Goal: Task Accomplishment & Management: Manage account settings

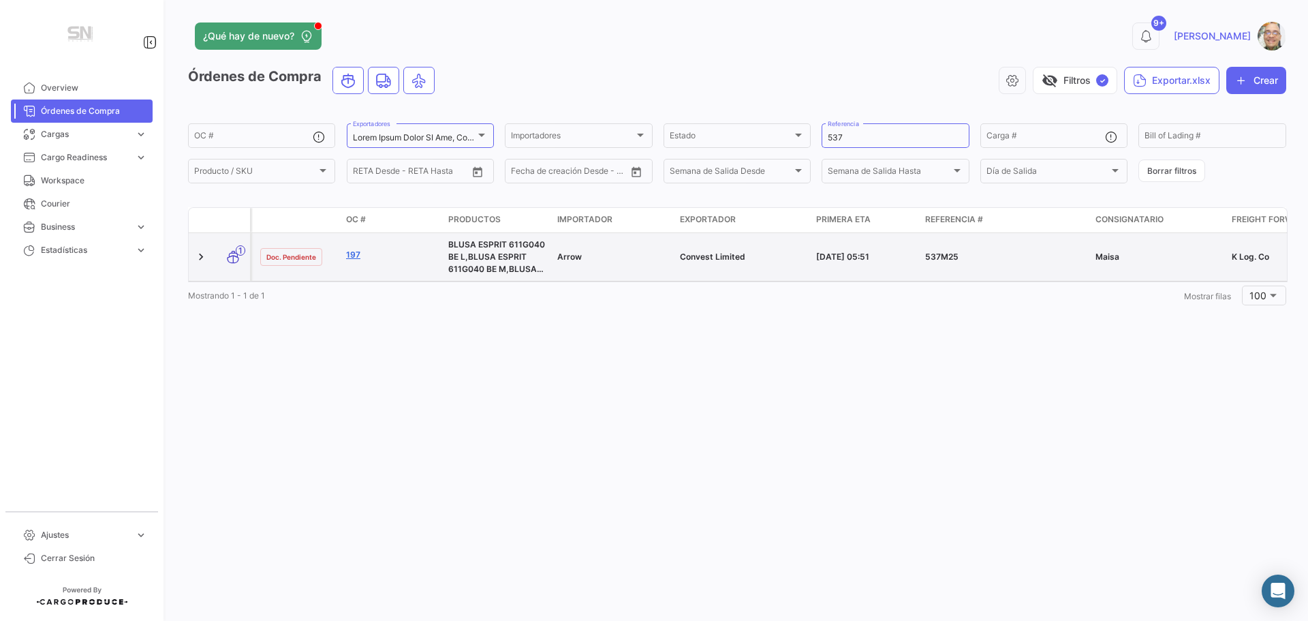
click at [354, 255] on link "197" at bounding box center [391, 255] width 91 height 12
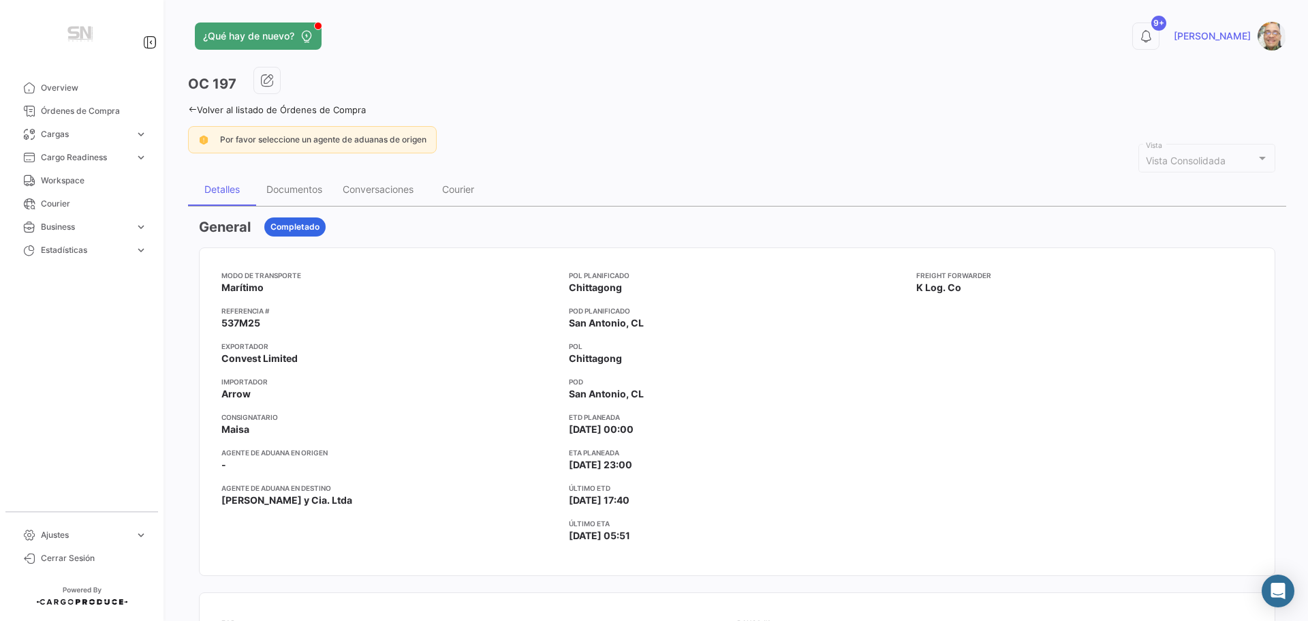
click at [193, 114] on link "Volver al listado de Órdenes de Compra" at bounding box center [277, 109] width 178 height 11
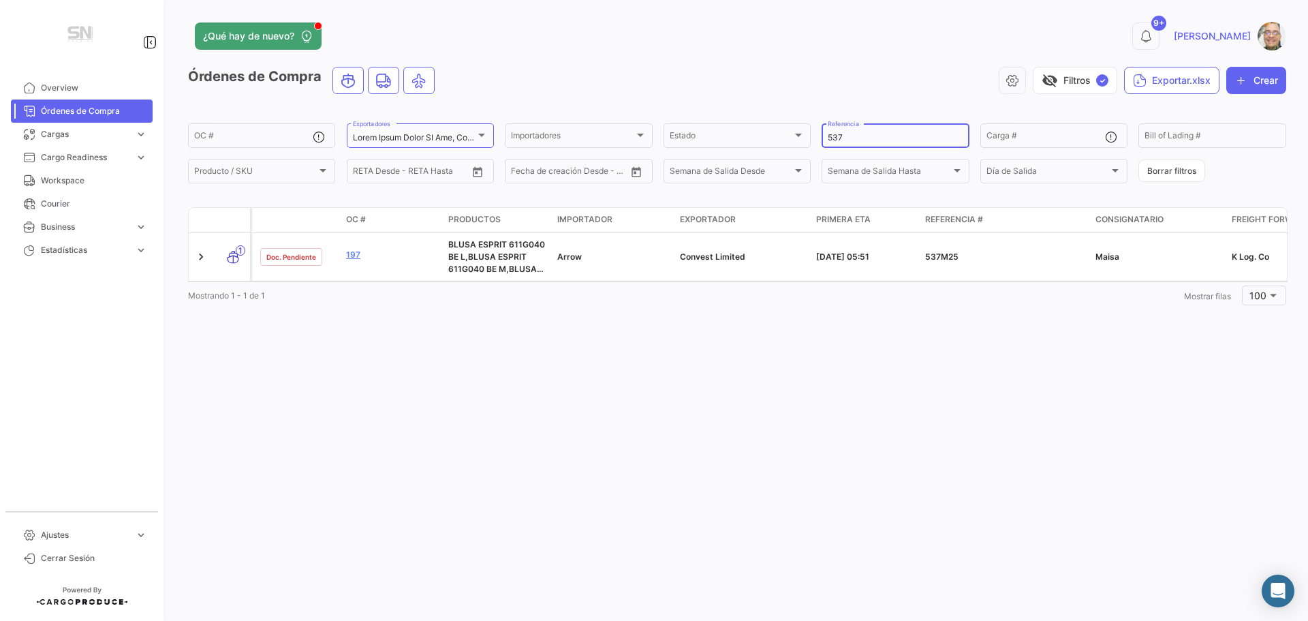
click at [856, 136] on input "537" at bounding box center [895, 138] width 135 height 10
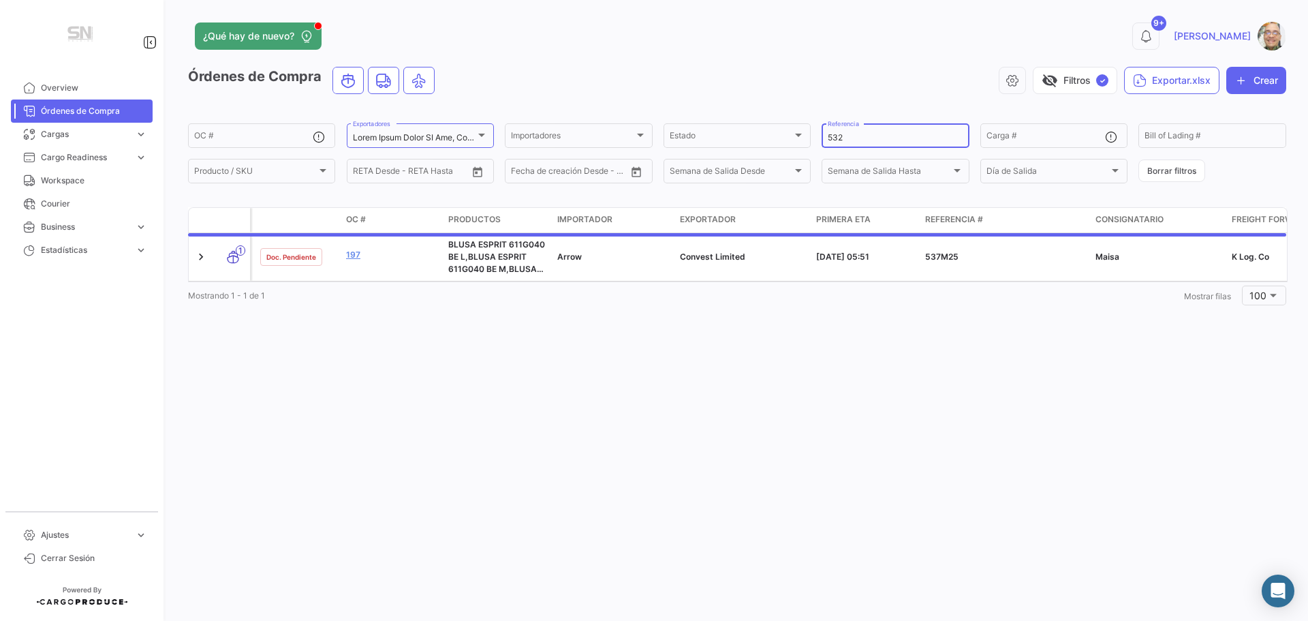
type input "532"
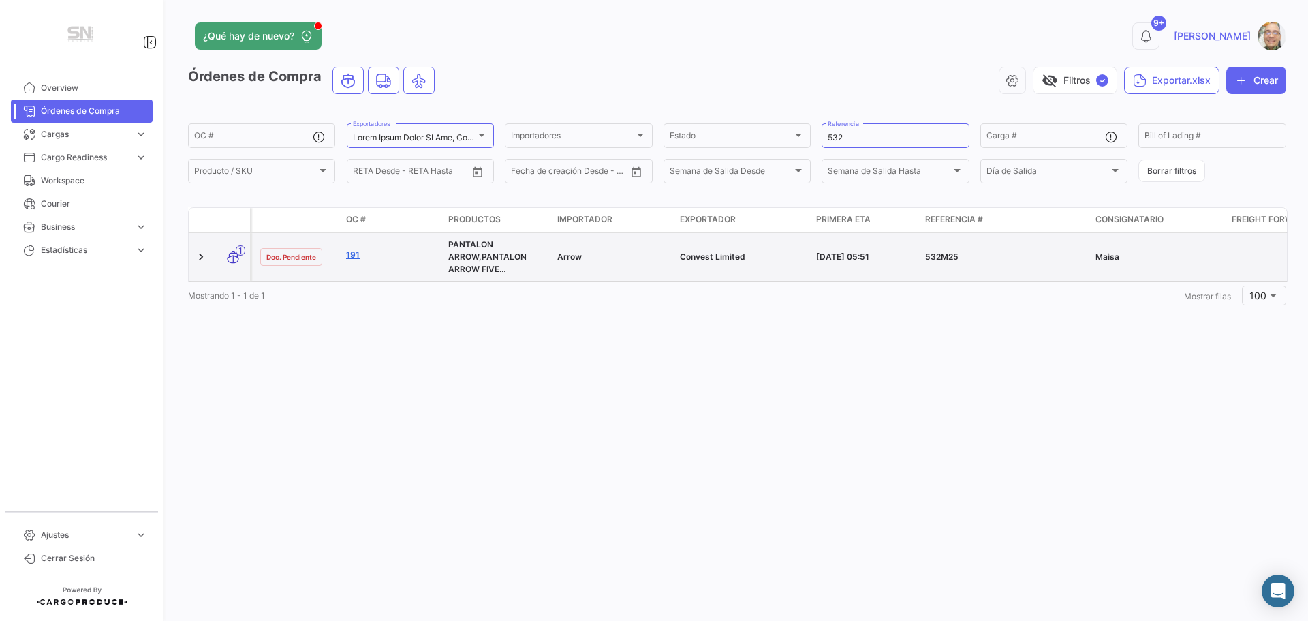
click at [360, 259] on link "191" at bounding box center [391, 255] width 91 height 12
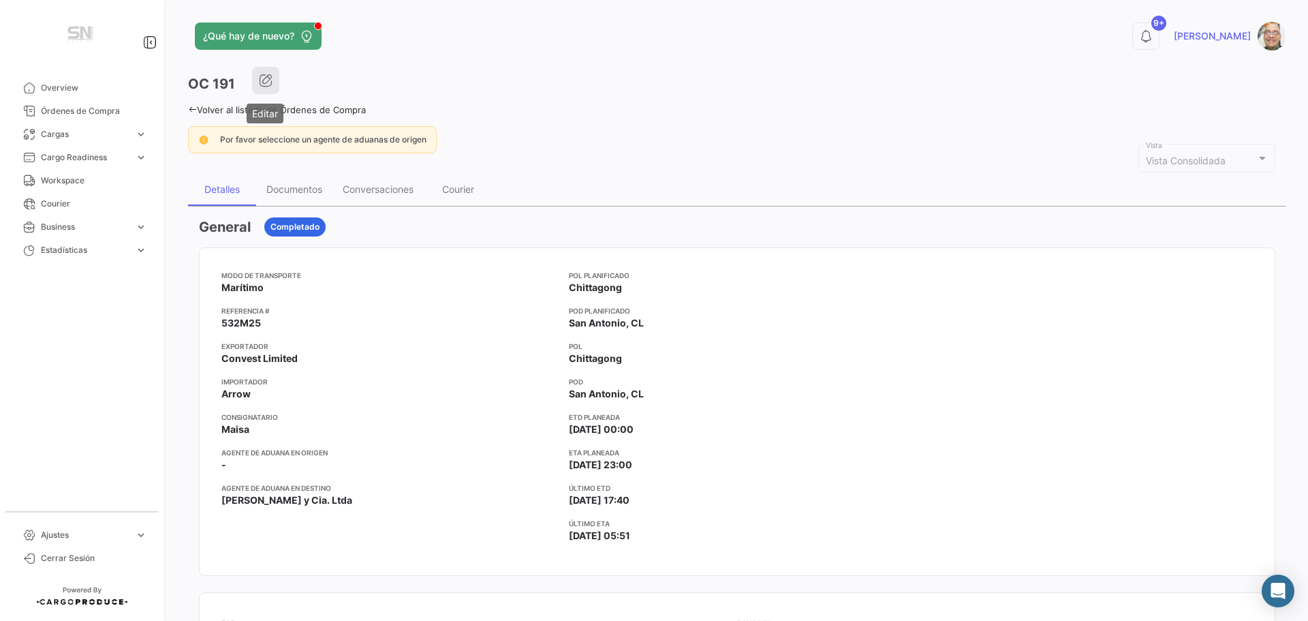
click at [270, 92] on button "button" at bounding box center [265, 80] width 27 height 27
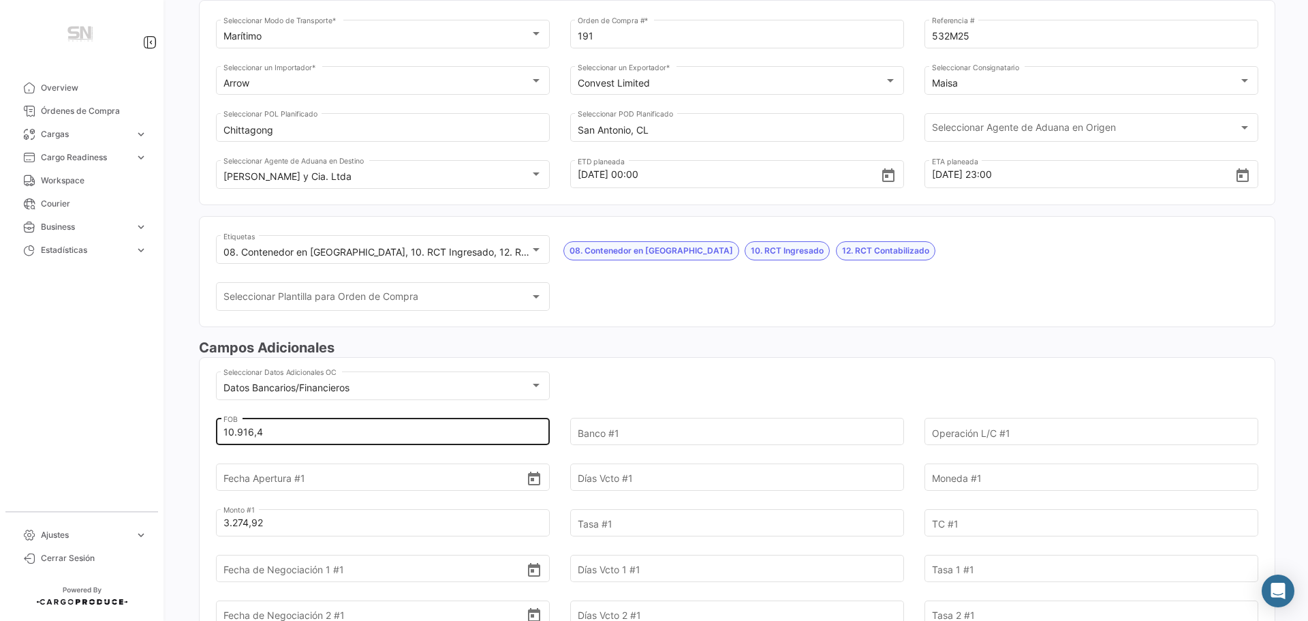
scroll to position [136, 0]
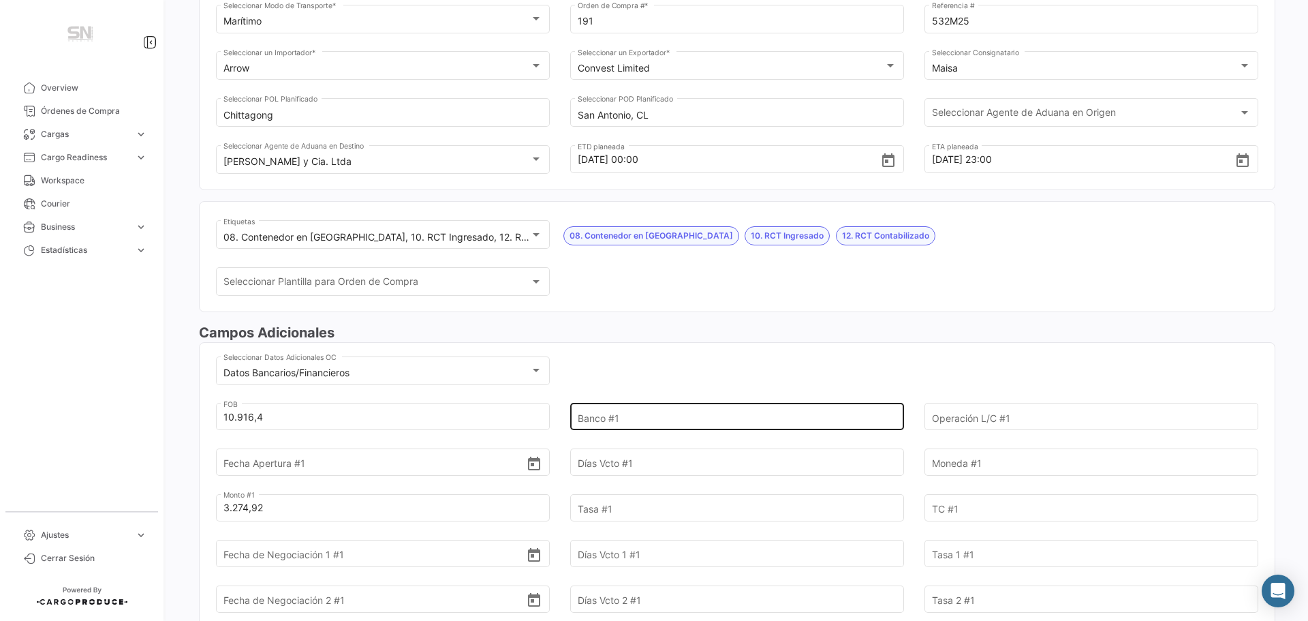
click at [608, 418] on input "Banco #1" at bounding box center [729, 417] width 303 height 48
type input "Itaú"
type input "FCI00000043870"
type input "[DATE]"
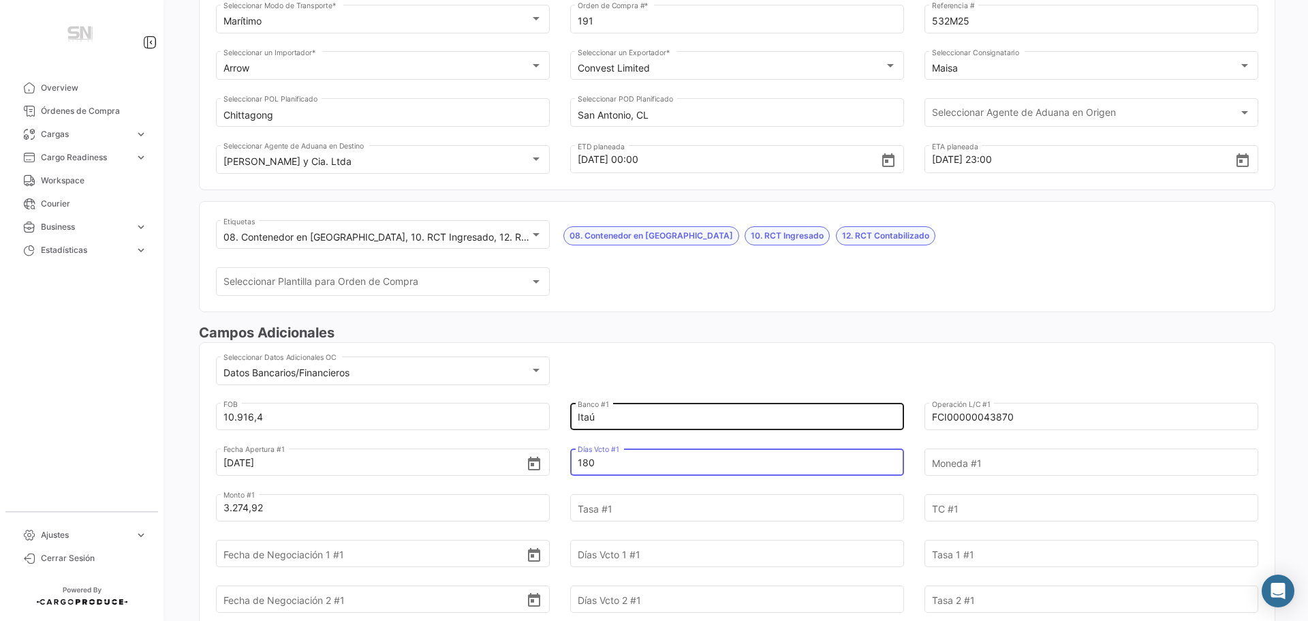
type input "180"
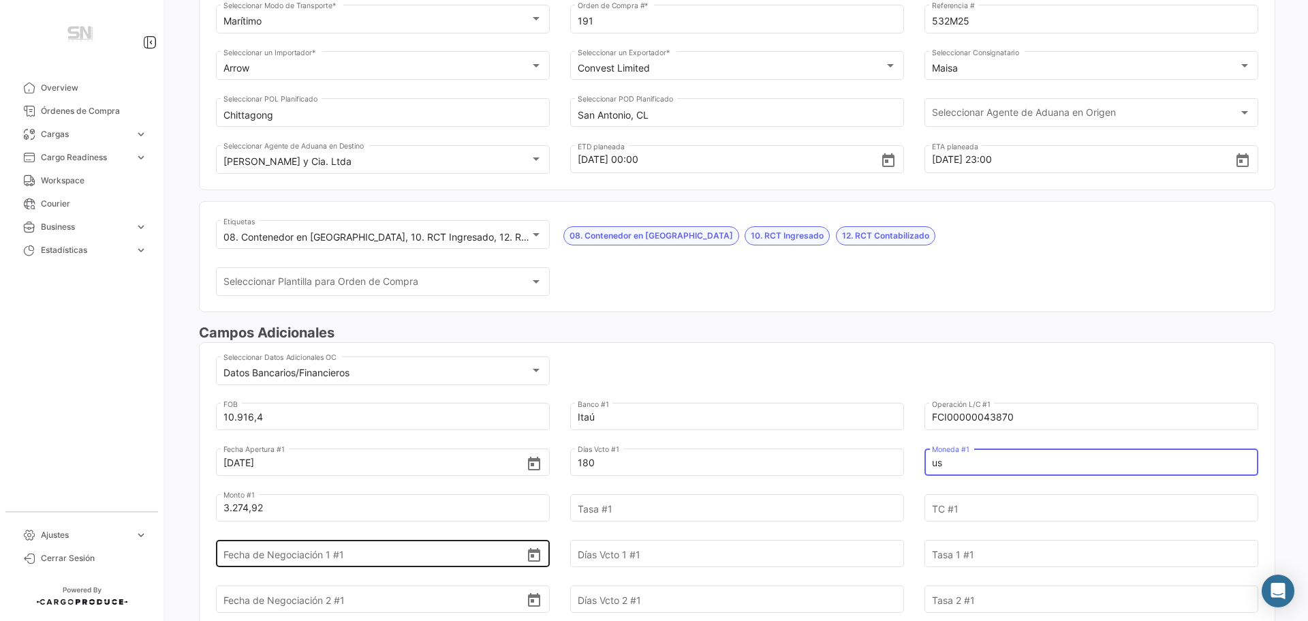
type input "u"
type input "USD"
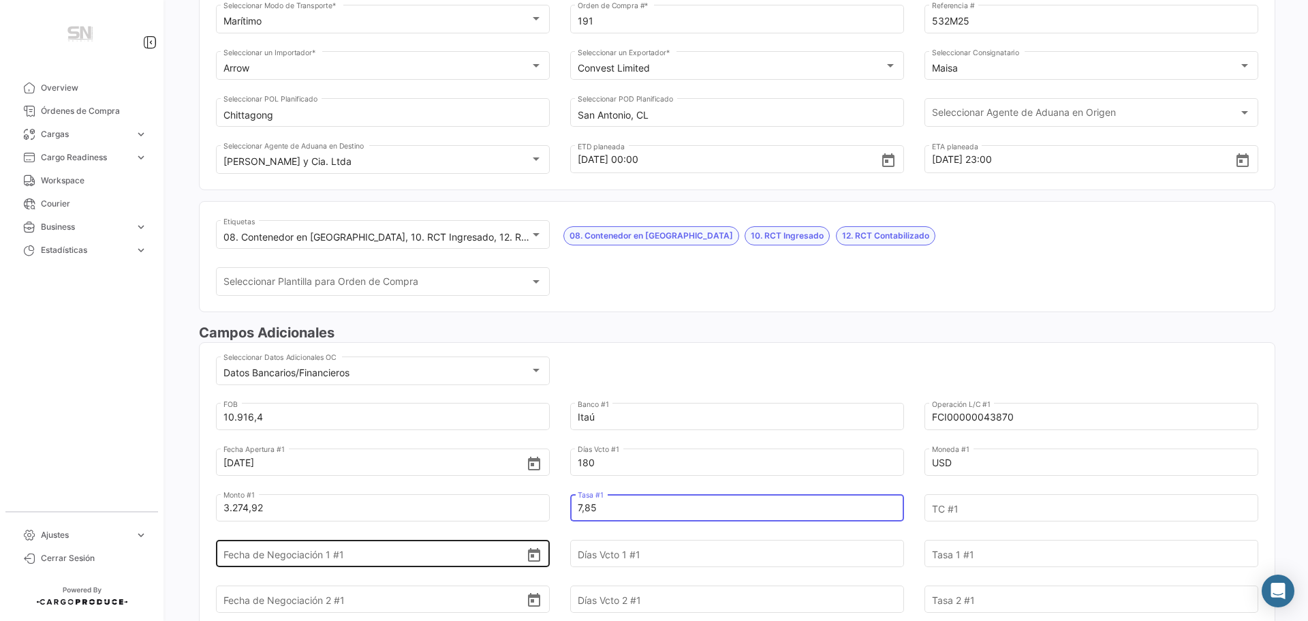
type input "7,85"
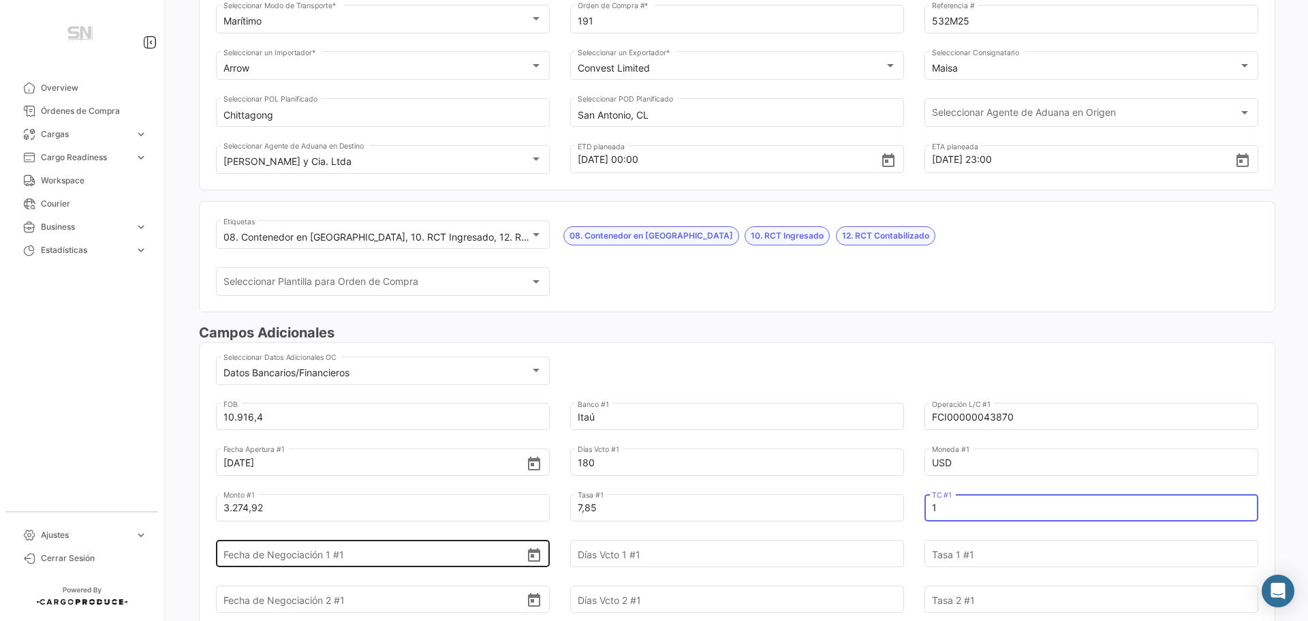
type input "1"
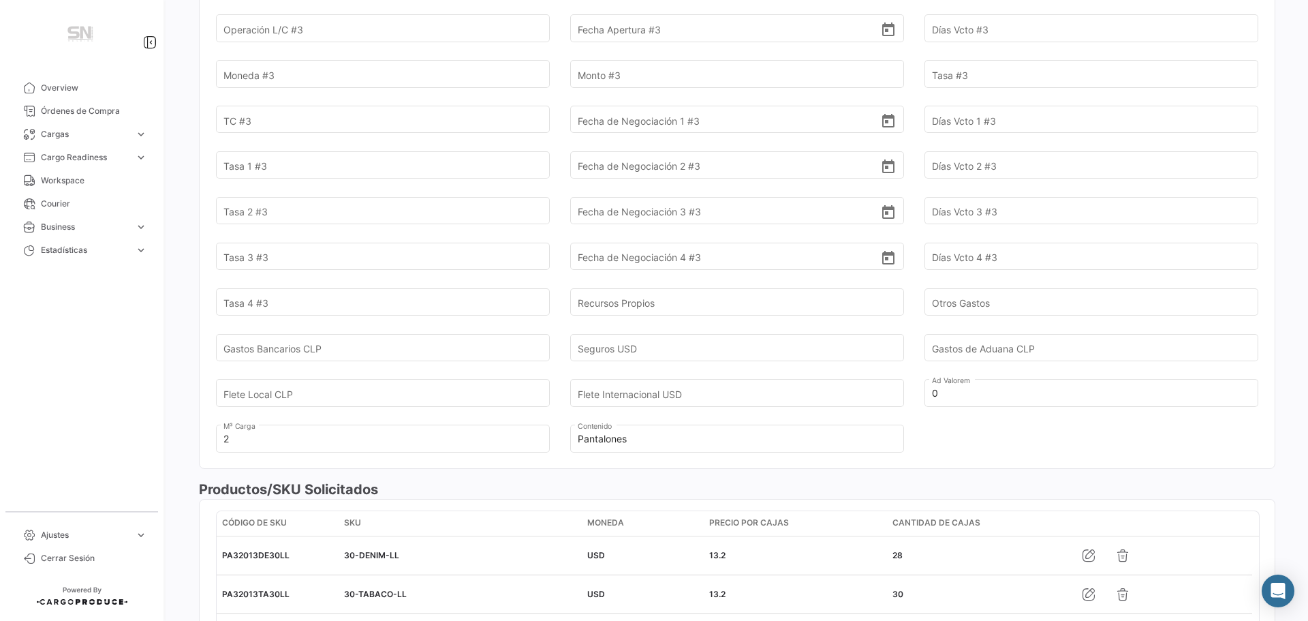
scroll to position [1158, 0]
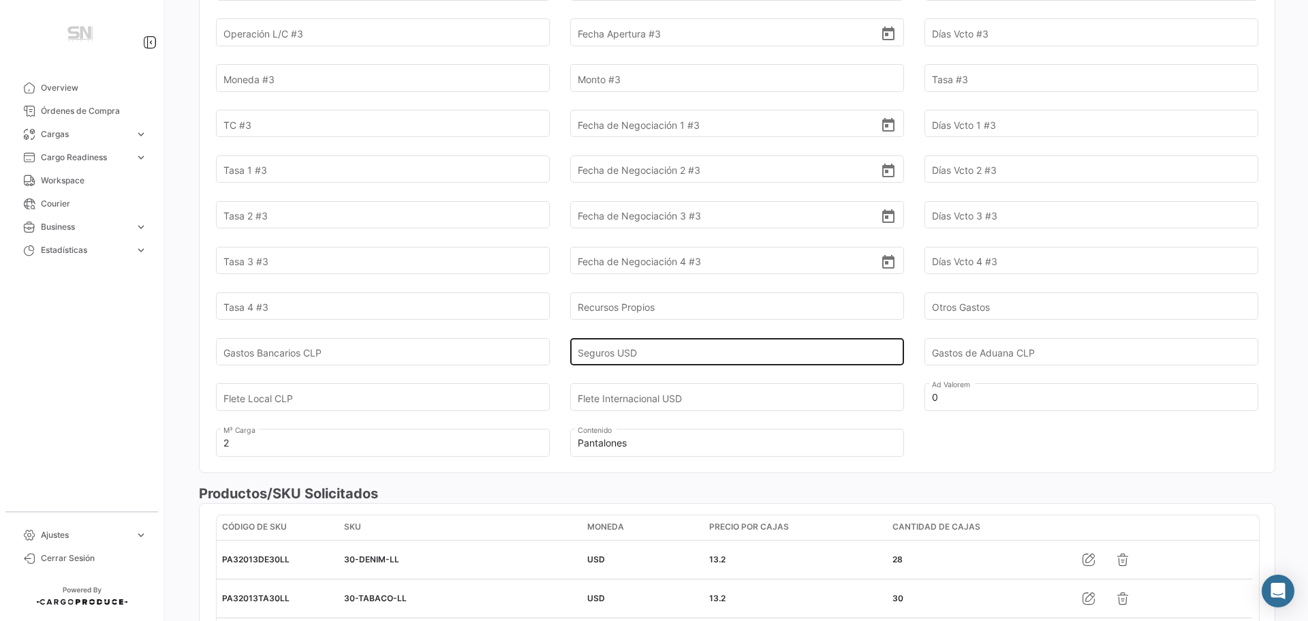
click at [629, 351] on input "Seguros USD" at bounding box center [729, 352] width 303 height 48
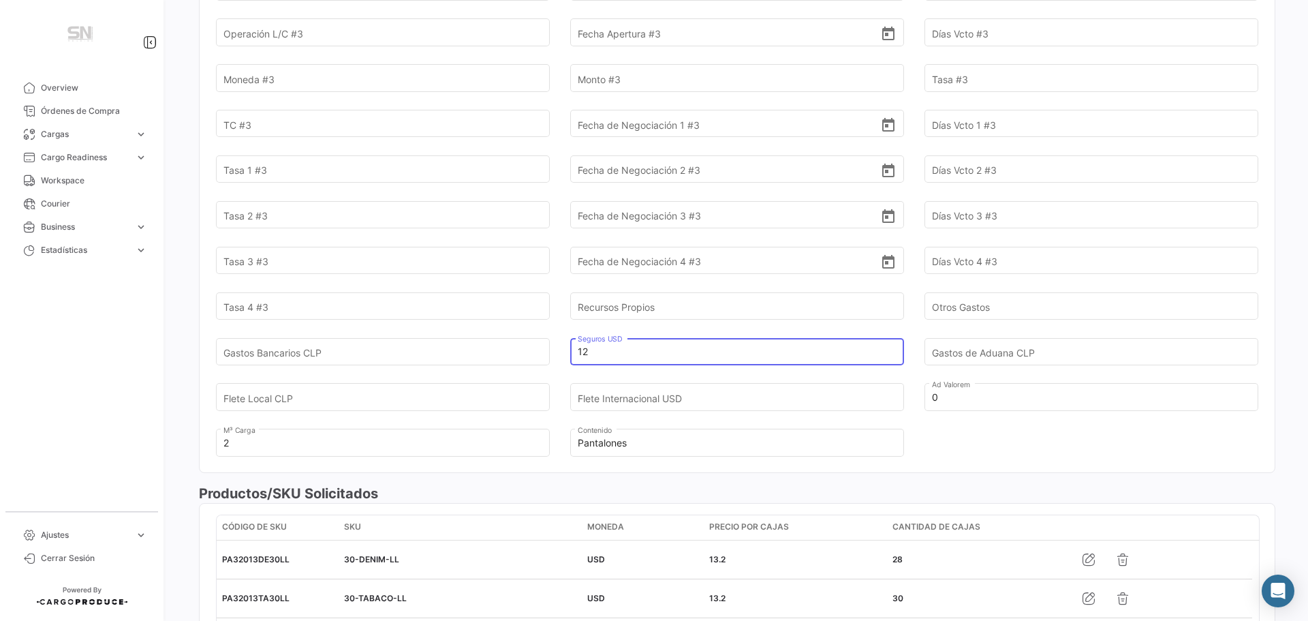
type input "1"
type input "12,14"
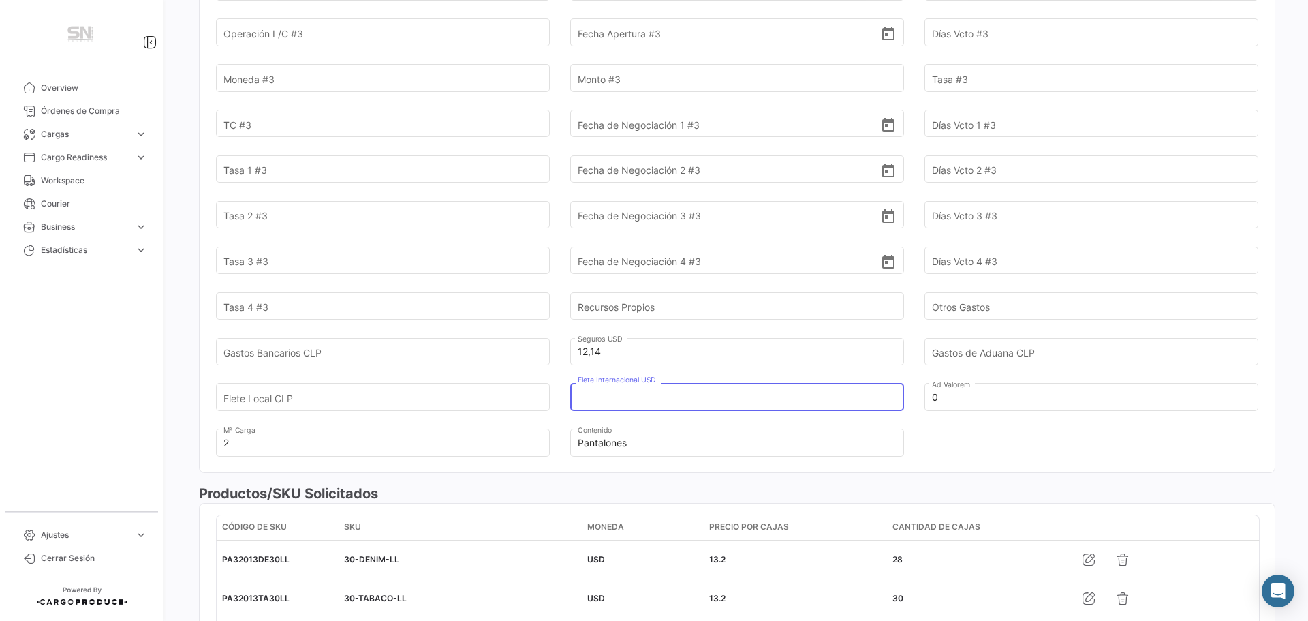
click at [673, 393] on input "Flete Internacional USD" at bounding box center [729, 397] width 303 height 48
type input "119,67"
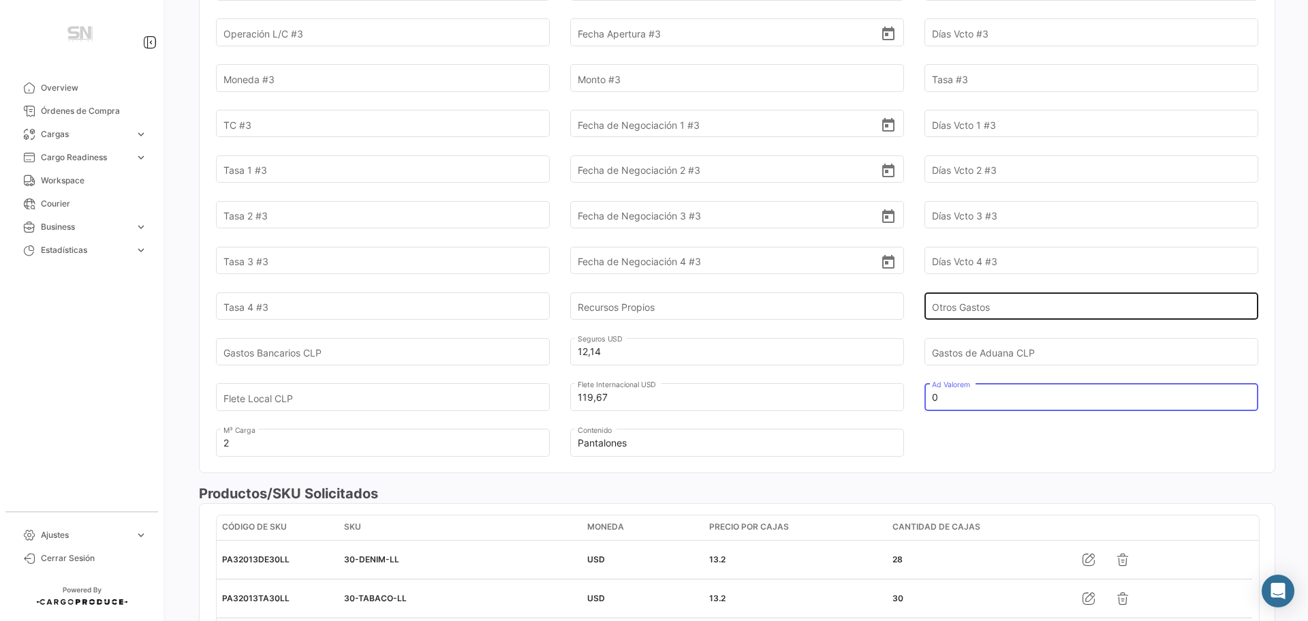
click at [971, 310] on input "Otros Gastos" at bounding box center [1083, 306] width 303 height 48
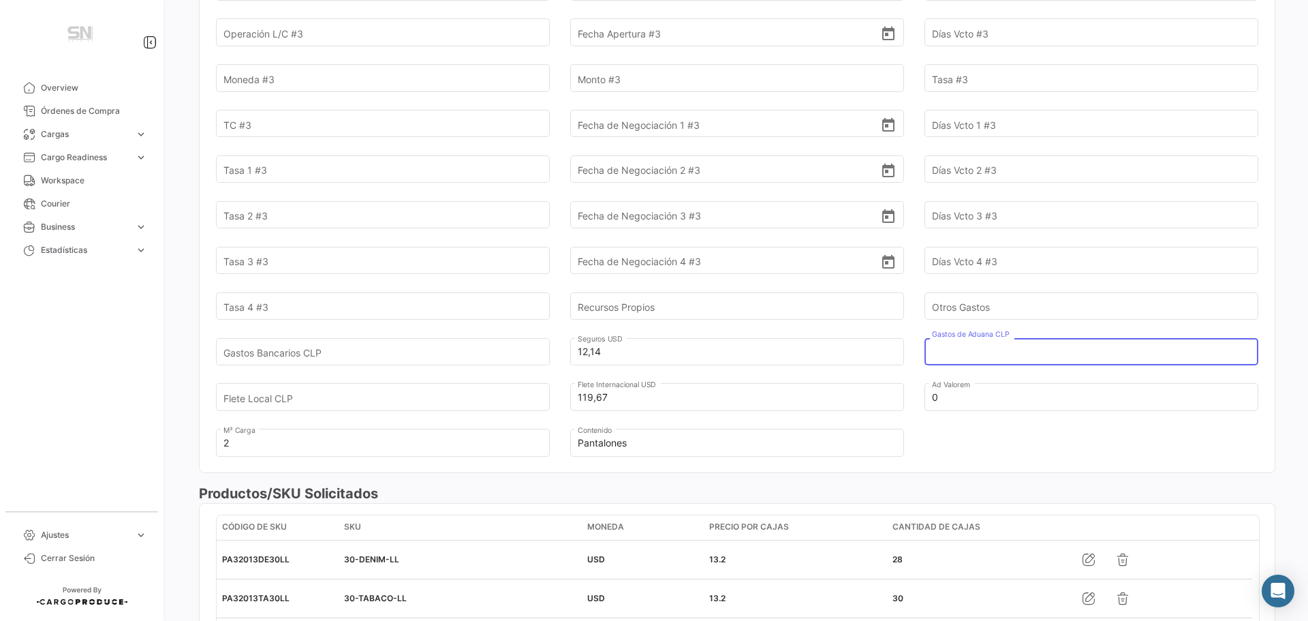
click at [967, 356] on input "Gastos de Aduana CLP" at bounding box center [1083, 352] width 303 height 48
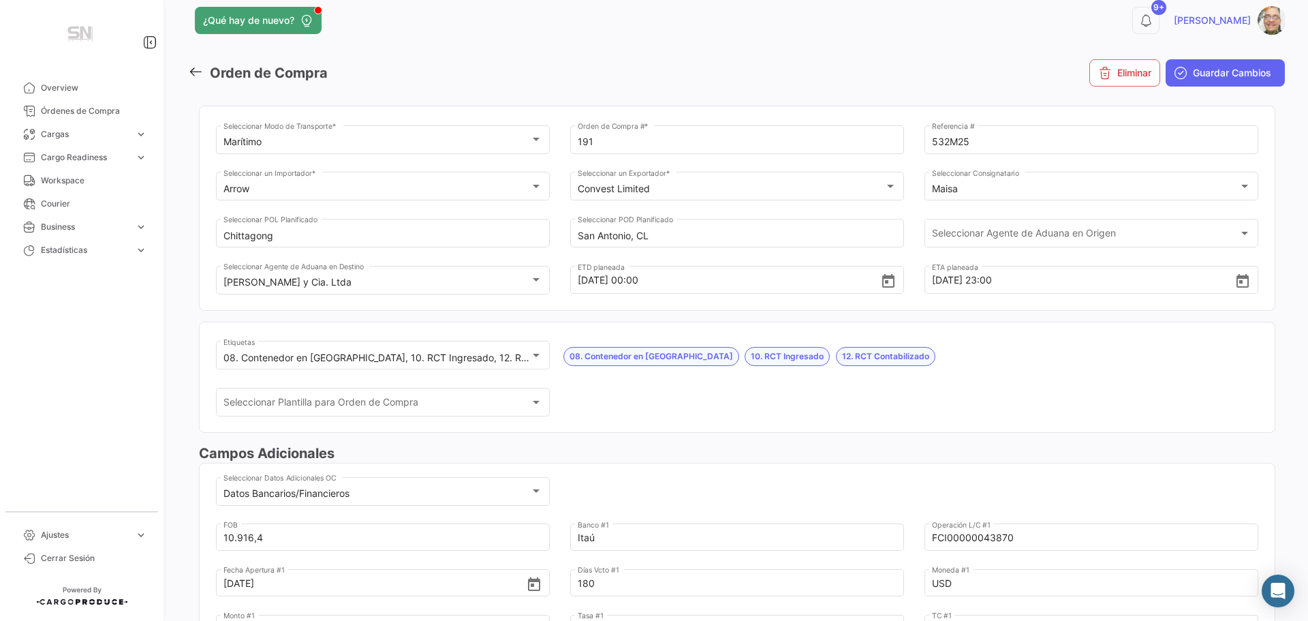
scroll to position [0, 0]
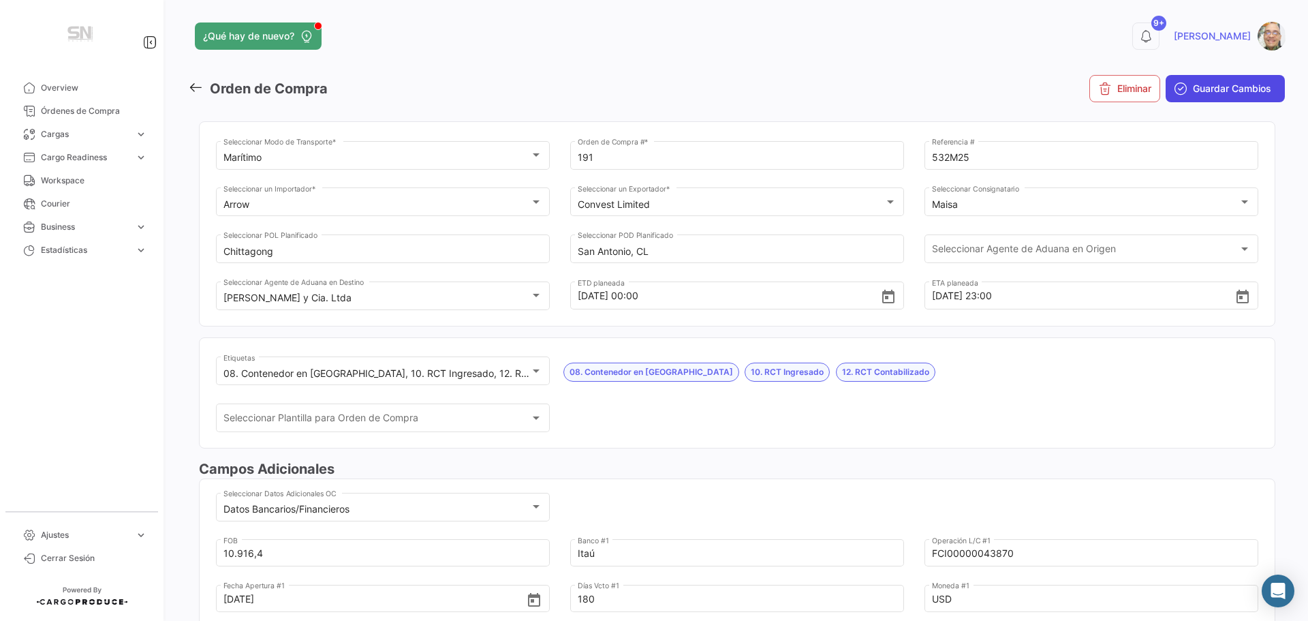
type input "95.102"
click at [1178, 89] on icon "submit" at bounding box center [1181, 89] width 14 height 14
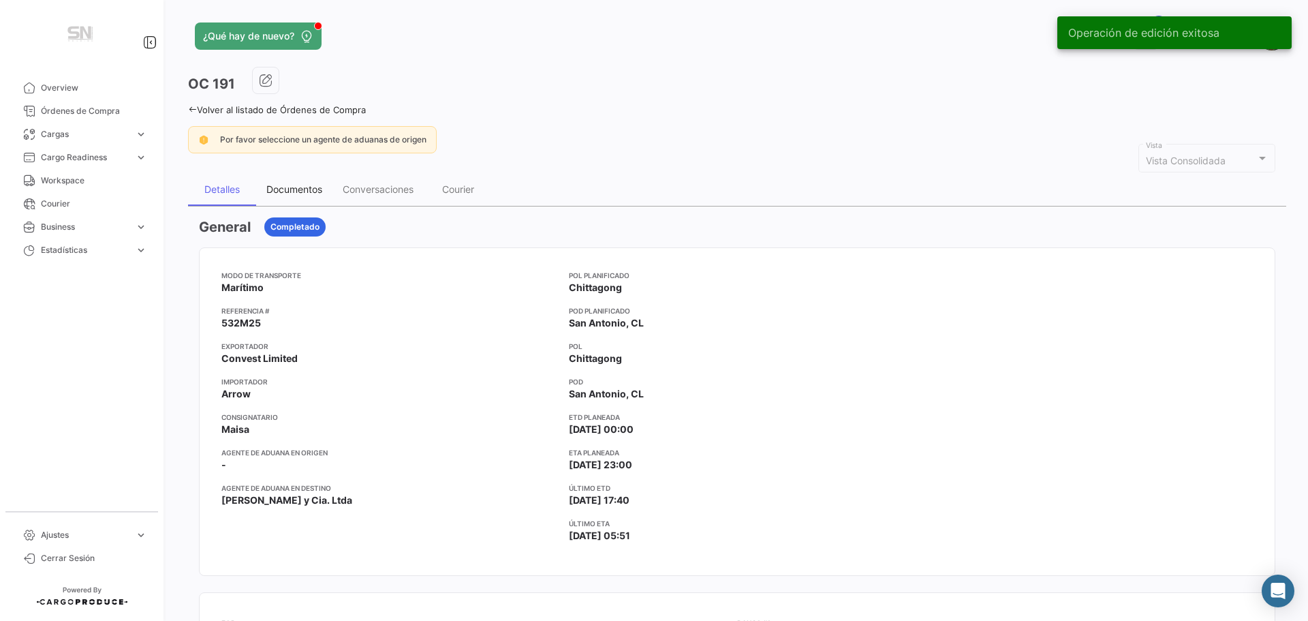
click at [298, 191] on div "Documentos" at bounding box center [294, 189] width 56 height 12
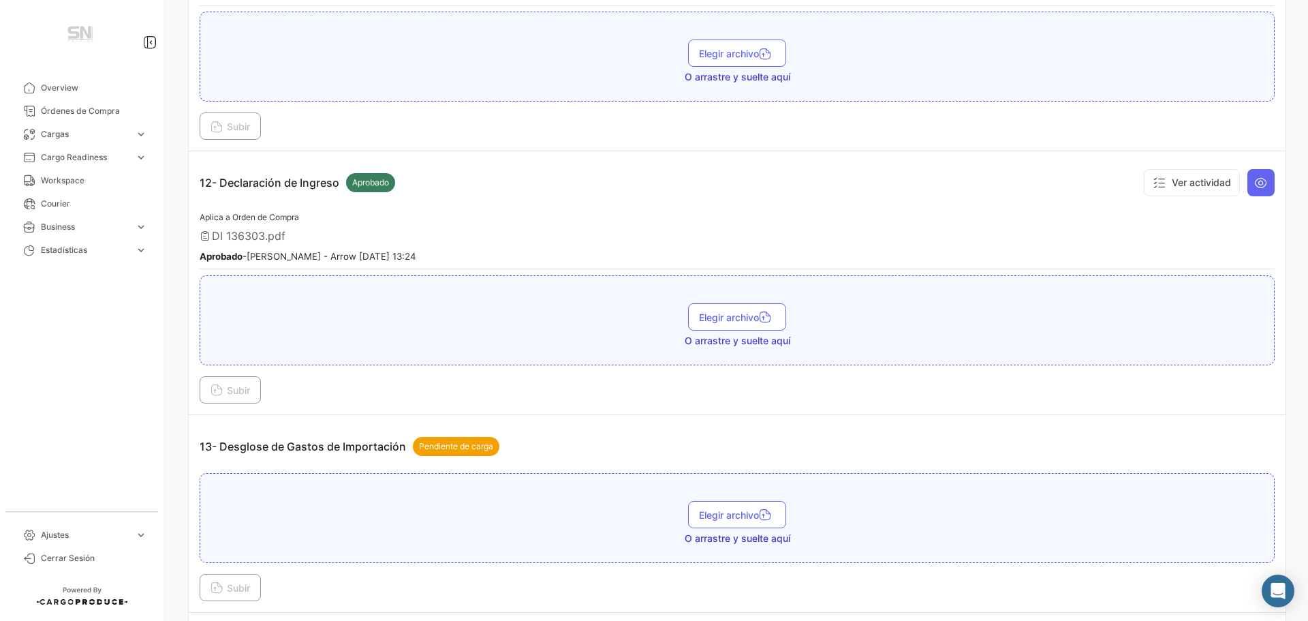
scroll to position [2998, 0]
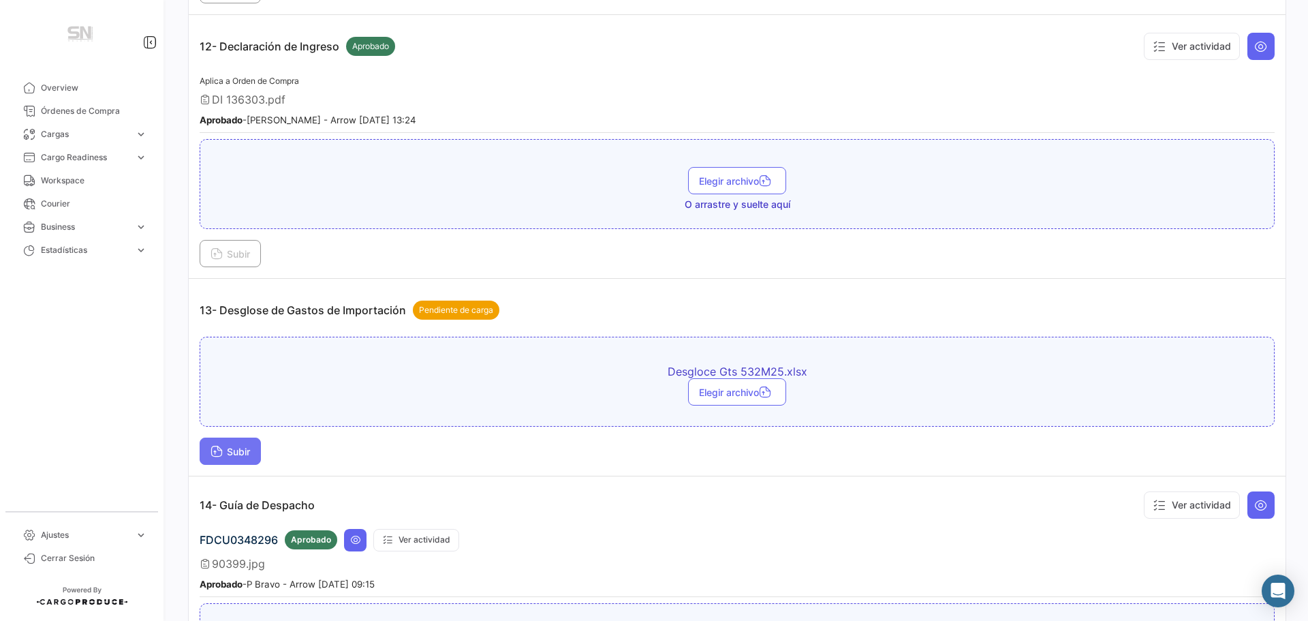
click at [230, 451] on span "Subir" at bounding box center [231, 452] width 40 height 12
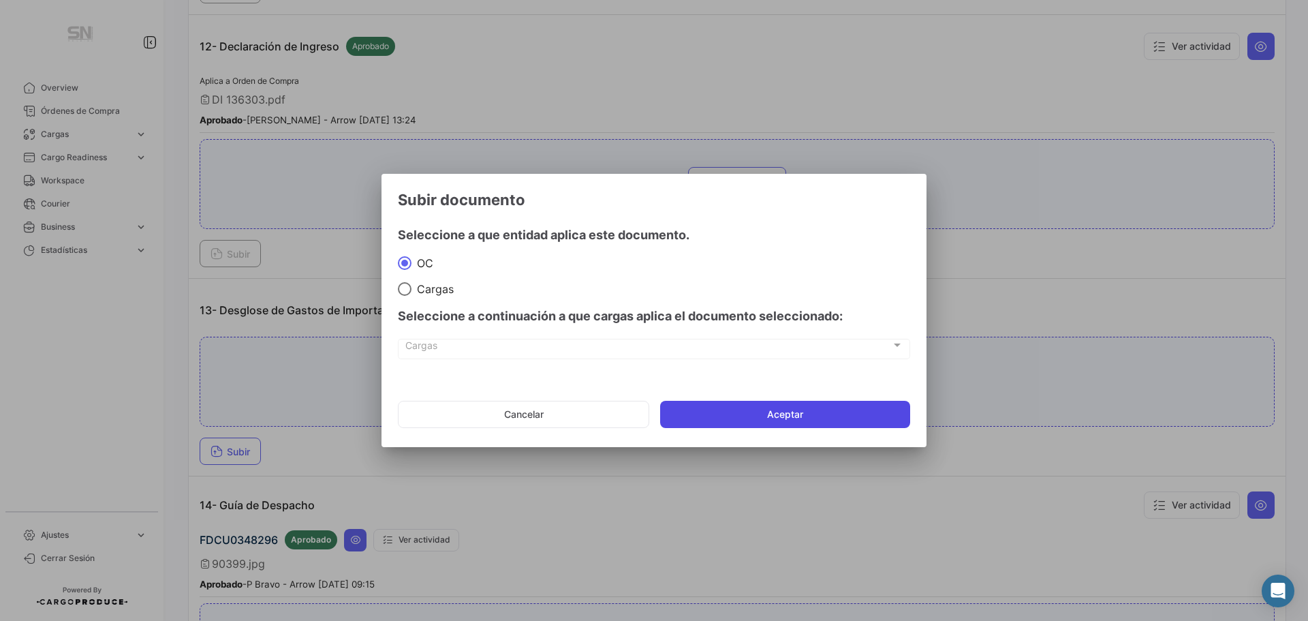
click at [737, 414] on button "Aceptar" at bounding box center [785, 414] width 250 height 27
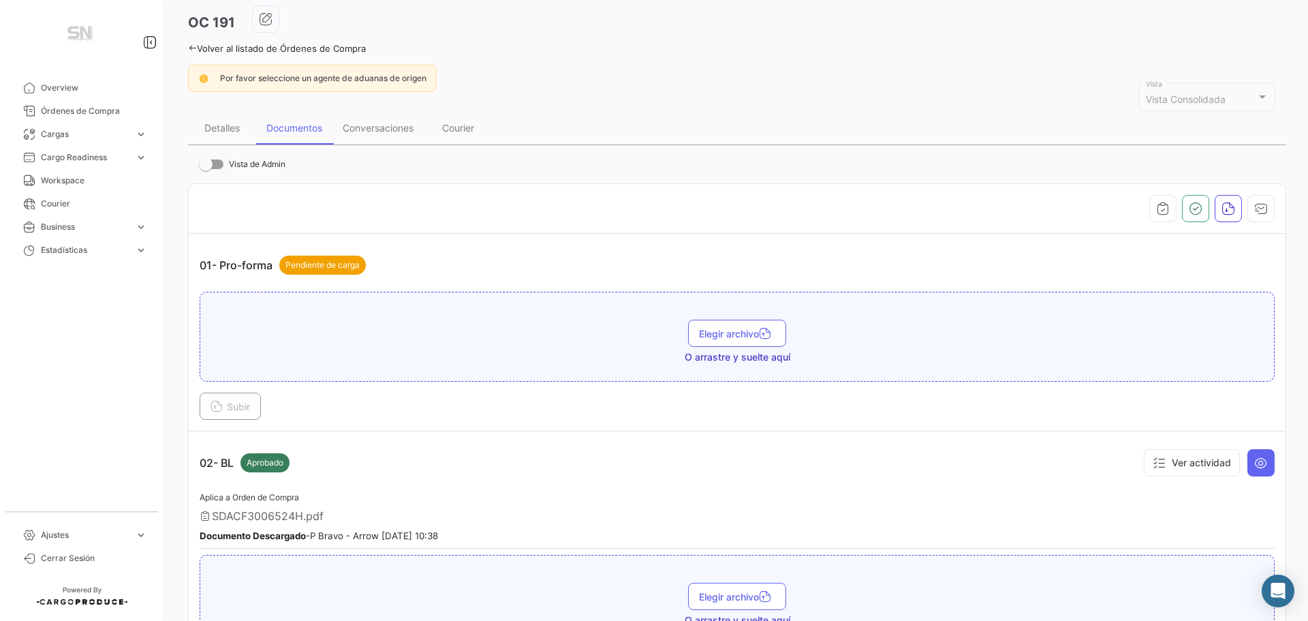
scroll to position [0, 0]
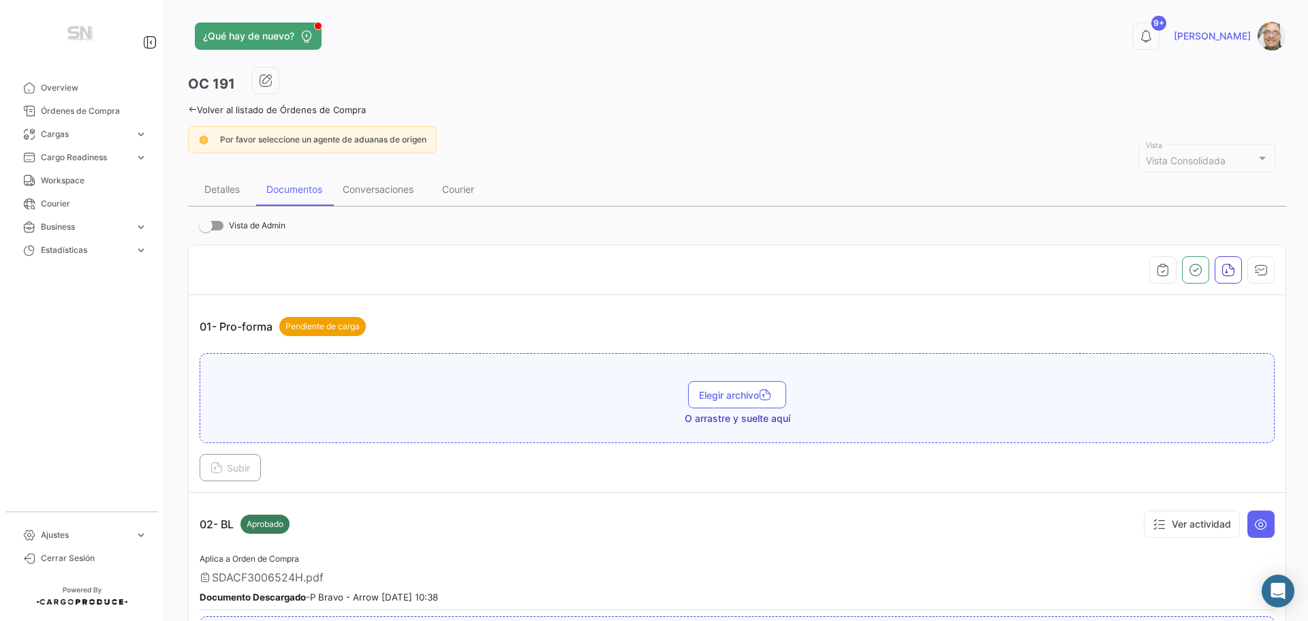
click at [193, 107] on icon at bounding box center [192, 109] width 9 height 9
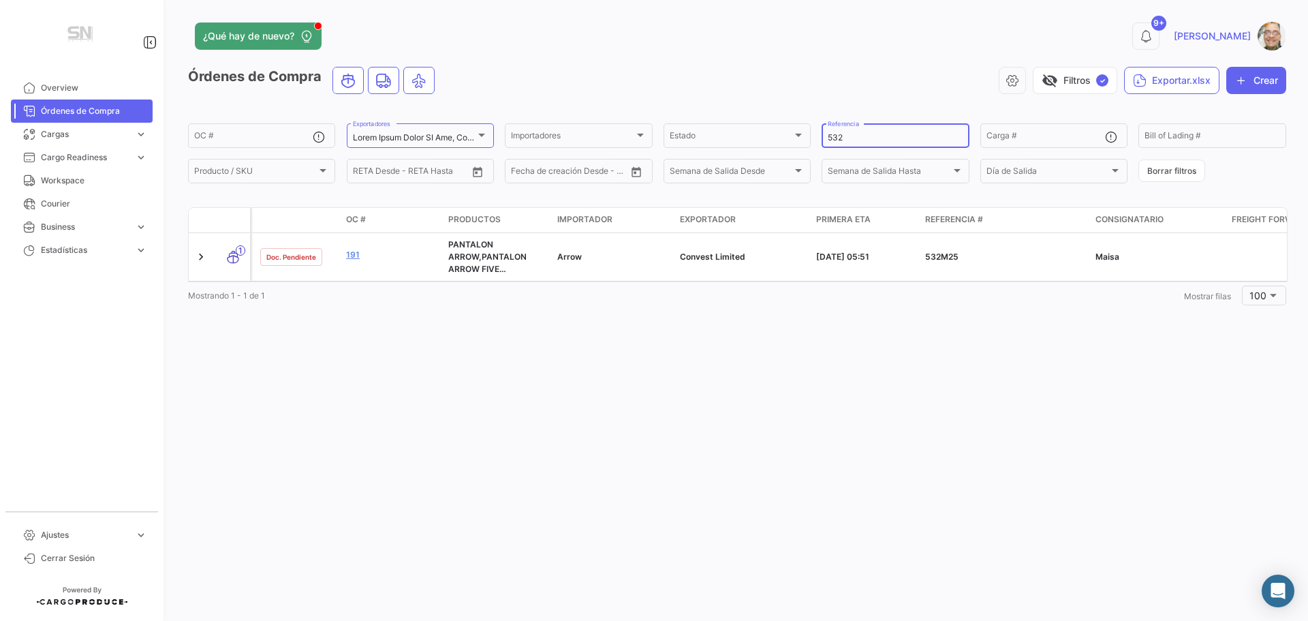
click at [866, 136] on input "532" at bounding box center [895, 138] width 135 height 10
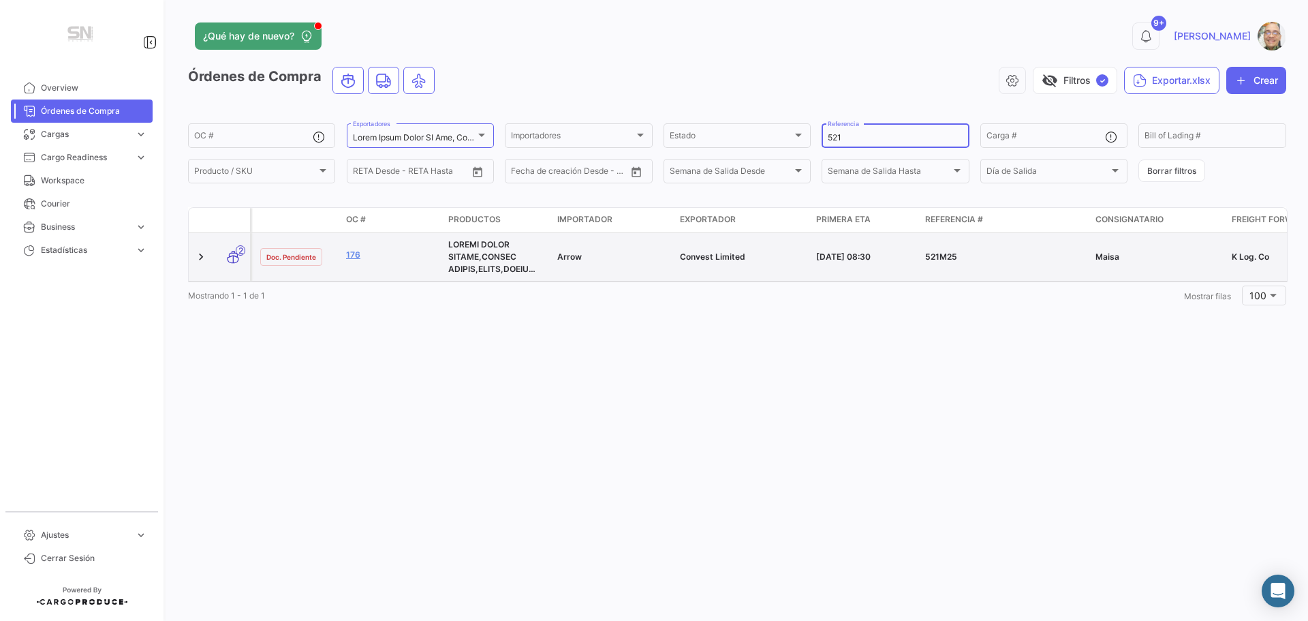
type input "521"
click at [345, 254] on datatable-body-cell "176" at bounding box center [392, 257] width 102 height 48
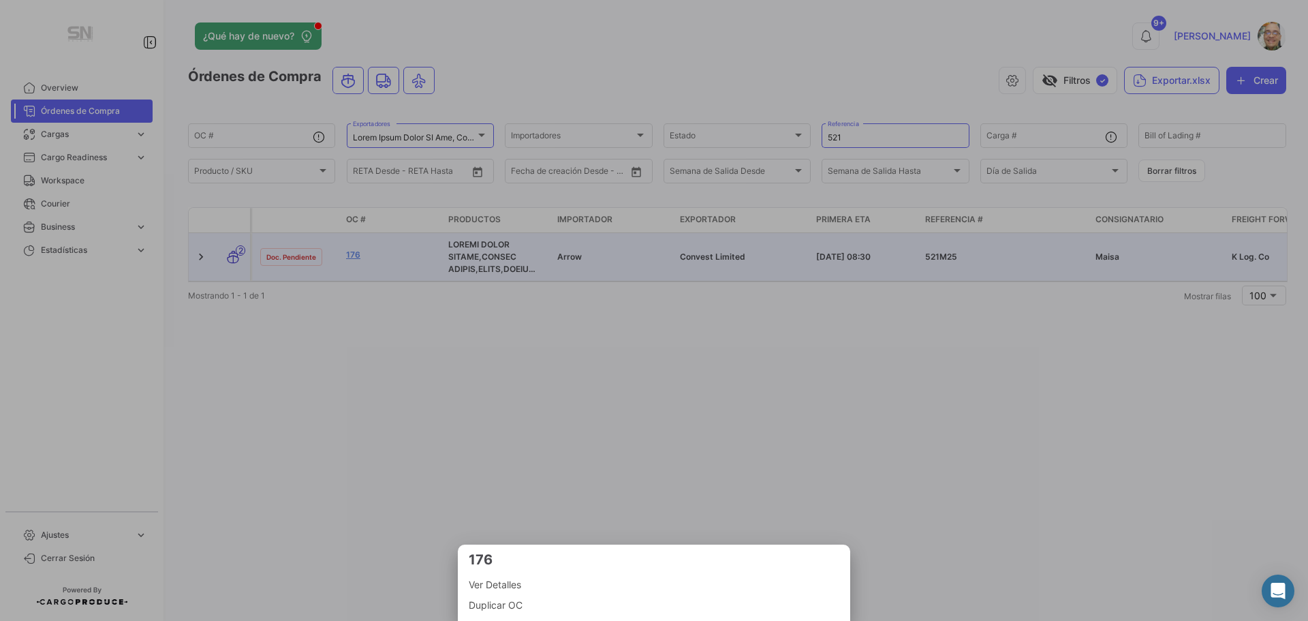
click at [503, 583] on span "Ver Detalles" at bounding box center [654, 584] width 371 height 16
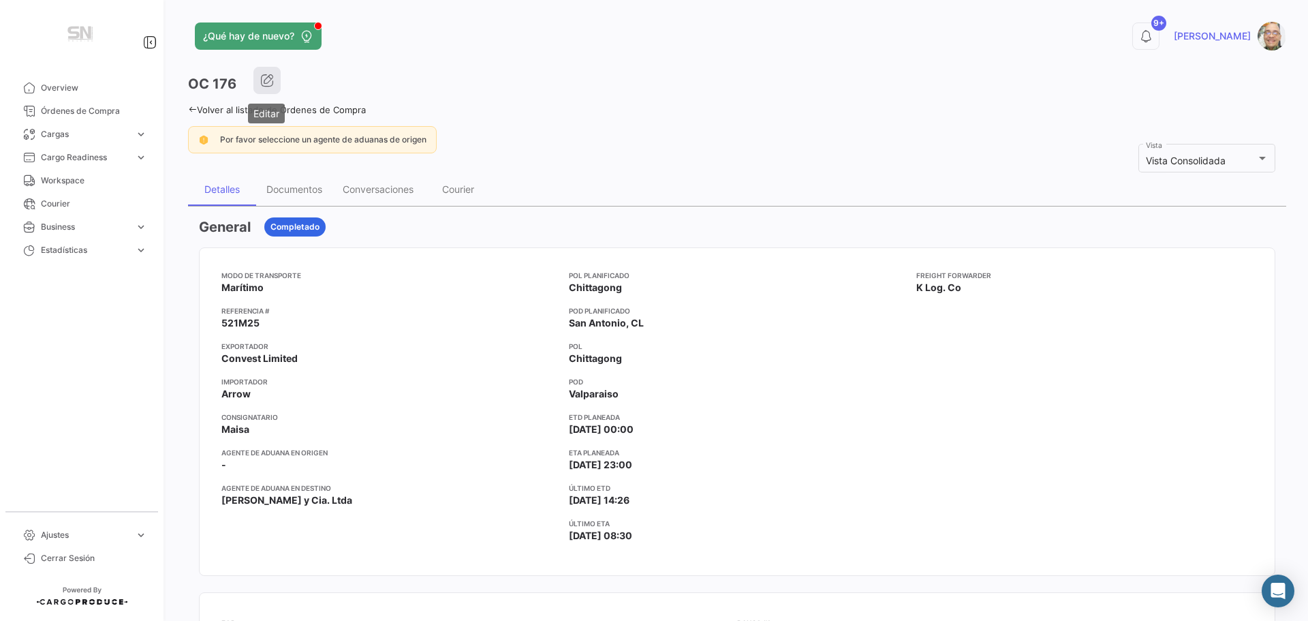
click at [266, 80] on icon "button" at bounding box center [267, 81] width 14 height 14
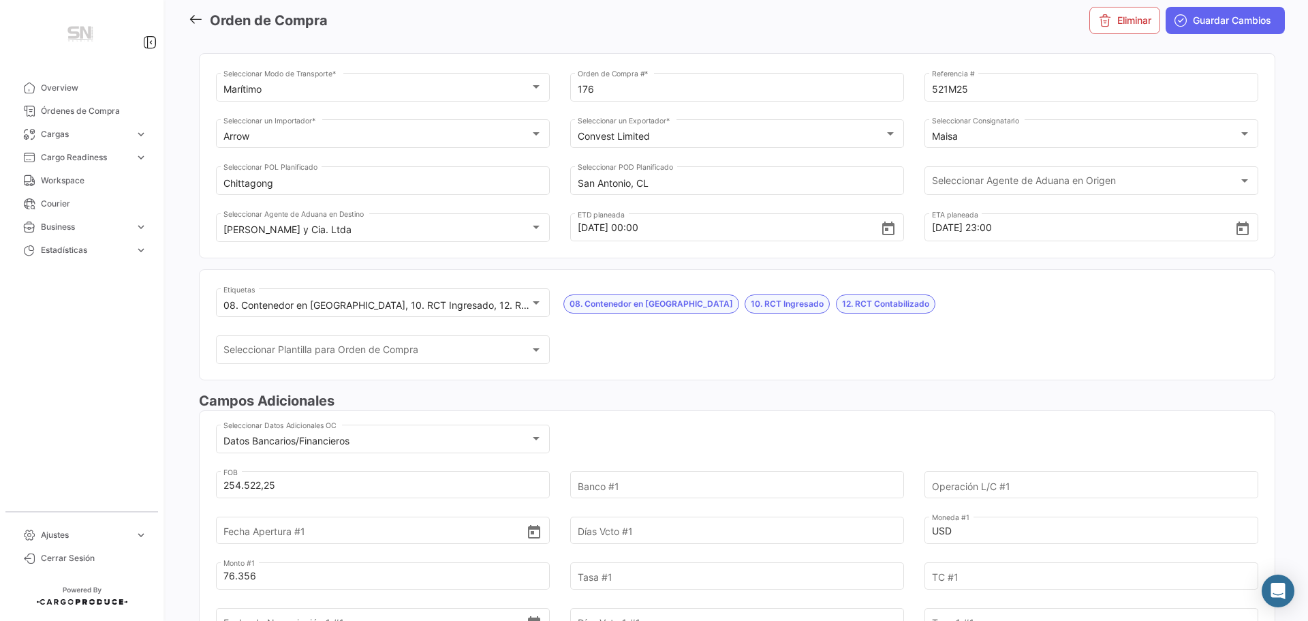
scroll to position [136, 0]
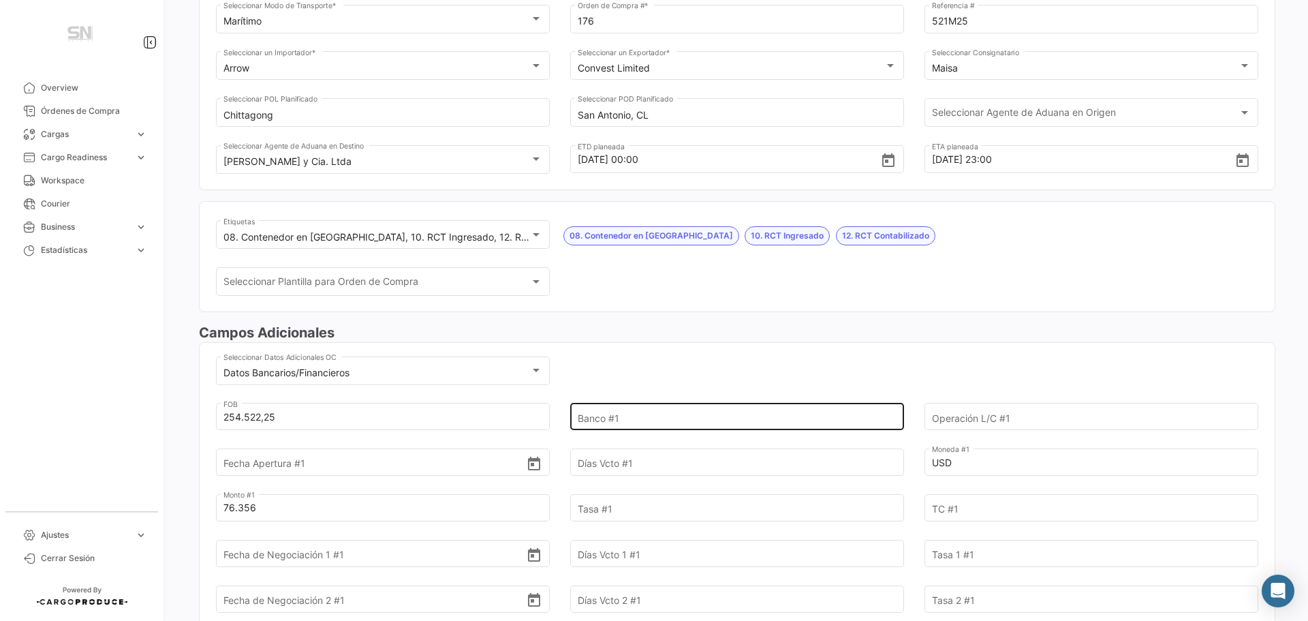
click at [608, 420] on input "Banco #1" at bounding box center [729, 417] width 303 height 48
type input "Itaú"
type input "FCI00000043870"
type input "[DATE]"
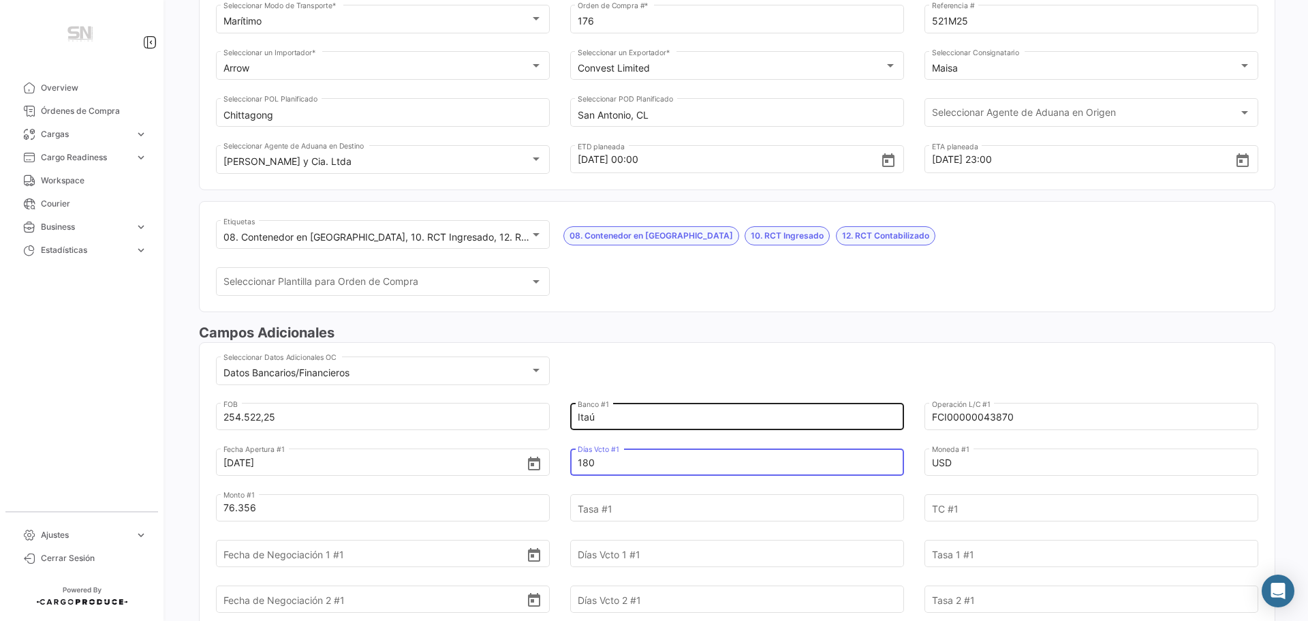
type input "180"
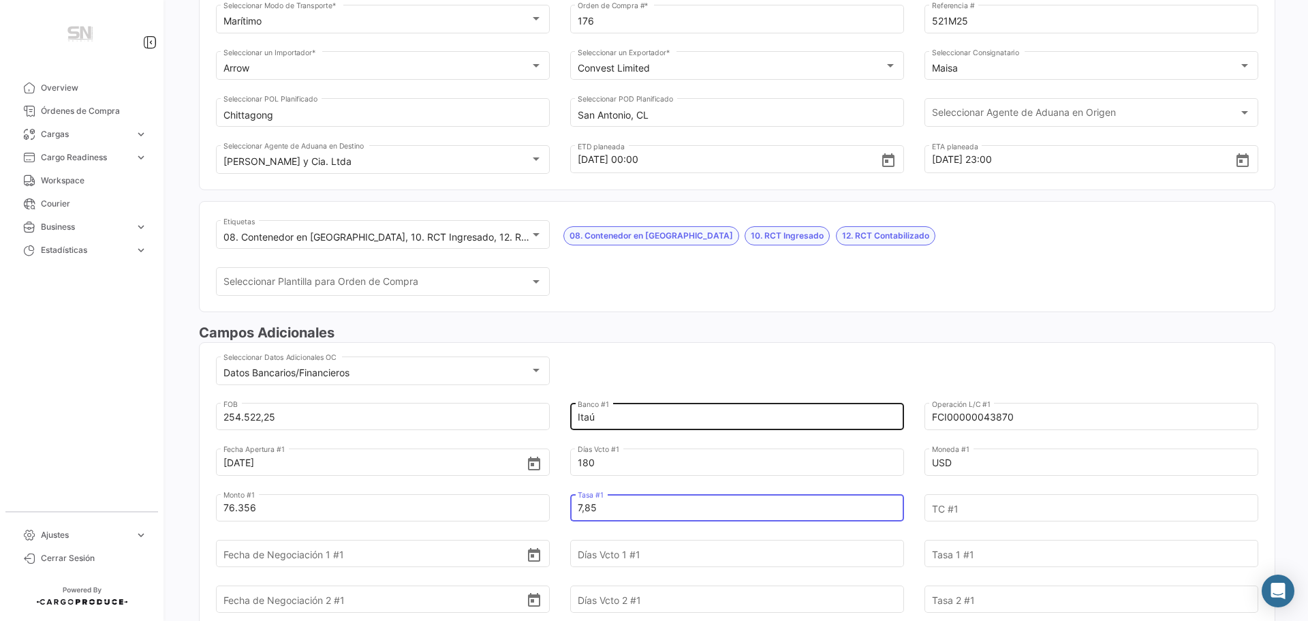
type input "7,85"
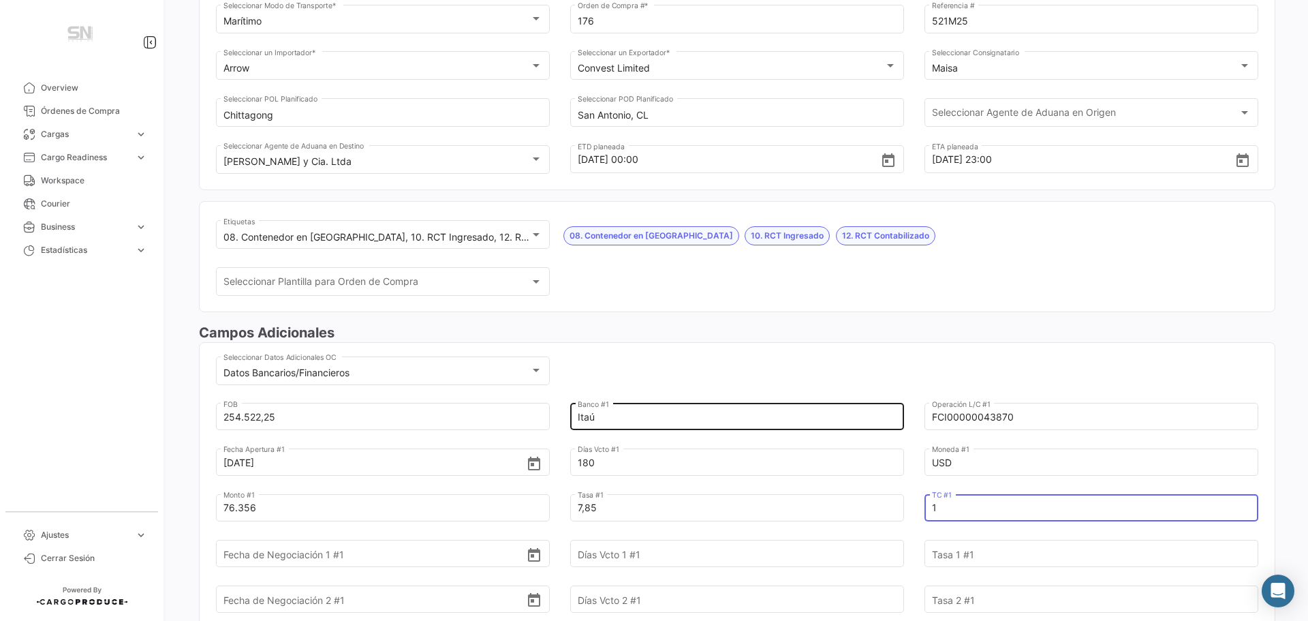
type input "1"
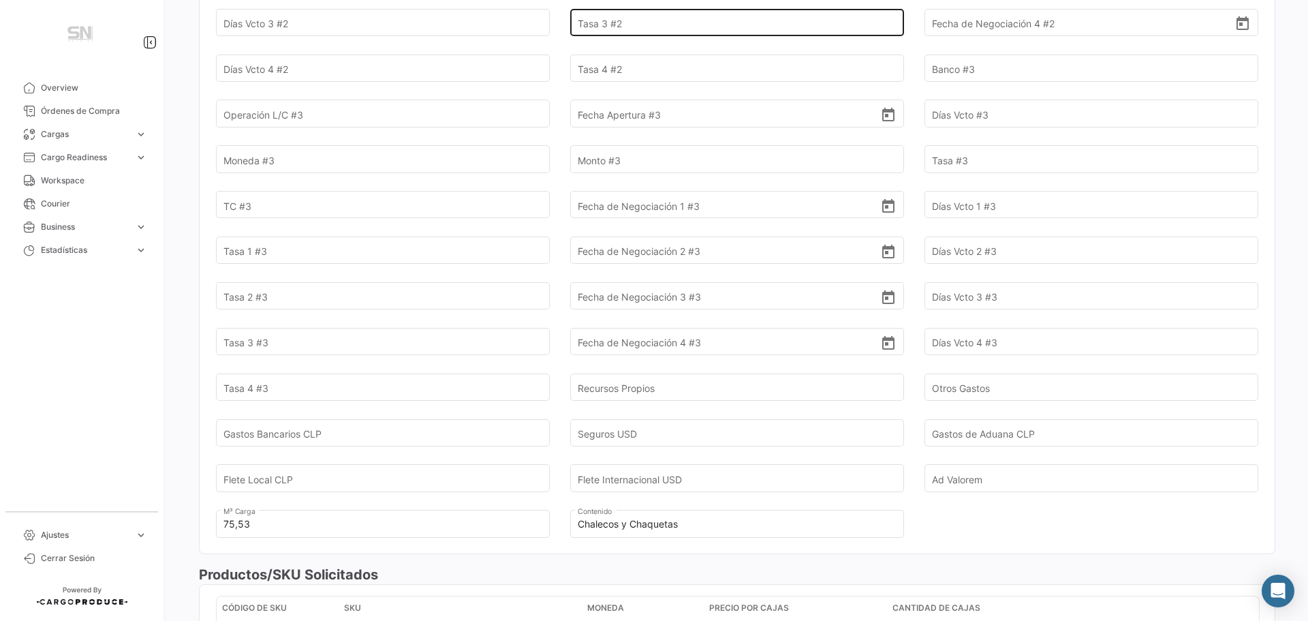
scroll to position [1158, 0]
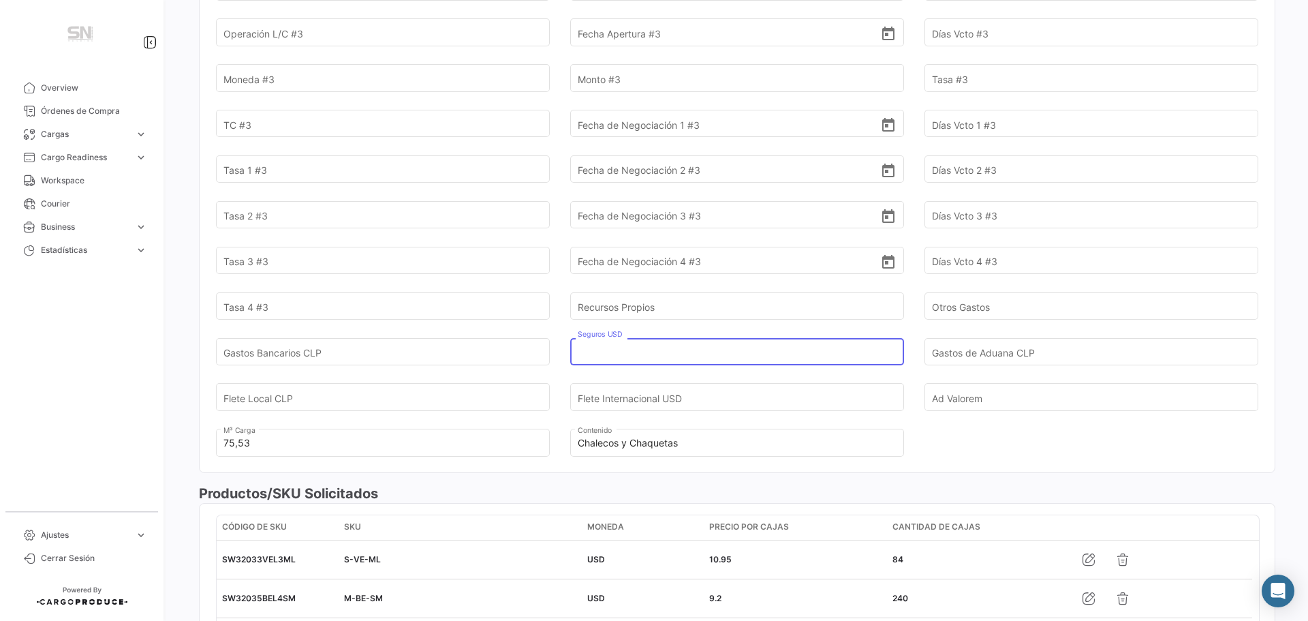
click at [649, 356] on input "Seguros USD" at bounding box center [729, 352] width 303 height 48
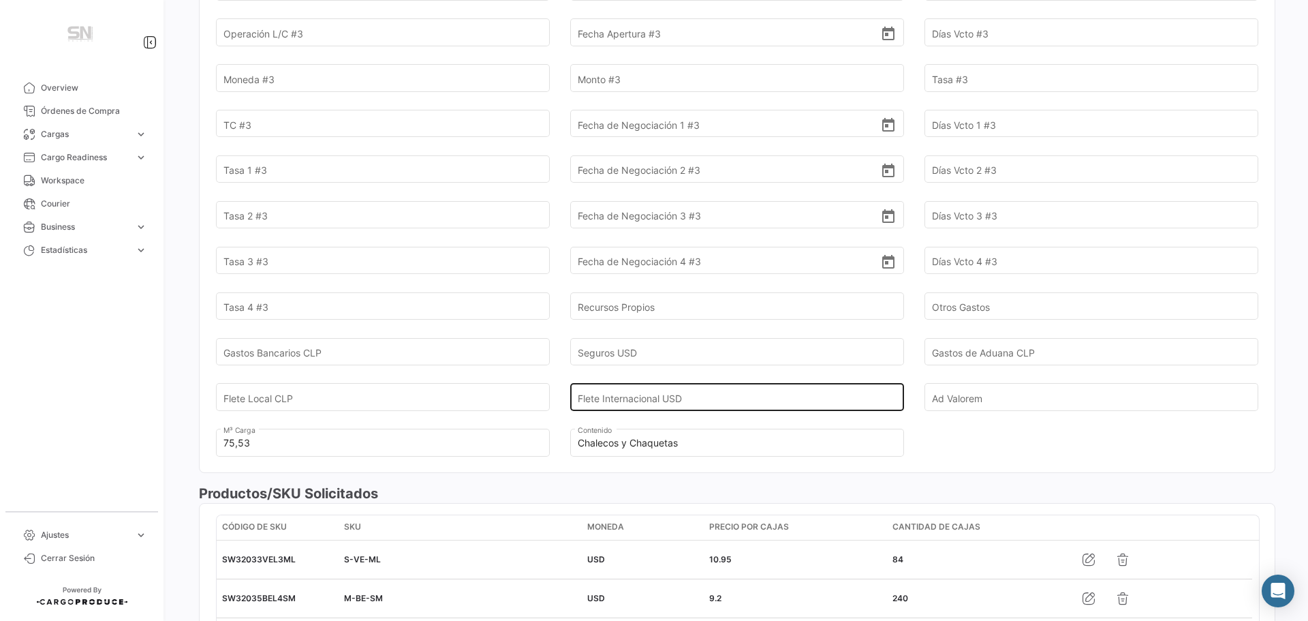
click at [666, 394] on input "Flete Internacional USD" at bounding box center [729, 397] width 303 height 48
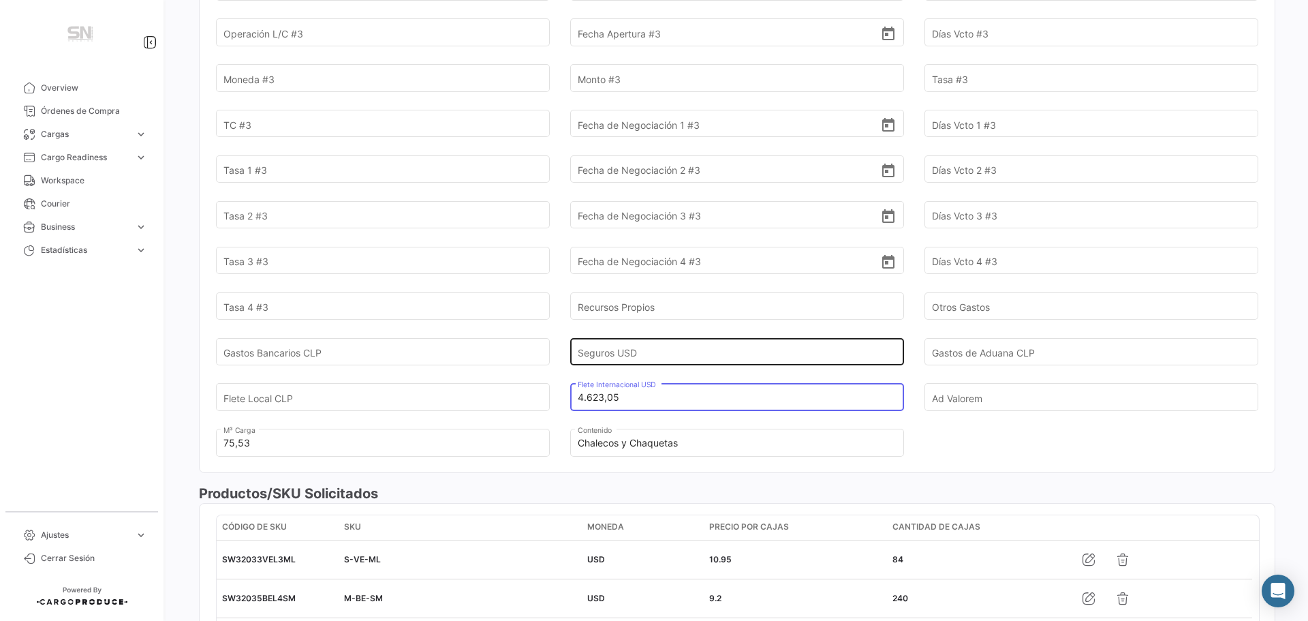
type input "4.623,05"
click at [631, 356] on input "Seguros USD" at bounding box center [729, 352] width 303 height 48
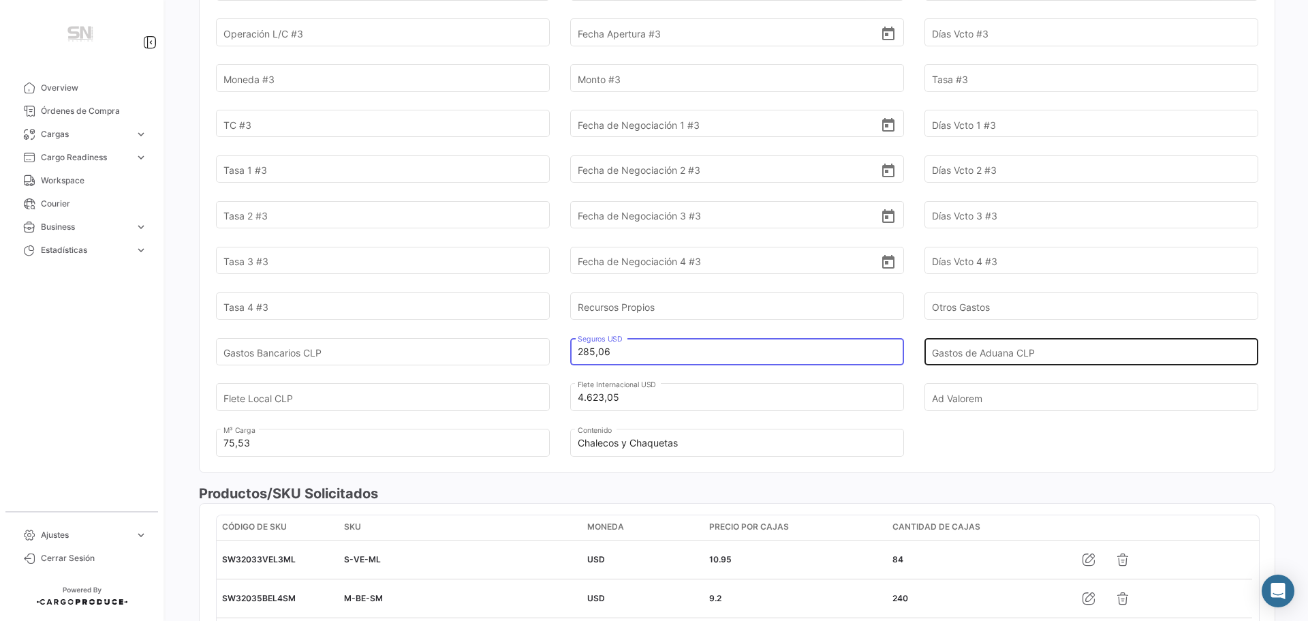
type input "285,06"
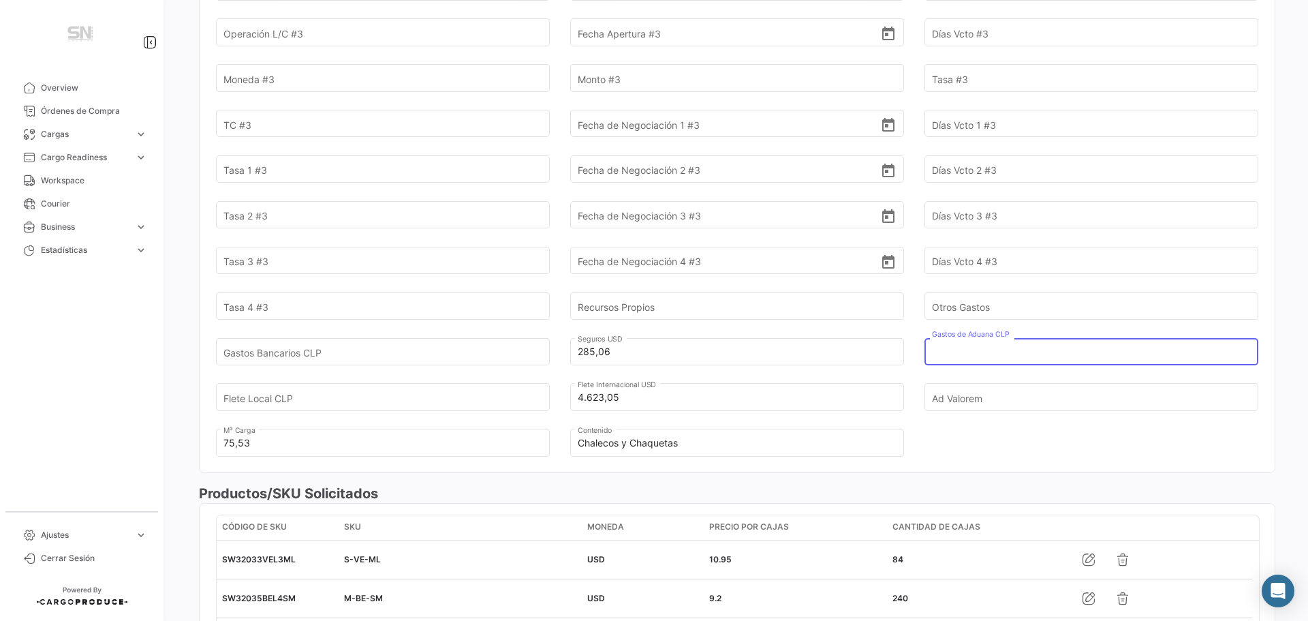
click at [974, 354] on input "Gastos de Aduana CLP" at bounding box center [1083, 352] width 303 height 48
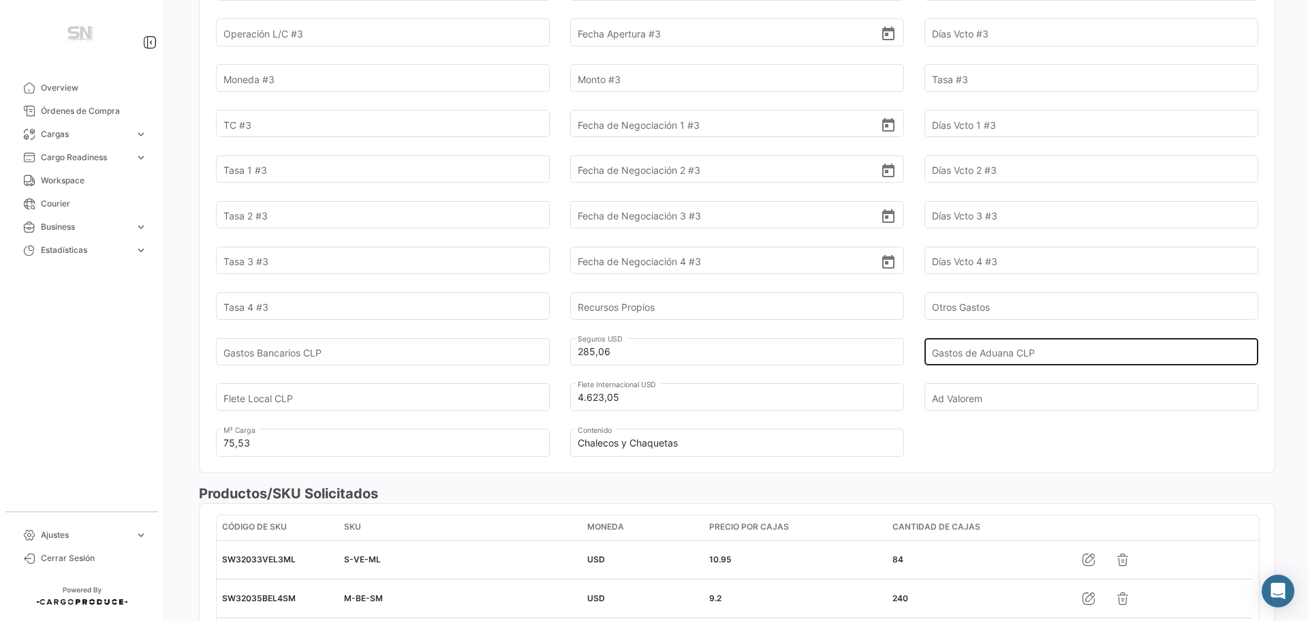
click at [998, 354] on input "Gastos de Aduana CLP" at bounding box center [1083, 352] width 303 height 48
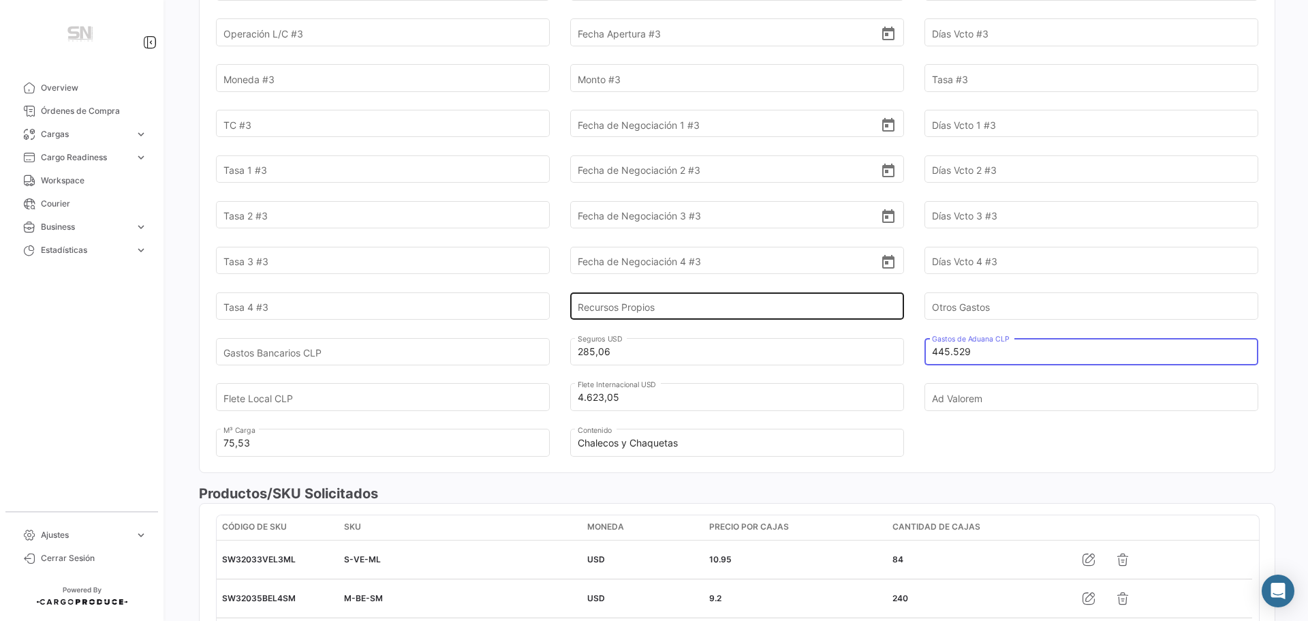
type input "445.529"
click at [695, 312] on input "Recursos Propios" at bounding box center [729, 306] width 303 height 48
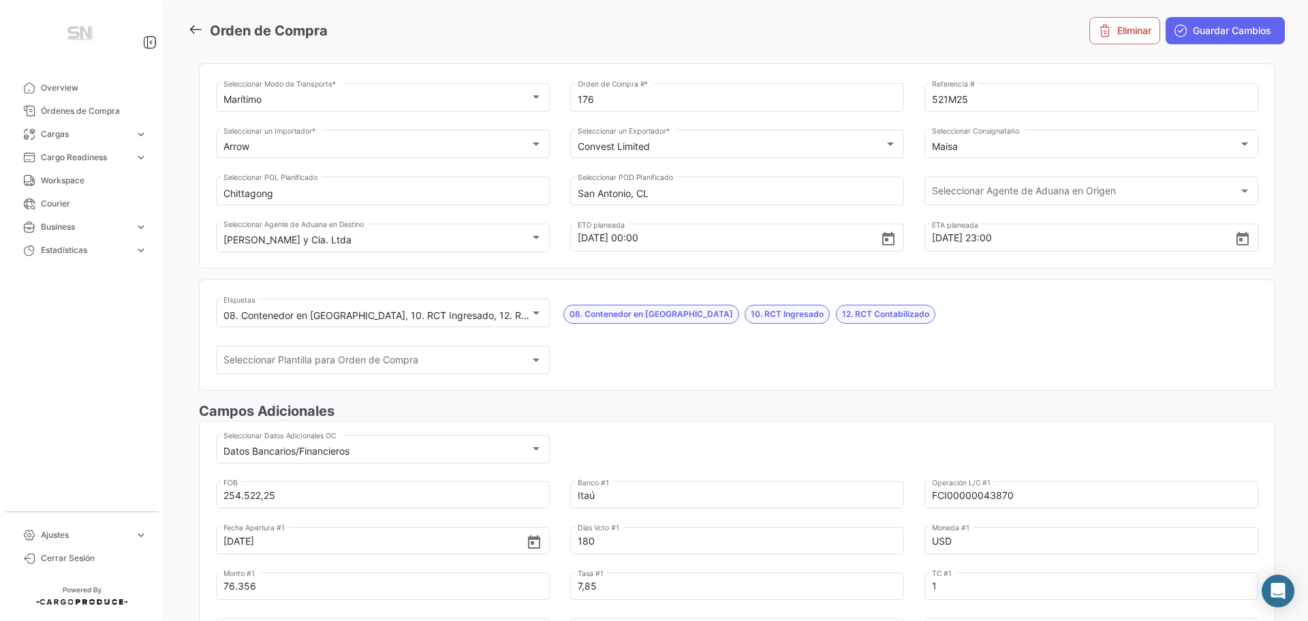
scroll to position [0, 0]
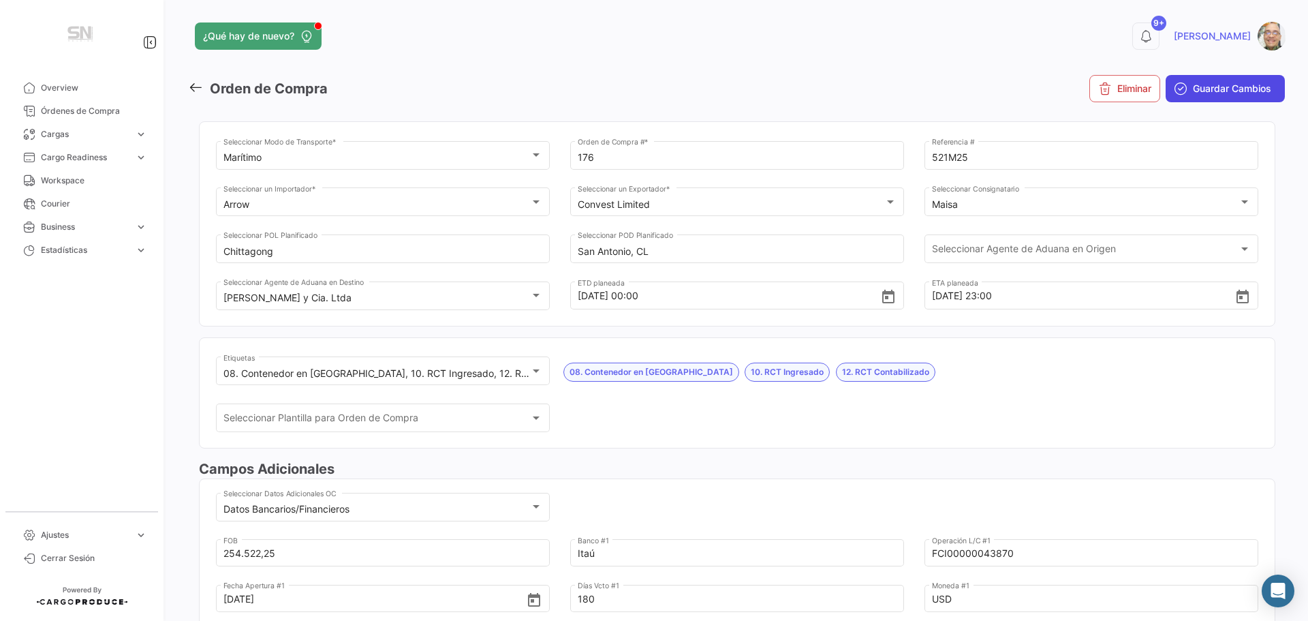
click at [1197, 93] on span "Guardar Cambios" at bounding box center [1232, 89] width 78 height 14
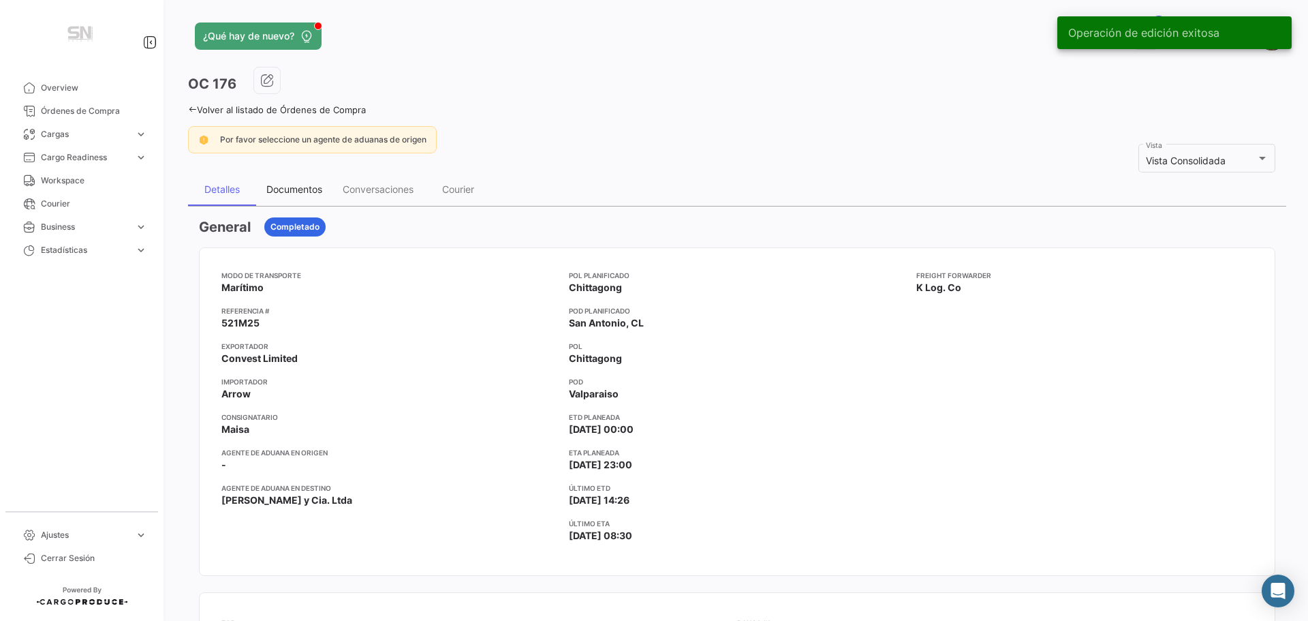
click at [301, 191] on div "Documentos" at bounding box center [294, 189] width 56 height 12
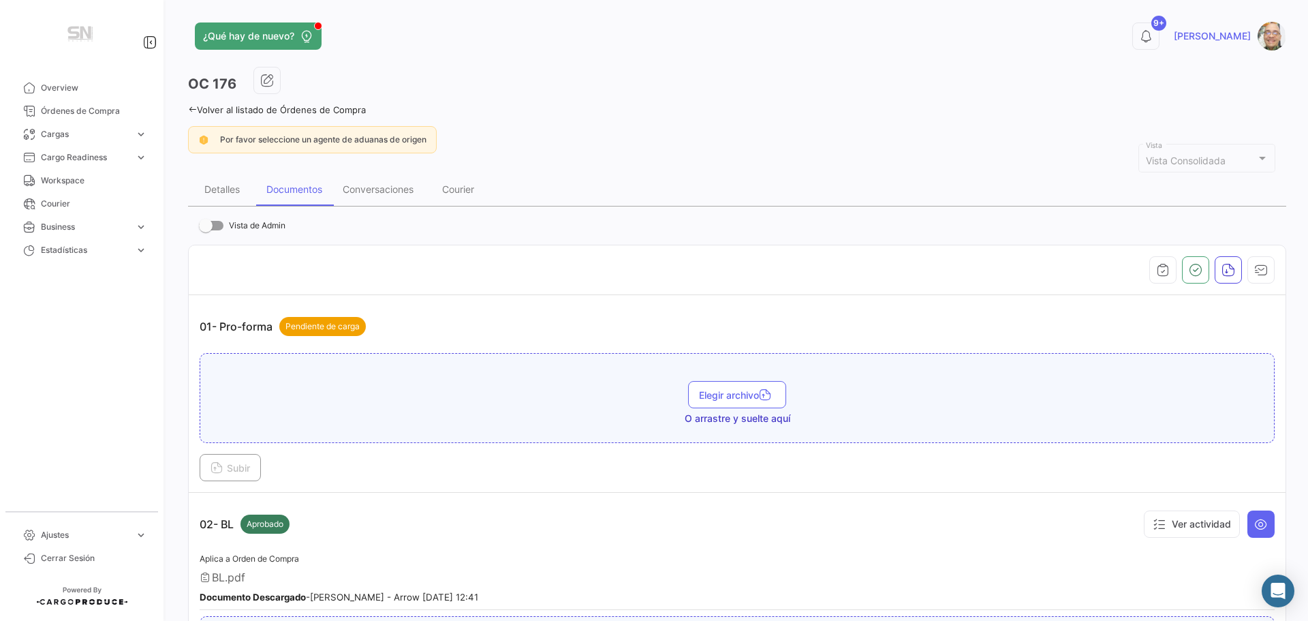
click at [191, 107] on icon at bounding box center [192, 109] width 9 height 9
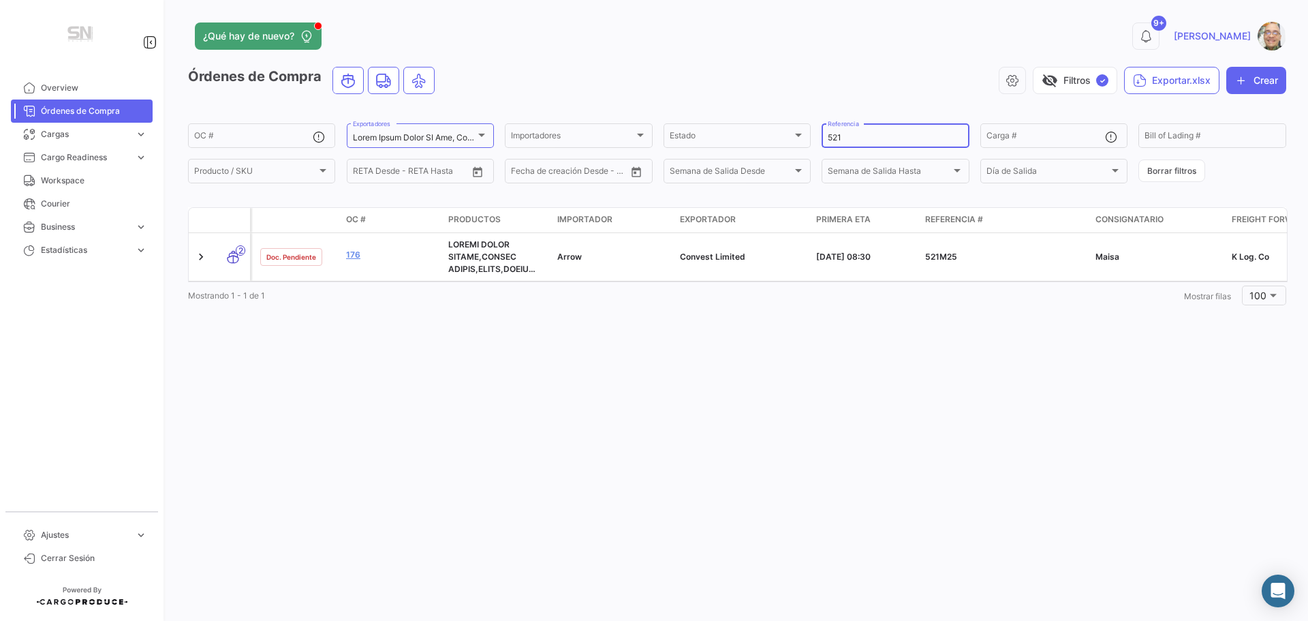
click at [865, 134] on input "521" at bounding box center [895, 138] width 135 height 10
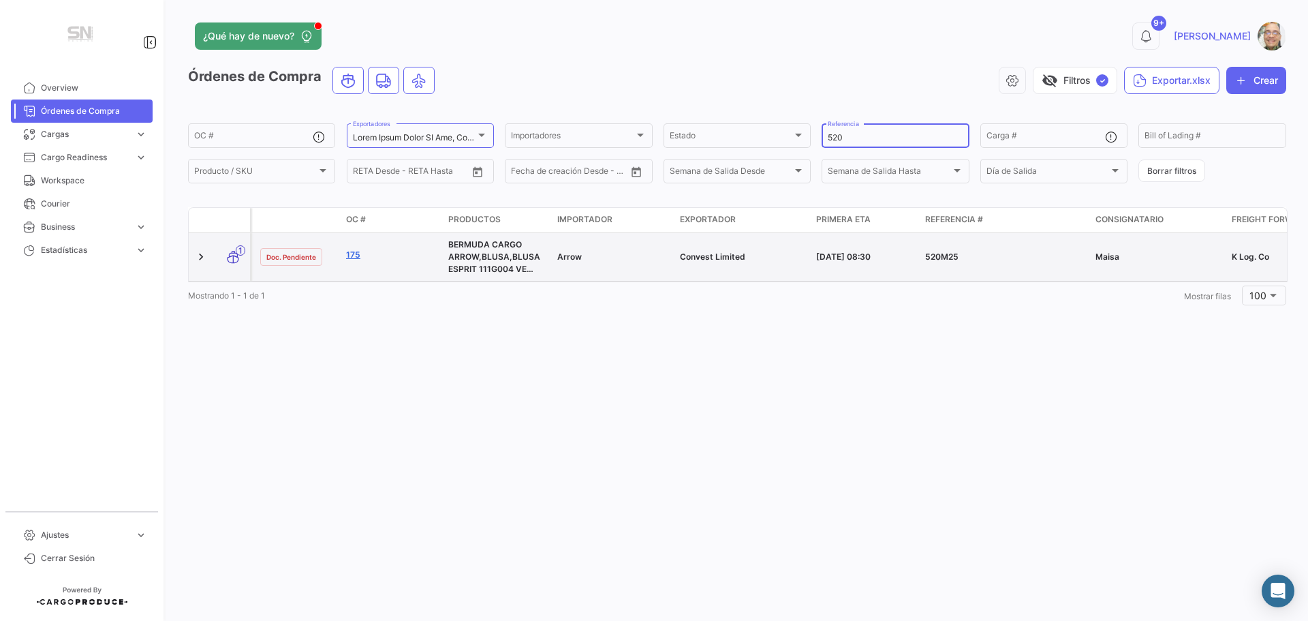
type input "520"
click at [352, 256] on link "175" at bounding box center [391, 255] width 91 height 12
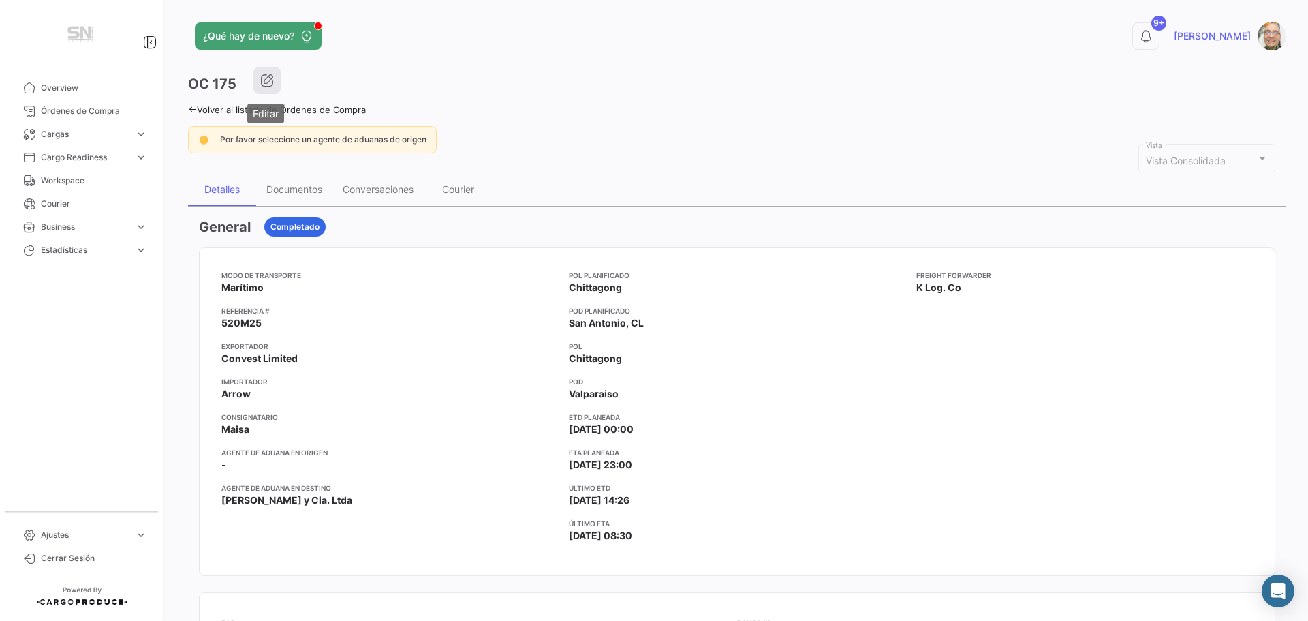
click at [273, 81] on icon "button" at bounding box center [267, 81] width 14 height 14
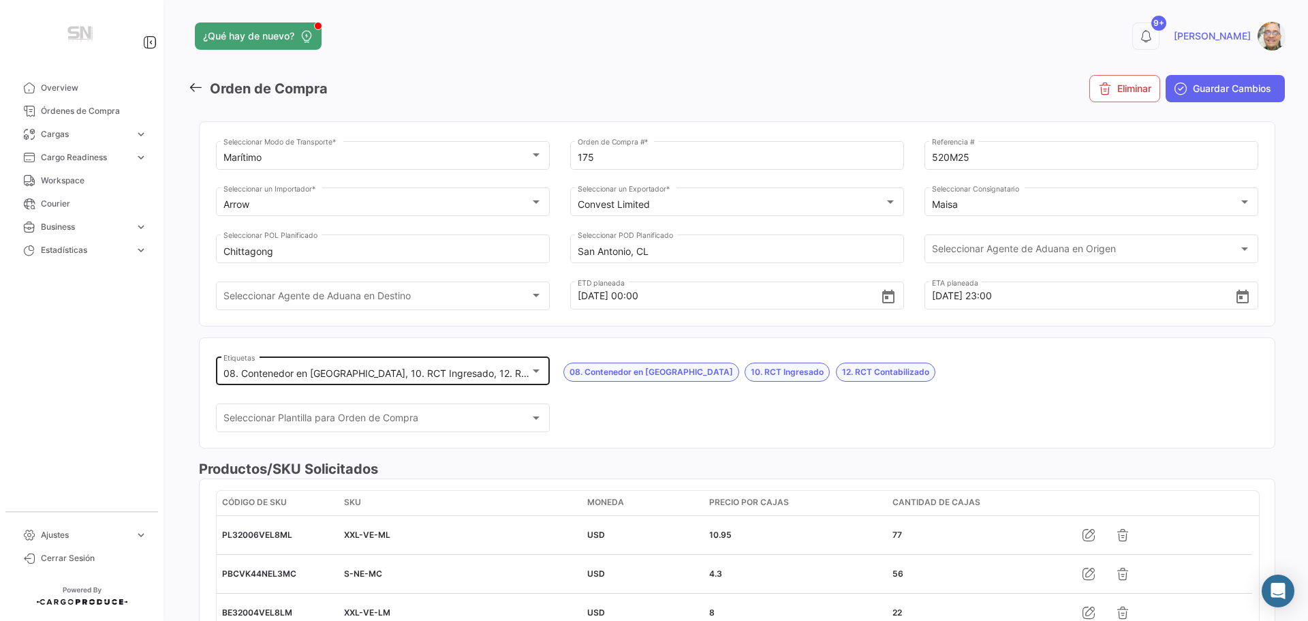
click at [533, 371] on div at bounding box center [536, 370] width 7 height 3
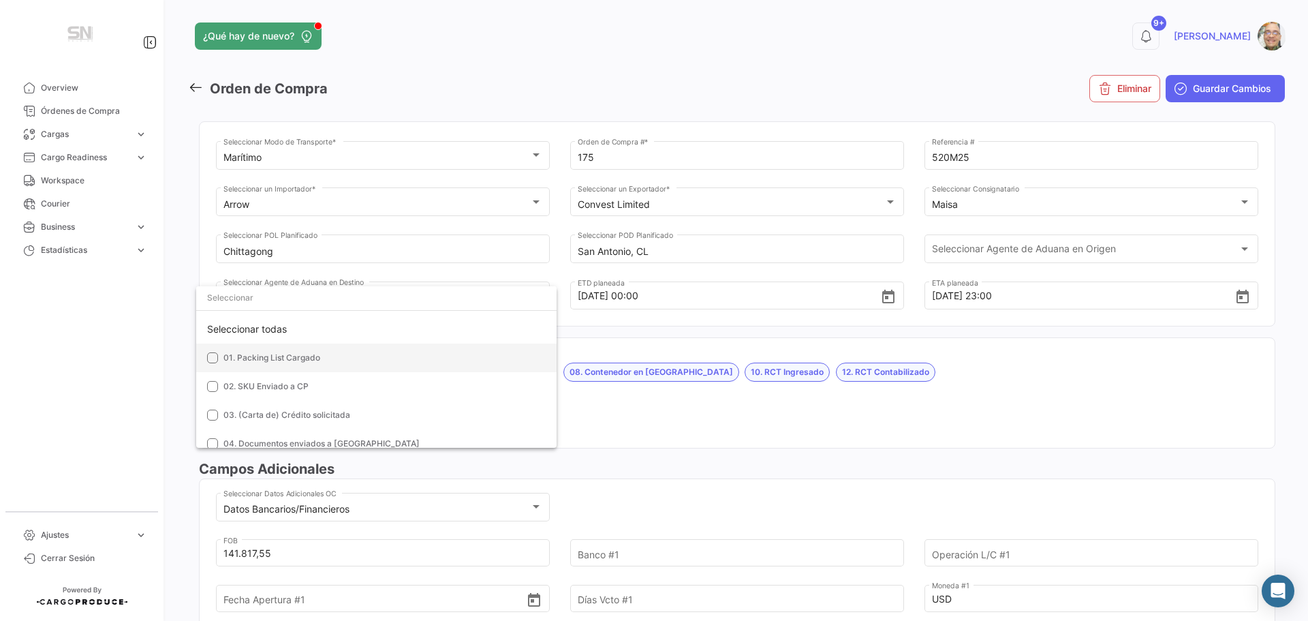
click at [213, 354] on mat-pseudo-checkbox at bounding box center [212, 357] width 11 height 11
click at [216, 389] on mat-pseudo-checkbox at bounding box center [212, 386] width 11 height 11
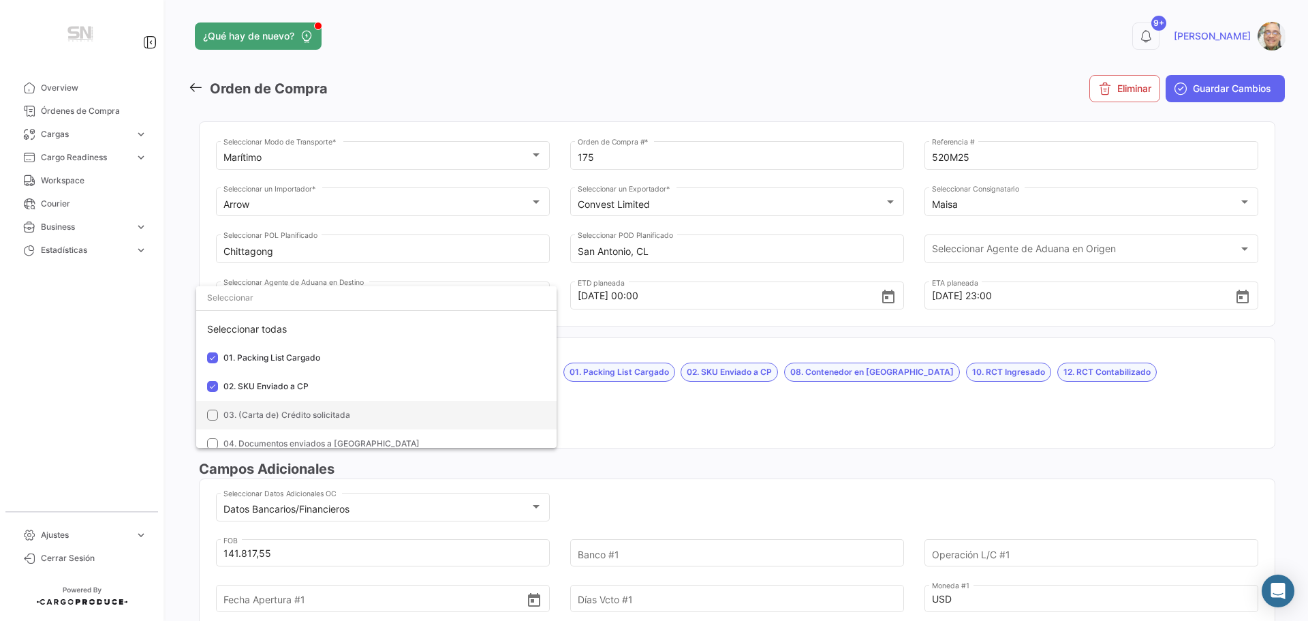
click at [210, 420] on mat-pseudo-checkbox at bounding box center [212, 414] width 11 height 11
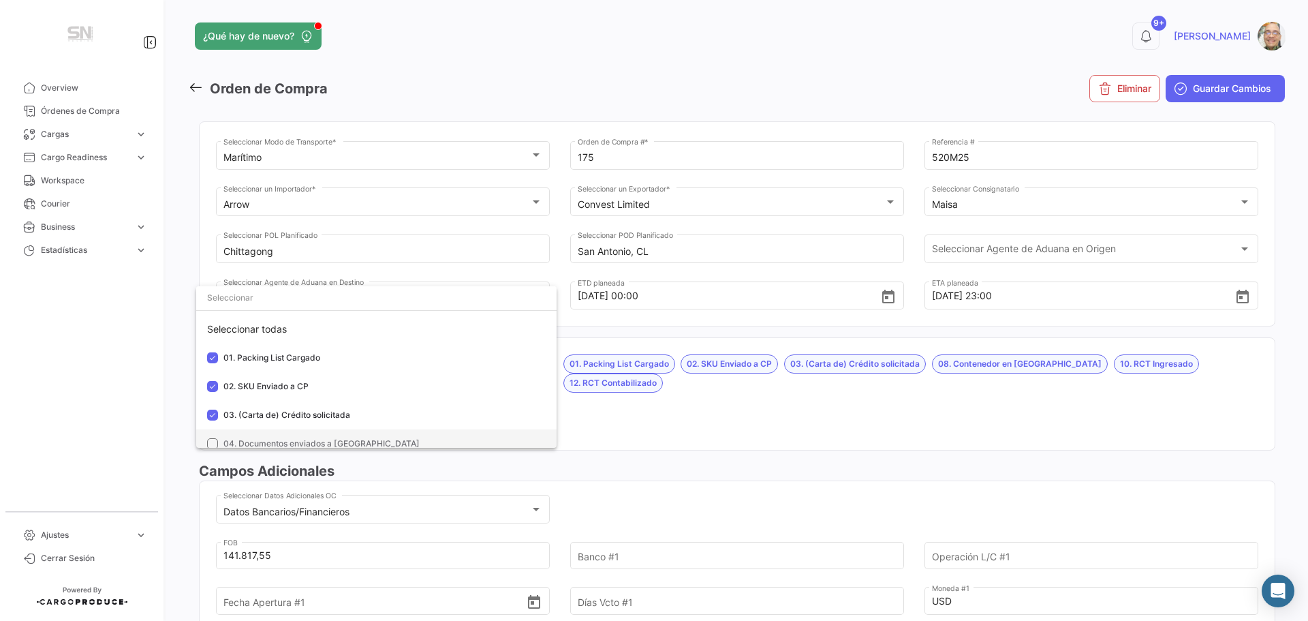
click at [213, 442] on mat-pseudo-checkbox at bounding box center [212, 443] width 11 height 11
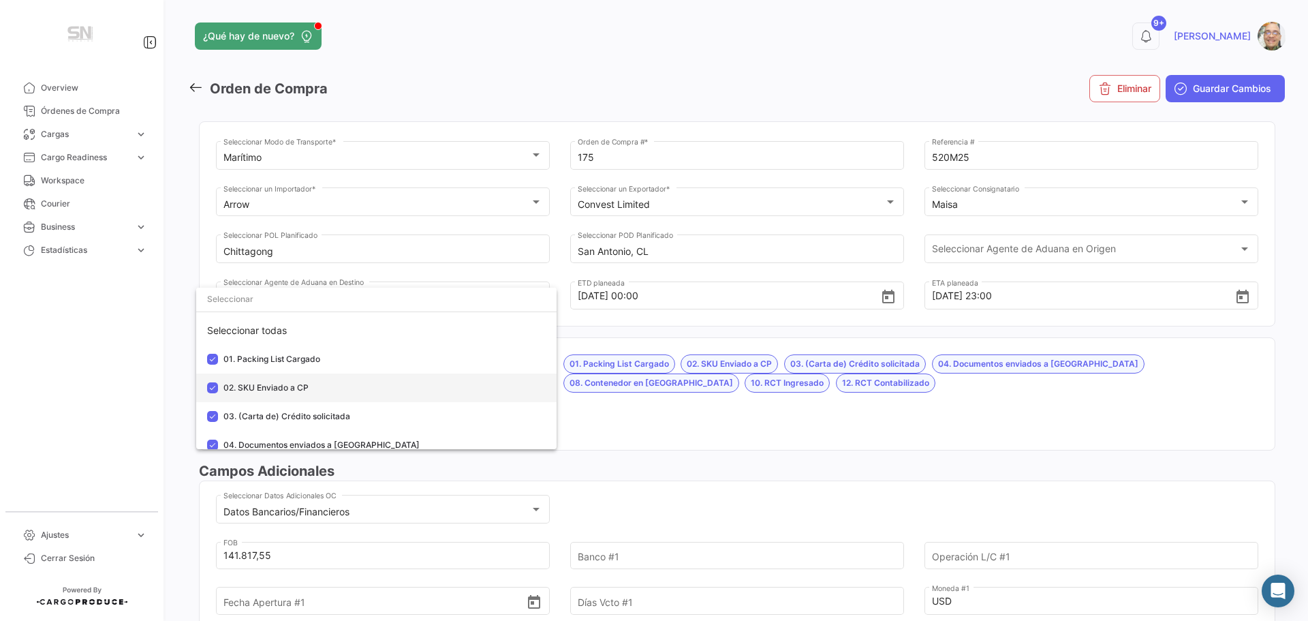
scroll to position [68, 0]
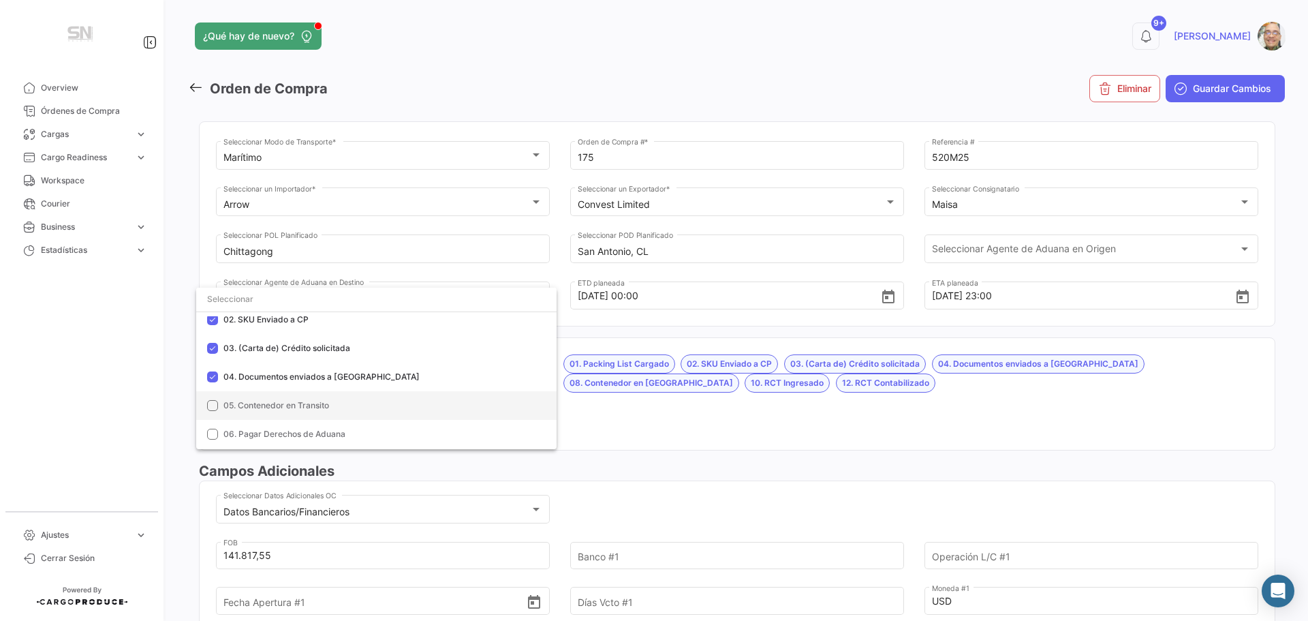
click at [210, 410] on mat-pseudo-checkbox at bounding box center [212, 405] width 11 height 11
click at [217, 429] on mat-pseudo-checkbox at bounding box center [212, 434] width 11 height 11
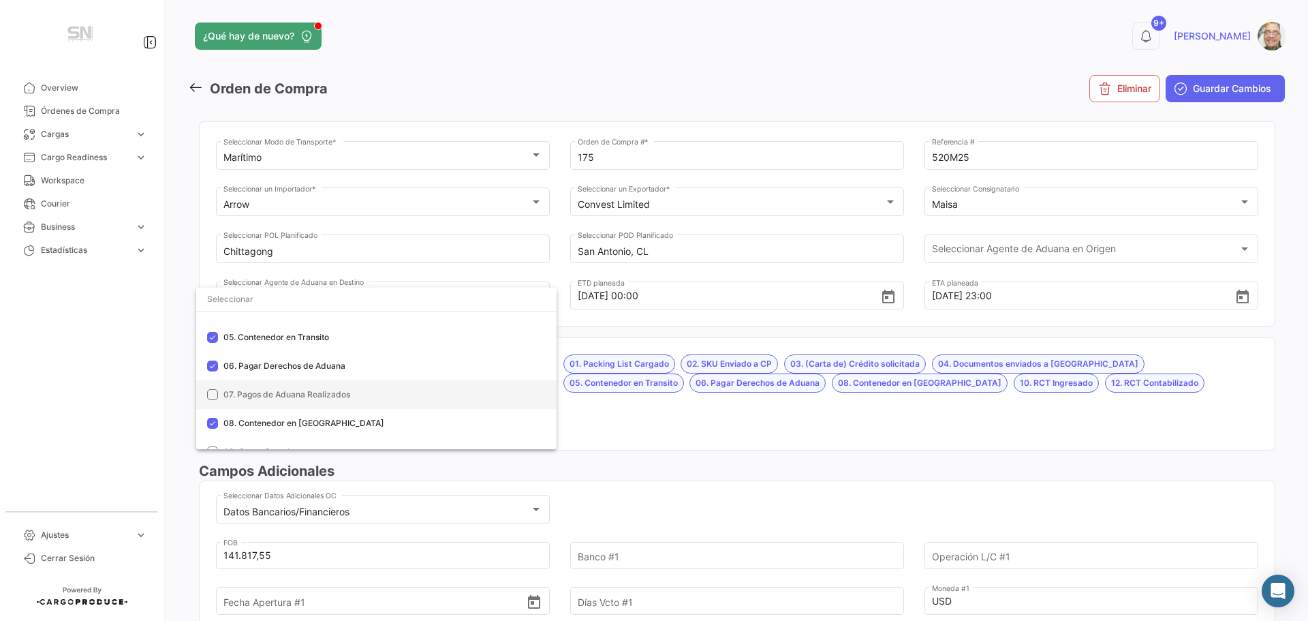
click at [213, 401] on mat-option "07. Pagos de Aduana Realizados" at bounding box center [376, 394] width 360 height 29
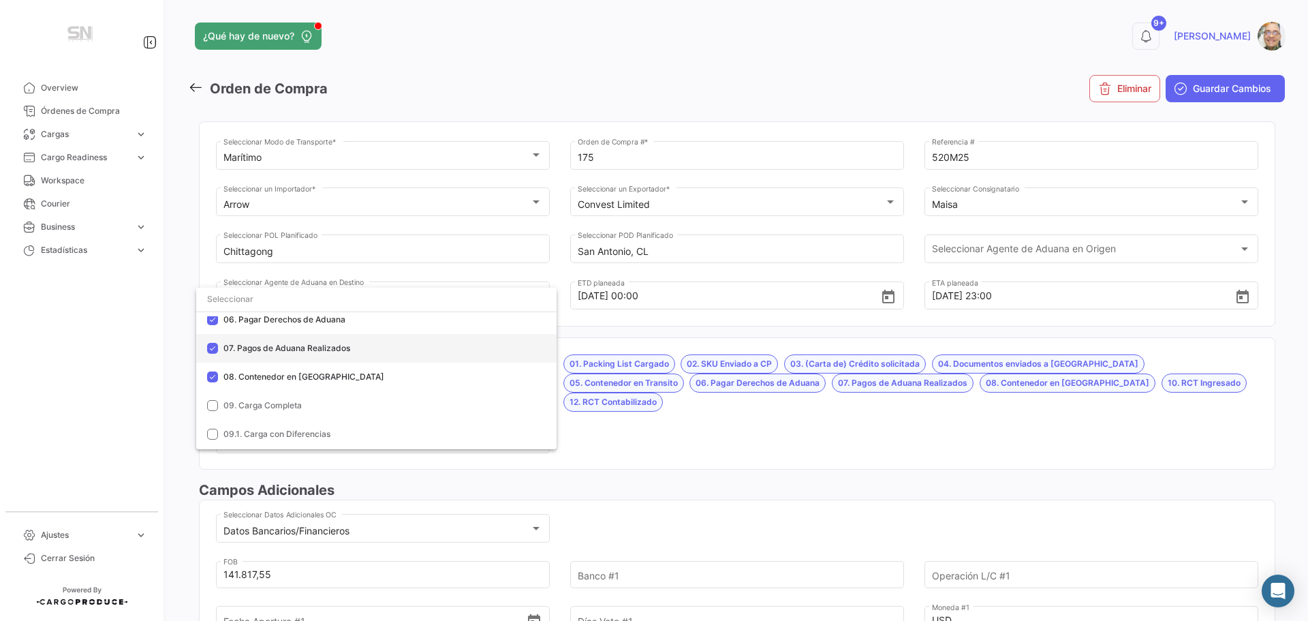
scroll to position [204, 0]
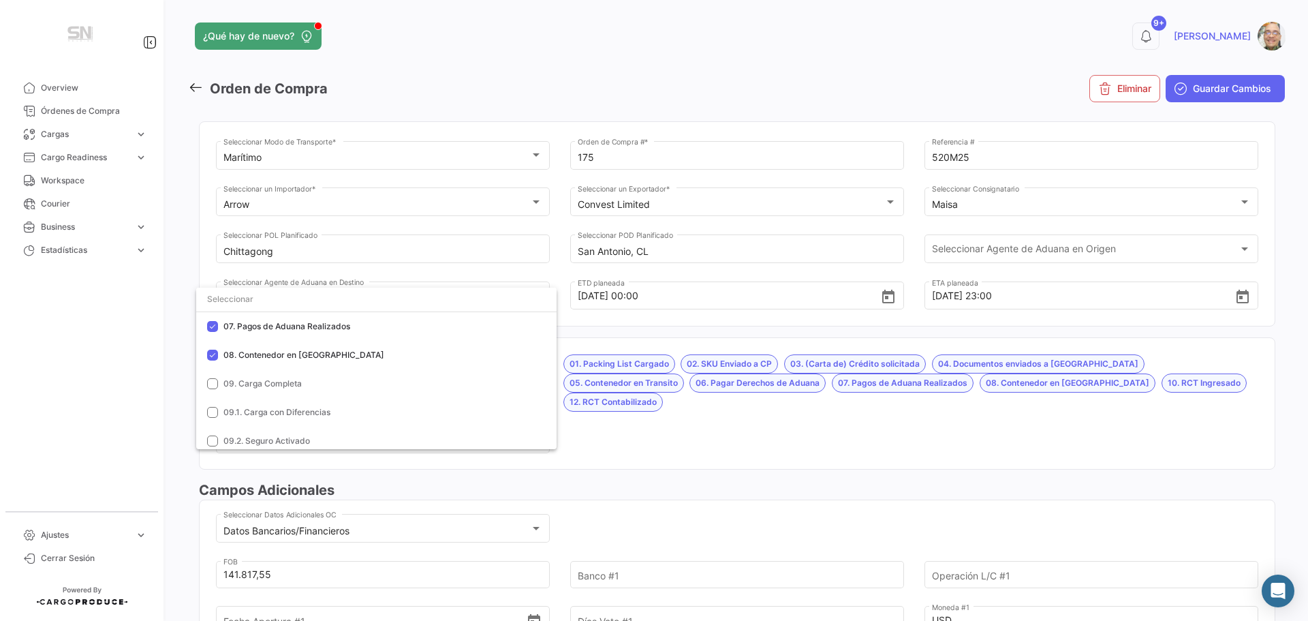
click at [621, 416] on div at bounding box center [654, 310] width 1308 height 621
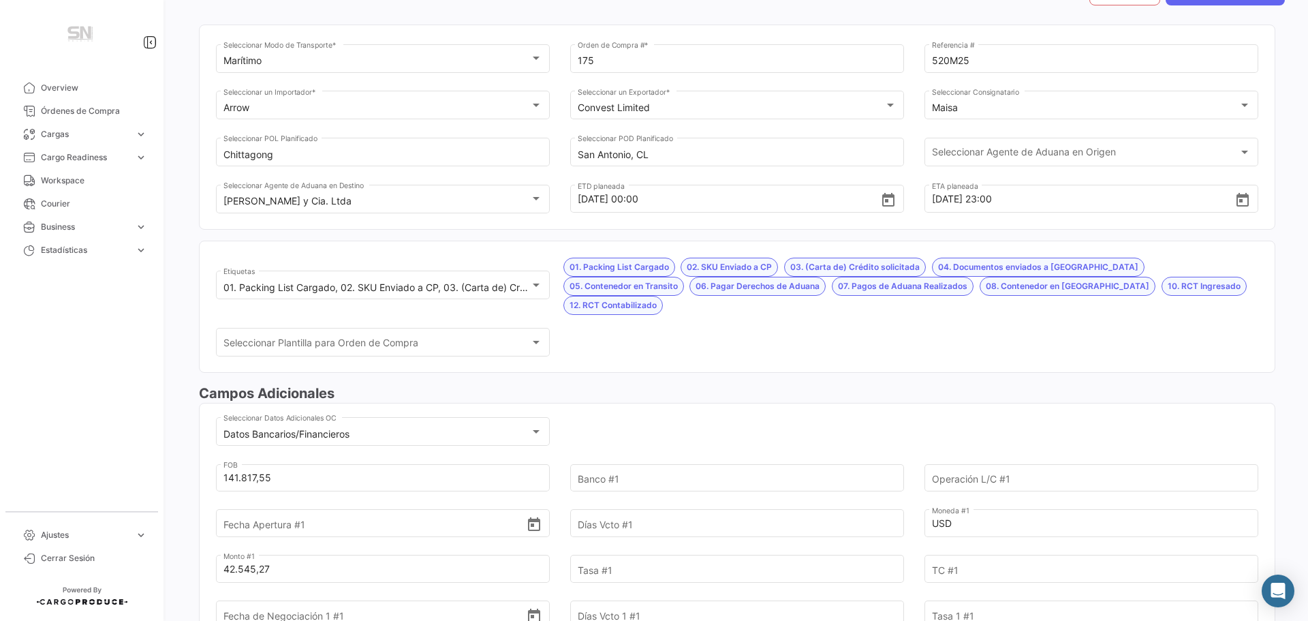
scroll to position [136, 0]
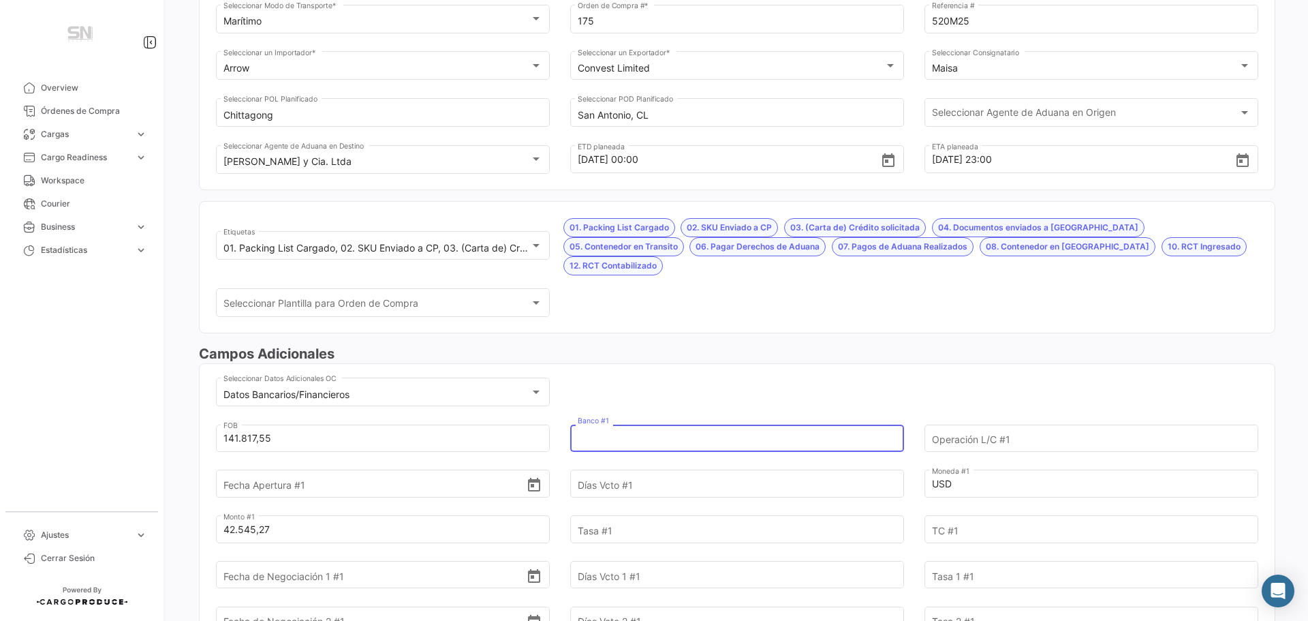
click at [611, 421] on input "Banco #1" at bounding box center [729, 438] width 303 height 48
type input "Itaú"
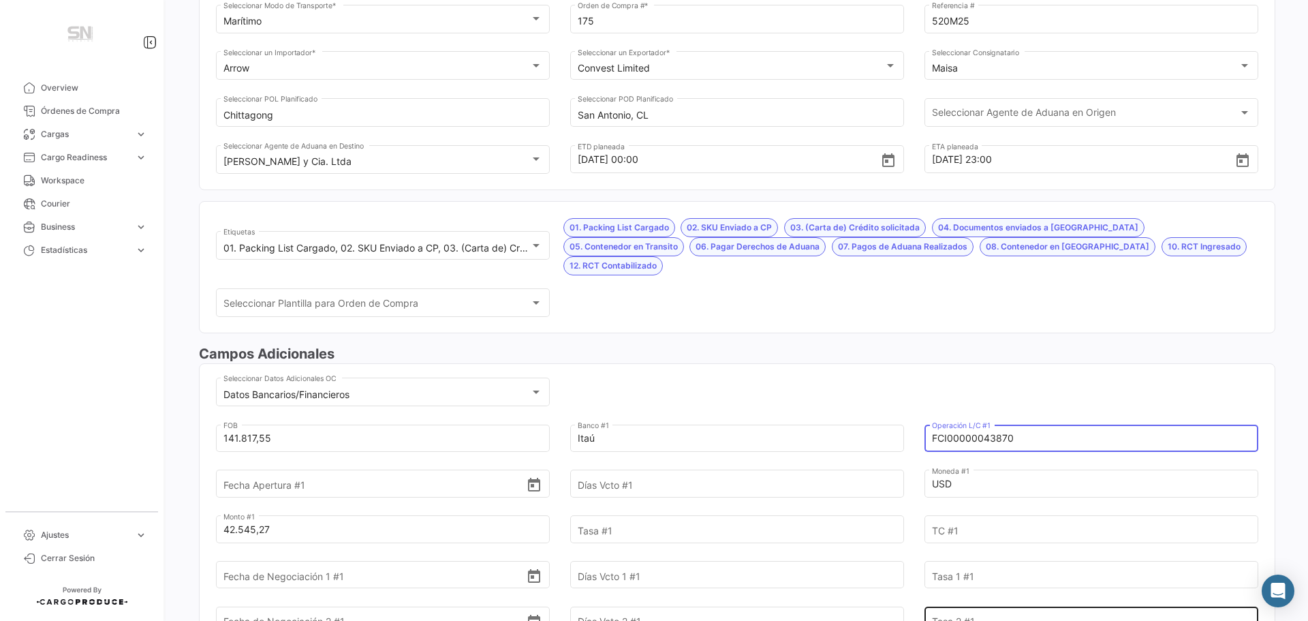
type input "FCI00000043870"
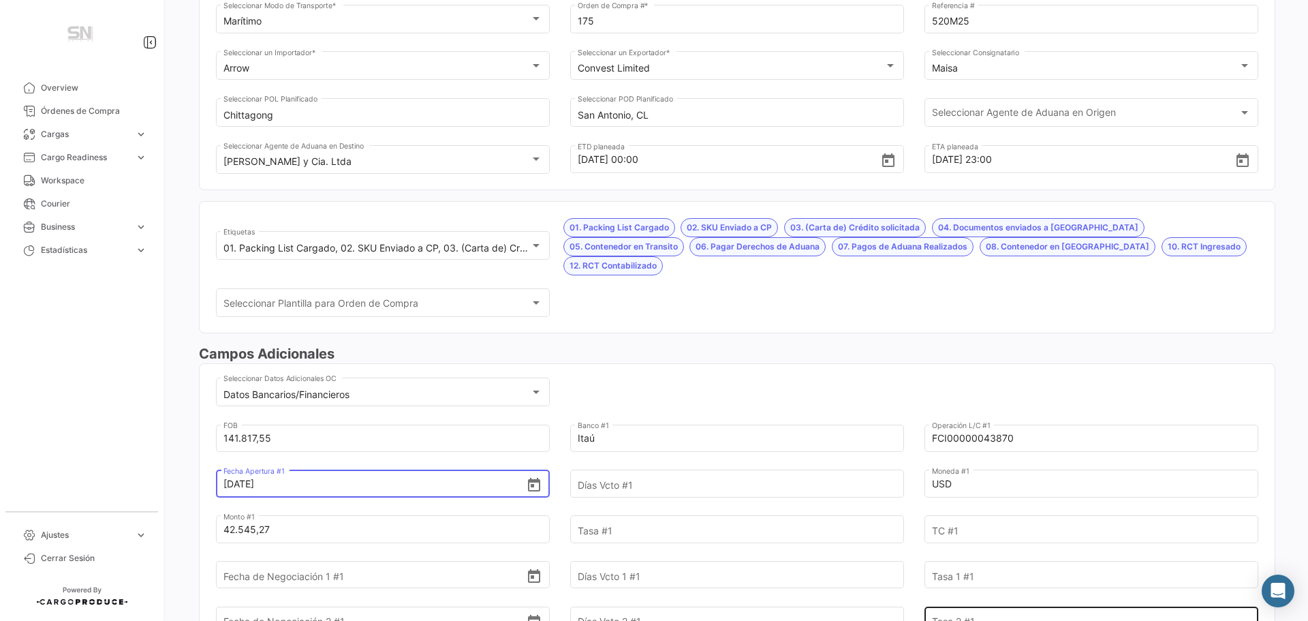
type input "[DATE]"
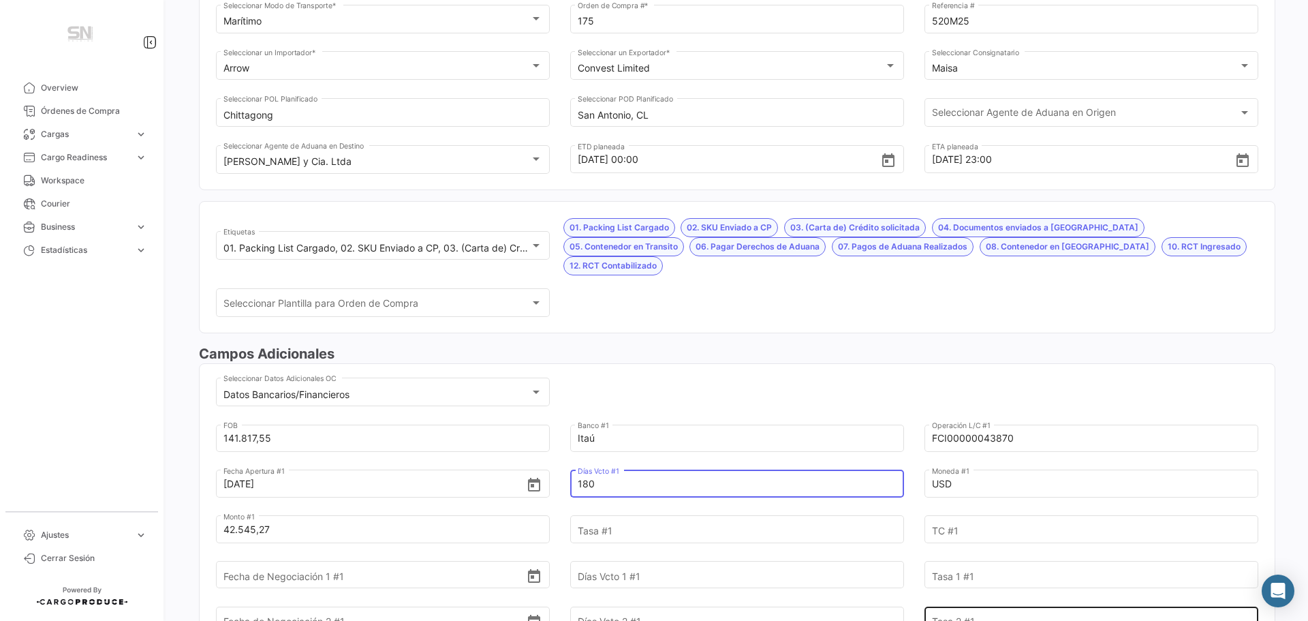
type input "180"
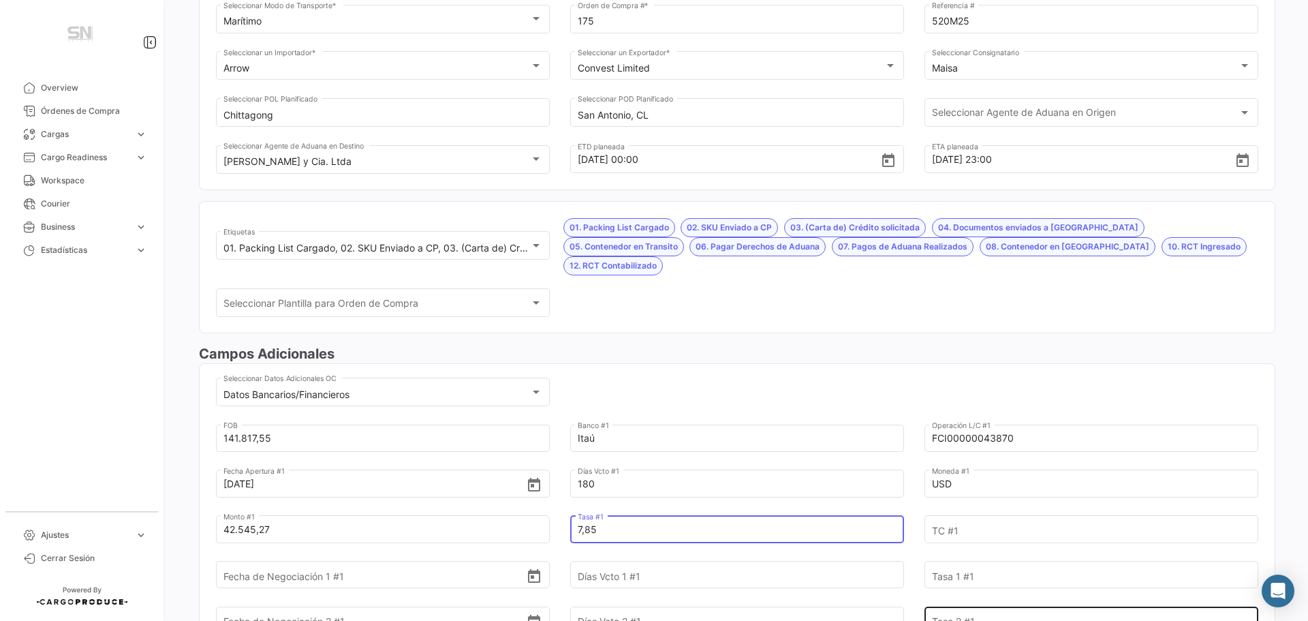
type input "7,85"
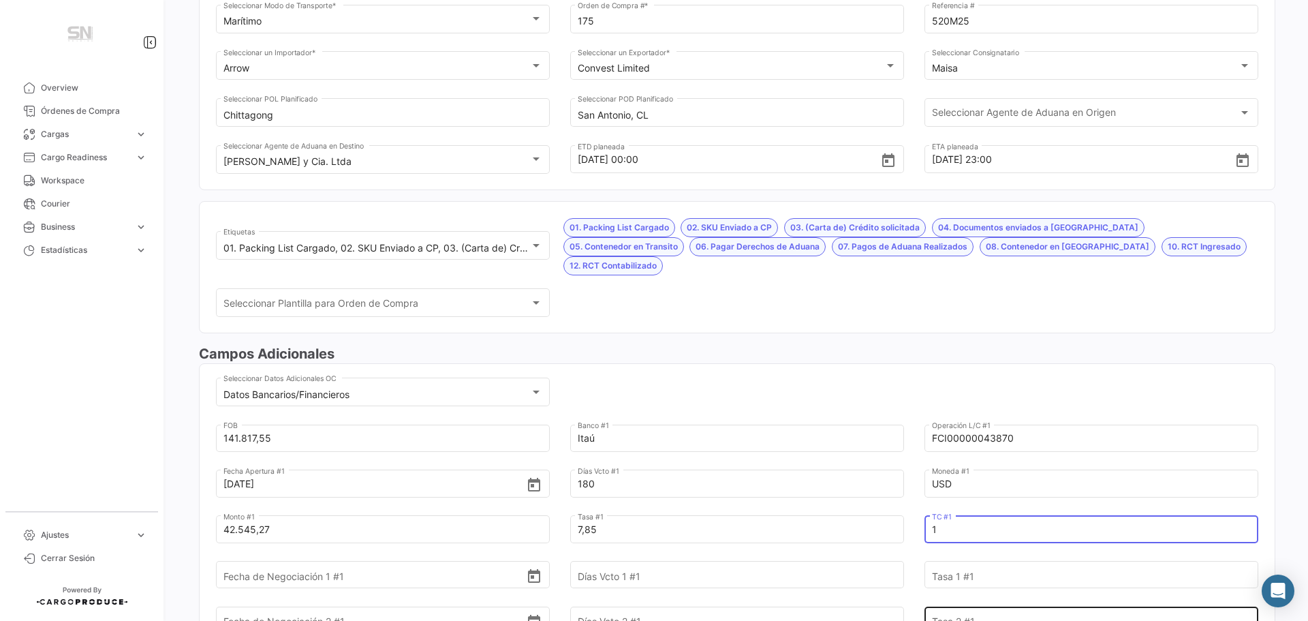
type input "1"
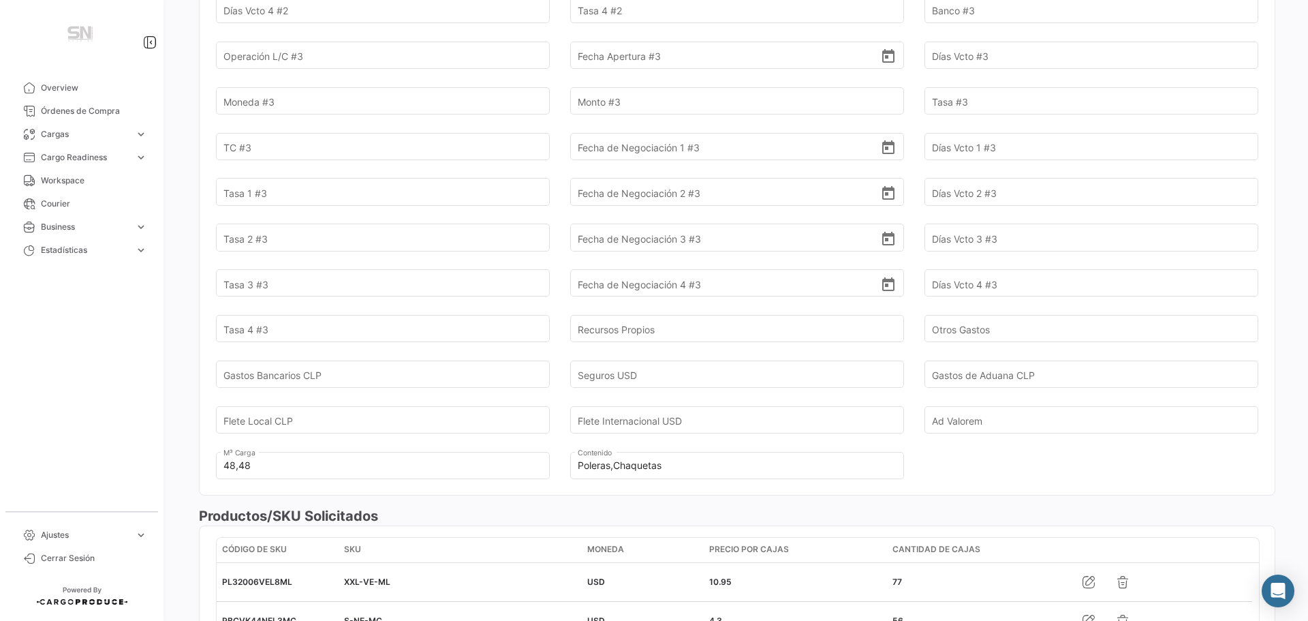
scroll to position [1158, 0]
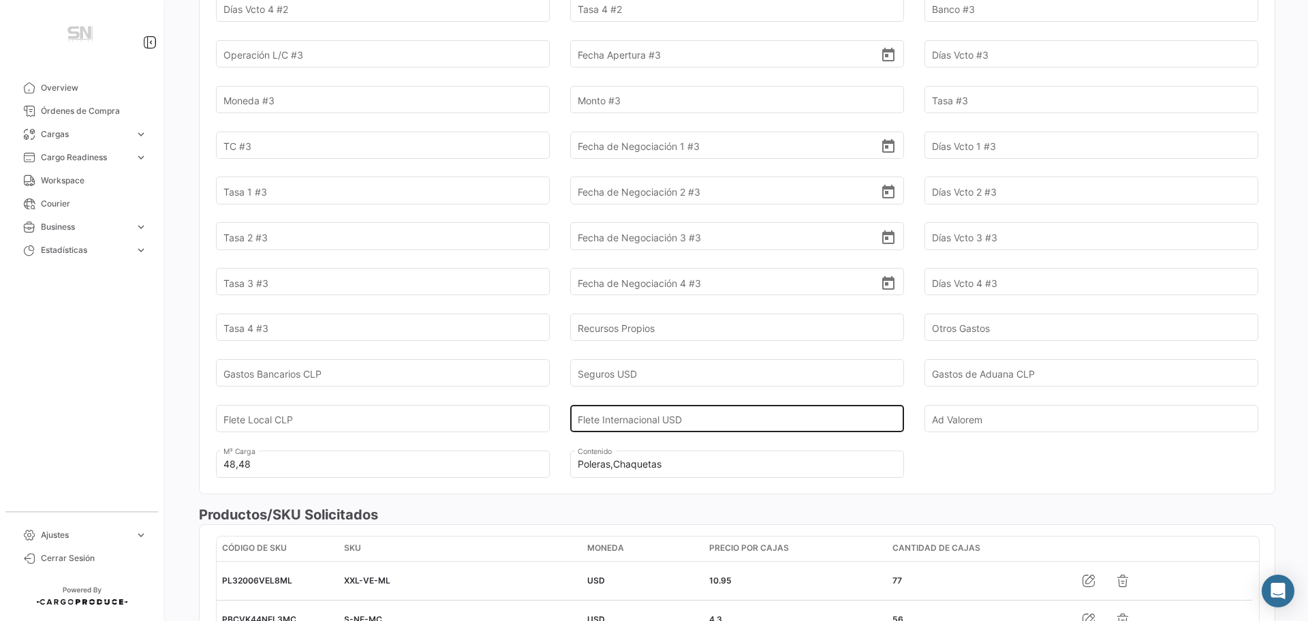
click at [683, 399] on input "Flete Internacional USD" at bounding box center [729, 418] width 303 height 48
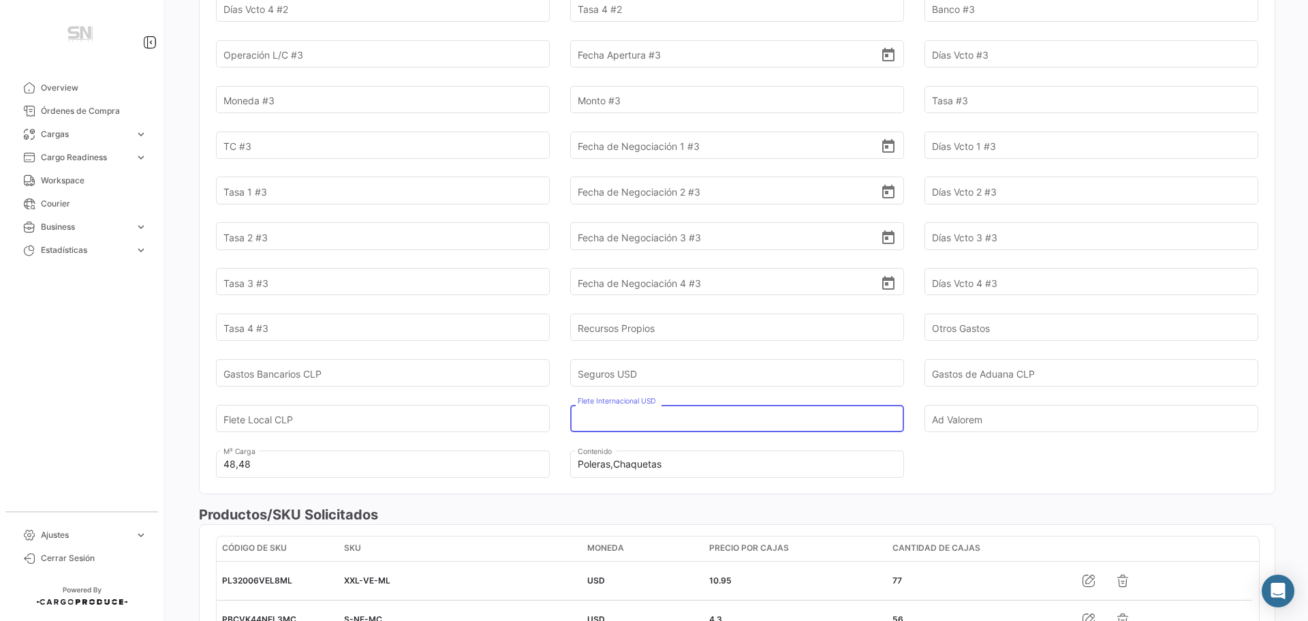
click at [634, 404] on input "Flete Internacional USD" at bounding box center [729, 418] width 303 height 48
type input "3.076,95"
click at [649, 354] on input "Seguros USD" at bounding box center [729, 373] width 303 height 48
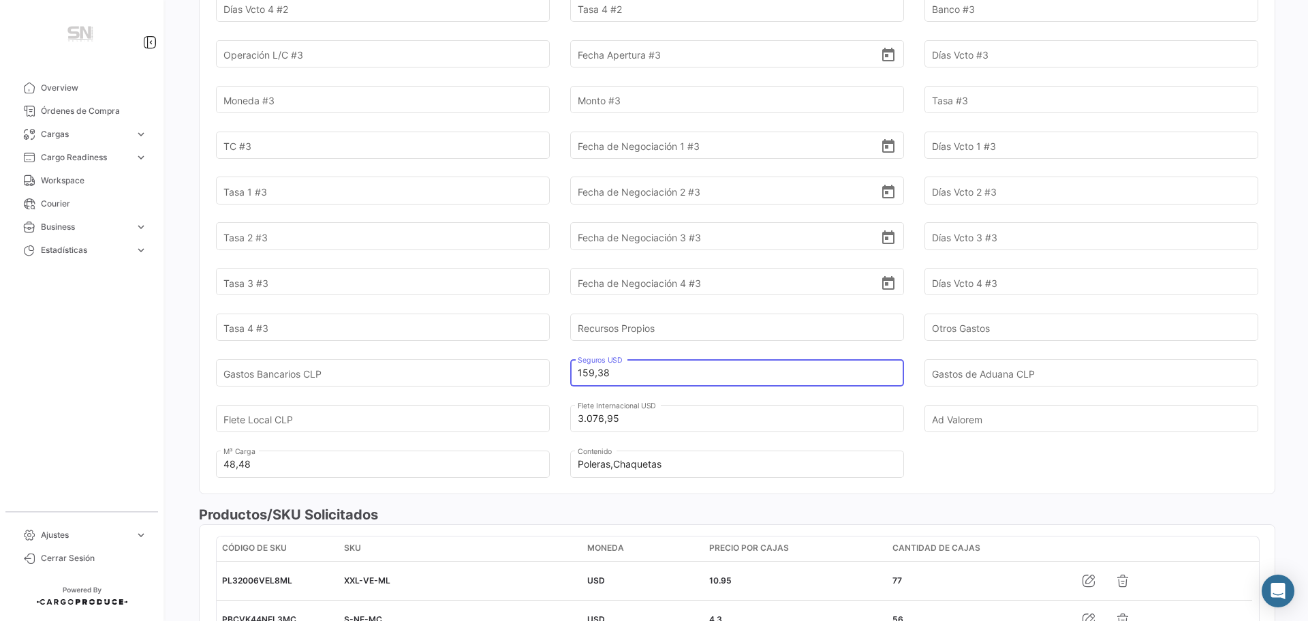
type input "159,38"
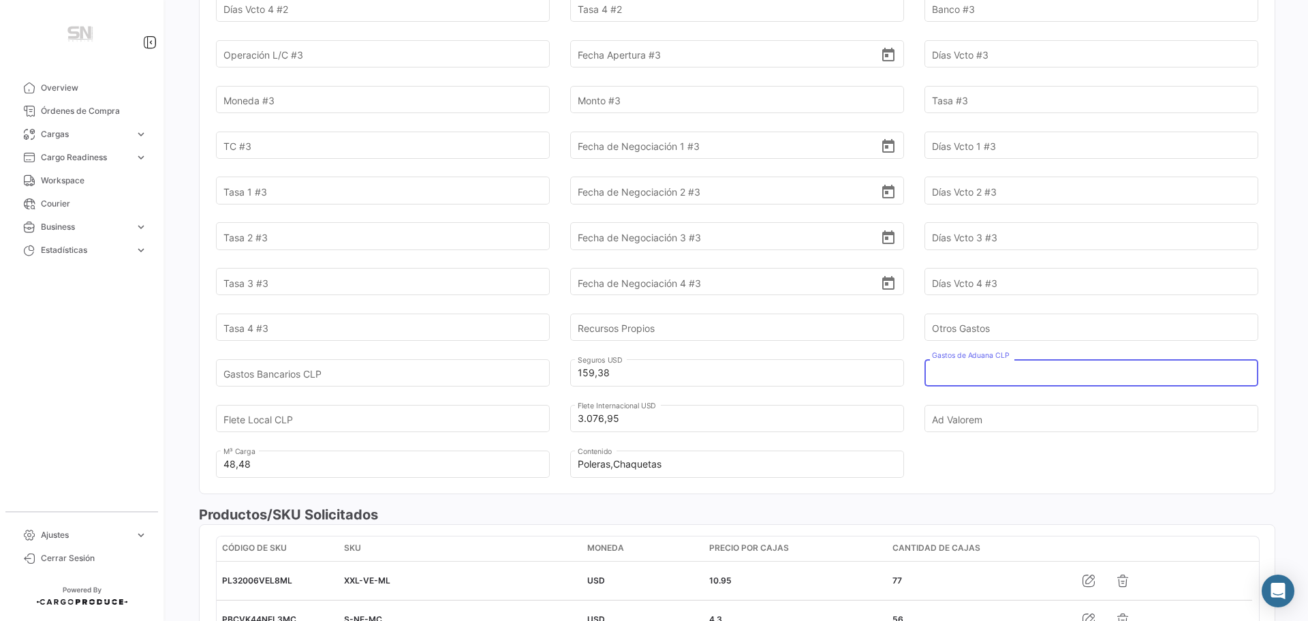
click at [956, 362] on input "Gastos de Aduana CLP" at bounding box center [1083, 373] width 303 height 48
type input "266.371"
click at [703, 304] on input "Recursos Propios" at bounding box center [729, 328] width 303 height 48
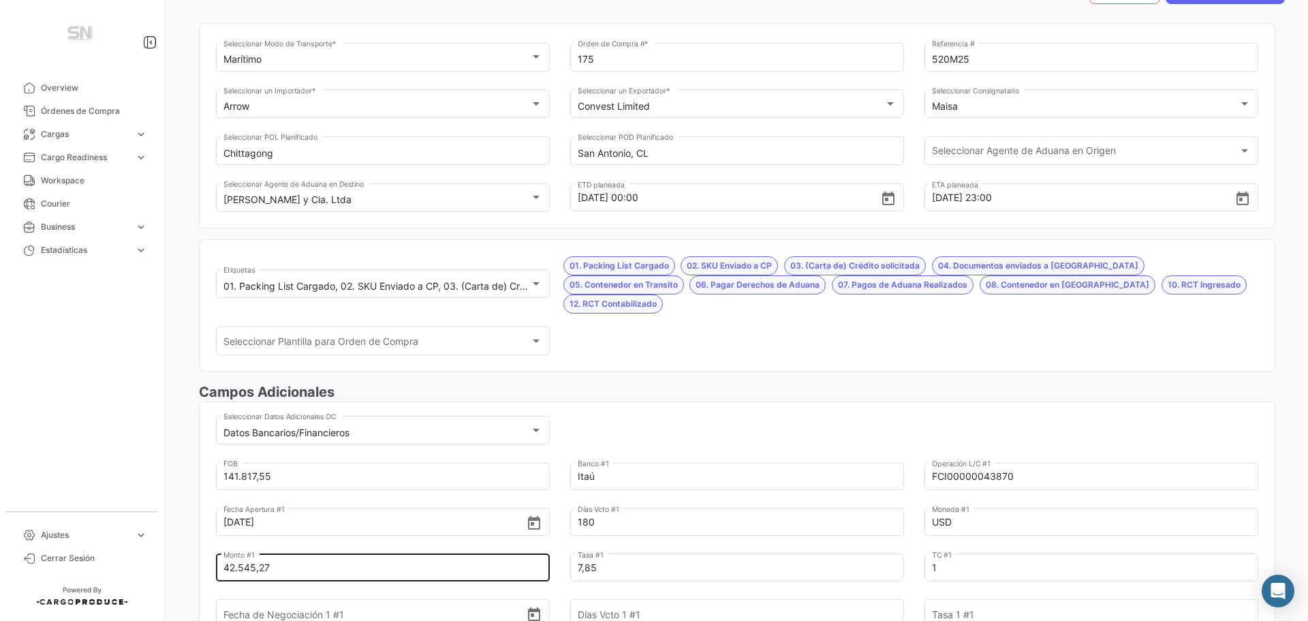
scroll to position [0, 0]
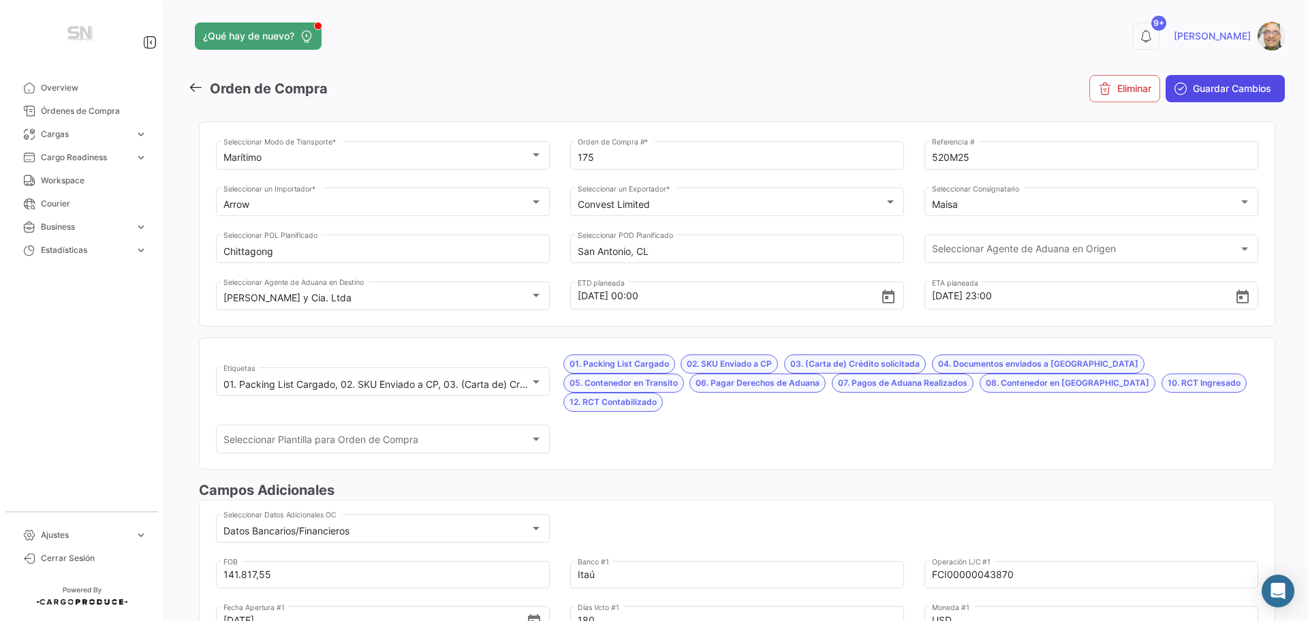
click at [1215, 92] on span "Guardar Cambios" at bounding box center [1232, 89] width 78 height 14
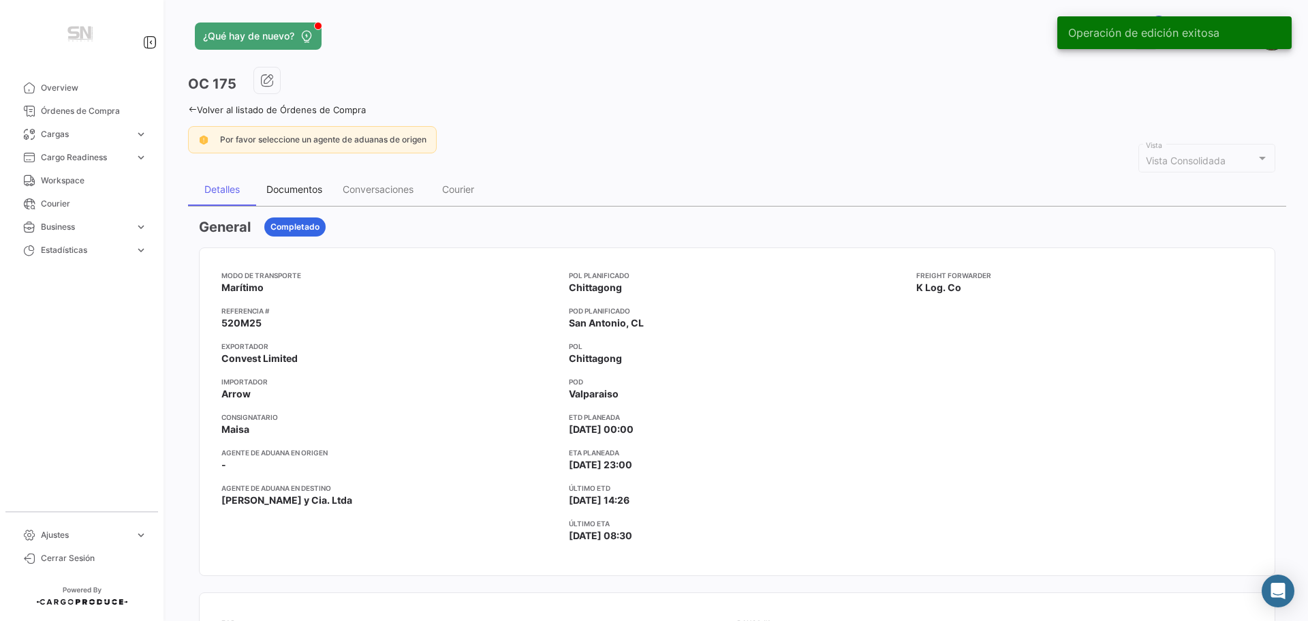
click at [287, 190] on div "Documentos" at bounding box center [294, 189] width 56 height 12
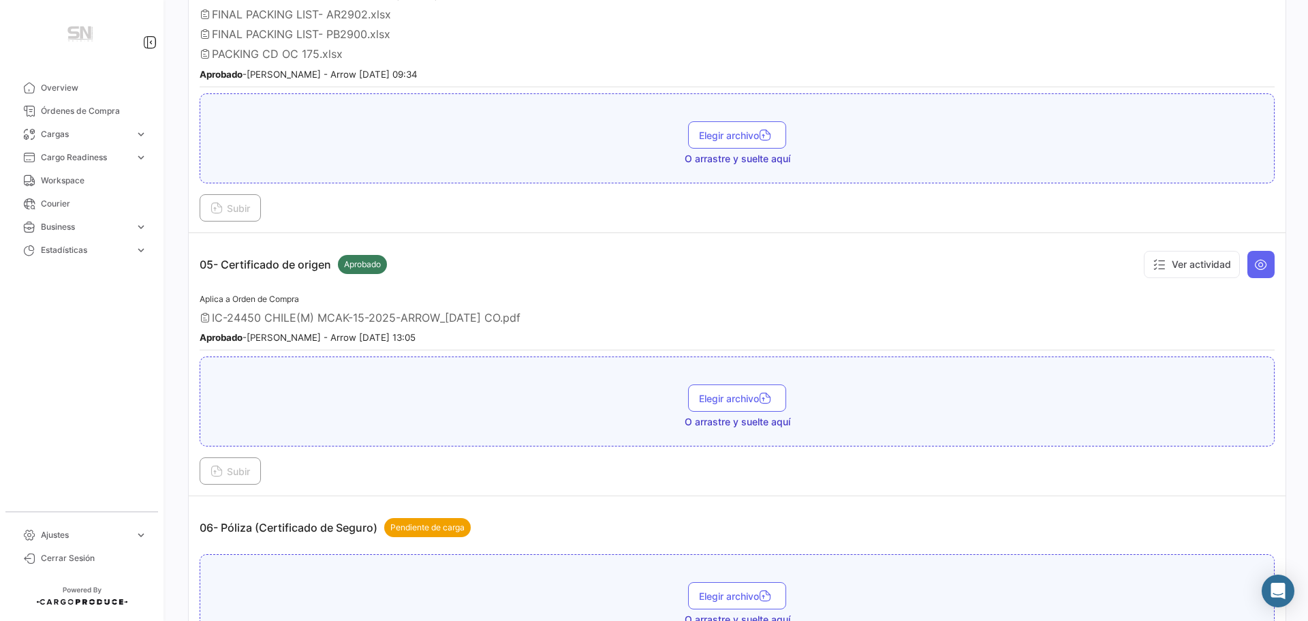
scroll to position [1431, 0]
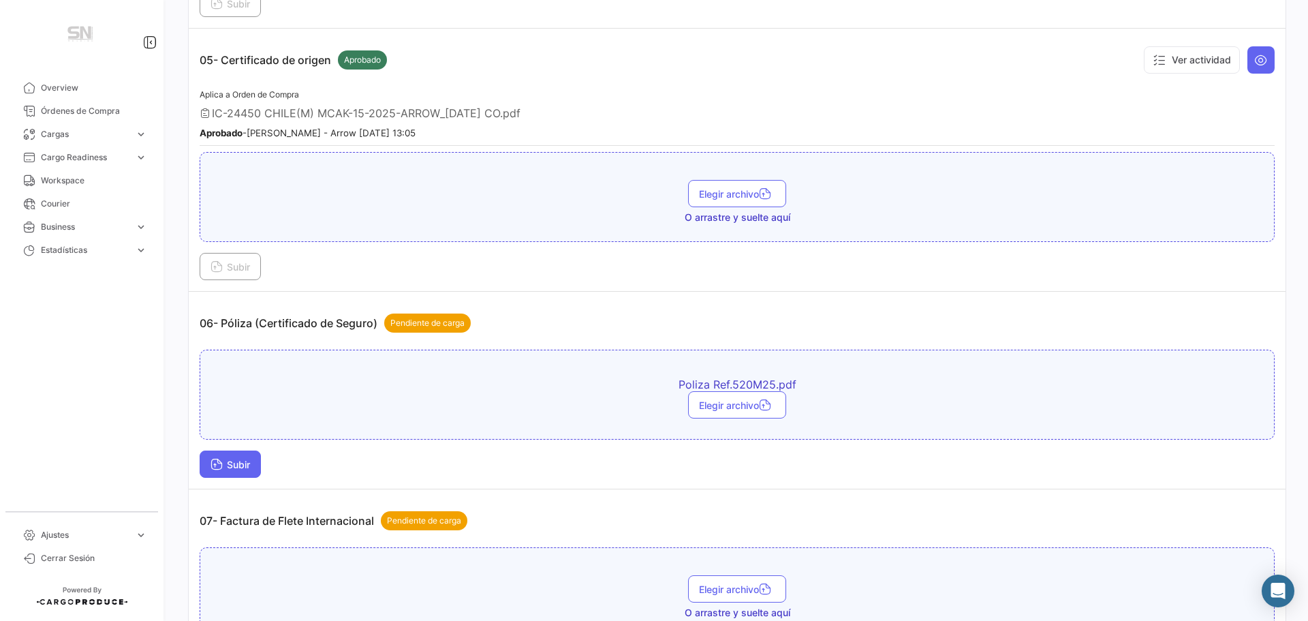
click at [227, 464] on span "Subir" at bounding box center [231, 465] width 40 height 12
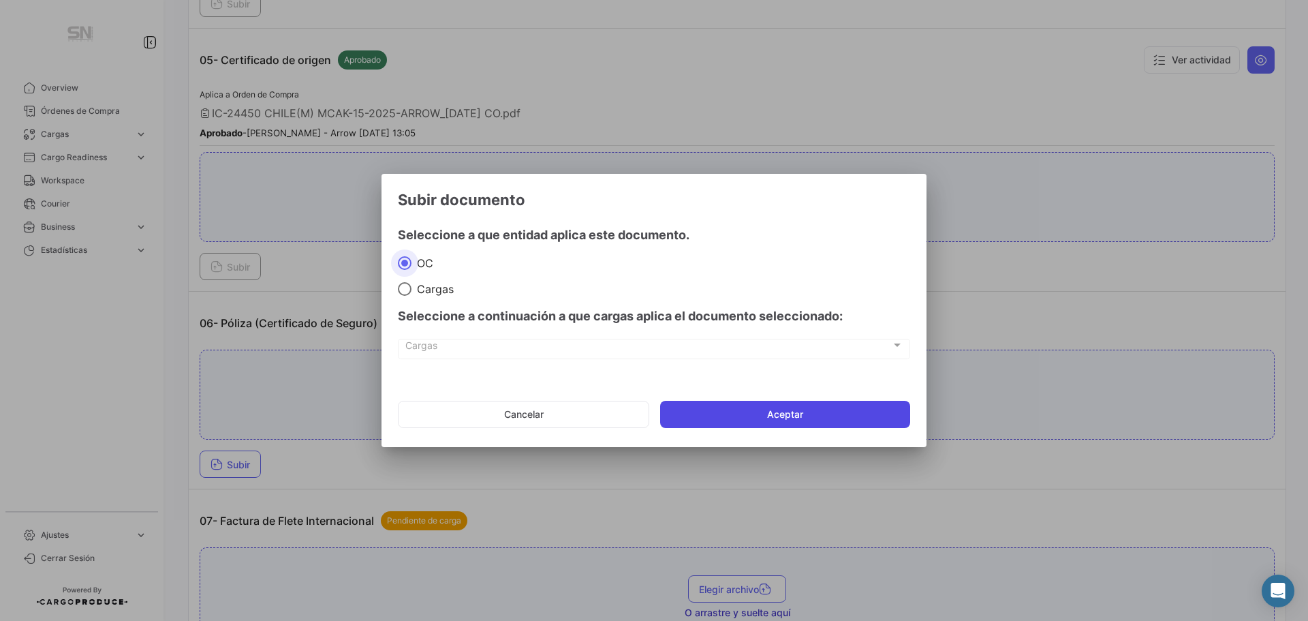
click at [747, 403] on button "Aceptar" at bounding box center [785, 414] width 250 height 27
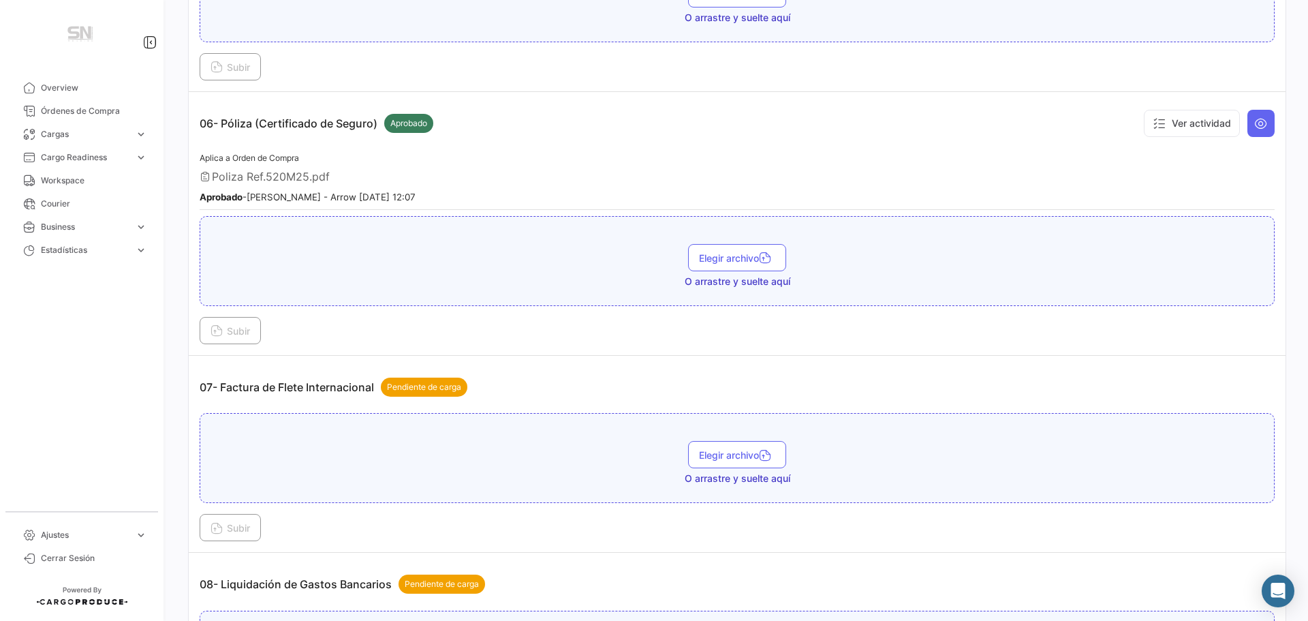
scroll to position [1635, 0]
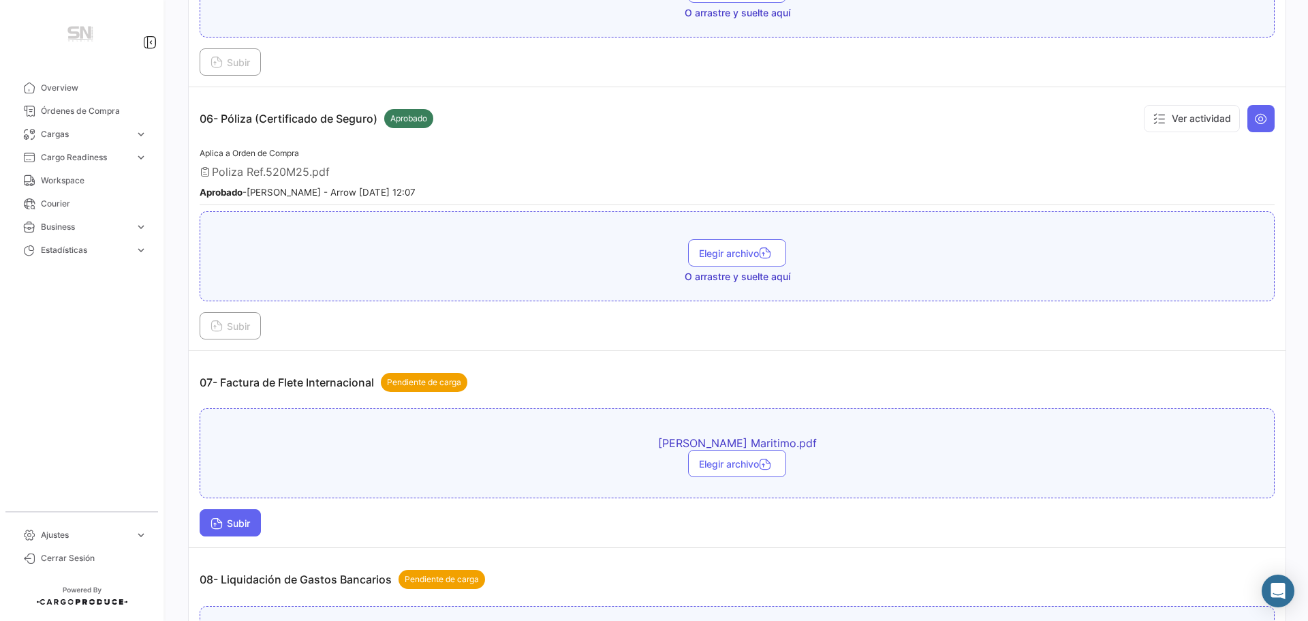
click at [208, 528] on button "Subir" at bounding box center [230, 522] width 61 height 27
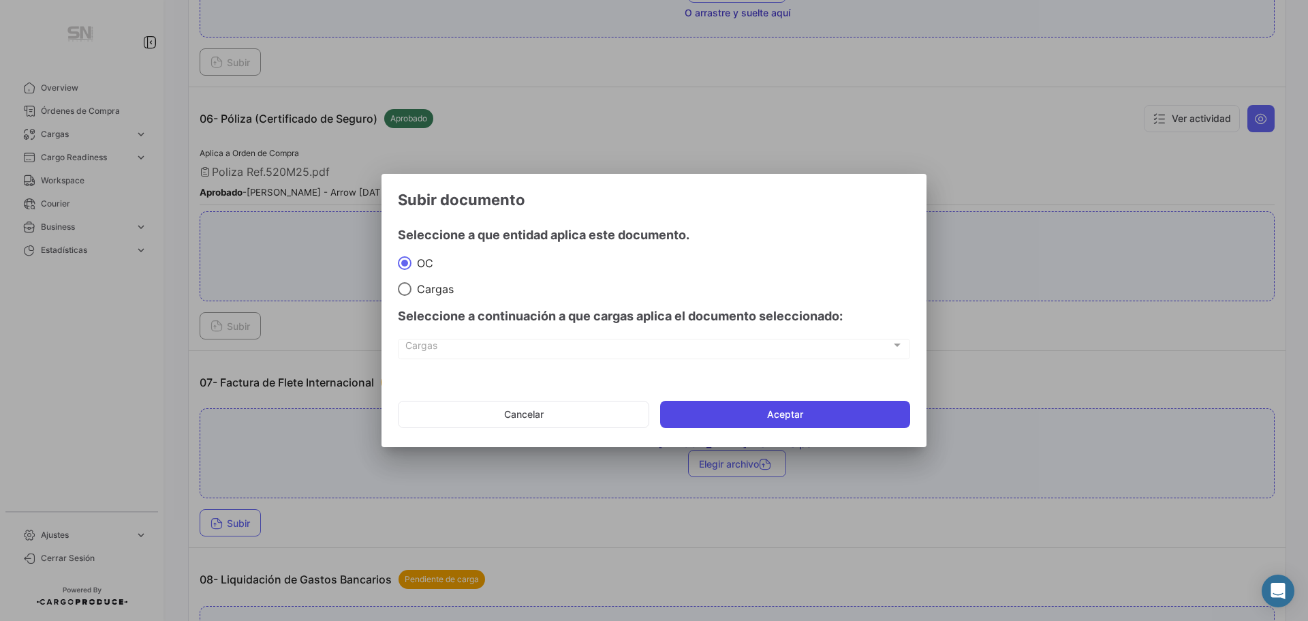
click at [762, 406] on button "Aceptar" at bounding box center [785, 414] width 250 height 27
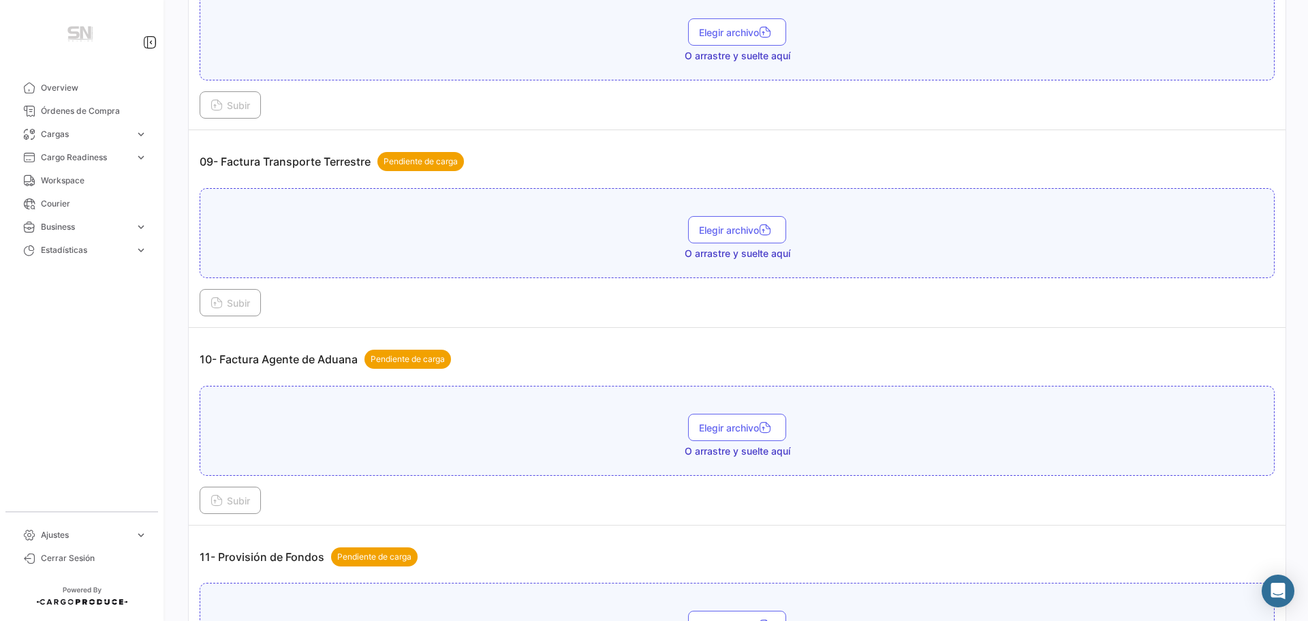
scroll to position [2453, 0]
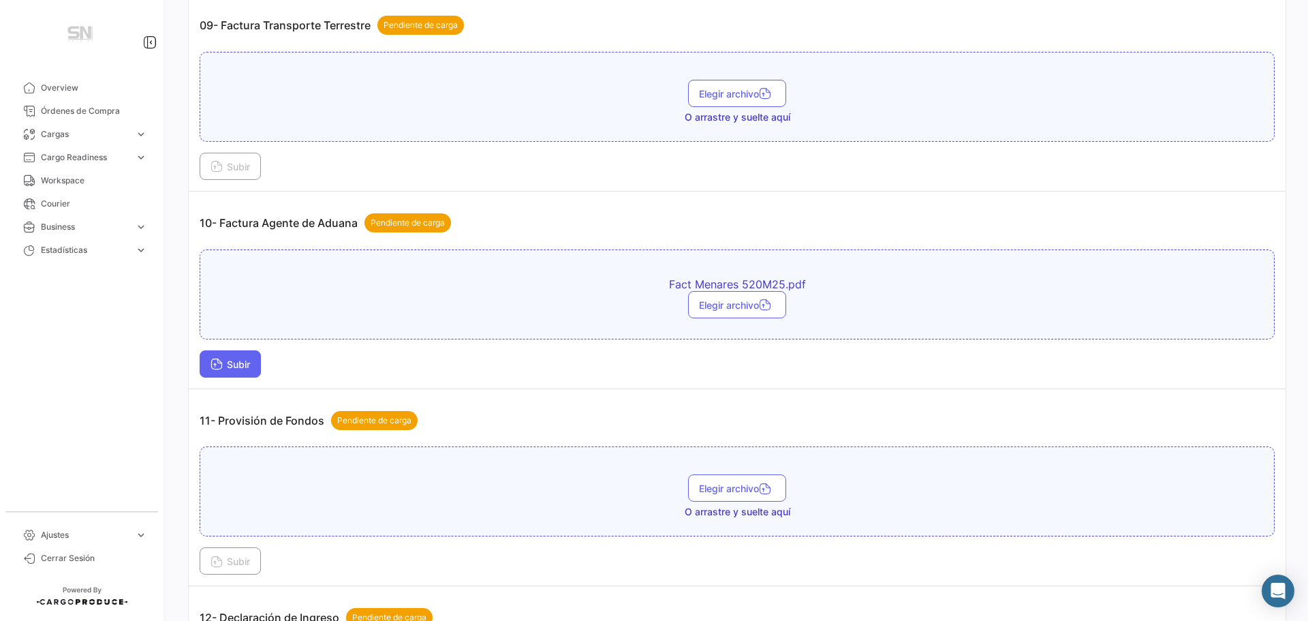
click at [255, 367] on button "Subir" at bounding box center [230, 363] width 61 height 27
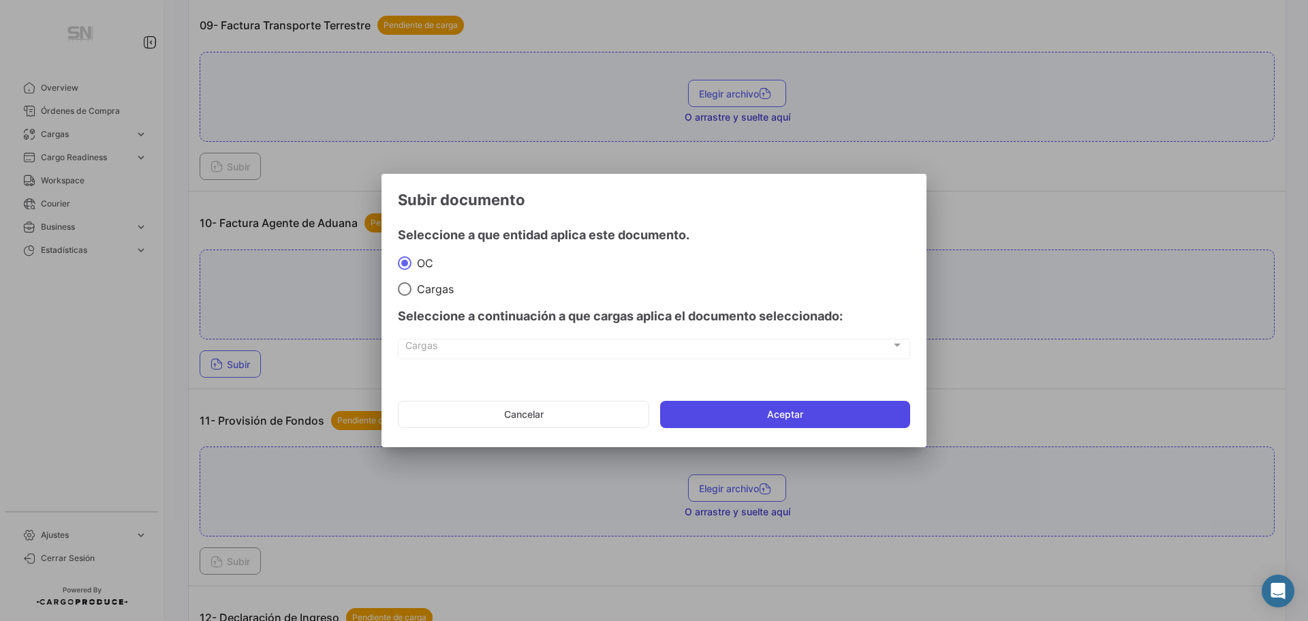
click at [730, 405] on button "Aceptar" at bounding box center [785, 414] width 250 height 27
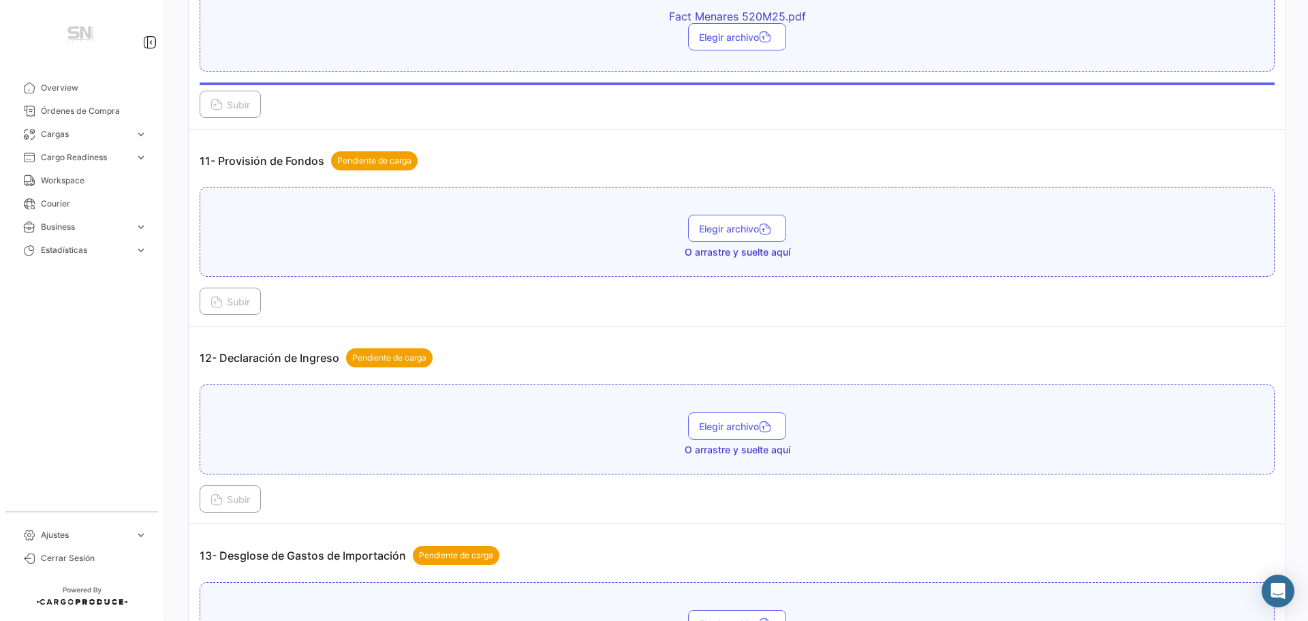
scroll to position [2725, 0]
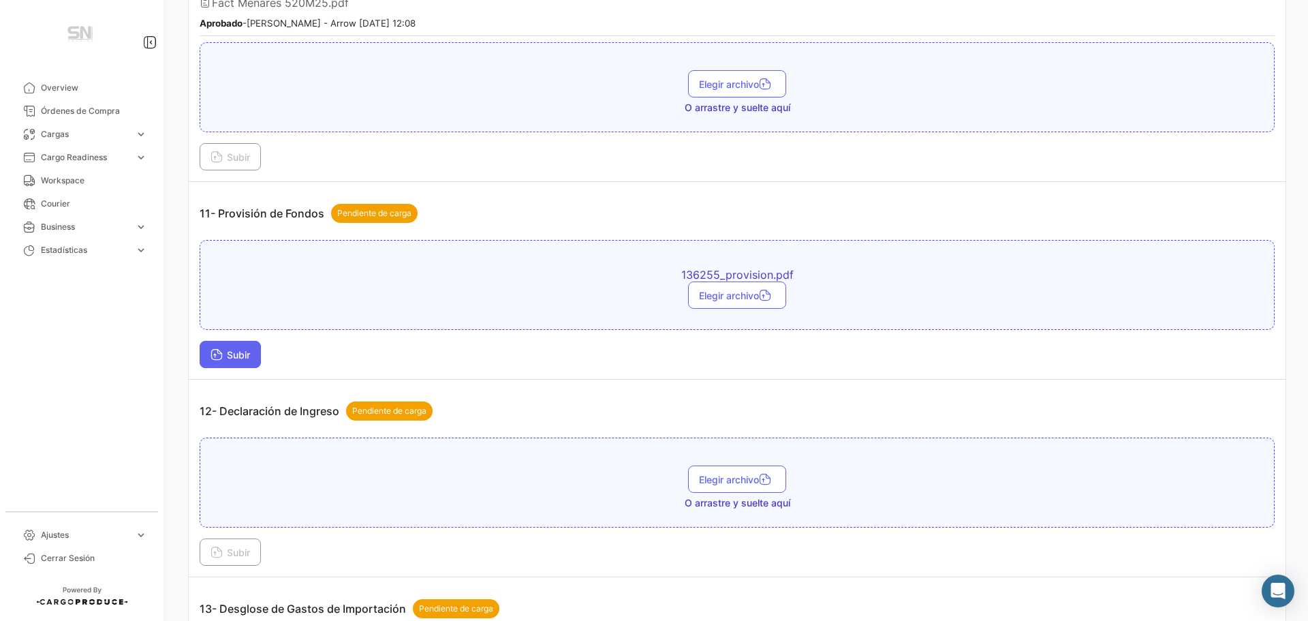
click at [213, 360] on icon at bounding box center [217, 356] width 12 height 12
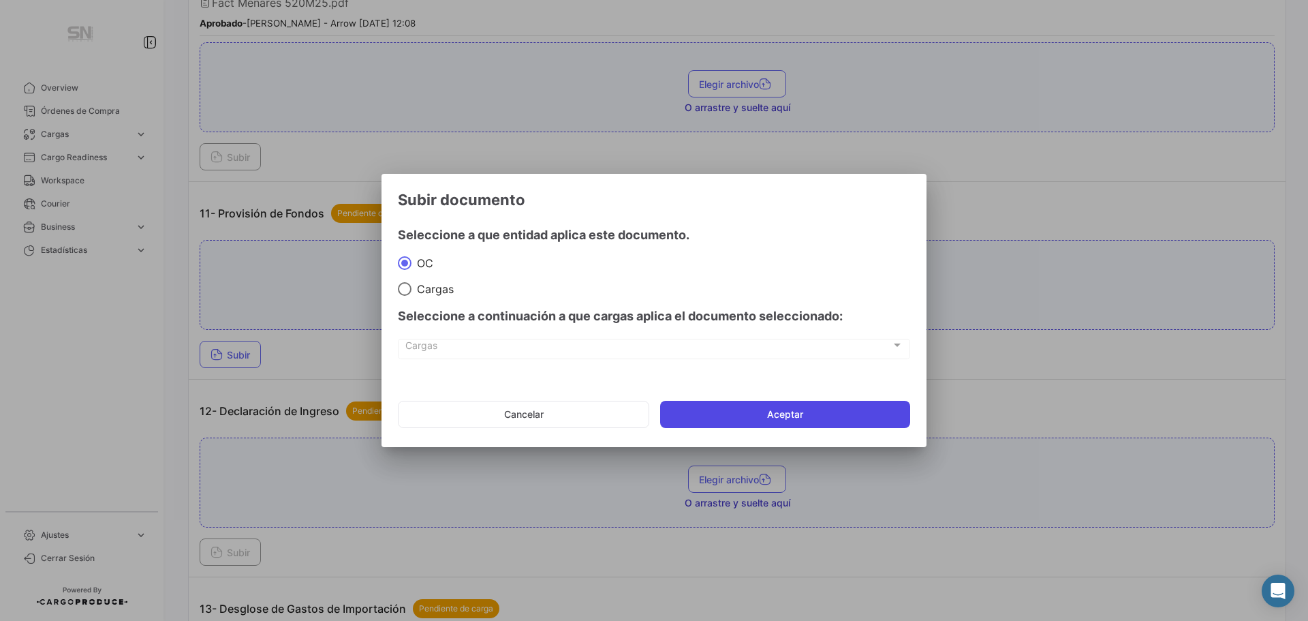
click at [741, 411] on button "Aceptar" at bounding box center [785, 414] width 250 height 27
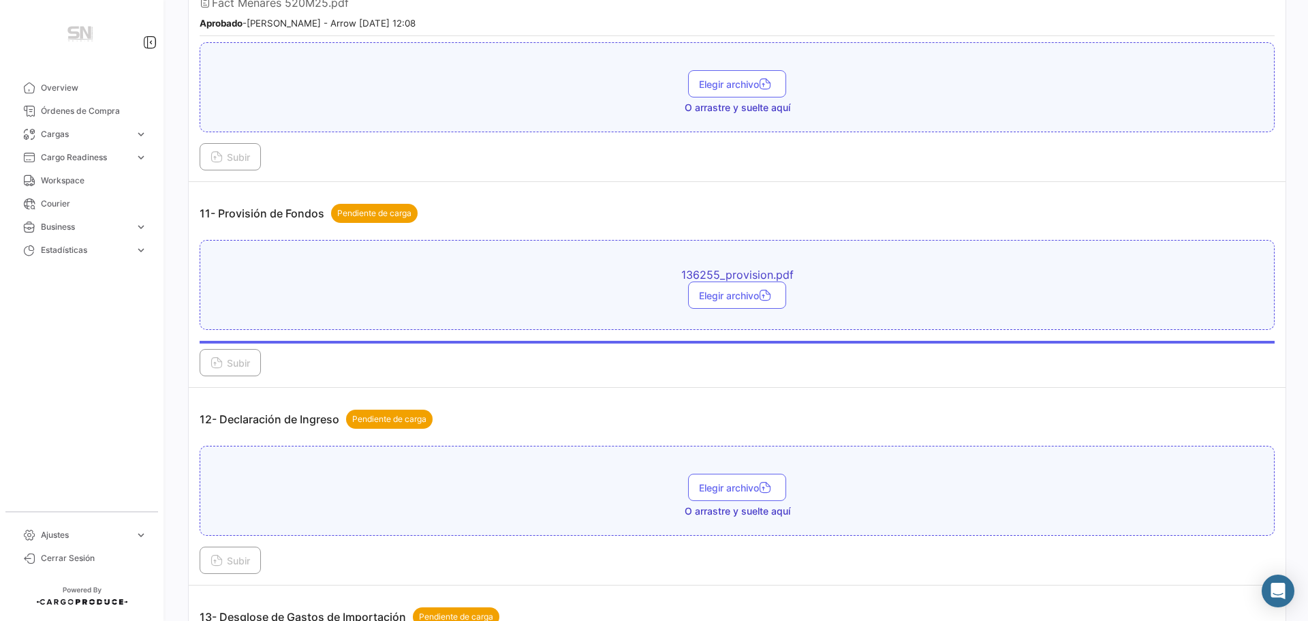
scroll to position [2862, 0]
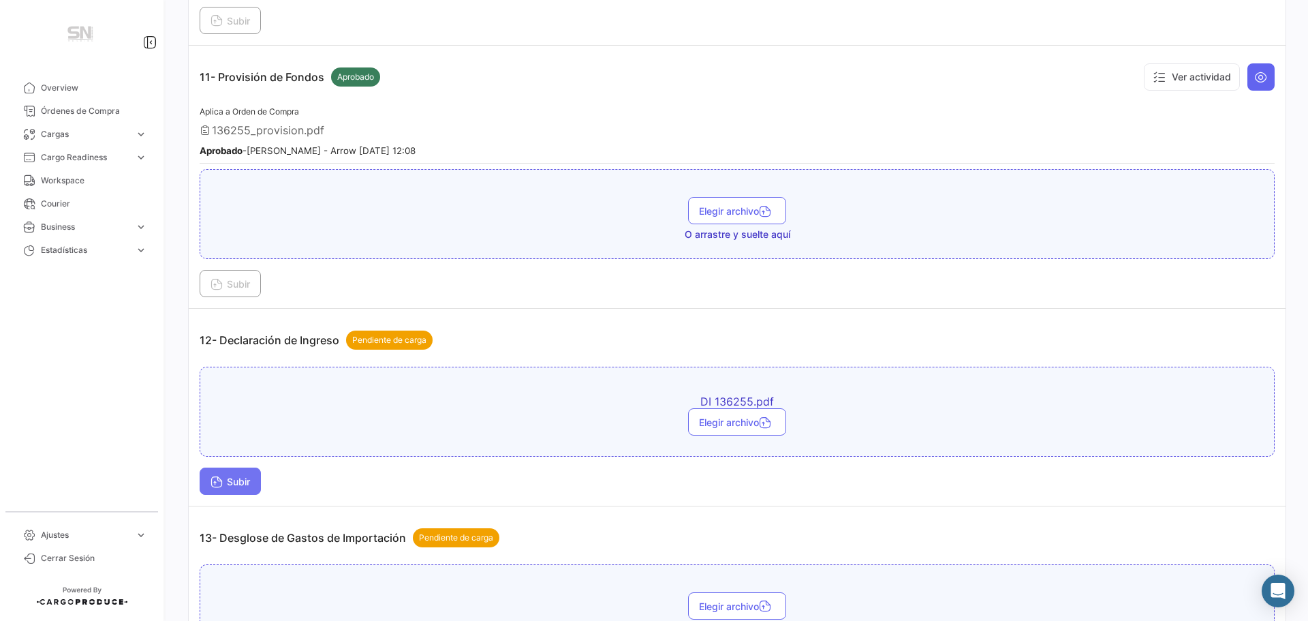
click at [246, 479] on span "Subir" at bounding box center [231, 482] width 40 height 12
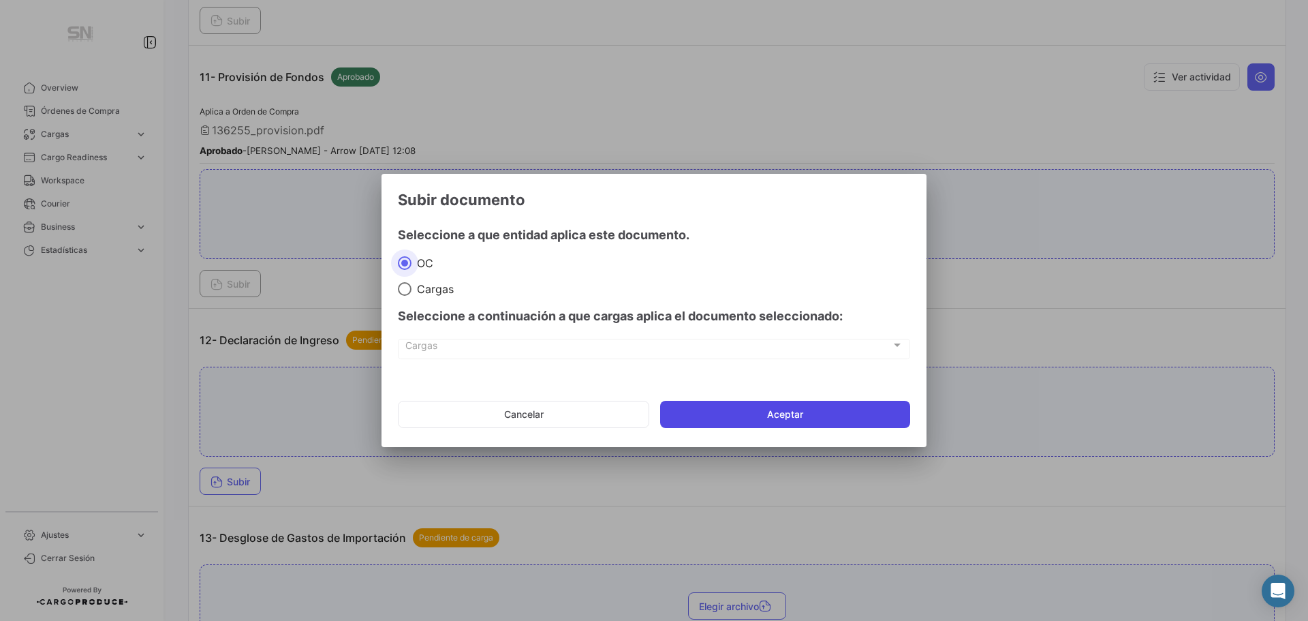
click at [688, 415] on button "Aceptar" at bounding box center [785, 414] width 250 height 27
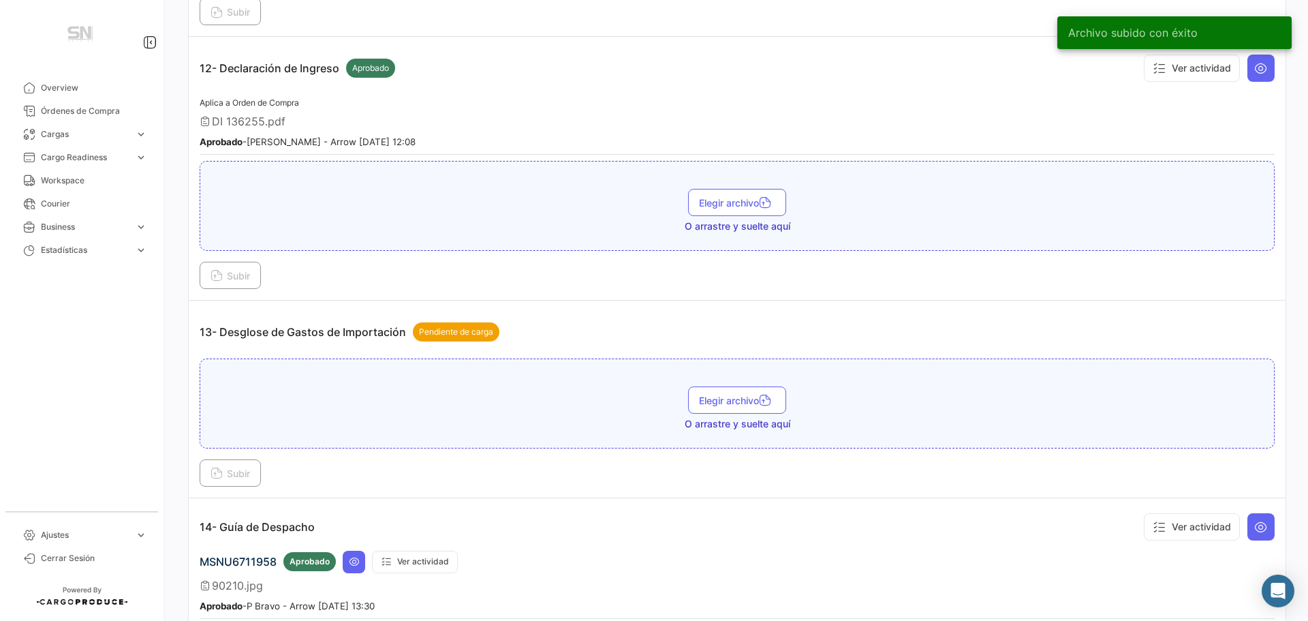
scroll to position [3134, 0]
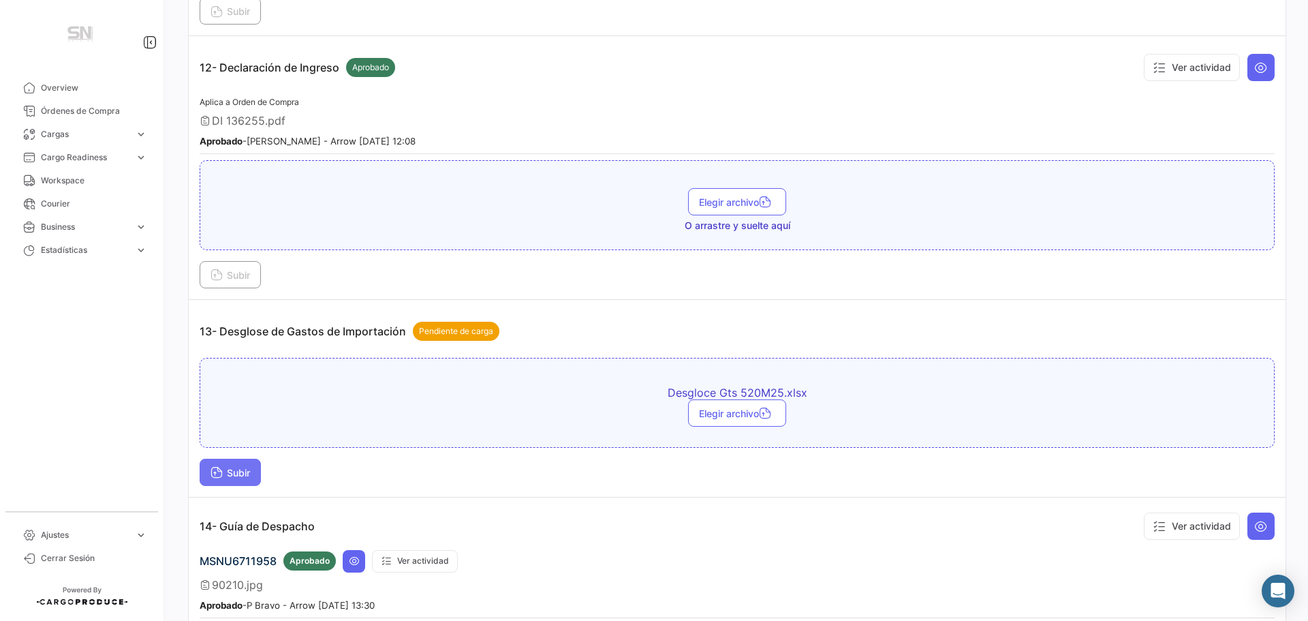
click at [261, 476] on button "Subir" at bounding box center [230, 472] width 61 height 27
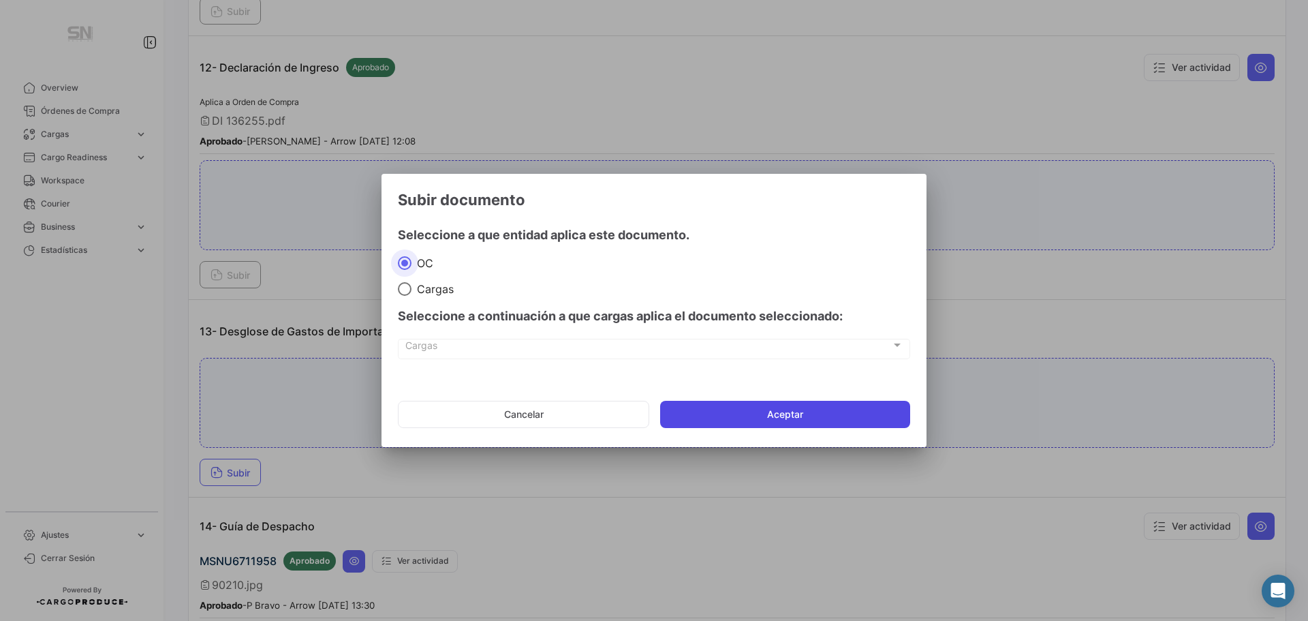
click at [711, 414] on button "Aceptar" at bounding box center [785, 414] width 250 height 27
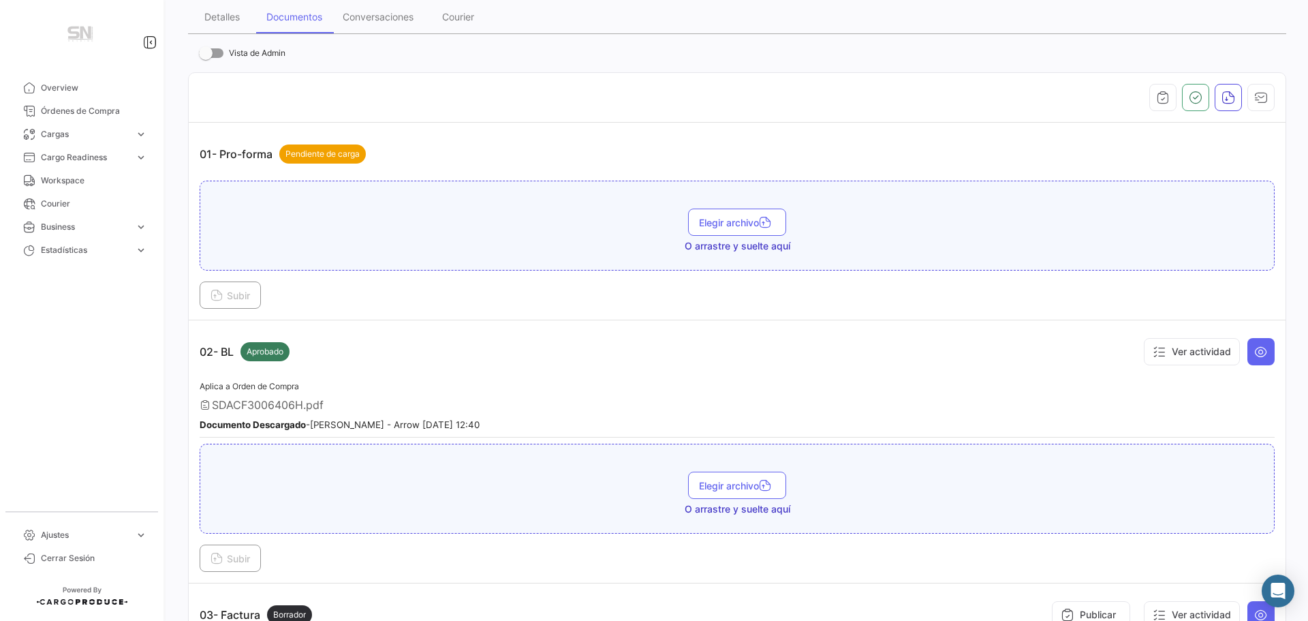
scroll to position [0, 0]
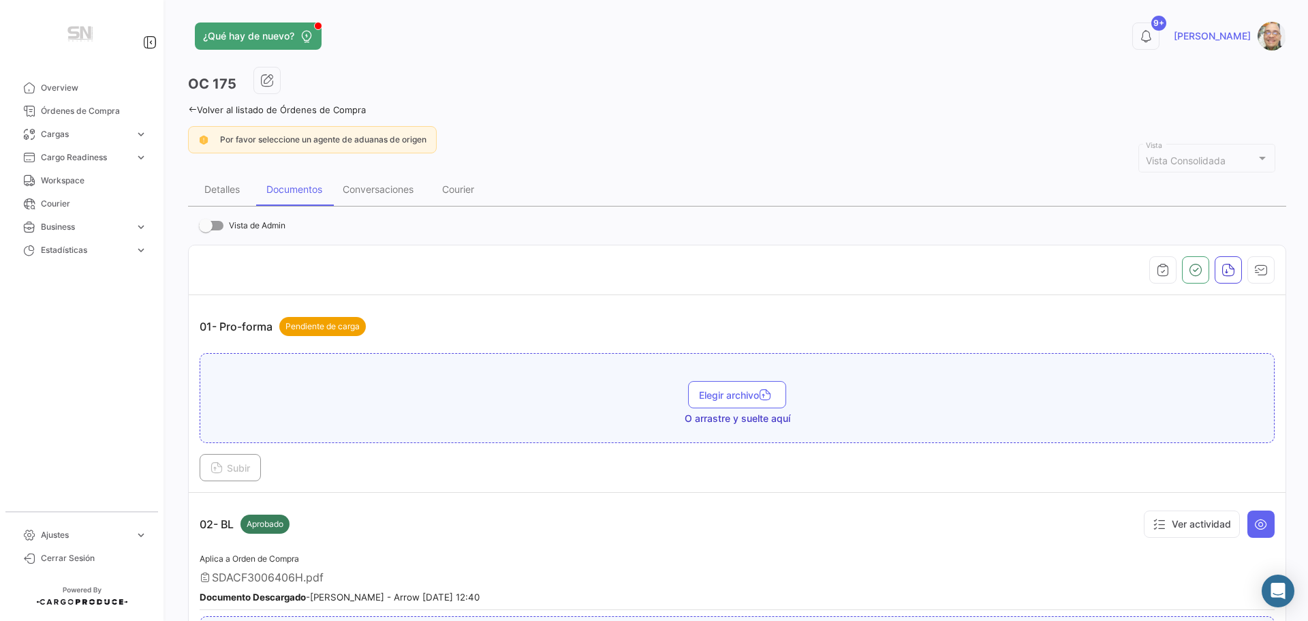
click at [193, 106] on icon at bounding box center [192, 109] width 9 height 9
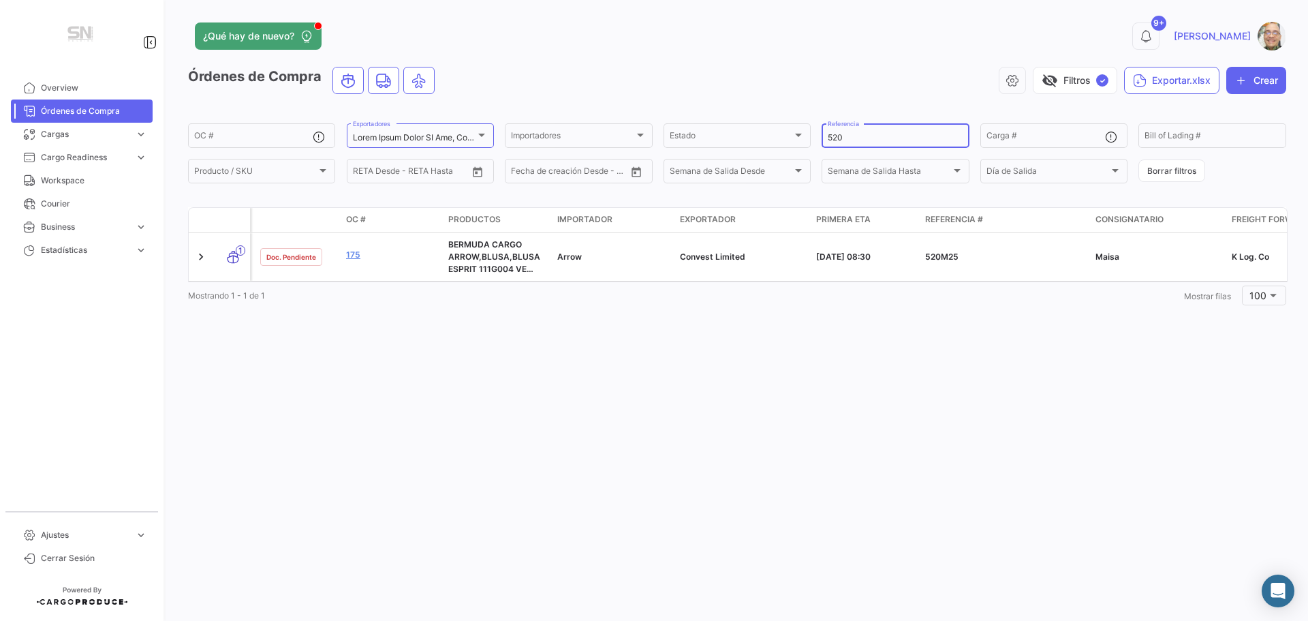
click at [858, 141] on input "520" at bounding box center [895, 138] width 135 height 10
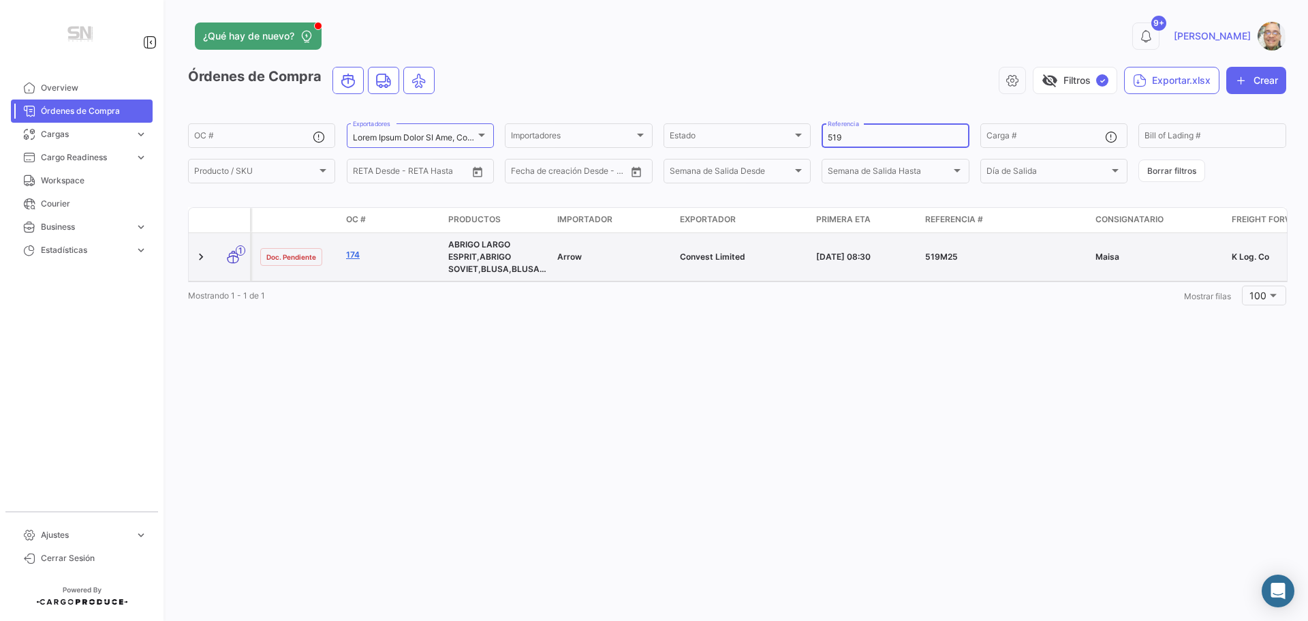
type input "519"
click at [350, 257] on link "174" at bounding box center [391, 255] width 91 height 12
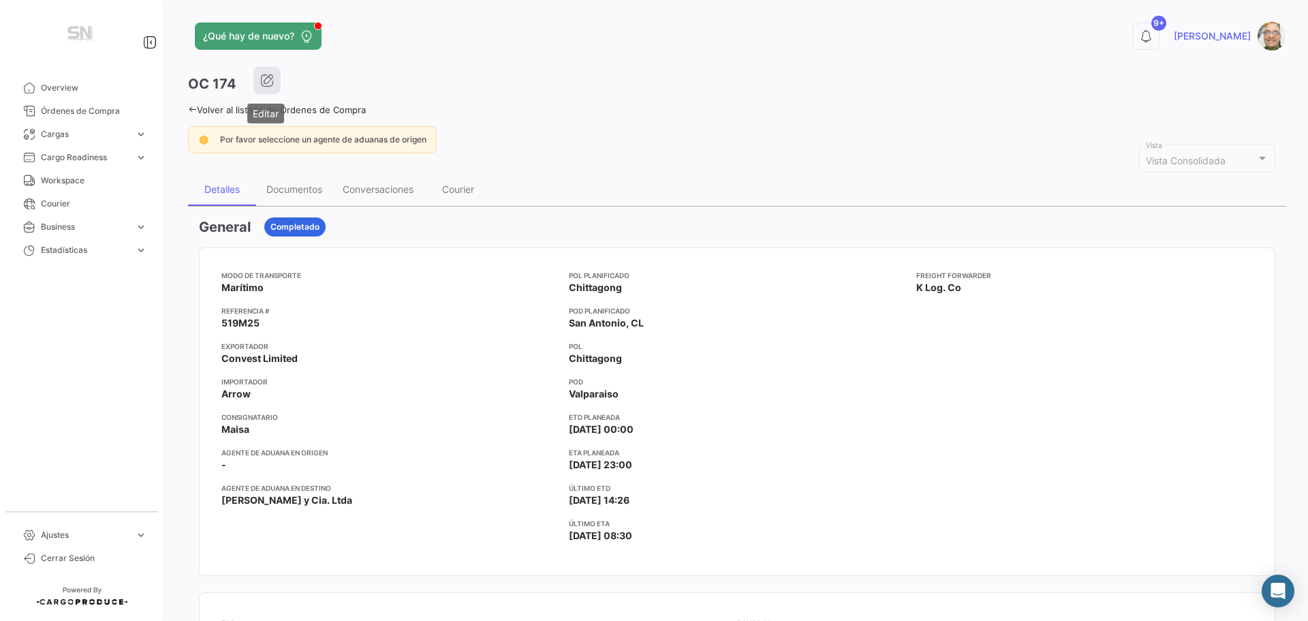
click at [271, 85] on icon "button" at bounding box center [267, 81] width 14 height 14
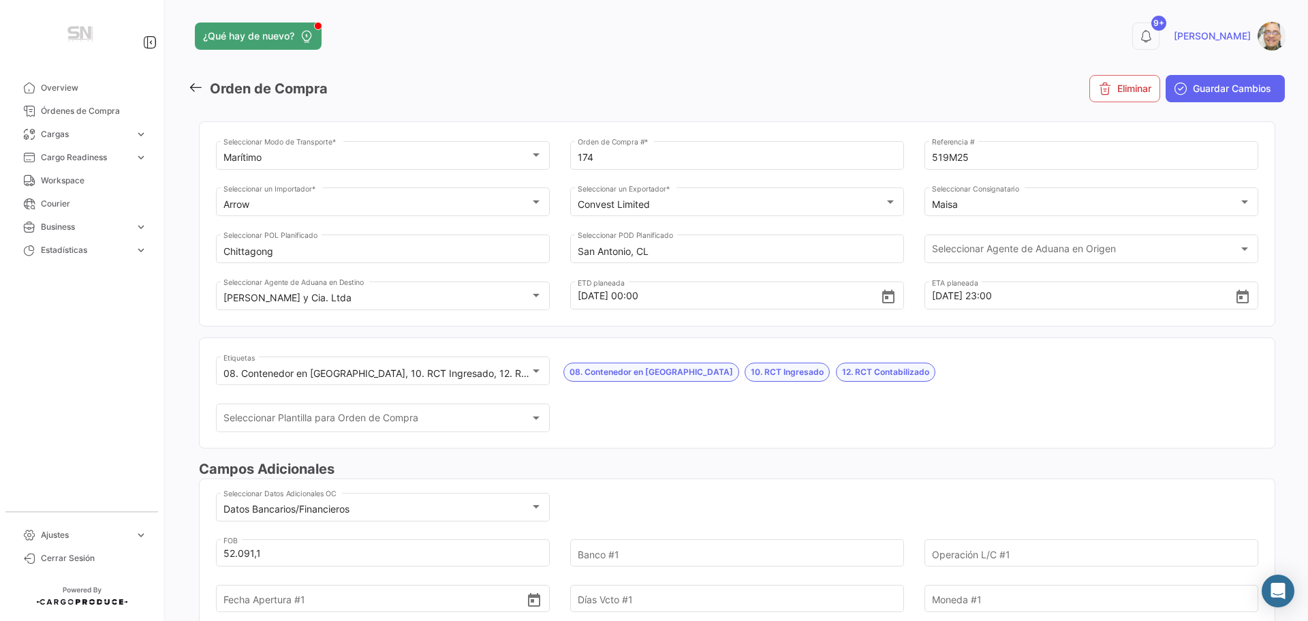
click at [193, 91] on icon at bounding box center [195, 87] width 15 height 15
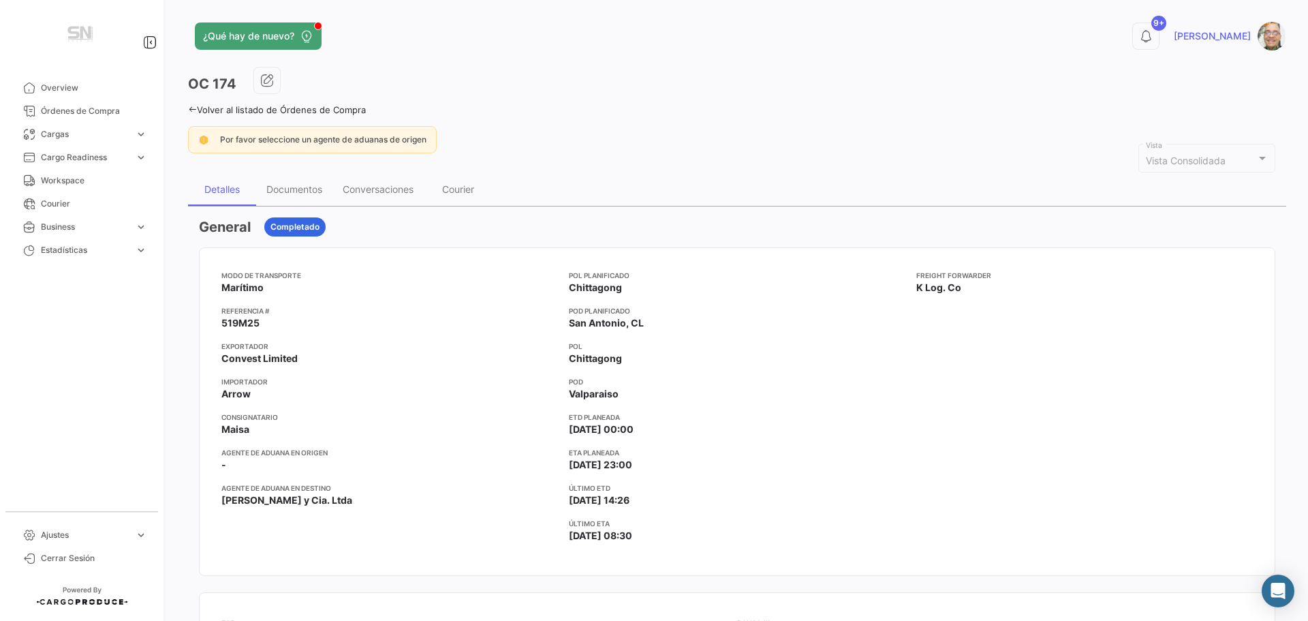
click at [189, 107] on icon at bounding box center [192, 109] width 9 height 9
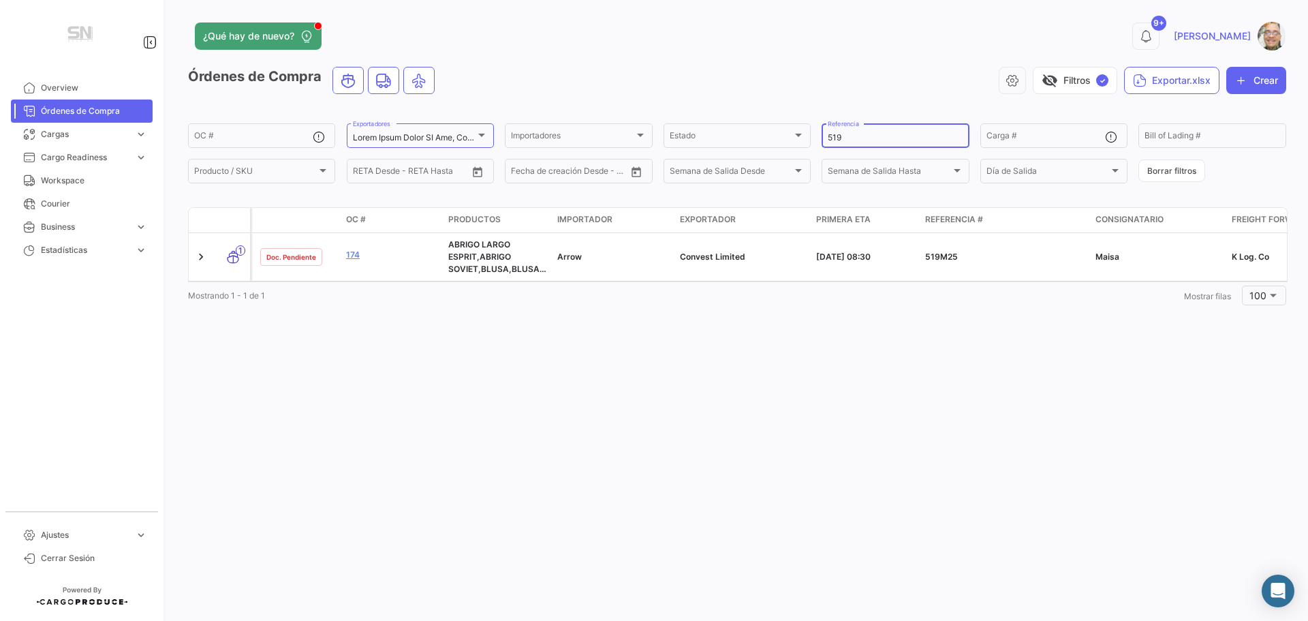
click at [852, 137] on input "519" at bounding box center [895, 138] width 135 height 10
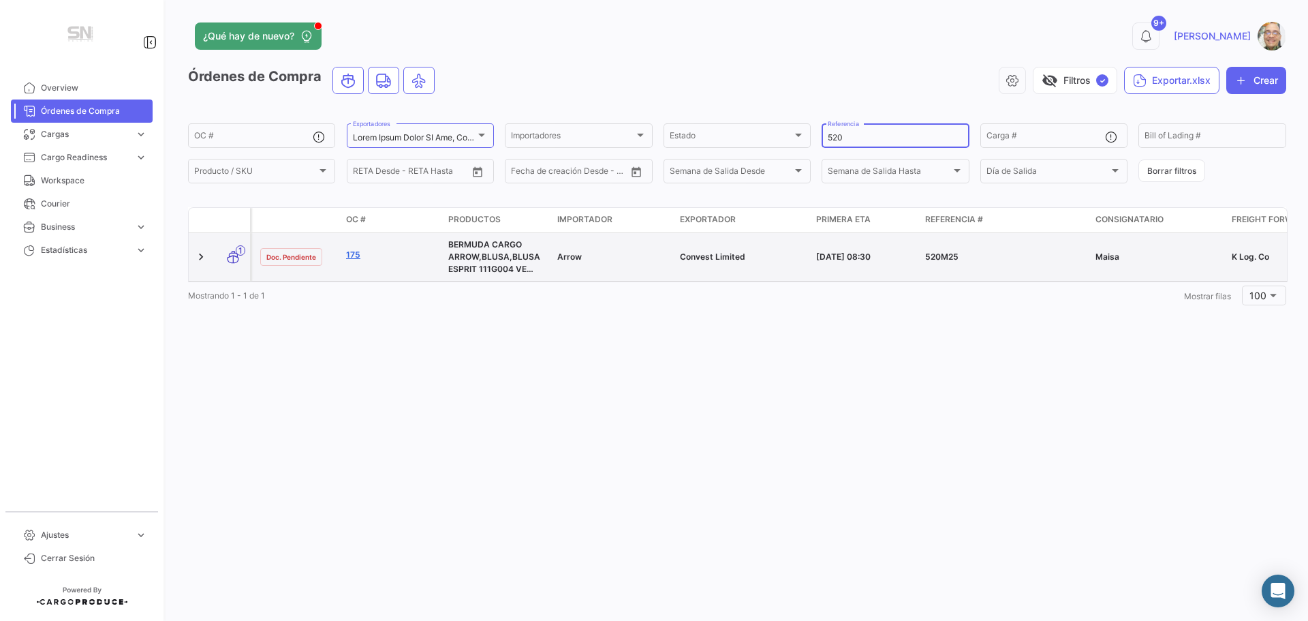
type input "520"
click at [354, 253] on link "175" at bounding box center [391, 255] width 91 height 12
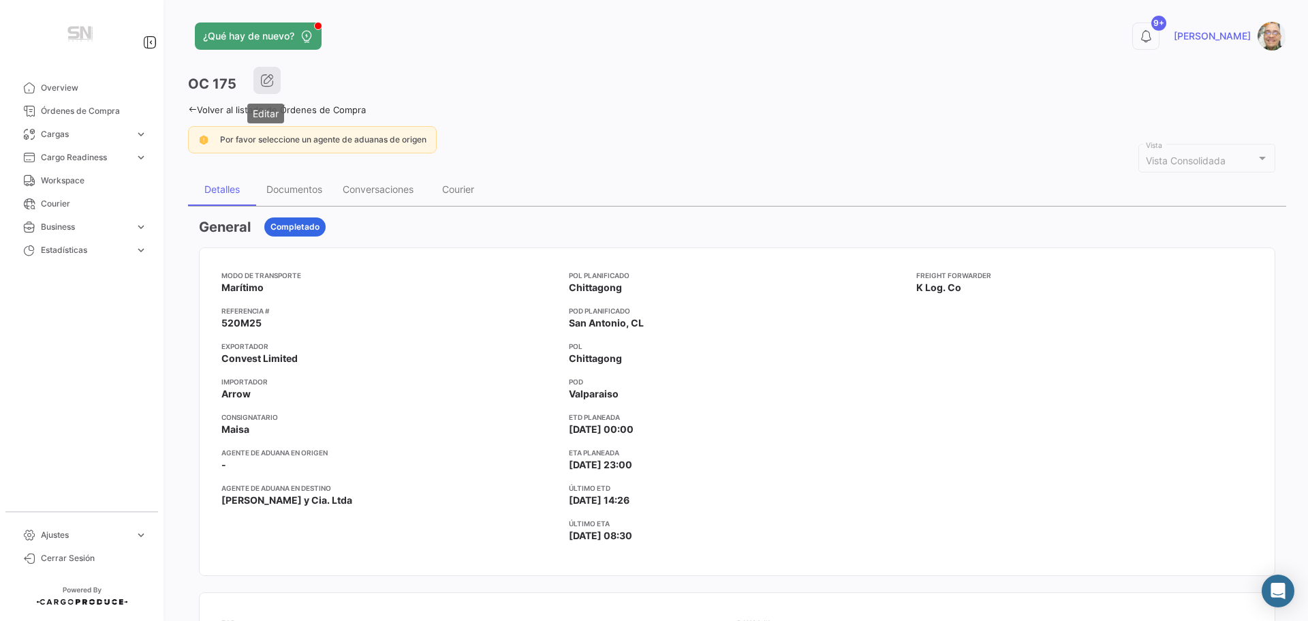
click at [272, 86] on icon "button" at bounding box center [267, 81] width 14 height 14
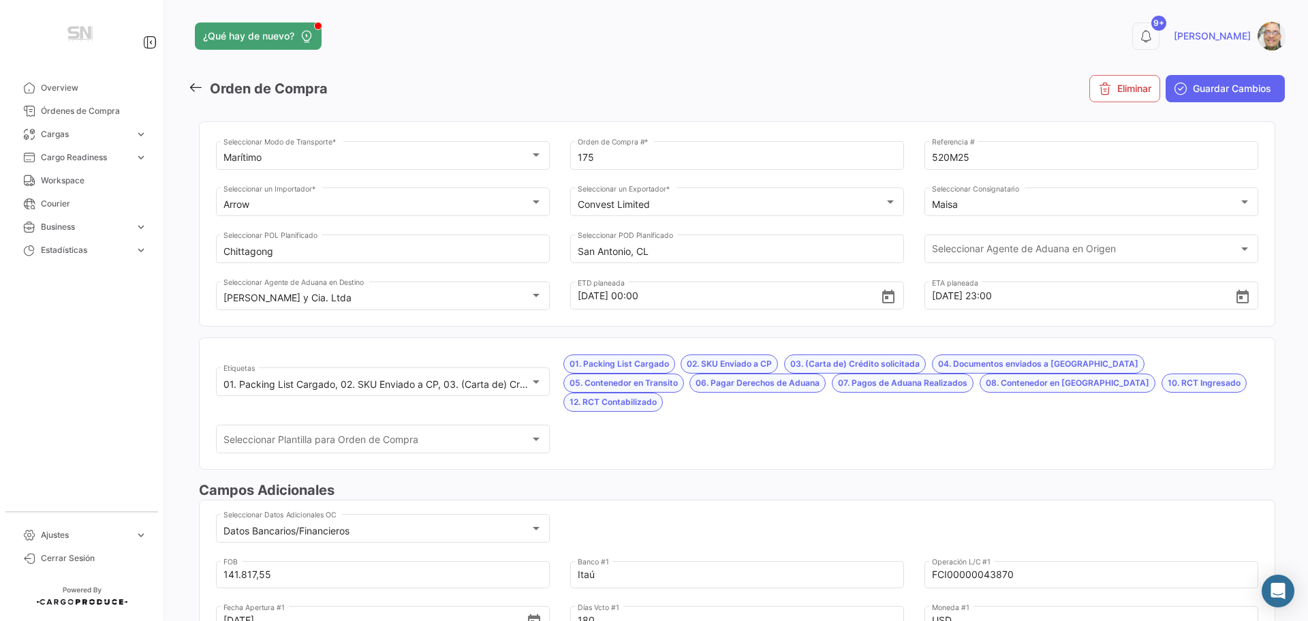
click at [197, 89] on icon at bounding box center [195, 87] width 15 height 15
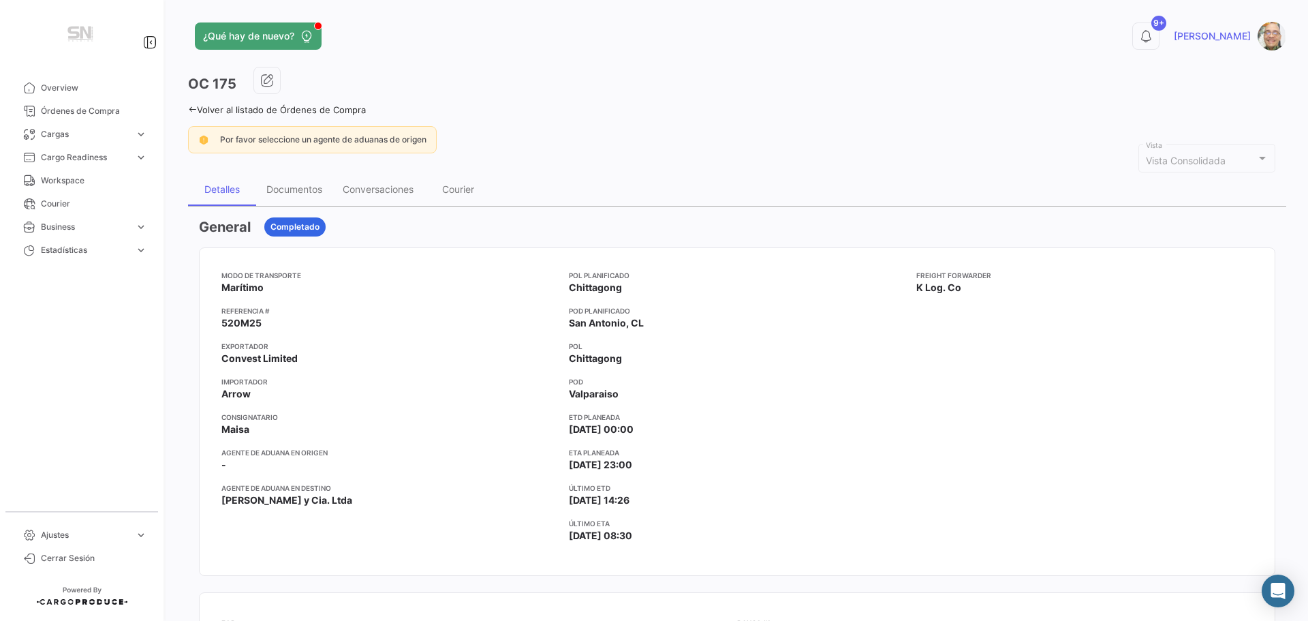
click at [191, 112] on icon at bounding box center [192, 109] width 9 height 9
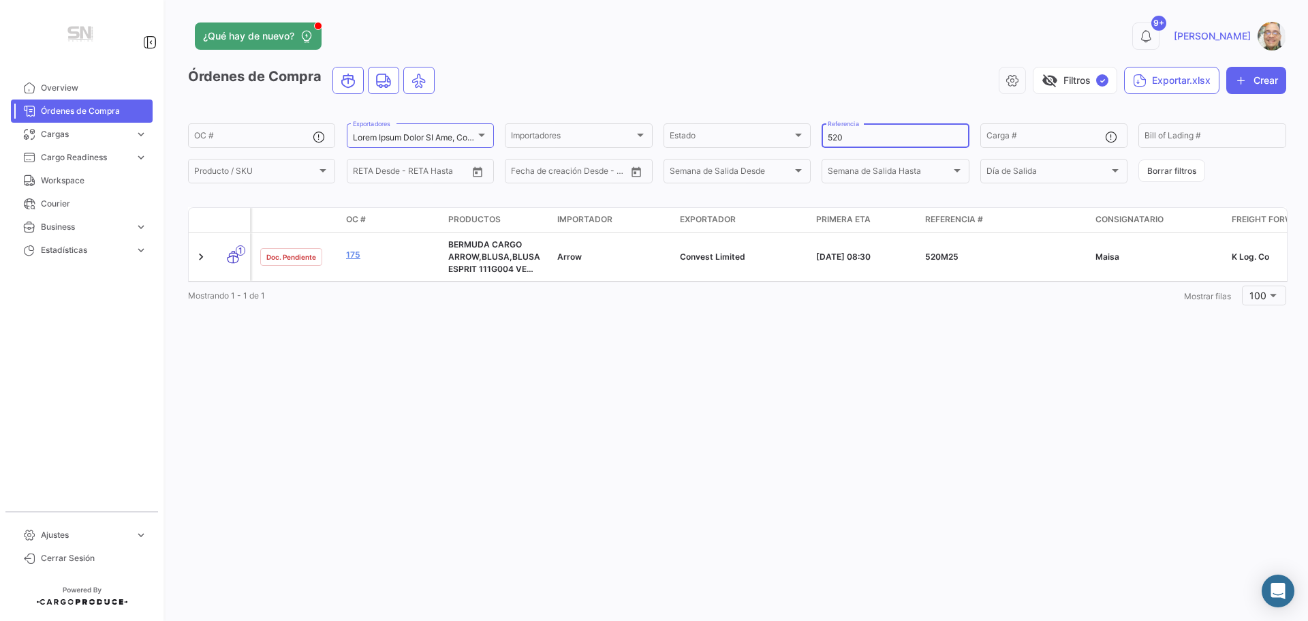
click at [861, 144] on div "520 Referencia" at bounding box center [895, 134] width 135 height 27
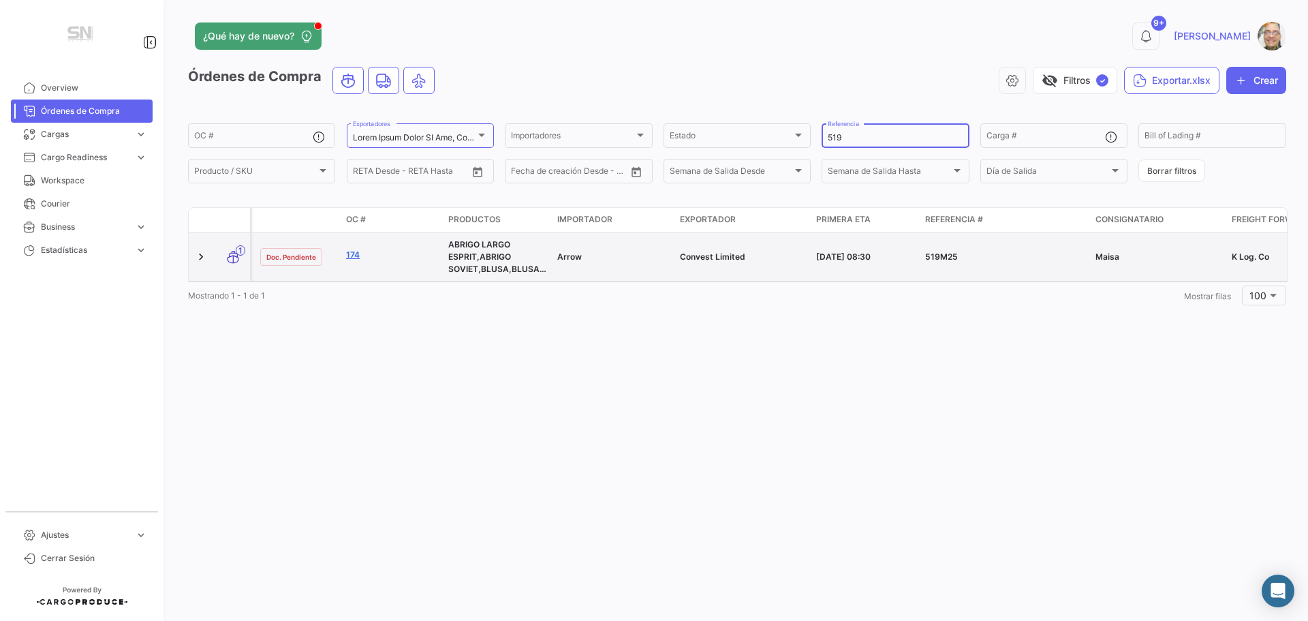
type input "519"
click at [353, 250] on link "174" at bounding box center [391, 255] width 91 height 12
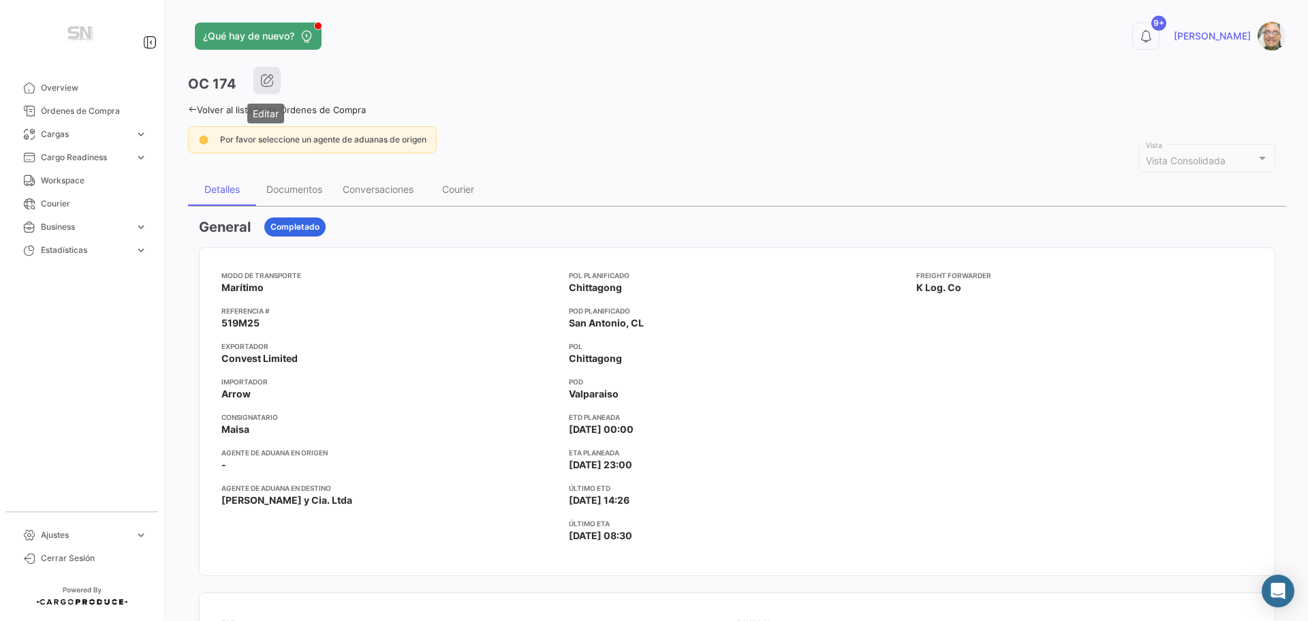
click at [264, 85] on icon "button" at bounding box center [267, 81] width 14 height 14
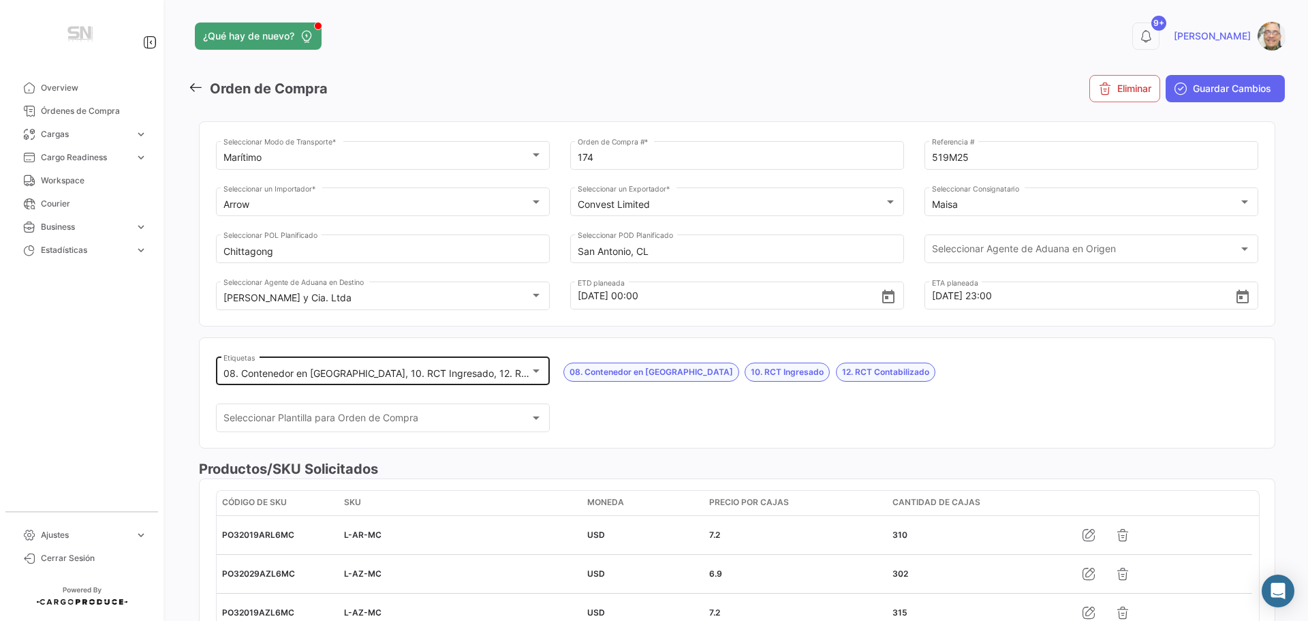
click at [536, 375] on div at bounding box center [536, 370] width 12 height 11
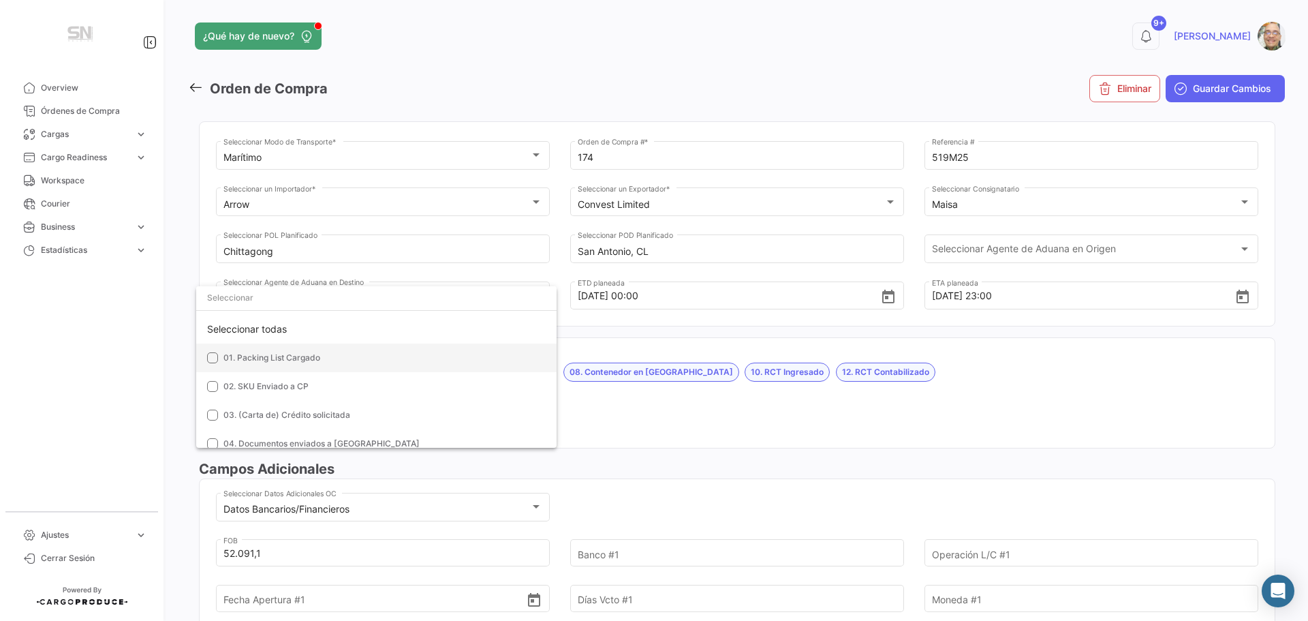
click at [216, 358] on mat-pseudo-checkbox at bounding box center [212, 357] width 11 height 11
click at [216, 379] on mat-option "02. SKU Enviado a CP" at bounding box center [376, 386] width 360 height 29
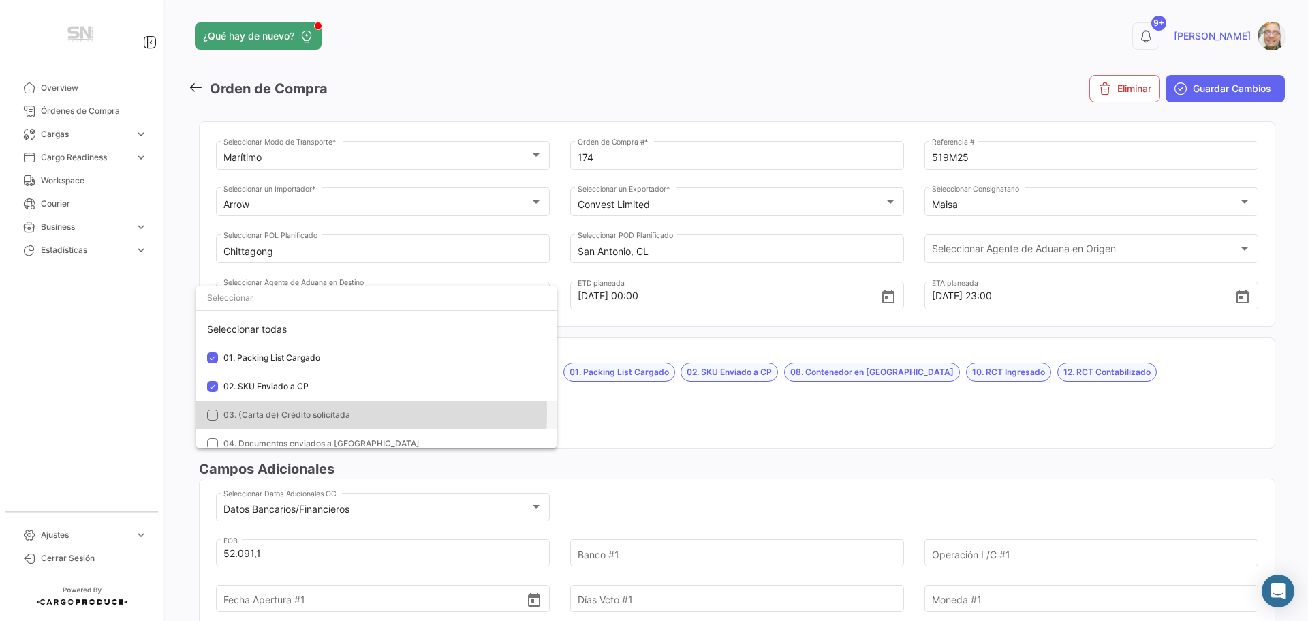
click at [217, 412] on mat-pseudo-checkbox at bounding box center [212, 414] width 11 height 11
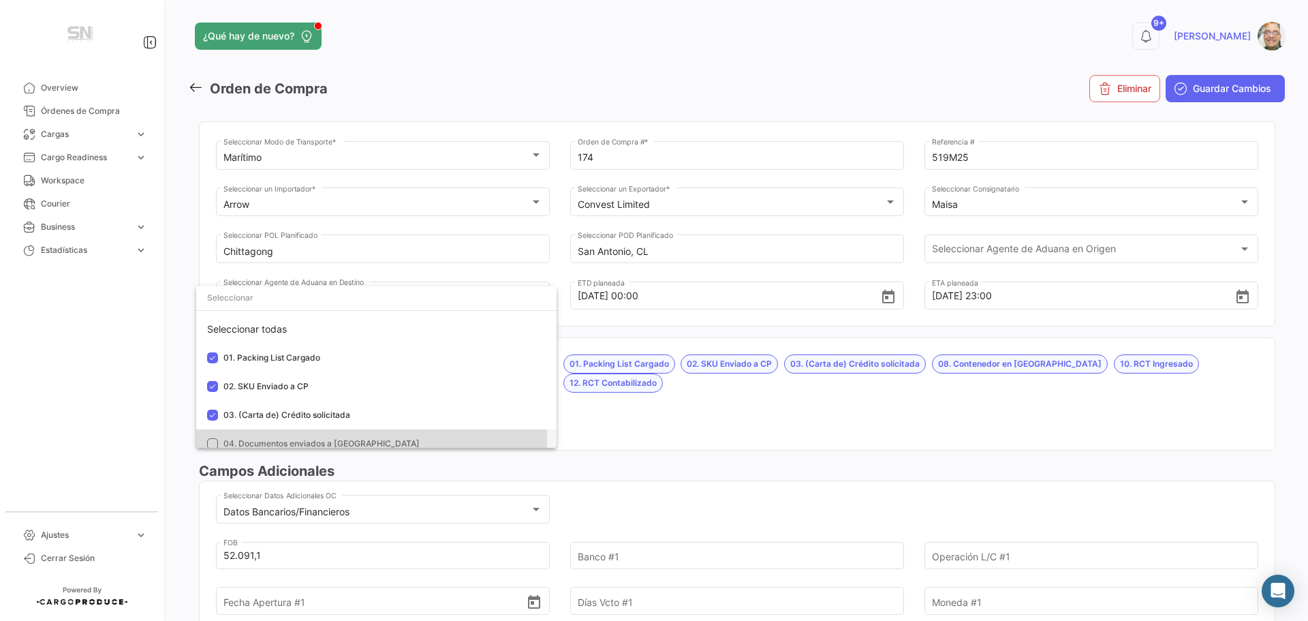
click at [215, 439] on mat-pseudo-checkbox at bounding box center [212, 443] width 11 height 11
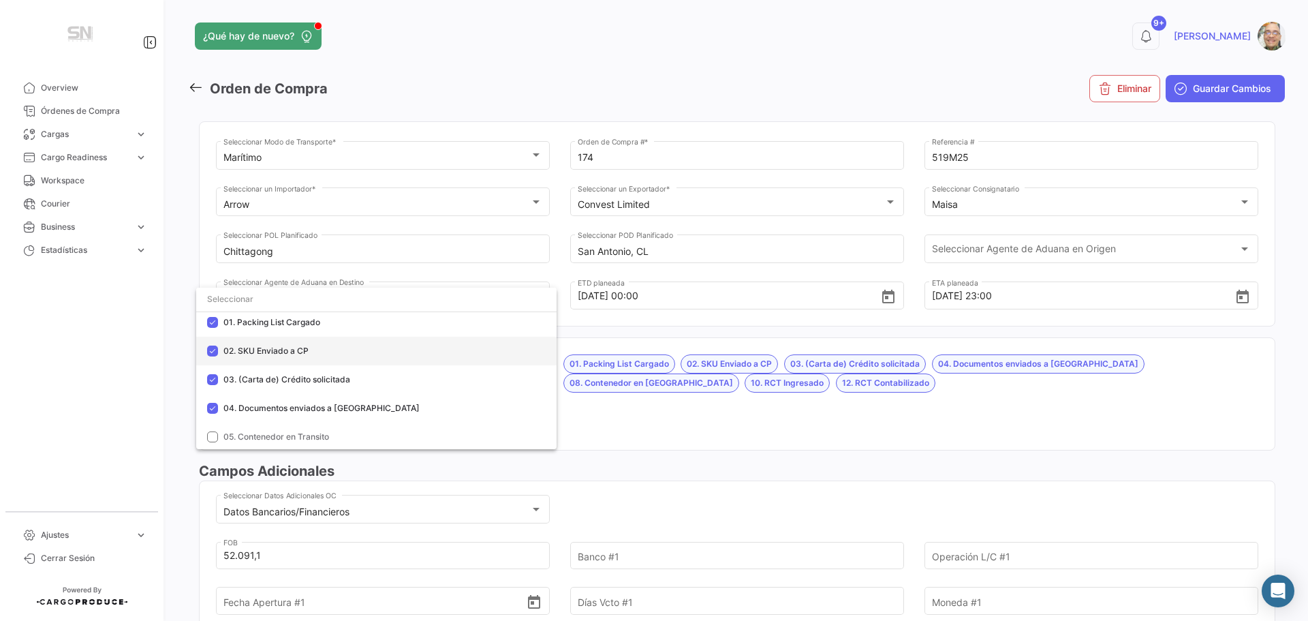
scroll to position [68, 0]
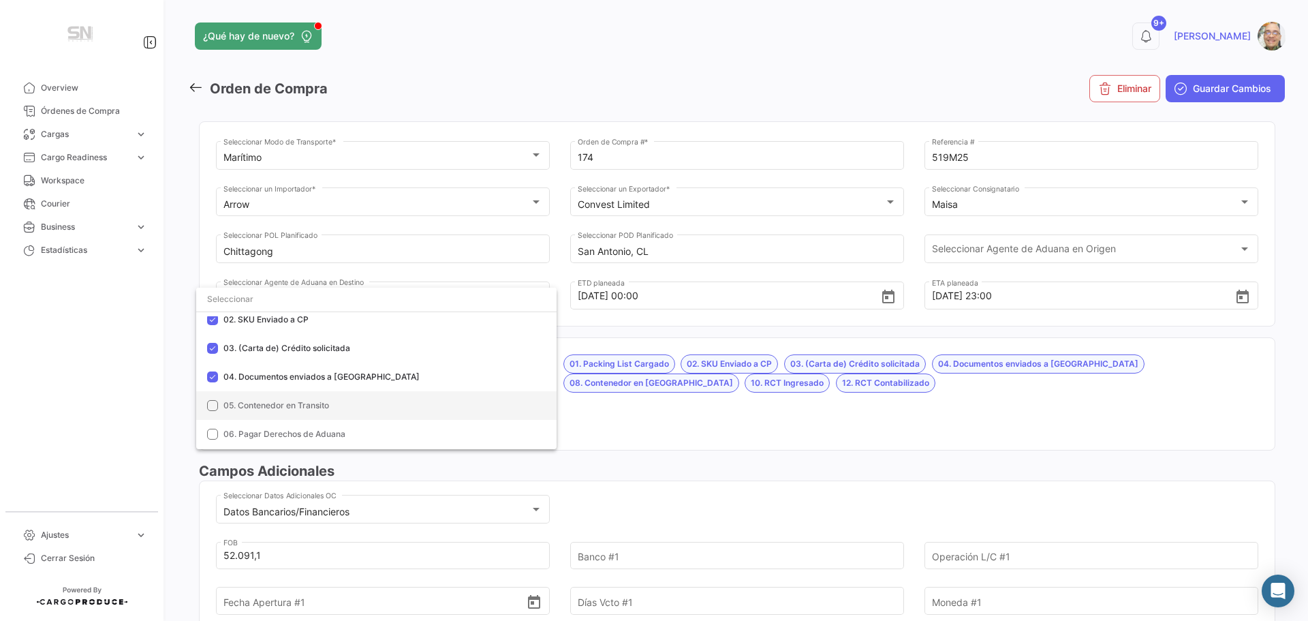
drag, startPoint x: 211, startPoint y: 402, endPoint x: 214, endPoint y: 419, distance: 17.2
click at [212, 402] on mat-pseudo-checkbox at bounding box center [212, 405] width 11 height 11
click at [217, 433] on mat-pseudo-checkbox at bounding box center [212, 434] width 11 height 11
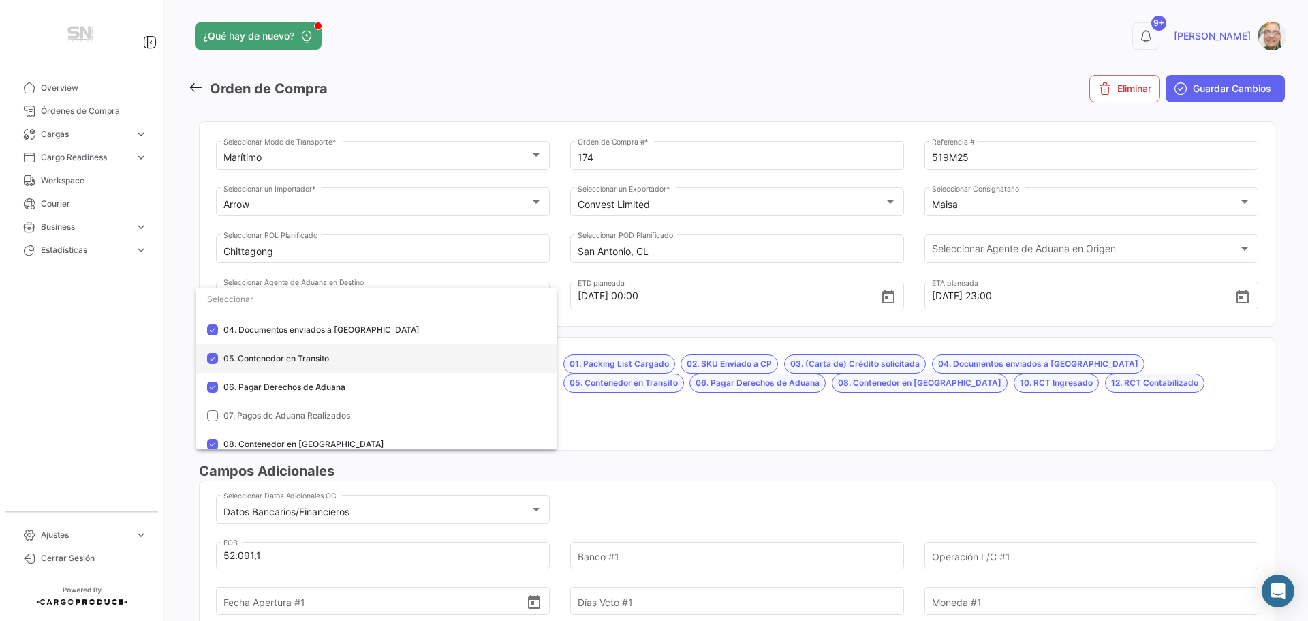
scroll to position [136, 0]
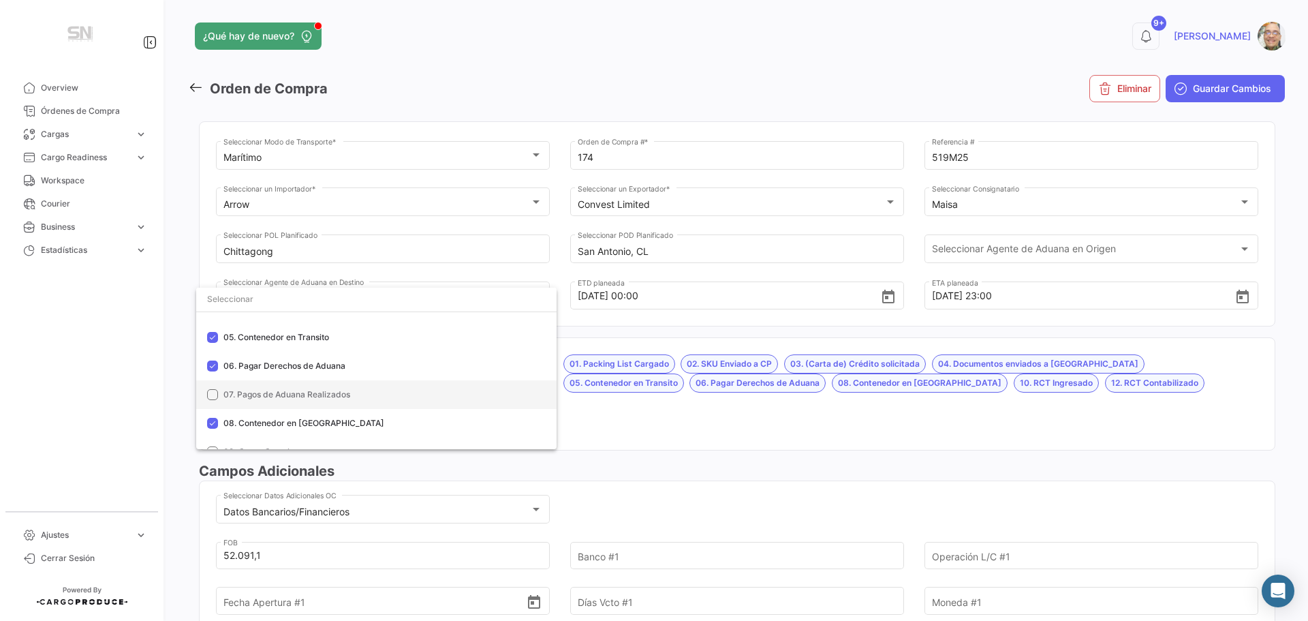
click at [220, 395] on mat-option "07. Pagos de Aduana Realizados" at bounding box center [376, 394] width 360 height 29
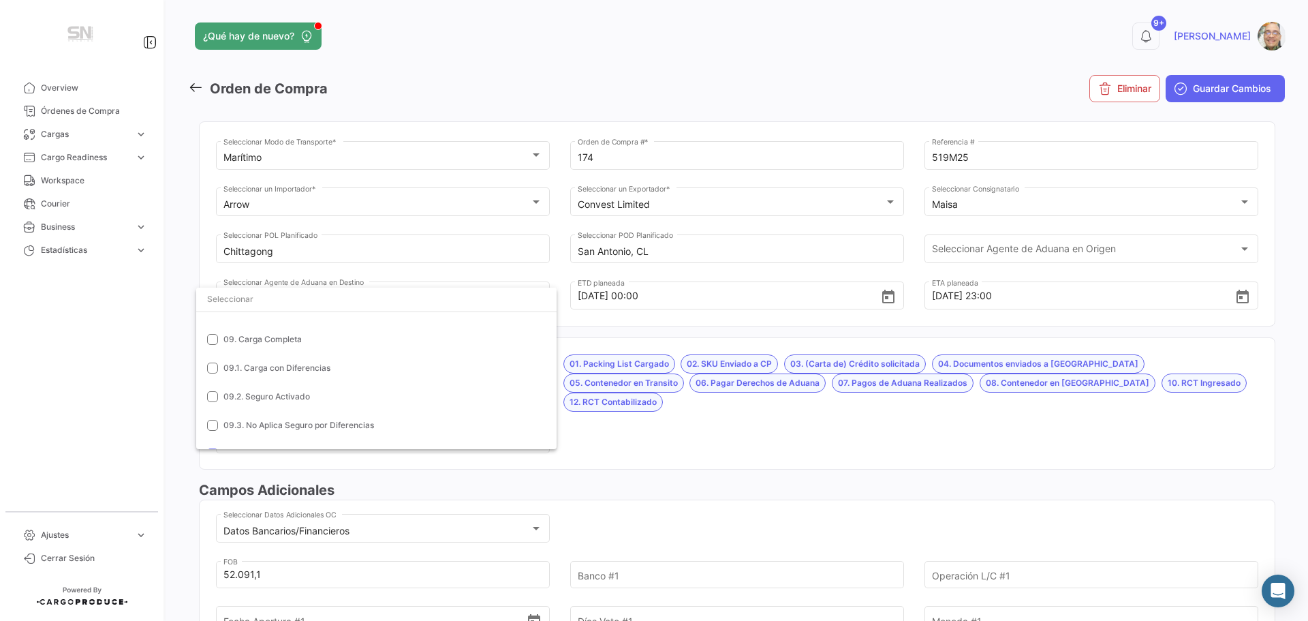
scroll to position [273, 0]
click at [600, 411] on div at bounding box center [654, 310] width 1308 height 621
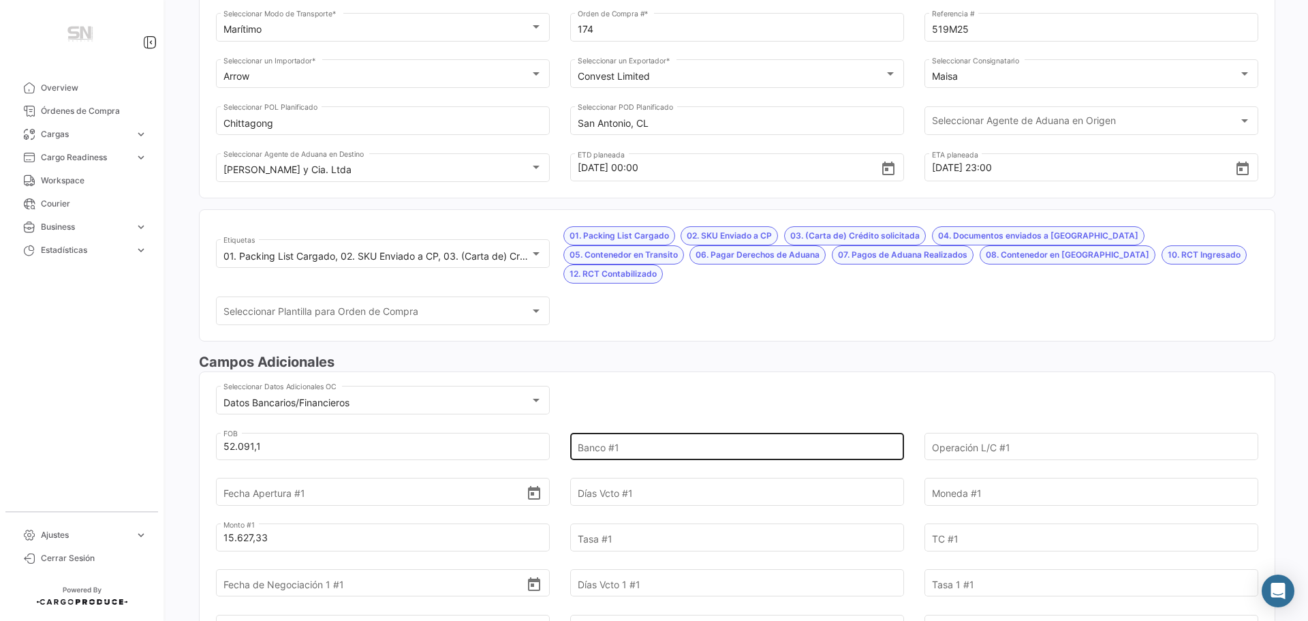
scroll to position [136, 0]
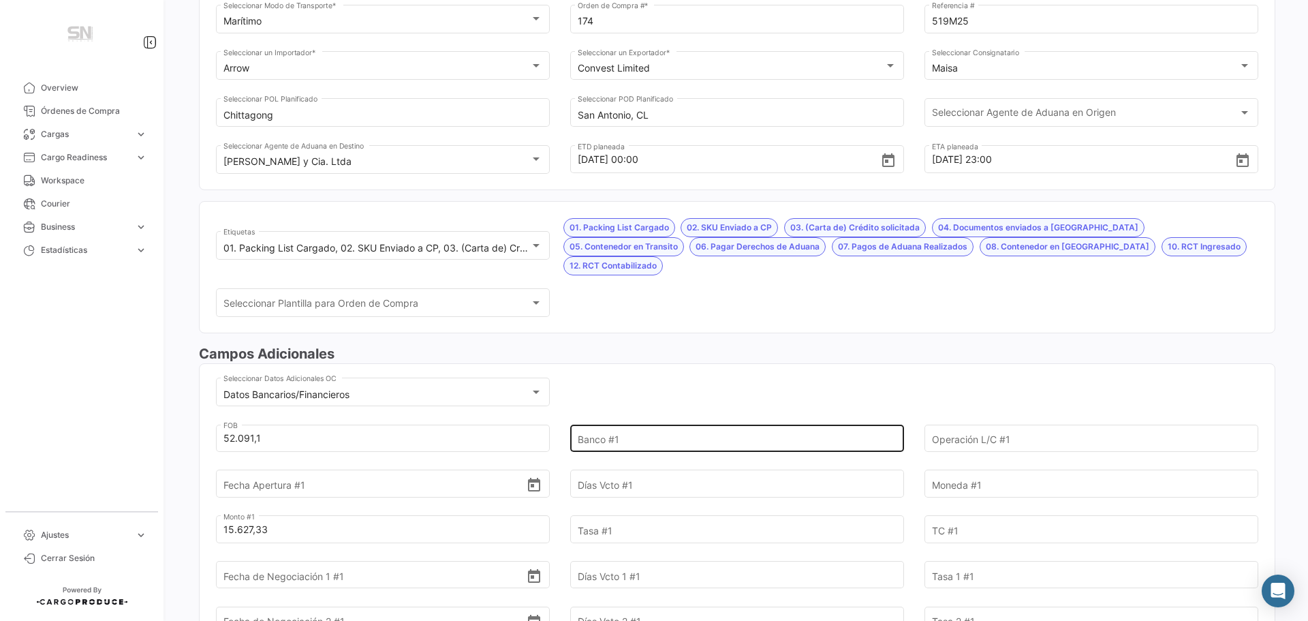
click at [594, 424] on input "Banco #1" at bounding box center [729, 438] width 303 height 48
type input "Itaú"
type input "FCI00000043870"
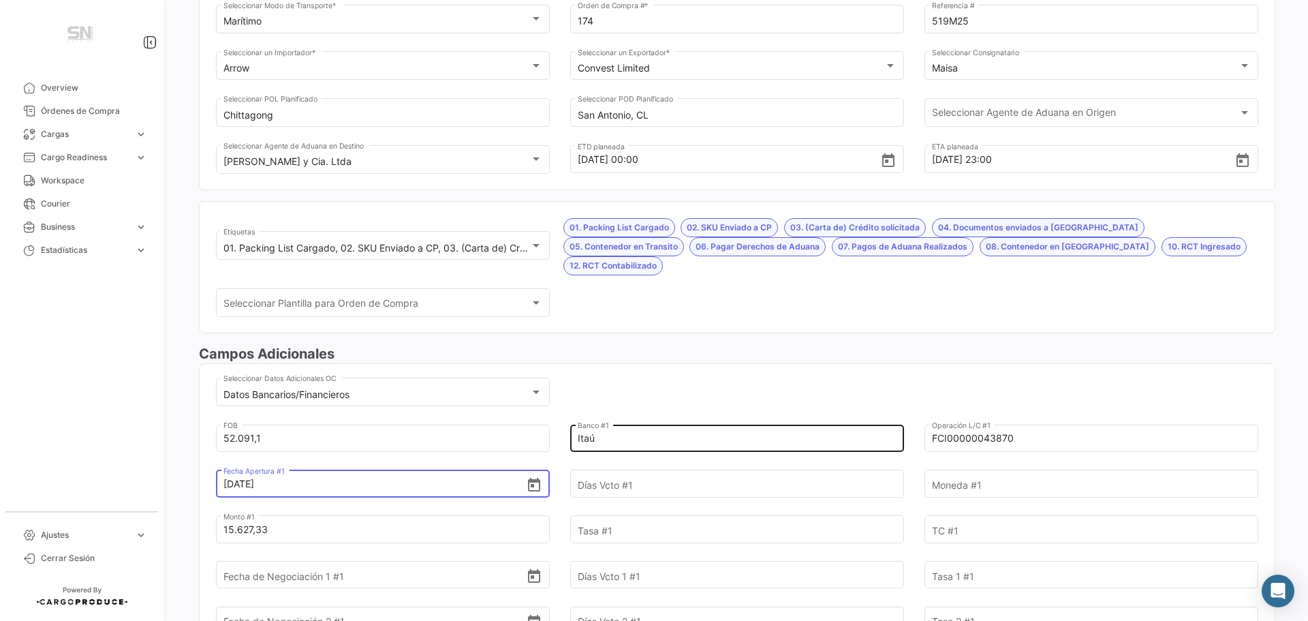
type input "[DATE]"
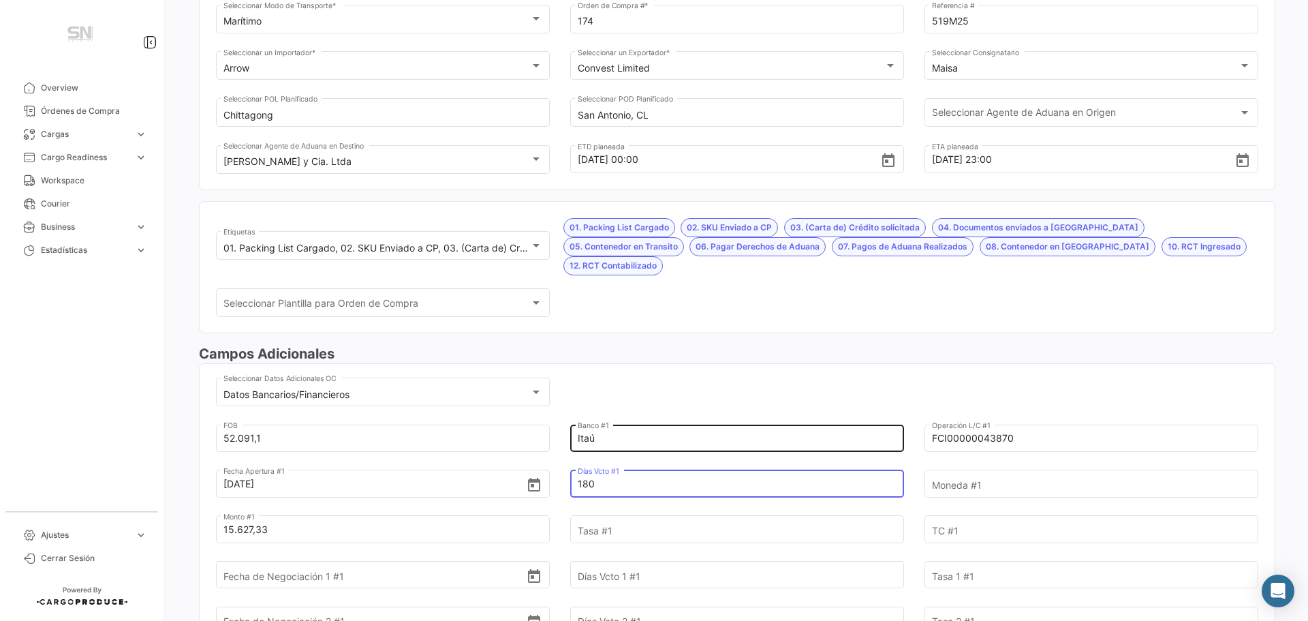
type input "180"
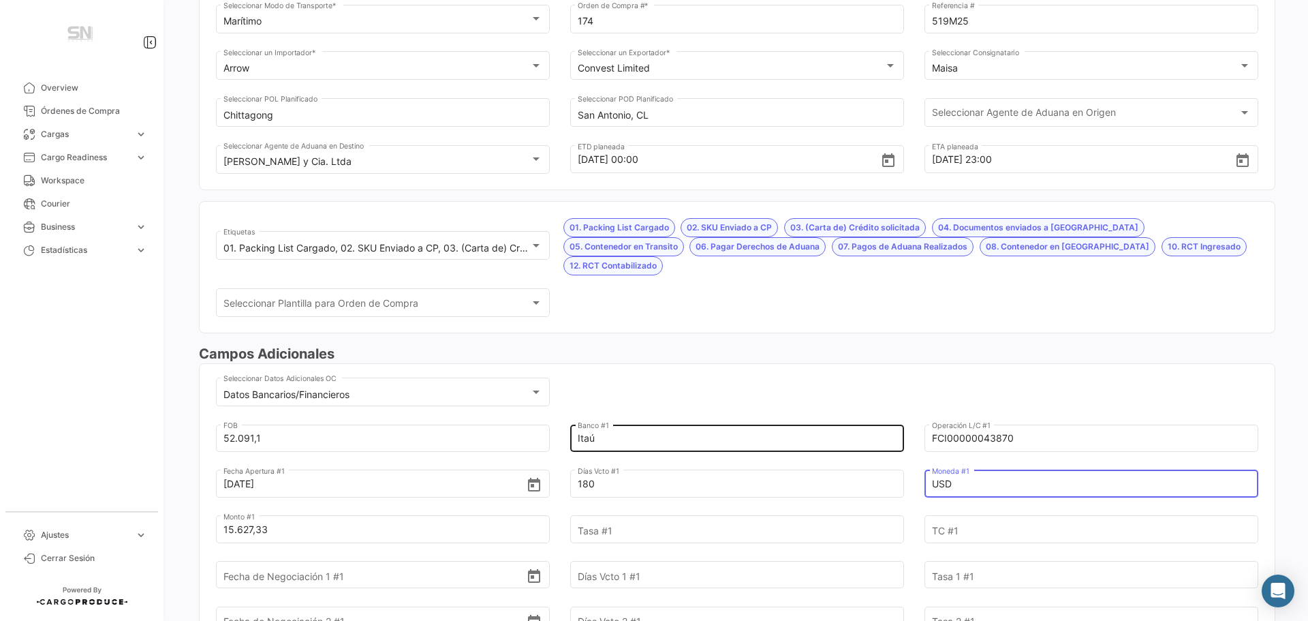
type input "USD"
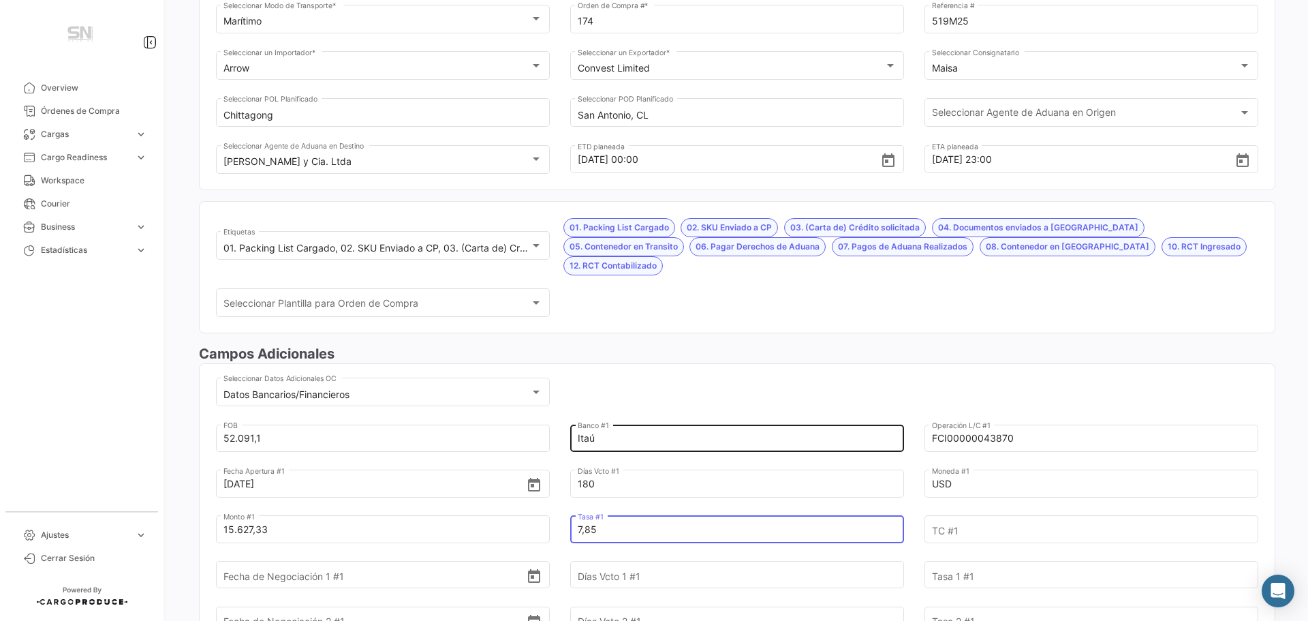
type input "7,85"
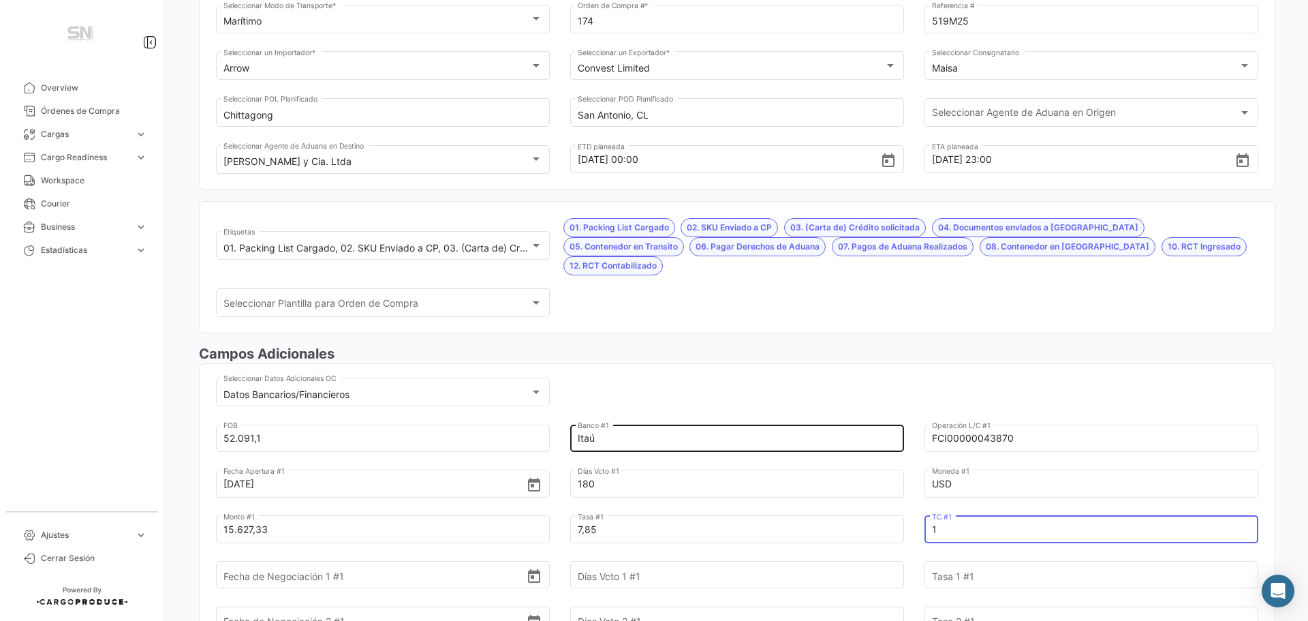
type input "1"
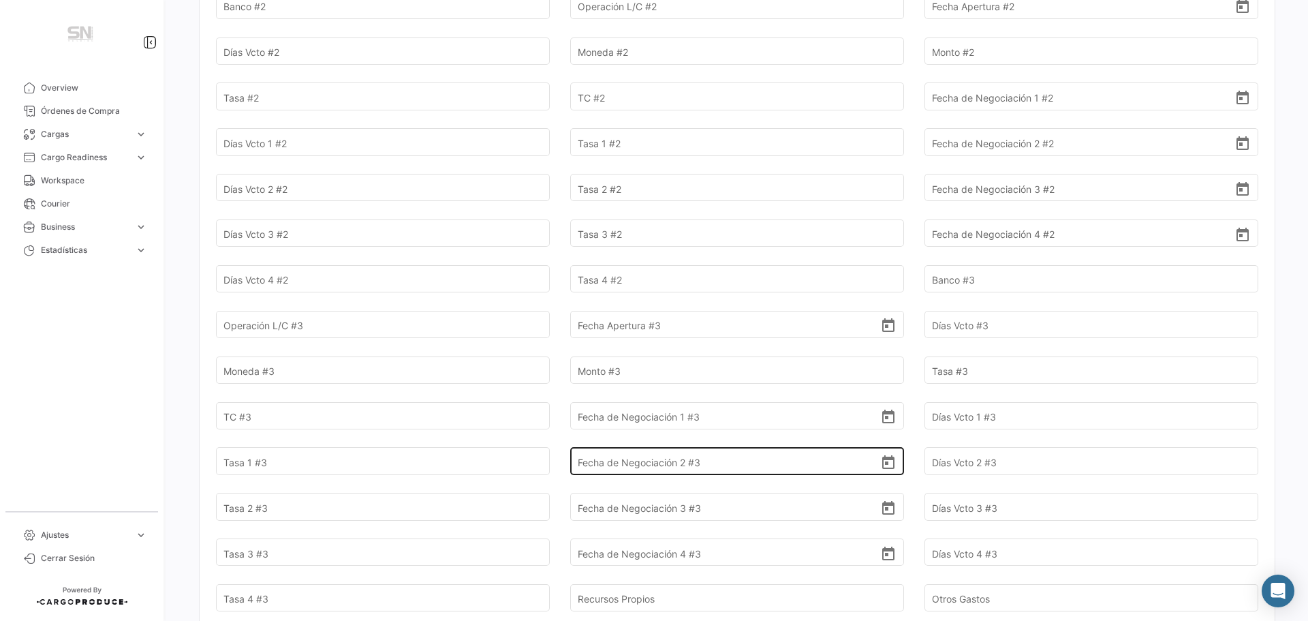
scroll to position [1158, 0]
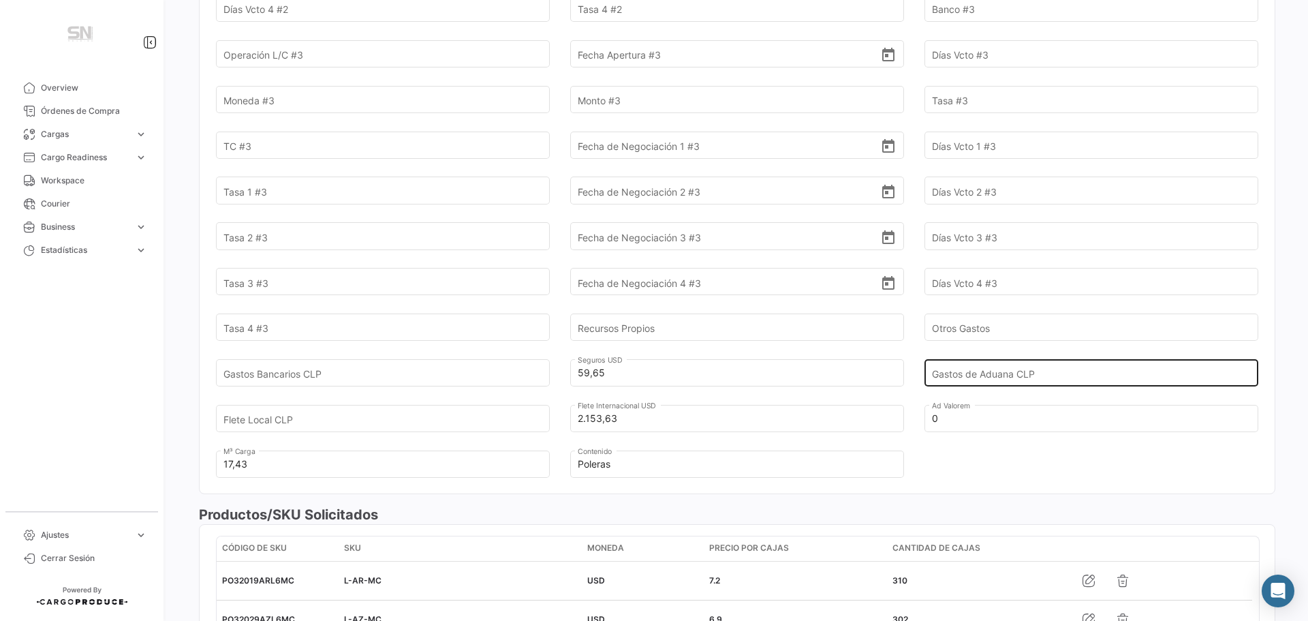
click at [976, 356] on input "Gastos de Aduana CLP" at bounding box center [1083, 373] width 303 height 48
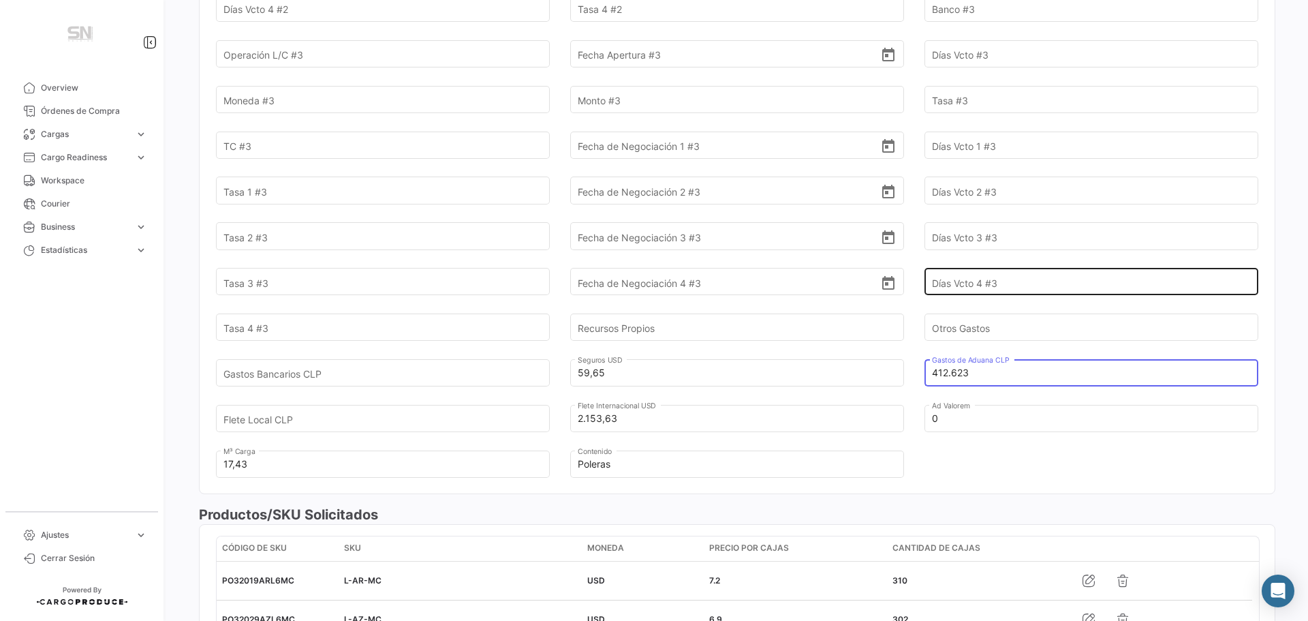
type input "412.623"
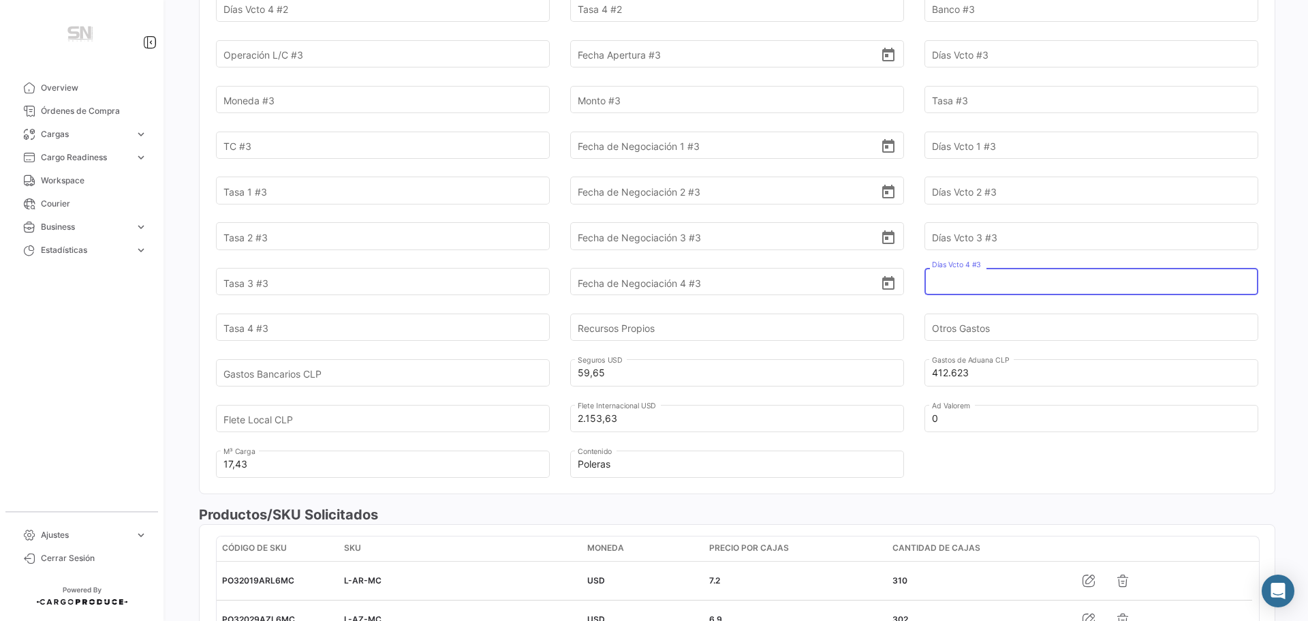
click at [1038, 260] on input "Días Vcto 4 #3" at bounding box center [1083, 282] width 303 height 48
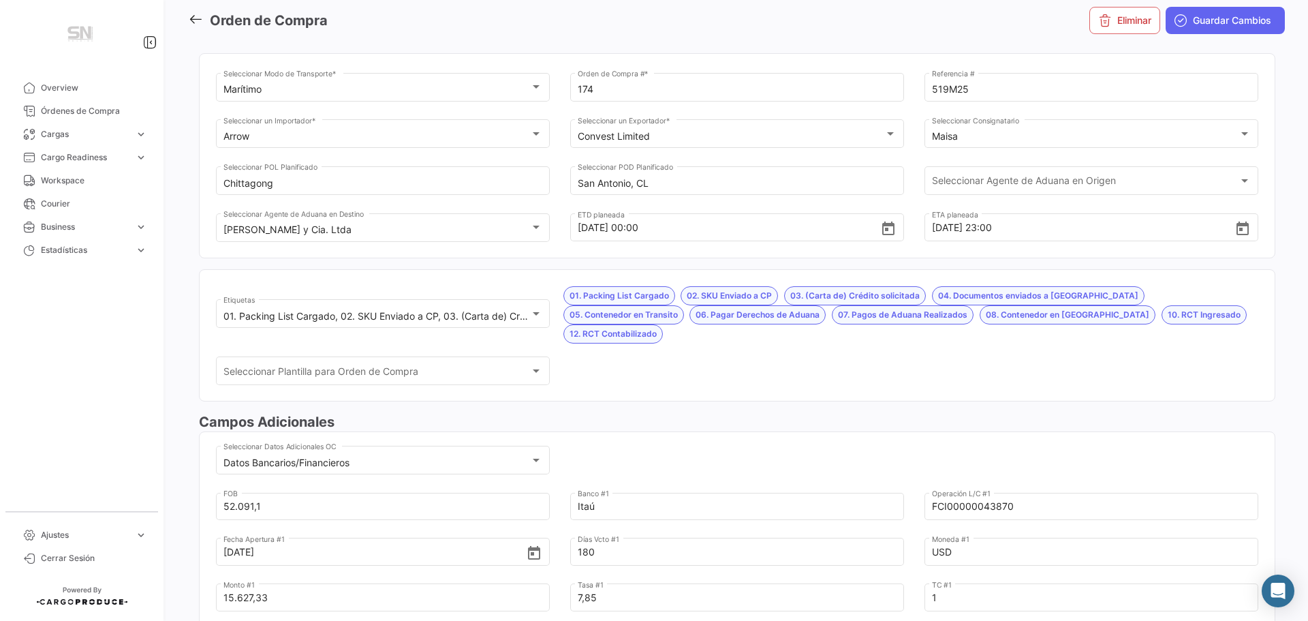
scroll to position [0, 0]
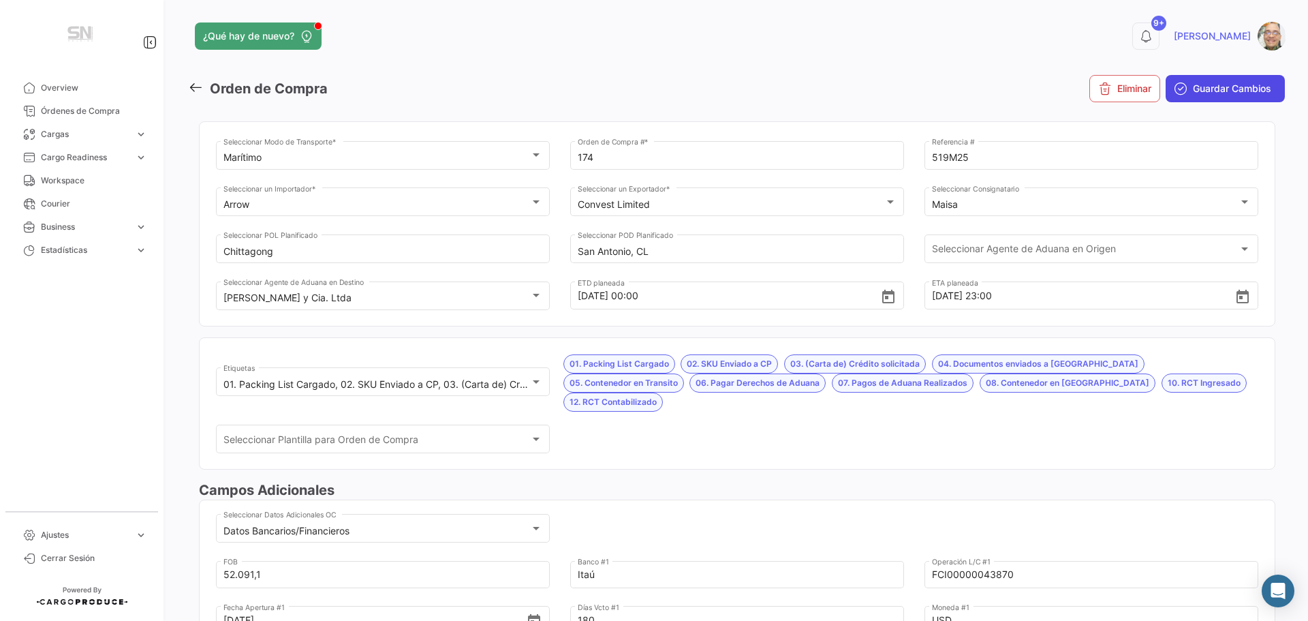
click at [1202, 94] on span "Guardar Cambios" at bounding box center [1232, 89] width 78 height 14
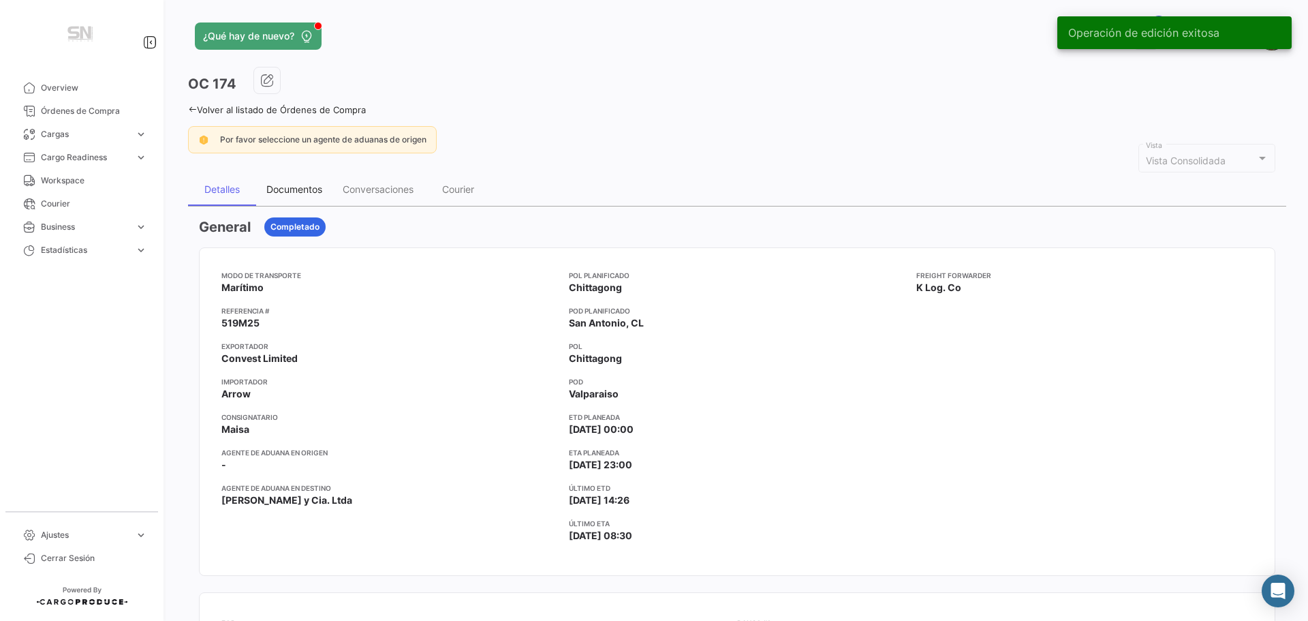
click at [292, 191] on div "Documentos" at bounding box center [294, 189] width 56 height 12
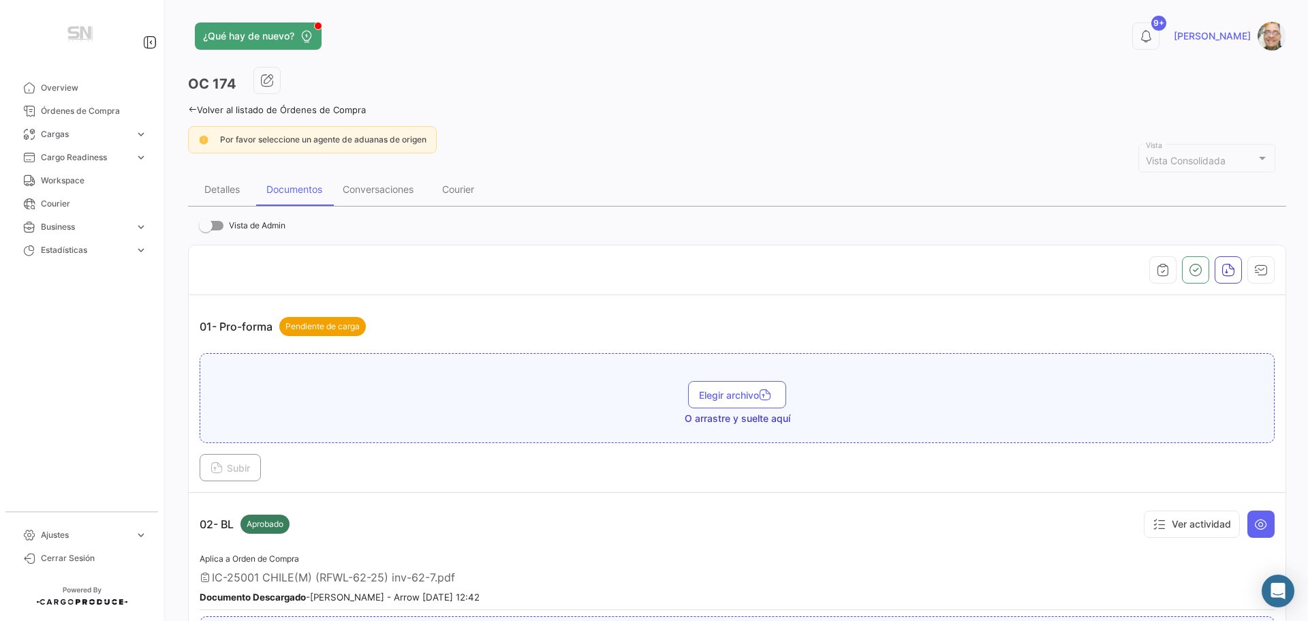
click at [190, 110] on icon at bounding box center [192, 109] width 9 height 9
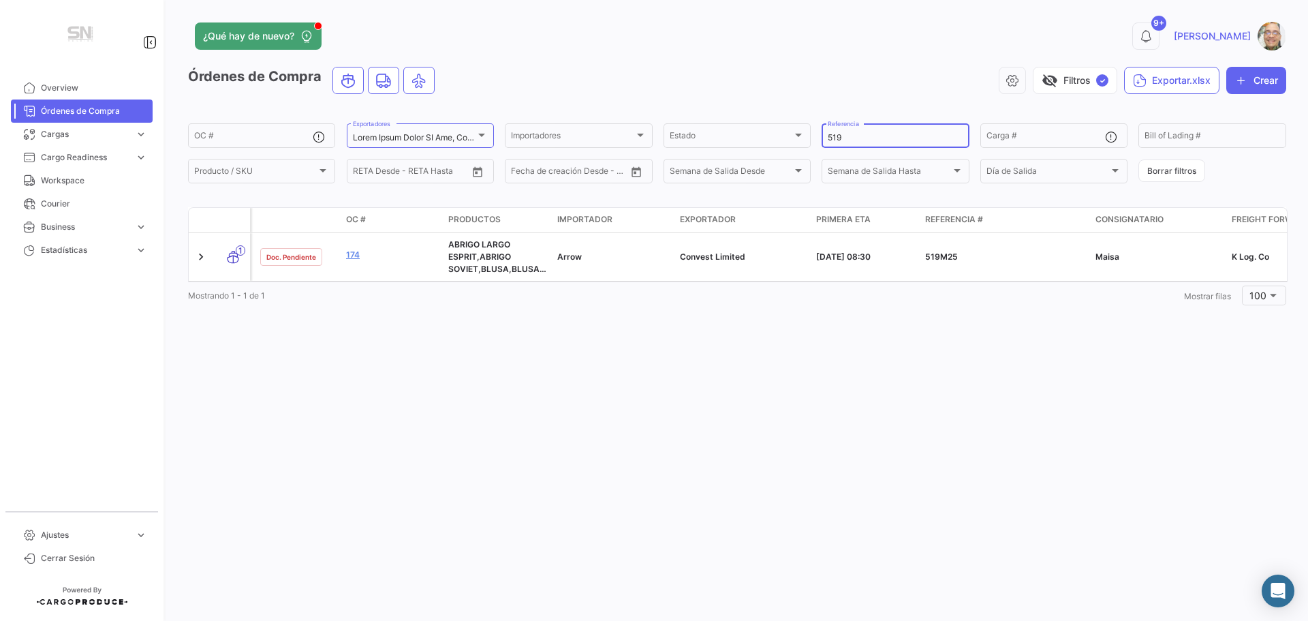
click at [850, 138] on input "519" at bounding box center [895, 138] width 135 height 10
type input "5"
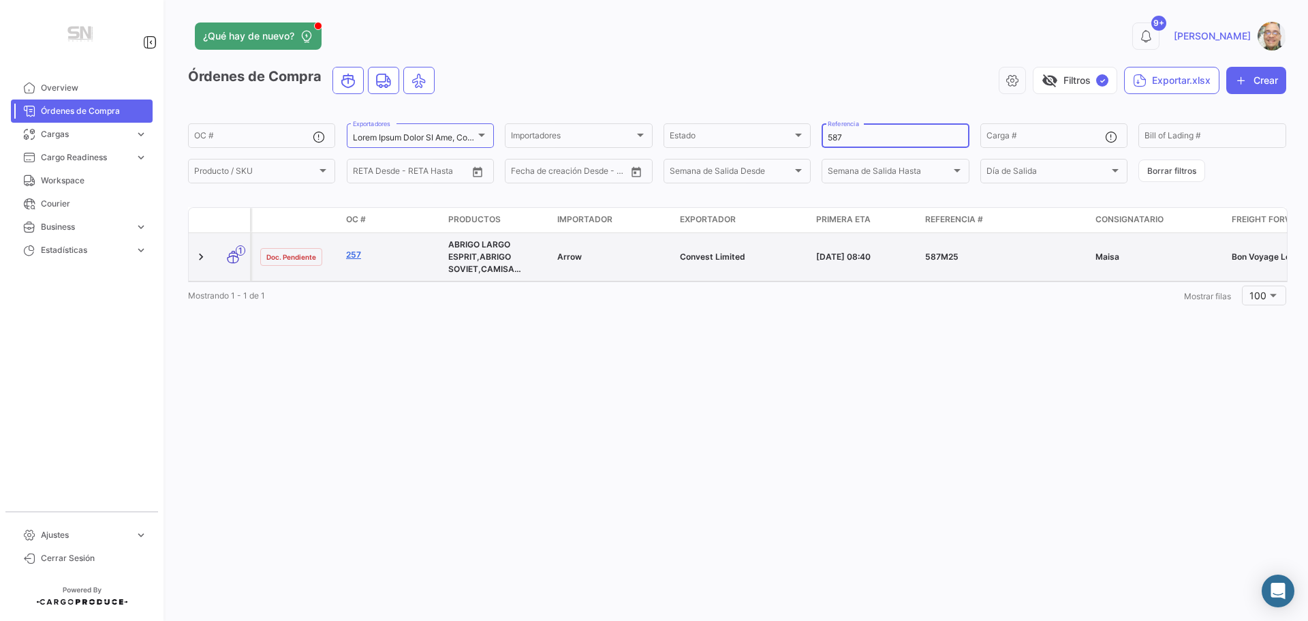
type input "587"
click at [352, 259] on link "257" at bounding box center [391, 255] width 91 height 12
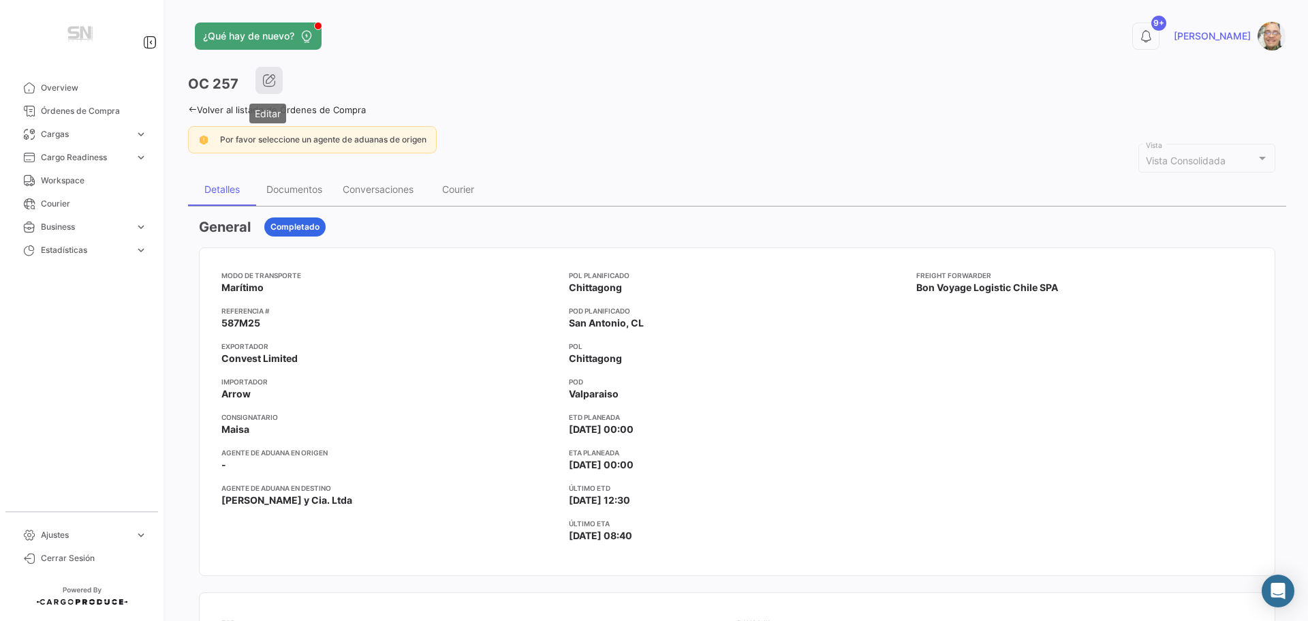
click at [266, 82] on icon "button" at bounding box center [269, 81] width 14 height 14
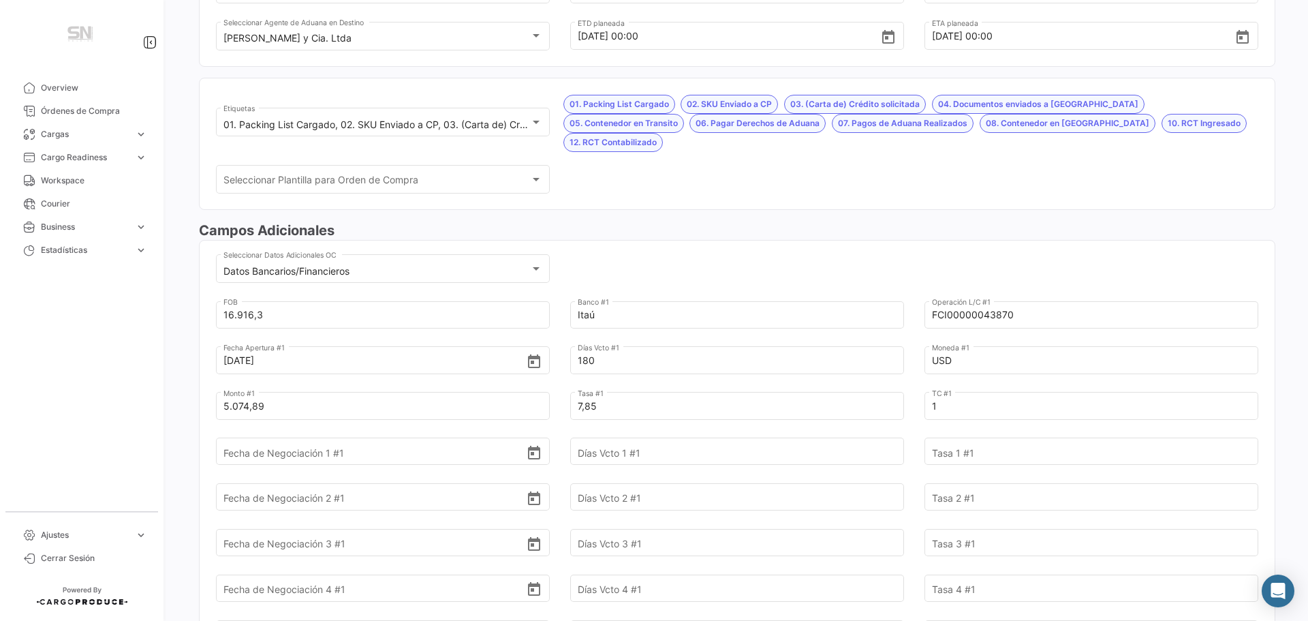
scroll to position [273, 0]
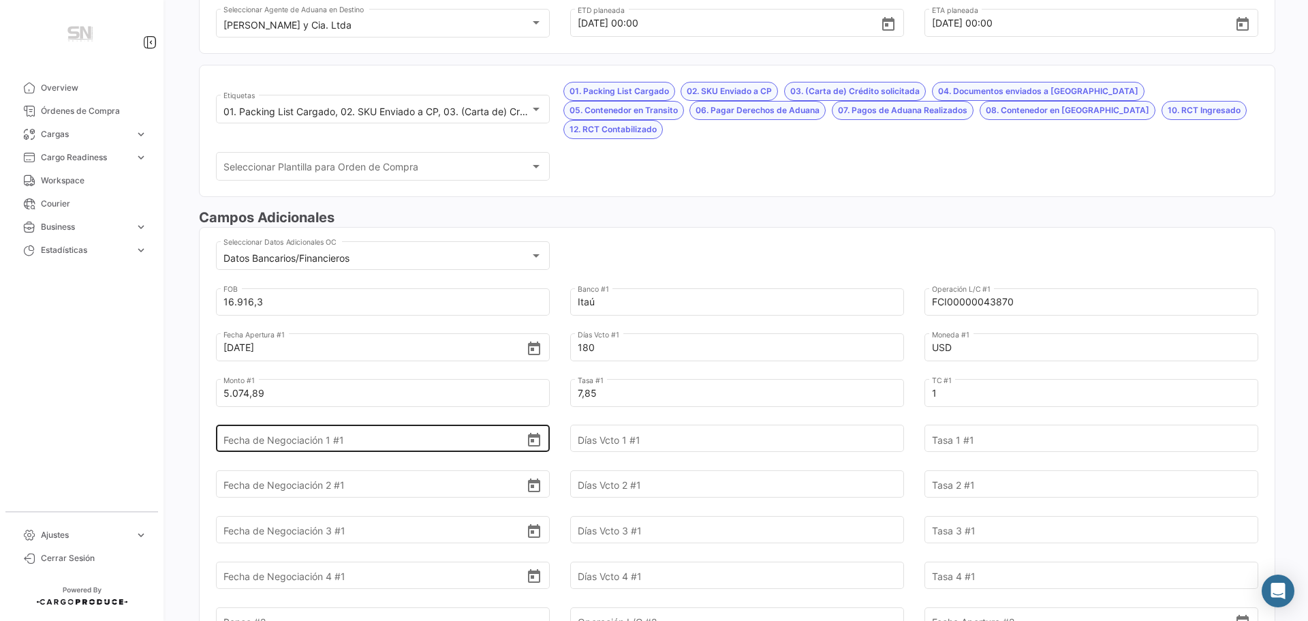
click at [300, 420] on input "Fecha de Negociación 1 #1" at bounding box center [374, 439] width 303 height 48
type input "[DATE]"
type input "60"
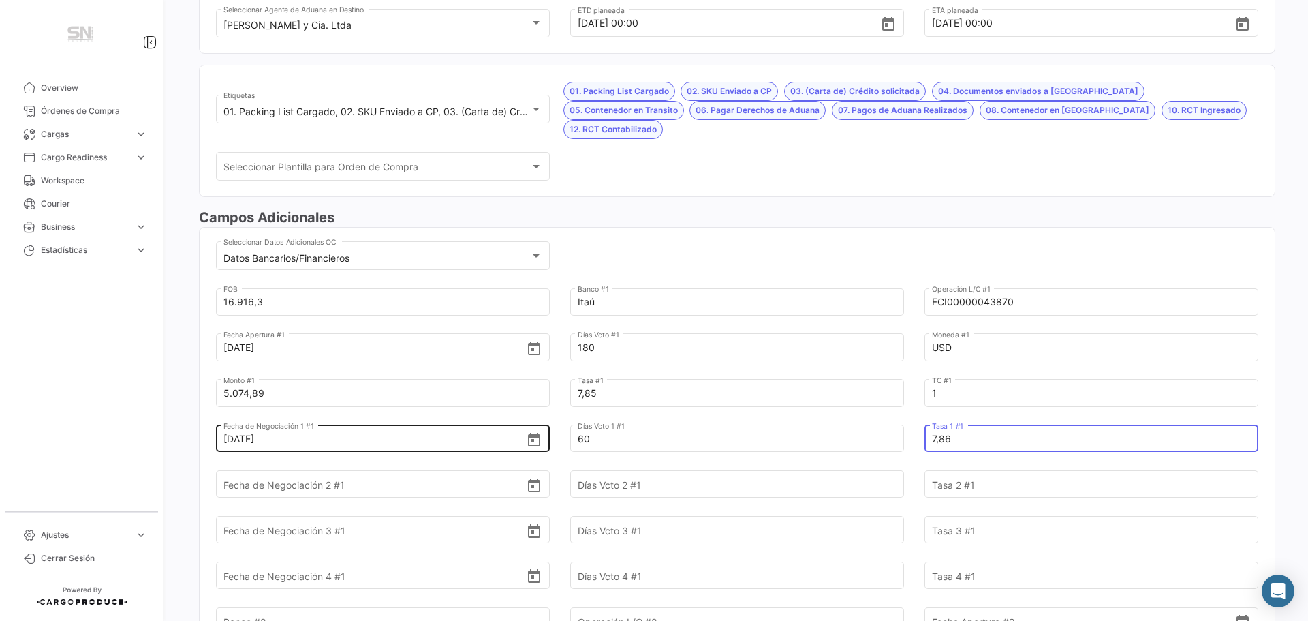
type input "7,86"
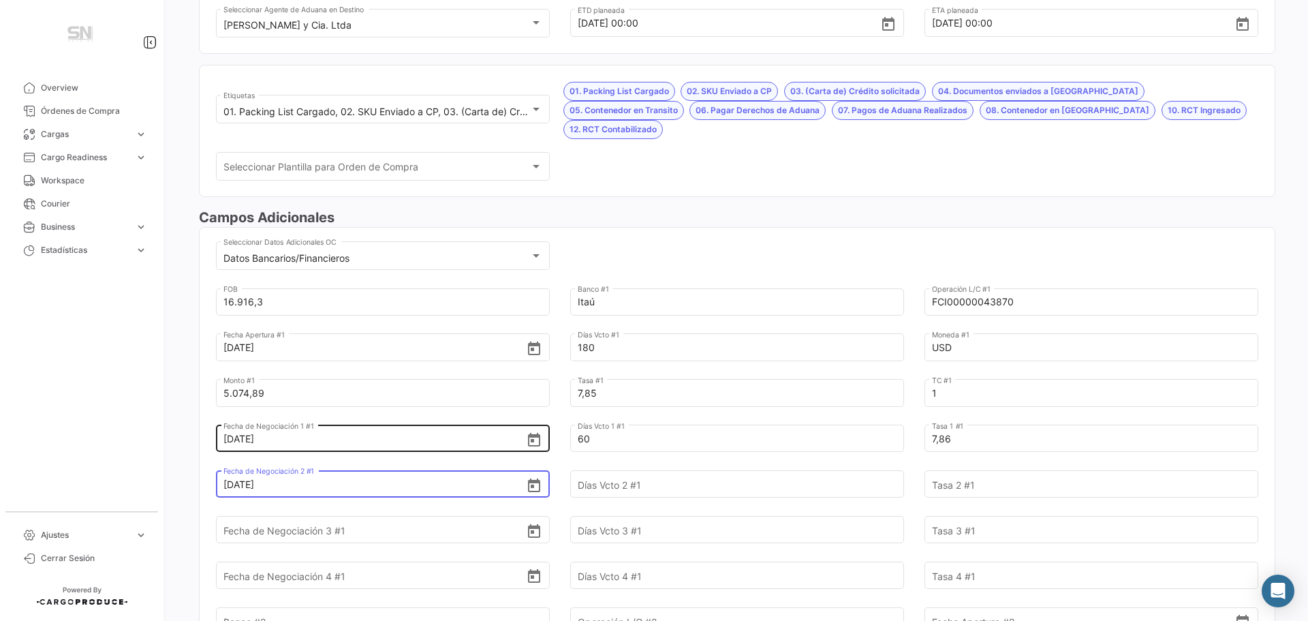
type input "[DATE]"
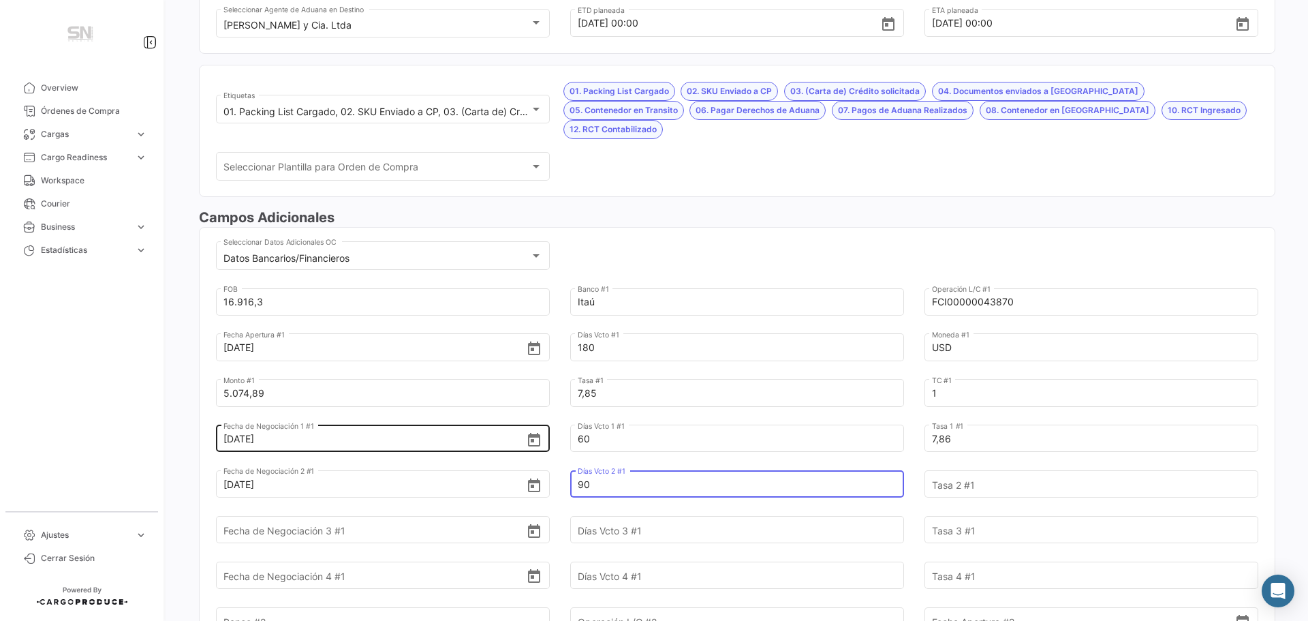
type input "90"
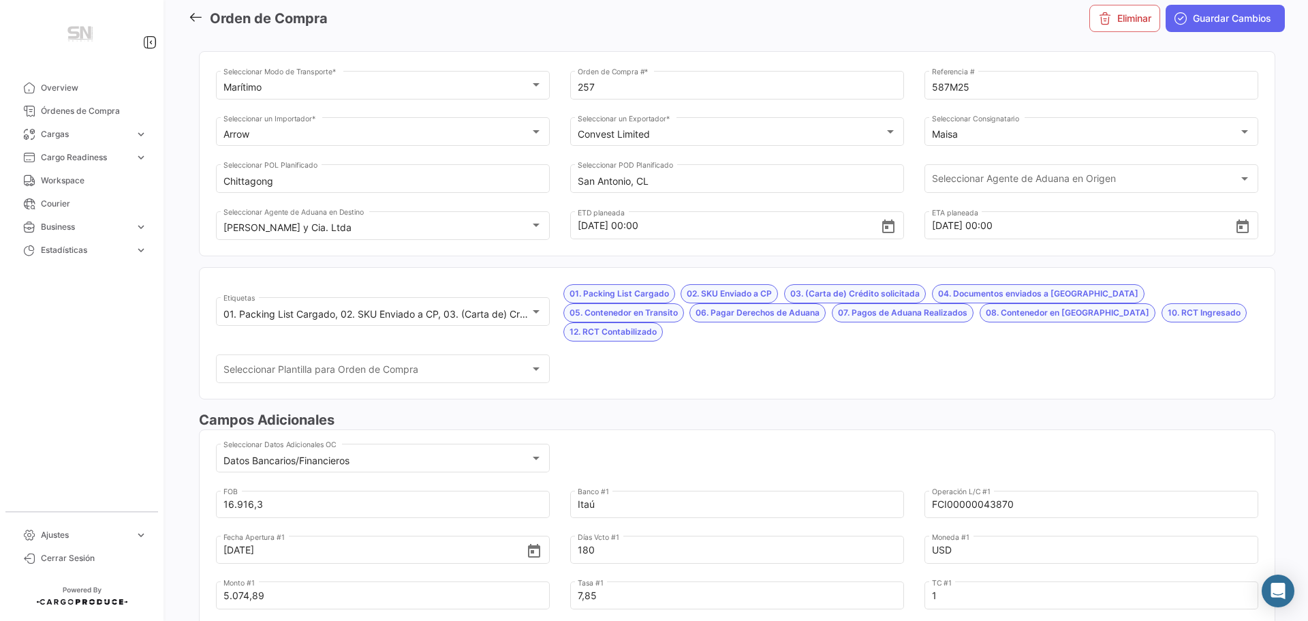
scroll to position [0, 0]
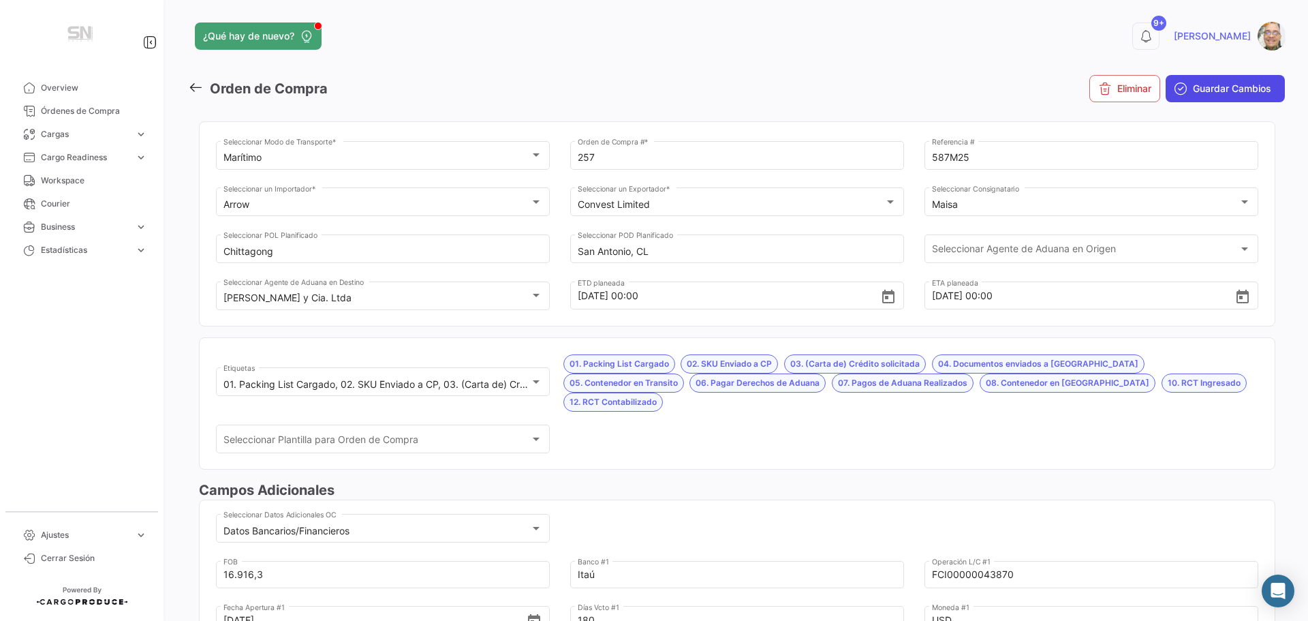
type input "7,96"
click at [1193, 88] on span "Guardar Cambios" at bounding box center [1232, 89] width 78 height 14
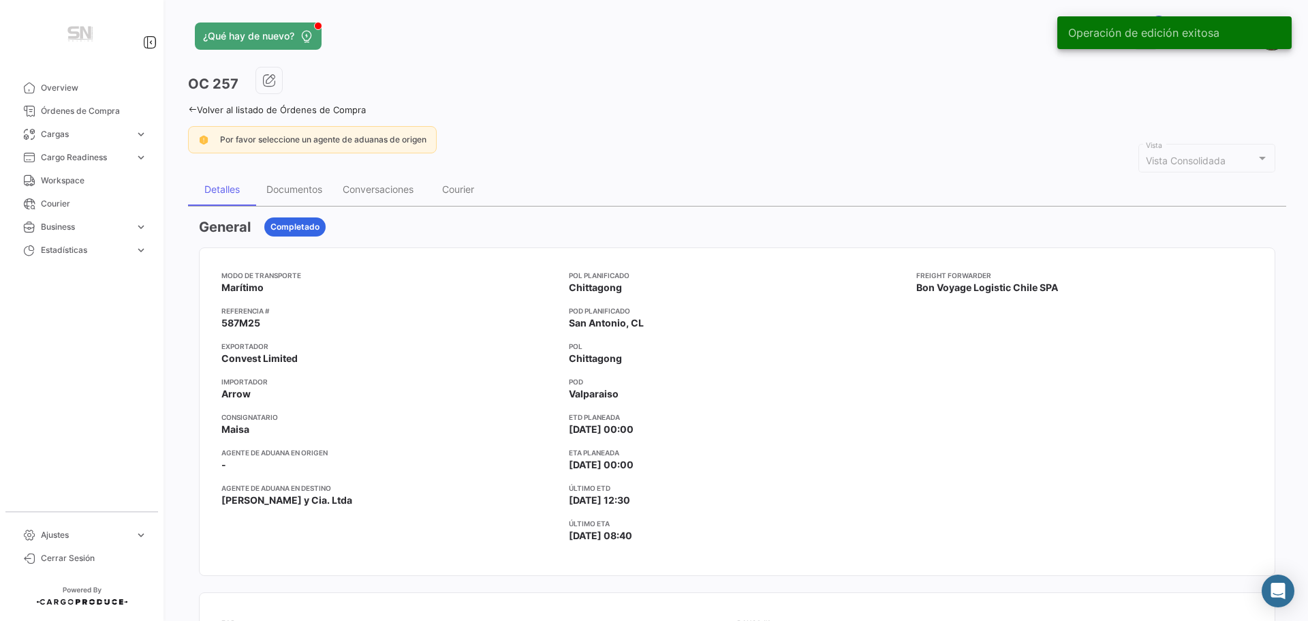
click at [193, 106] on icon at bounding box center [192, 109] width 9 height 9
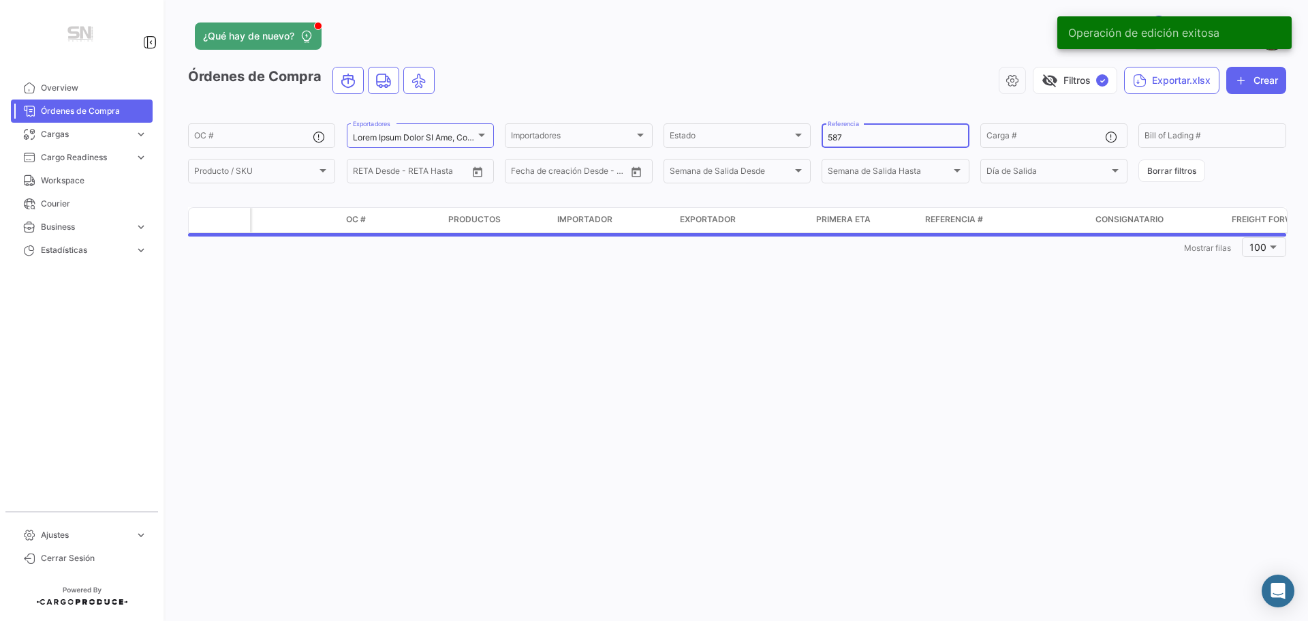
click at [850, 133] on input "587" at bounding box center [895, 138] width 135 height 10
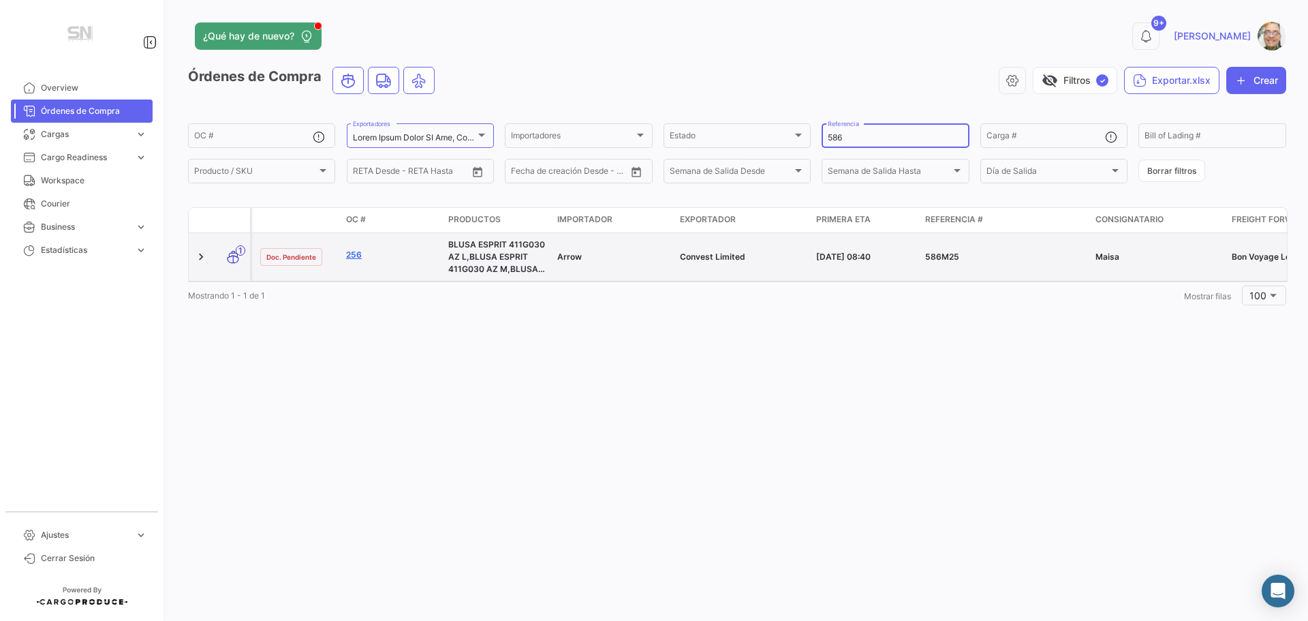
type input "586"
click at [356, 259] on link "256" at bounding box center [391, 255] width 91 height 12
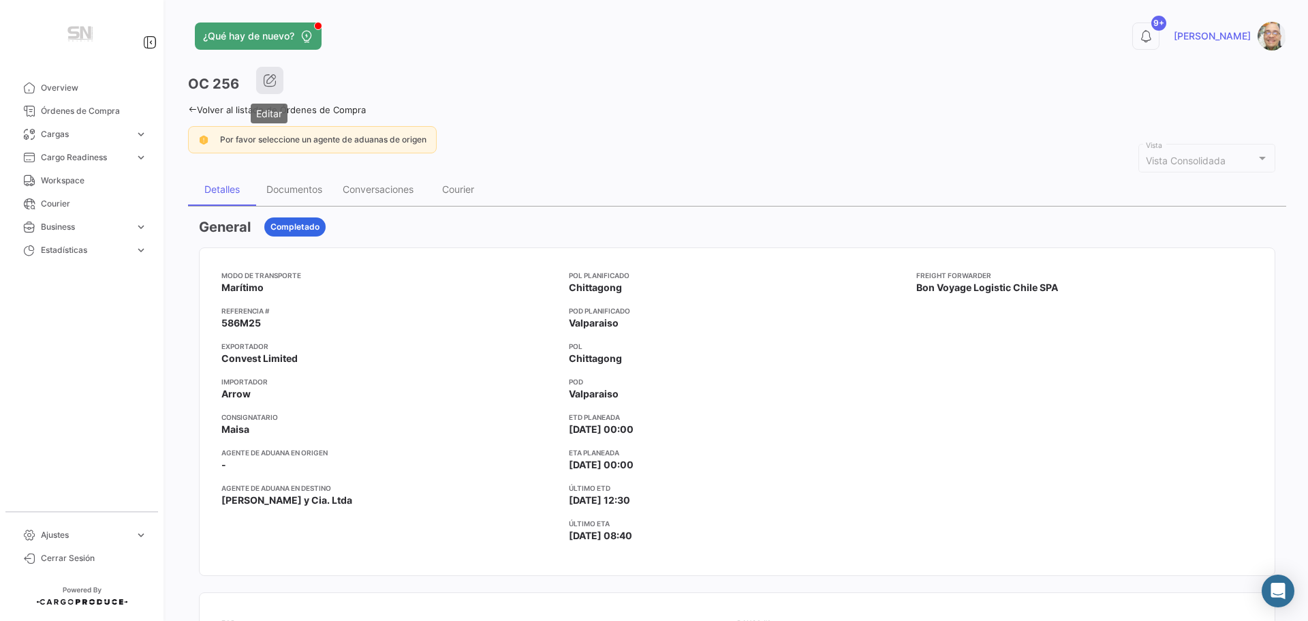
click at [266, 81] on icon "button" at bounding box center [270, 81] width 14 height 14
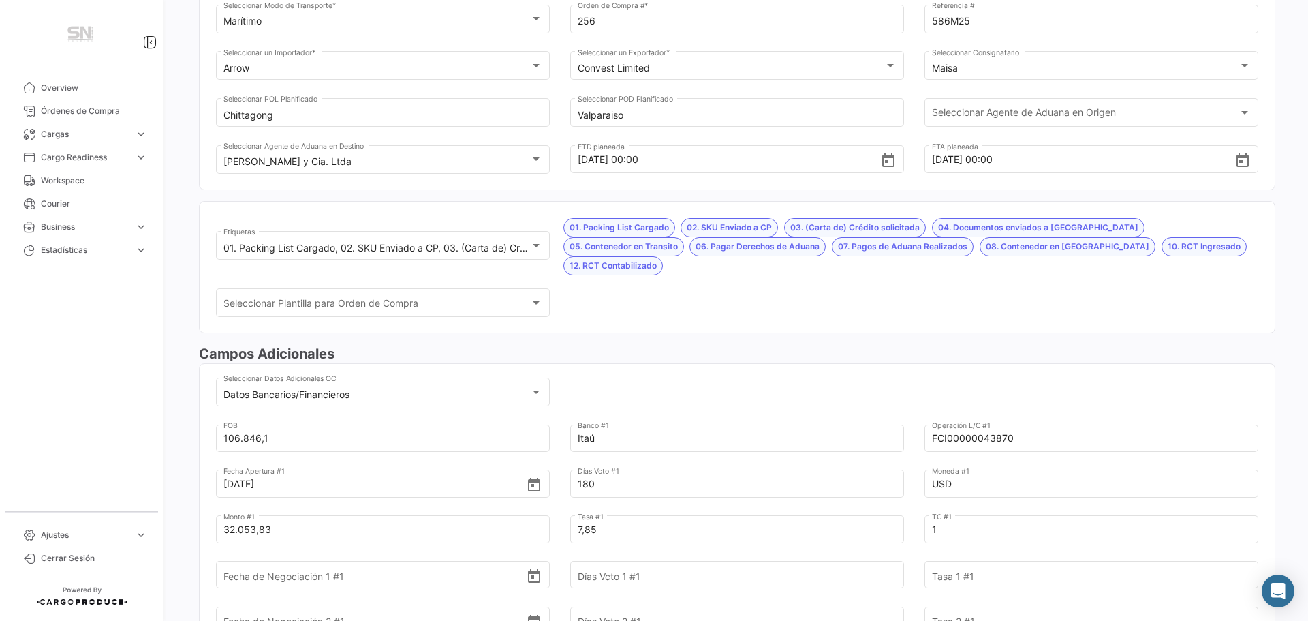
scroll to position [341, 0]
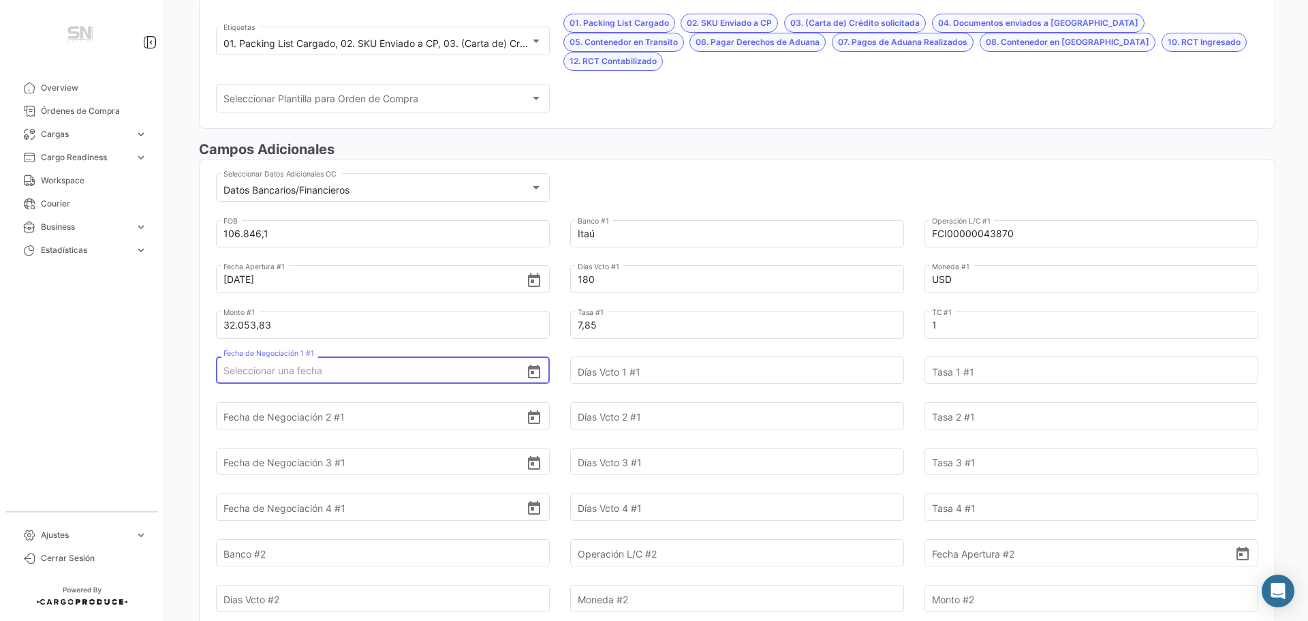
click at [291, 354] on input "Fecha de Negociación 1 #1" at bounding box center [374, 371] width 303 height 48
type input "[DATE]"
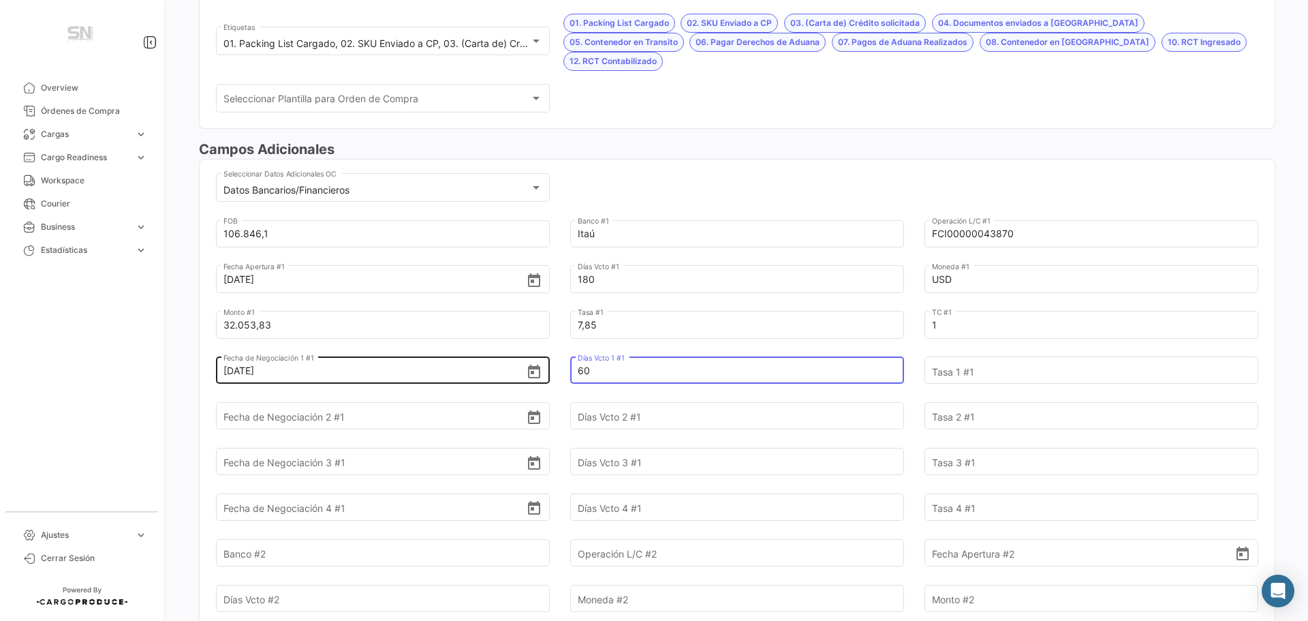
type input "60"
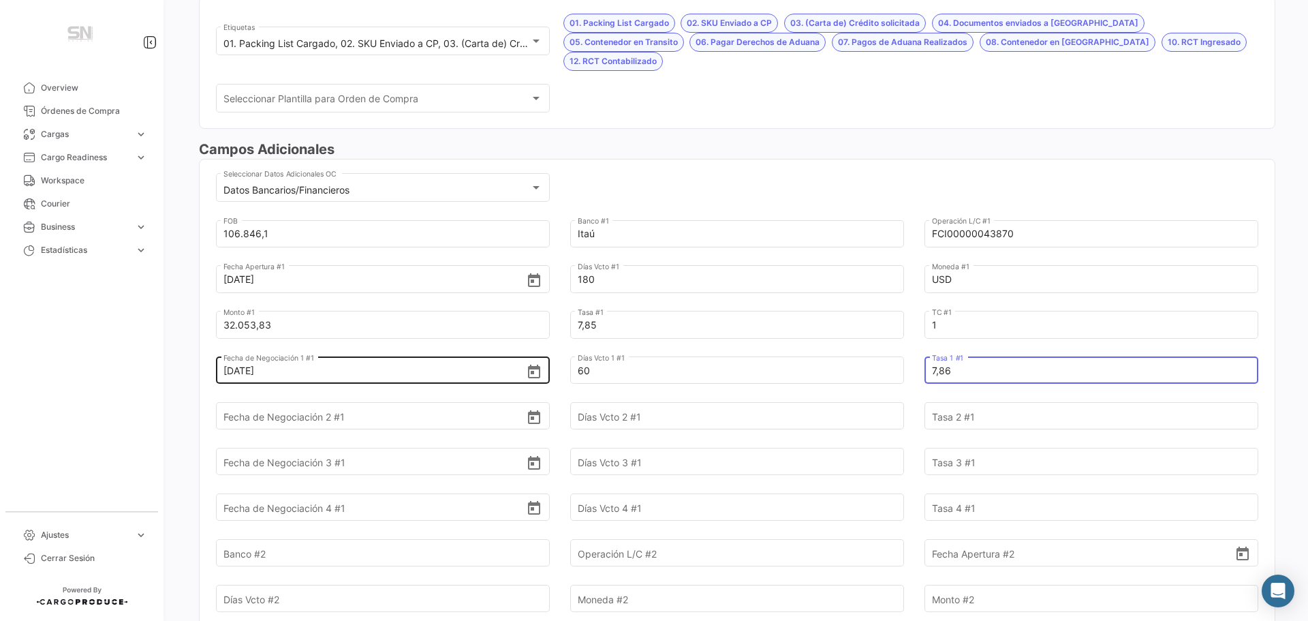
type input "7,86"
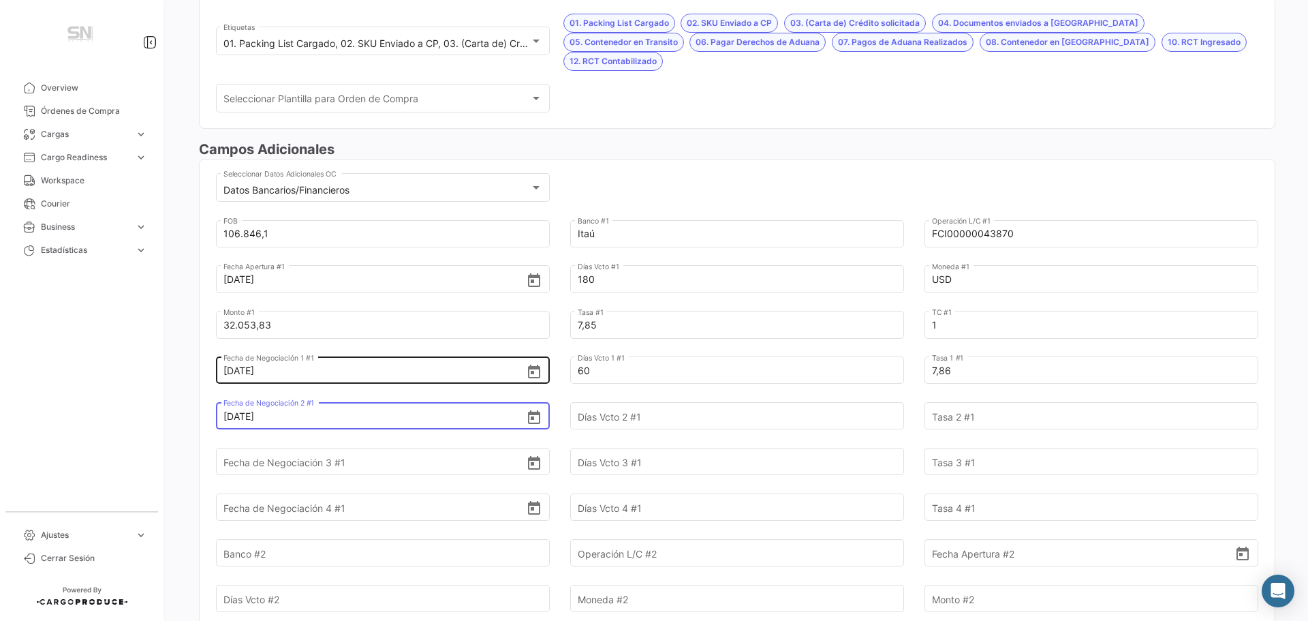
type input "[DATE]"
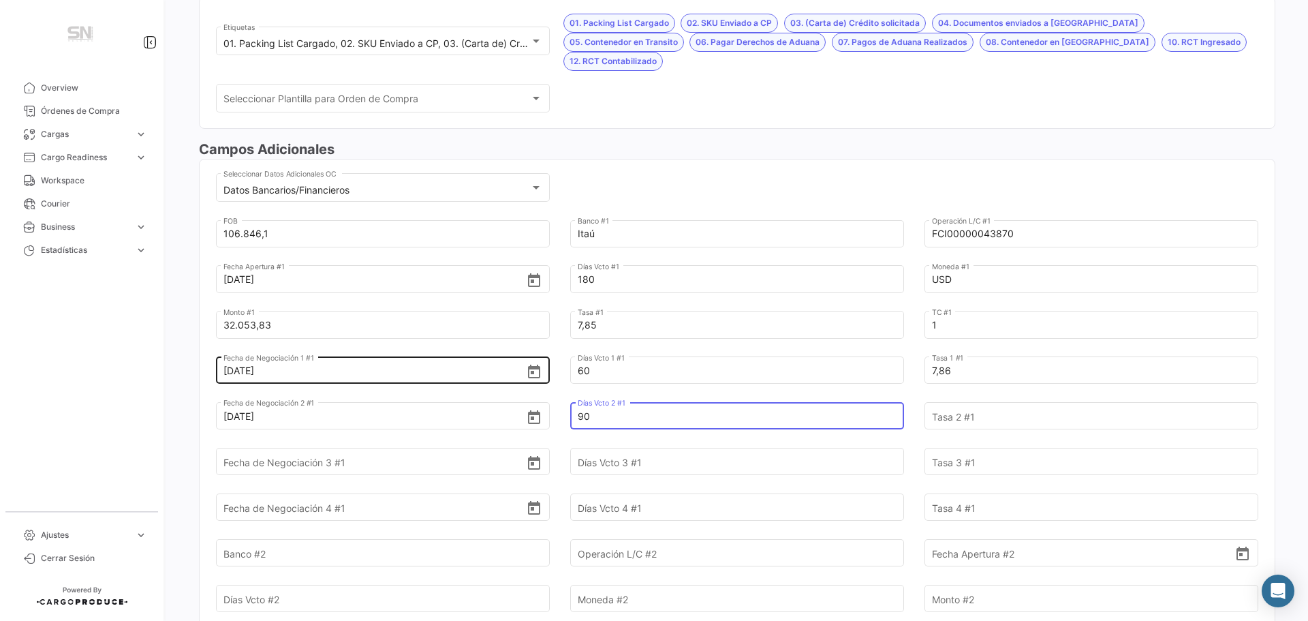
type input "90"
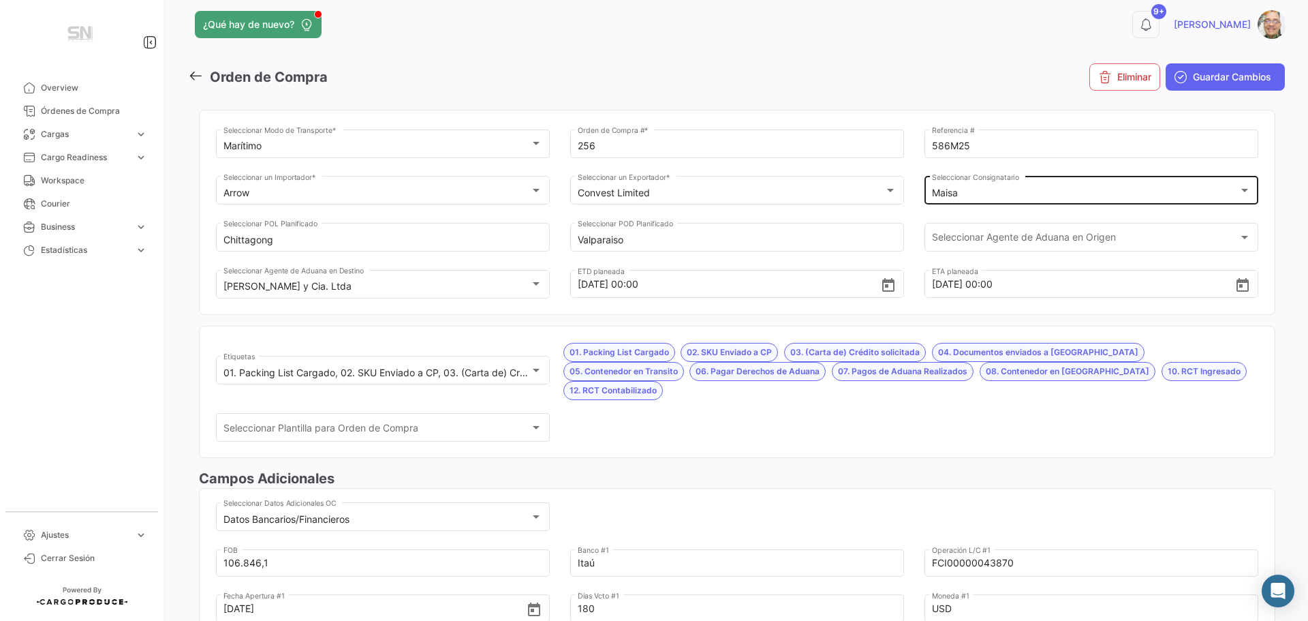
scroll to position [0, 0]
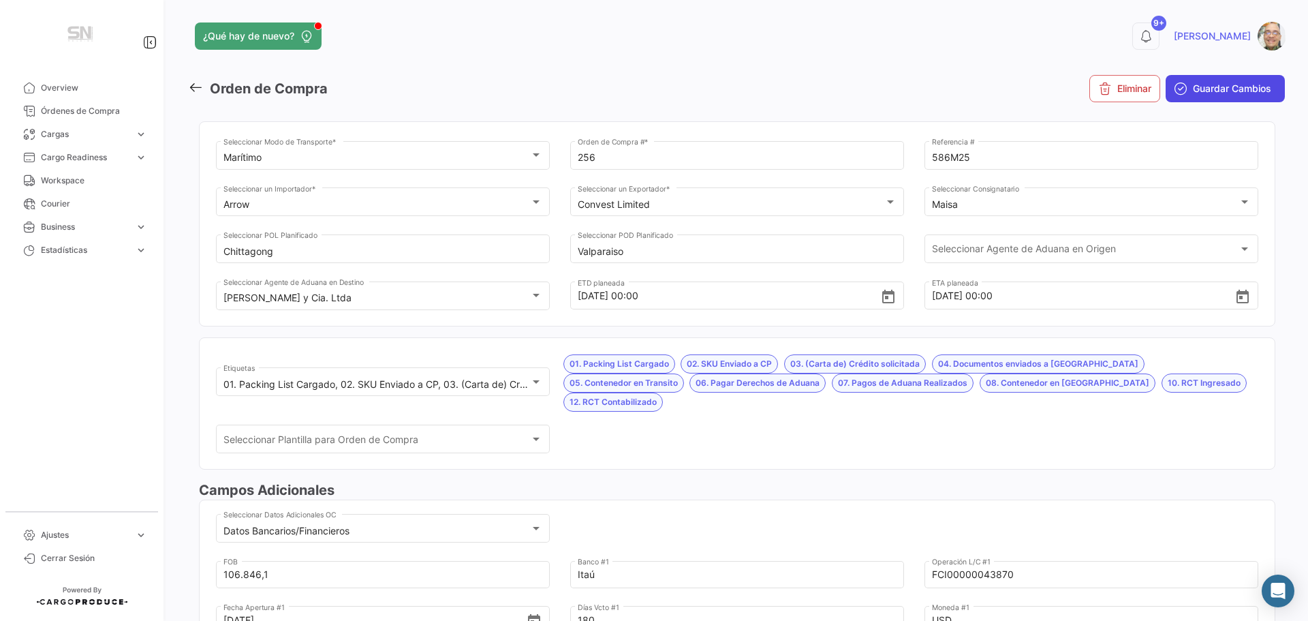
type input "7,96"
click at [1193, 89] on span "Guardar Cambios" at bounding box center [1232, 89] width 78 height 14
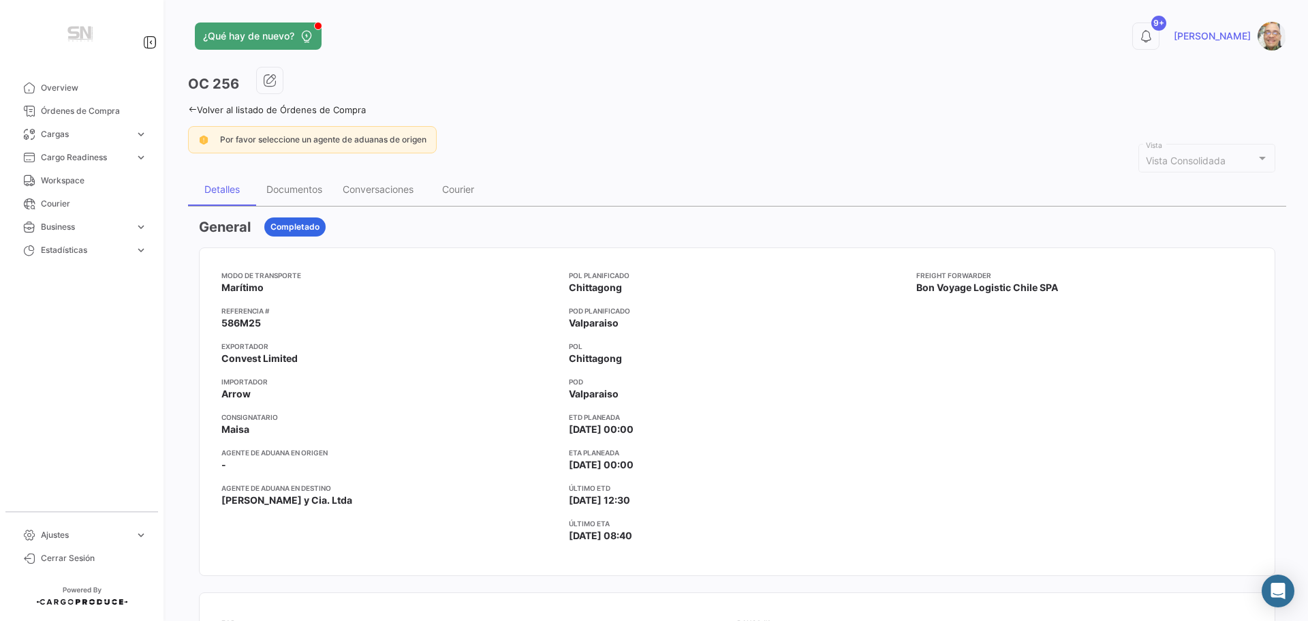
click at [191, 106] on icon at bounding box center [192, 109] width 9 height 9
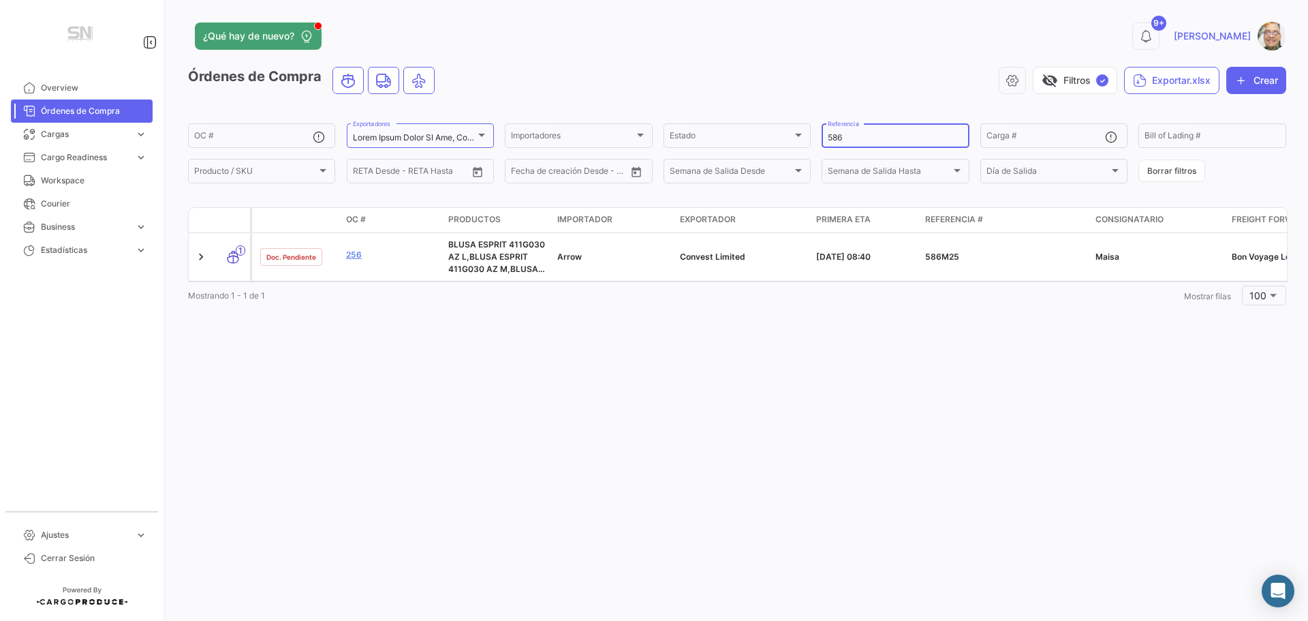
click at [848, 140] on input "586" at bounding box center [895, 138] width 135 height 10
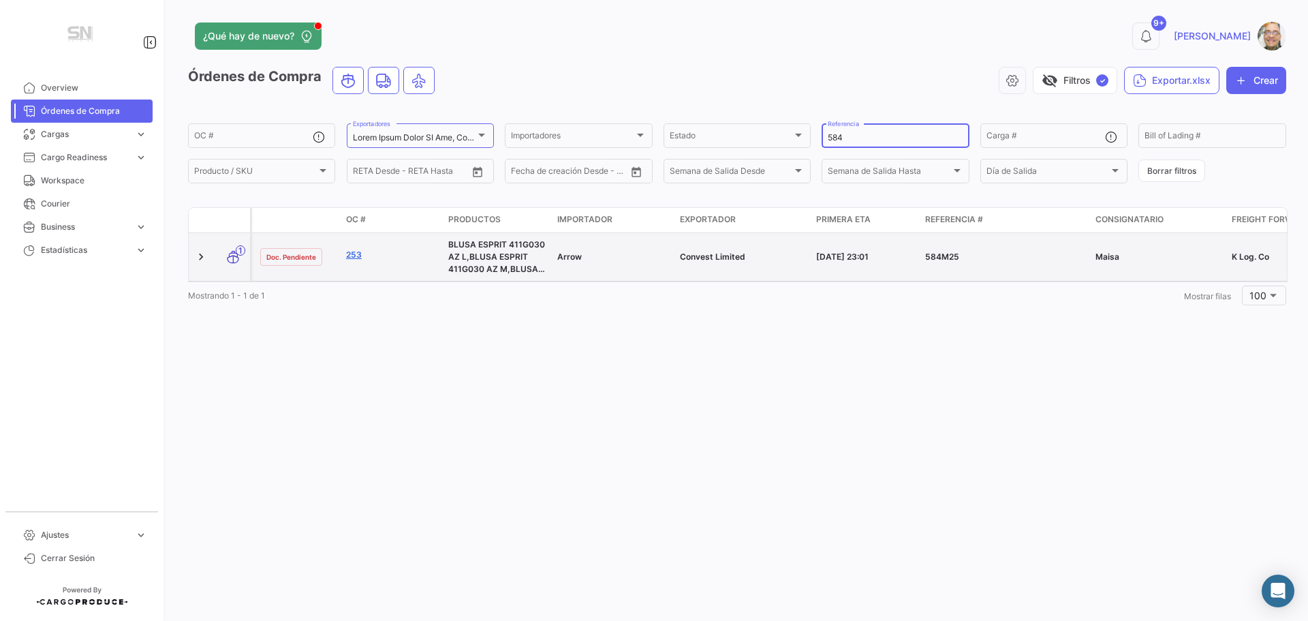
type input "584"
click at [360, 255] on link "253" at bounding box center [391, 255] width 91 height 12
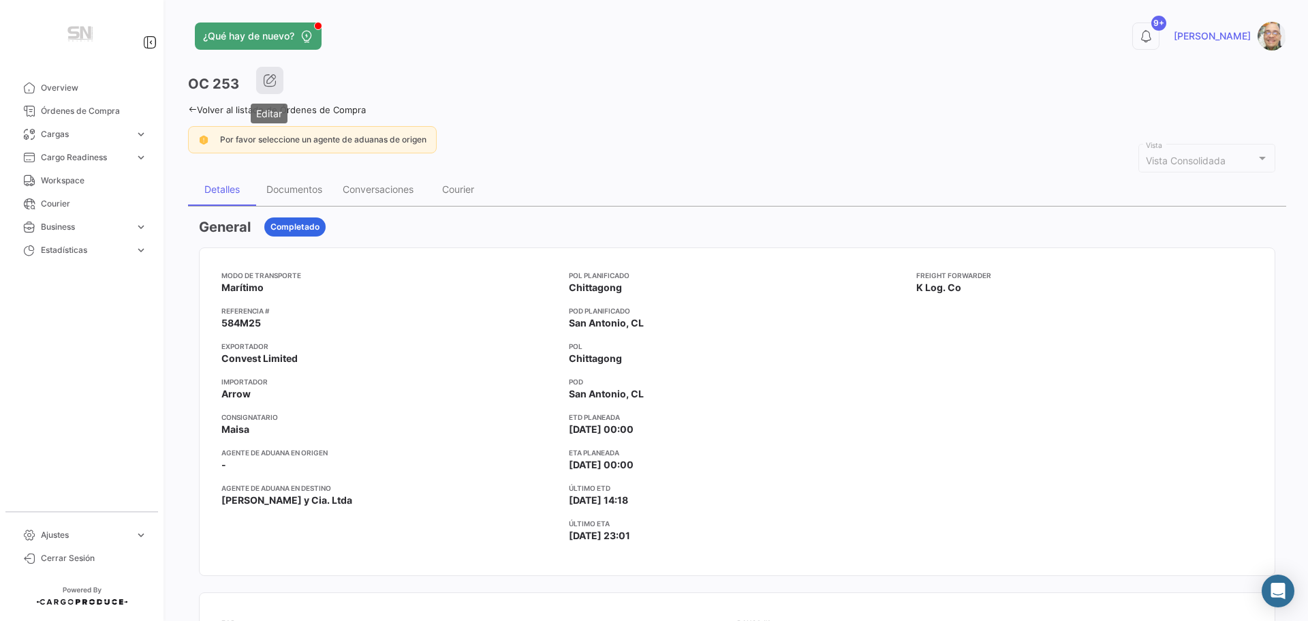
click at [265, 82] on icon "button" at bounding box center [270, 81] width 14 height 14
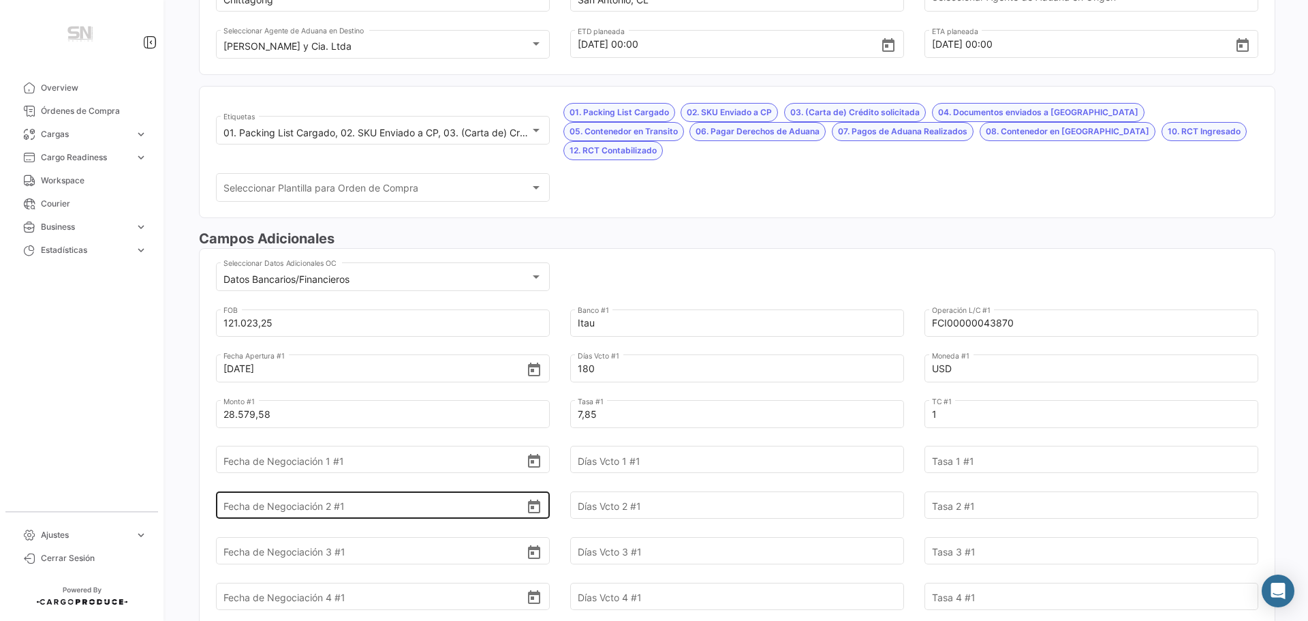
scroll to position [273, 0]
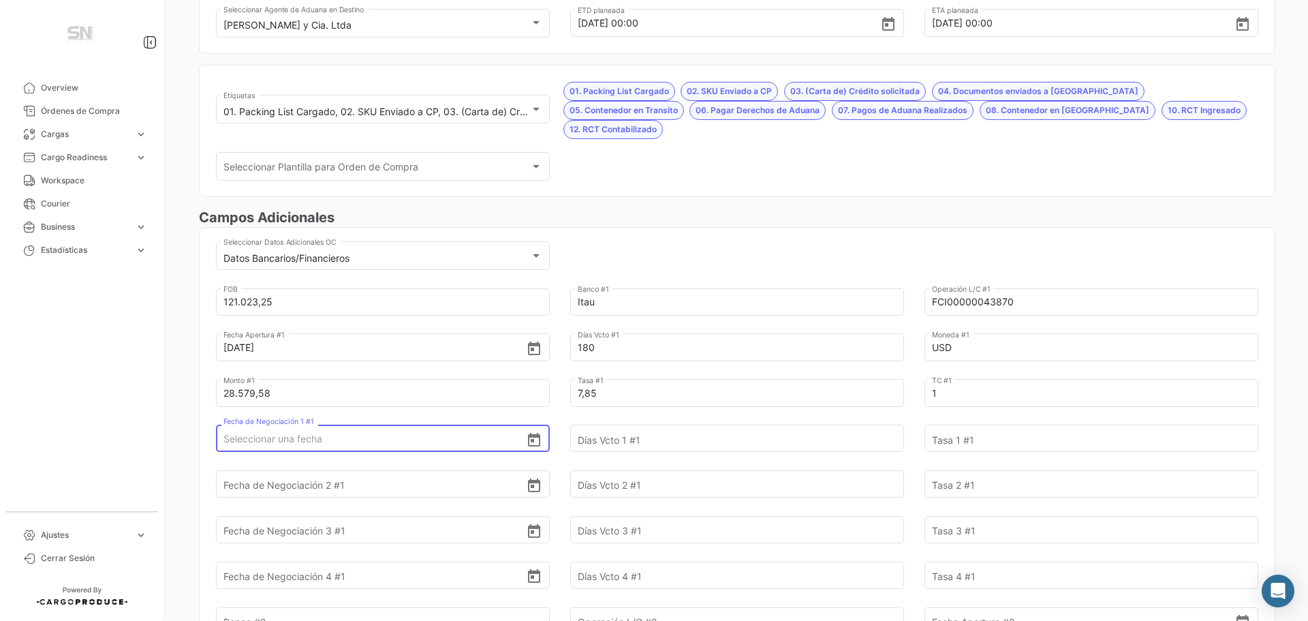
click at [297, 418] on input "Fecha de Negociación 1 #1" at bounding box center [374, 439] width 303 height 48
type input "[DATE]"
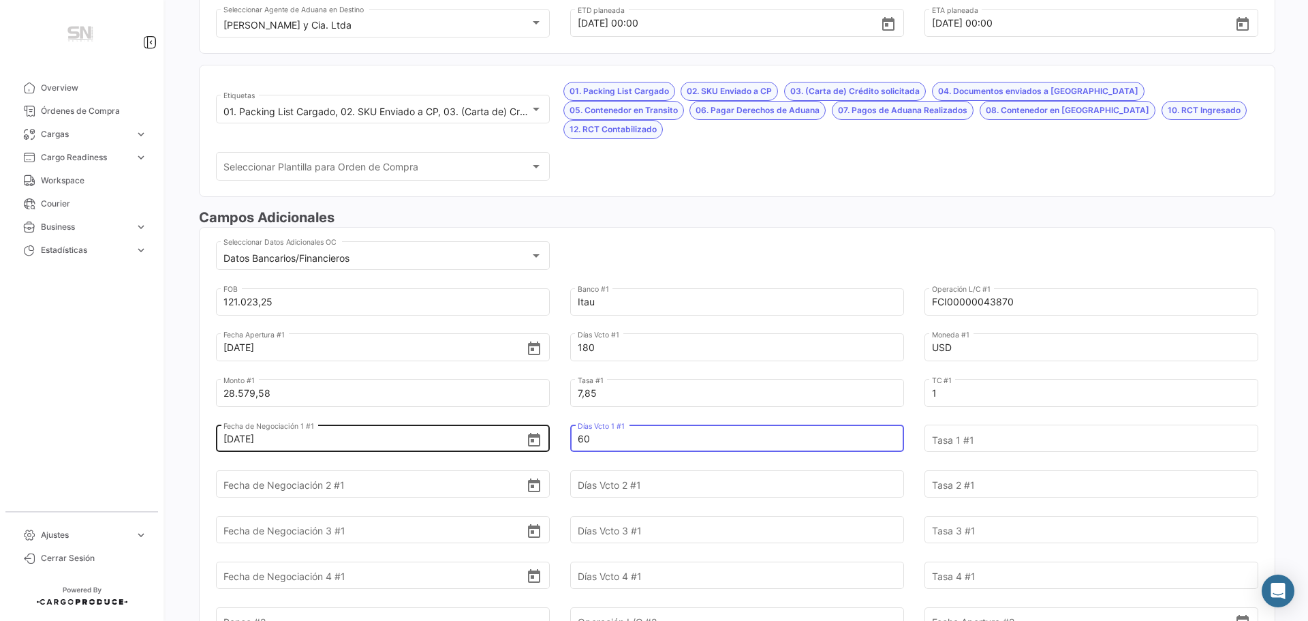
type input "60"
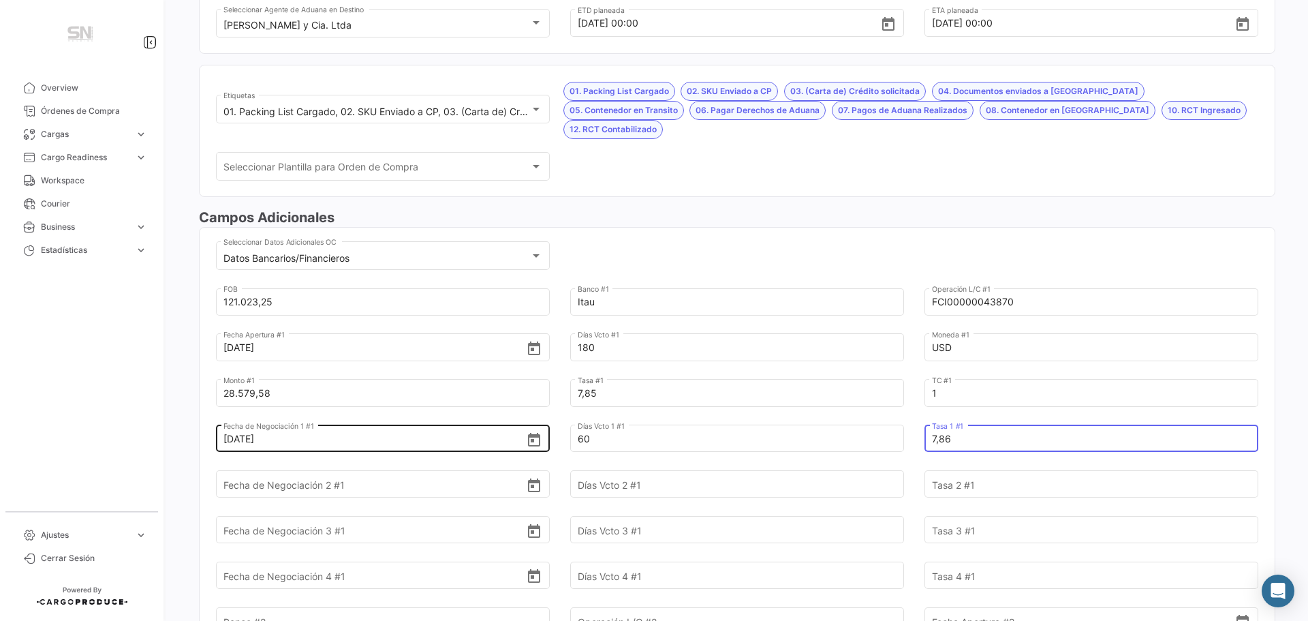
type input "7,86"
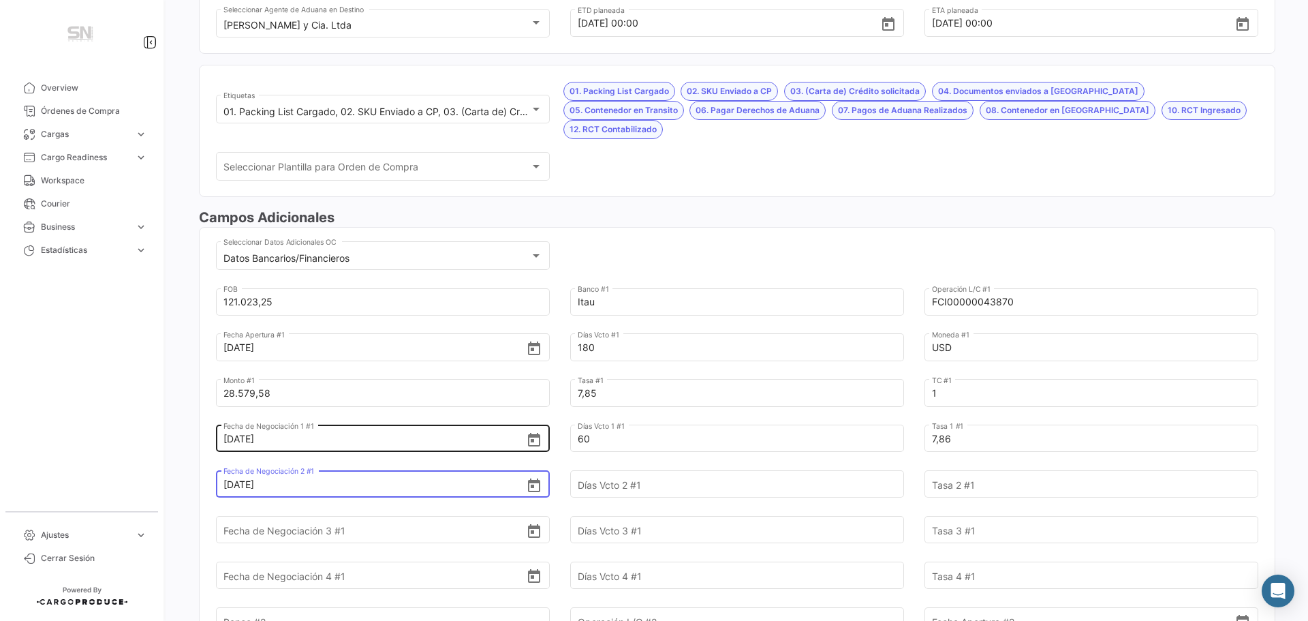
type input "[DATE]"
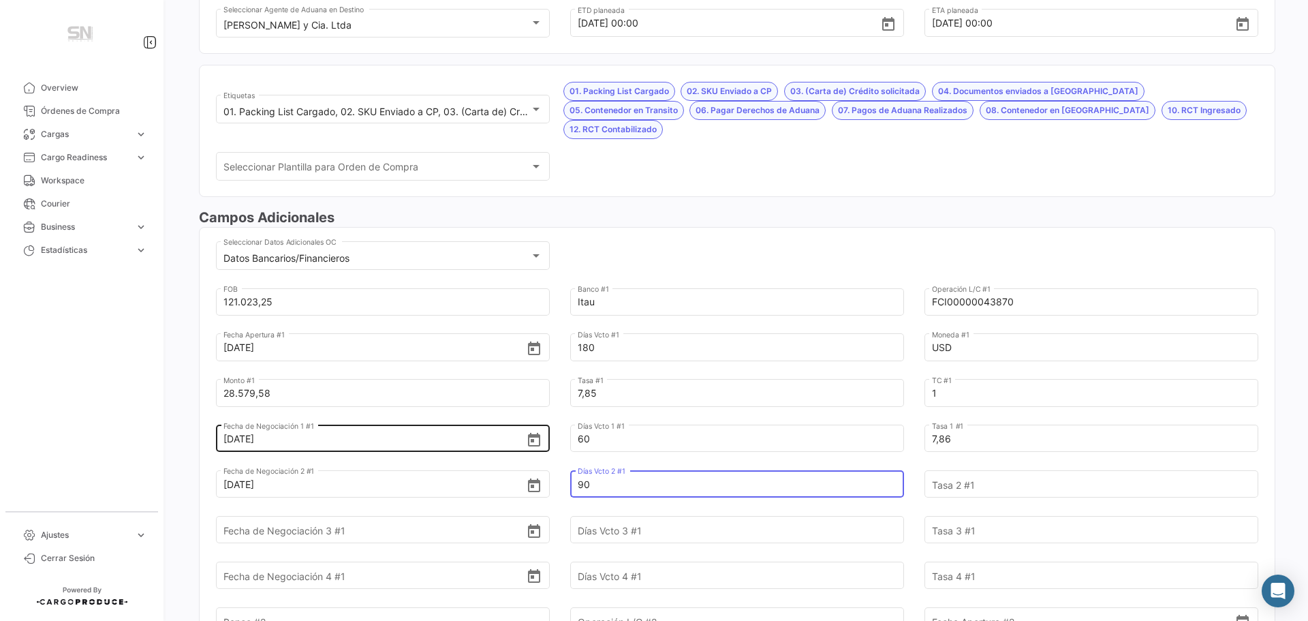
type input "90"
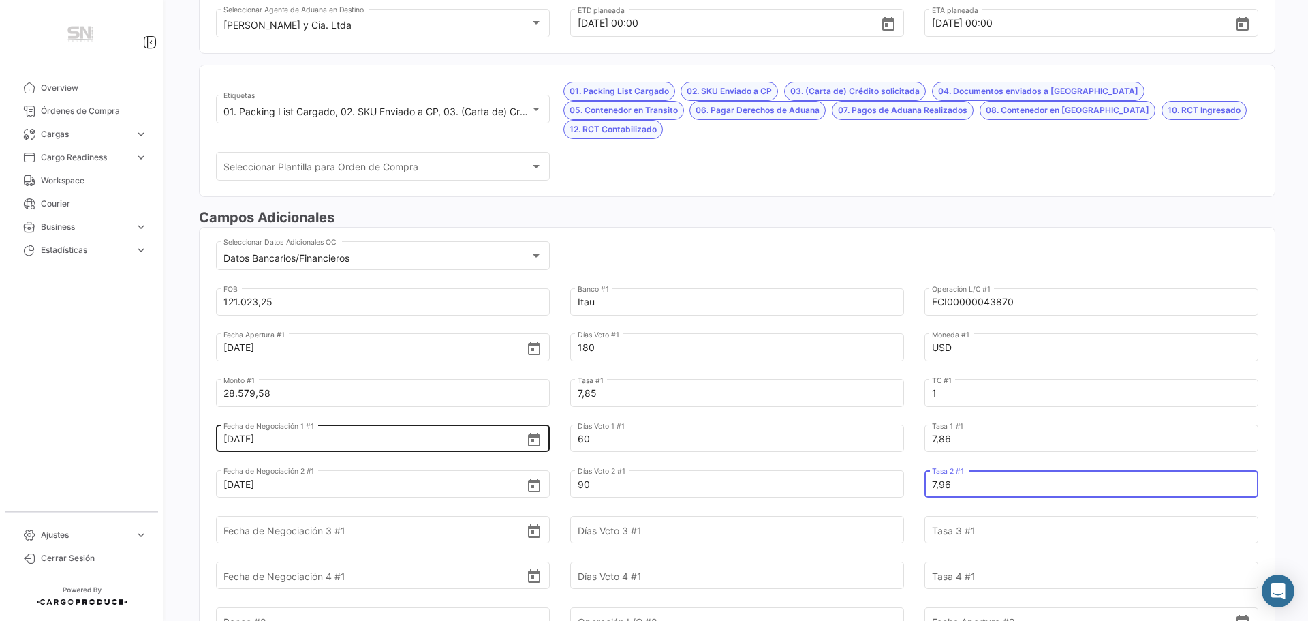
type input "7,96"
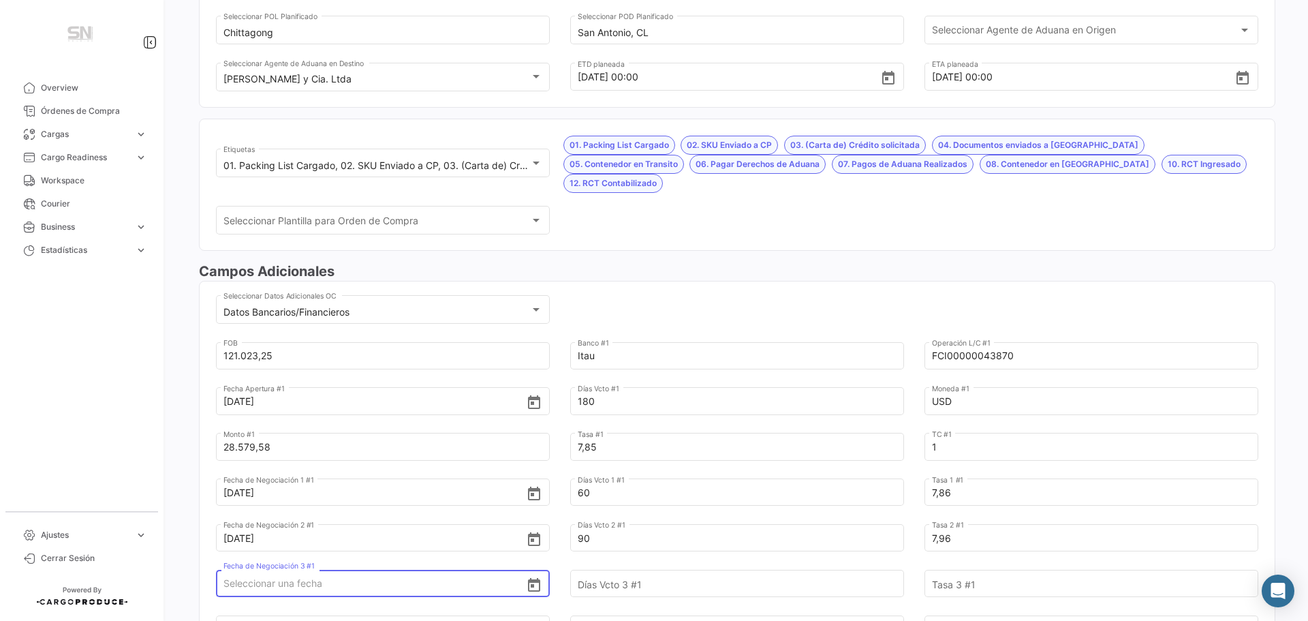
scroll to position [0, 0]
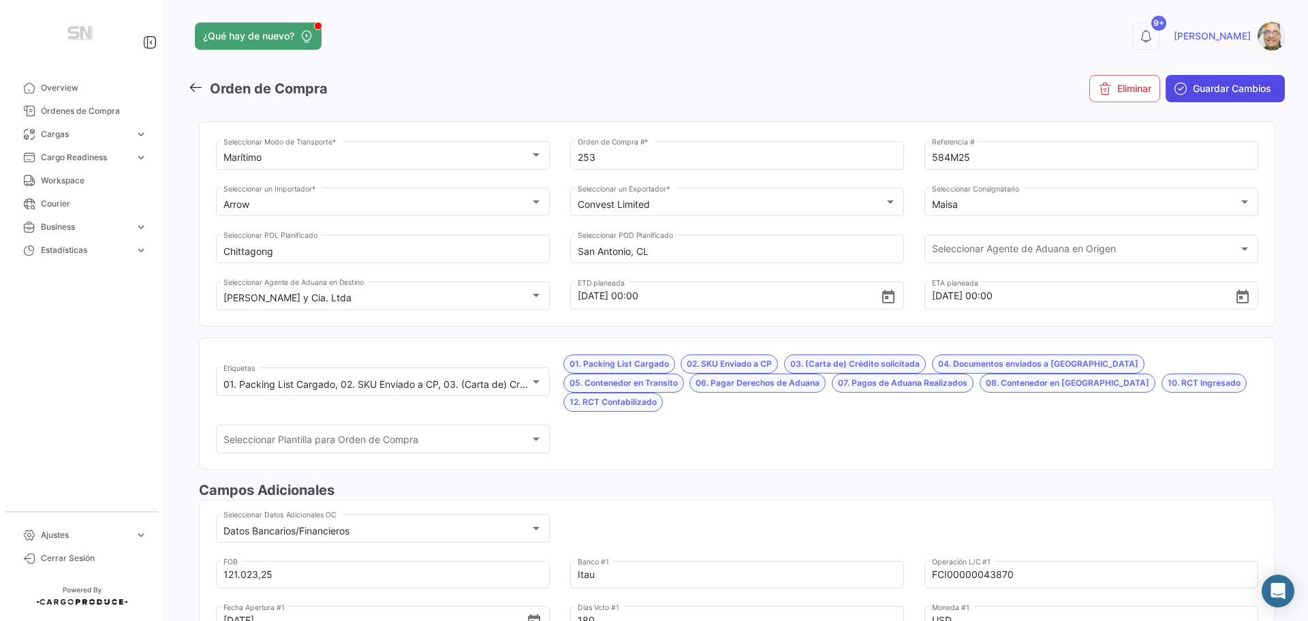
click at [1192, 96] on button "Guardar Cambios" at bounding box center [1225, 88] width 119 height 27
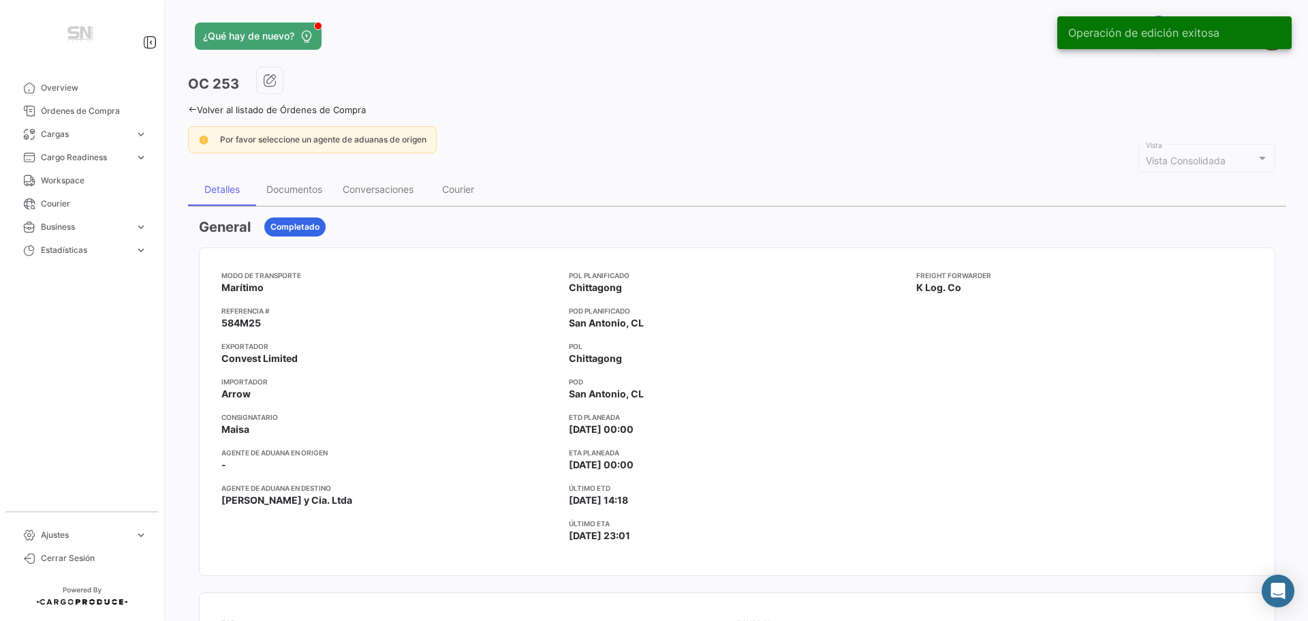
click at [197, 107] on link "Volver al listado de Órdenes de Compra" at bounding box center [277, 109] width 178 height 11
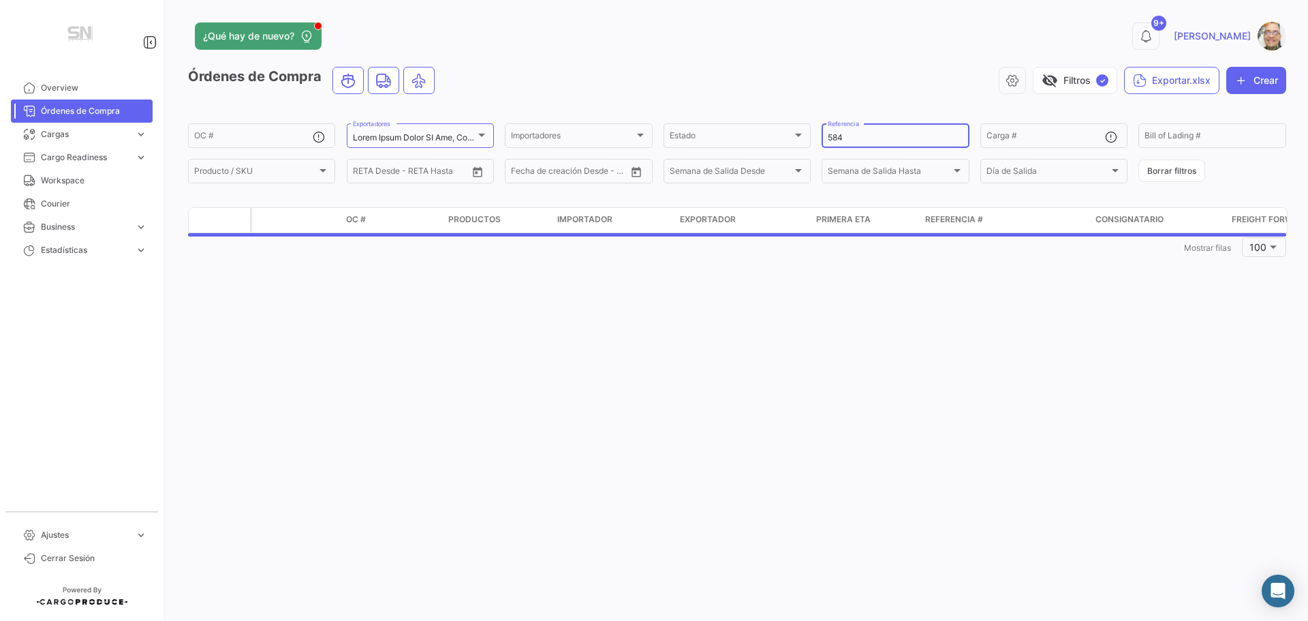
click at [852, 134] on input "584" at bounding box center [895, 138] width 135 height 10
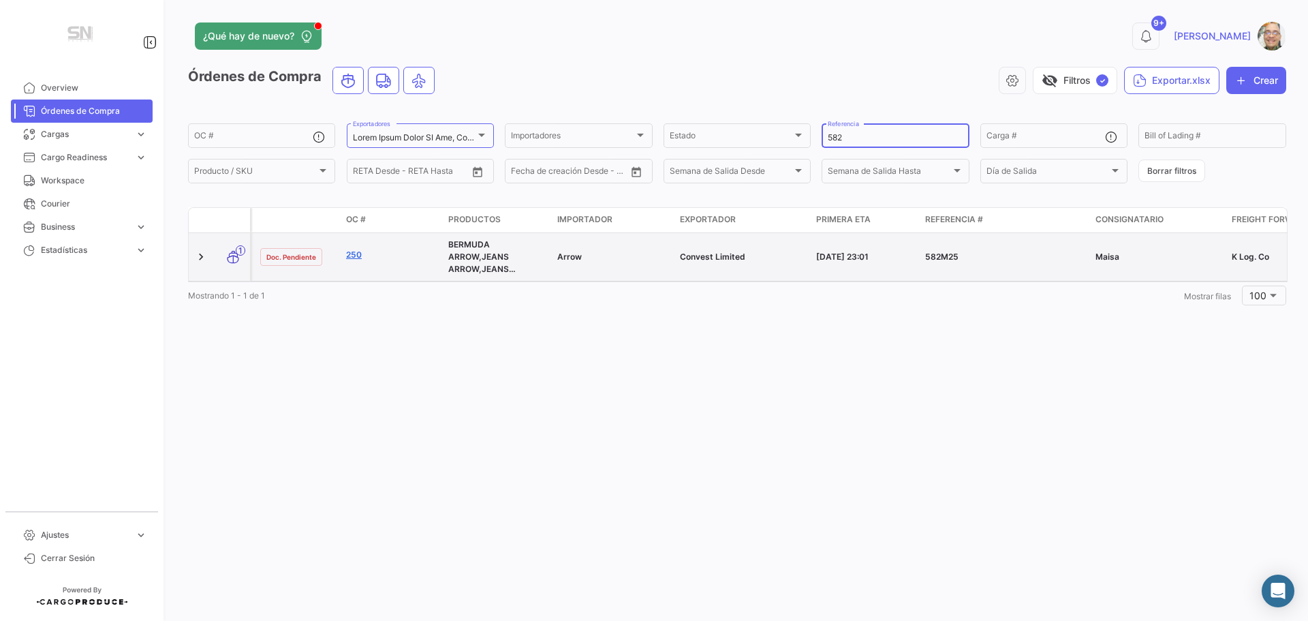
type input "582"
click at [359, 258] on link "250" at bounding box center [391, 255] width 91 height 12
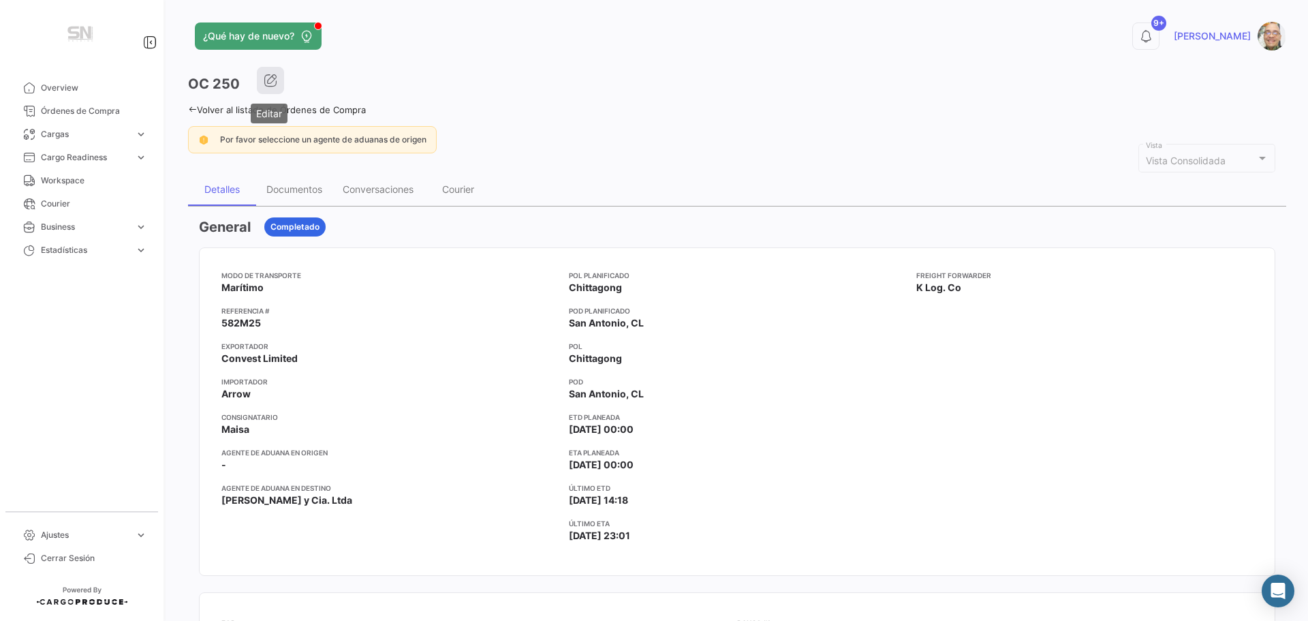
click at [268, 84] on icon "button" at bounding box center [271, 81] width 14 height 14
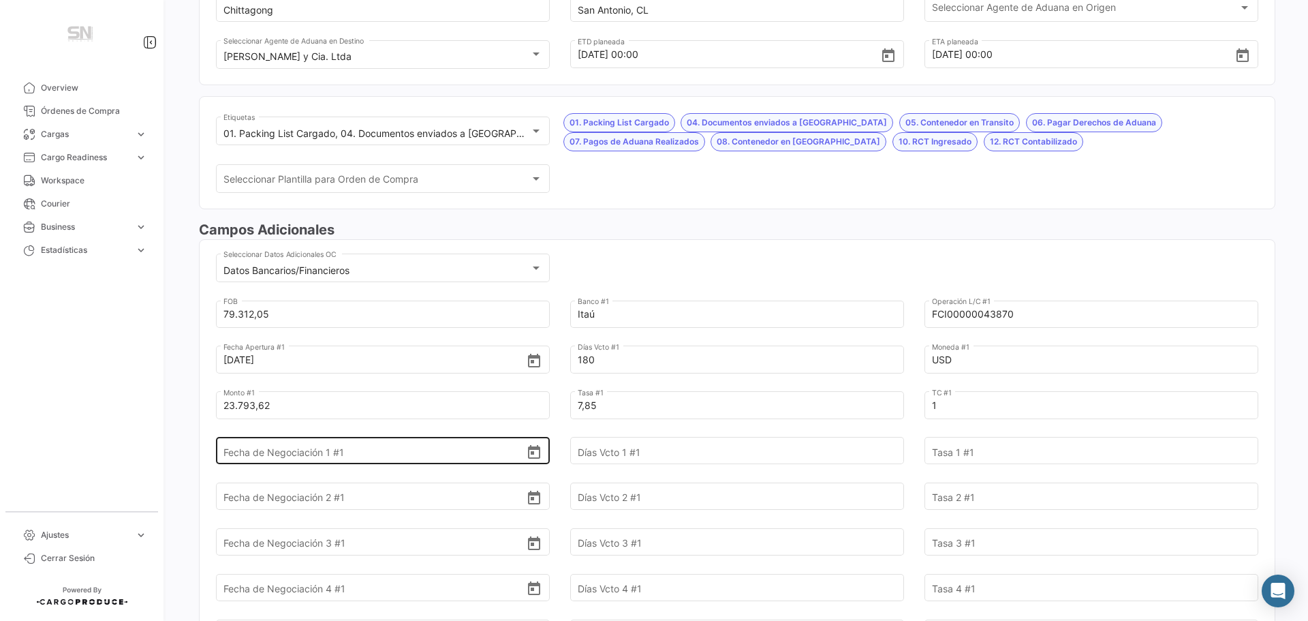
scroll to position [273, 0]
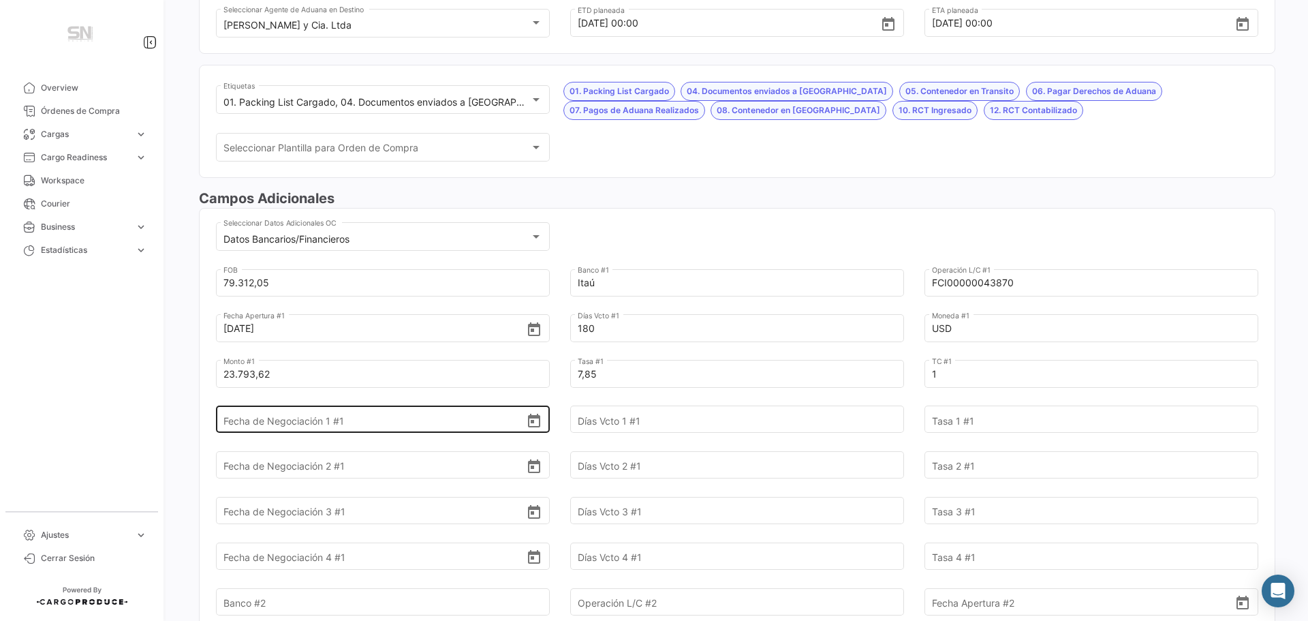
click at [365, 419] on input "Fecha de Negociación 1 #1" at bounding box center [374, 420] width 303 height 48
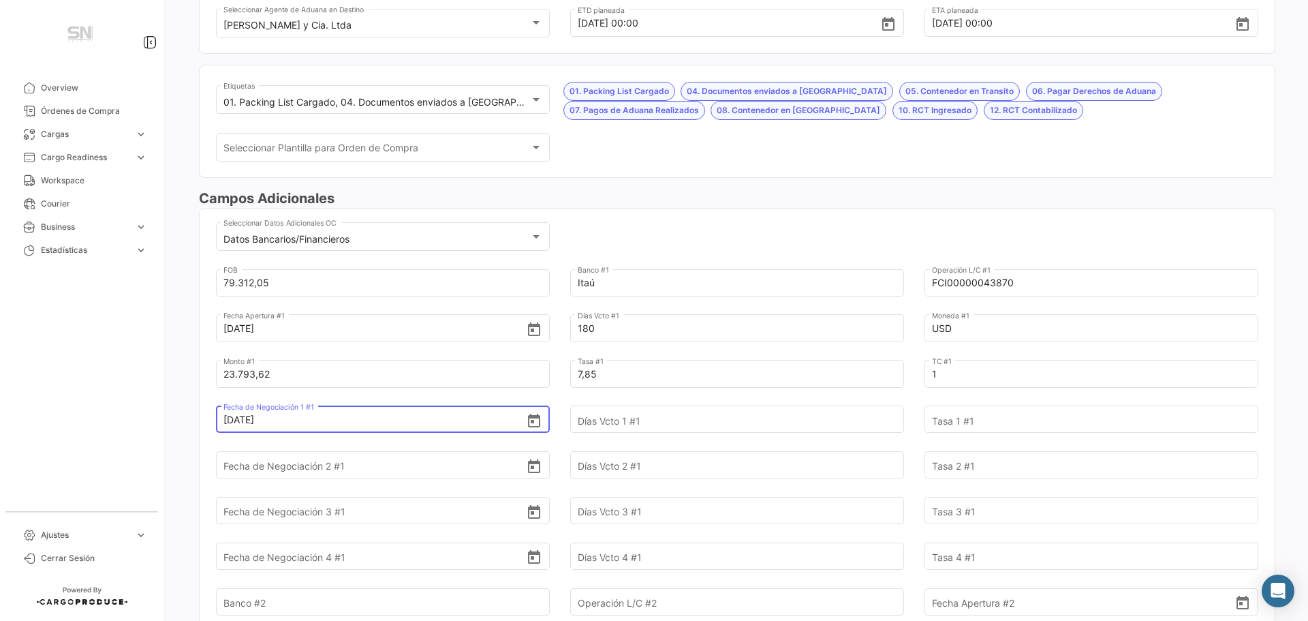
type input "[DATE]"
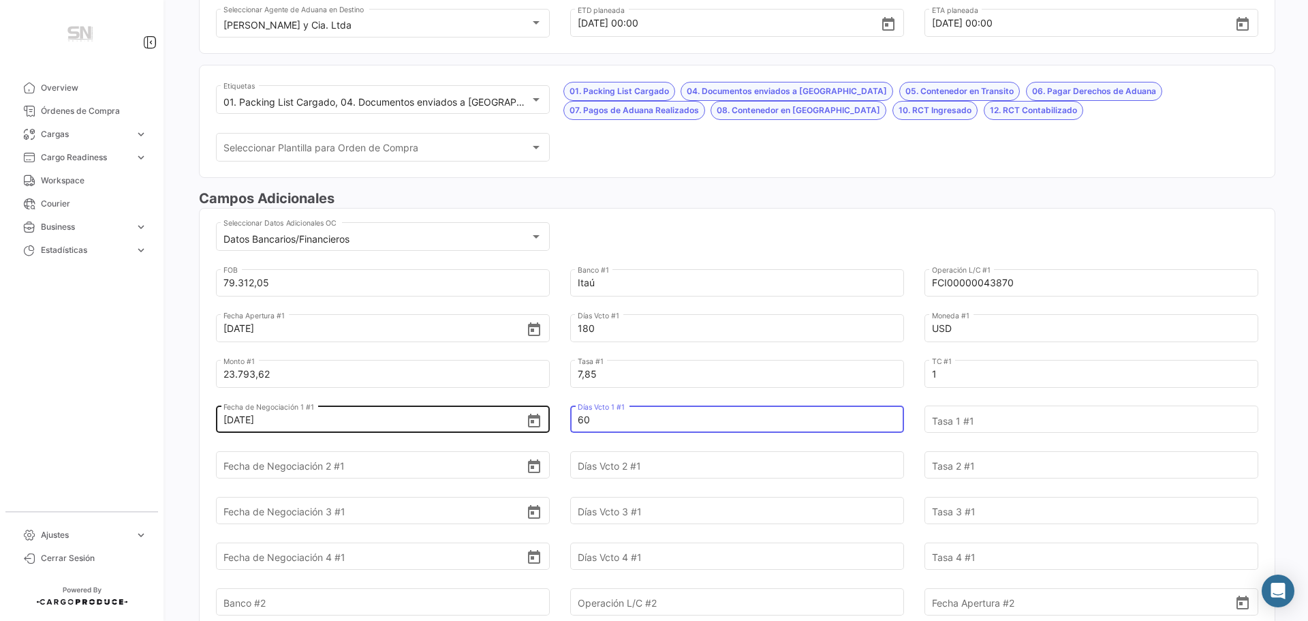
type input "60"
type input "7,86"
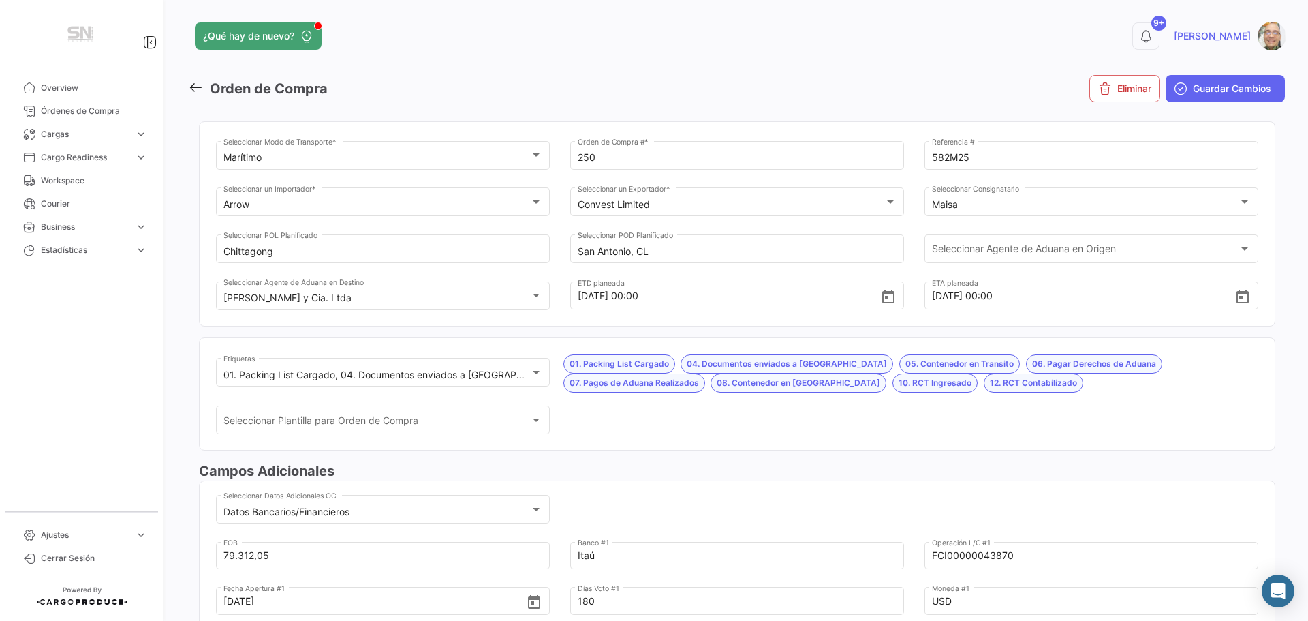
scroll to position [273, 0]
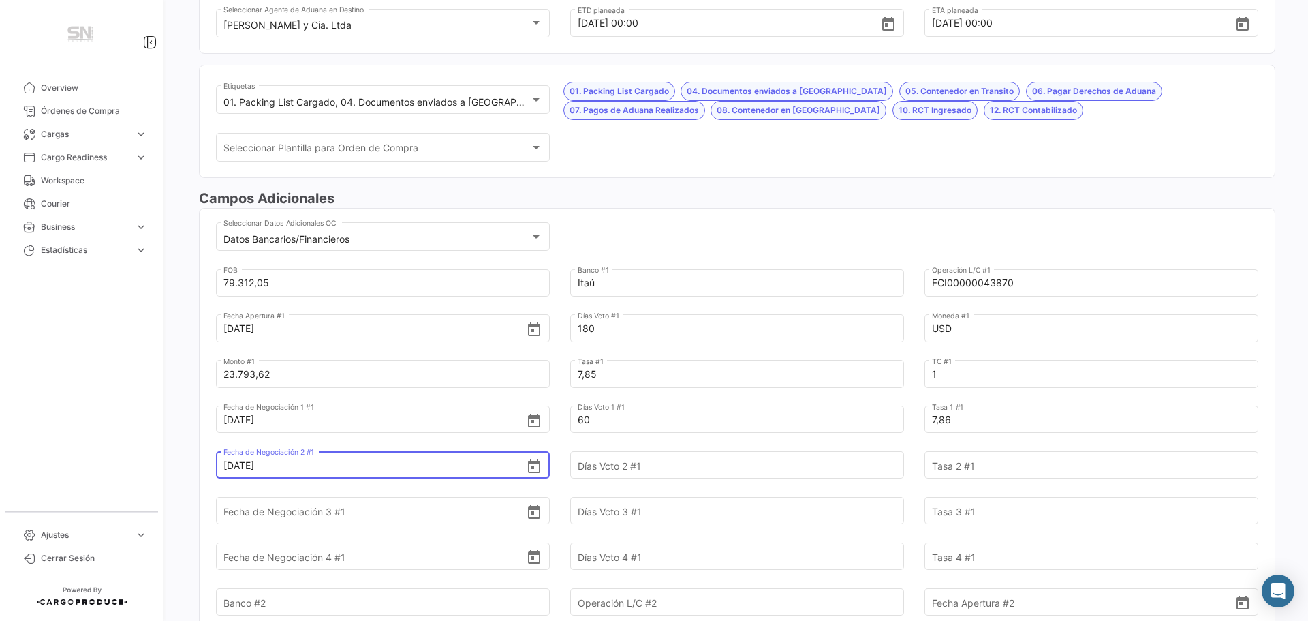
type input "[DATE]"
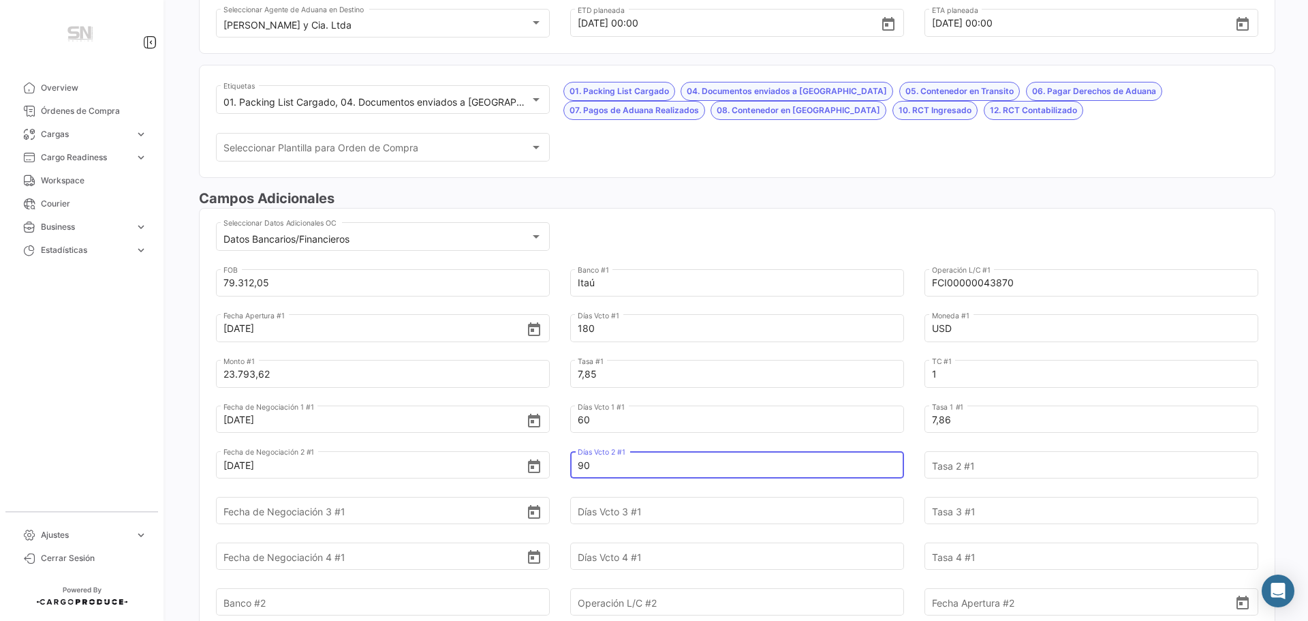
type input "90"
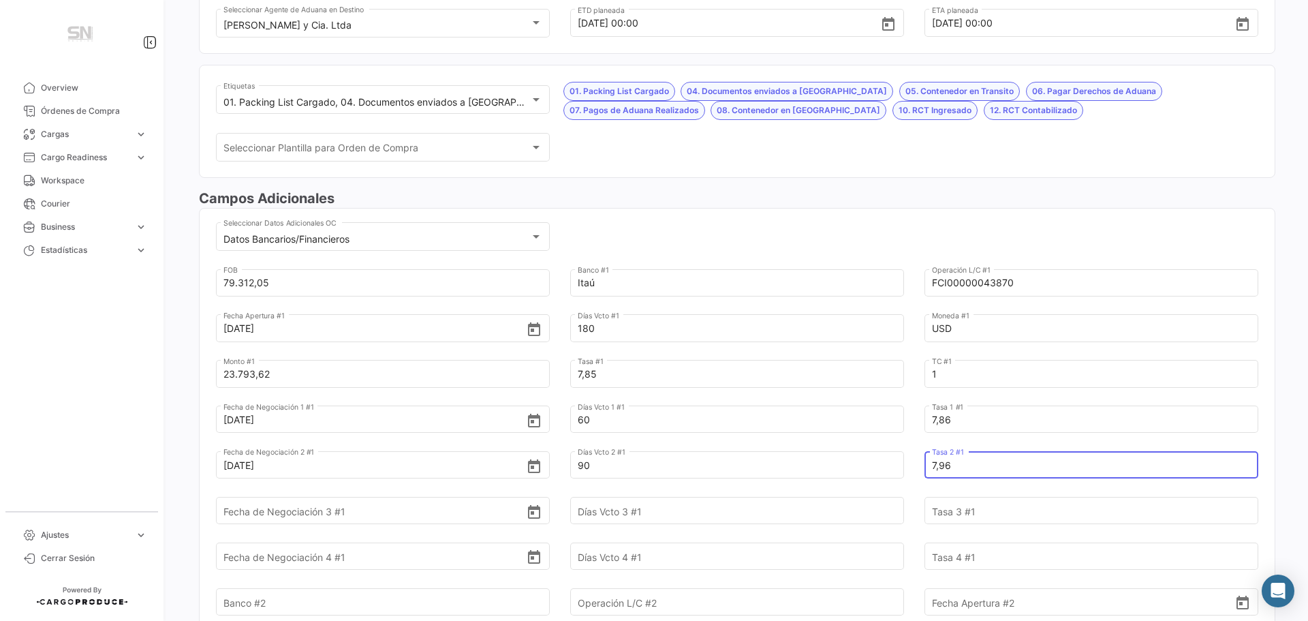
type input "7,96"
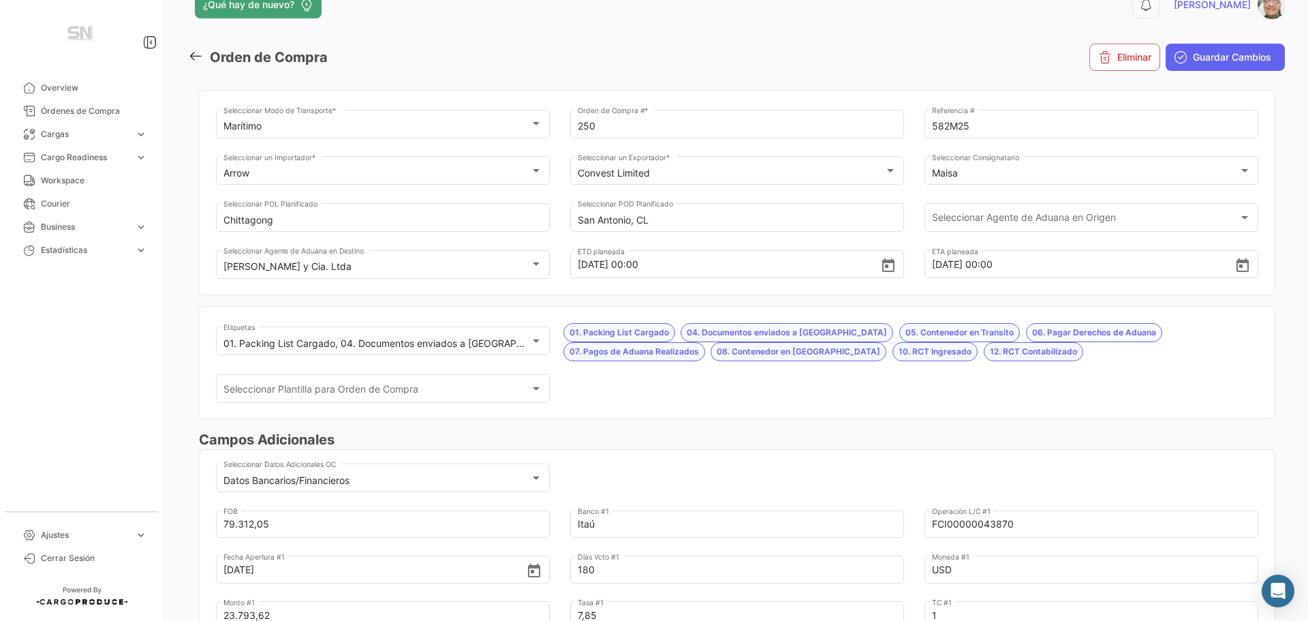
scroll to position [0, 0]
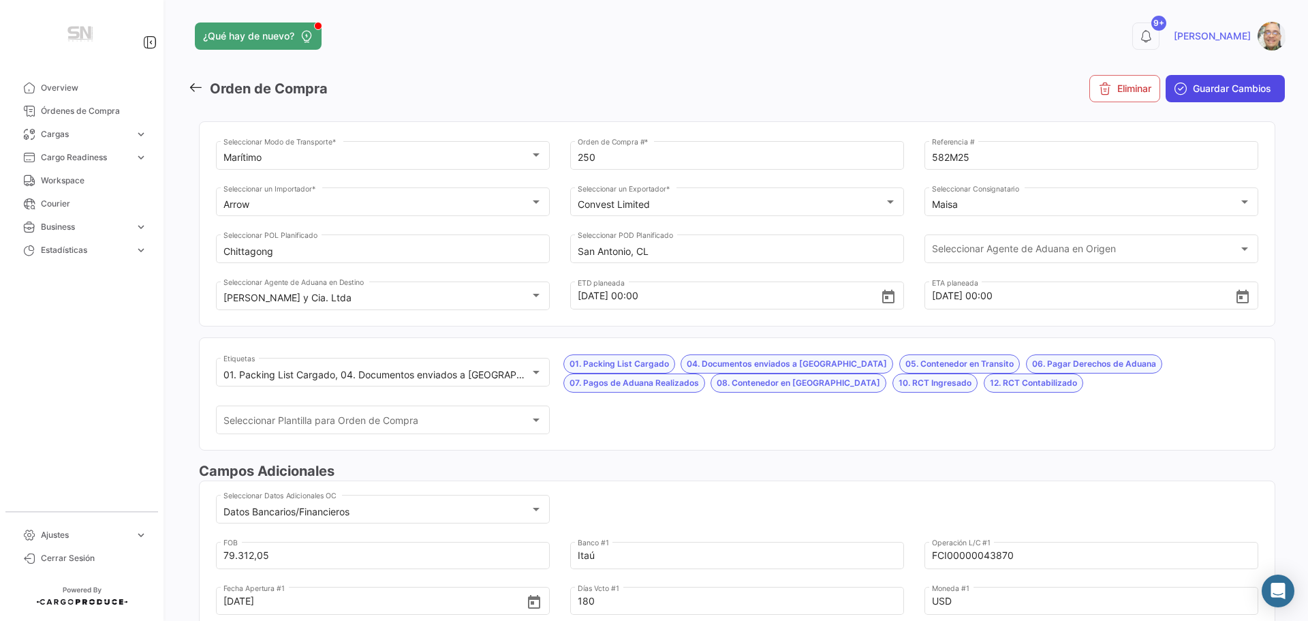
click at [1193, 88] on span "Guardar Cambios" at bounding box center [1232, 89] width 78 height 14
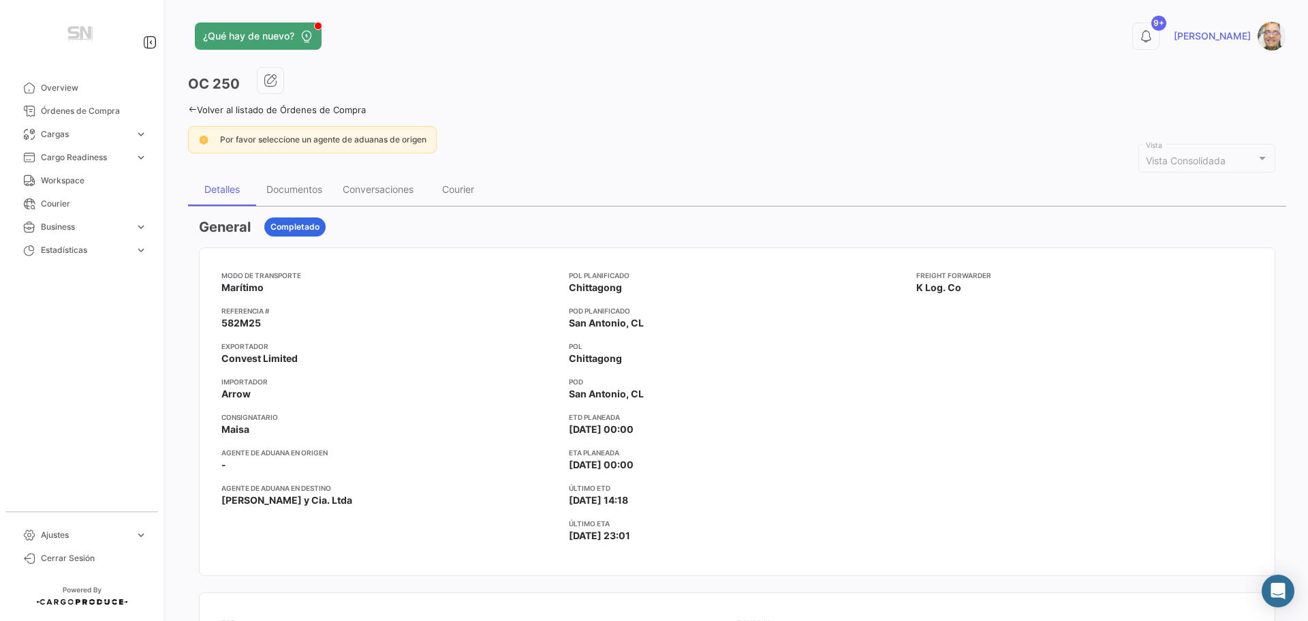
click at [193, 108] on icon at bounding box center [192, 109] width 9 height 9
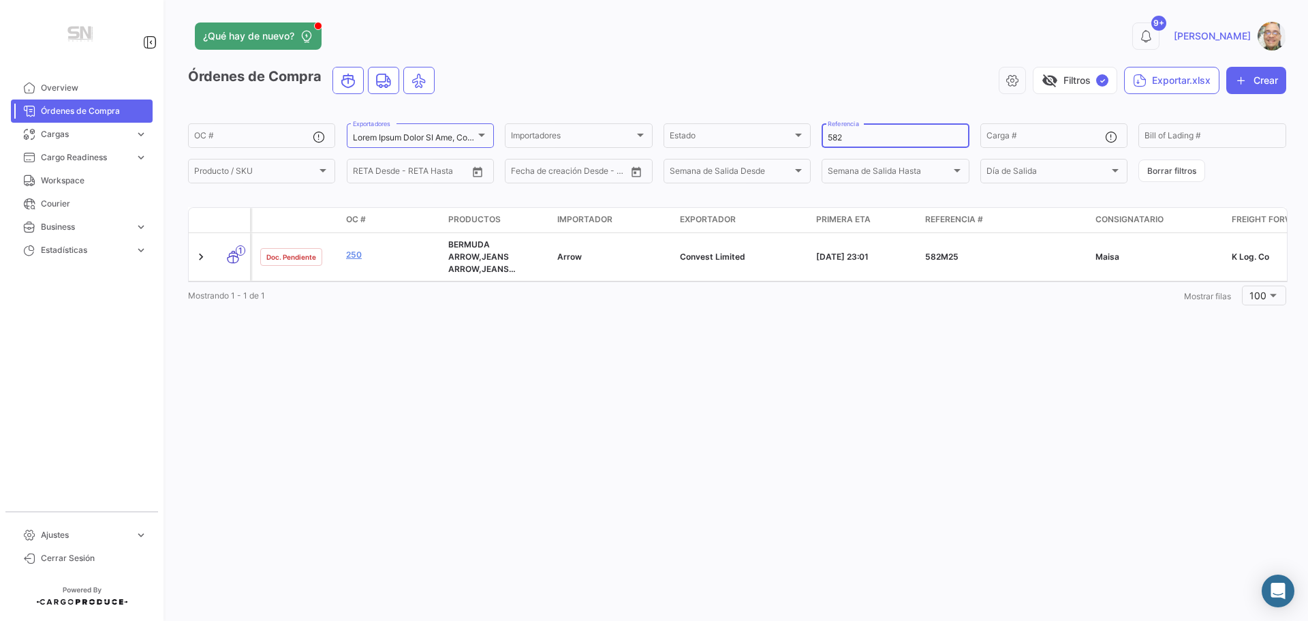
click at [866, 140] on input "582" at bounding box center [895, 138] width 135 height 10
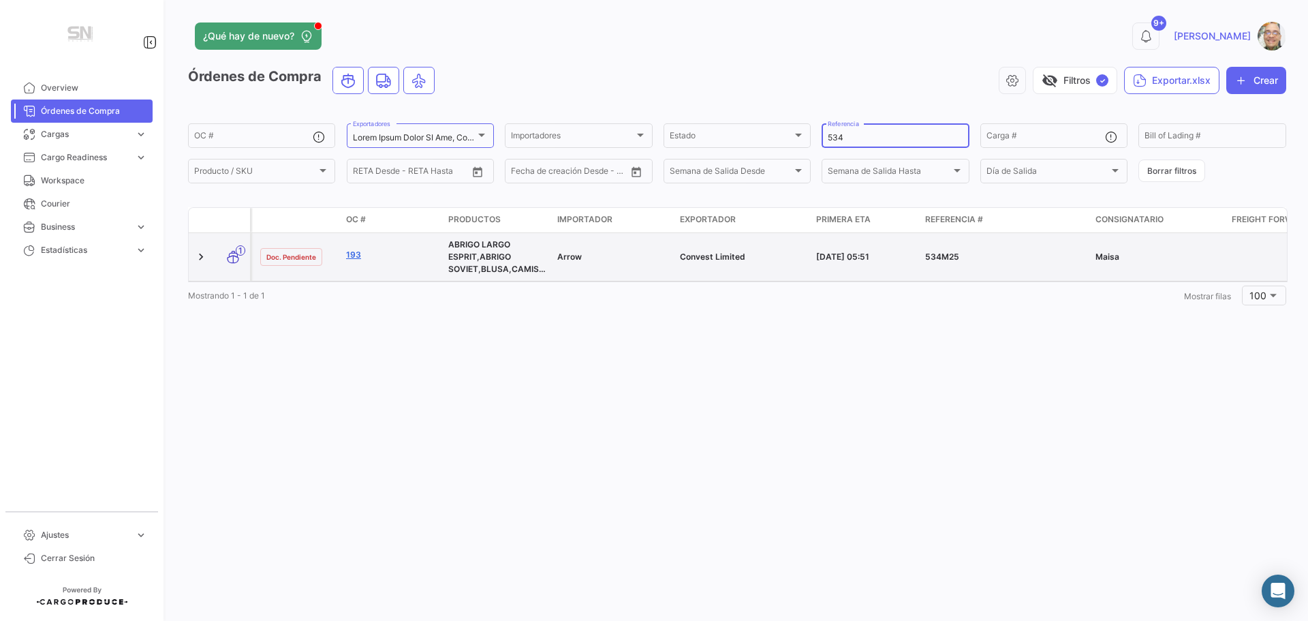
type input "534"
click at [352, 251] on link "193" at bounding box center [391, 255] width 91 height 12
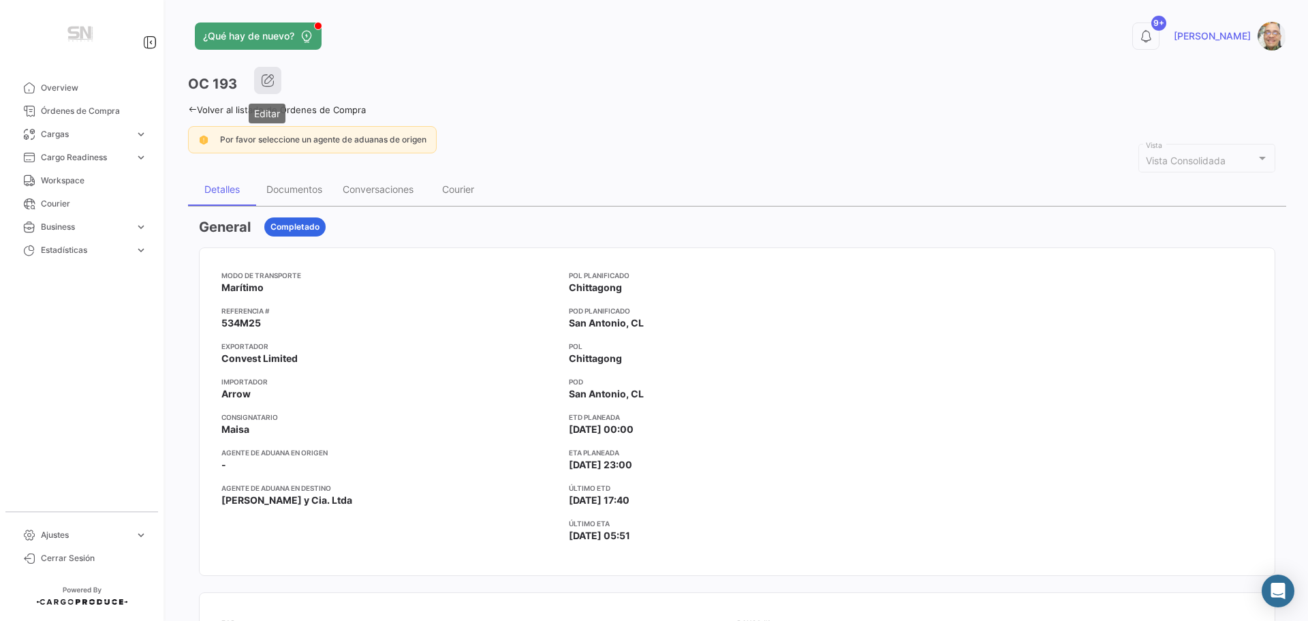
click at [267, 84] on icon "button" at bounding box center [268, 81] width 14 height 14
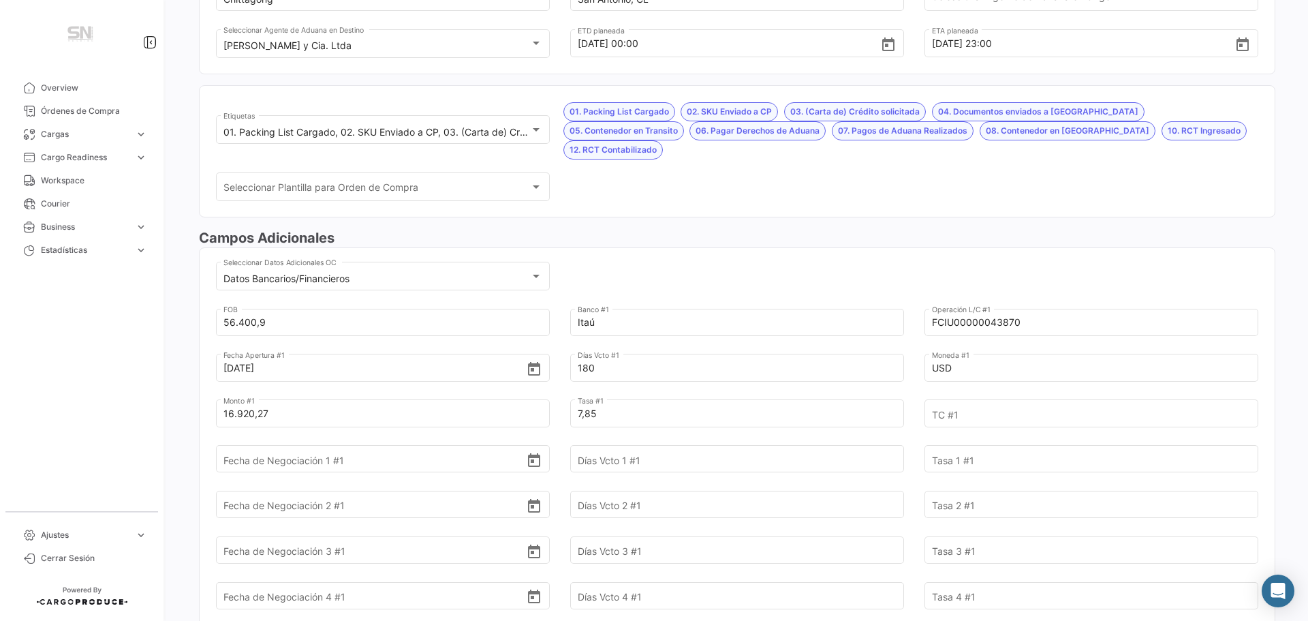
scroll to position [273, 0]
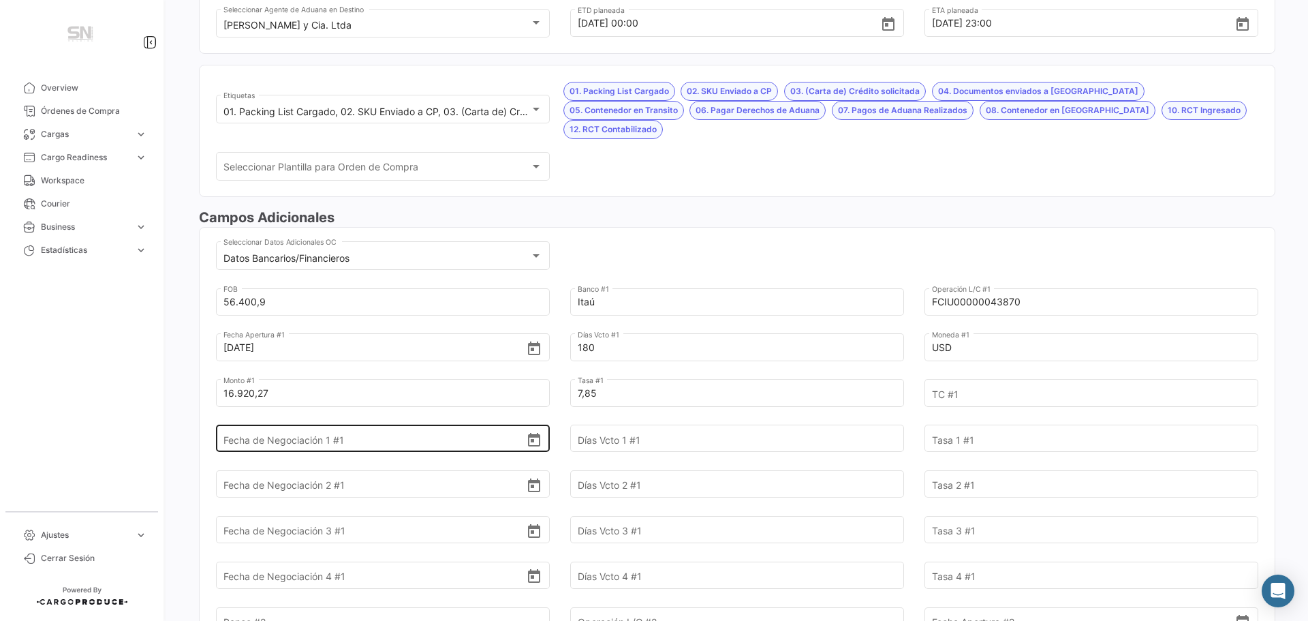
click at [371, 420] on input "Fecha de Negociación 1 #1" at bounding box center [374, 439] width 303 height 48
click at [371, 419] on input "Fecha de Negociación 1 #1" at bounding box center [374, 439] width 303 height 48
type input "[DATE]"
type input "60"
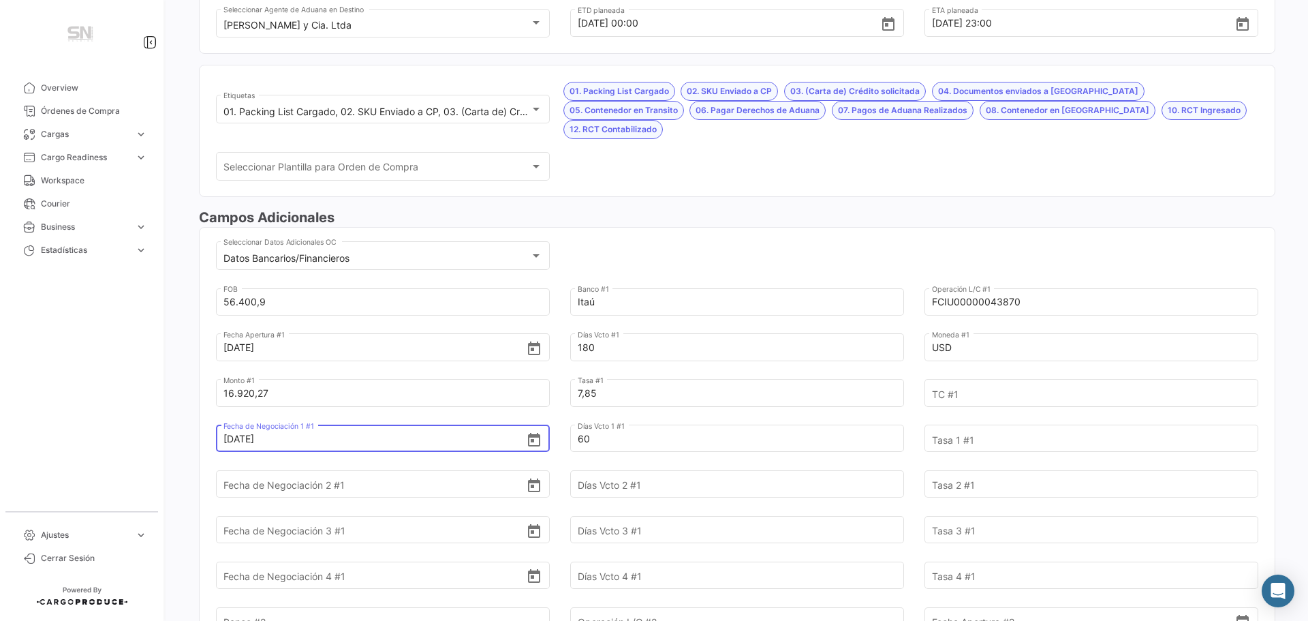
click at [298, 418] on input "[DATE]" at bounding box center [374, 439] width 303 height 48
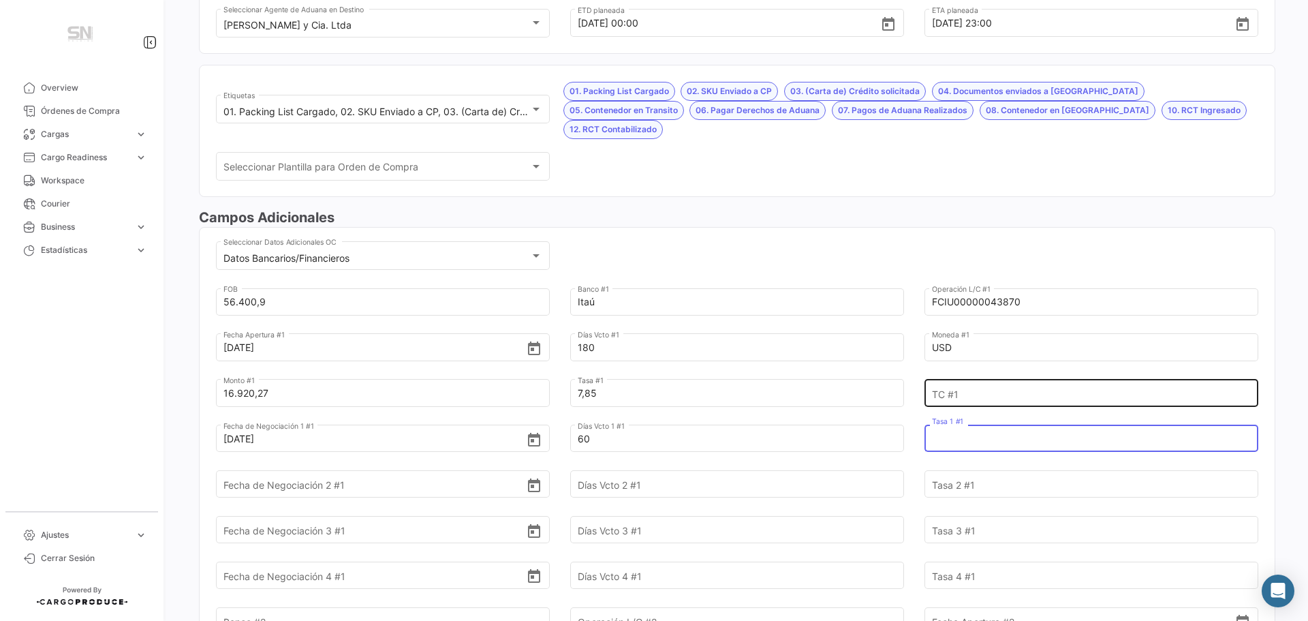
click at [933, 371] on input "TC #1" at bounding box center [1083, 393] width 303 height 48
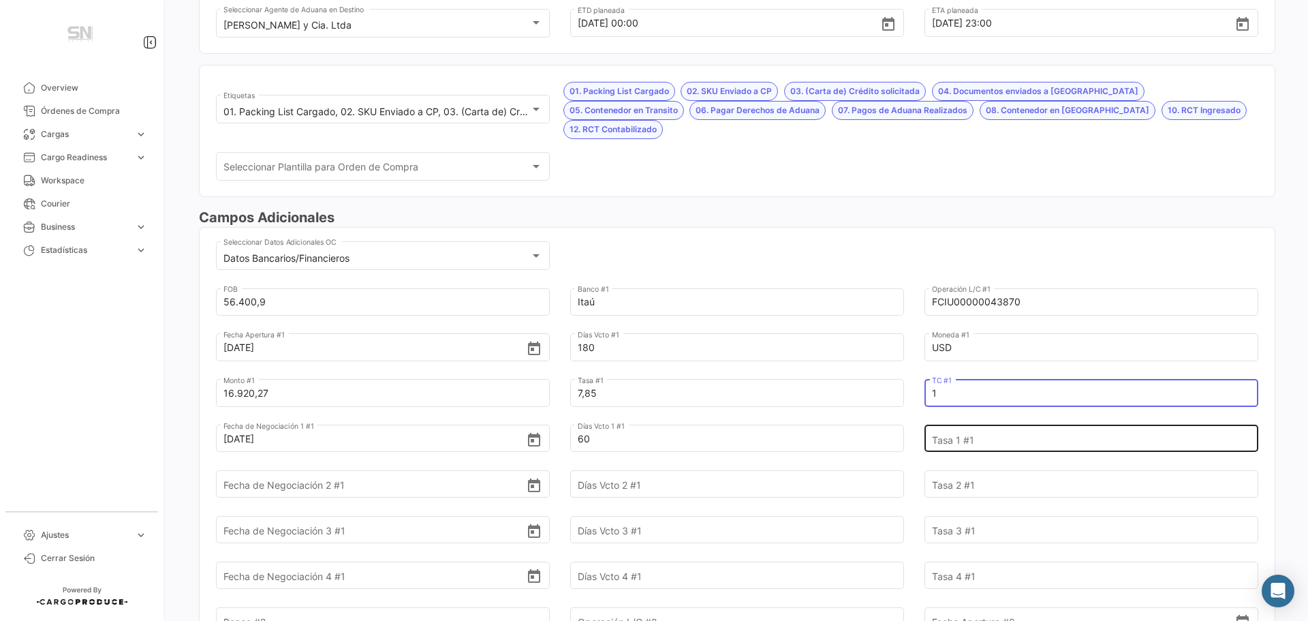
type input "1"
click at [980, 422] on input "Tasa 1 #1" at bounding box center [1083, 439] width 303 height 48
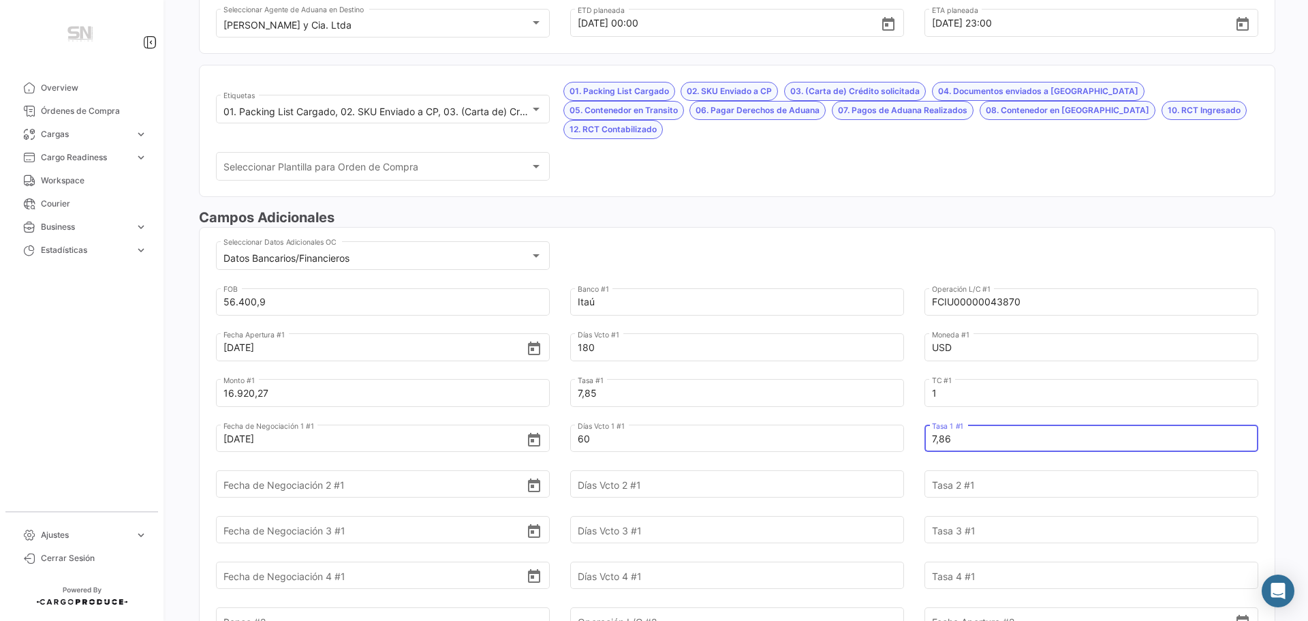
type input "7,86"
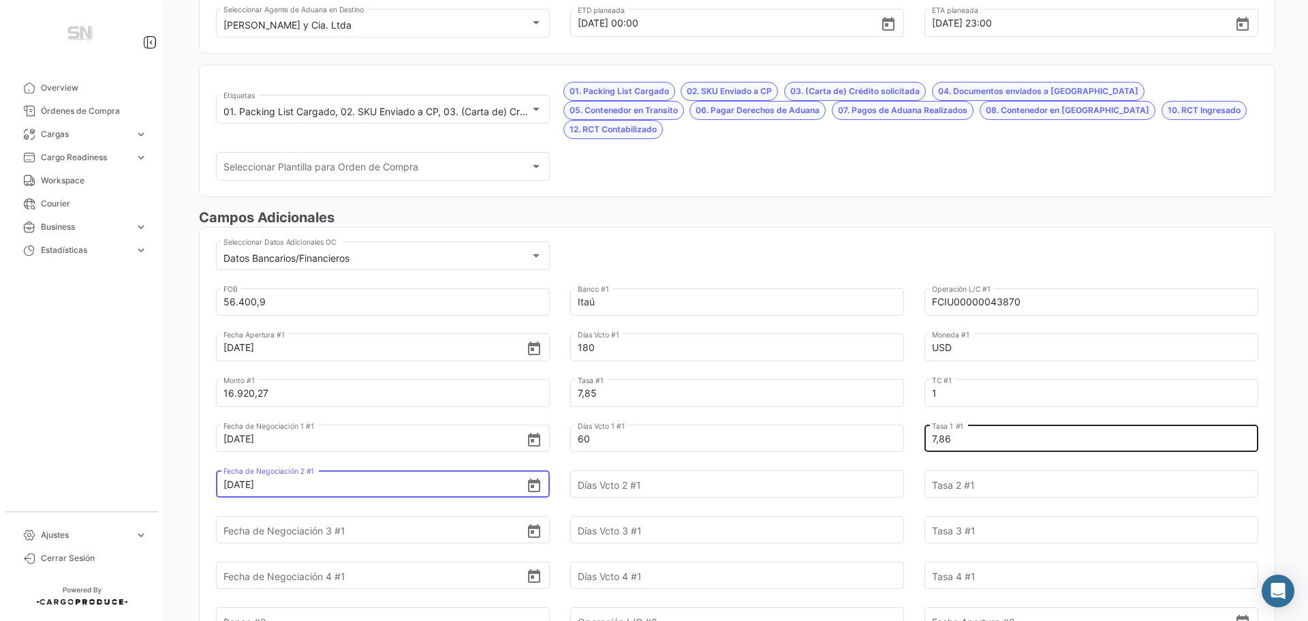
type input "[DATE]"
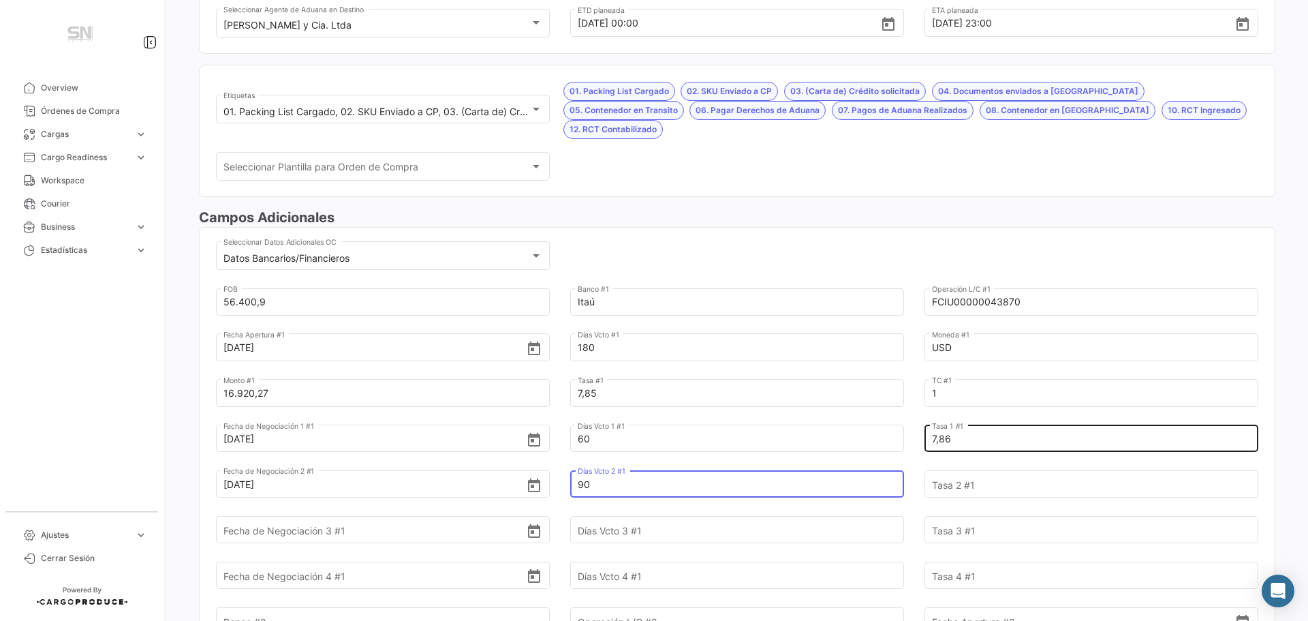
type input "90"
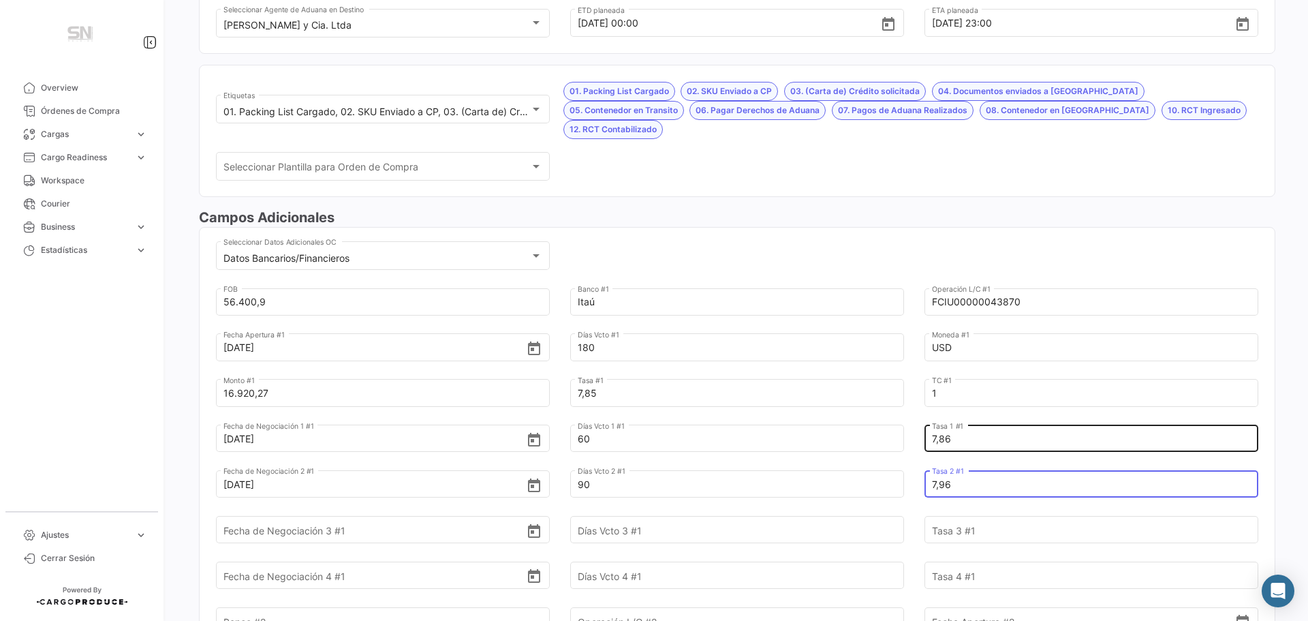
type input "7,96"
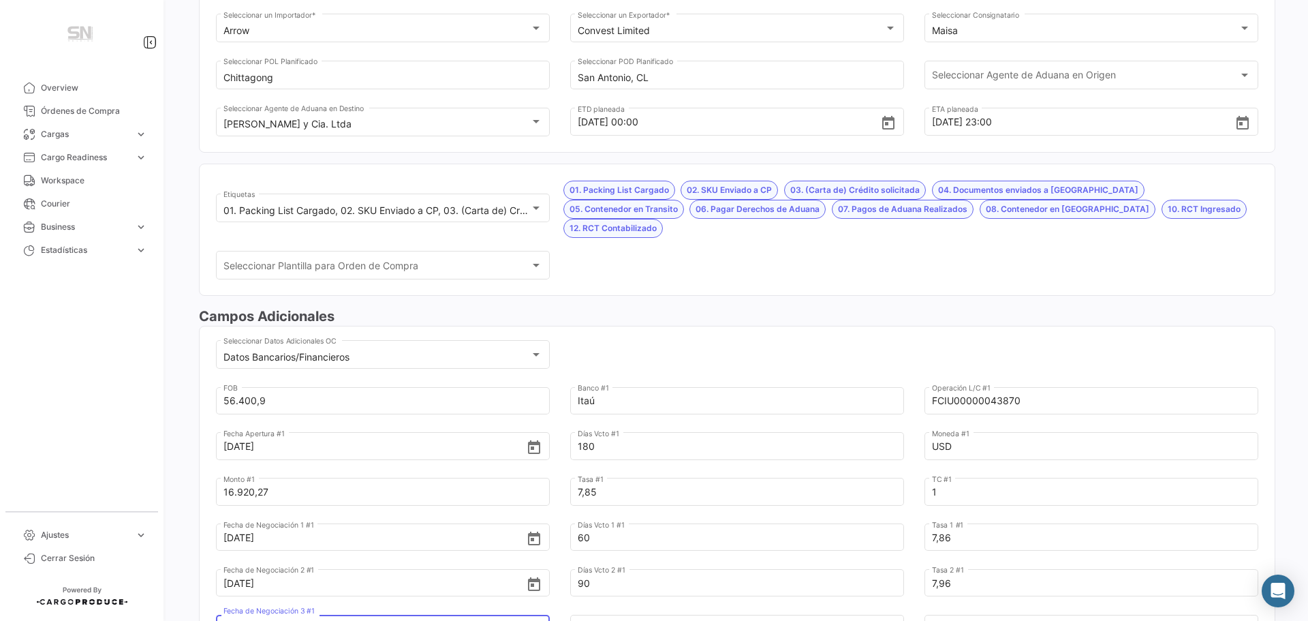
scroll to position [0, 0]
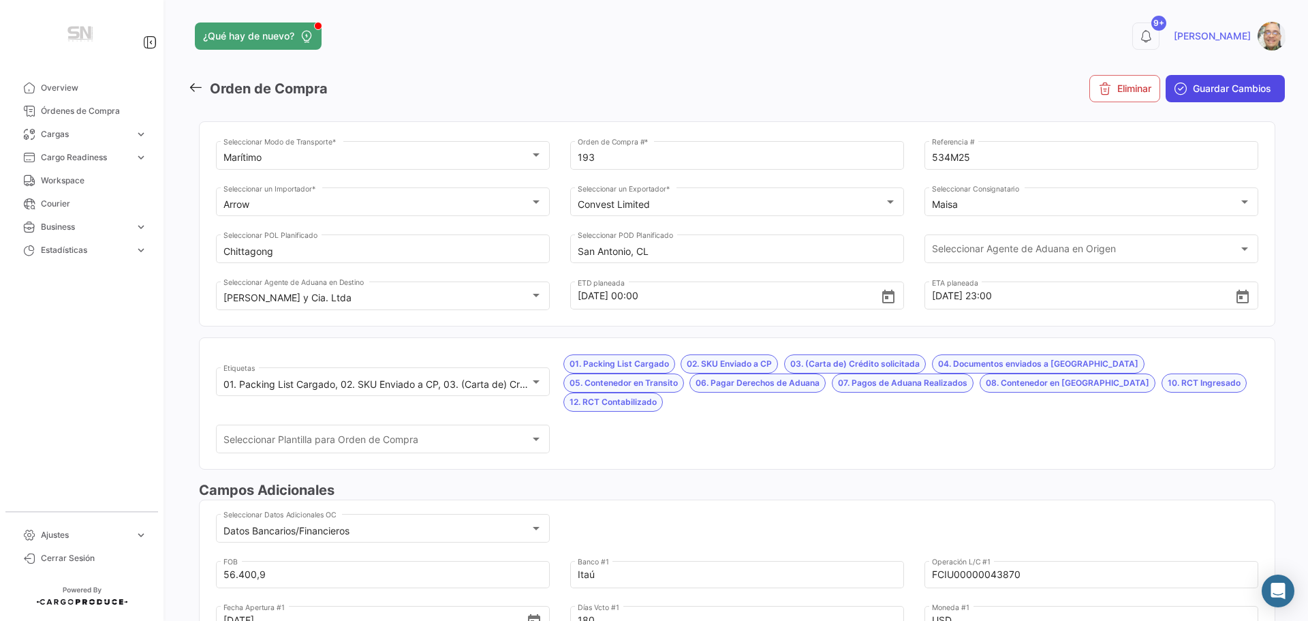
click at [1215, 95] on button "Guardar Cambios" at bounding box center [1225, 88] width 119 height 27
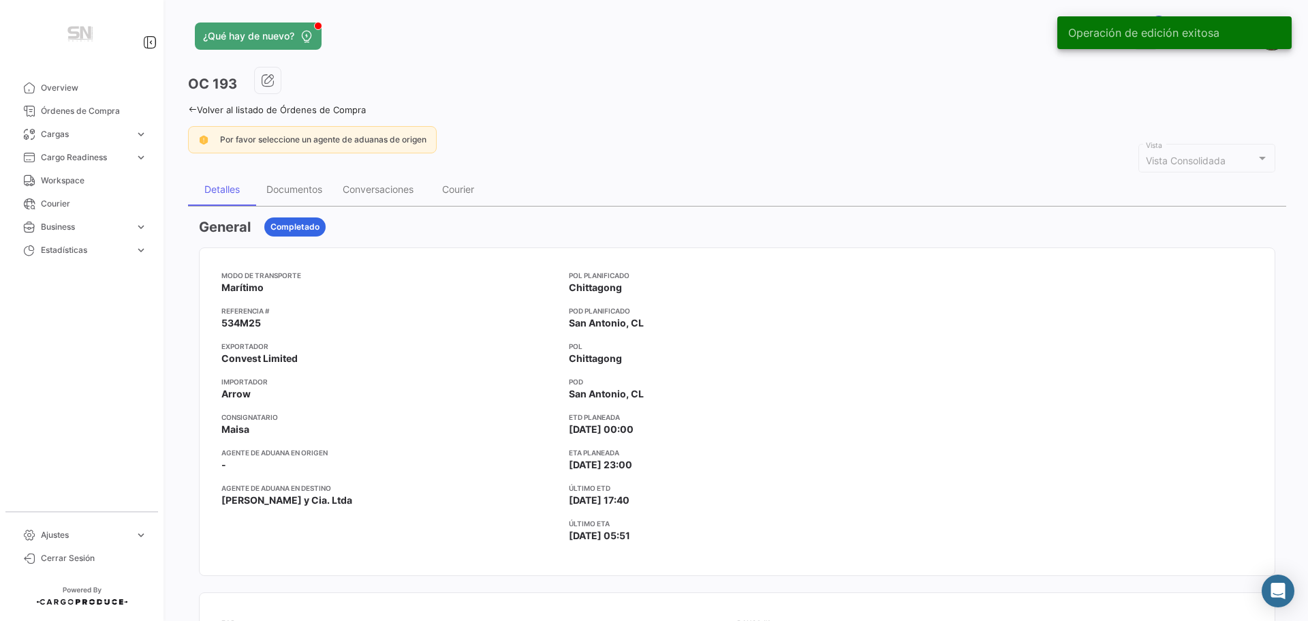
click at [188, 107] on icon at bounding box center [192, 109] width 9 height 9
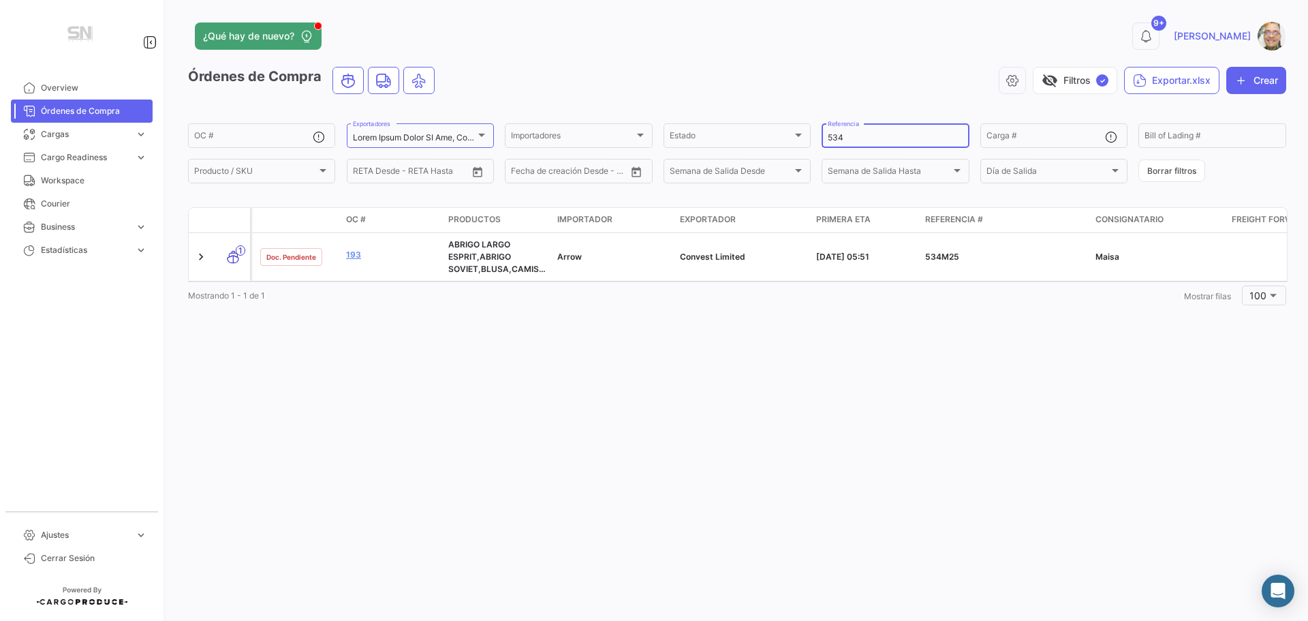
click at [848, 135] on input "534" at bounding box center [895, 138] width 135 height 10
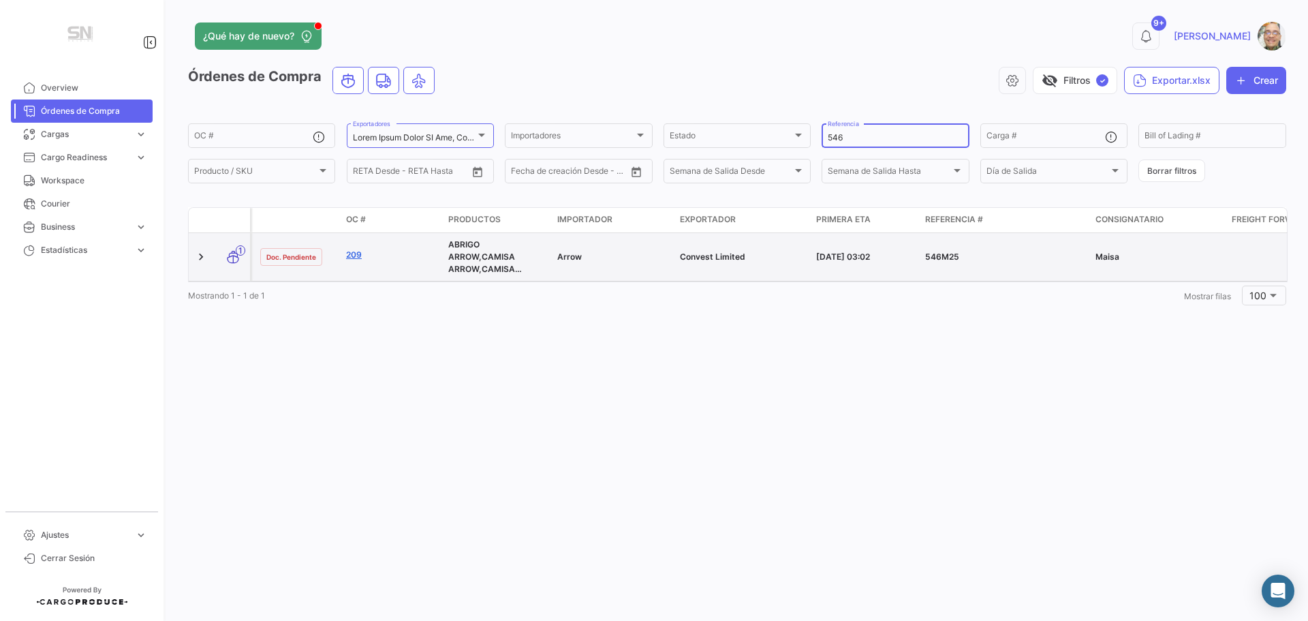
type input "546"
click at [354, 251] on link "209" at bounding box center [391, 255] width 91 height 12
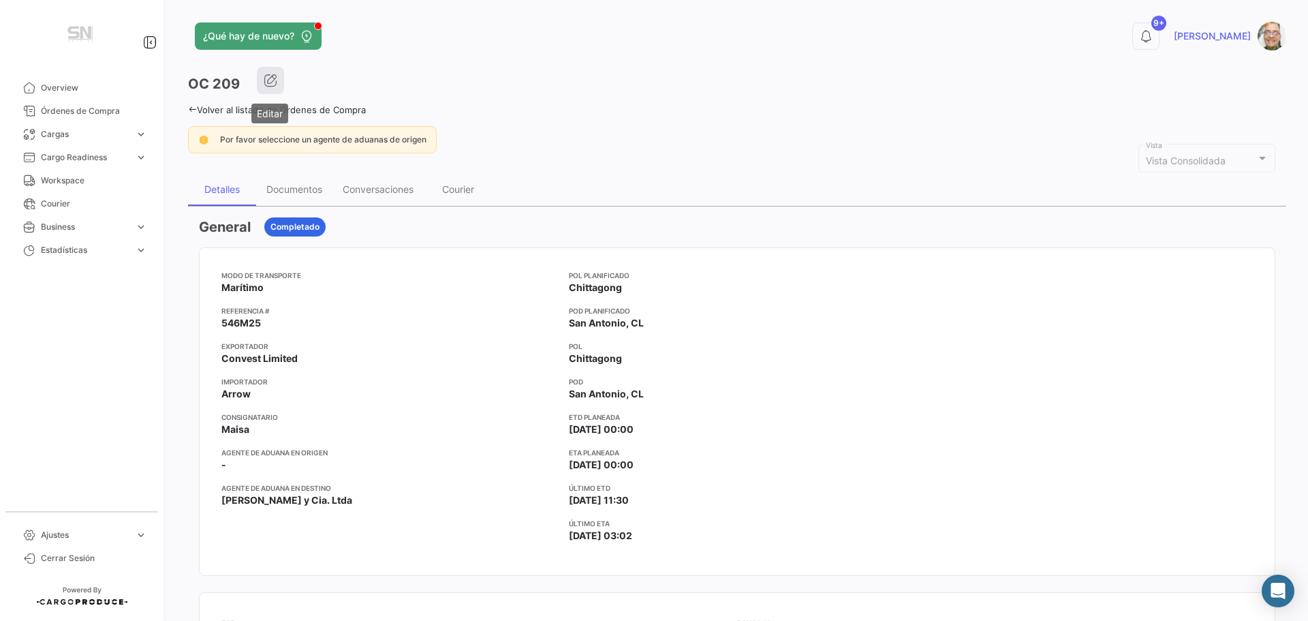
click at [276, 84] on icon "button" at bounding box center [271, 81] width 14 height 14
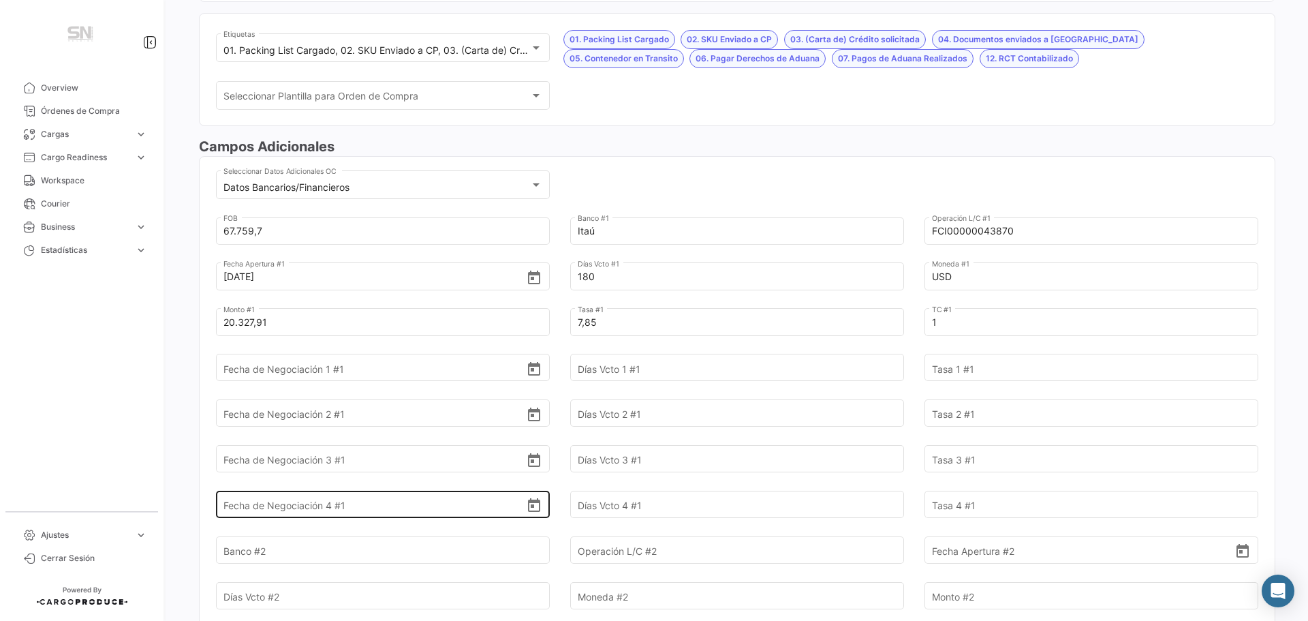
scroll to position [341, 0]
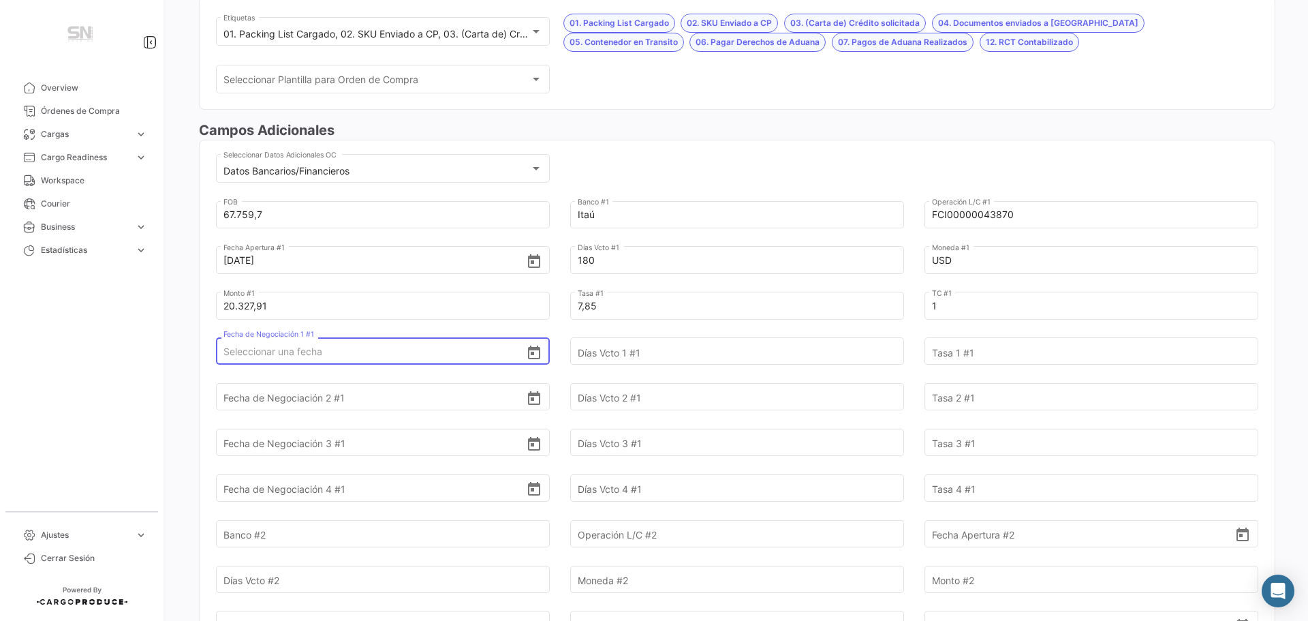
click at [358, 354] on input "Fecha de Negociación 1 #1" at bounding box center [374, 352] width 303 height 48
type input "[DATE]"
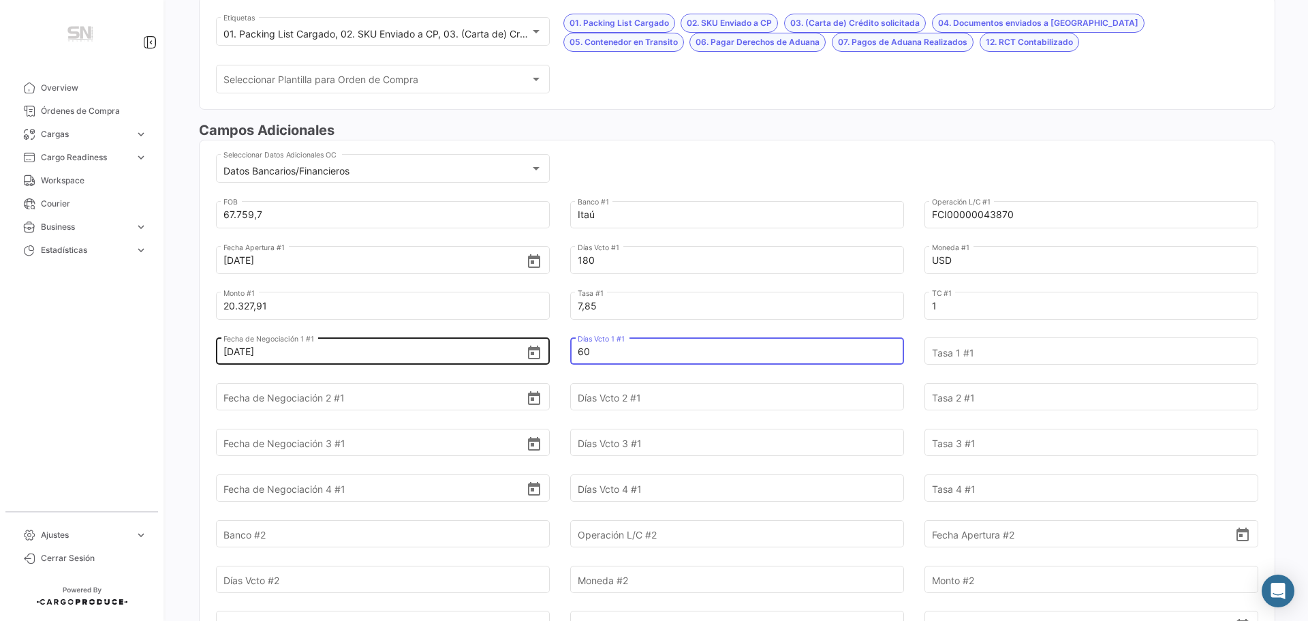
type input "60"
type input "7,86"
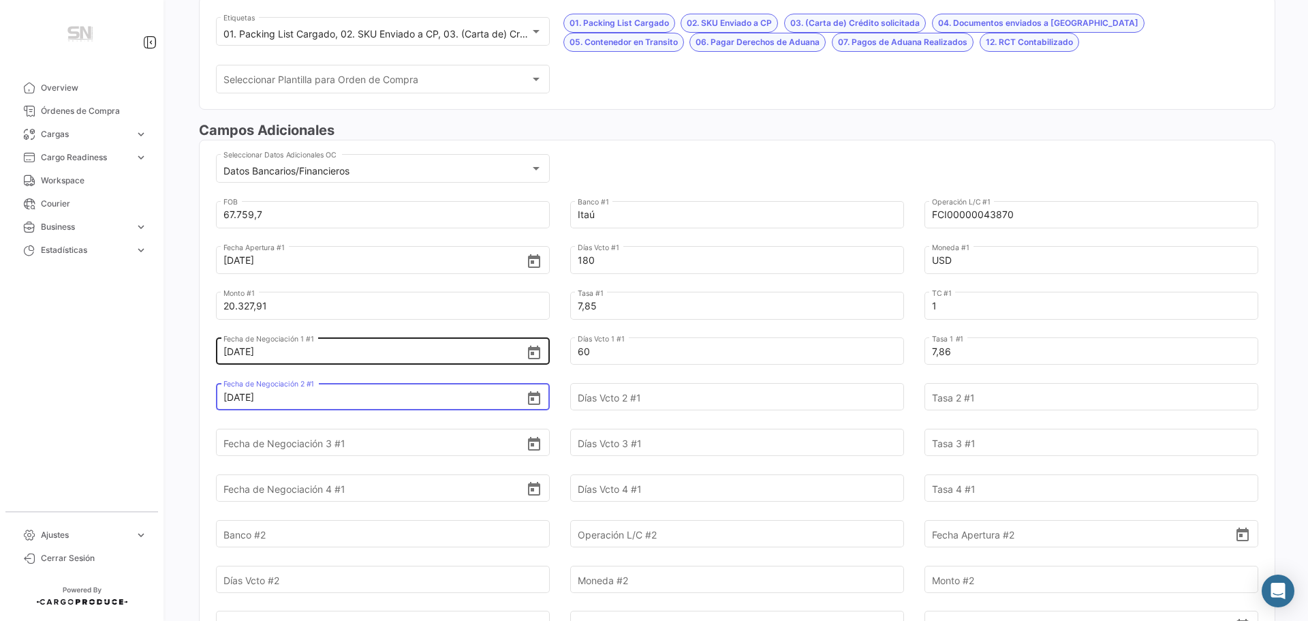
type input "[DATE]"
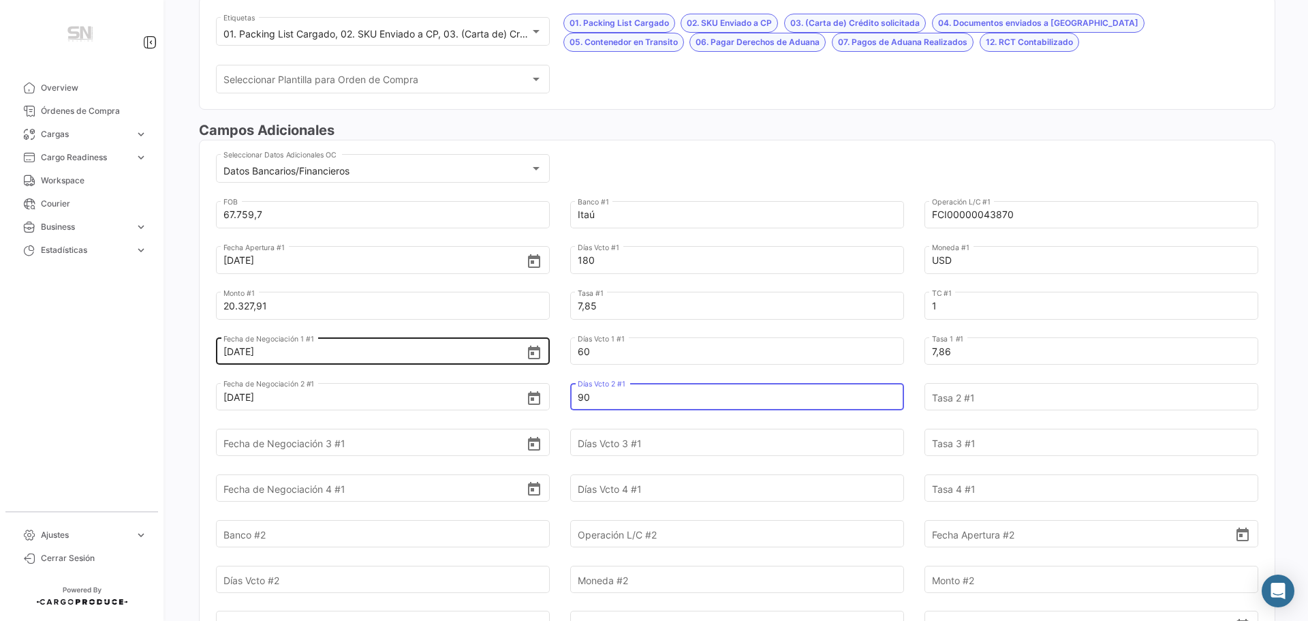
type input "90"
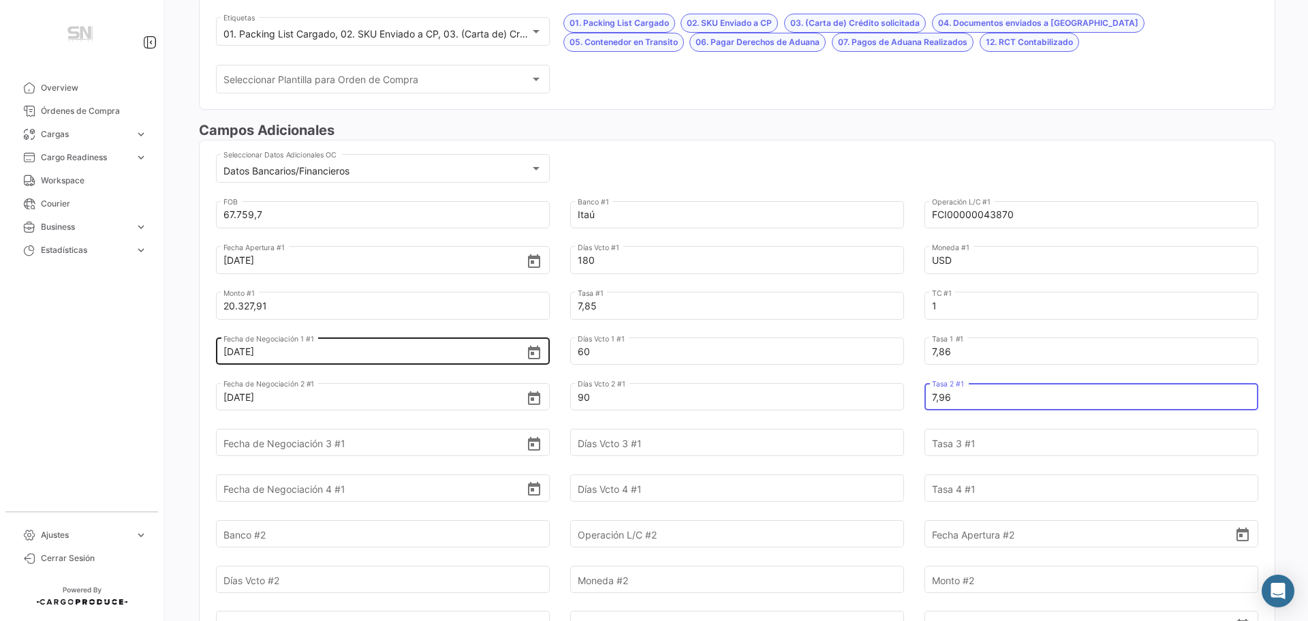
type input "7,96"
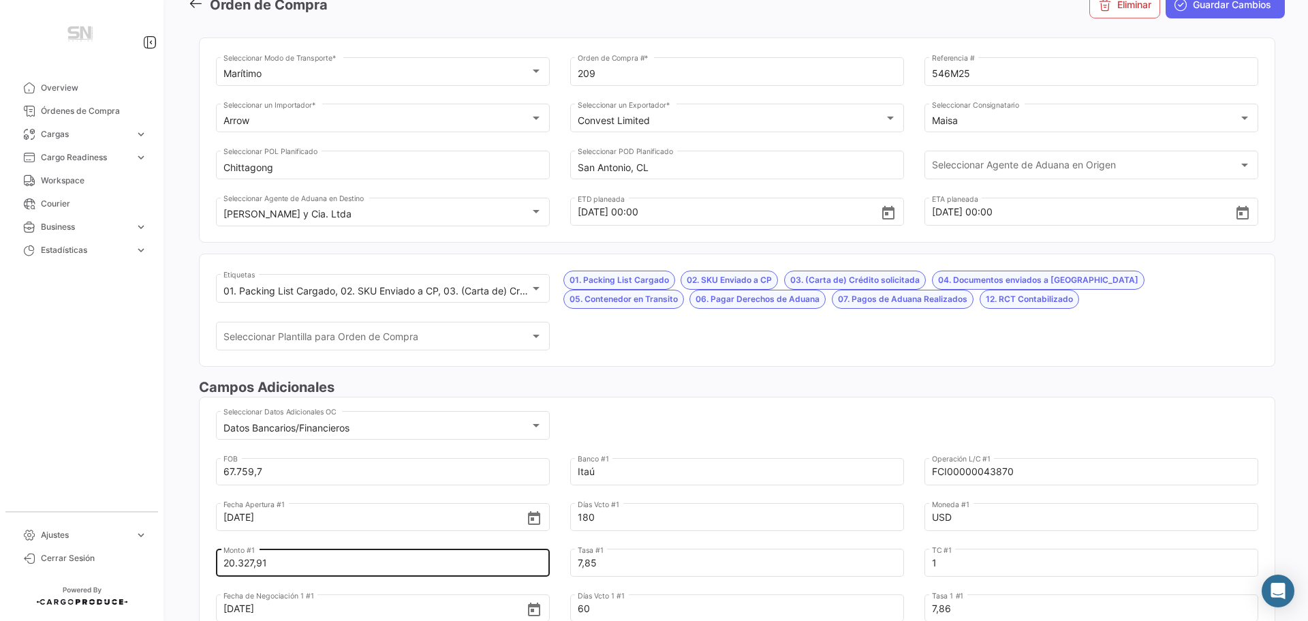
scroll to position [0, 0]
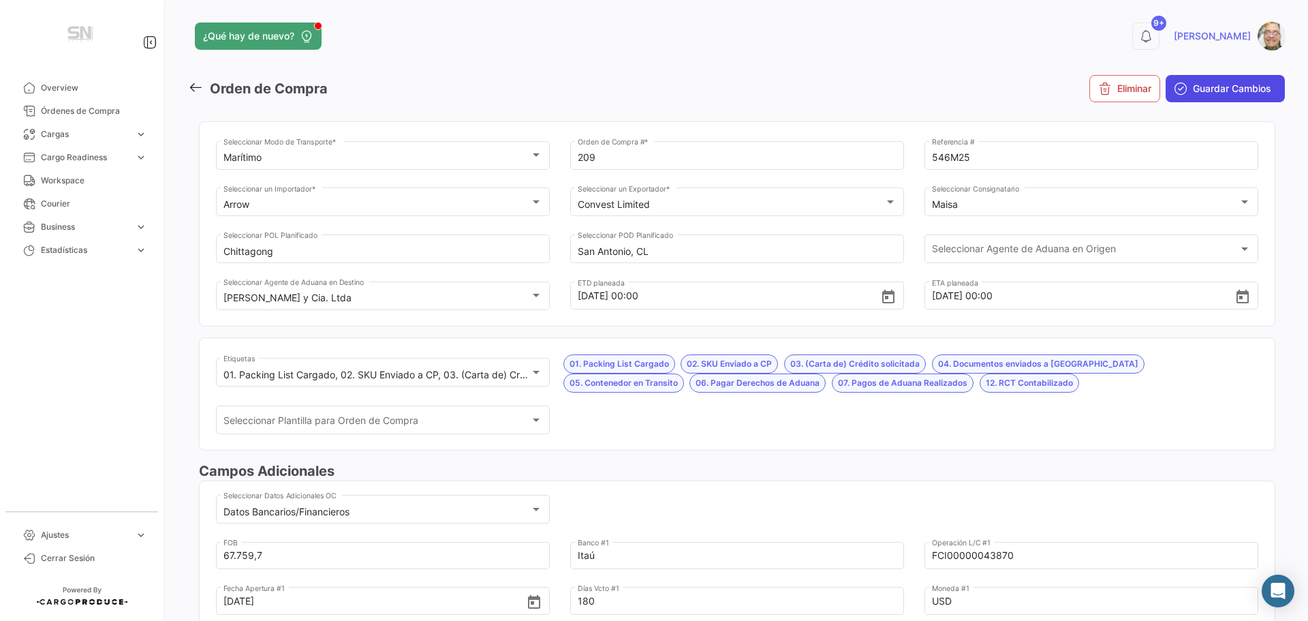
click at [1183, 90] on button "Guardar Cambios" at bounding box center [1225, 88] width 119 height 27
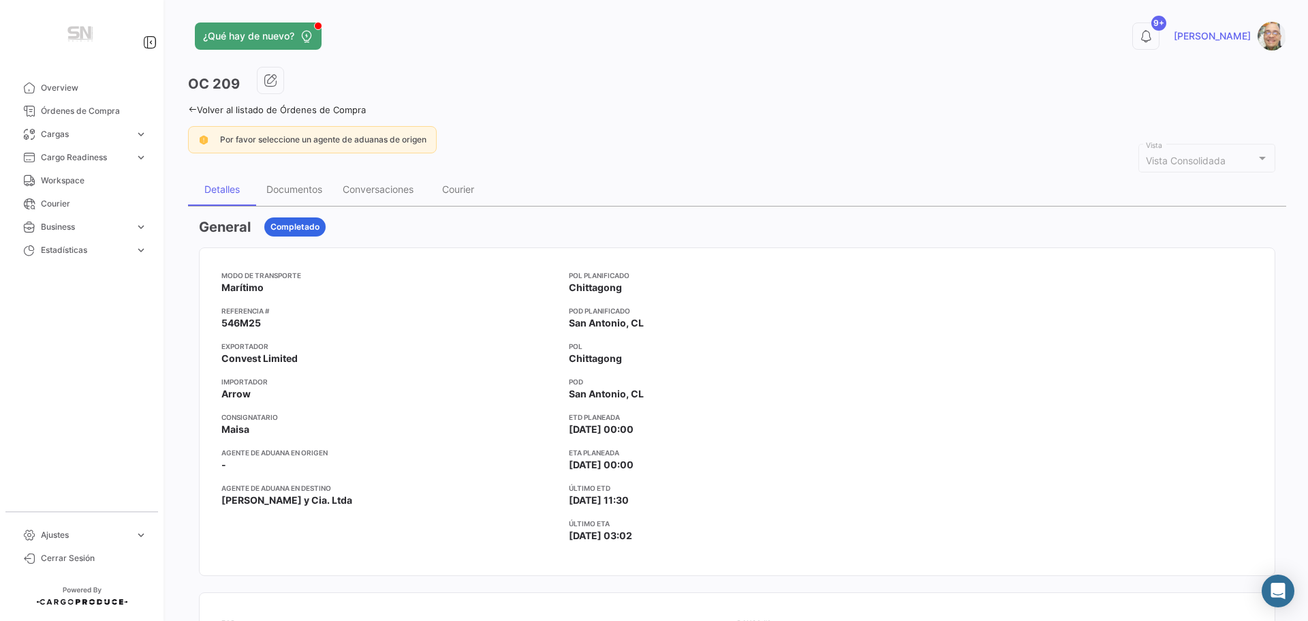
click at [195, 109] on icon at bounding box center [192, 109] width 9 height 9
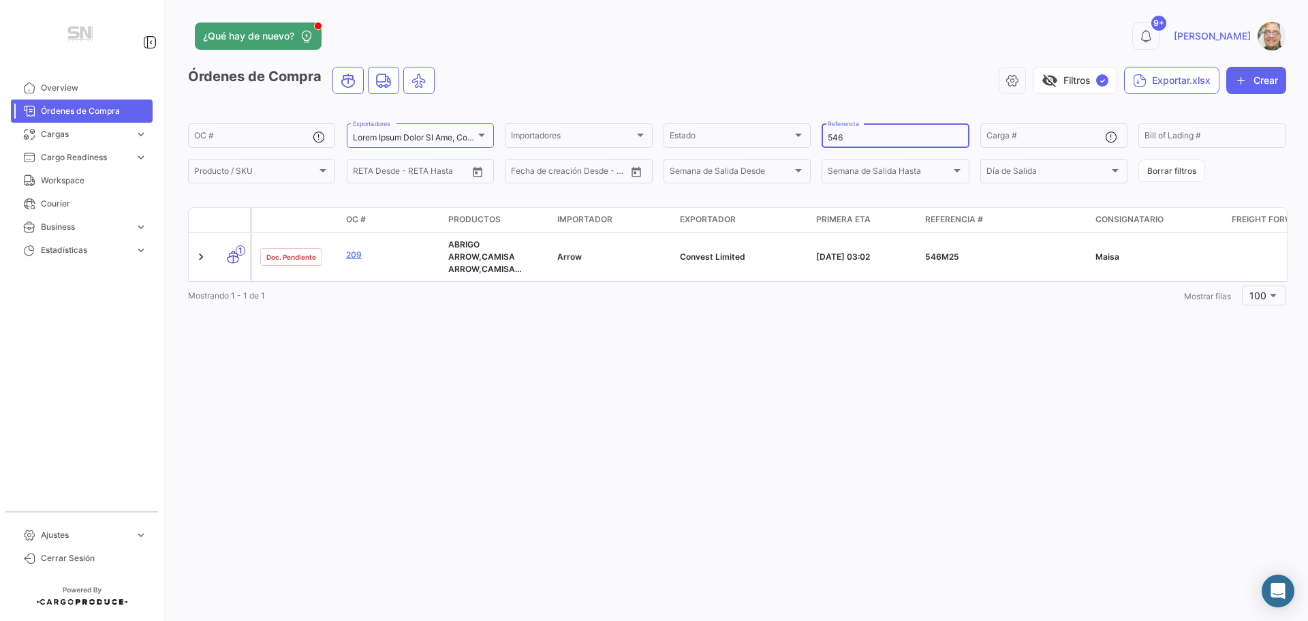
click at [854, 138] on input "546" at bounding box center [895, 138] width 135 height 10
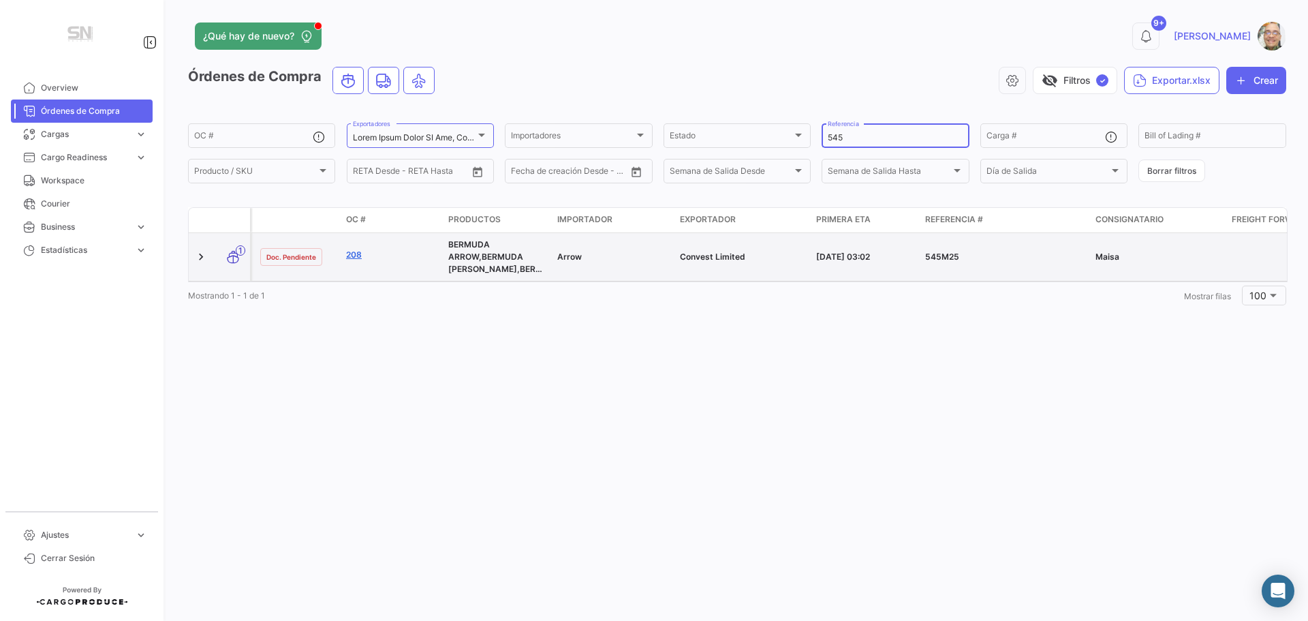
type input "545"
click at [351, 255] on link "208" at bounding box center [391, 255] width 91 height 12
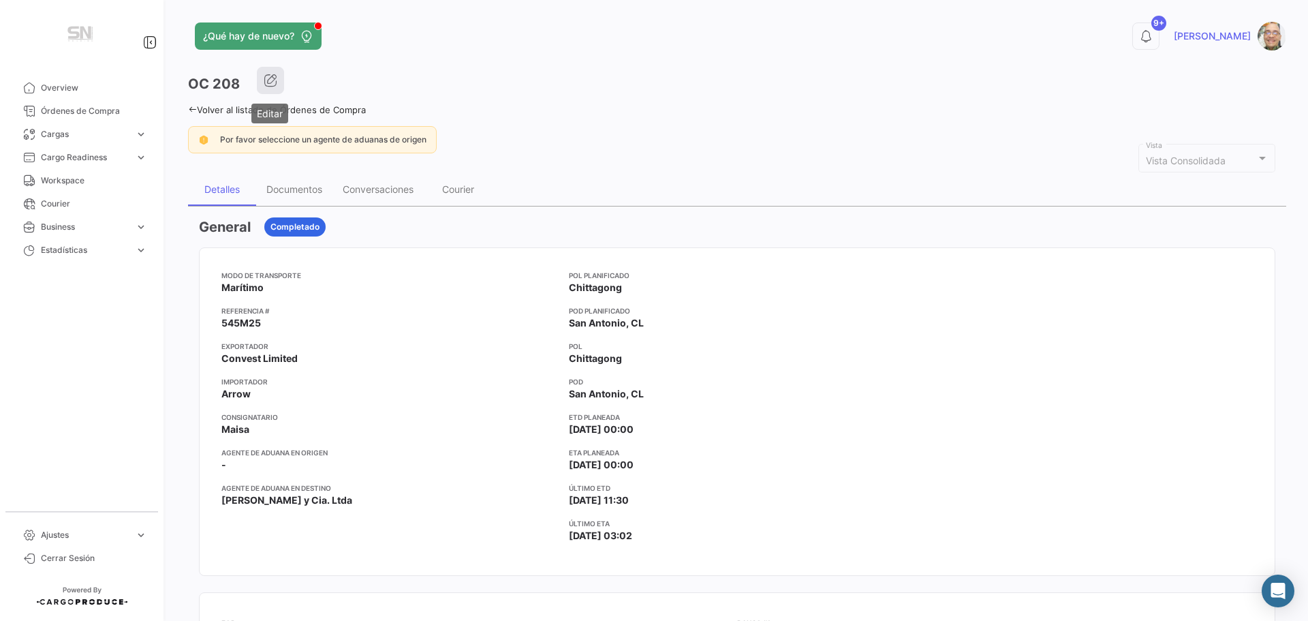
click at [267, 87] on icon "button" at bounding box center [271, 81] width 14 height 14
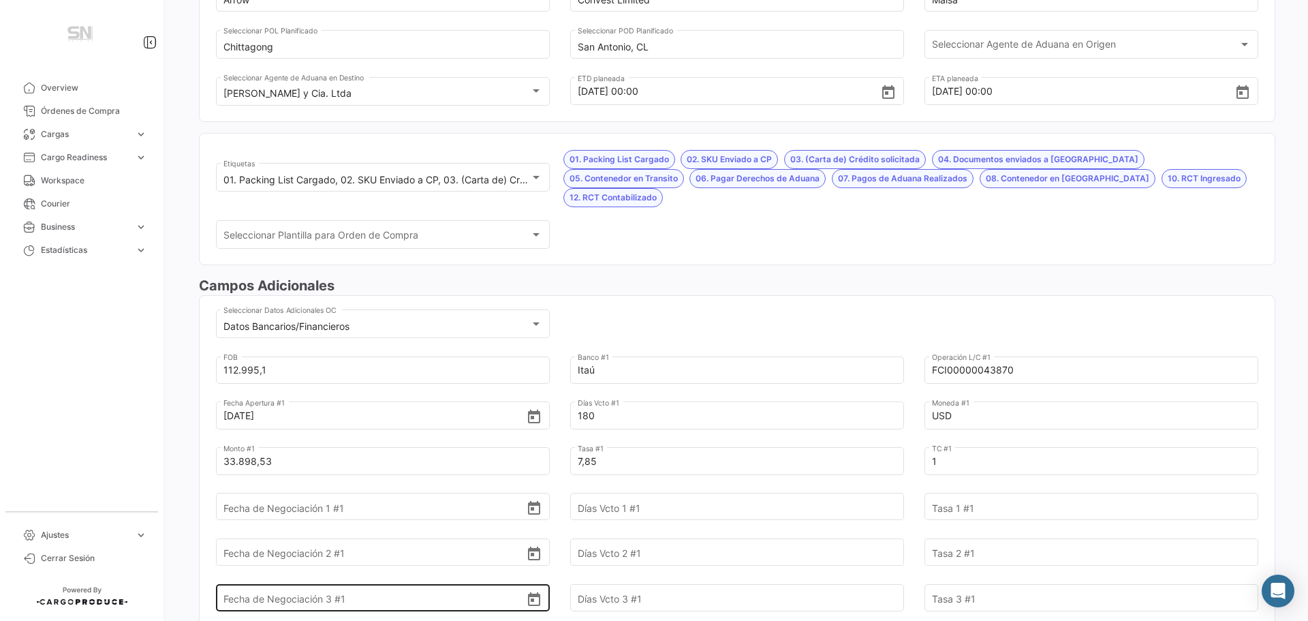
scroll to position [273, 0]
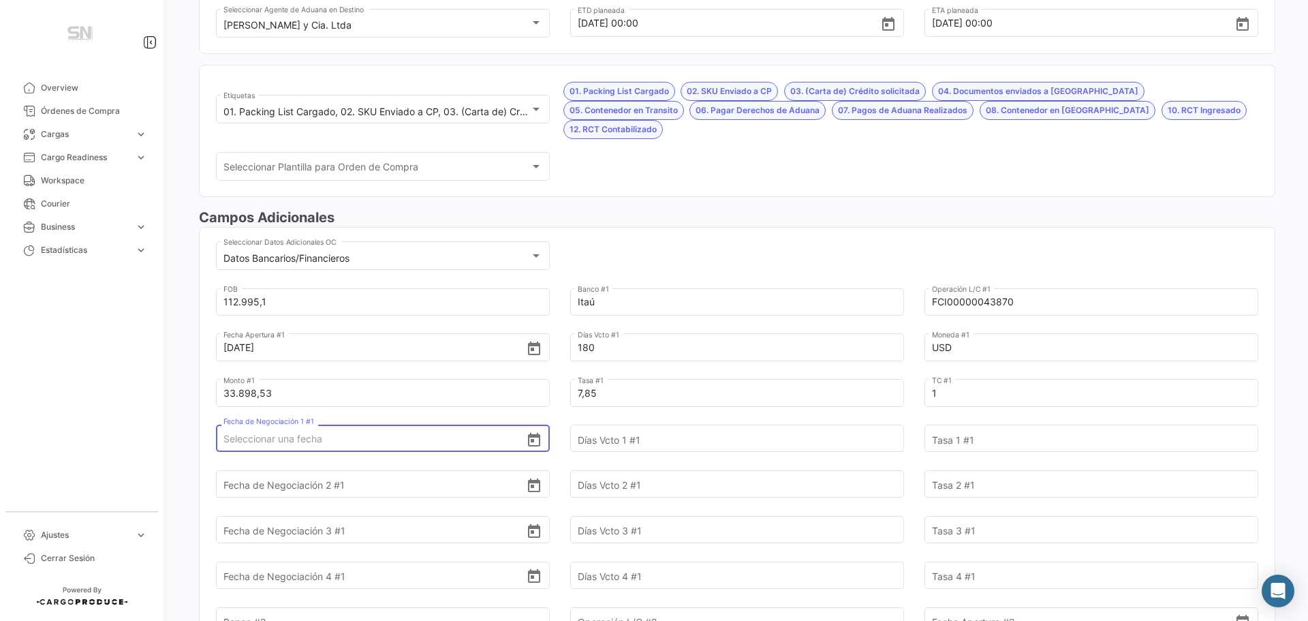
click at [394, 418] on input "Fecha de Negociación 1 #1" at bounding box center [374, 439] width 303 height 48
type input "[DATE]"
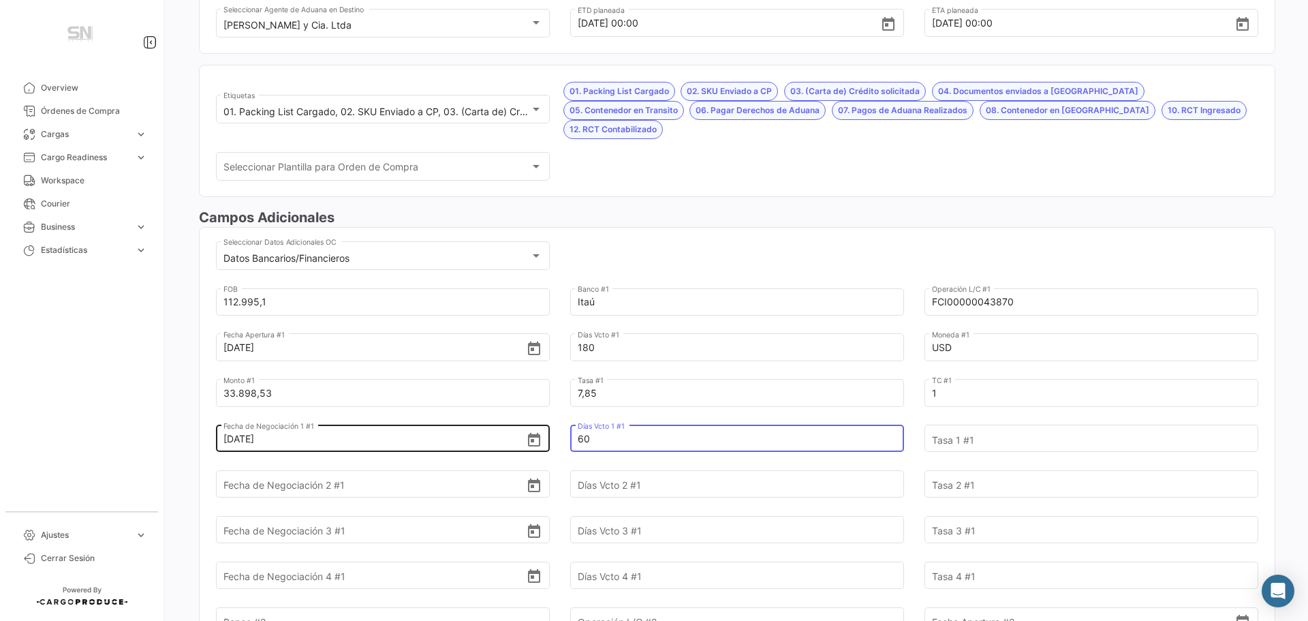
type input "60"
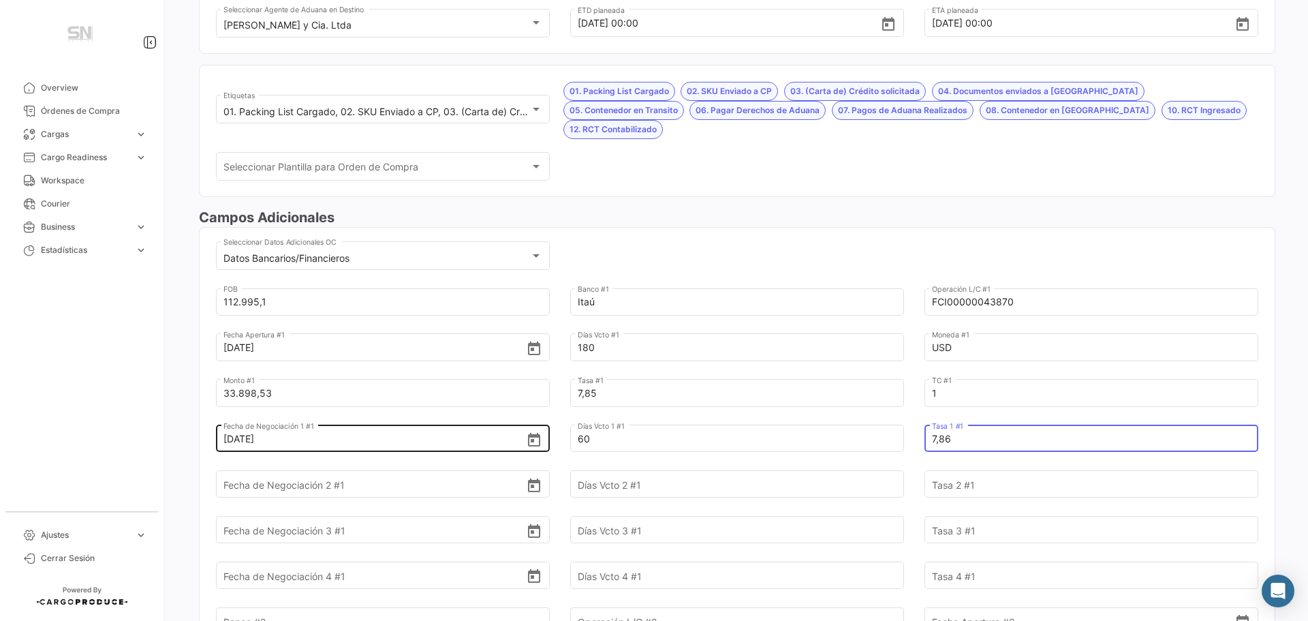
type input "7,86"
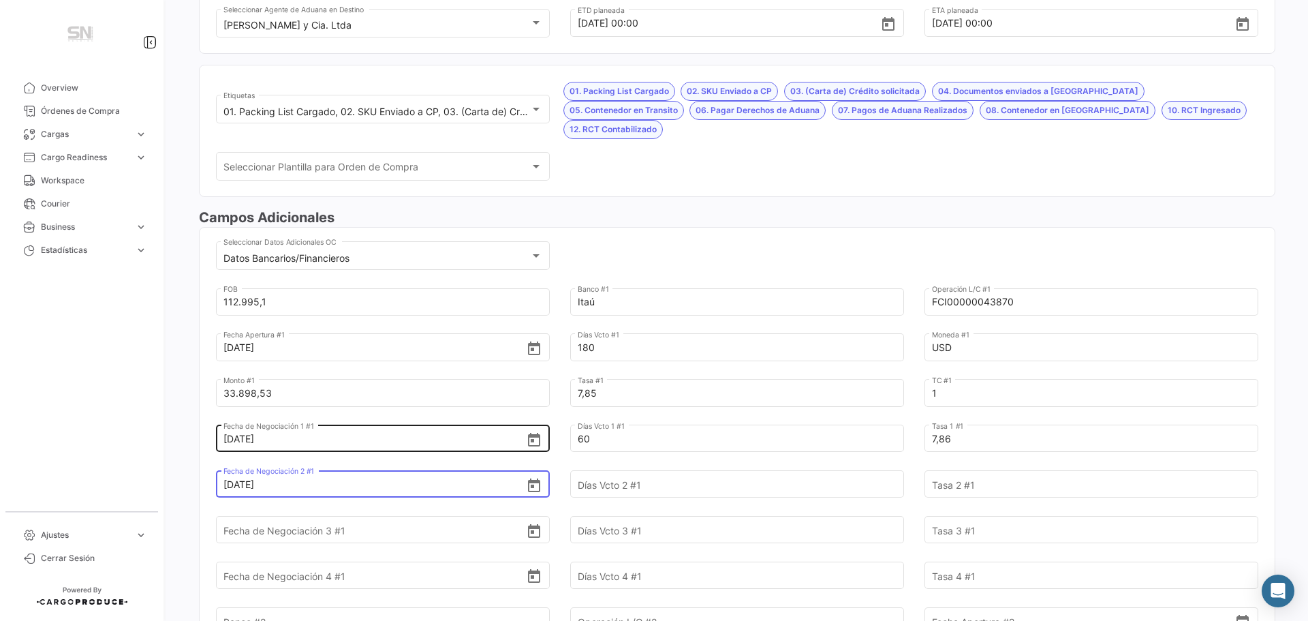
type input "[DATE]"
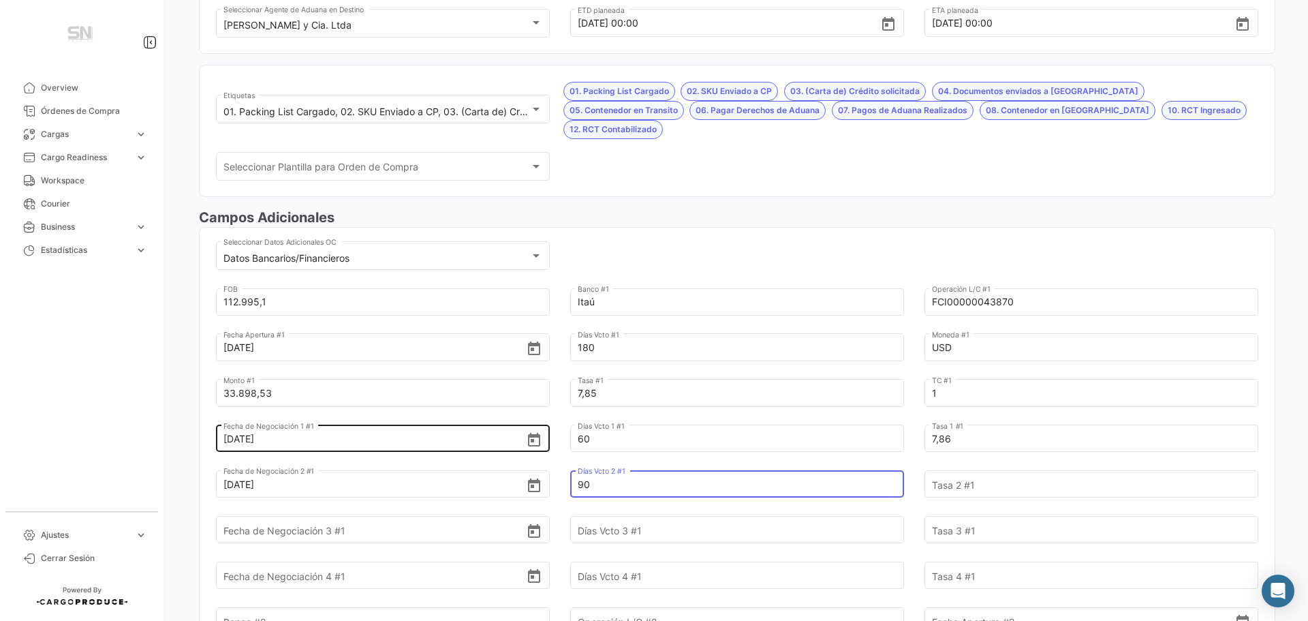
type input "90"
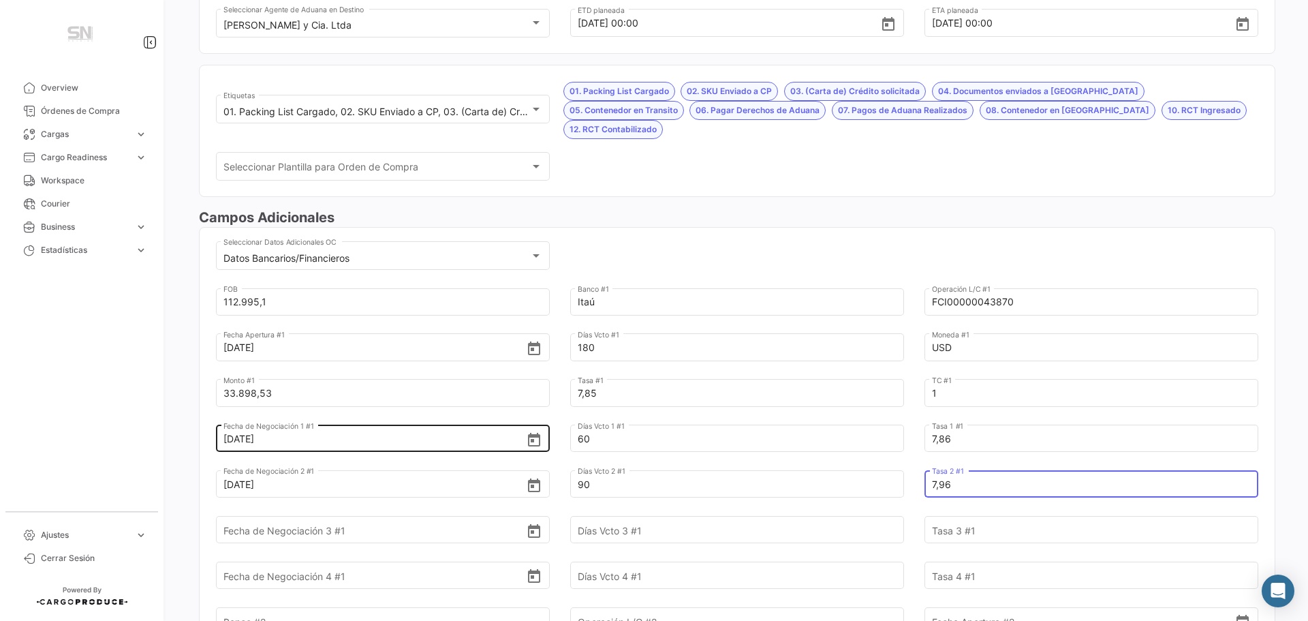
type input "7,96"
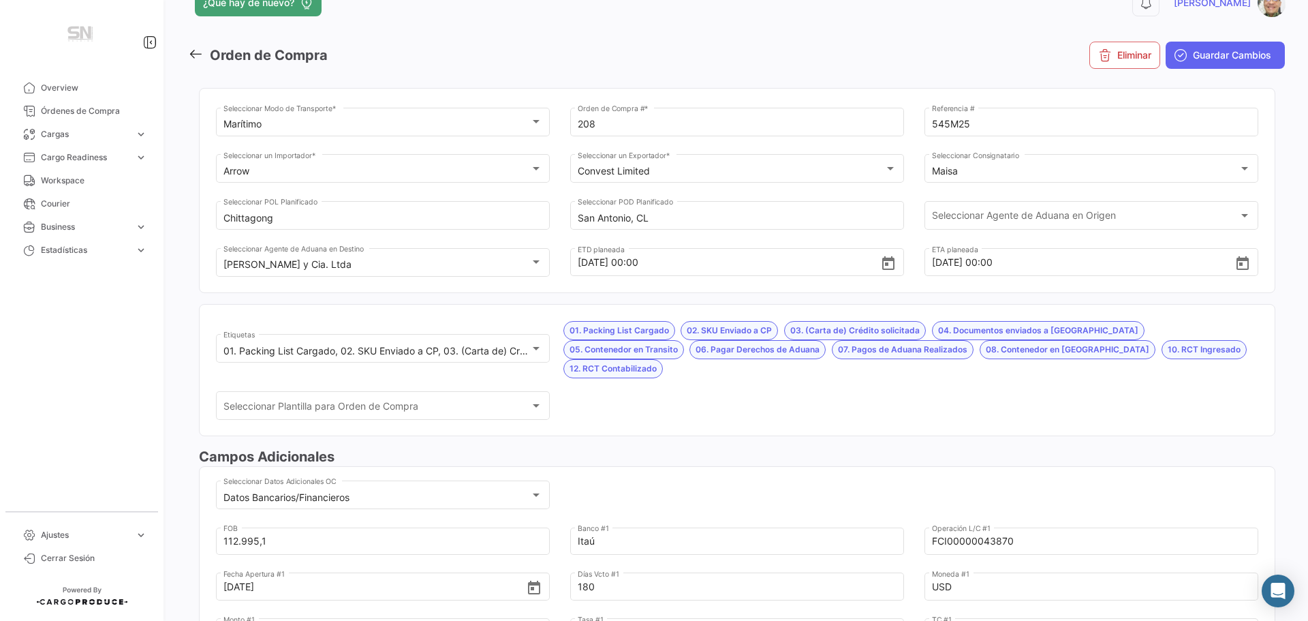
scroll to position [0, 0]
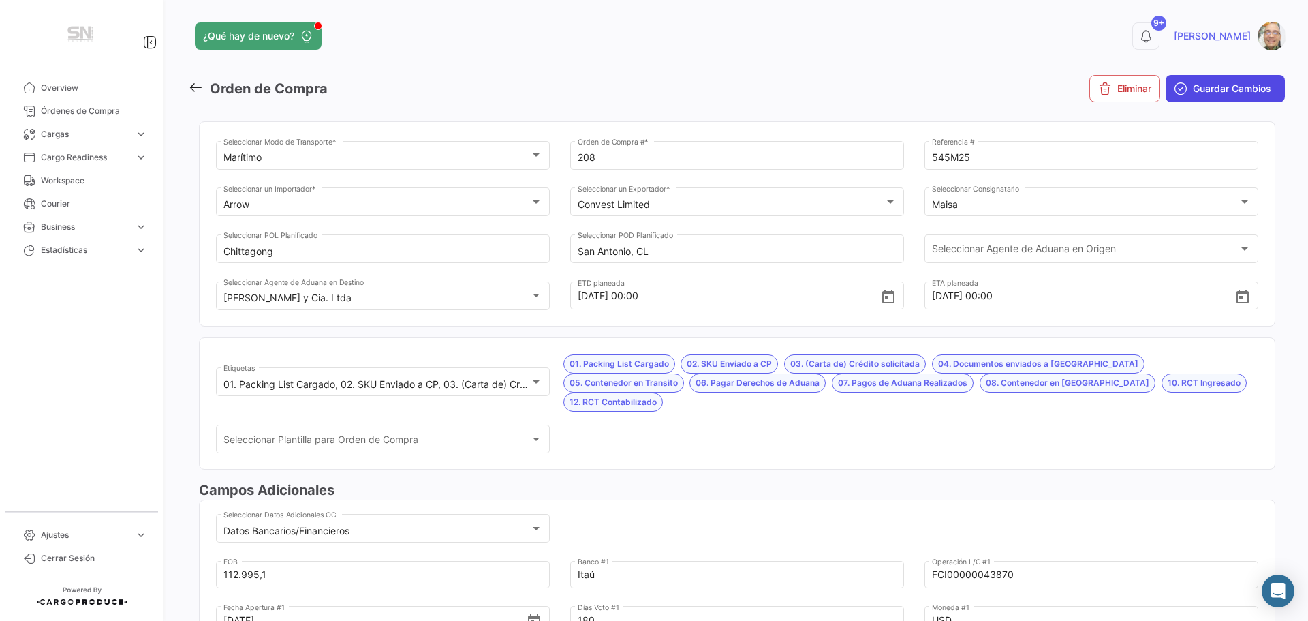
click at [1220, 85] on span "Guardar Cambios" at bounding box center [1232, 89] width 78 height 14
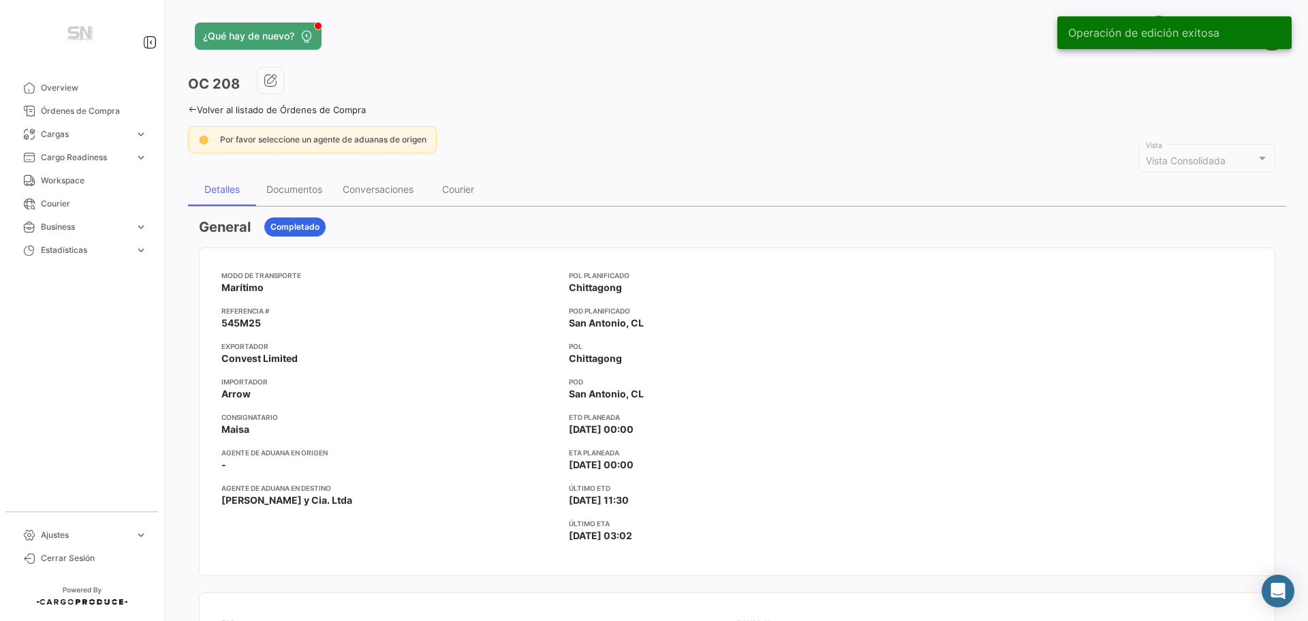
click at [187, 107] on div "¿Qué hay de nuevo? 9+ [PERSON_NAME] OC 208 Volver al listado de Órdenes de Comp…" at bounding box center [737, 310] width 1142 height 621
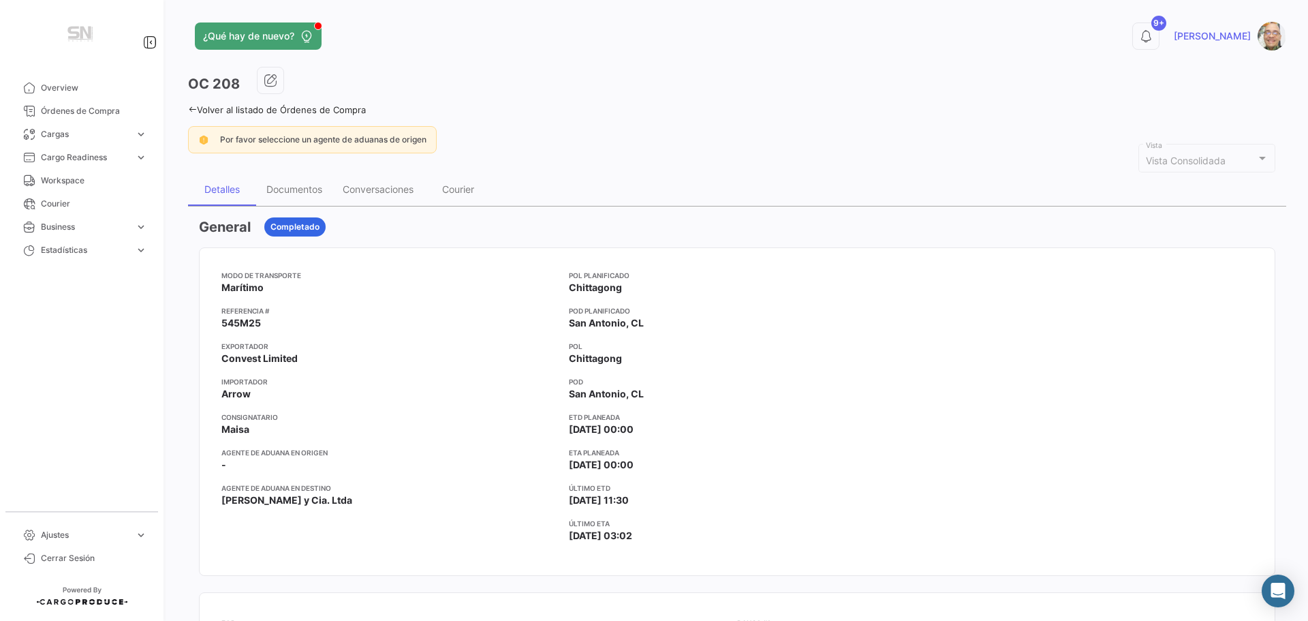
click at [191, 106] on icon at bounding box center [192, 109] width 9 height 9
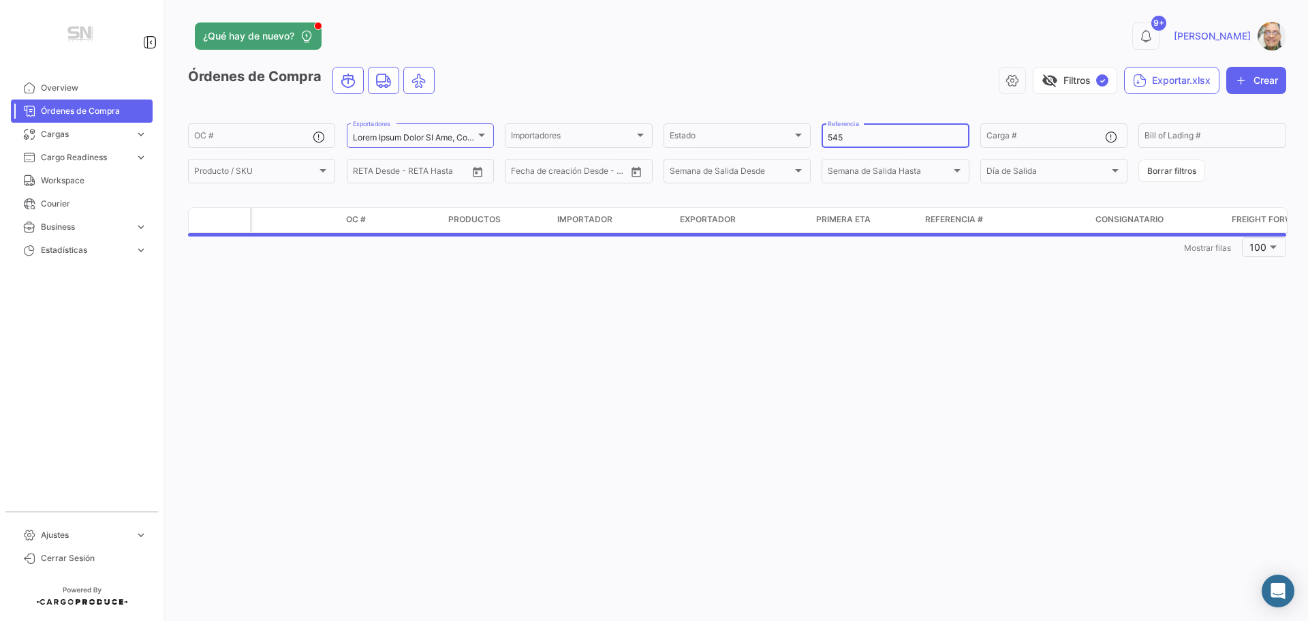
click at [863, 137] on input "545" at bounding box center [895, 138] width 135 height 10
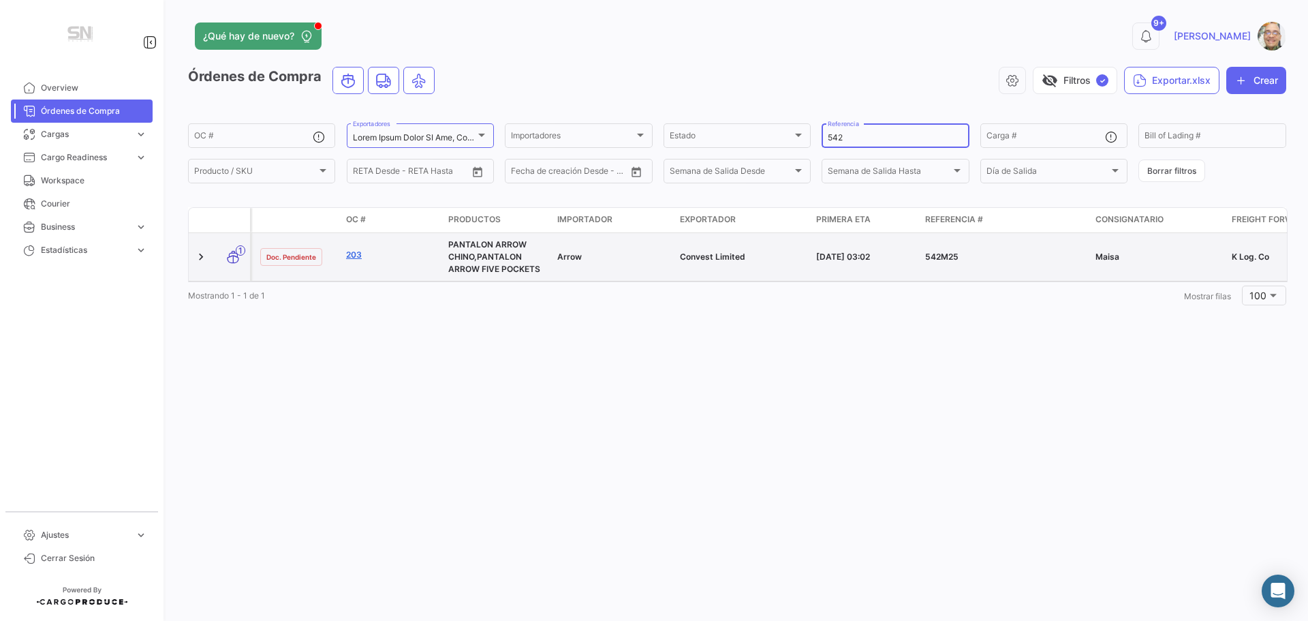
type input "542"
click at [360, 255] on link "203" at bounding box center [391, 255] width 91 height 12
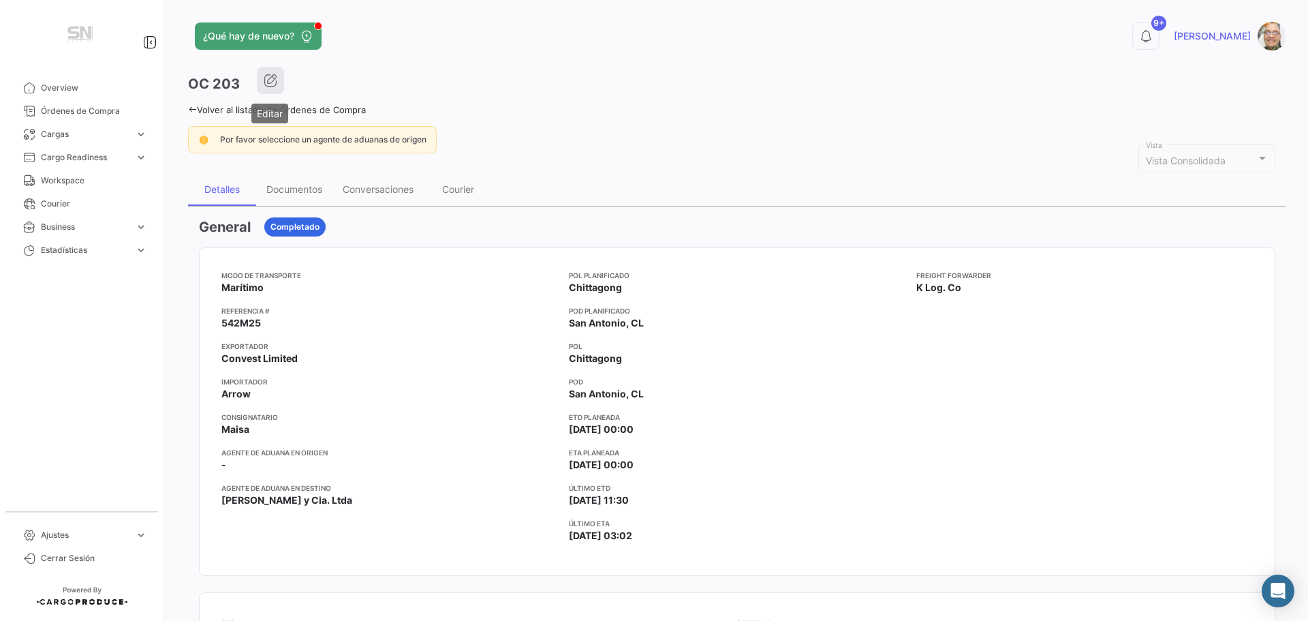
click at [277, 84] on button "button" at bounding box center [270, 80] width 27 height 27
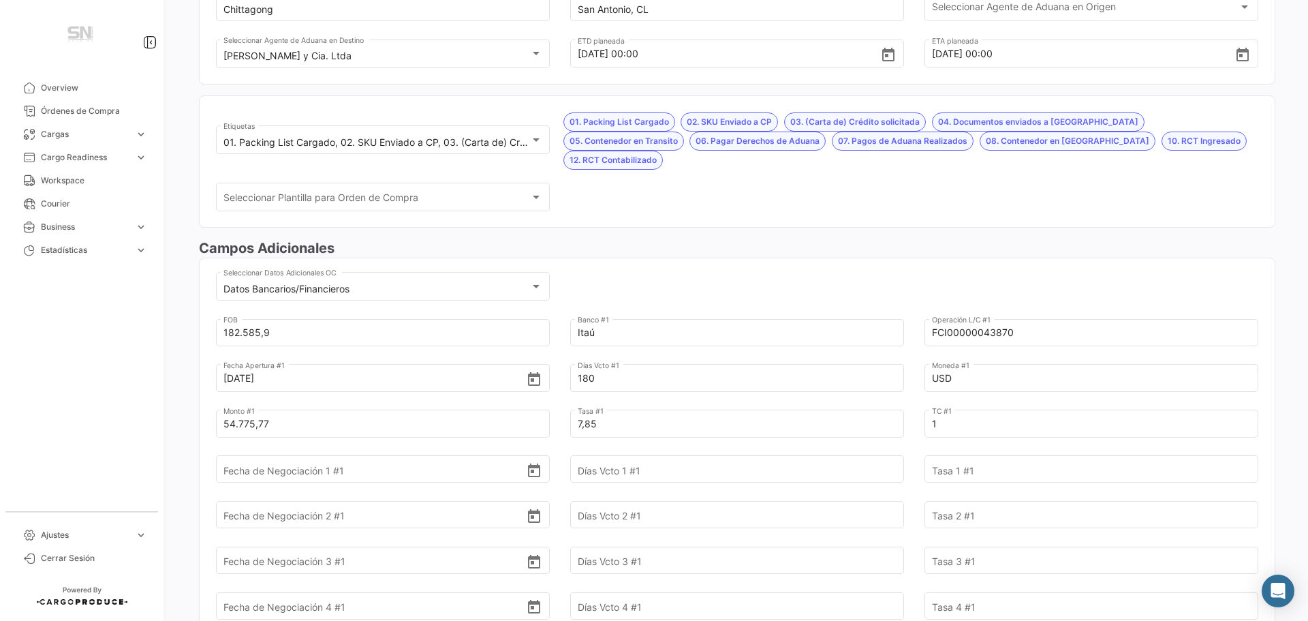
scroll to position [273, 0]
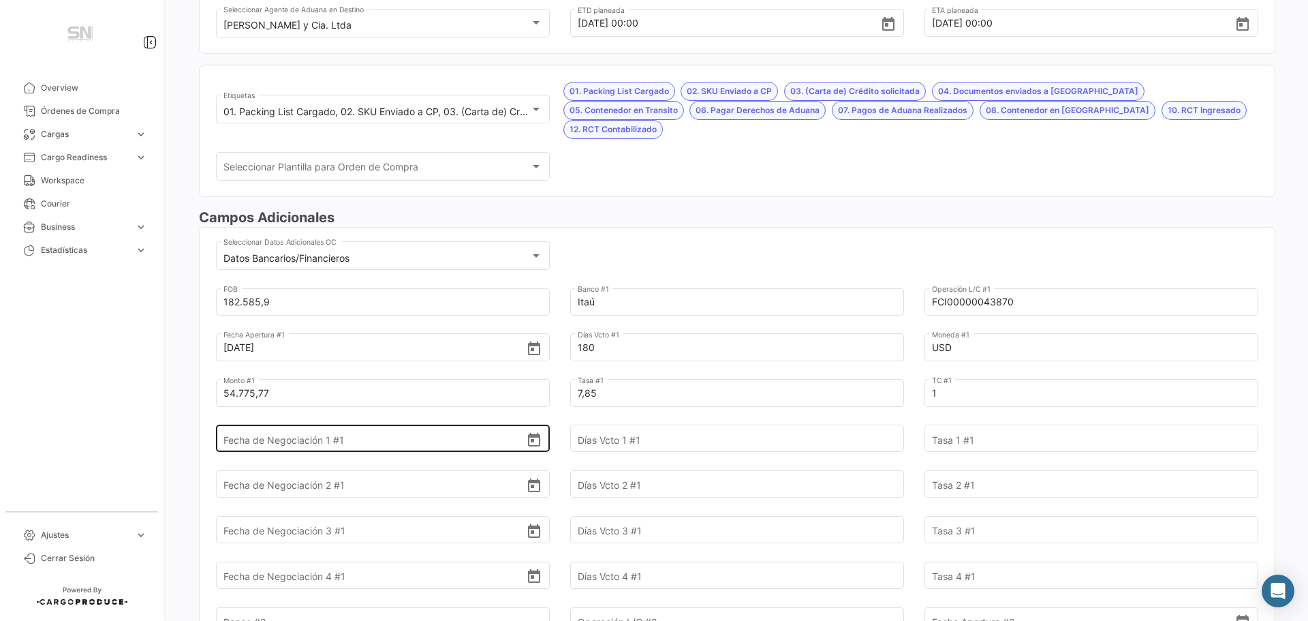
click at [398, 422] on input "Fecha de Negociación 1 #1" at bounding box center [374, 439] width 303 height 48
click at [397, 423] on input "Fecha de Negociación 1 #1" at bounding box center [374, 439] width 303 height 48
type input "[DATE]"
type input "60"
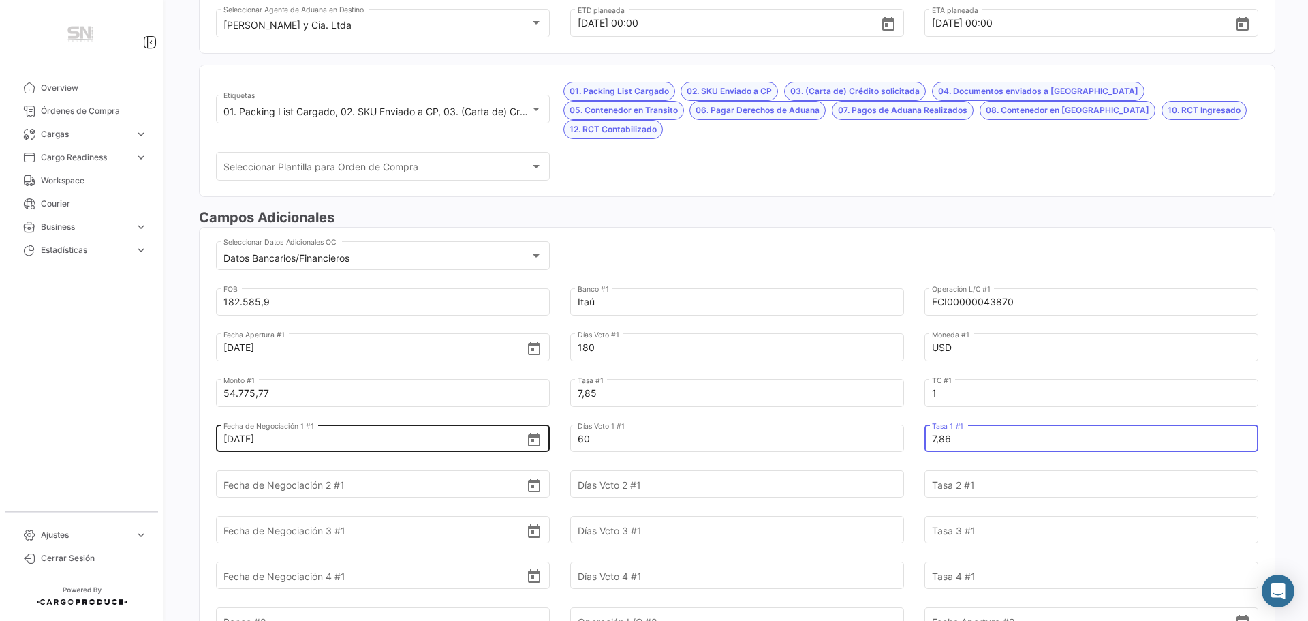
type input "7,86"
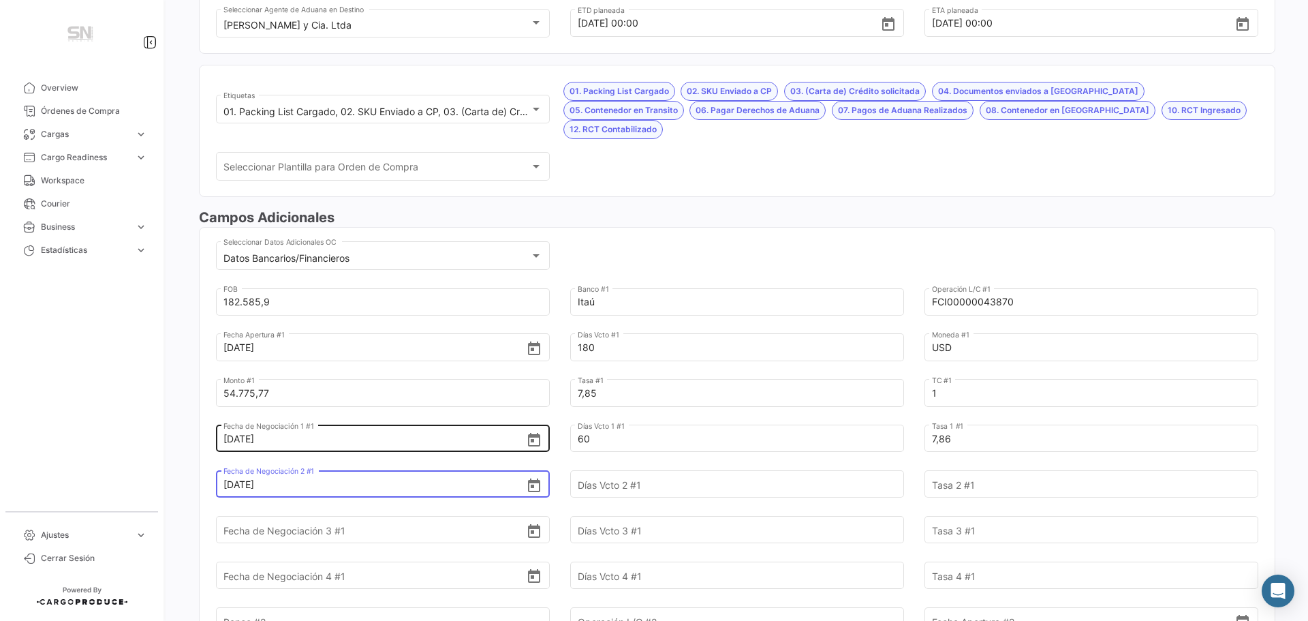
type input "[DATE]"
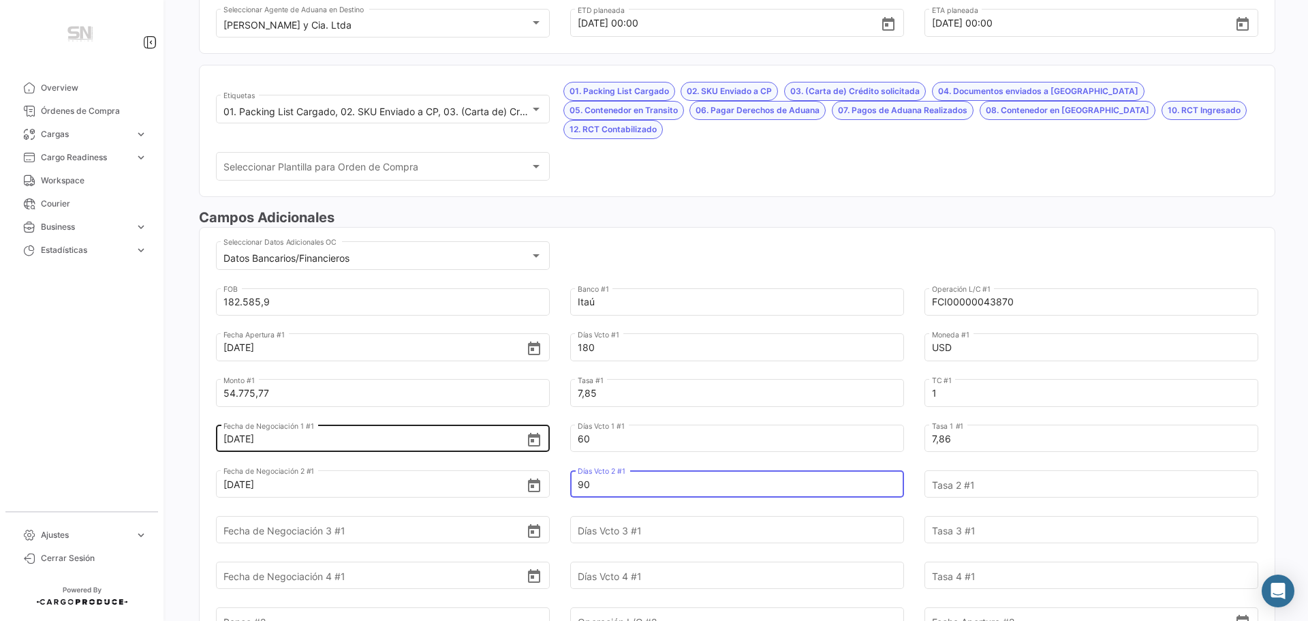
type input "90"
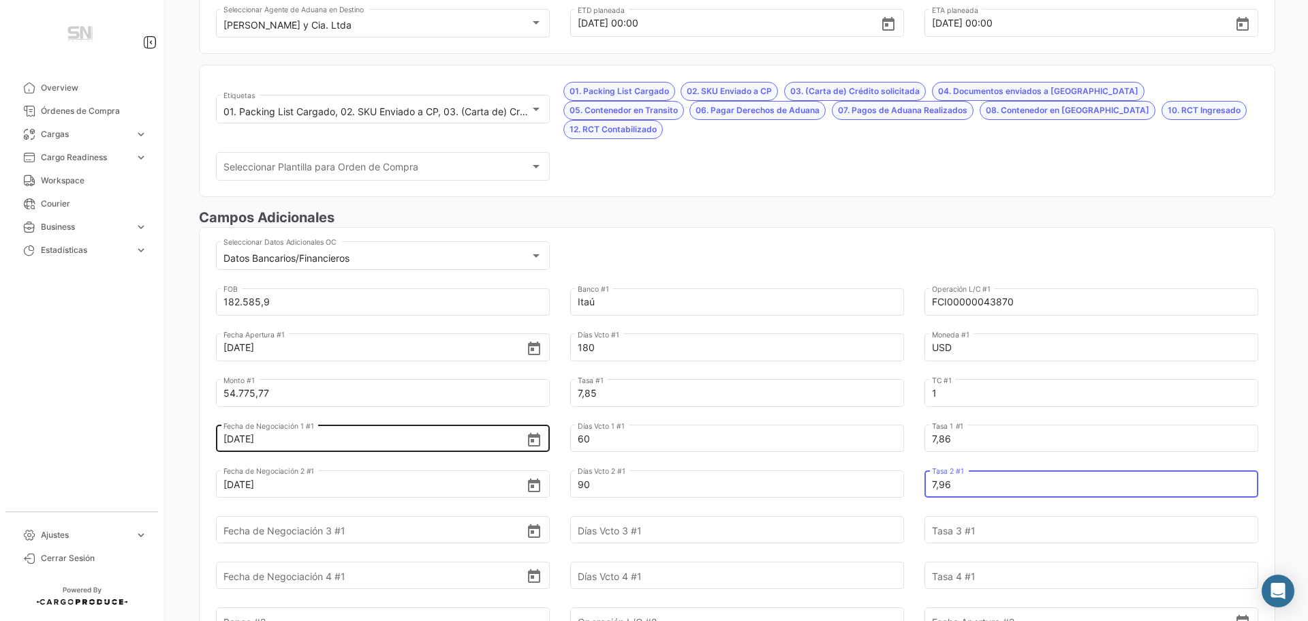
type input "7,96"
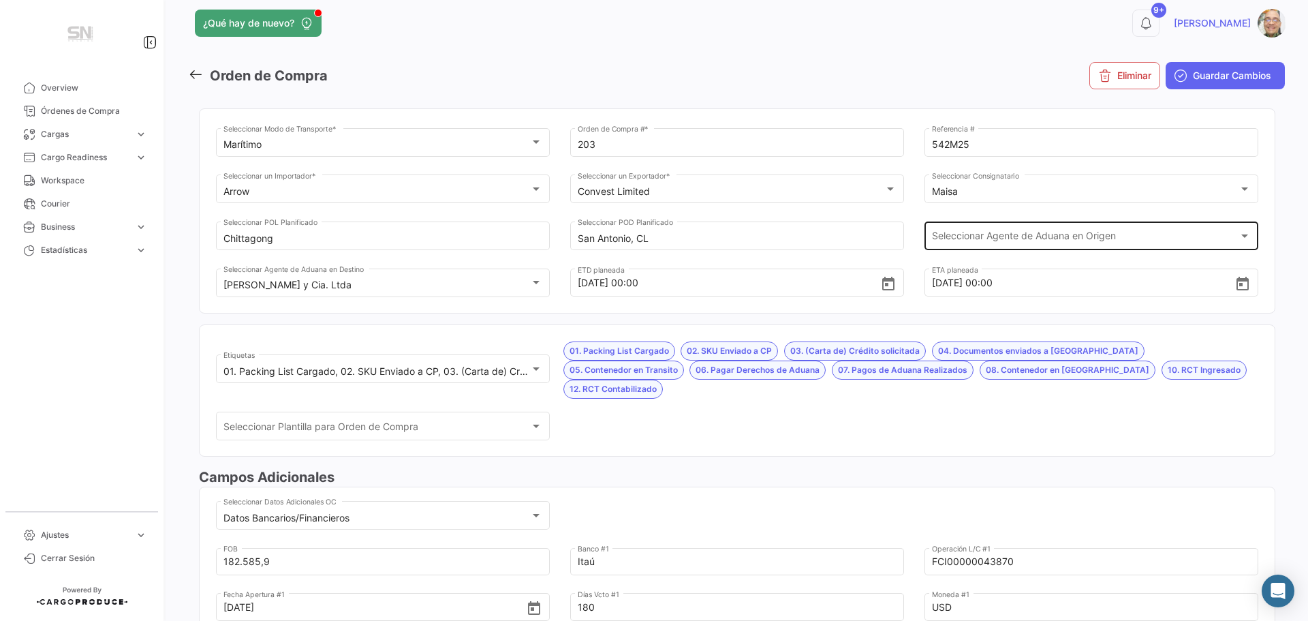
scroll to position [0, 0]
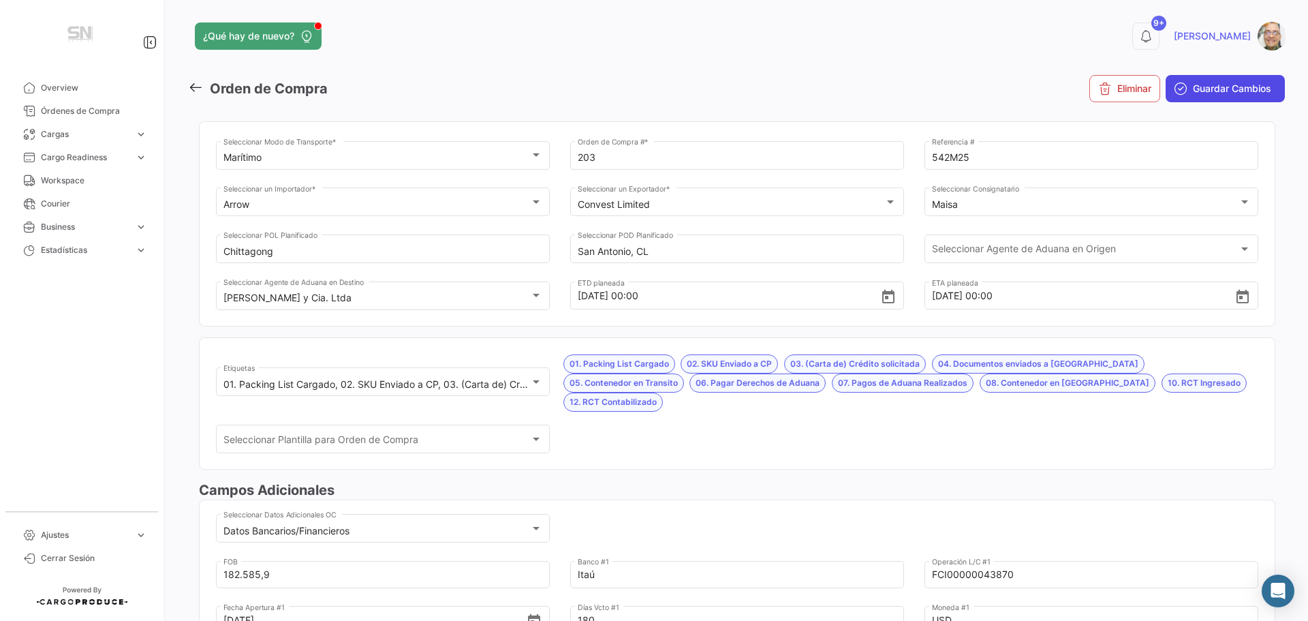
click at [1207, 90] on span "Guardar Cambios" at bounding box center [1232, 89] width 78 height 14
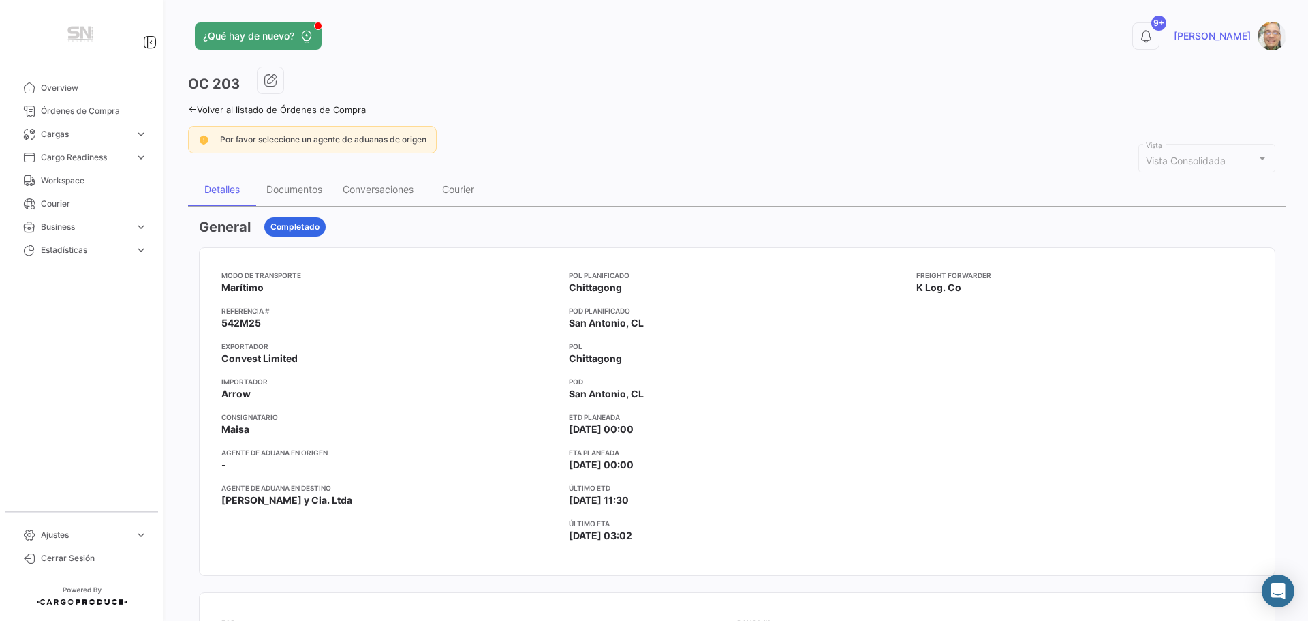
click at [191, 107] on icon at bounding box center [192, 109] width 9 height 9
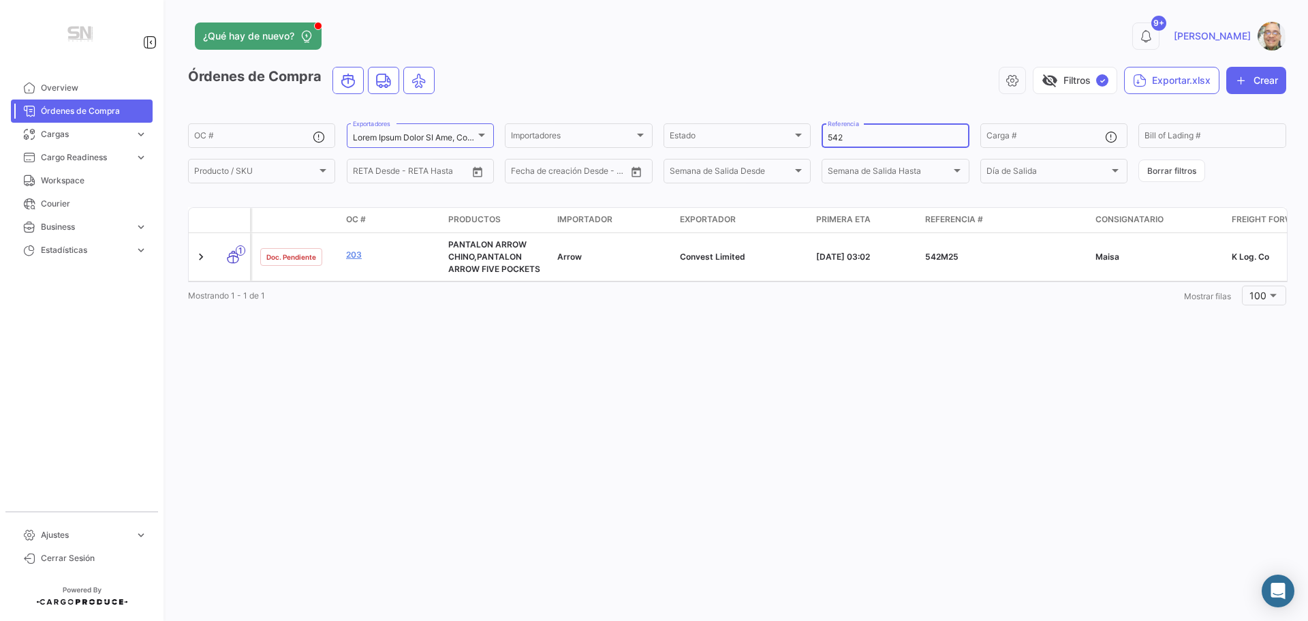
click at [849, 138] on input "542" at bounding box center [895, 138] width 135 height 10
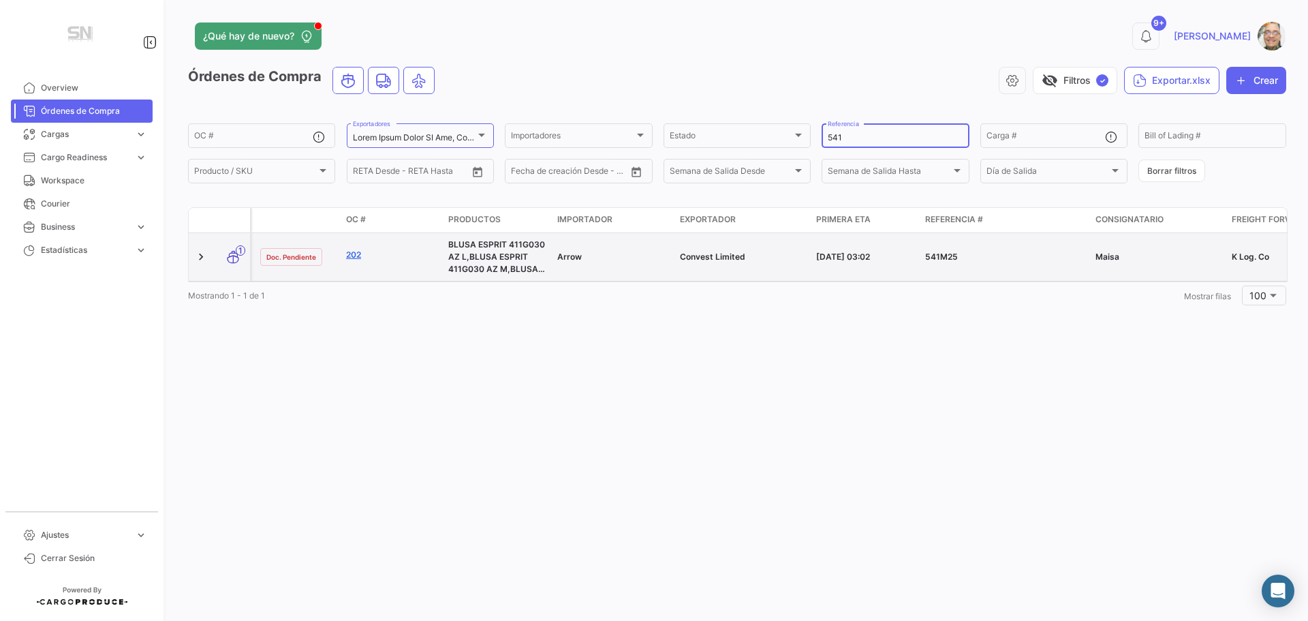
type input "541"
click at [354, 256] on link "202" at bounding box center [391, 255] width 91 height 12
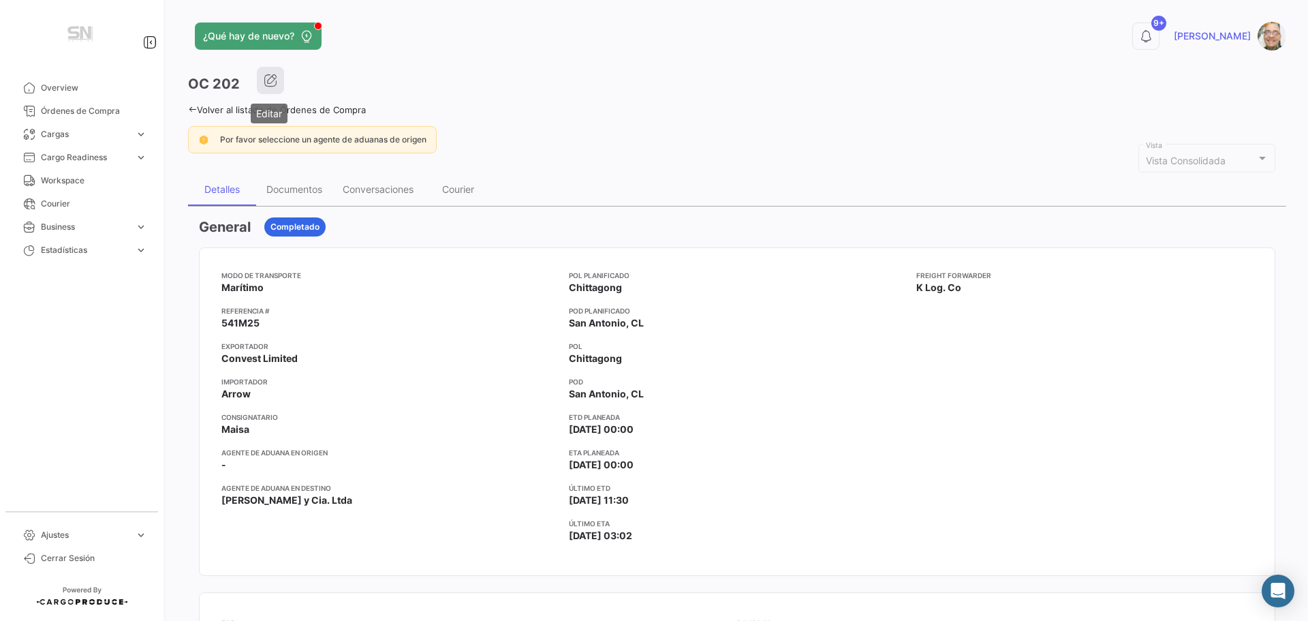
click at [269, 79] on icon "button" at bounding box center [271, 81] width 14 height 14
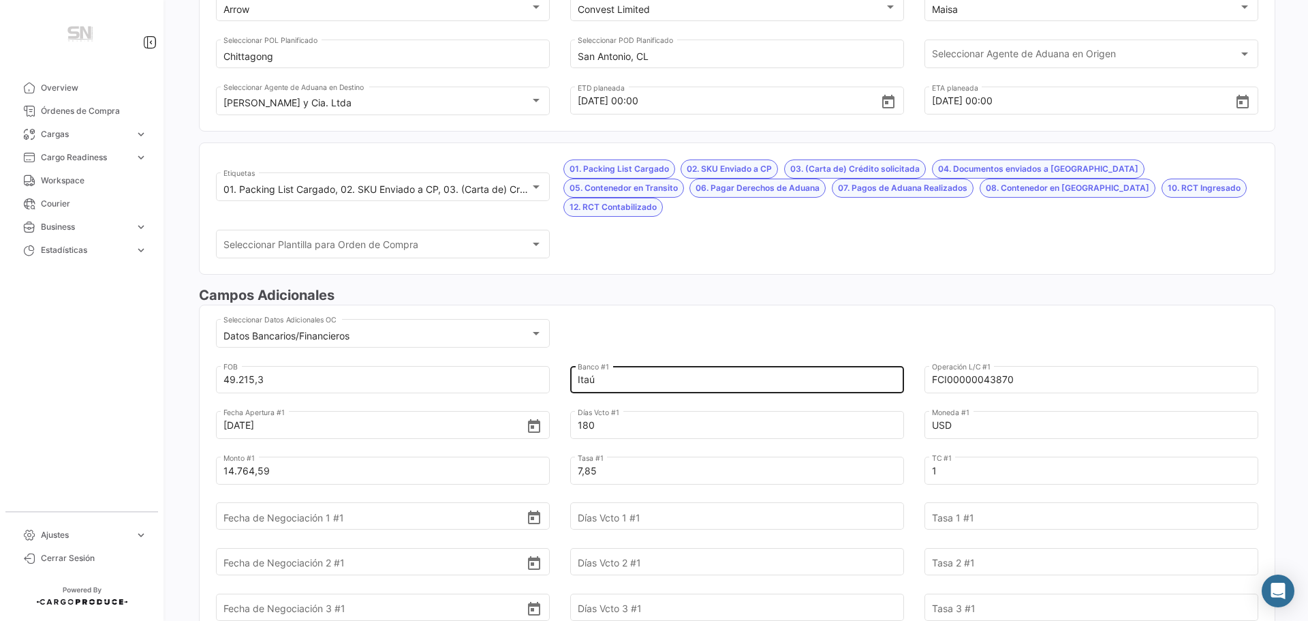
scroll to position [273, 0]
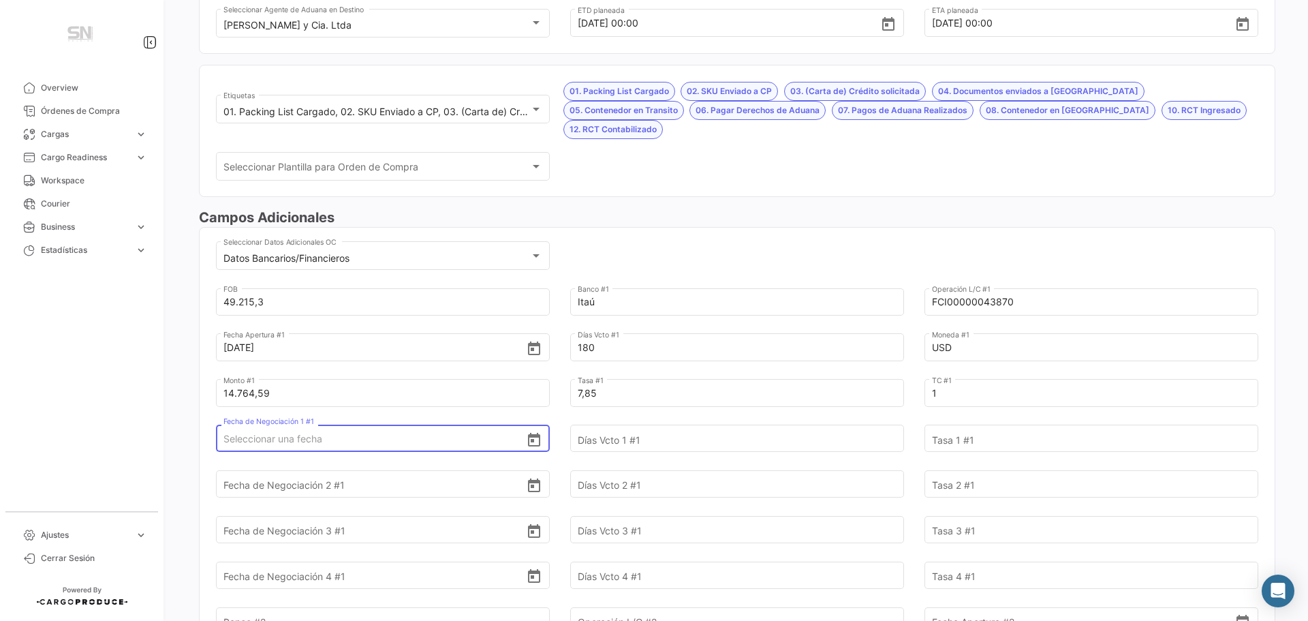
click at [359, 418] on input "Fecha de Negociación 1 #1" at bounding box center [374, 439] width 303 height 48
type input "[DATE]"
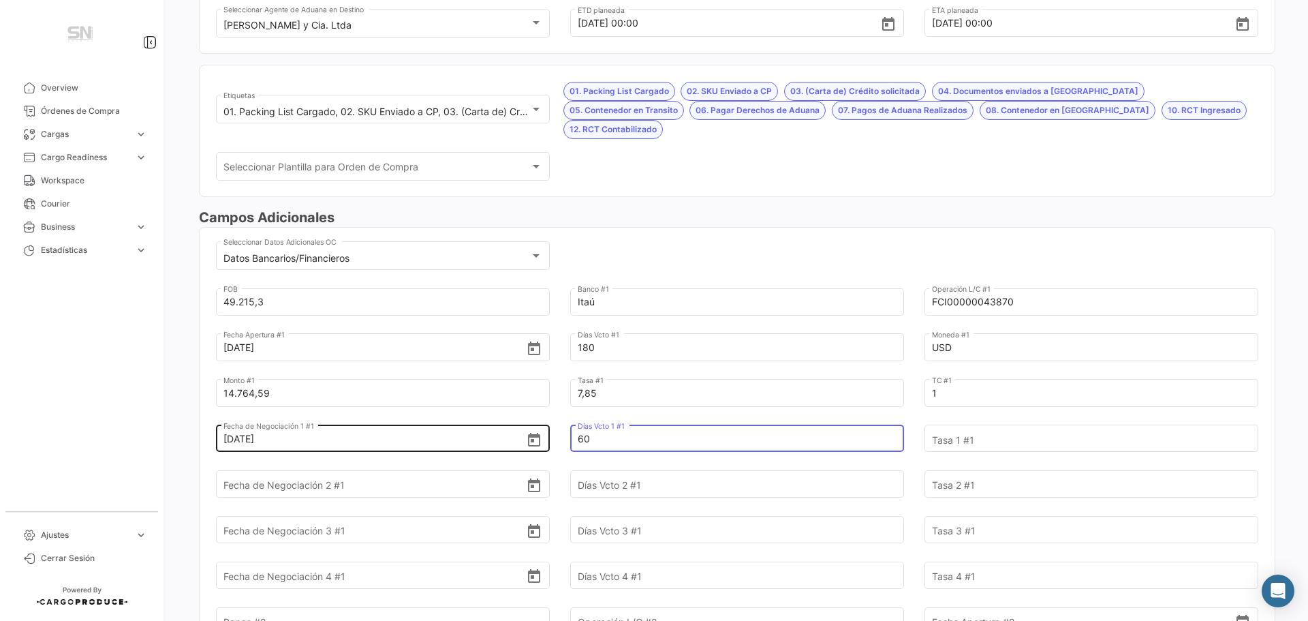
type input "60"
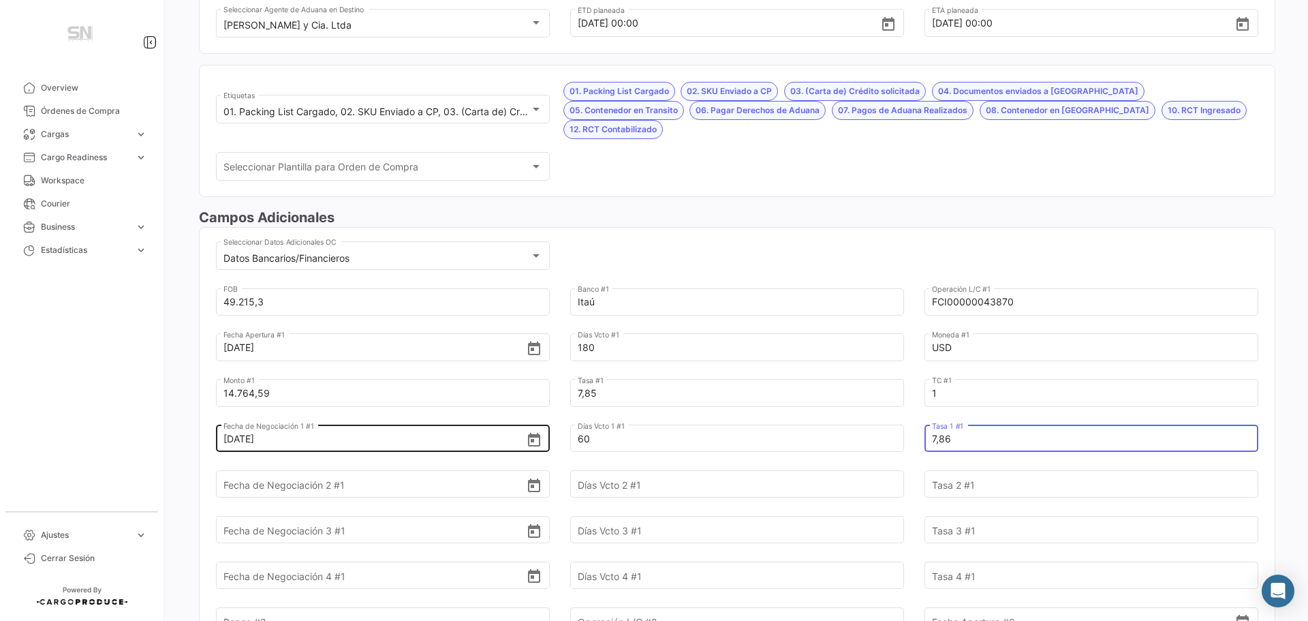
type input "7,86"
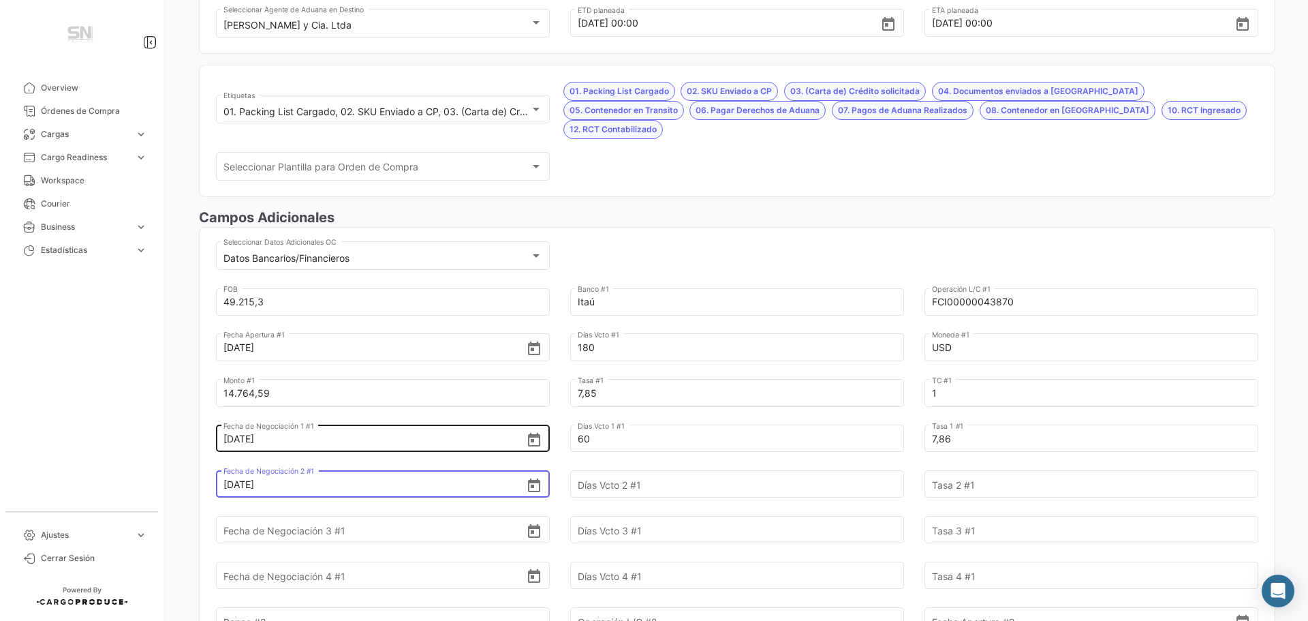
type input "[DATE]"
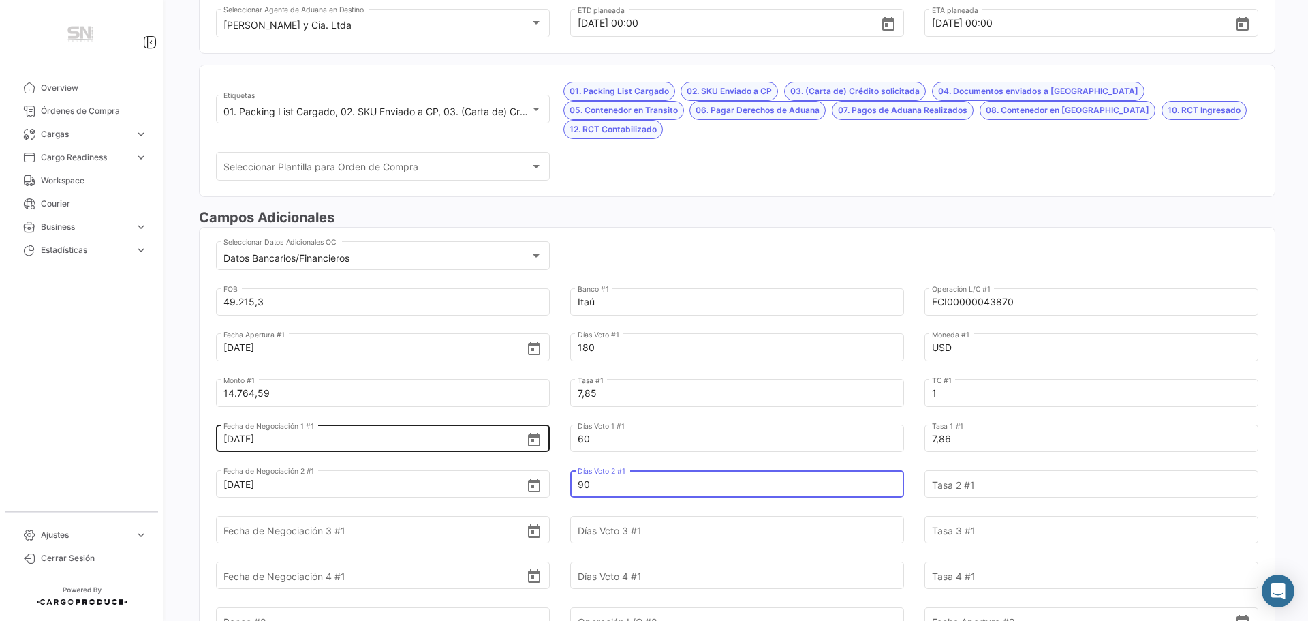
type input "90"
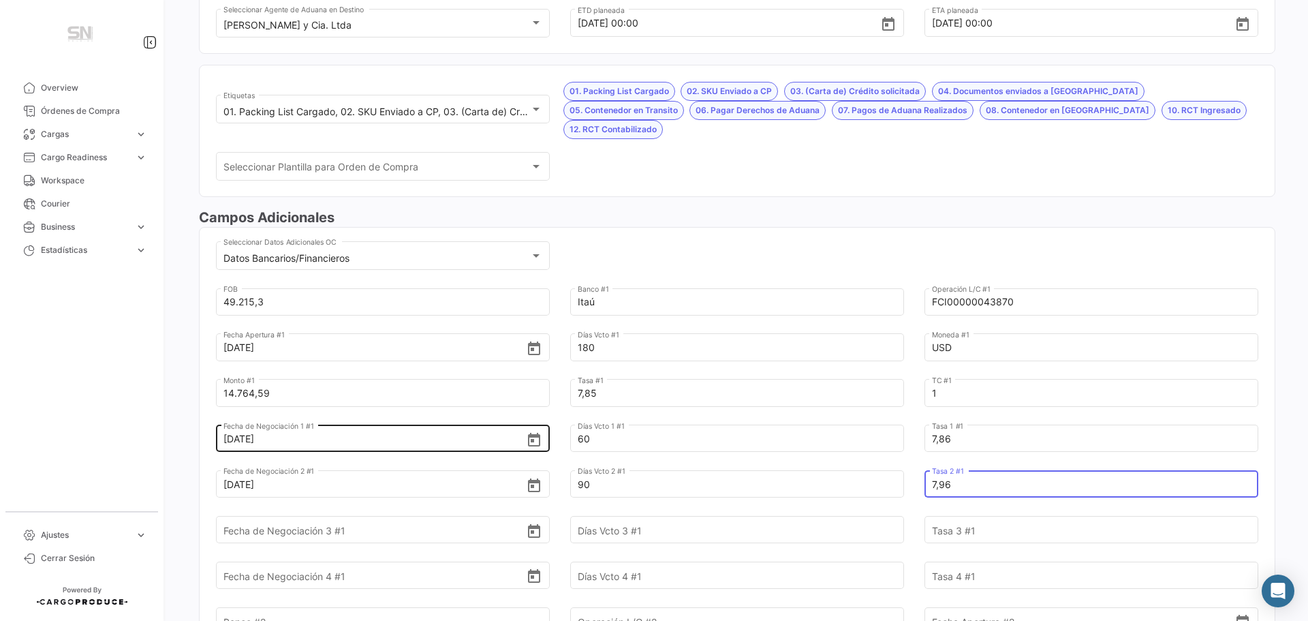
type input "7,96"
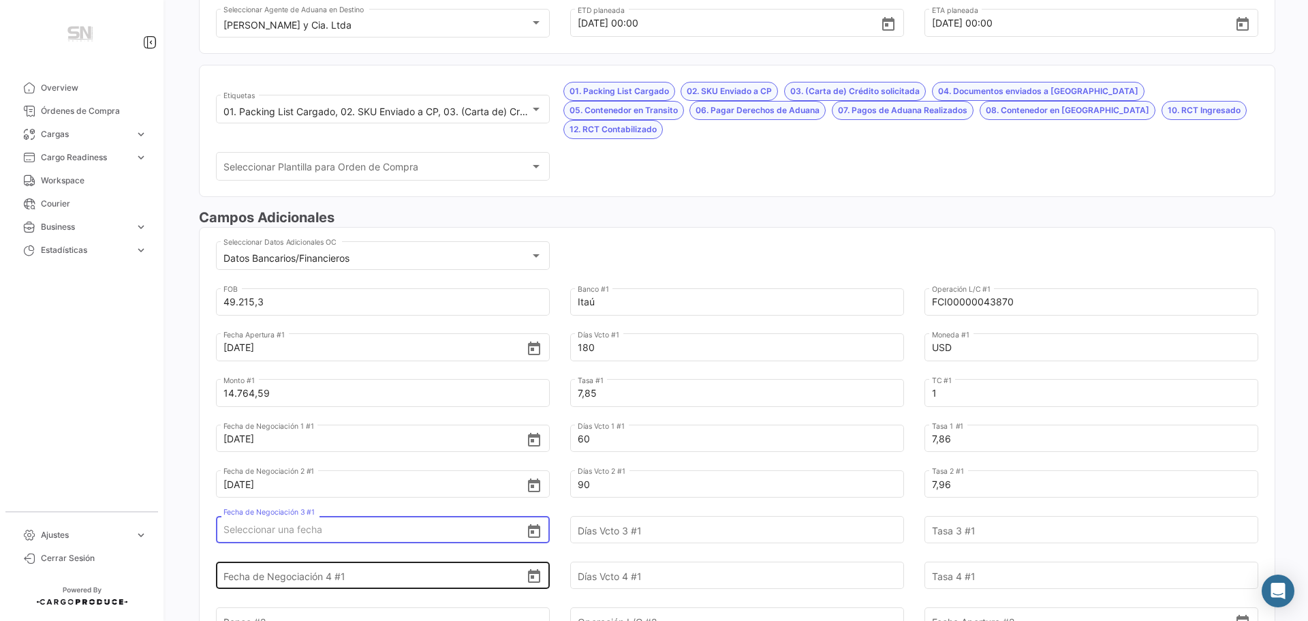
scroll to position [68, 0]
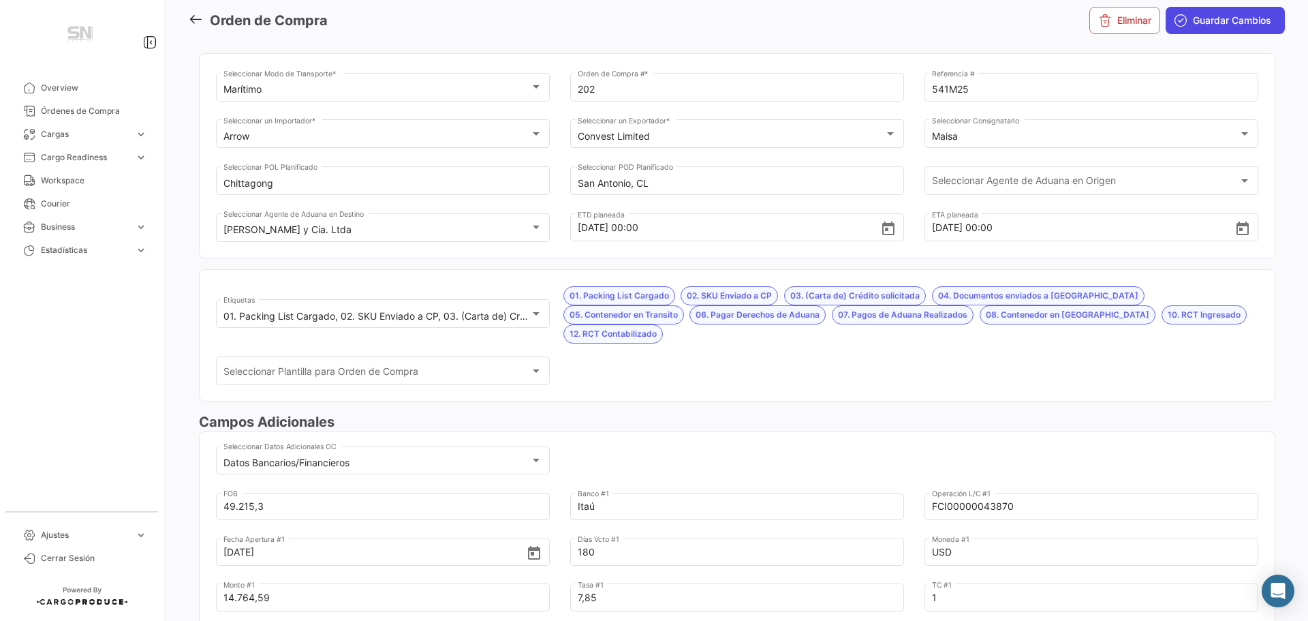
click at [1193, 21] on span "Guardar Cambios" at bounding box center [1232, 21] width 78 height 14
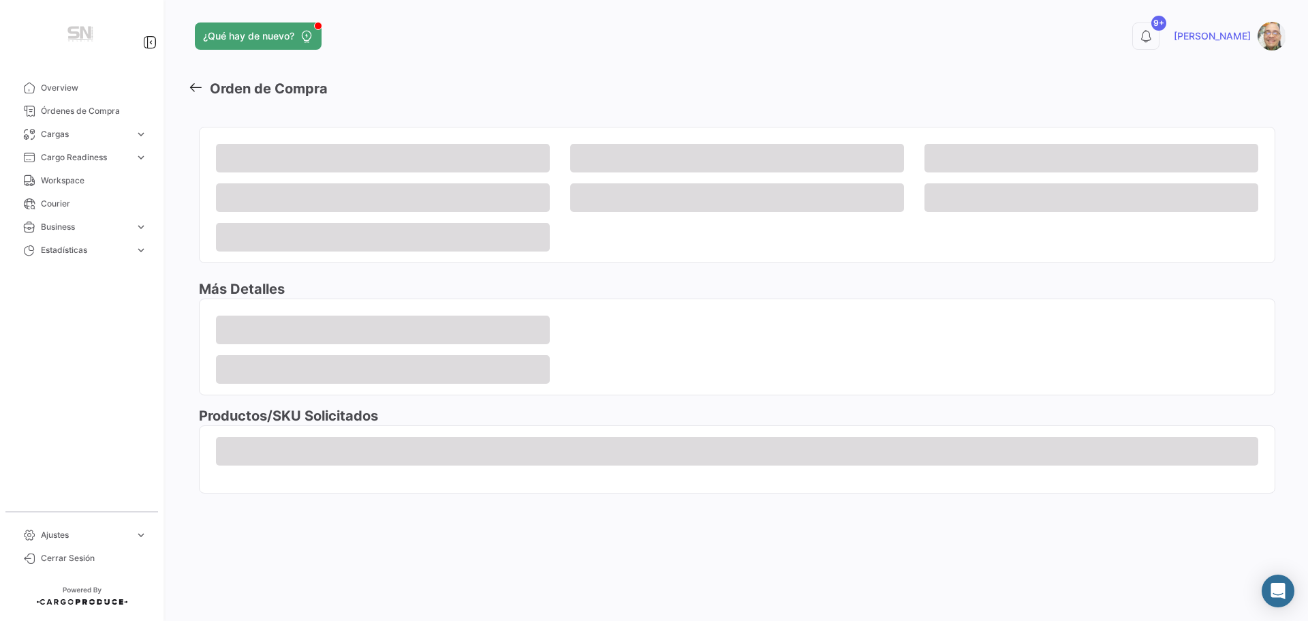
scroll to position [0, 0]
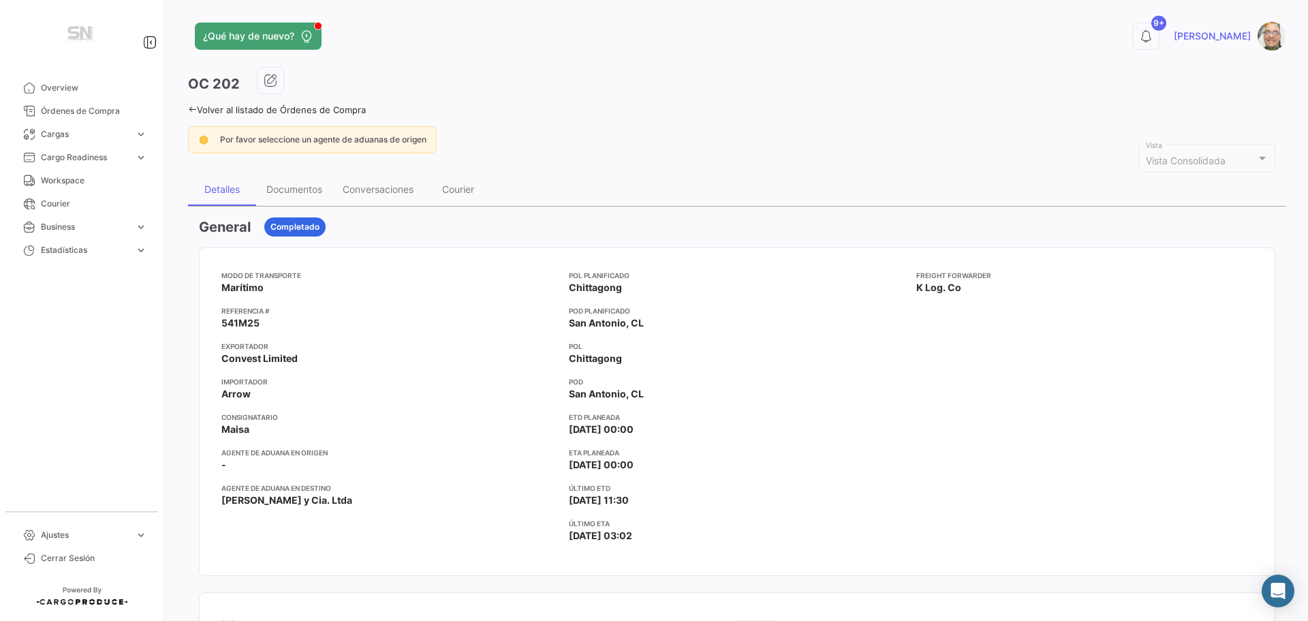
click at [193, 107] on icon at bounding box center [192, 109] width 9 height 9
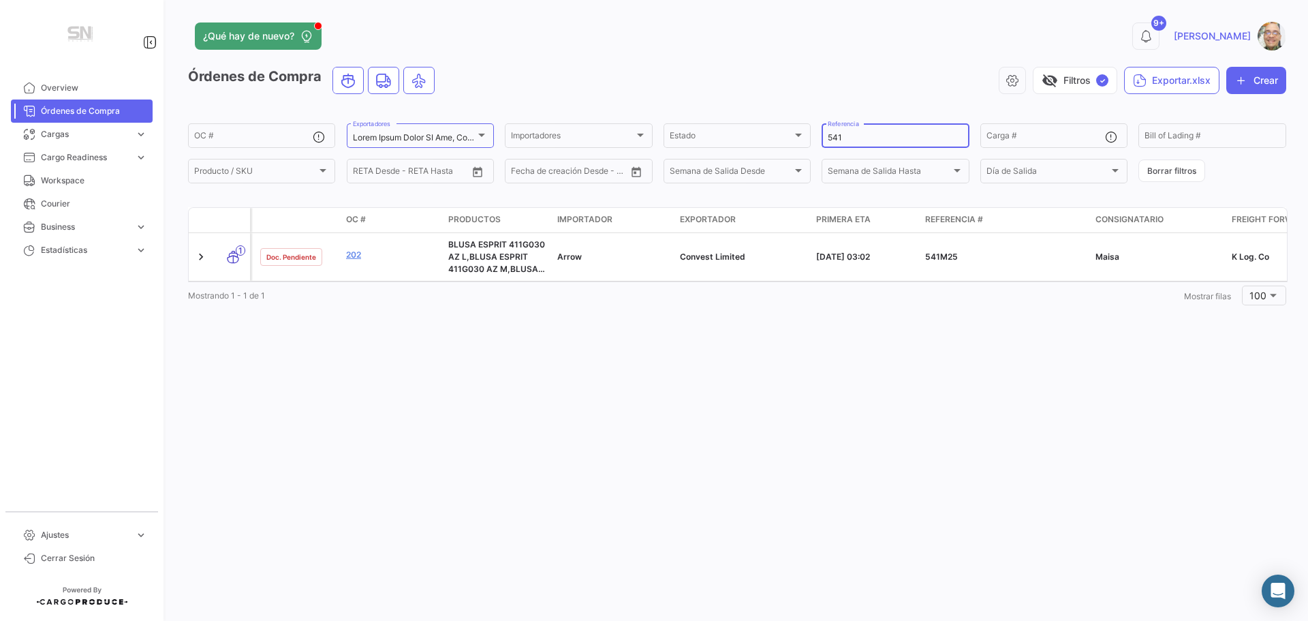
click at [847, 133] on input "541" at bounding box center [895, 138] width 135 height 10
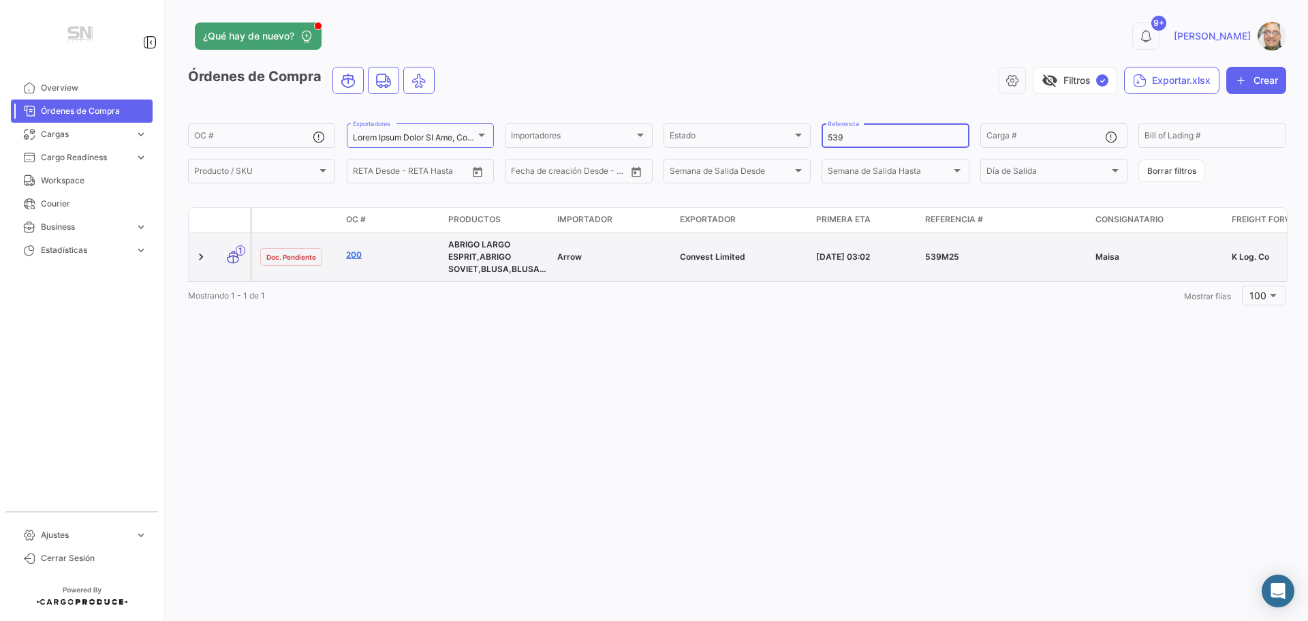
type input "539"
click at [348, 251] on link "200" at bounding box center [391, 255] width 91 height 12
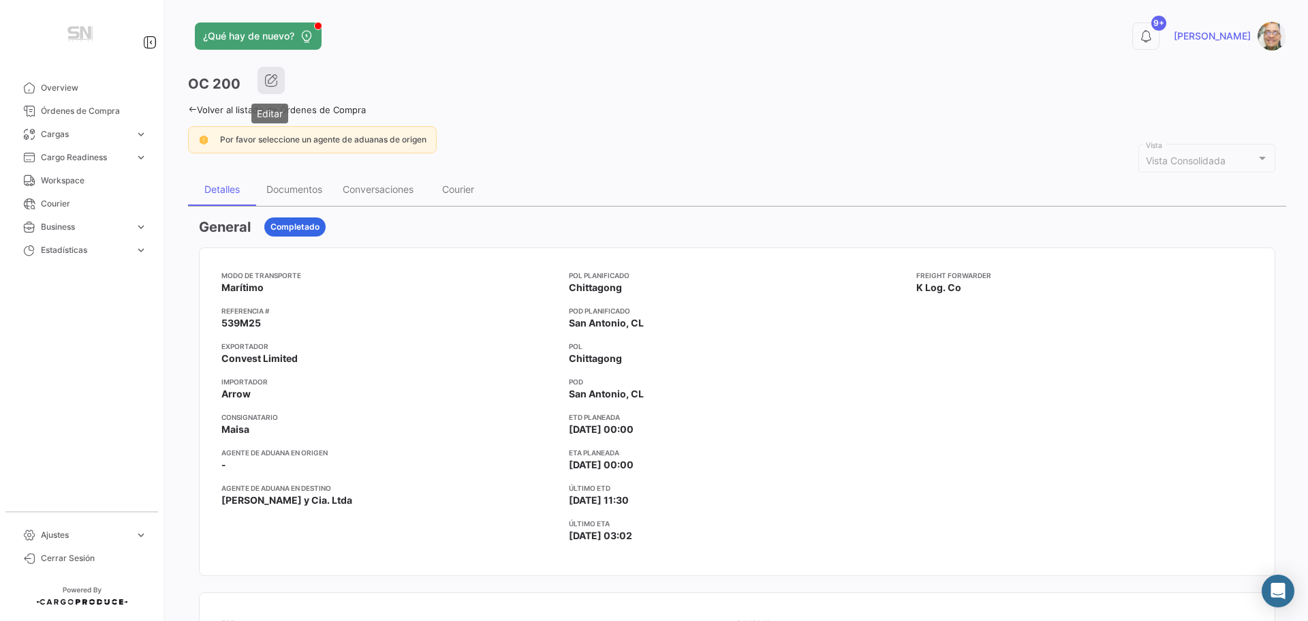
click at [279, 82] on button "button" at bounding box center [271, 80] width 27 height 27
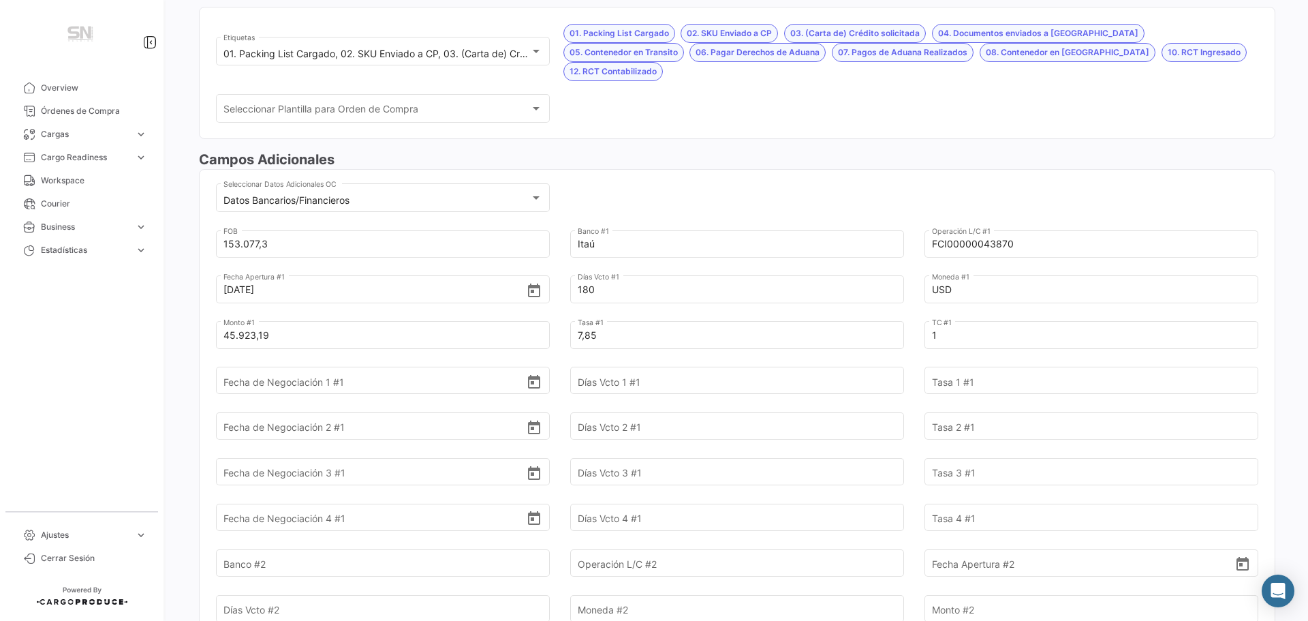
scroll to position [341, 0]
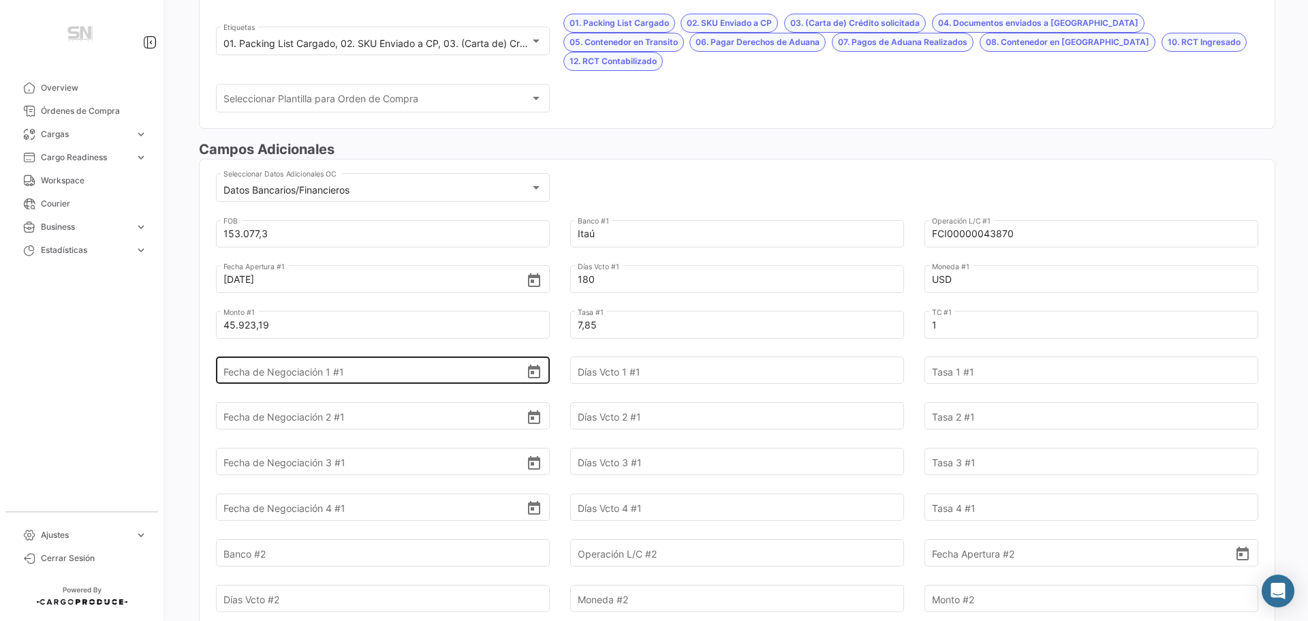
click at [351, 352] on input "Fecha de Negociación 1 #1" at bounding box center [374, 371] width 303 height 48
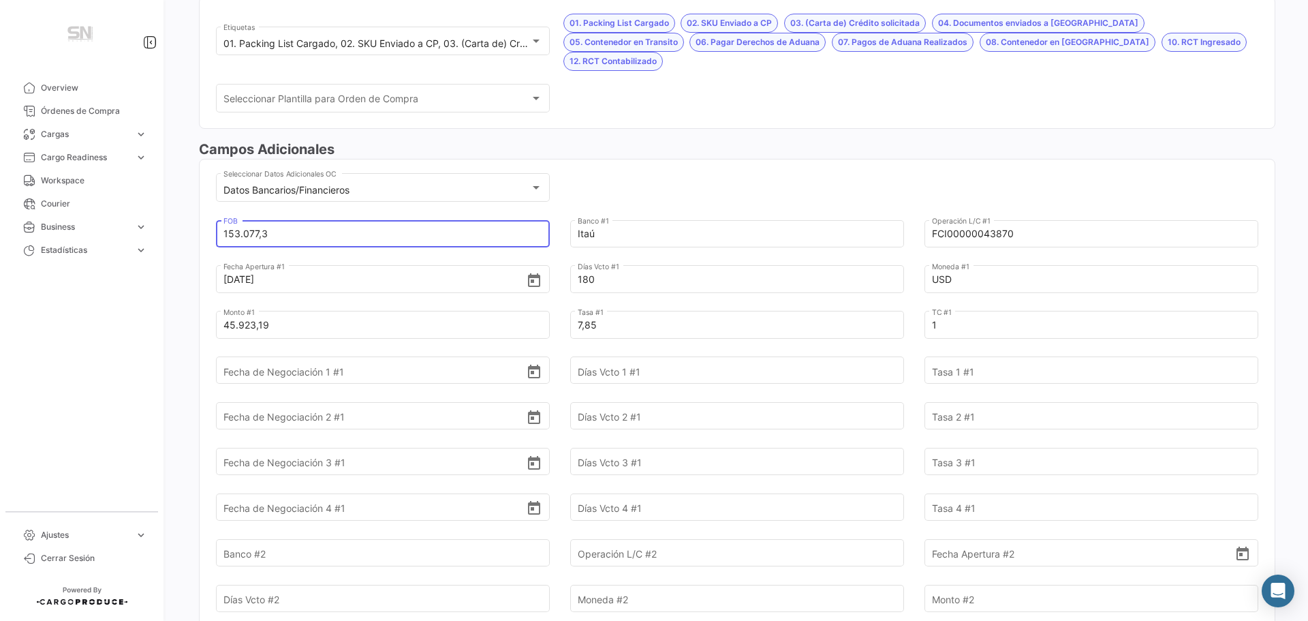
click at [351, 352] on input "Fecha de Negociación 1 #1" at bounding box center [374, 371] width 303 height 48
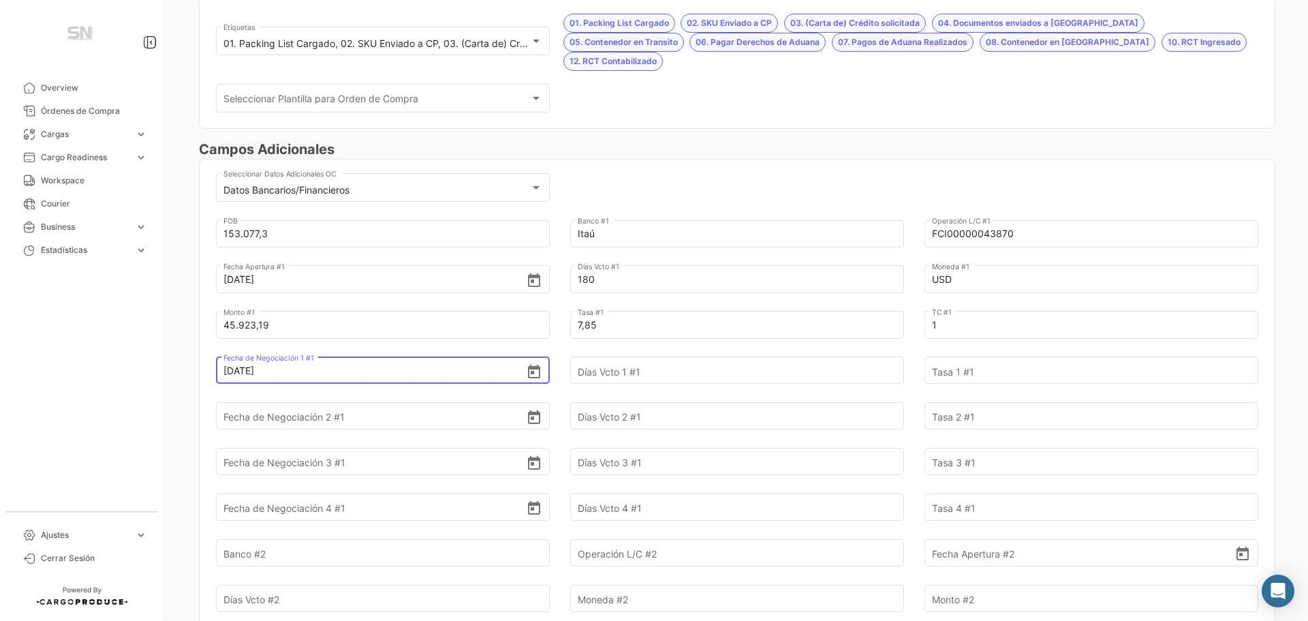
type input "[DATE]"
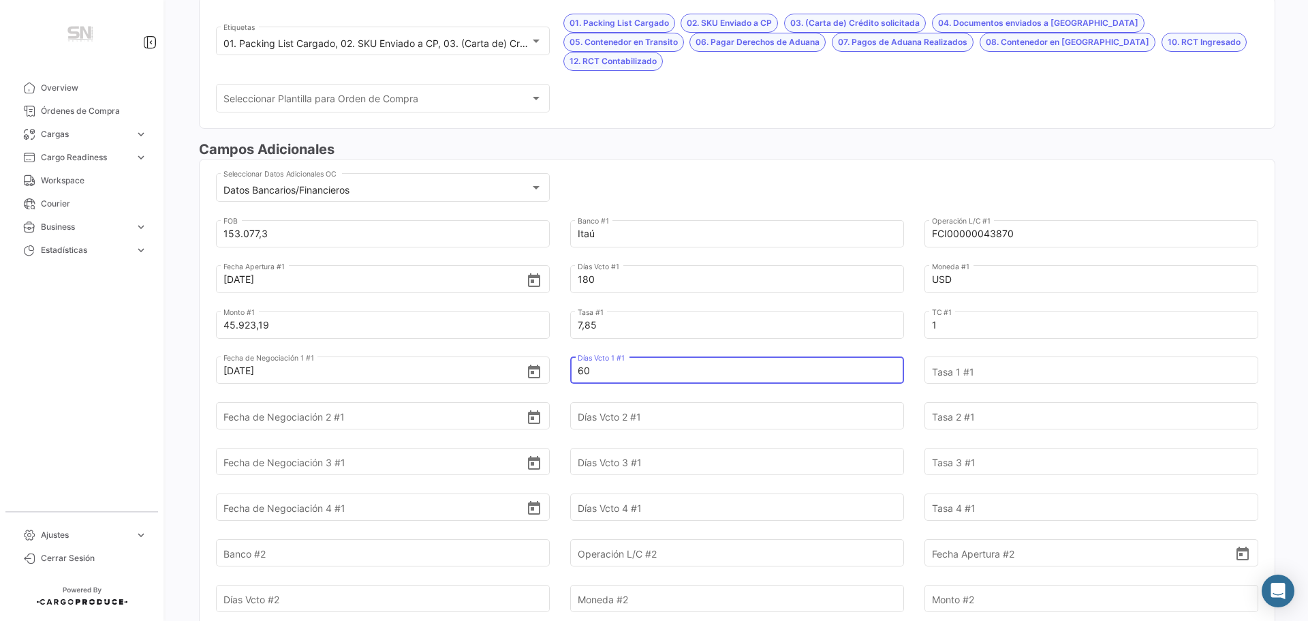
type input "60"
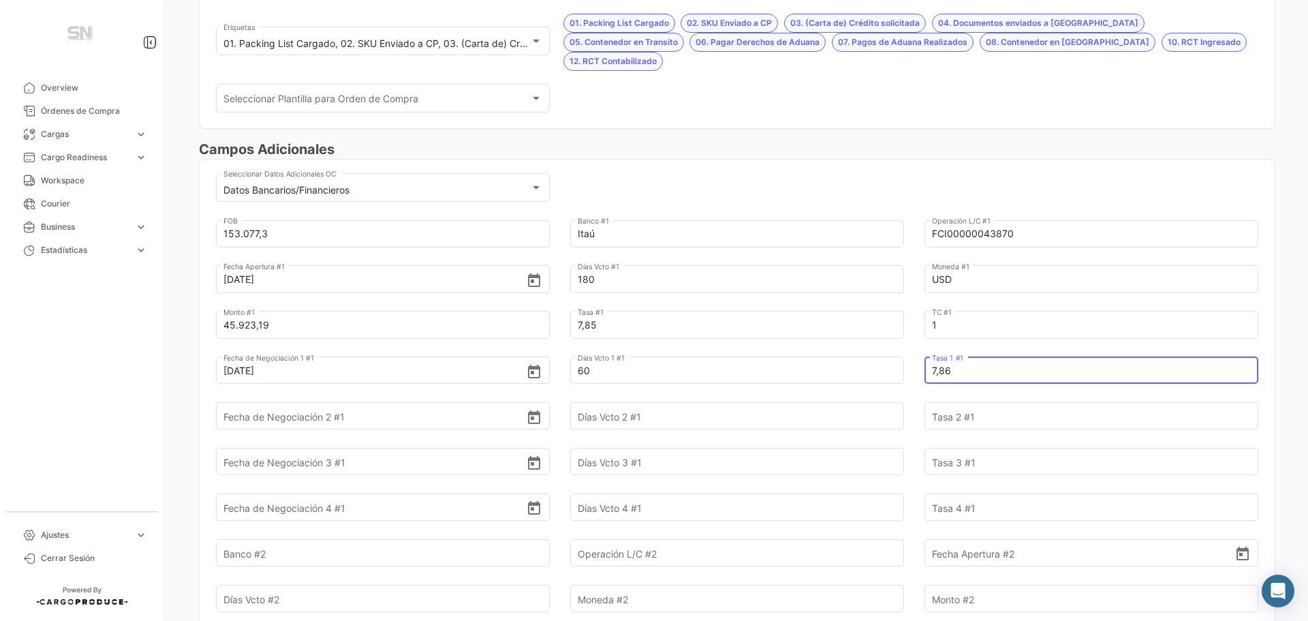
type input "7,86"
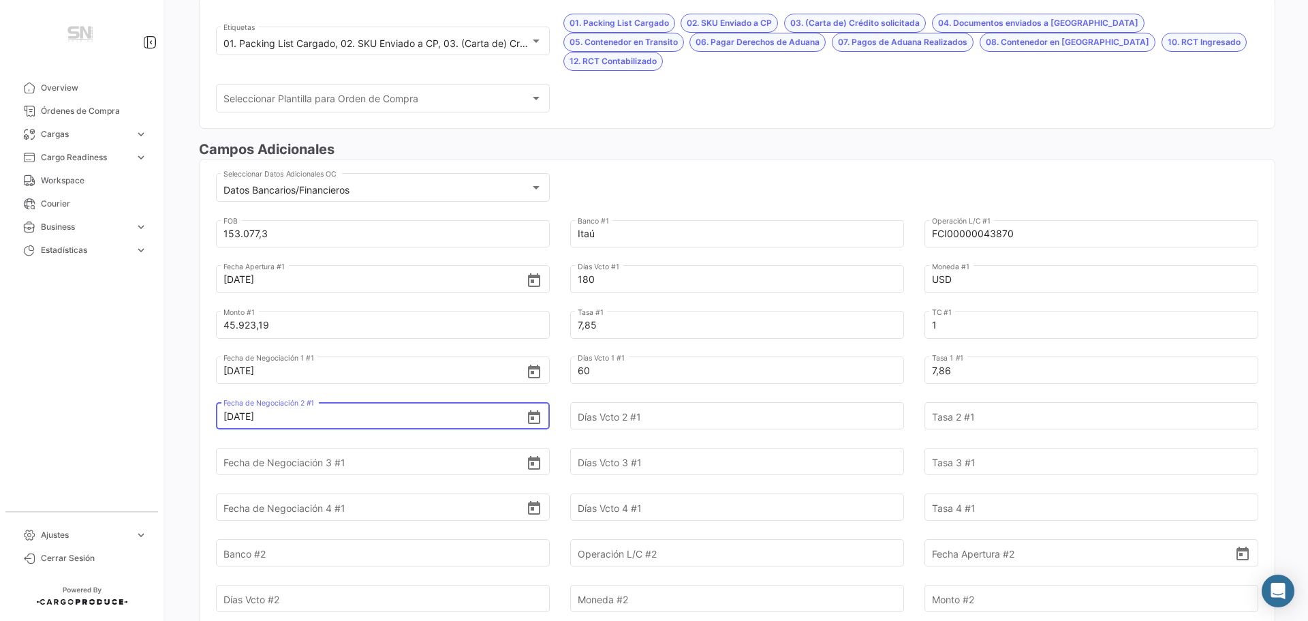
type input "[DATE]"
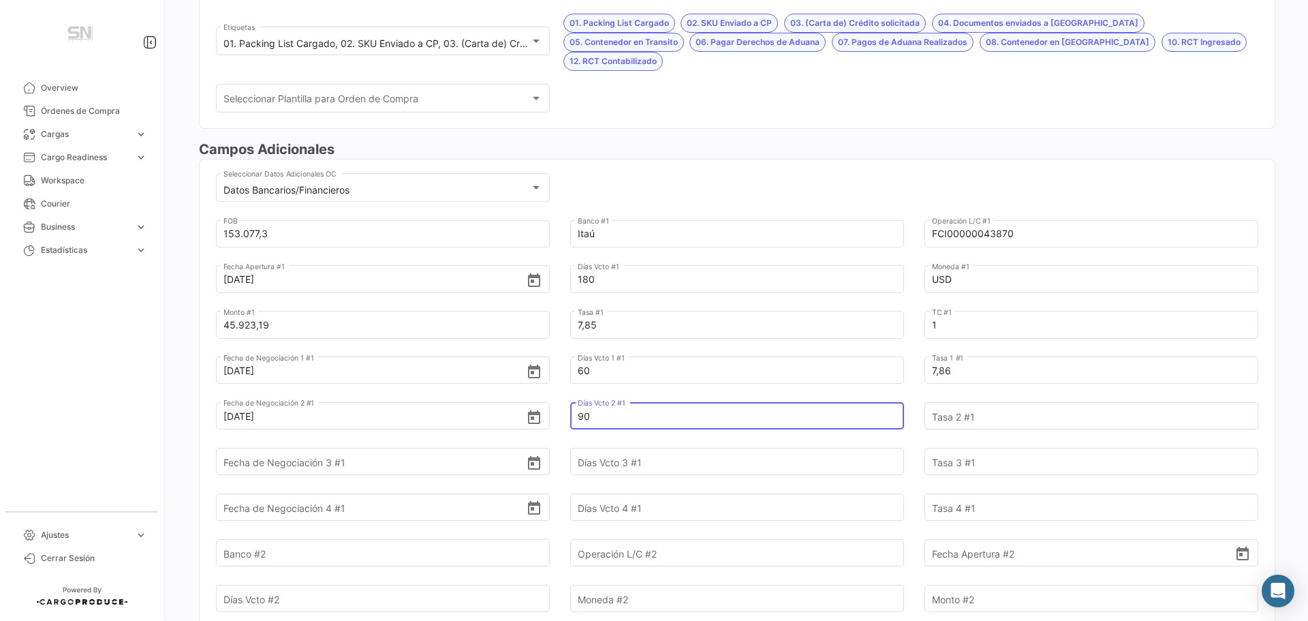
type input "90"
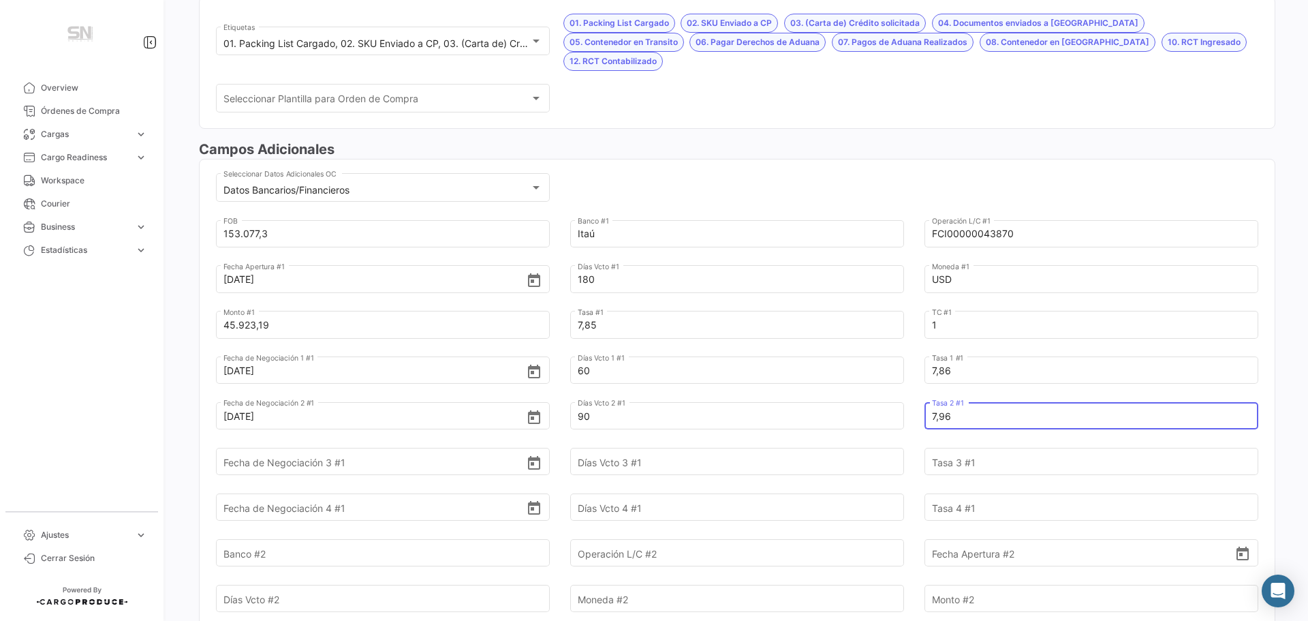
type input "7,96"
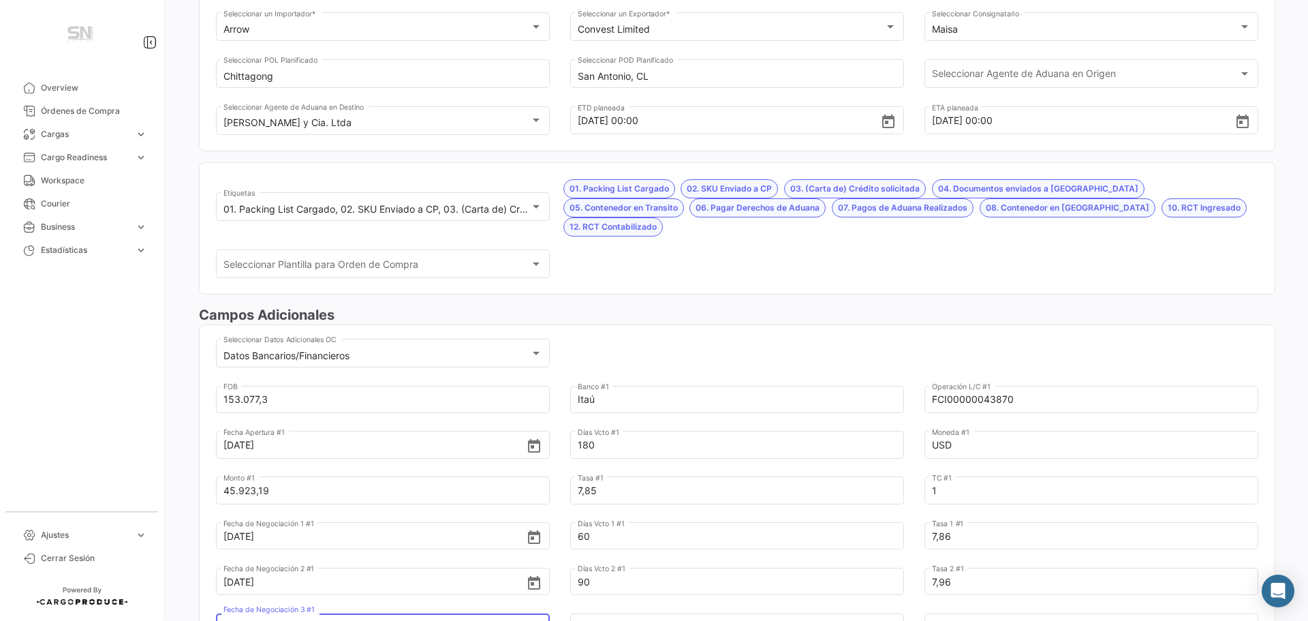
scroll to position [0, 0]
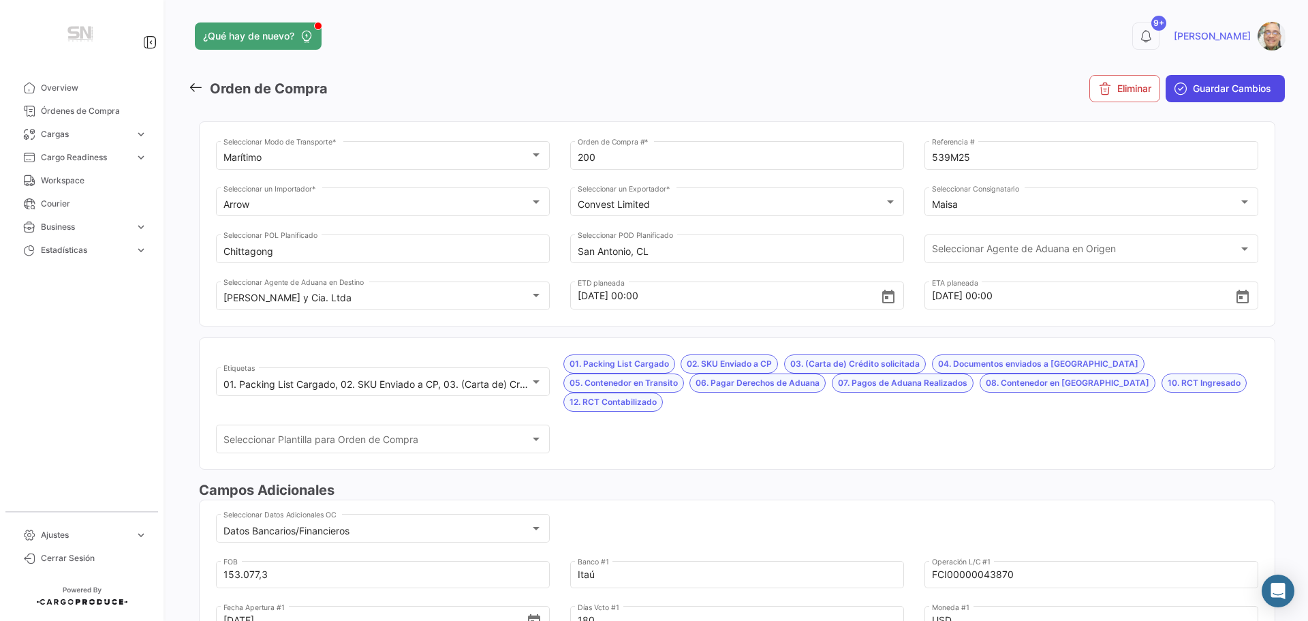
click at [1193, 85] on span "Guardar Cambios" at bounding box center [1232, 89] width 78 height 14
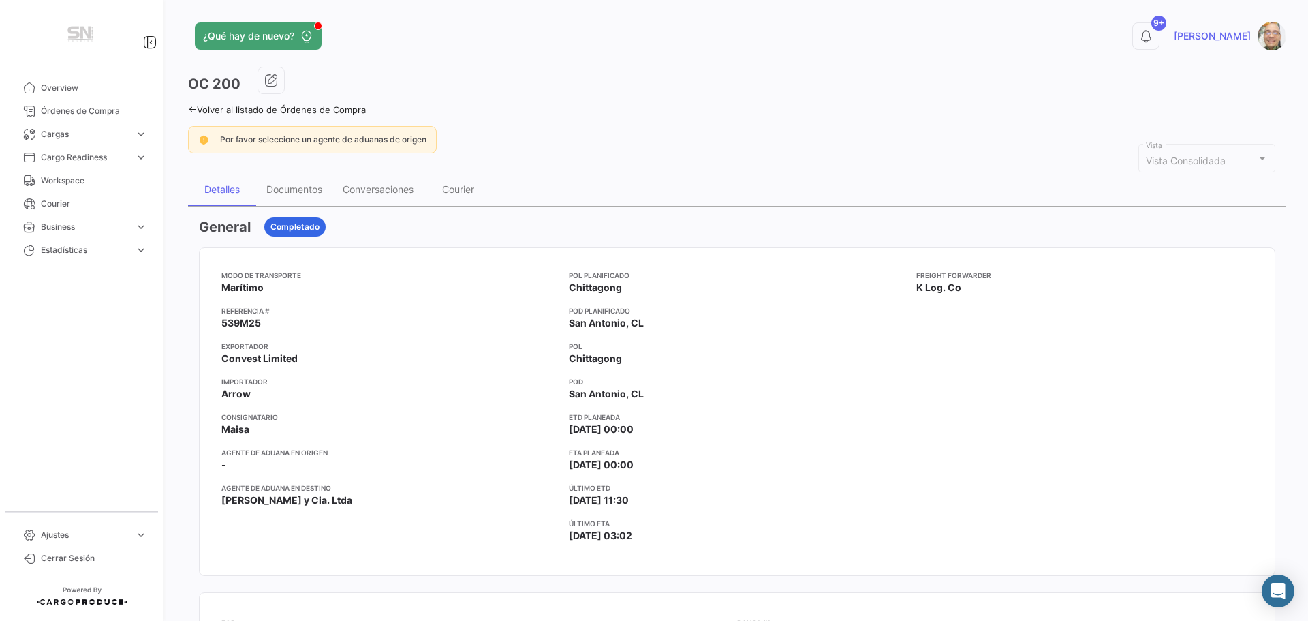
click at [188, 108] on icon at bounding box center [192, 109] width 9 height 9
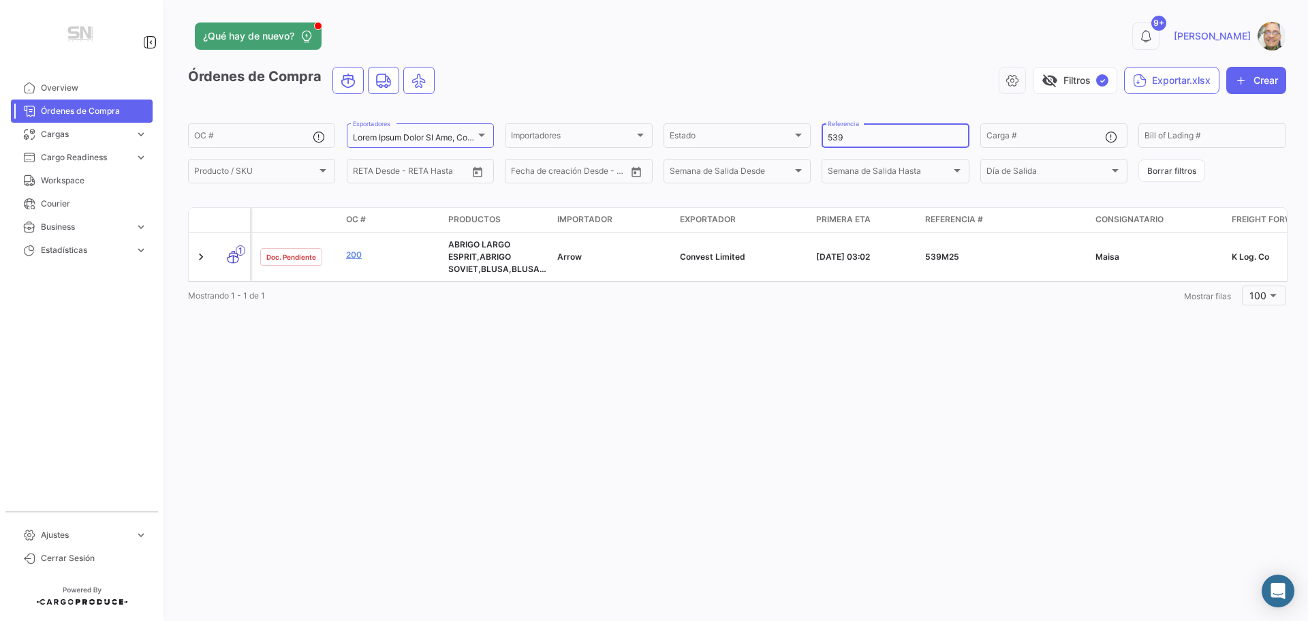
click at [855, 141] on input "539" at bounding box center [895, 138] width 135 height 10
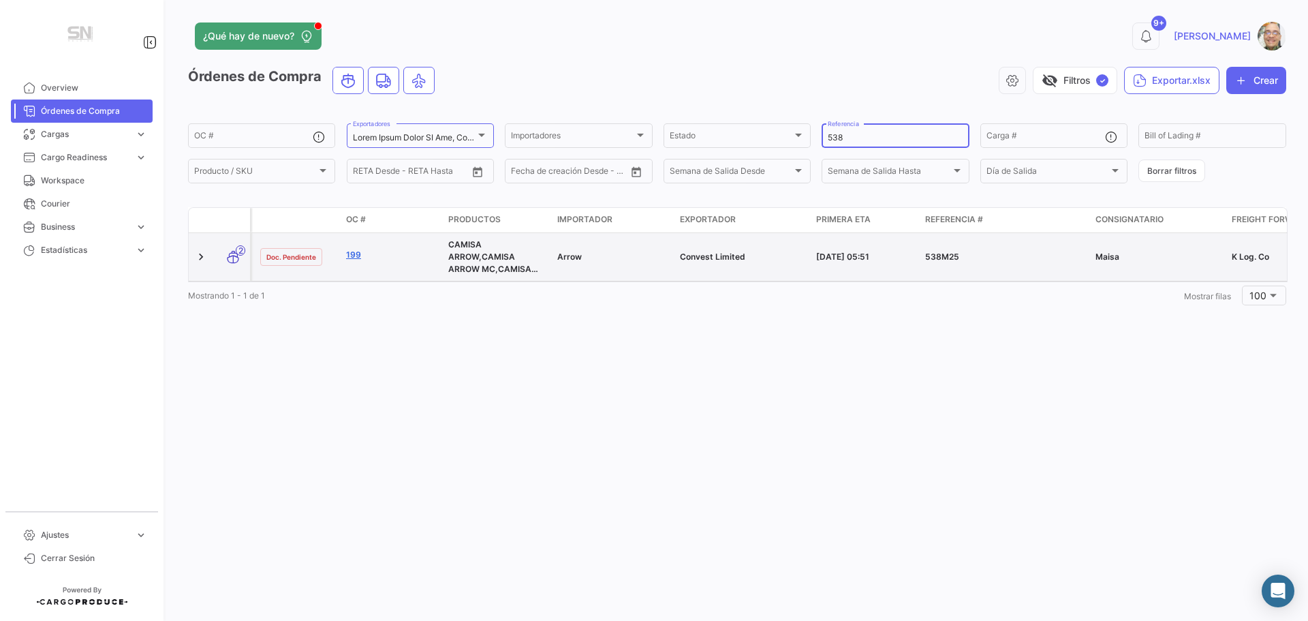
type input "538"
click at [358, 251] on link "199" at bounding box center [391, 255] width 91 height 12
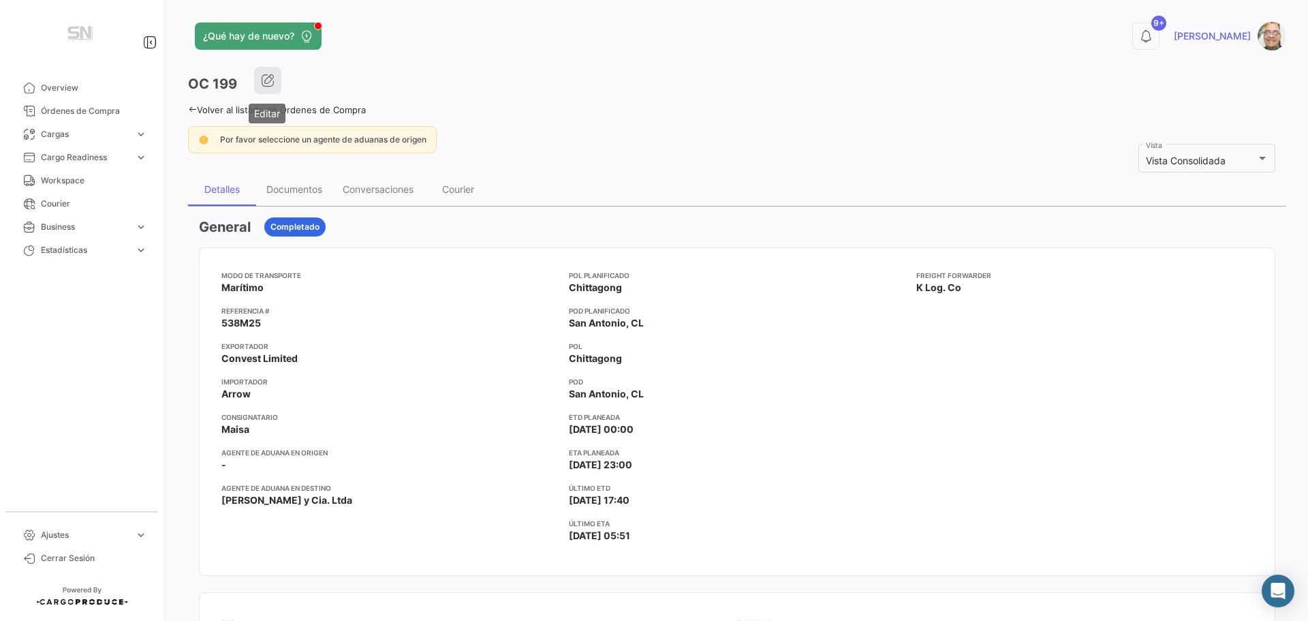
click at [263, 85] on icon "button" at bounding box center [268, 81] width 14 height 14
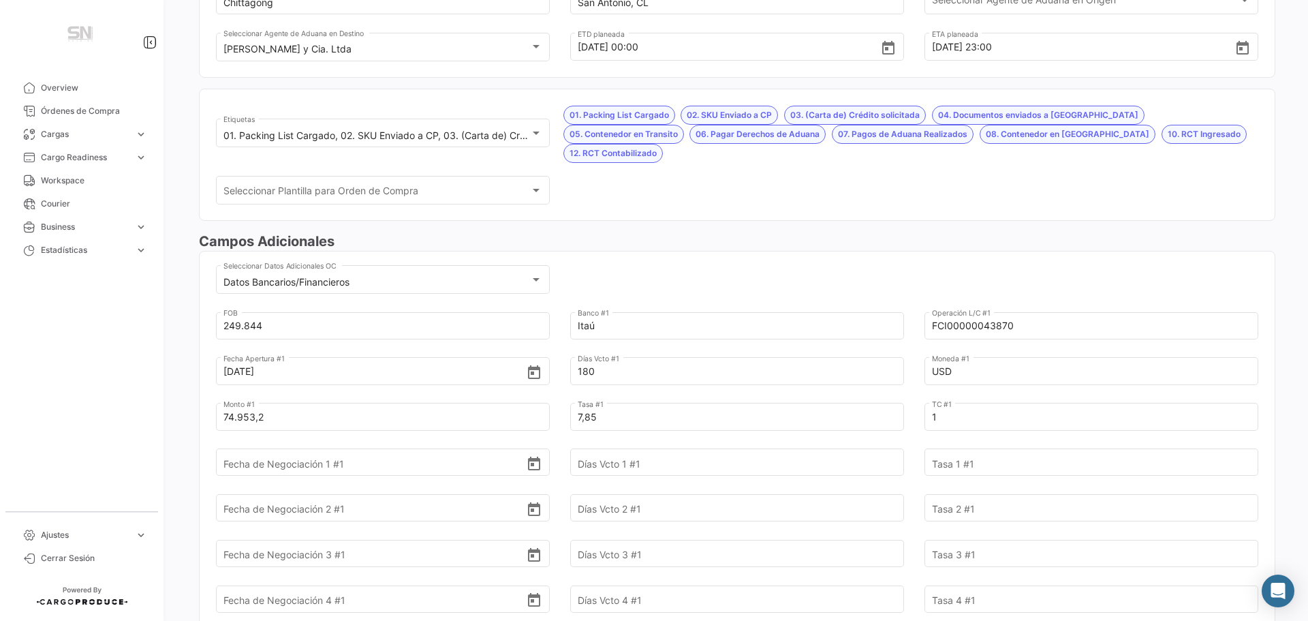
scroll to position [273, 0]
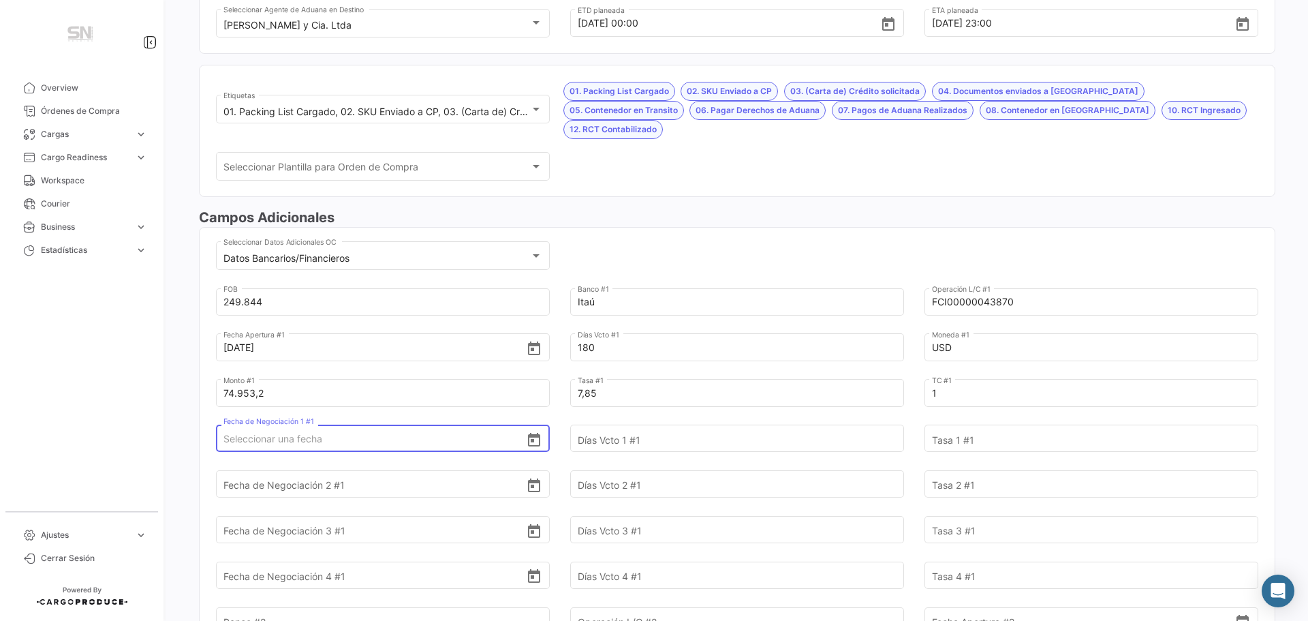
click at [373, 423] on input "Fecha de Negociación 1 #1" at bounding box center [374, 439] width 303 height 48
type input "[DATE]"
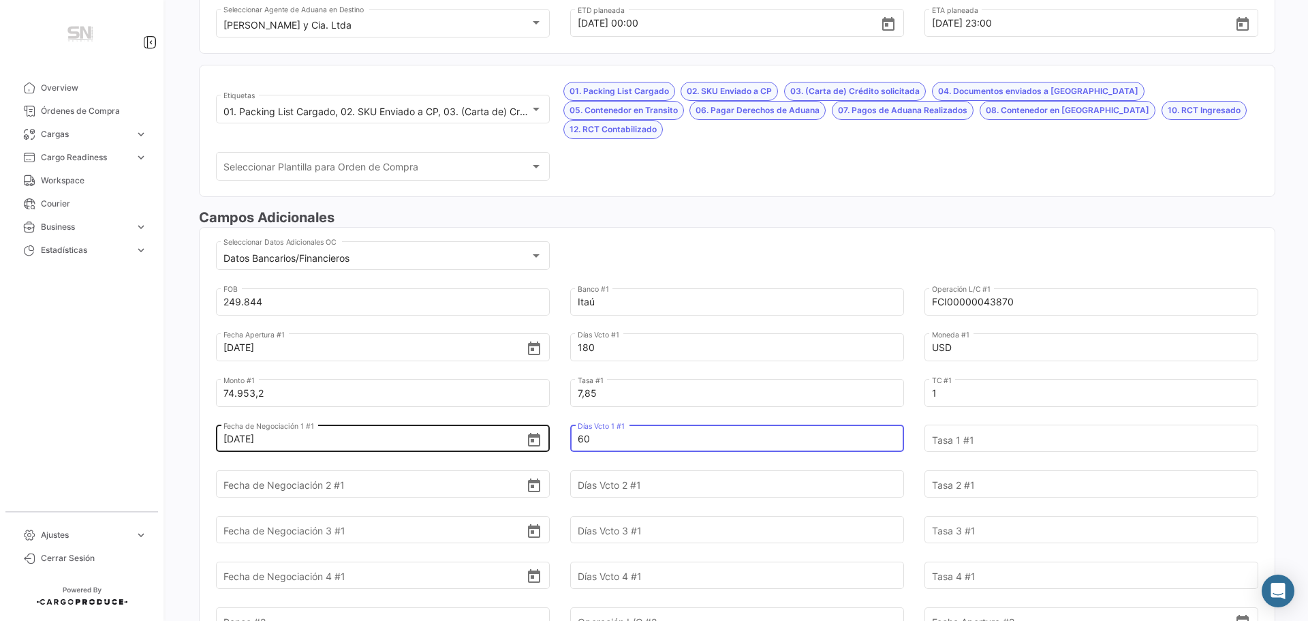
type input "60"
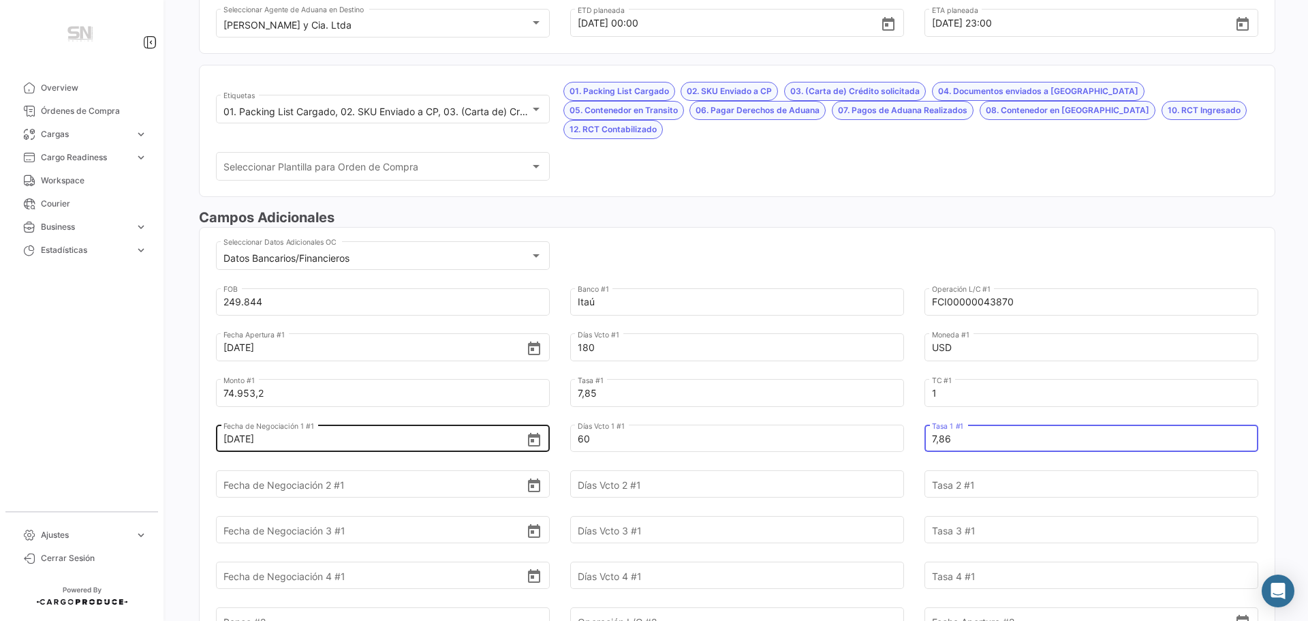
type input "7,86"
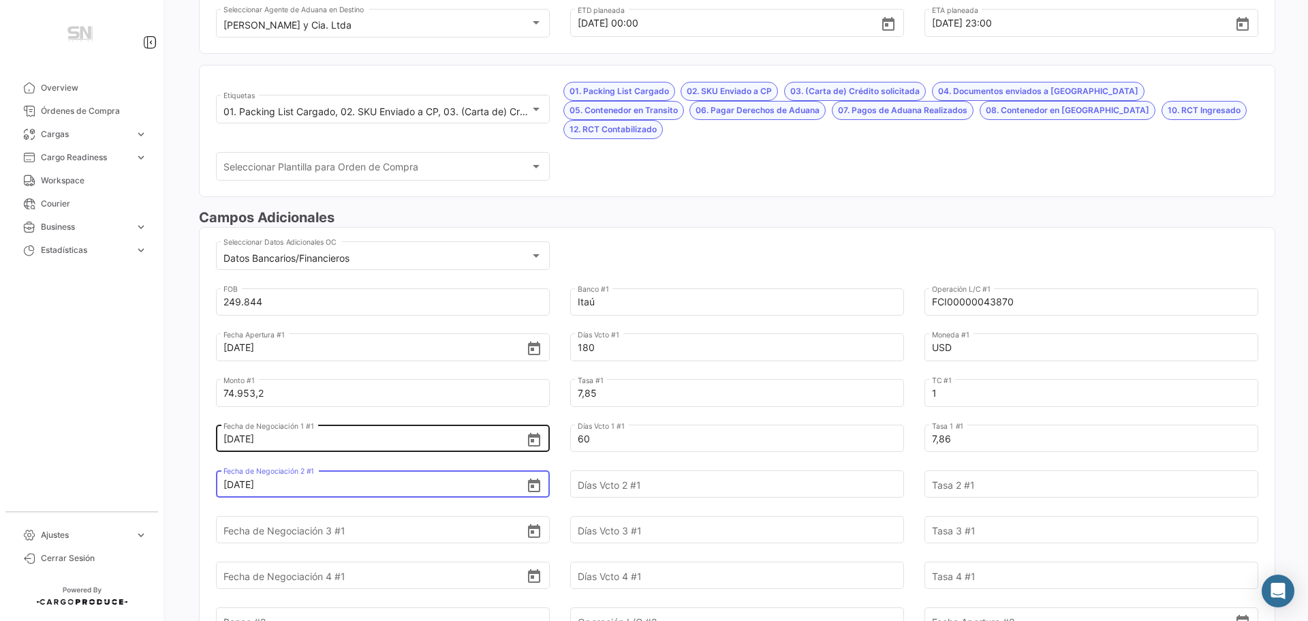
type input "[DATE]"
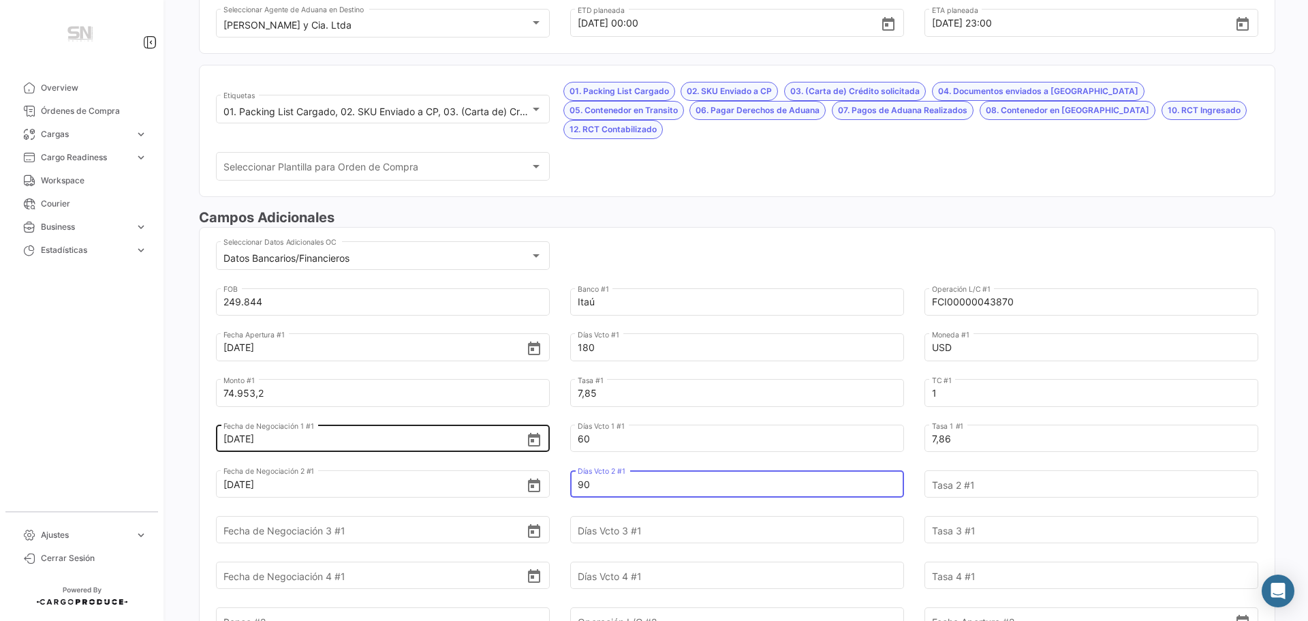
type input "90"
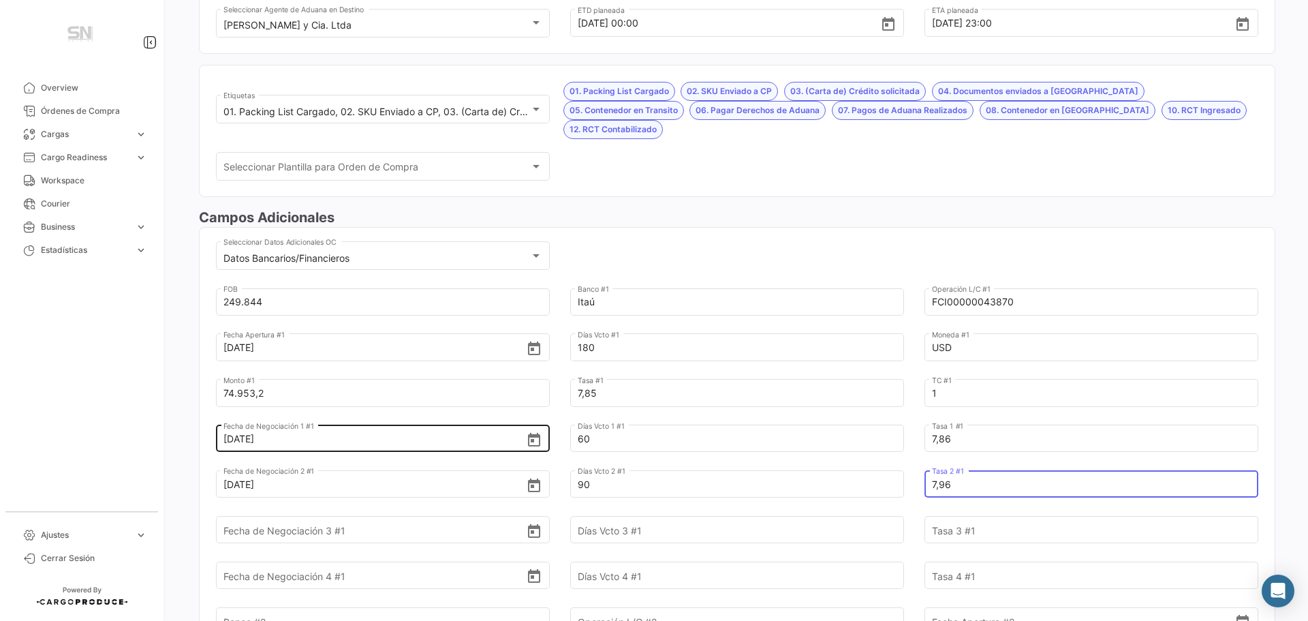
type input "7,96"
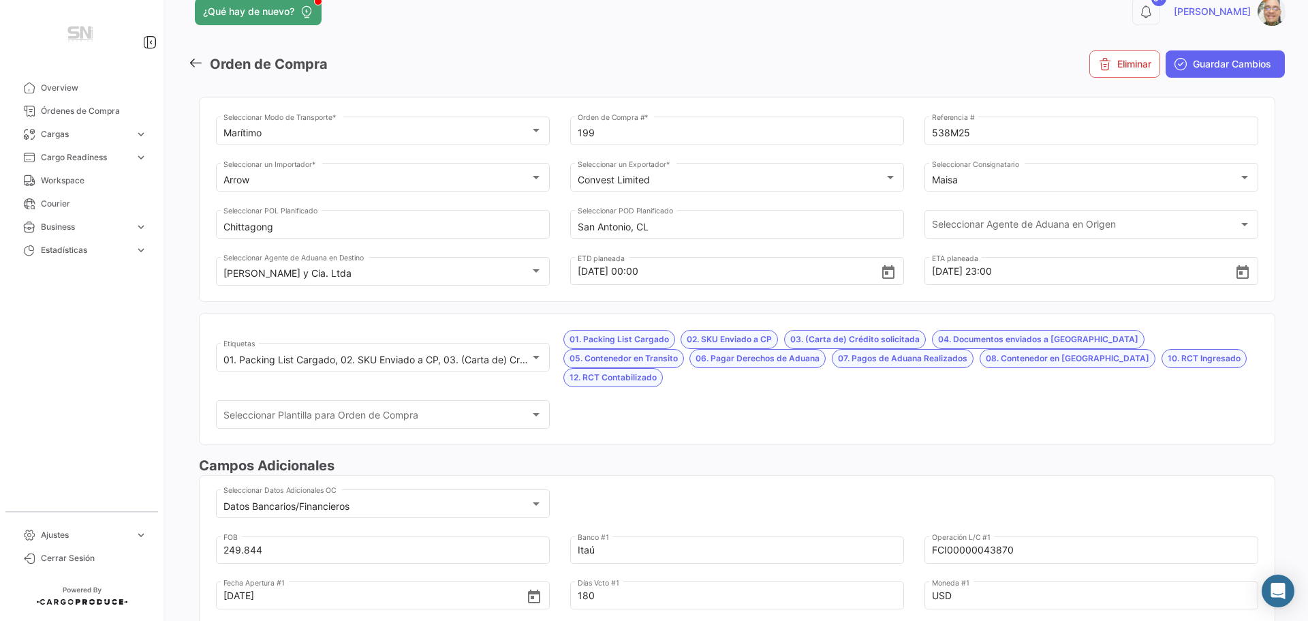
scroll to position [0, 0]
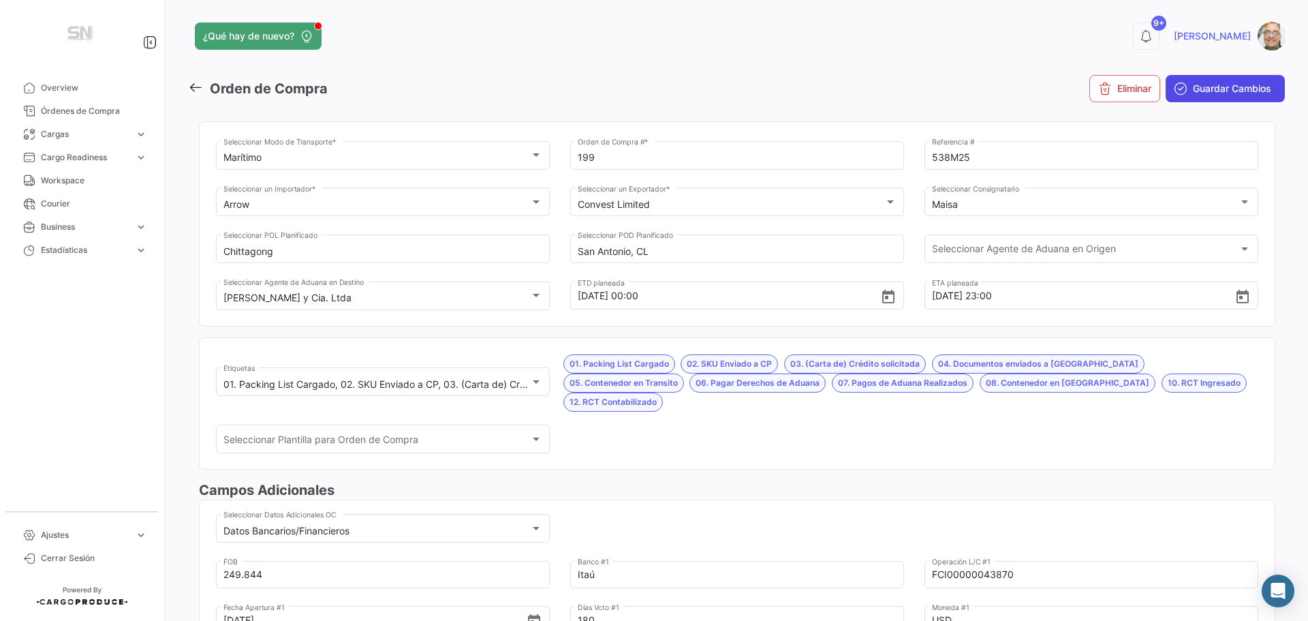
click at [1183, 91] on button "Guardar Cambios" at bounding box center [1225, 88] width 119 height 27
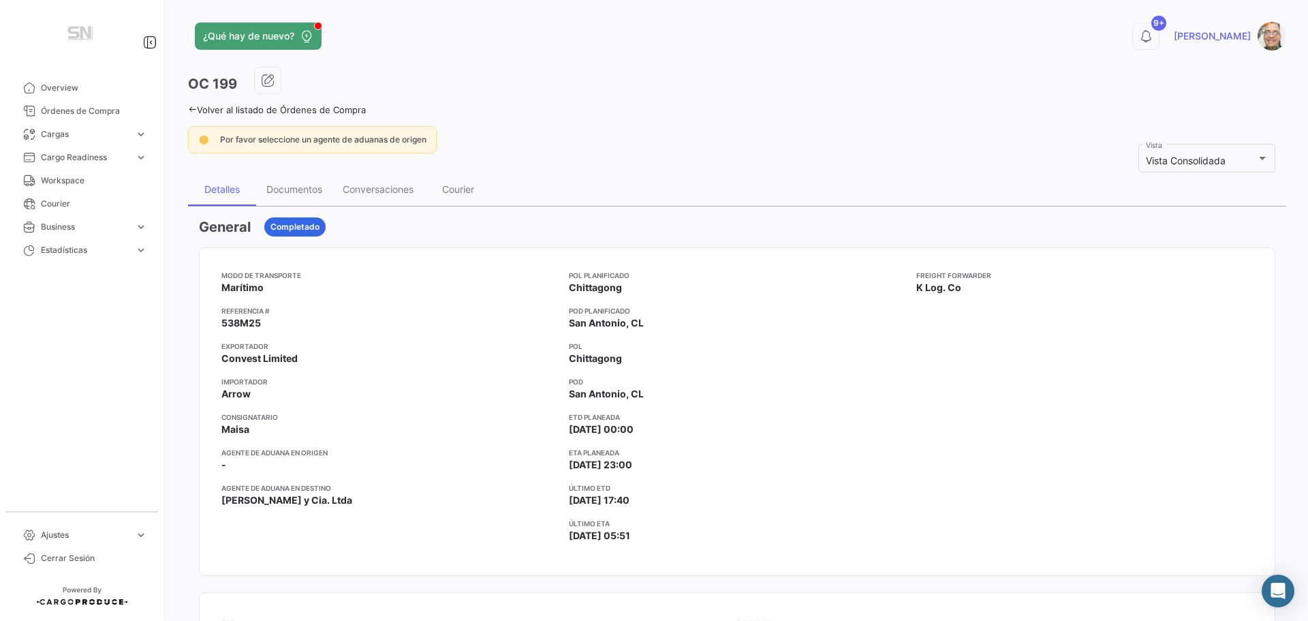
click at [193, 110] on icon at bounding box center [192, 109] width 9 height 9
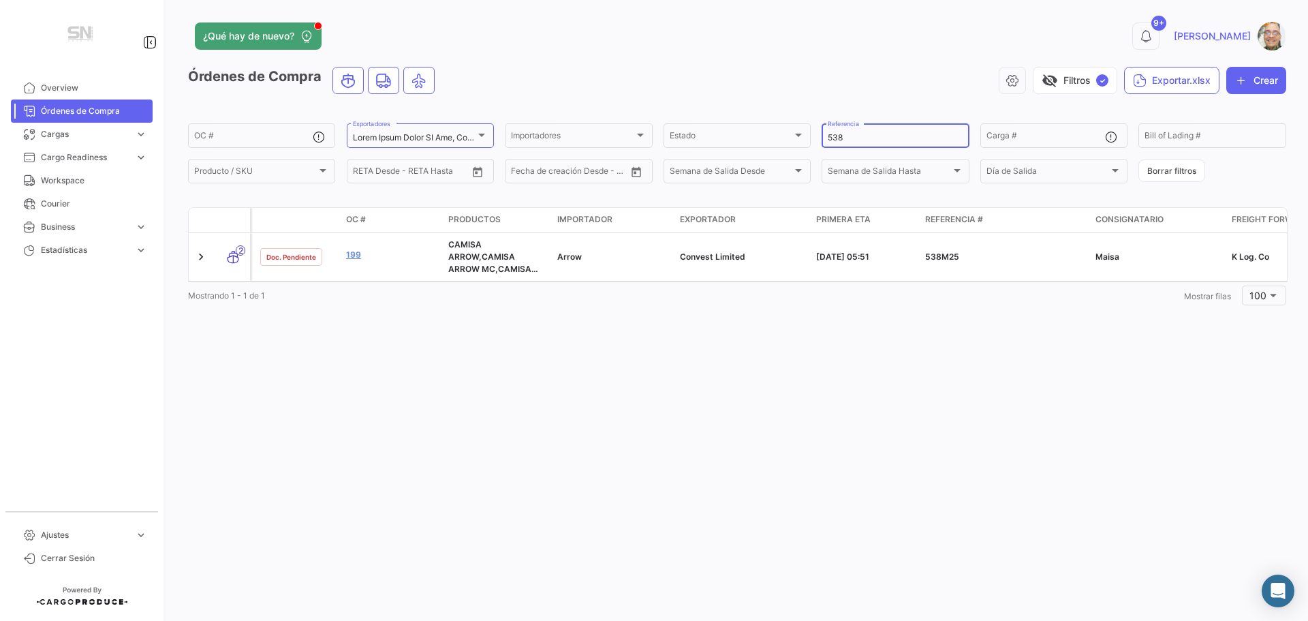
click at [860, 139] on input "538" at bounding box center [895, 138] width 135 height 10
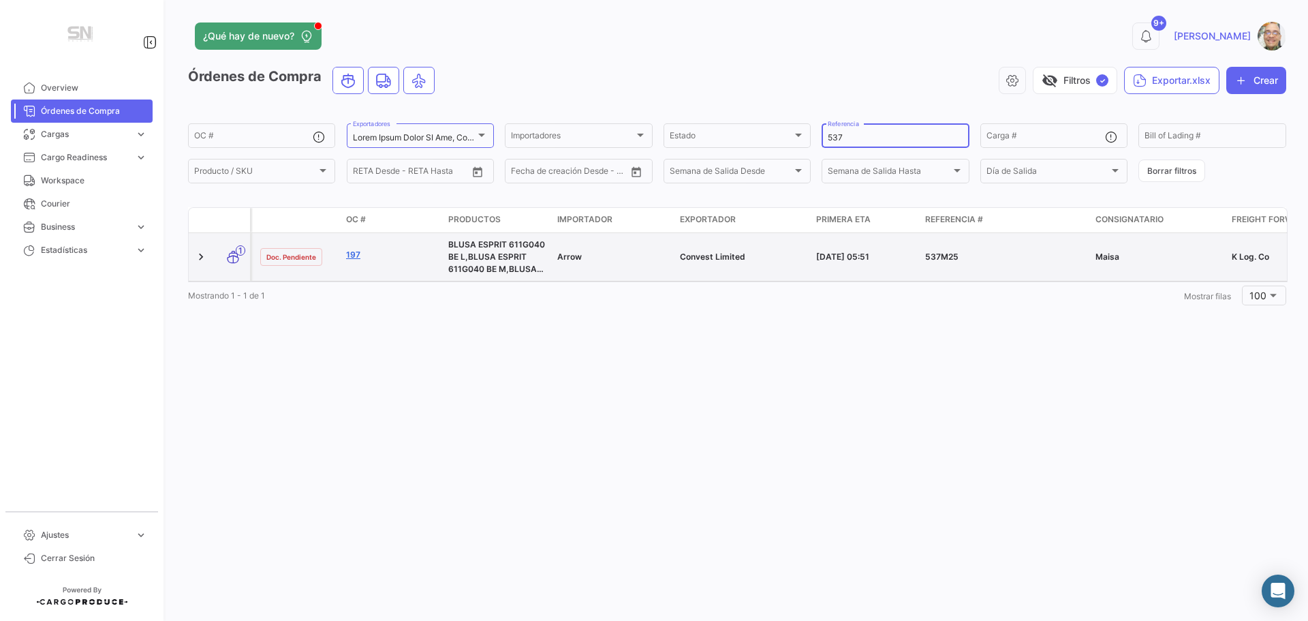
type input "537"
click at [356, 251] on link "197" at bounding box center [391, 255] width 91 height 12
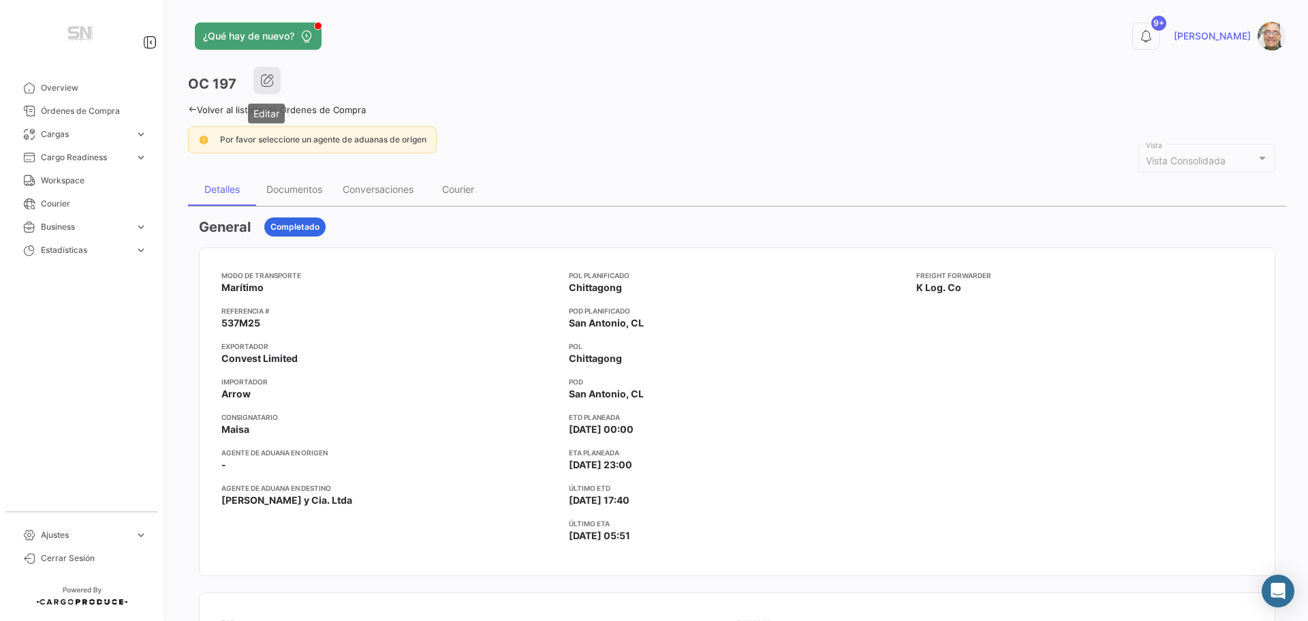
click at [264, 79] on icon "button" at bounding box center [267, 81] width 14 height 14
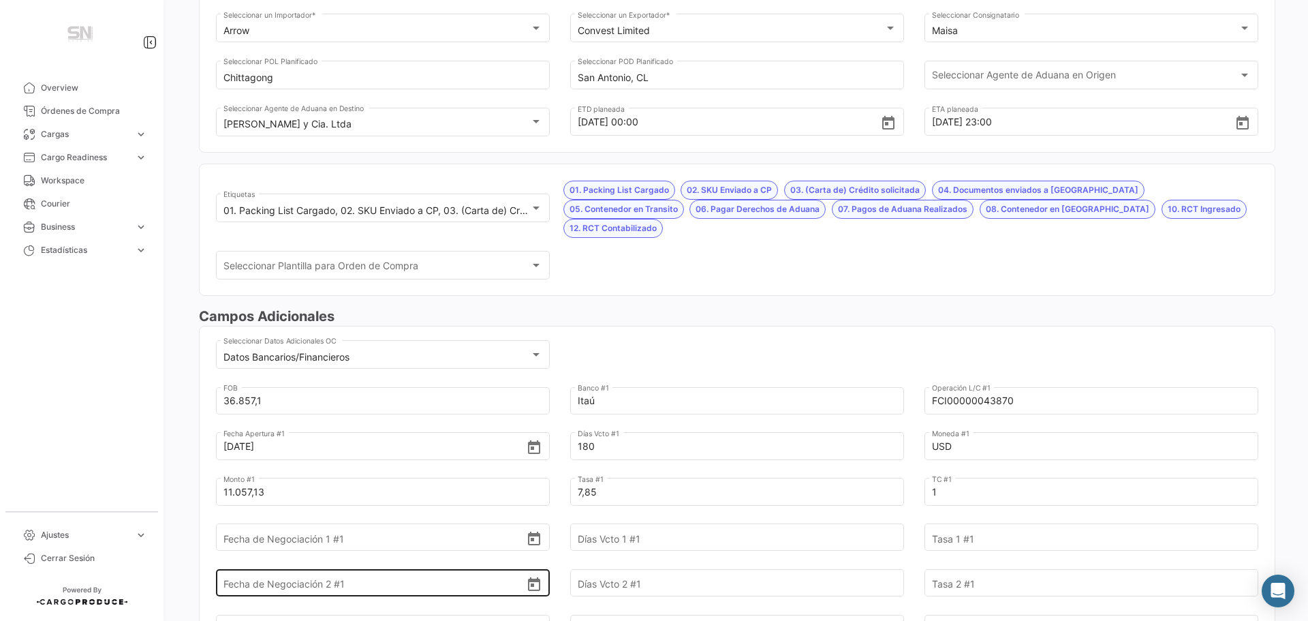
scroll to position [204, 0]
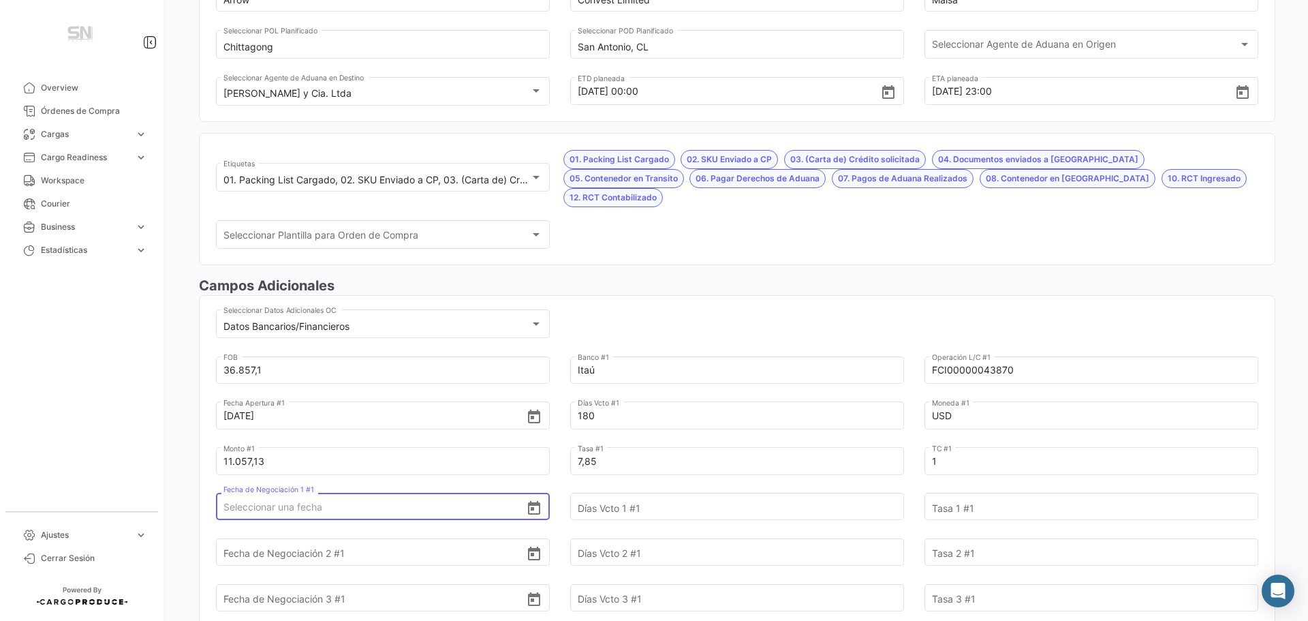
click at [371, 486] on input "Fecha de Negociación 1 #1" at bounding box center [374, 507] width 303 height 48
click at [371, 485] on input "Fecha de Negociación 1 #1" at bounding box center [374, 507] width 303 height 48
type input "[DATE]"
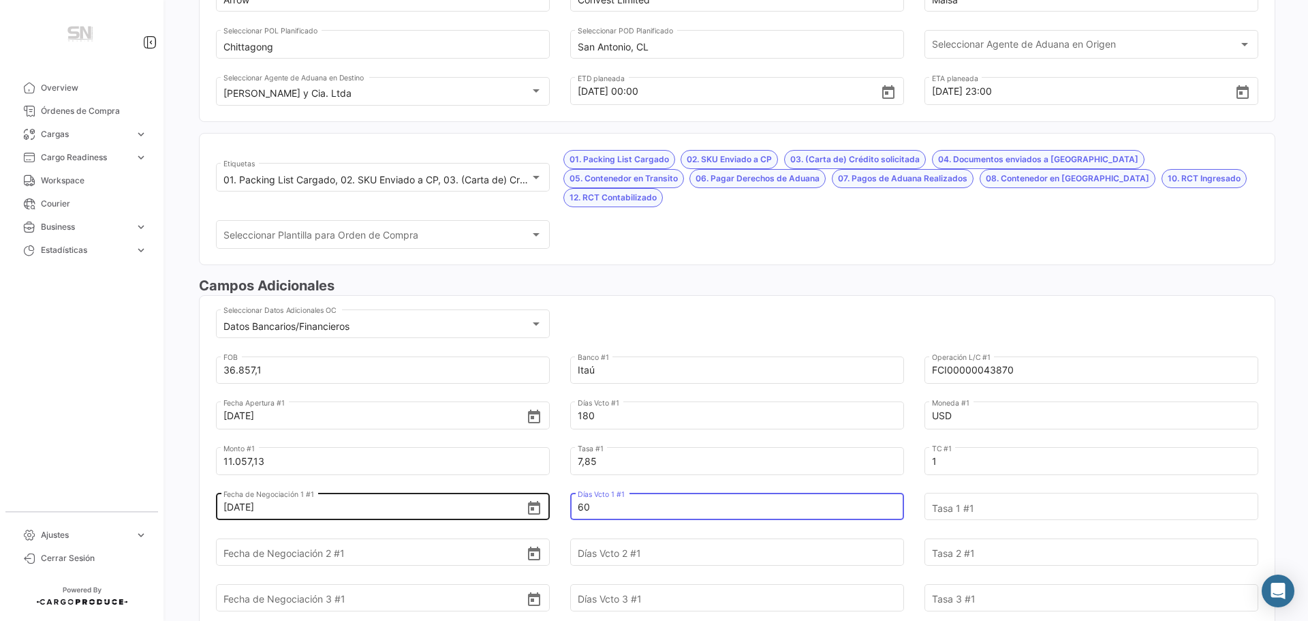
type input "60"
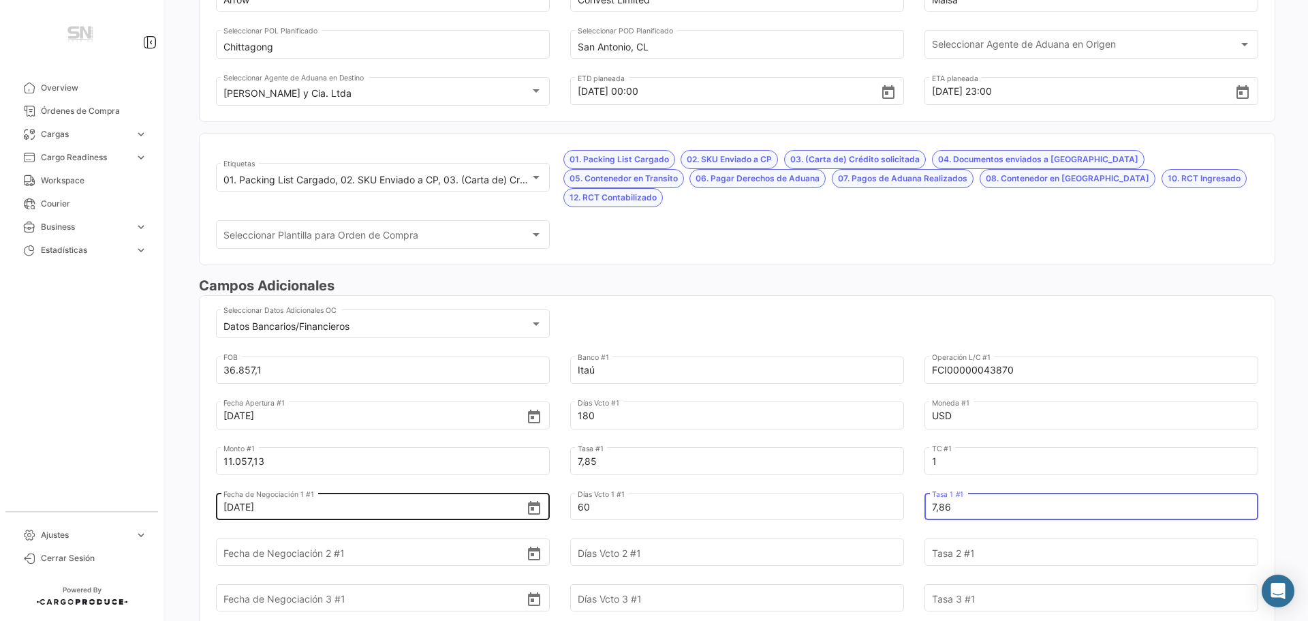
type input "7,86"
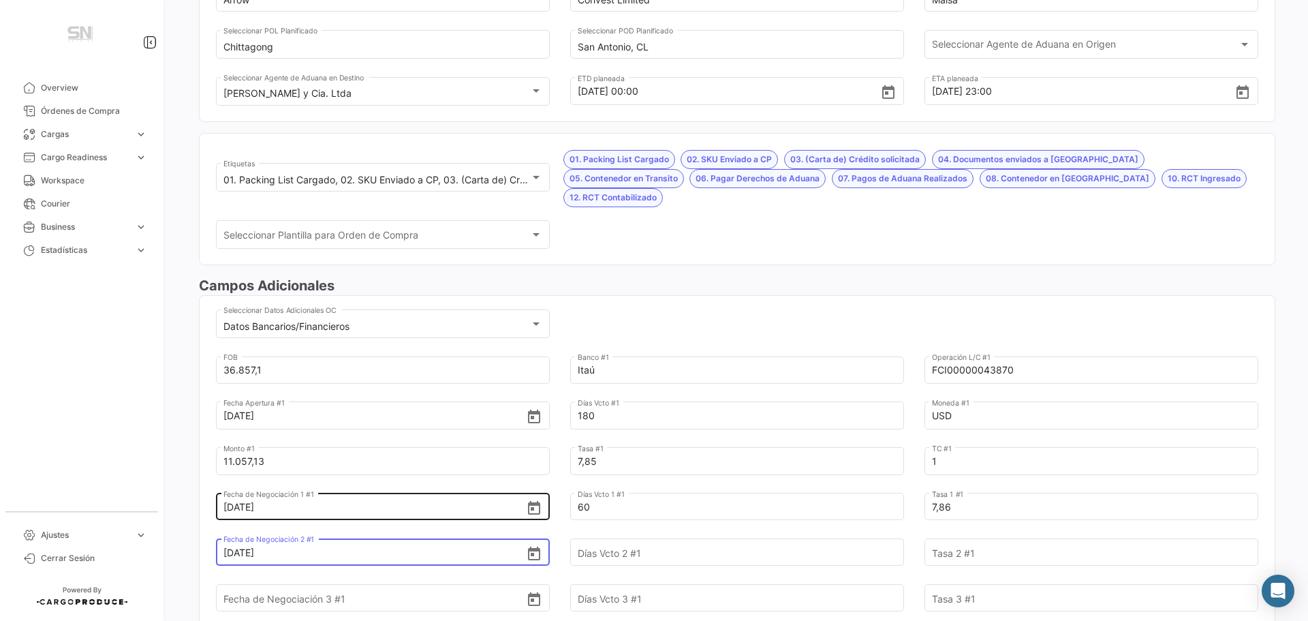
type input "[DATE]"
type input "90"
type input "7,96"
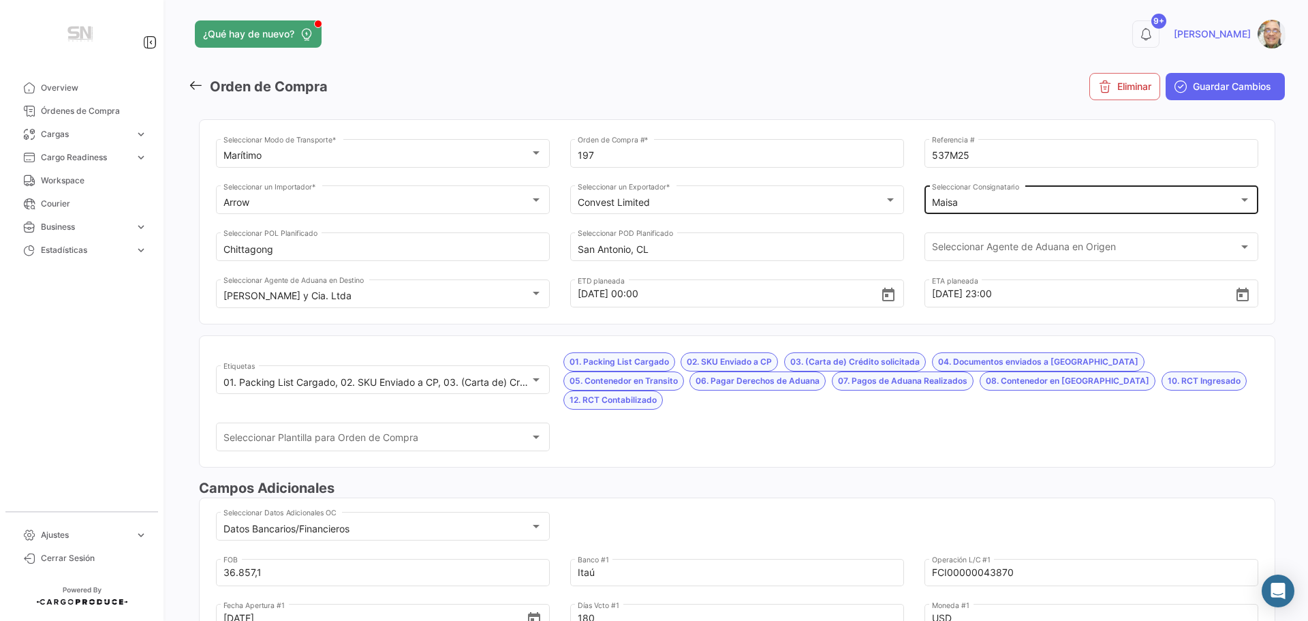
scroll to position [0, 0]
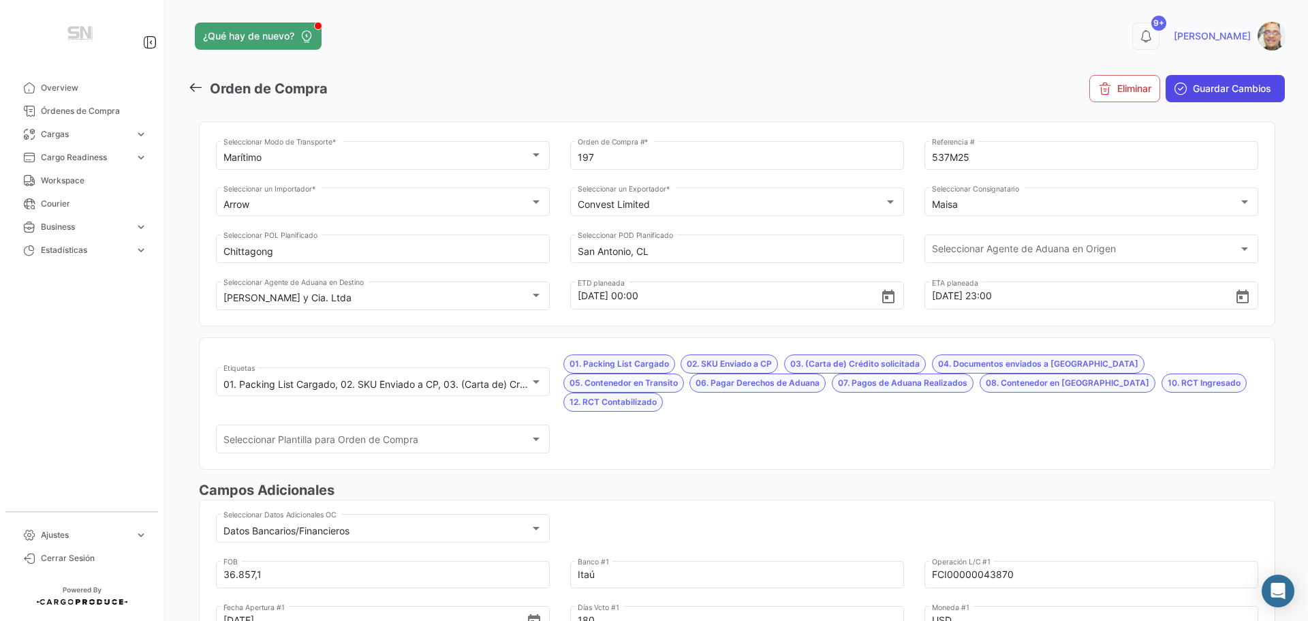
click at [1185, 89] on button "Guardar Cambios" at bounding box center [1225, 88] width 119 height 27
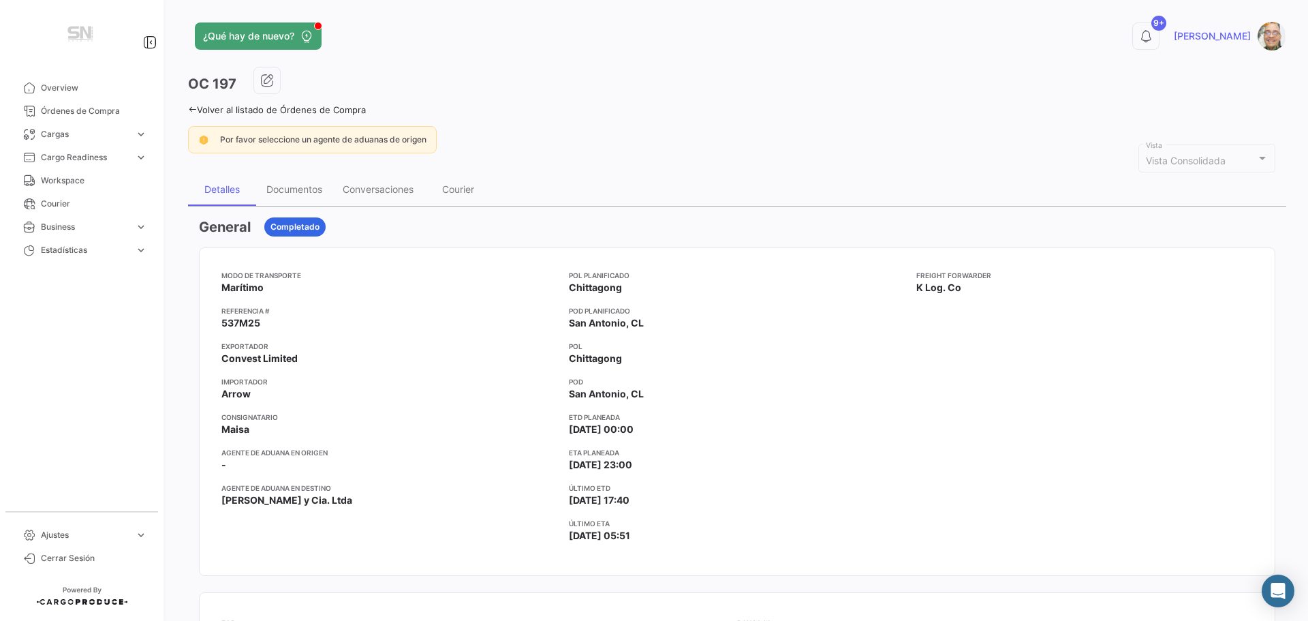
click at [191, 110] on icon at bounding box center [192, 109] width 9 height 9
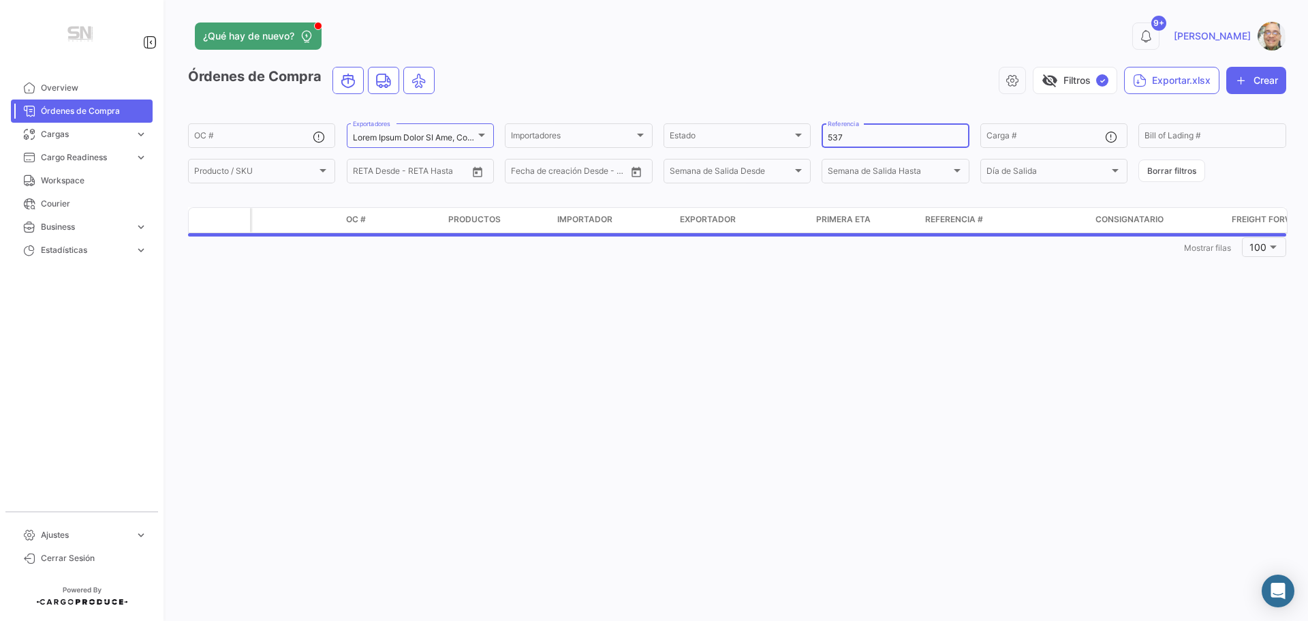
click at [845, 140] on input "537" at bounding box center [895, 138] width 135 height 10
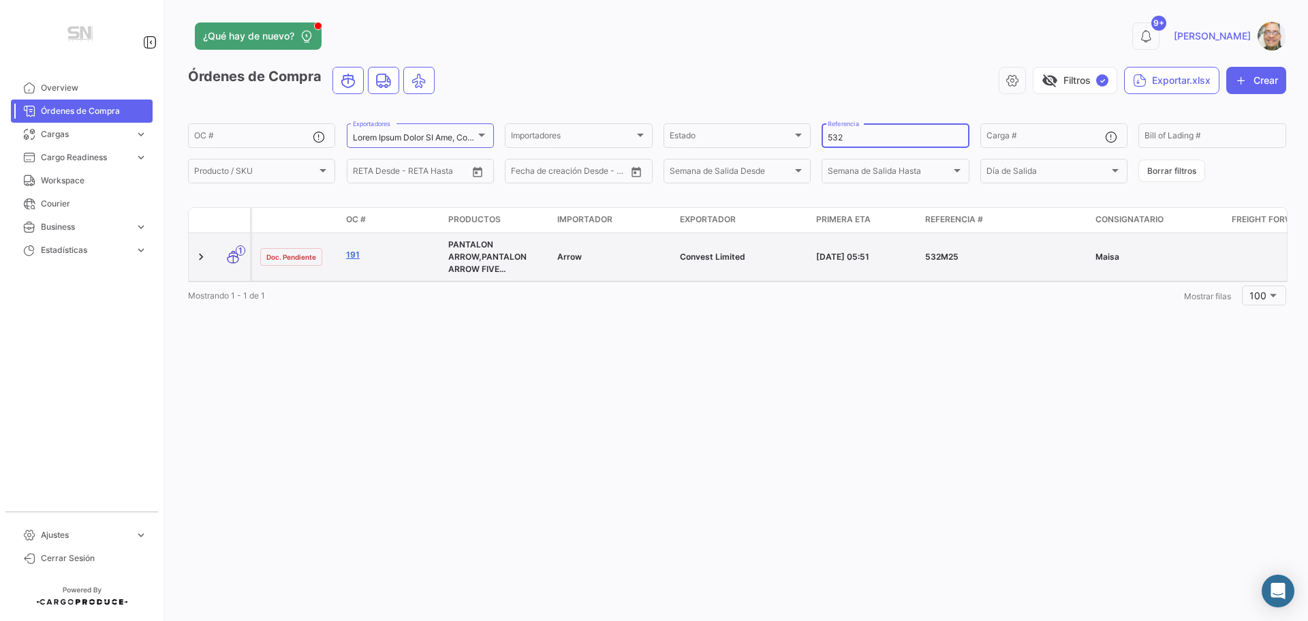
type input "532"
click at [357, 253] on link "191" at bounding box center [391, 255] width 91 height 12
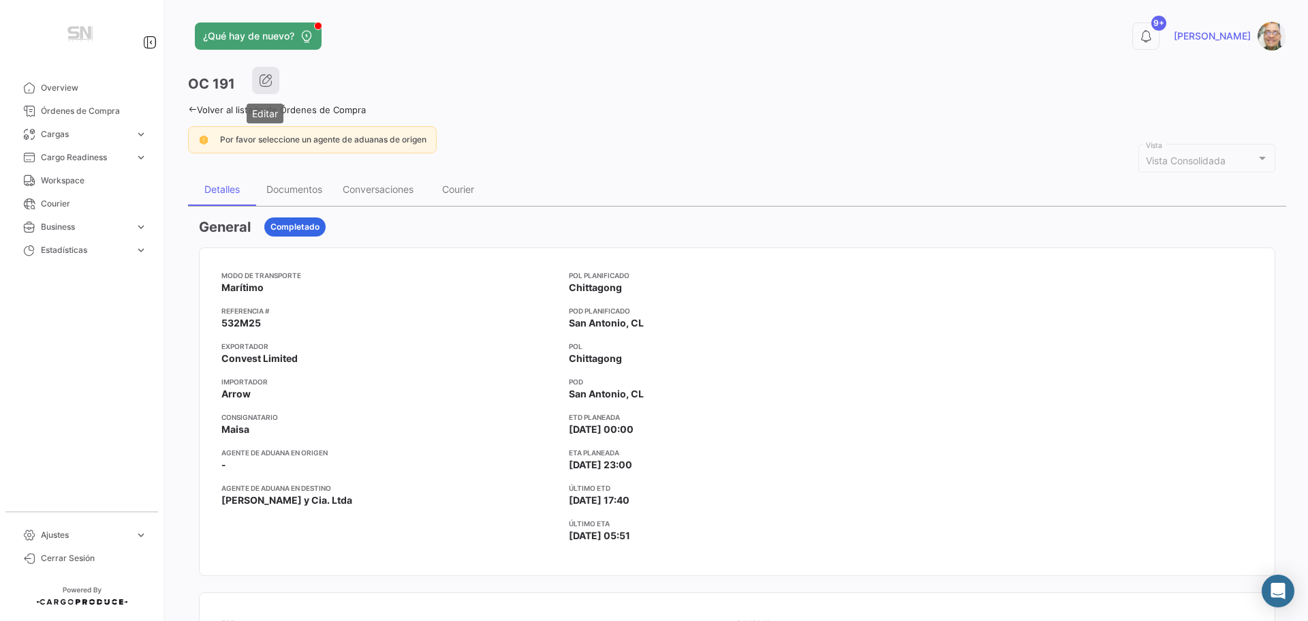
click at [259, 84] on icon "button" at bounding box center [266, 81] width 14 height 14
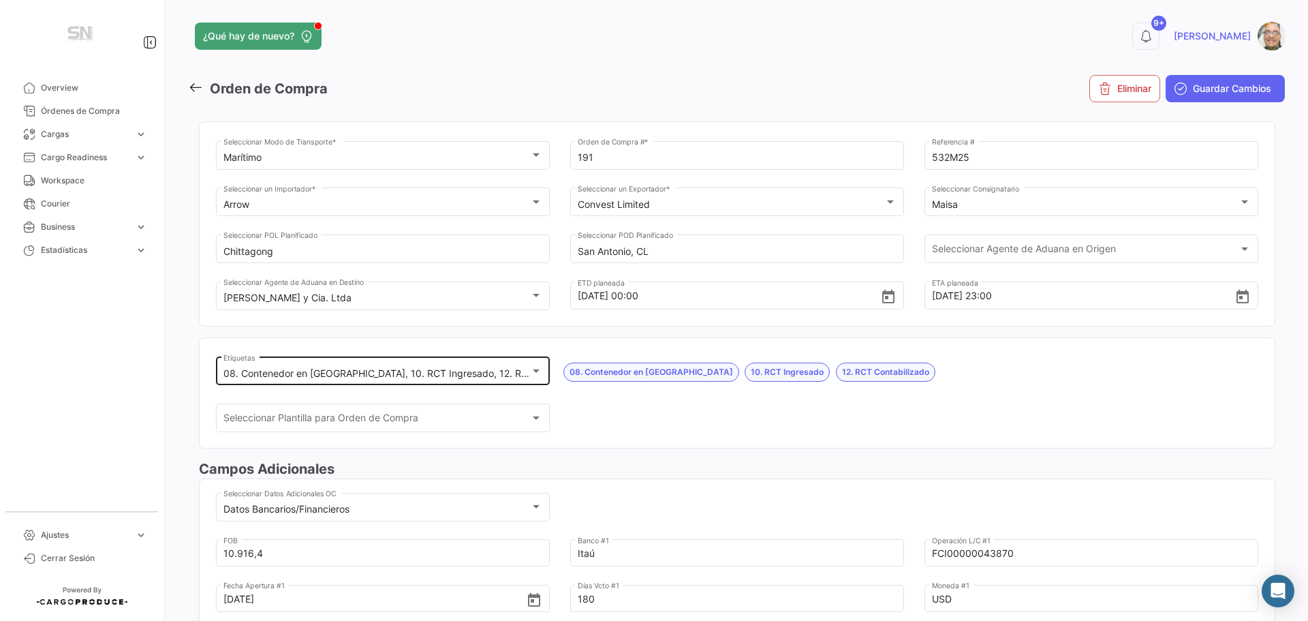
click at [535, 370] on div at bounding box center [536, 370] width 7 height 3
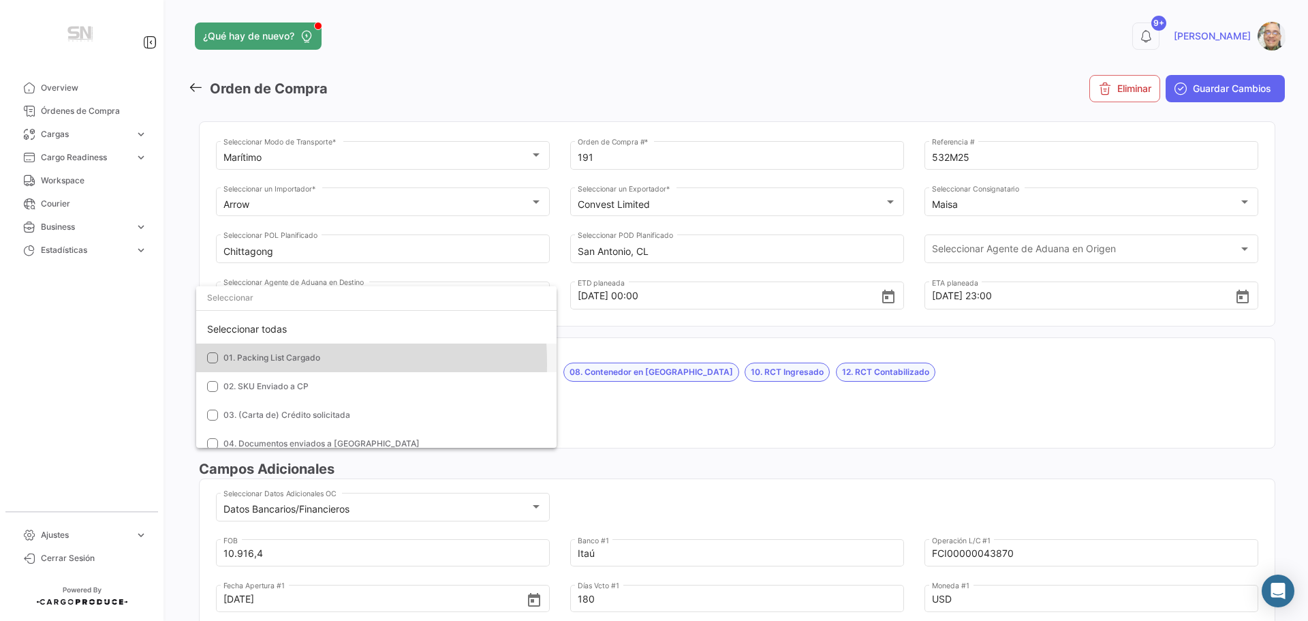
click at [214, 364] on mat-option "01. Packing List Cargado" at bounding box center [376, 357] width 360 height 29
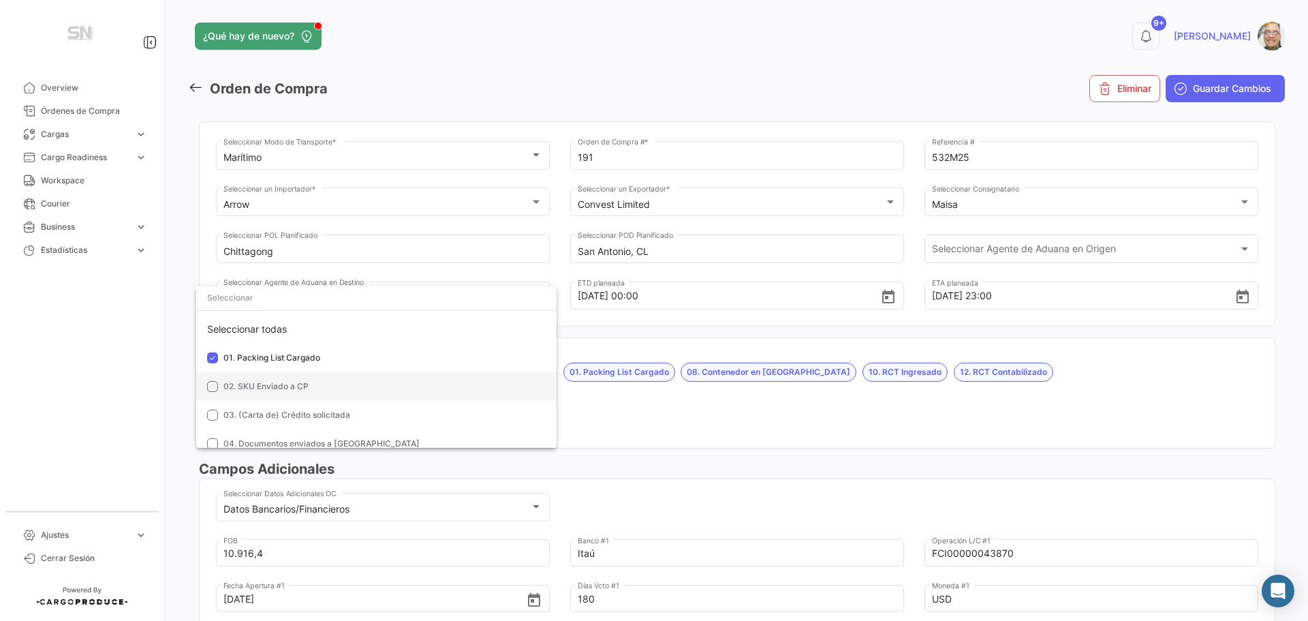
click at [218, 389] on mat-option "02. SKU Enviado a CP" at bounding box center [376, 386] width 360 height 29
click at [213, 414] on mat-pseudo-checkbox at bounding box center [212, 414] width 11 height 11
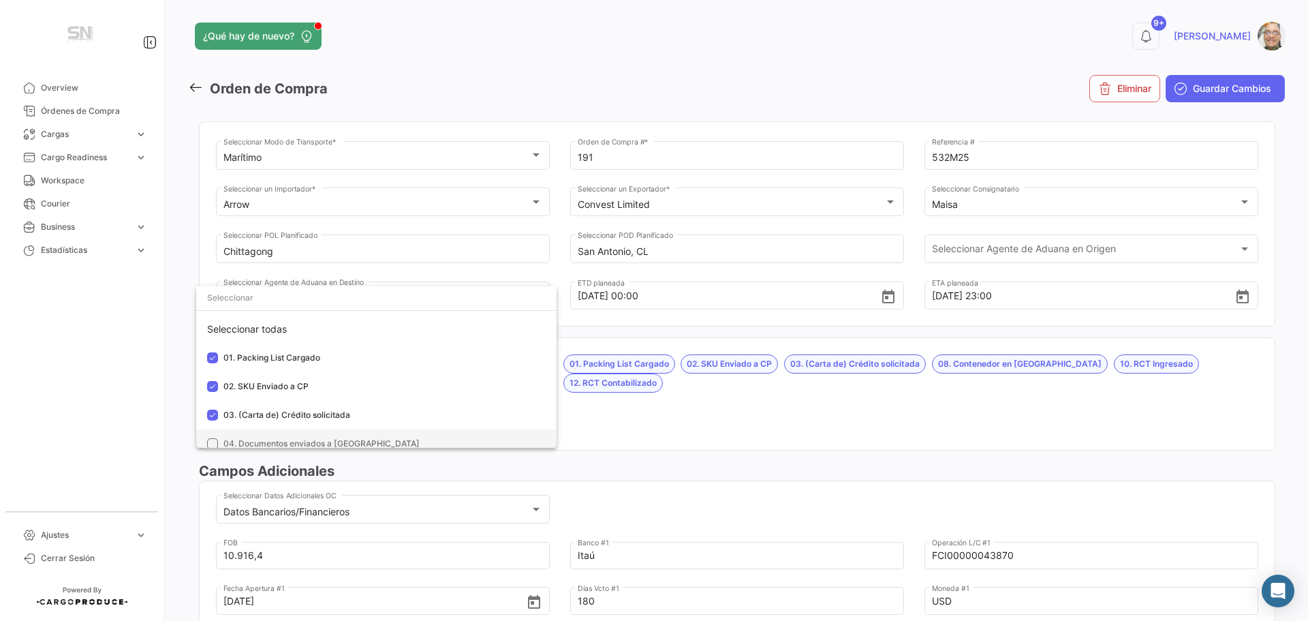
click at [213, 441] on mat-pseudo-checkbox at bounding box center [212, 443] width 11 height 11
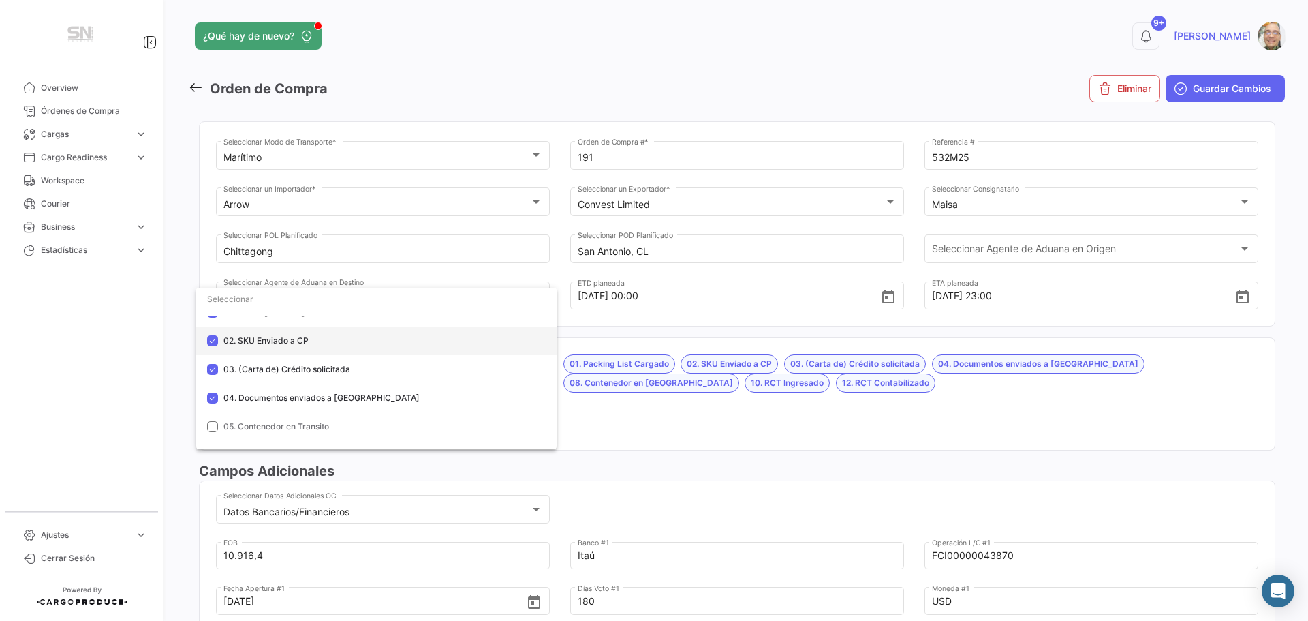
scroll to position [68, 0]
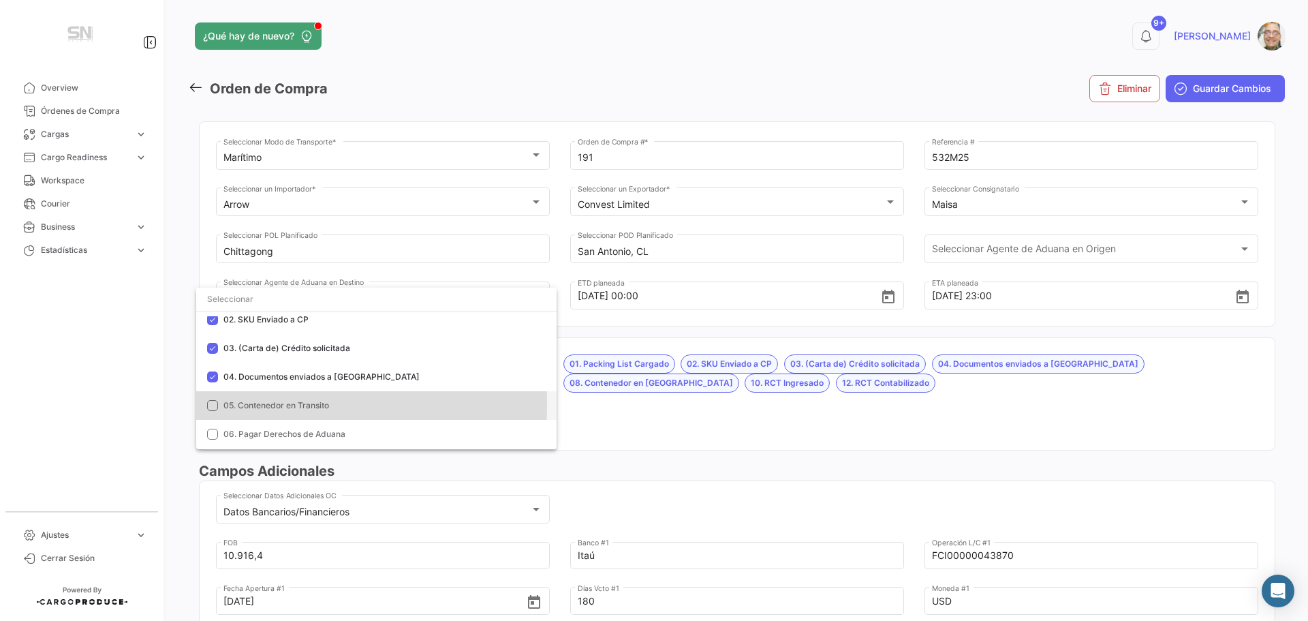
click at [216, 404] on mat-pseudo-checkbox at bounding box center [212, 405] width 11 height 11
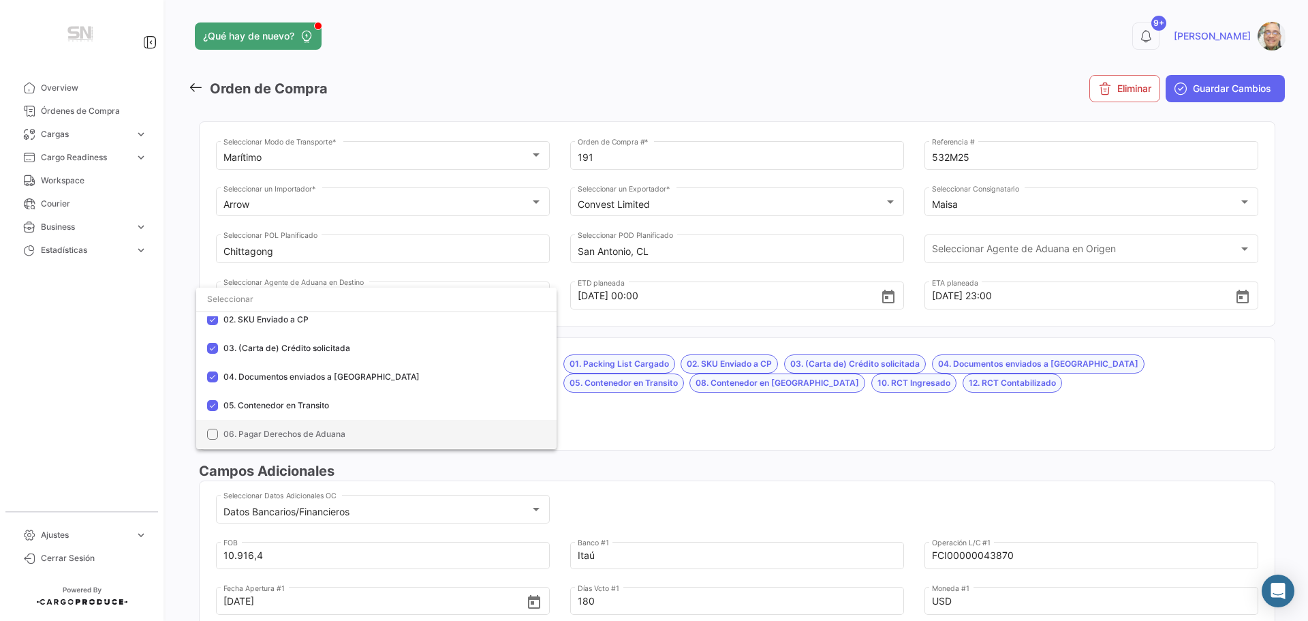
click at [214, 436] on mat-pseudo-checkbox at bounding box center [212, 434] width 11 height 11
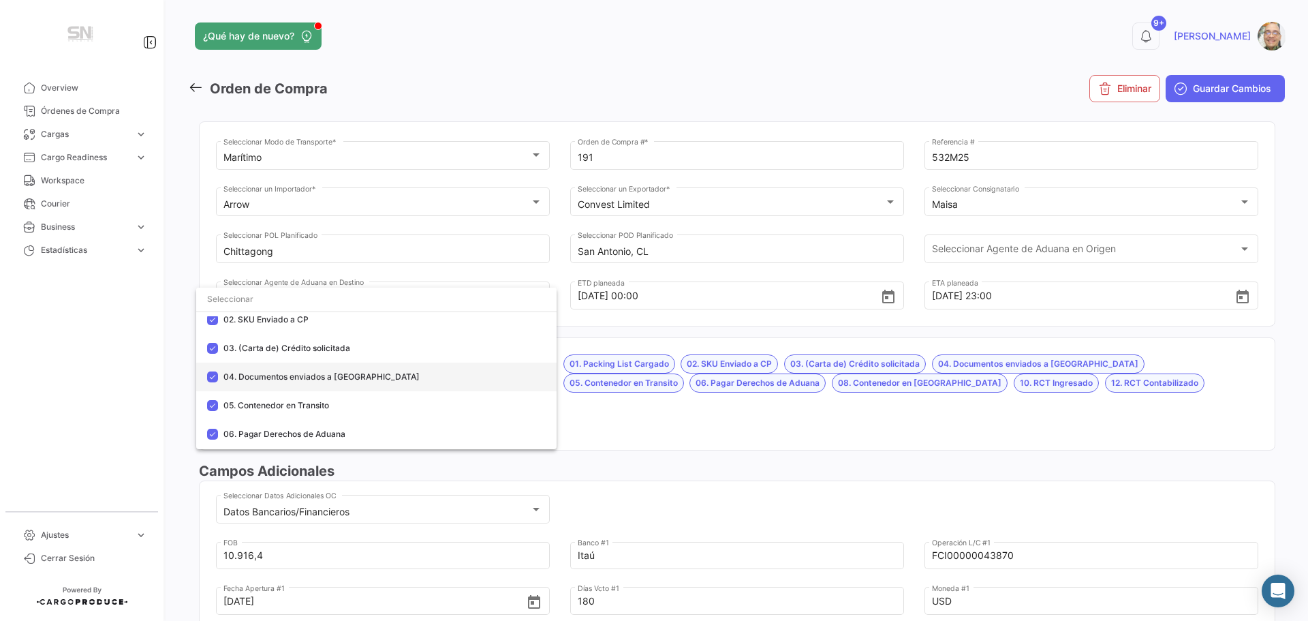
scroll to position [136, 0]
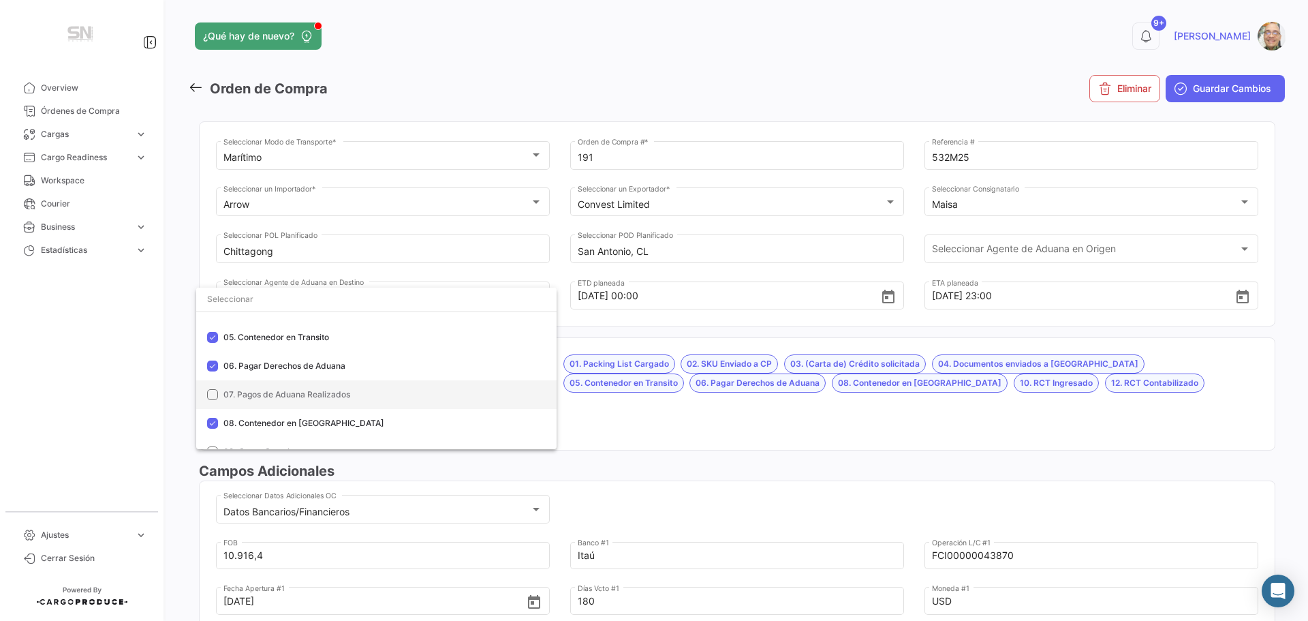
click at [211, 397] on mat-pseudo-checkbox at bounding box center [212, 394] width 11 height 11
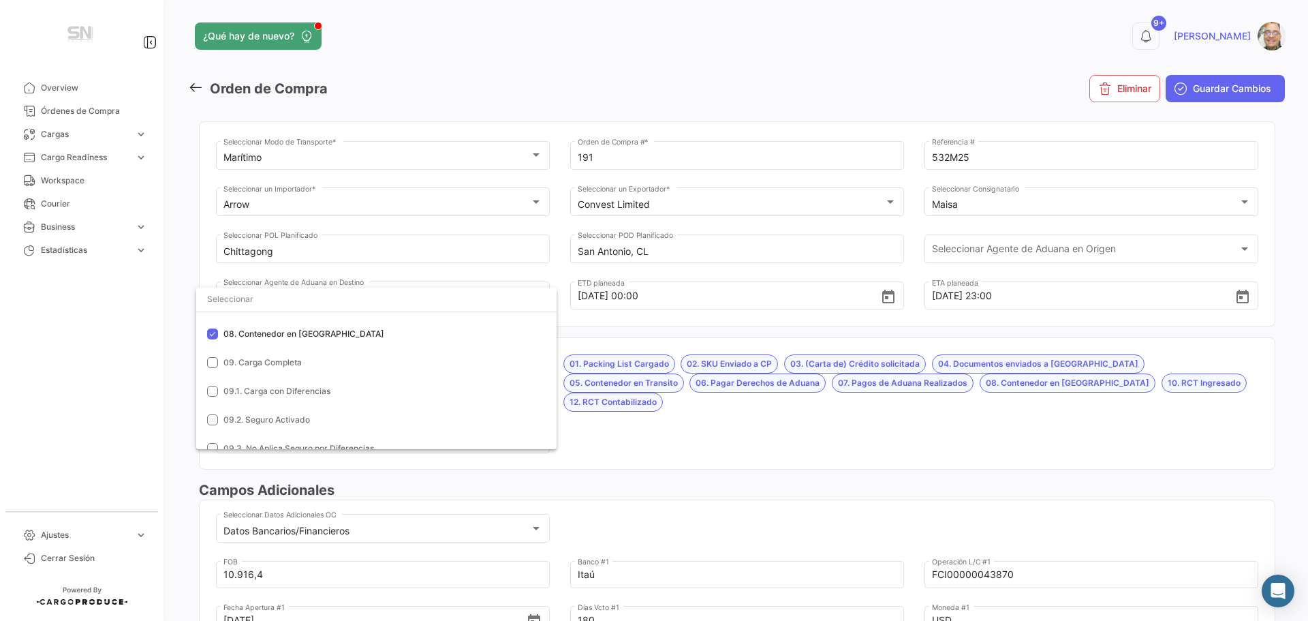
scroll to position [204, 0]
click at [631, 428] on div at bounding box center [654, 310] width 1308 height 621
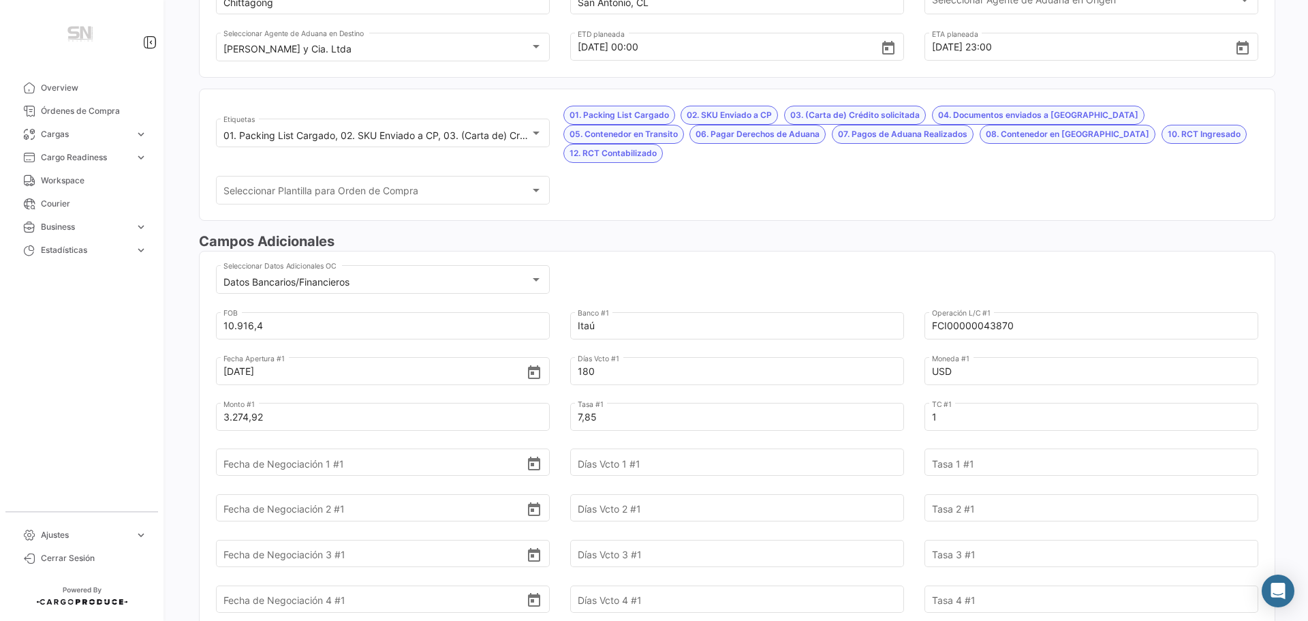
scroll to position [273, 0]
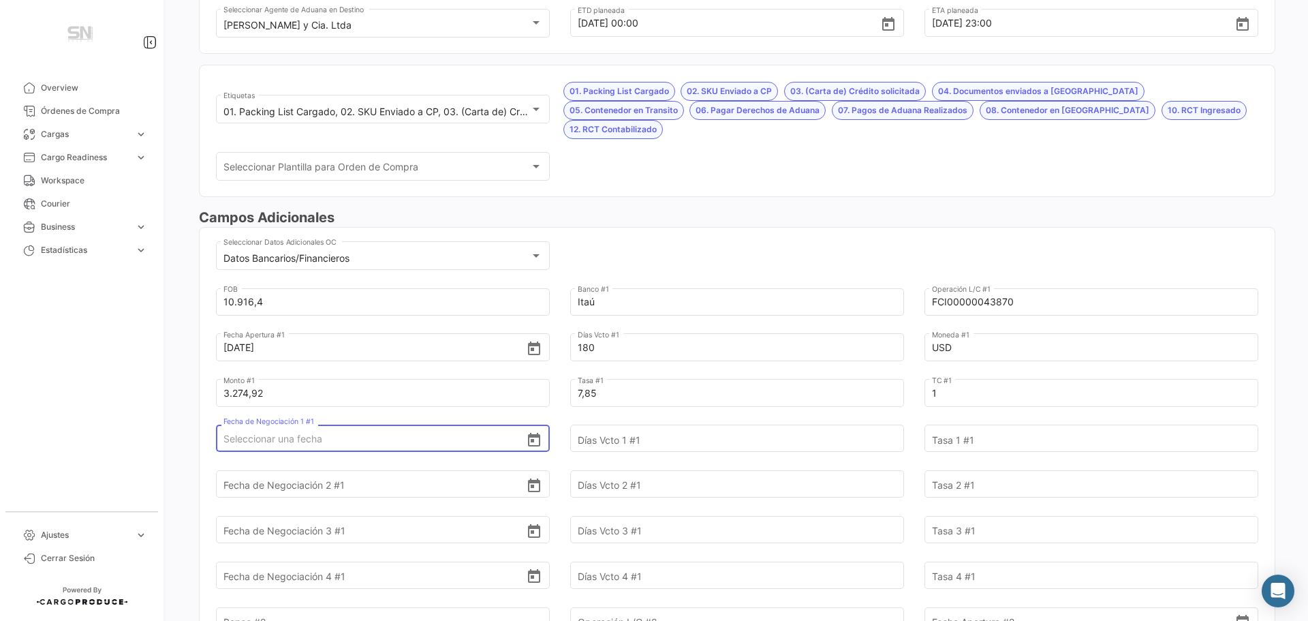
click at [326, 417] on input "Fecha de Negociación 1 #1" at bounding box center [374, 439] width 303 height 48
type input "[DATE]"
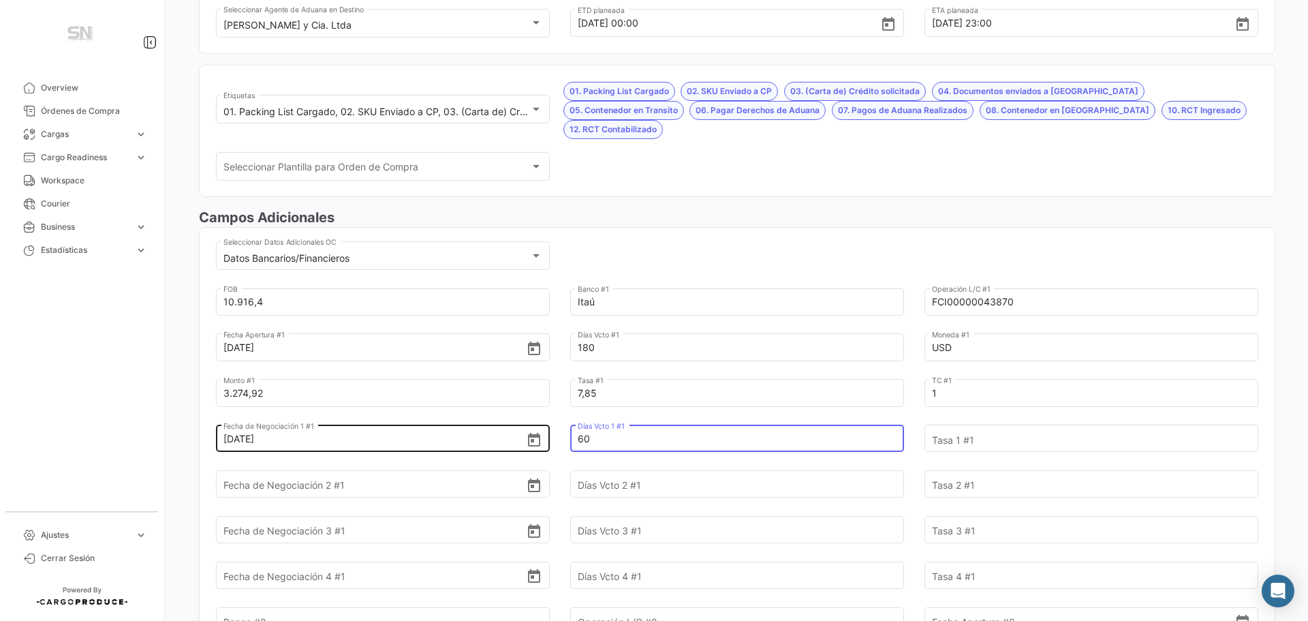
type input "60"
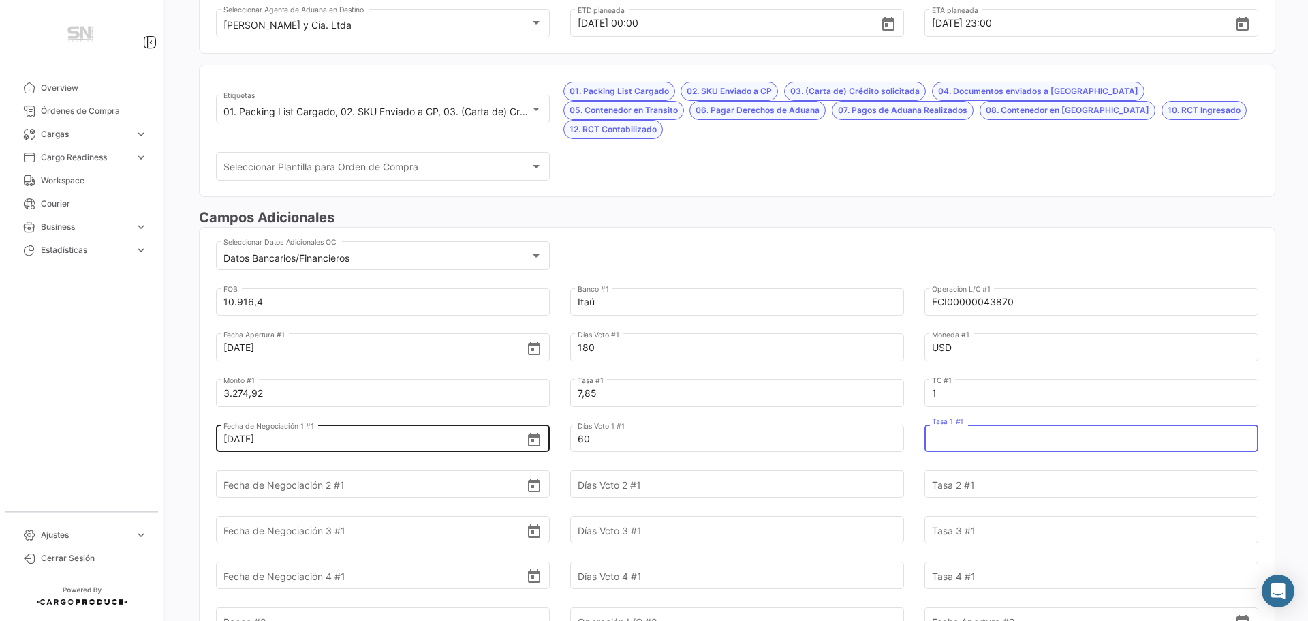
scroll to position [341, 0]
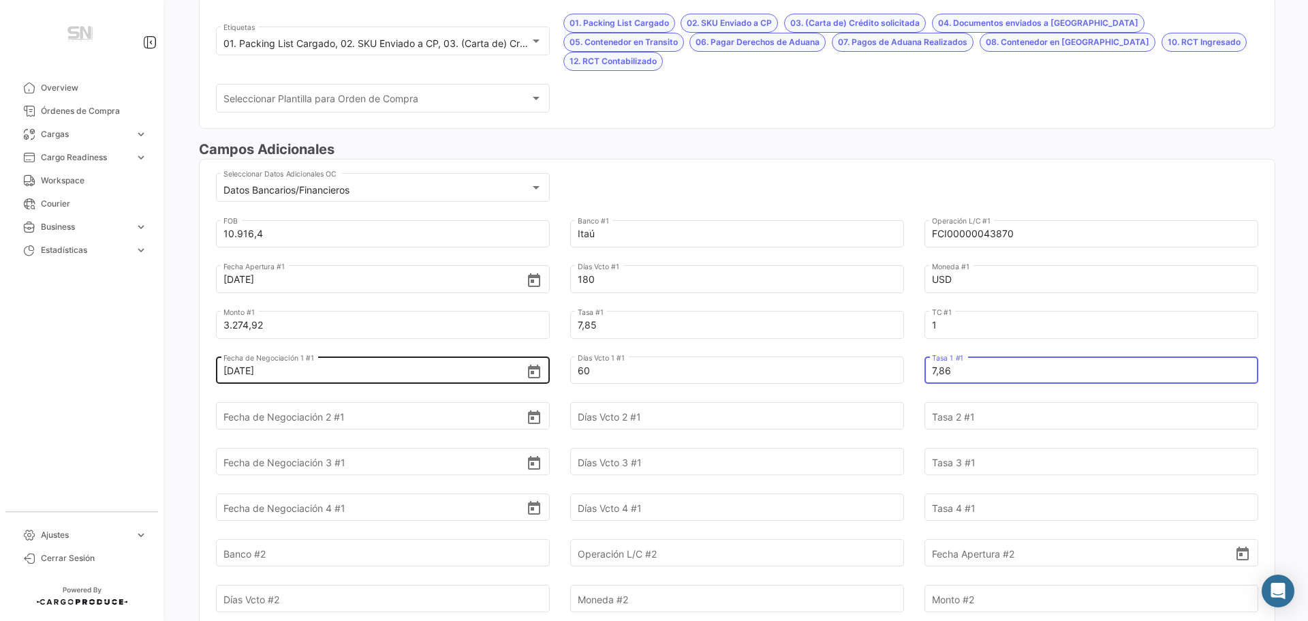
type input "7,86"
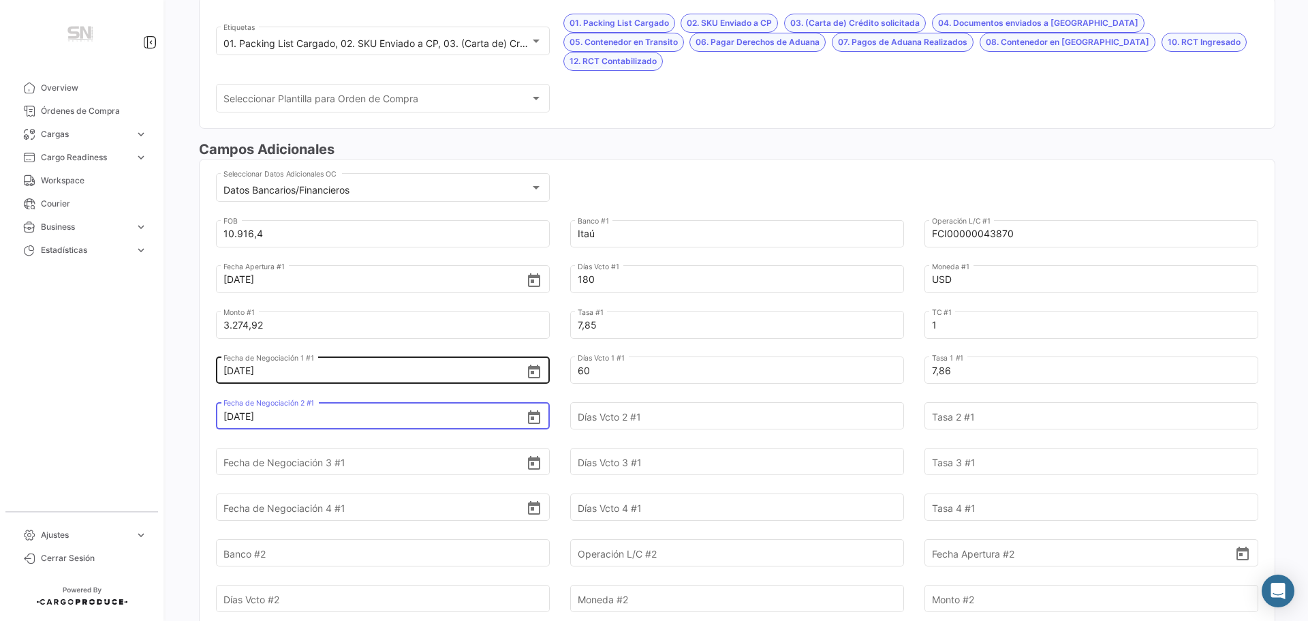
type input "[DATE]"
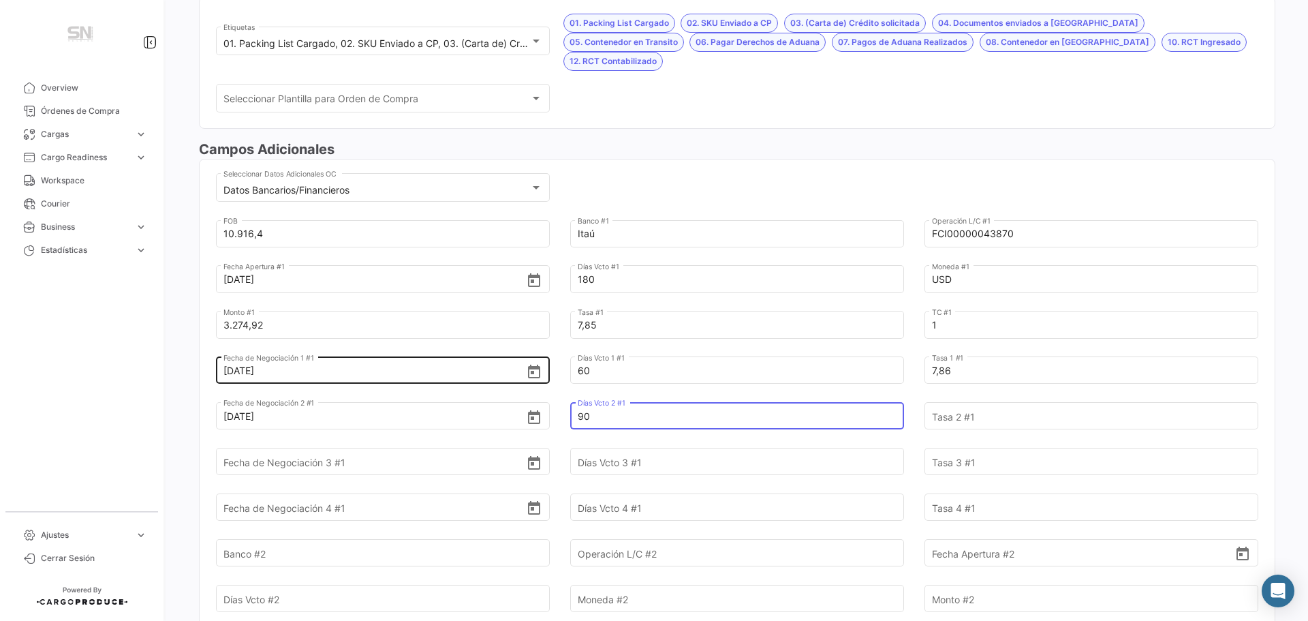
type input "90"
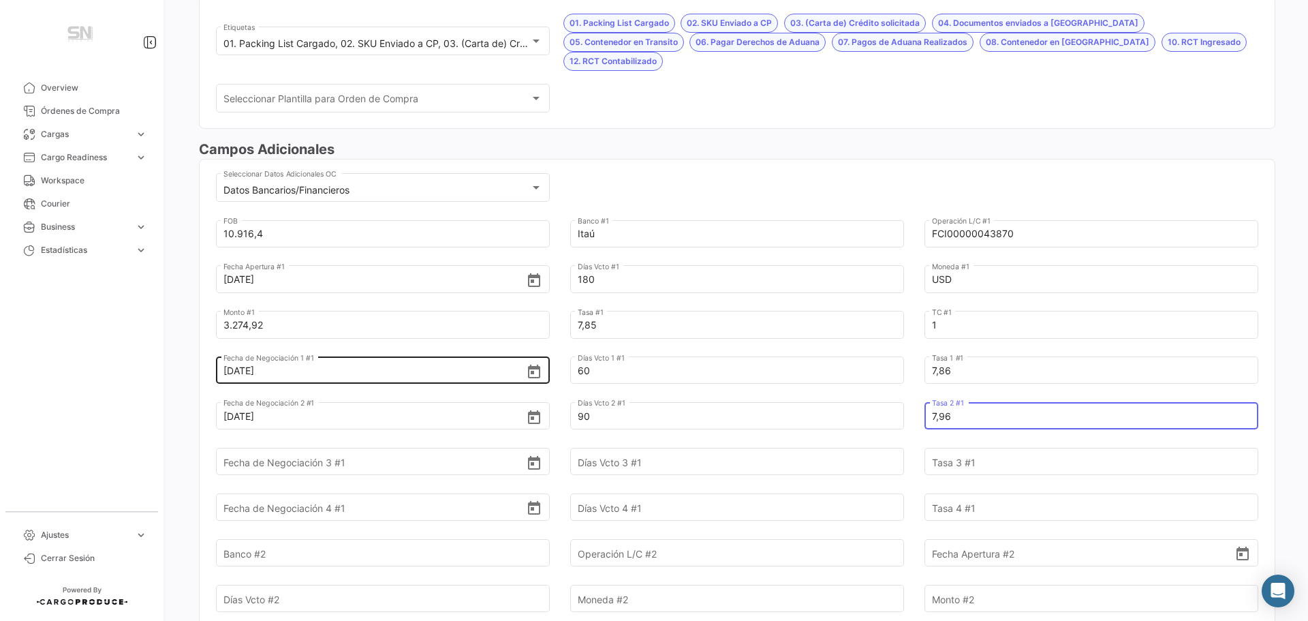
type input "7,96"
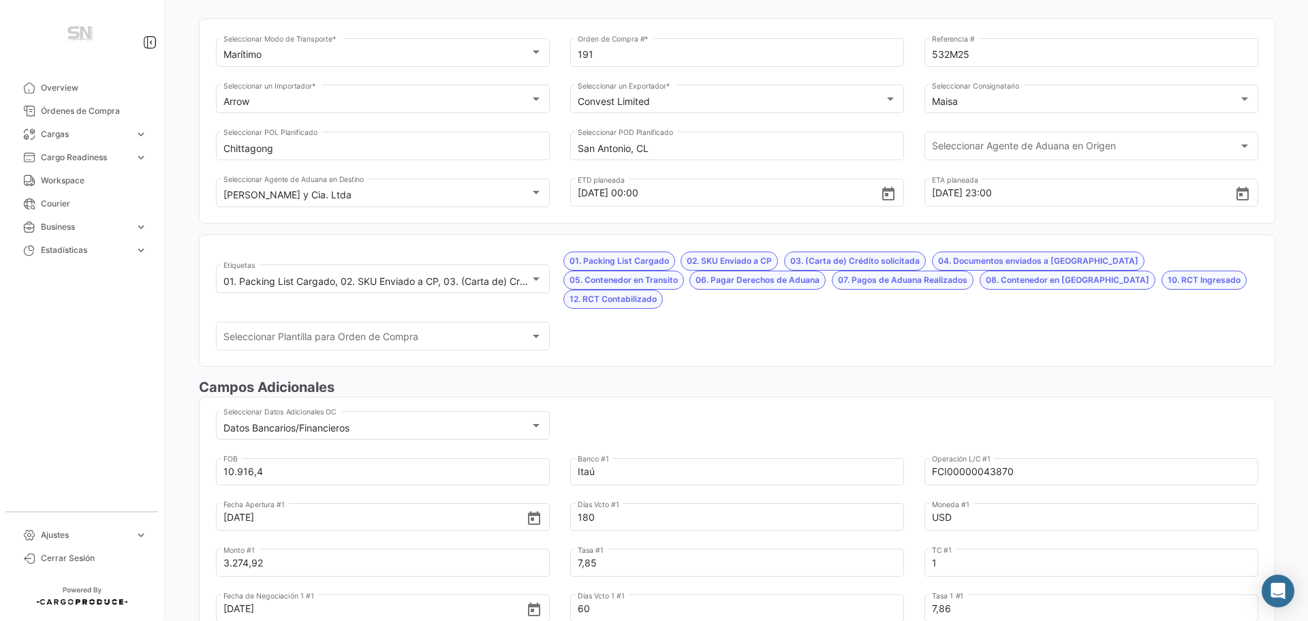
scroll to position [0, 0]
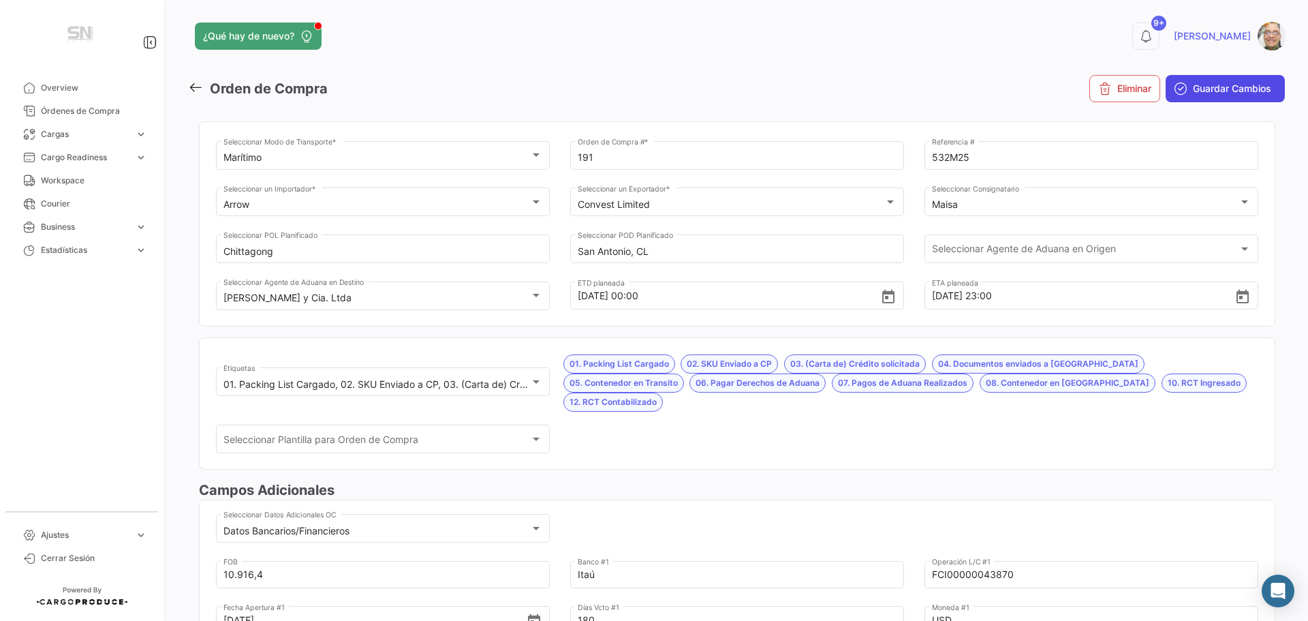
click at [1193, 94] on span "Guardar Cambios" at bounding box center [1232, 89] width 78 height 14
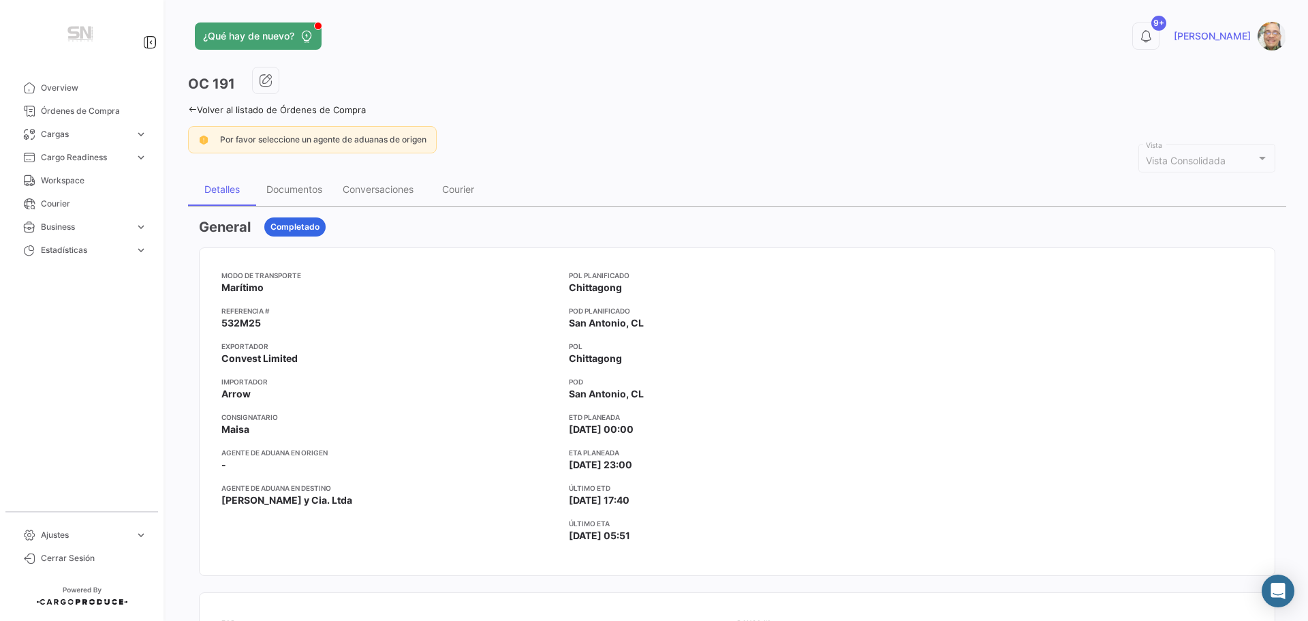
click at [193, 108] on icon at bounding box center [192, 109] width 9 height 9
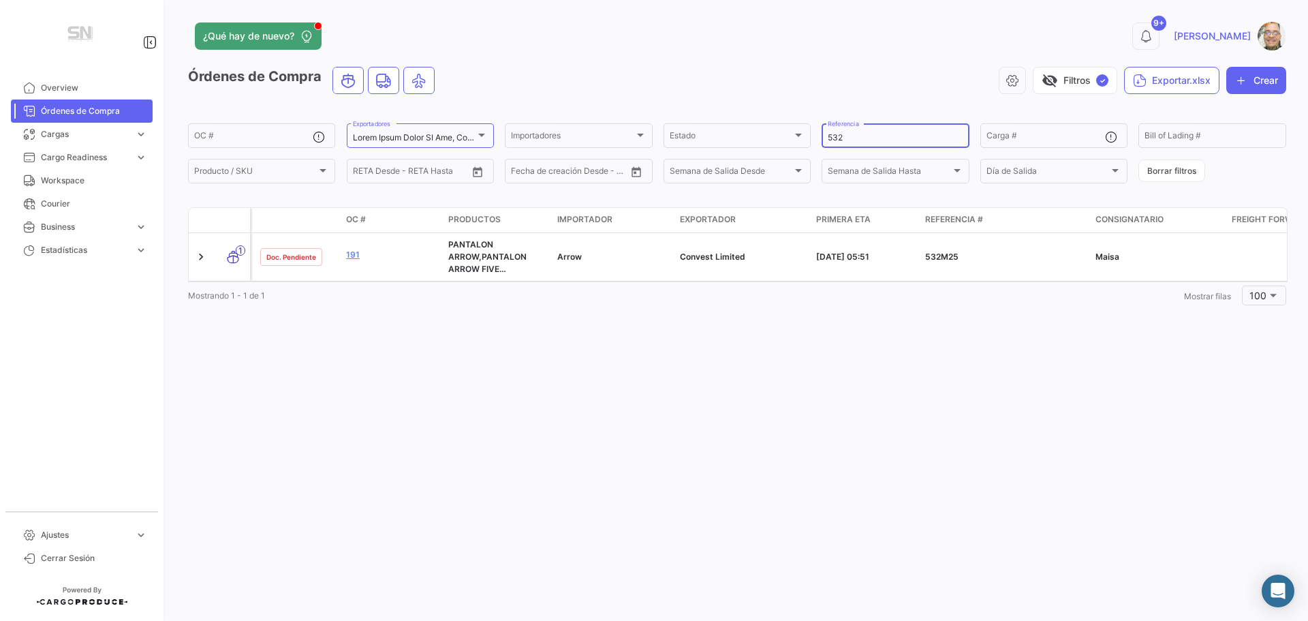
click at [852, 139] on input "532" at bounding box center [895, 138] width 135 height 10
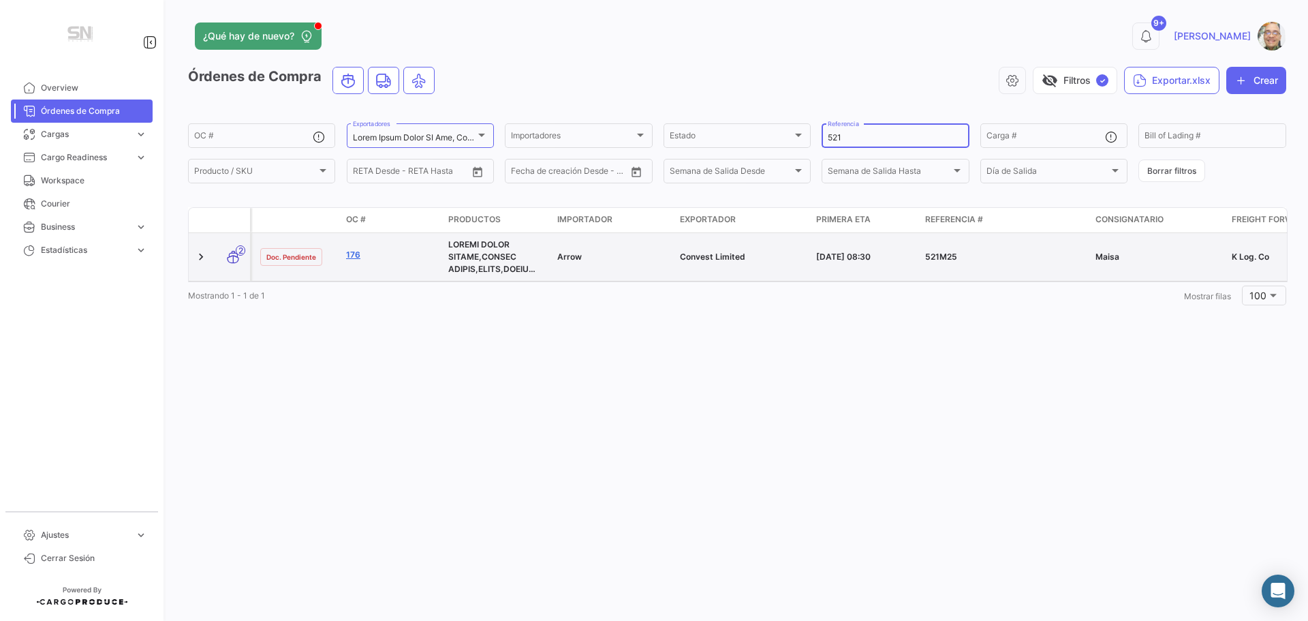
type input "521"
click at [359, 258] on link "176" at bounding box center [391, 255] width 91 height 12
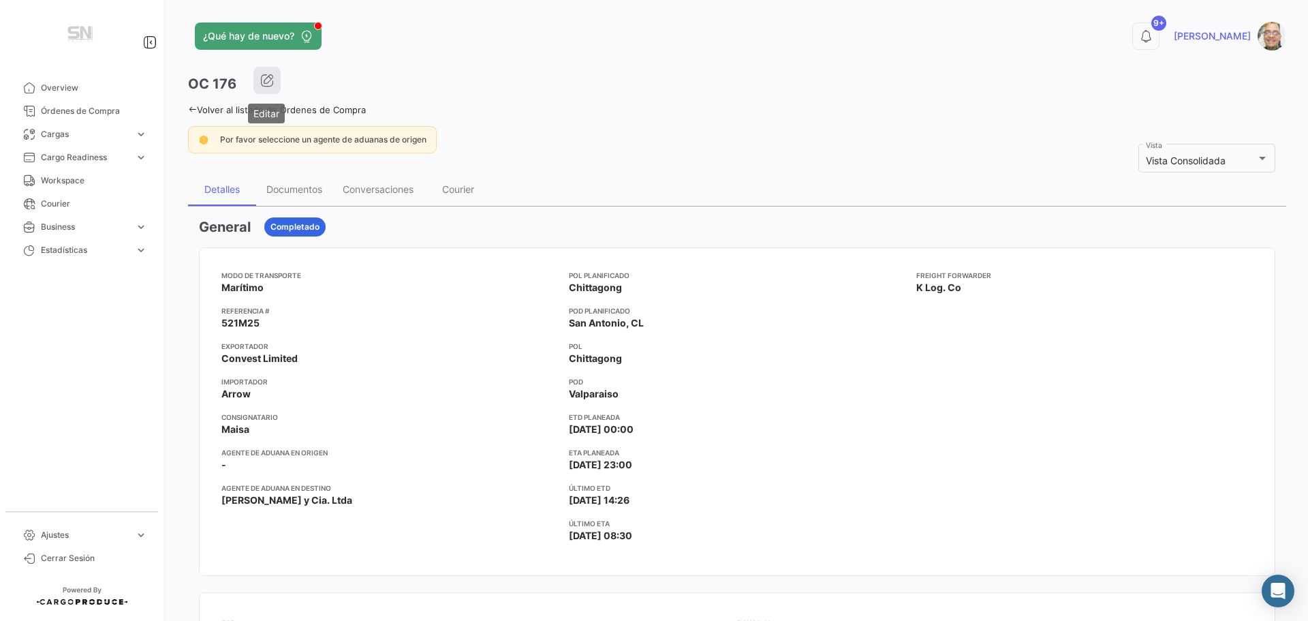
click at [256, 81] on button "button" at bounding box center [266, 80] width 27 height 27
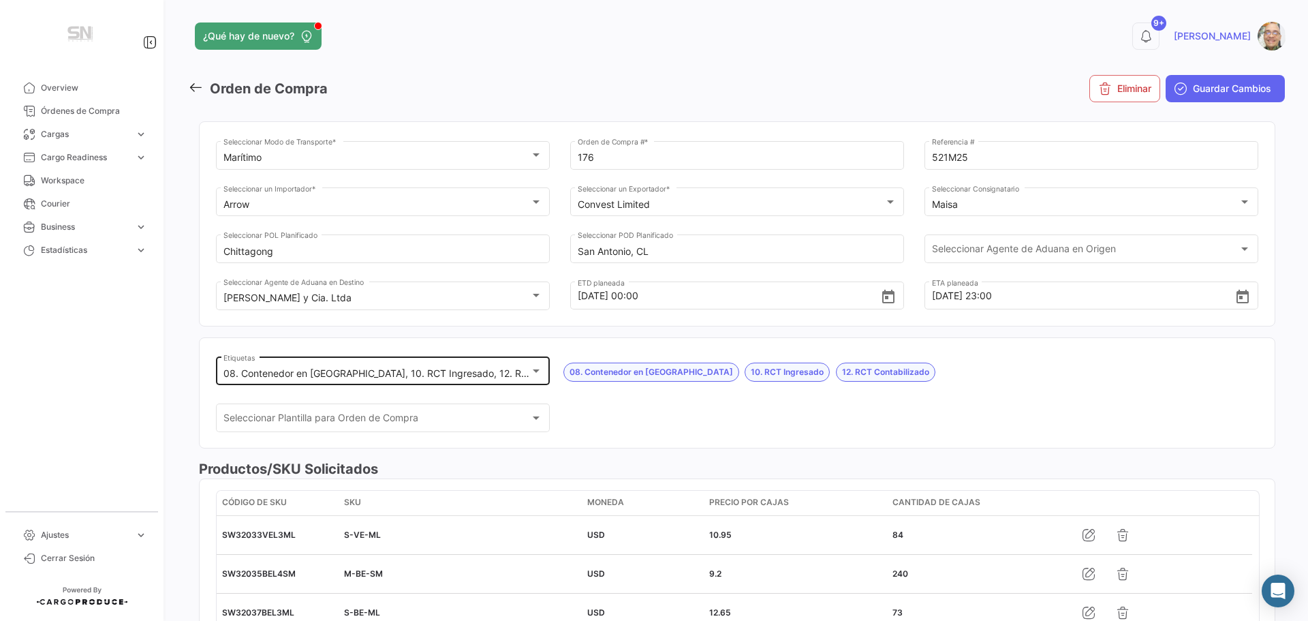
click at [539, 375] on div at bounding box center [536, 370] width 12 height 11
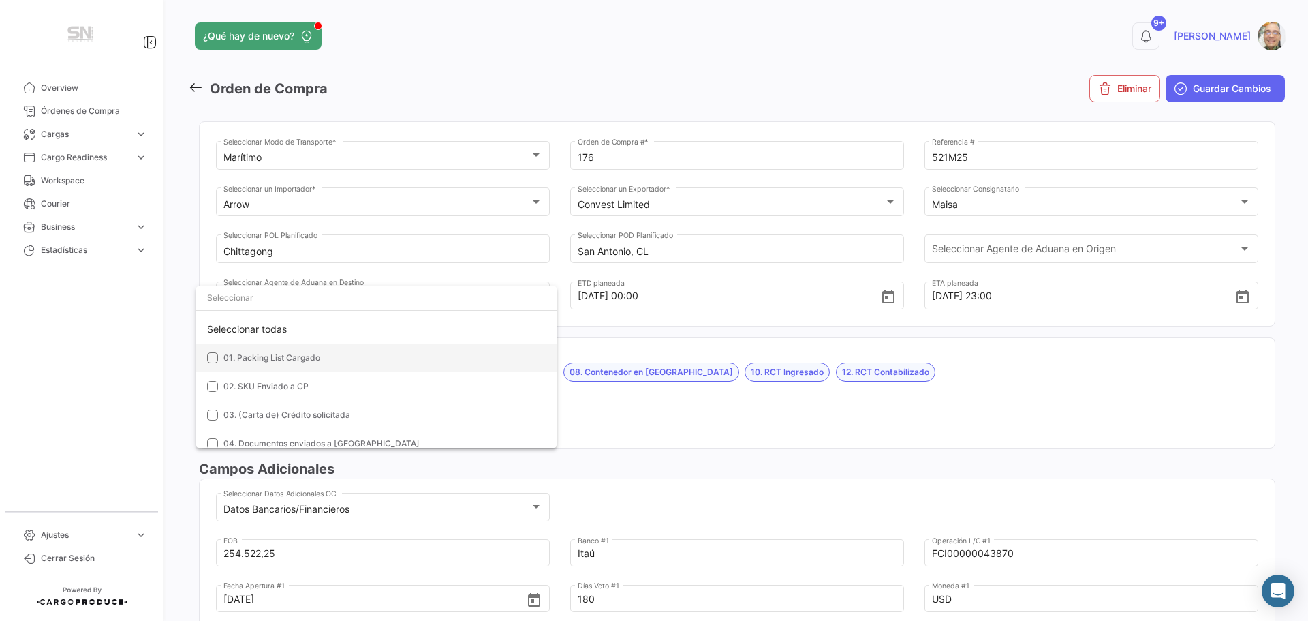
click at [208, 358] on mat-pseudo-checkbox at bounding box center [212, 357] width 11 height 11
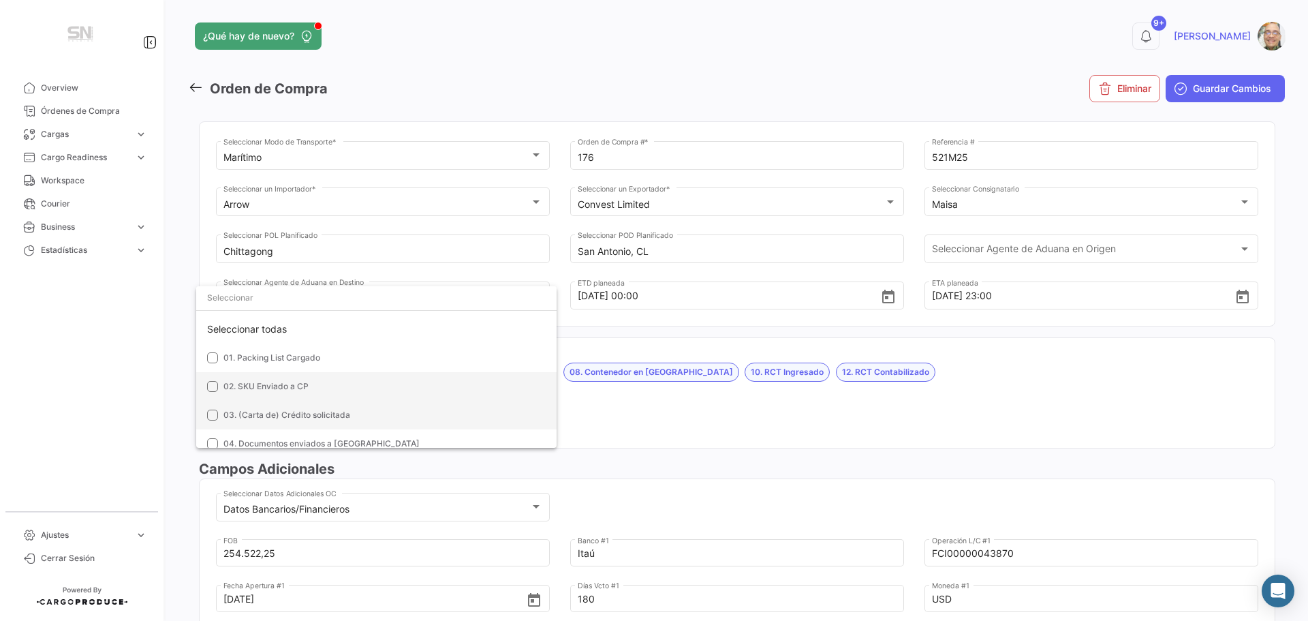
click at [210, 387] on mat-pseudo-checkbox at bounding box center [212, 386] width 11 height 11
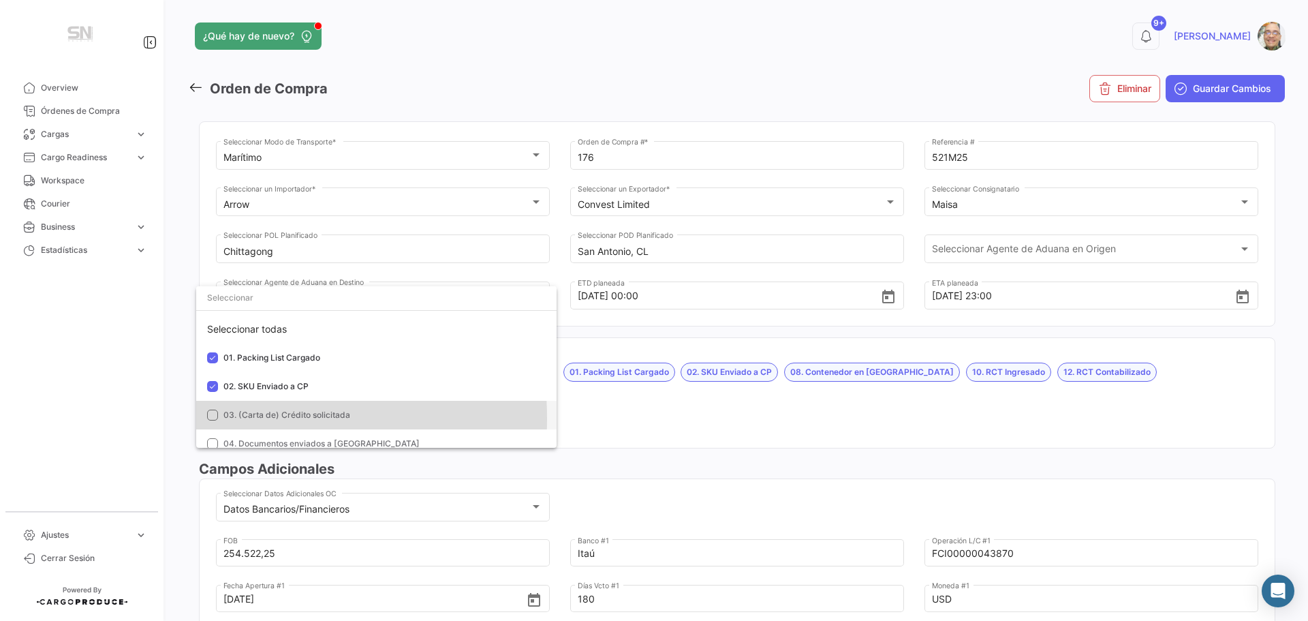
click at [215, 418] on mat-pseudo-checkbox at bounding box center [212, 414] width 11 height 11
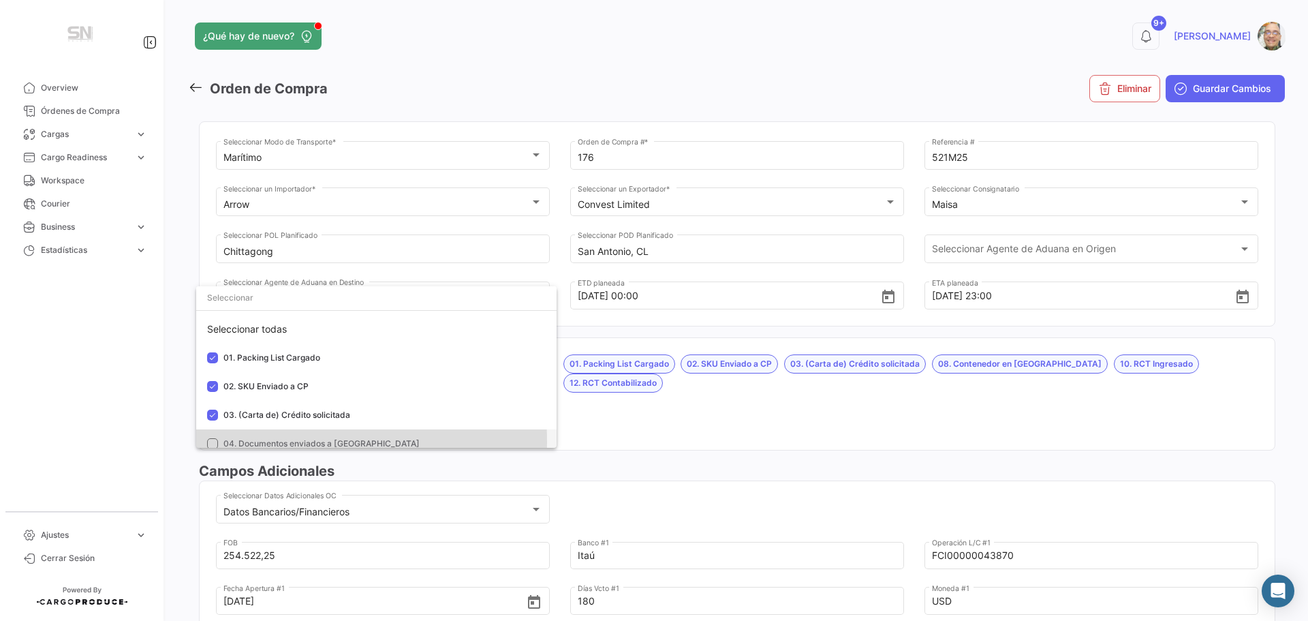
click at [211, 442] on mat-pseudo-checkbox at bounding box center [212, 443] width 11 height 11
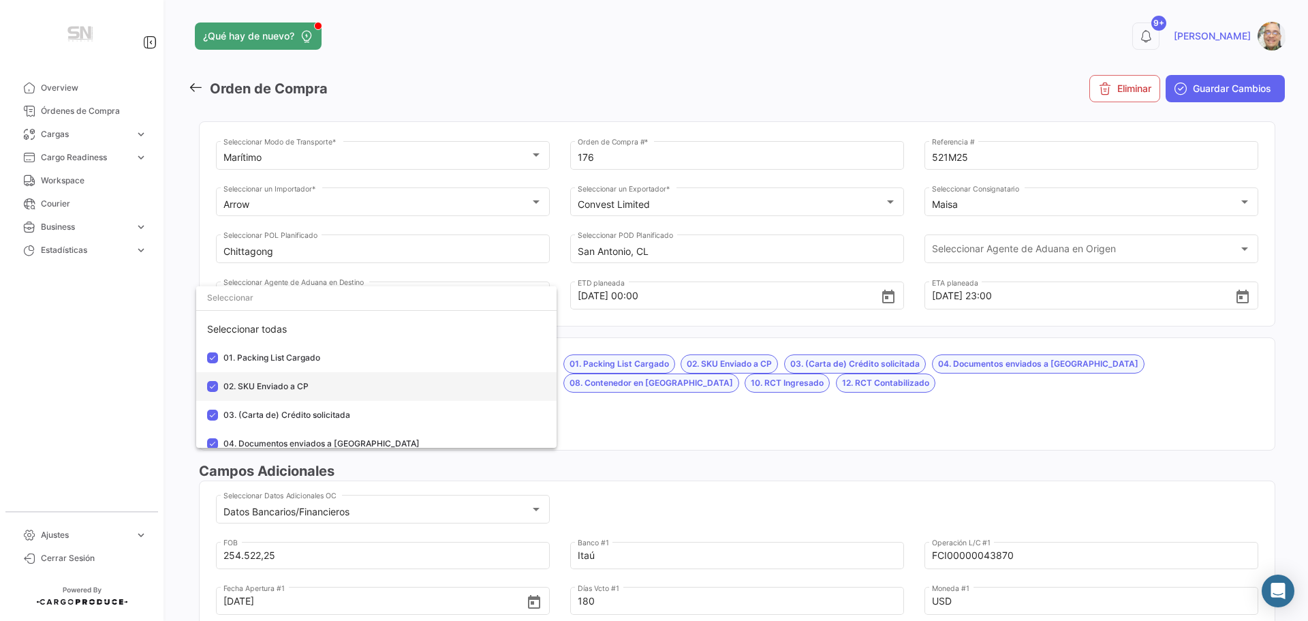
scroll to position [68, 0]
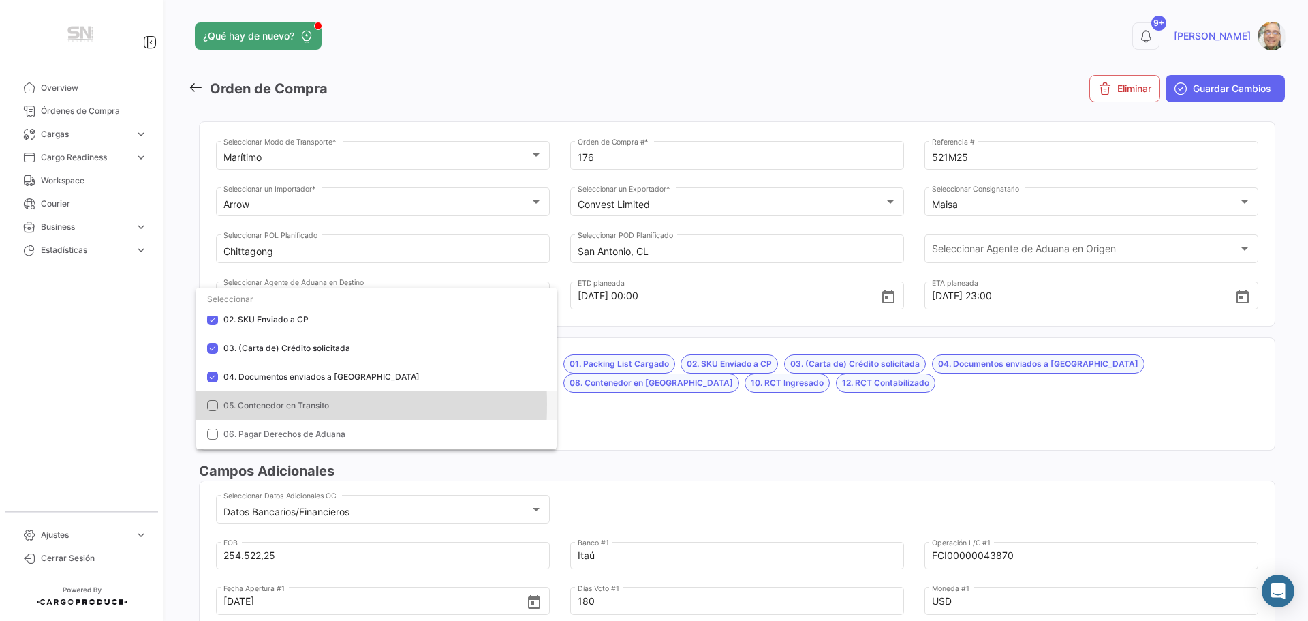
click at [206, 405] on mat-option "05. Contenedor en Transito" at bounding box center [376, 405] width 360 height 29
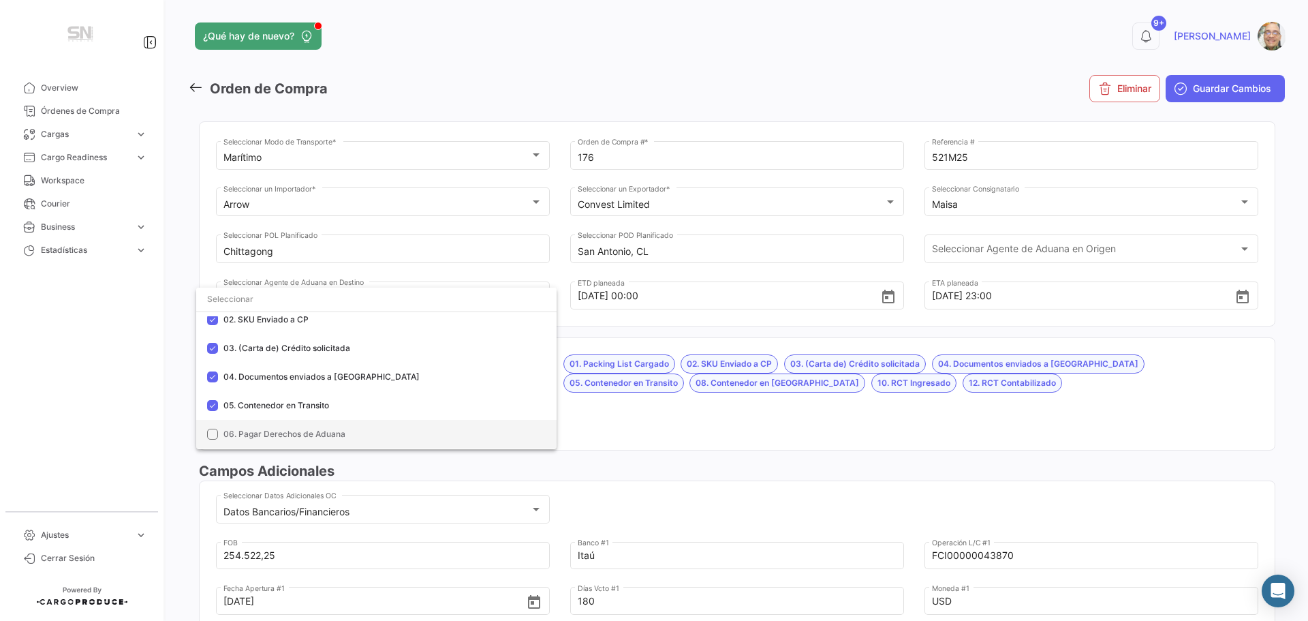
click at [209, 427] on mat-option "06. Pagar Derechos de Aduana" at bounding box center [376, 434] width 360 height 29
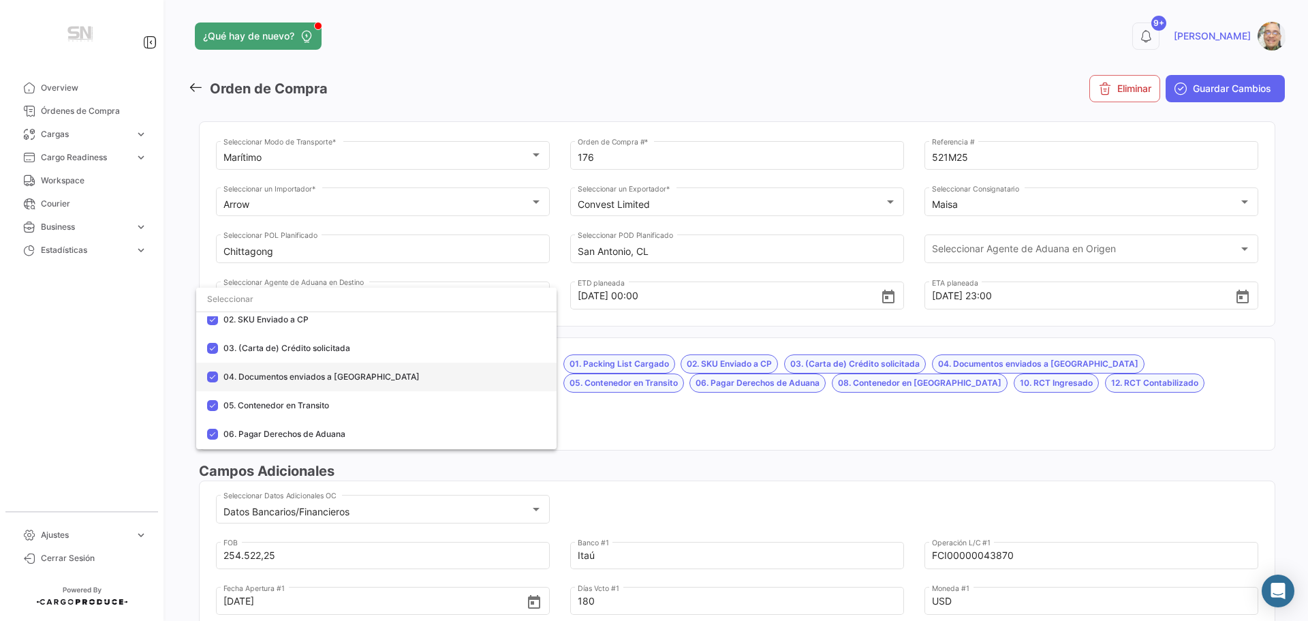
scroll to position [136, 0]
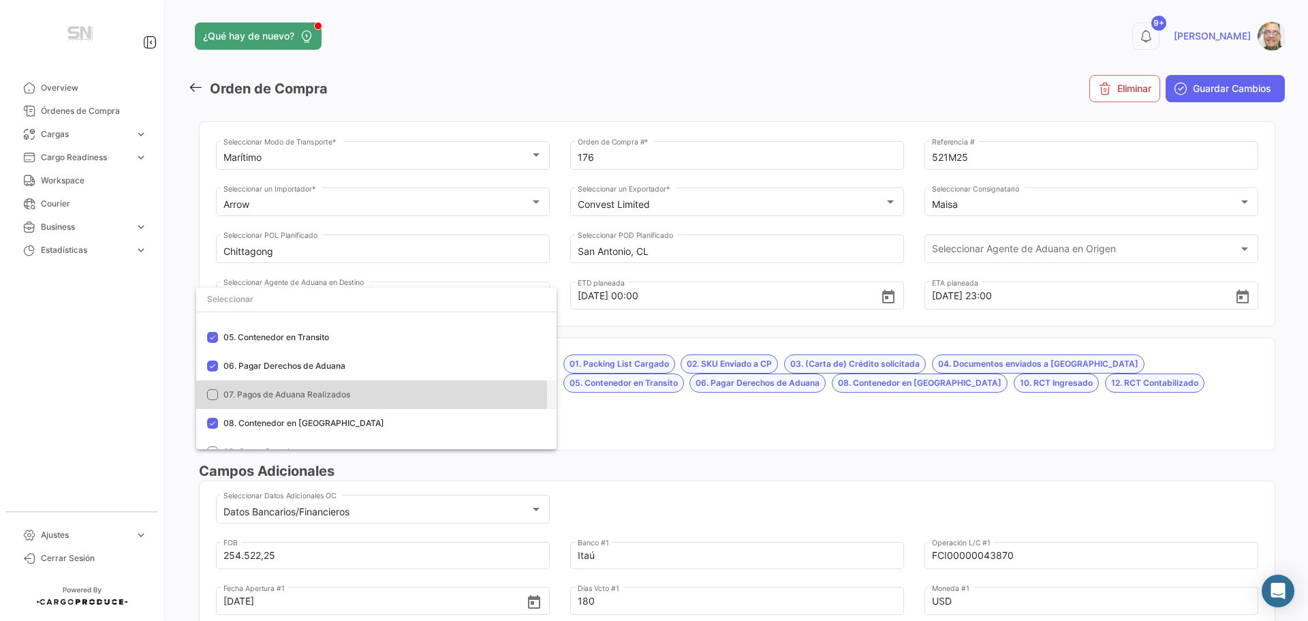
click at [206, 395] on mat-option "07. Pagos de Aduana Realizados" at bounding box center [376, 394] width 360 height 29
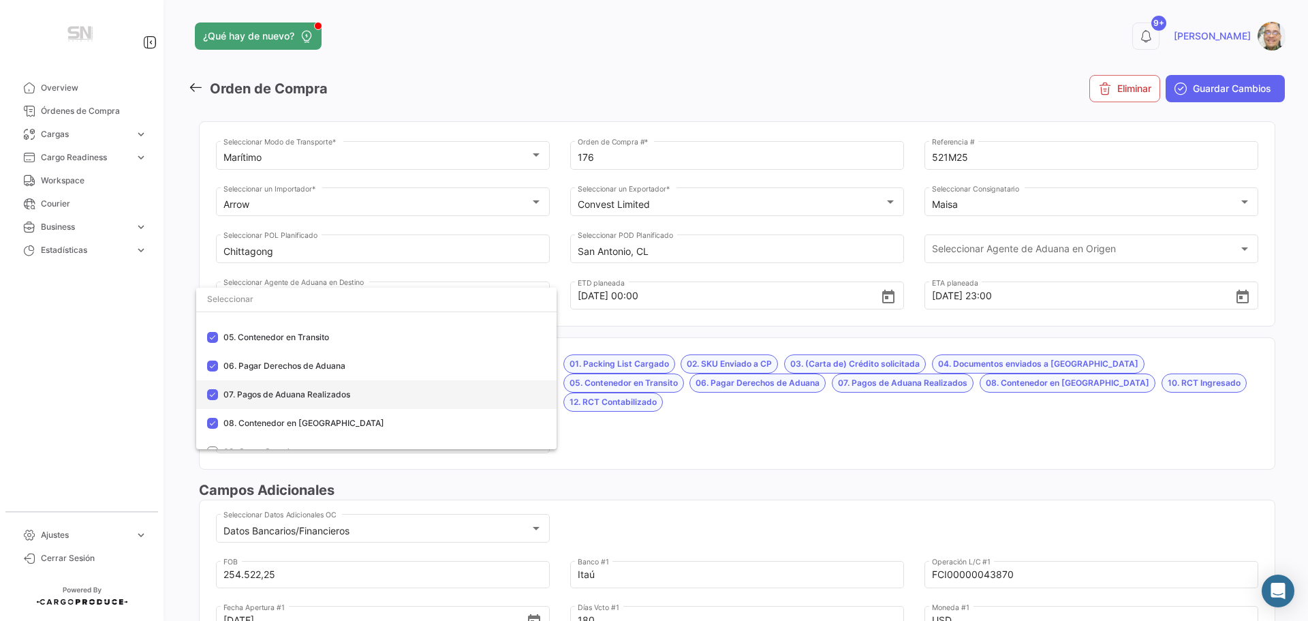
scroll to position [204, 0]
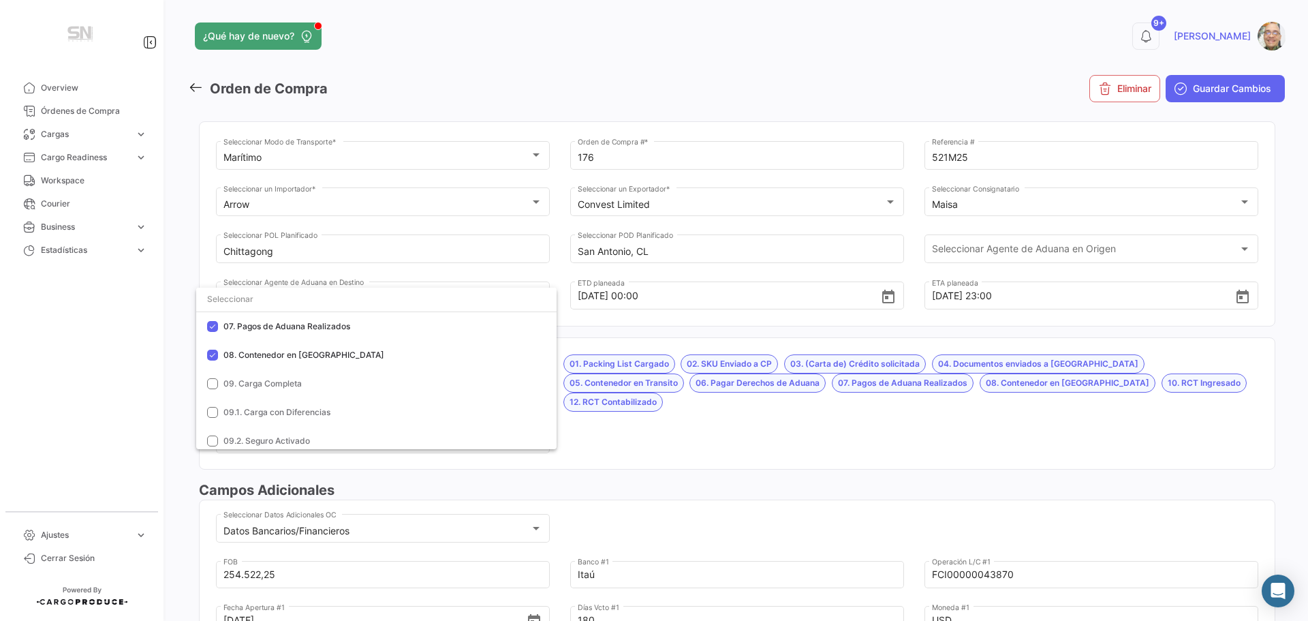
click at [645, 416] on div at bounding box center [654, 310] width 1308 height 621
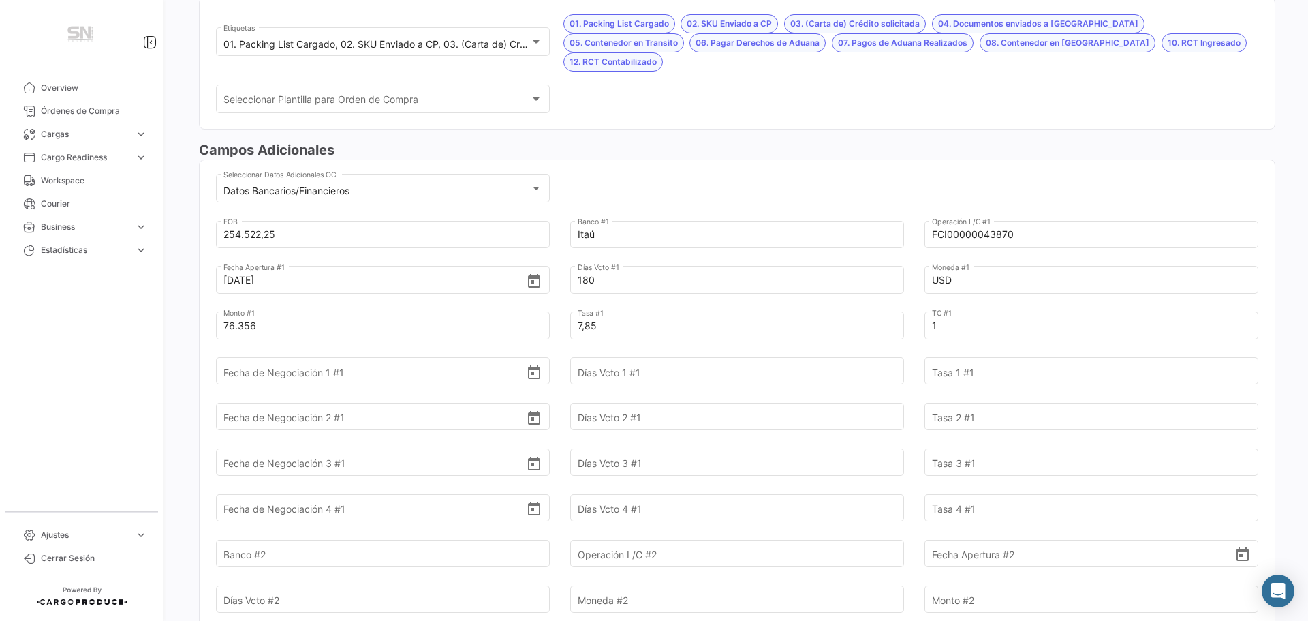
scroll to position [341, 0]
click at [278, 357] on input "Fecha de Negociación 1 #1" at bounding box center [374, 371] width 303 height 48
click at [277, 354] on input "Fecha de Negociación 1 #1" at bounding box center [374, 371] width 303 height 48
type input "[DATE]"
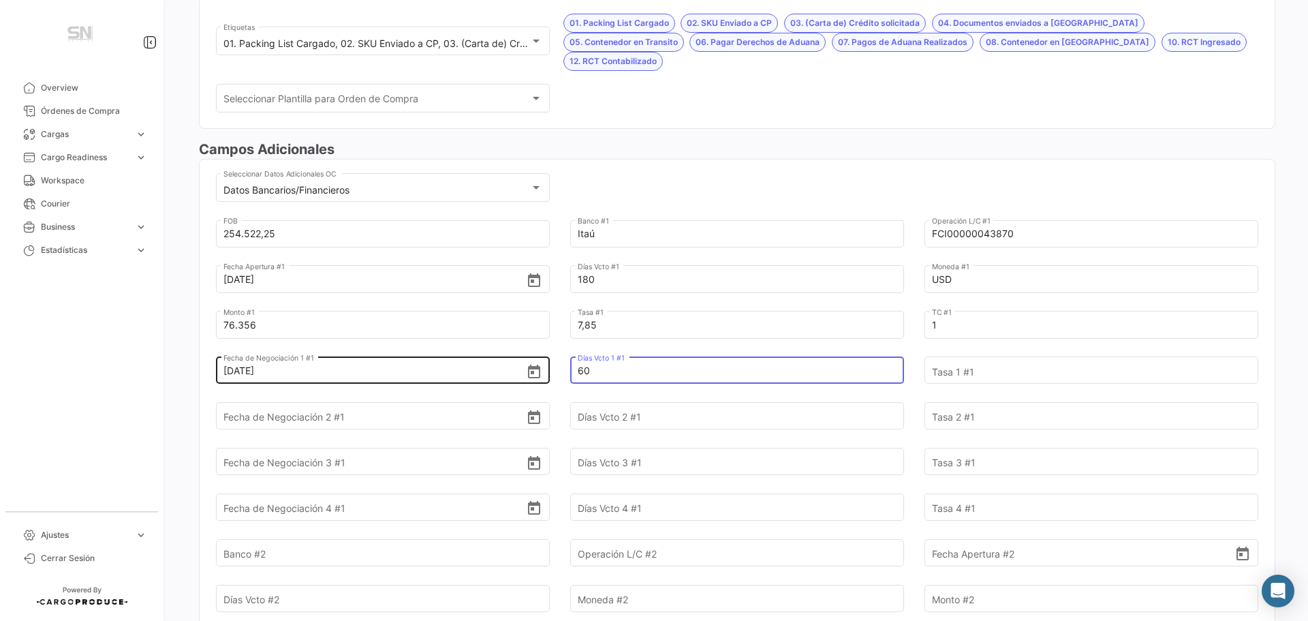
type input "60"
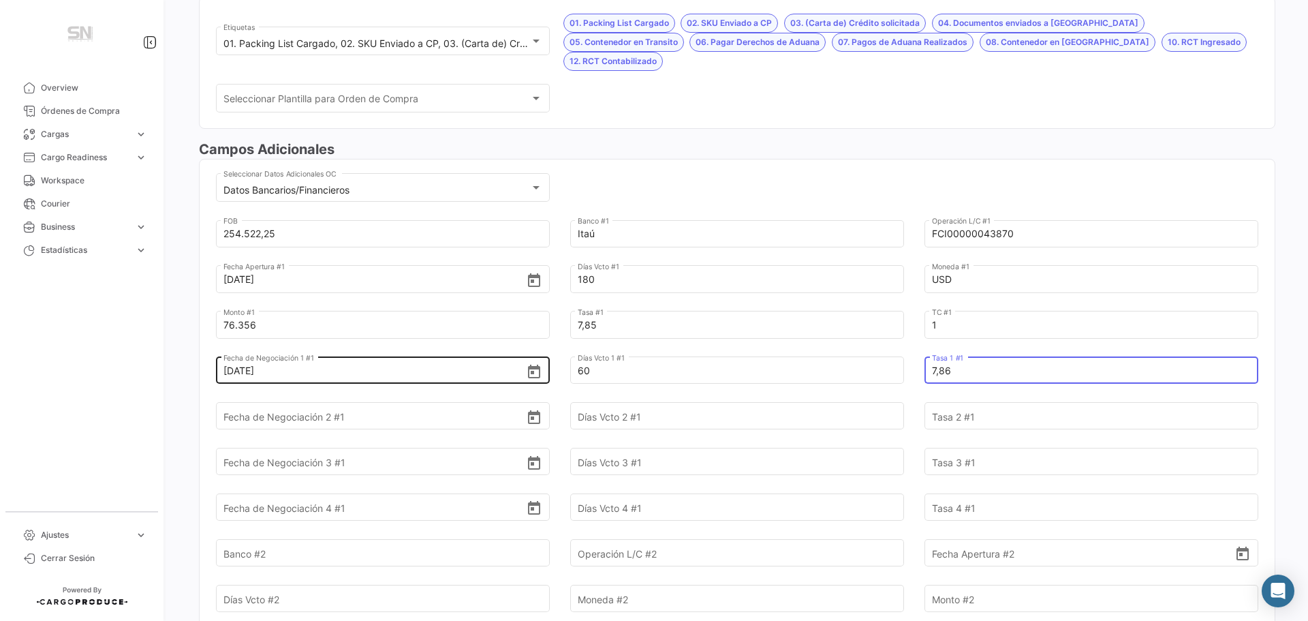
type input "7,86"
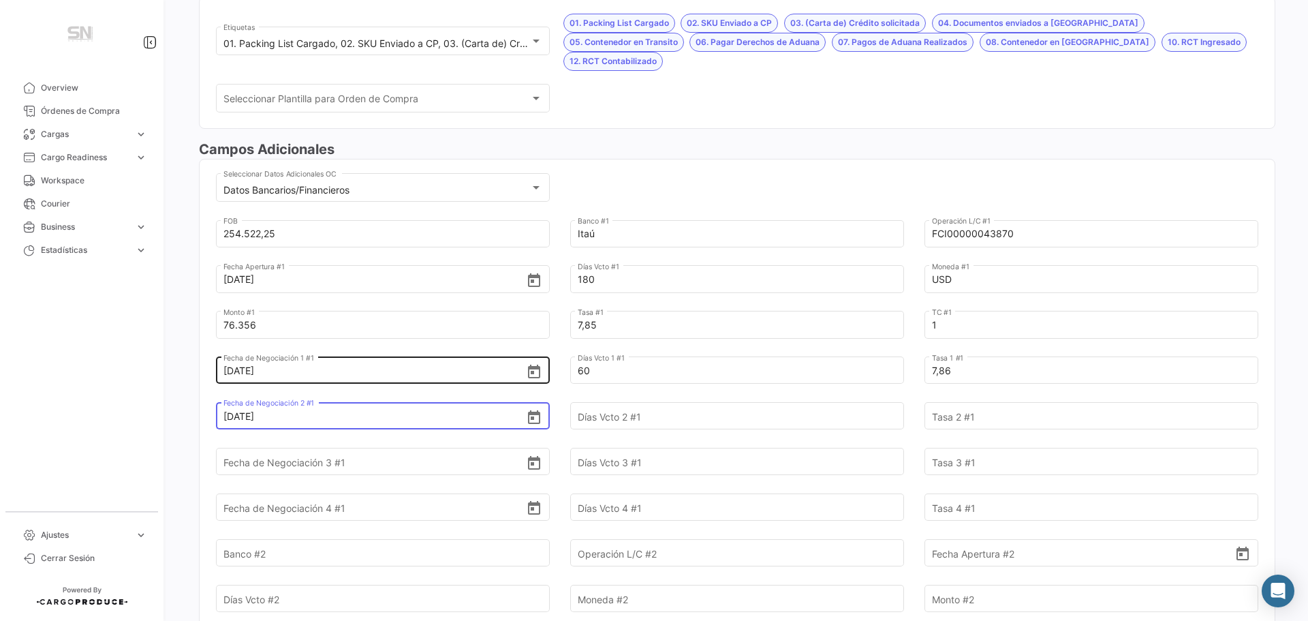
type input "[DATE]"
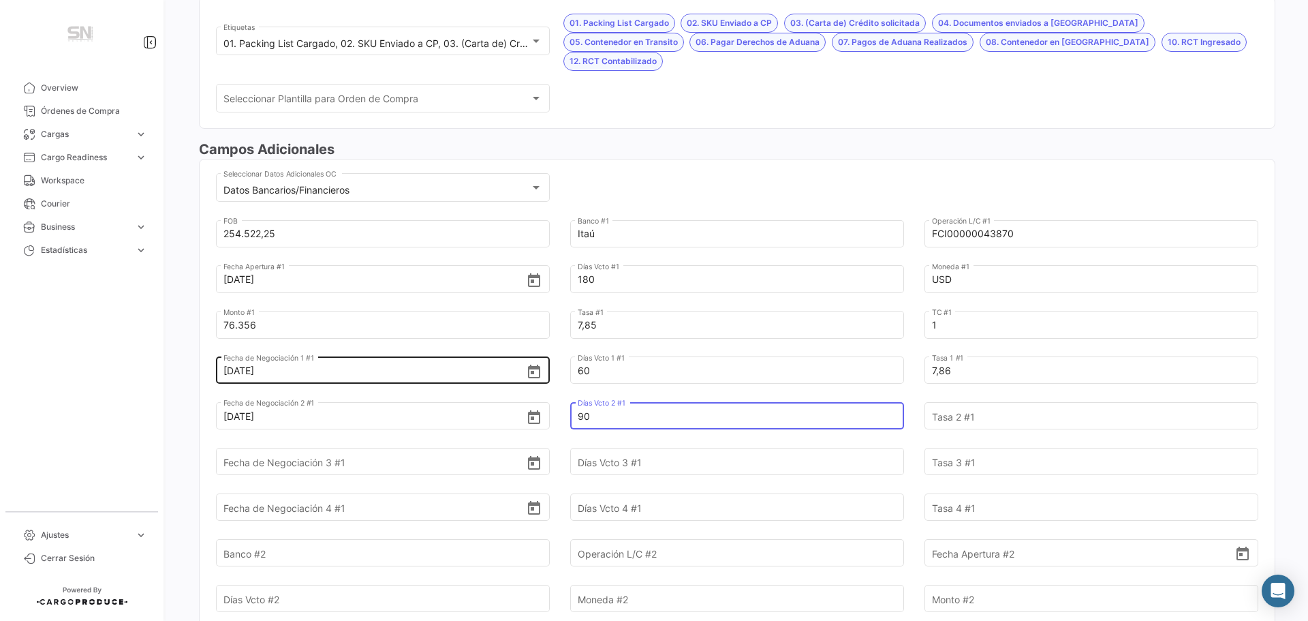
type input "90"
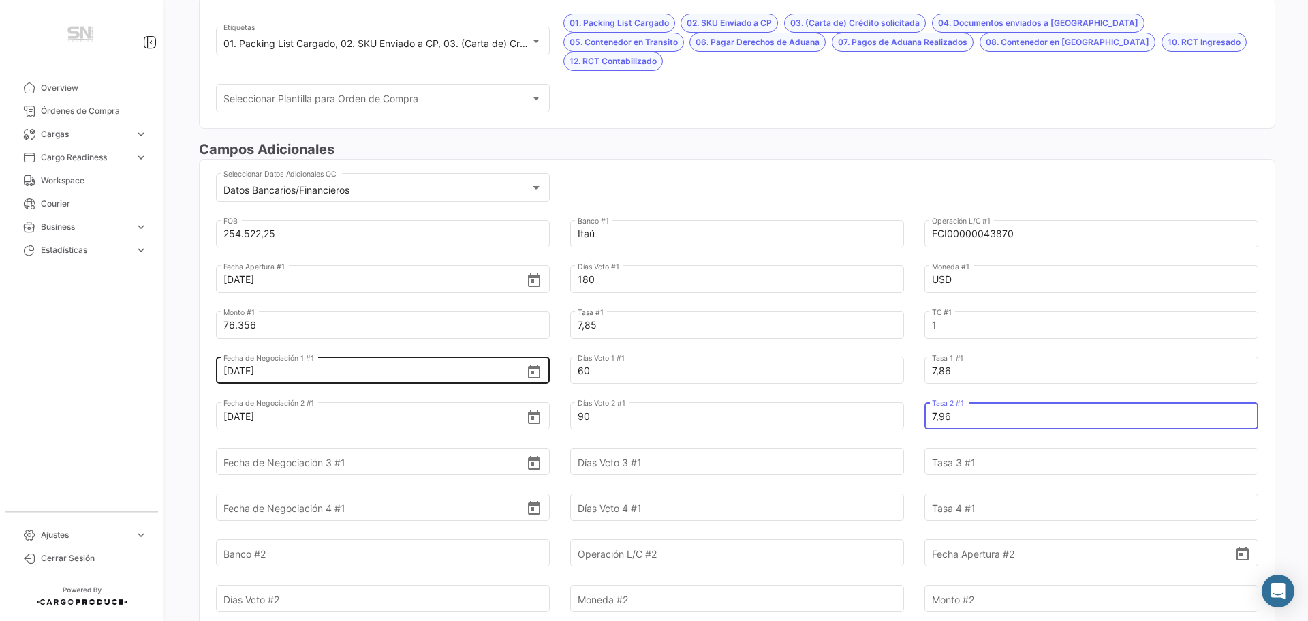
type input "7,96"
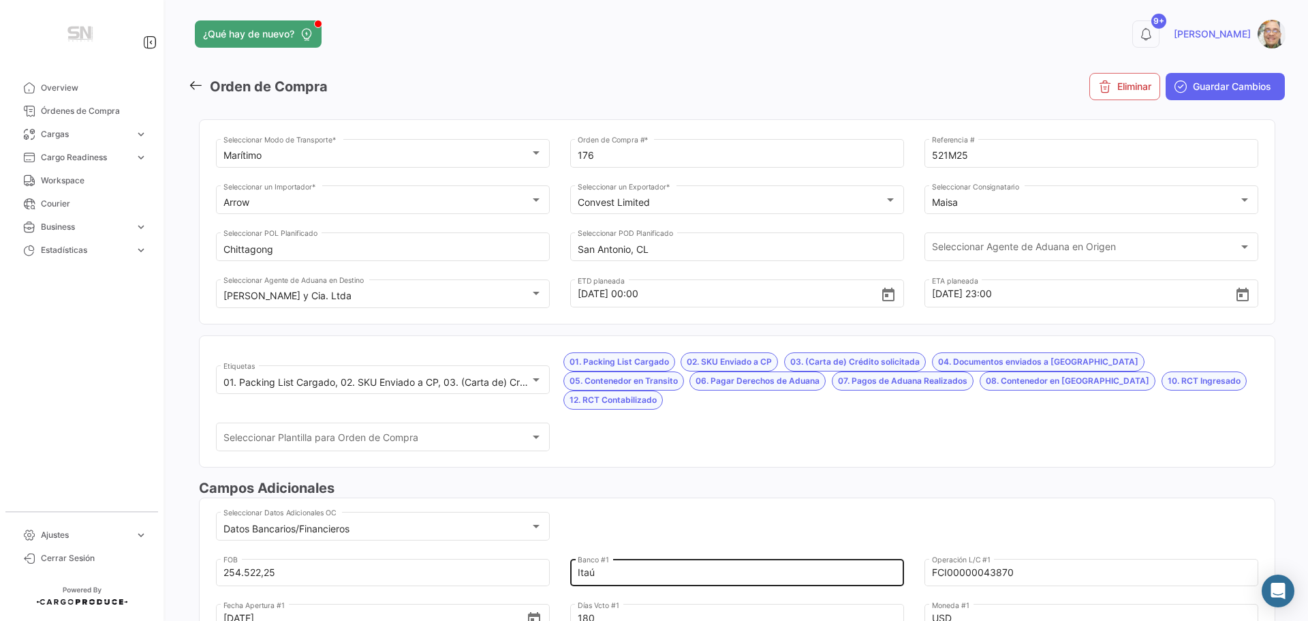
scroll to position [0, 0]
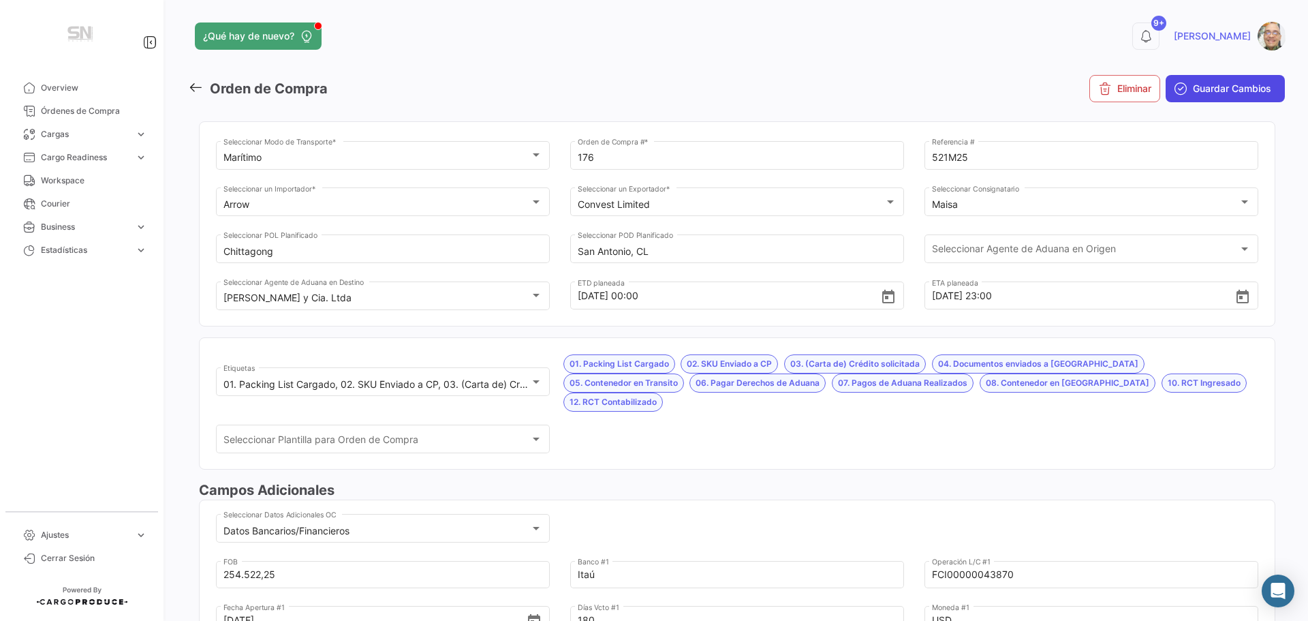
click at [1193, 86] on span "Guardar Cambios" at bounding box center [1232, 89] width 78 height 14
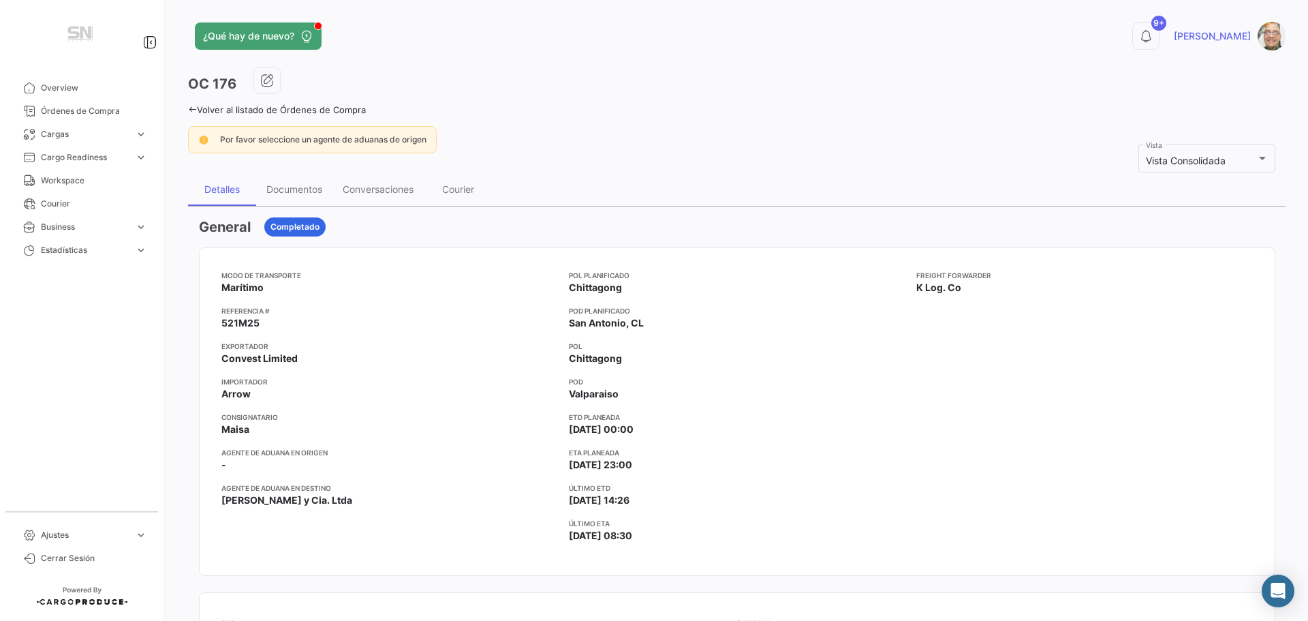
click at [191, 112] on icon at bounding box center [192, 109] width 9 height 9
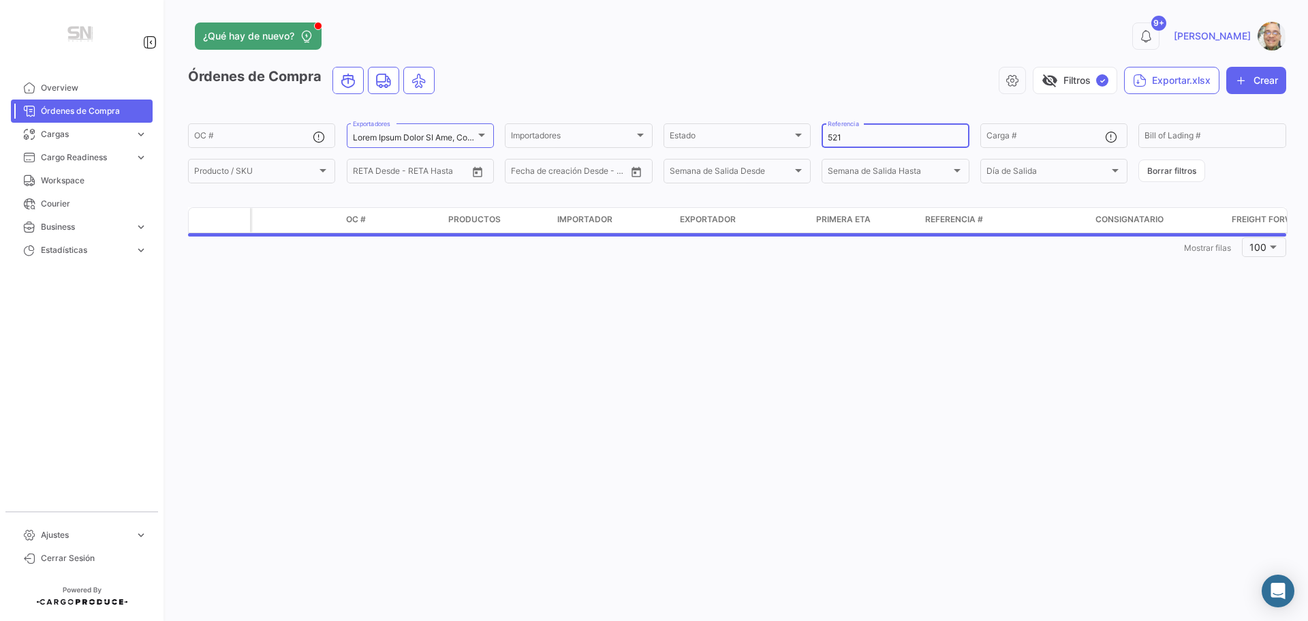
click at [850, 139] on input "521" at bounding box center [895, 138] width 135 height 10
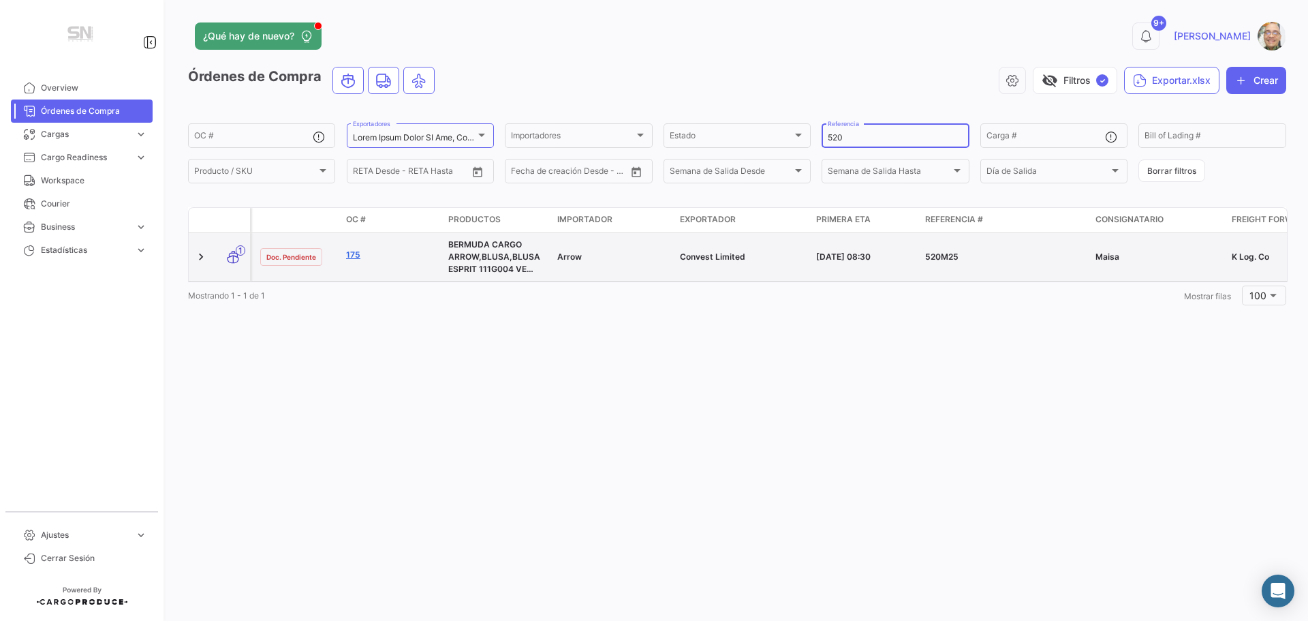
type input "520"
click at [357, 254] on link "175" at bounding box center [391, 255] width 91 height 12
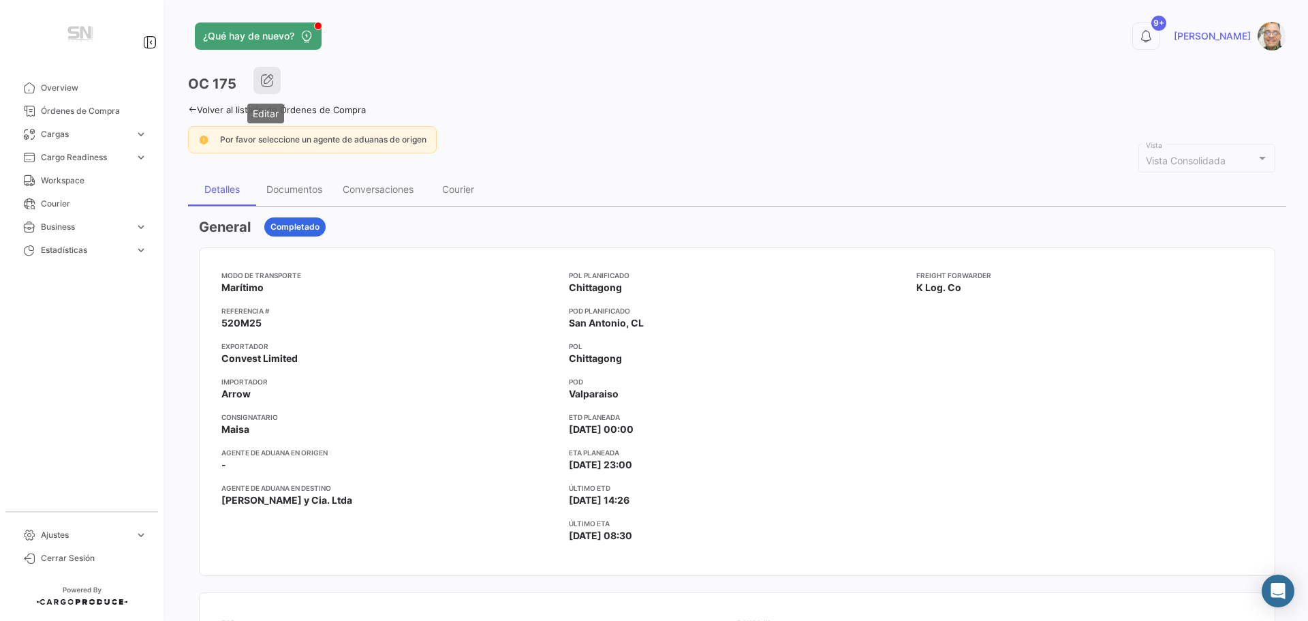
click at [261, 79] on icon "button" at bounding box center [267, 81] width 14 height 14
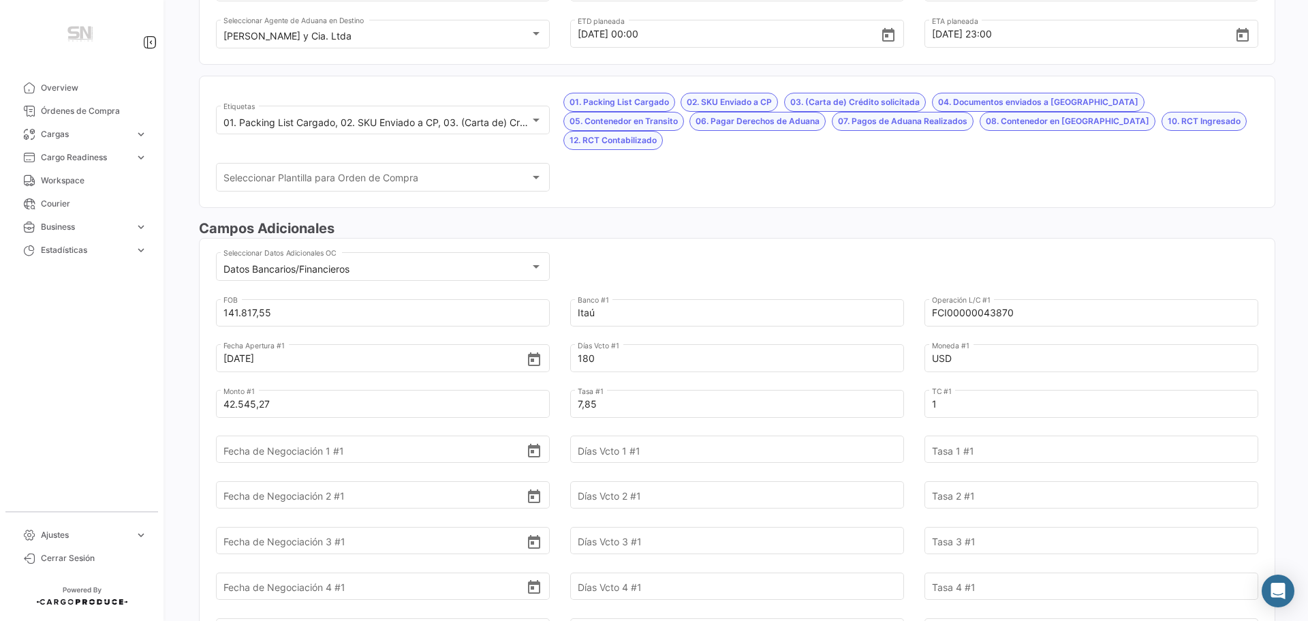
scroll to position [273, 0]
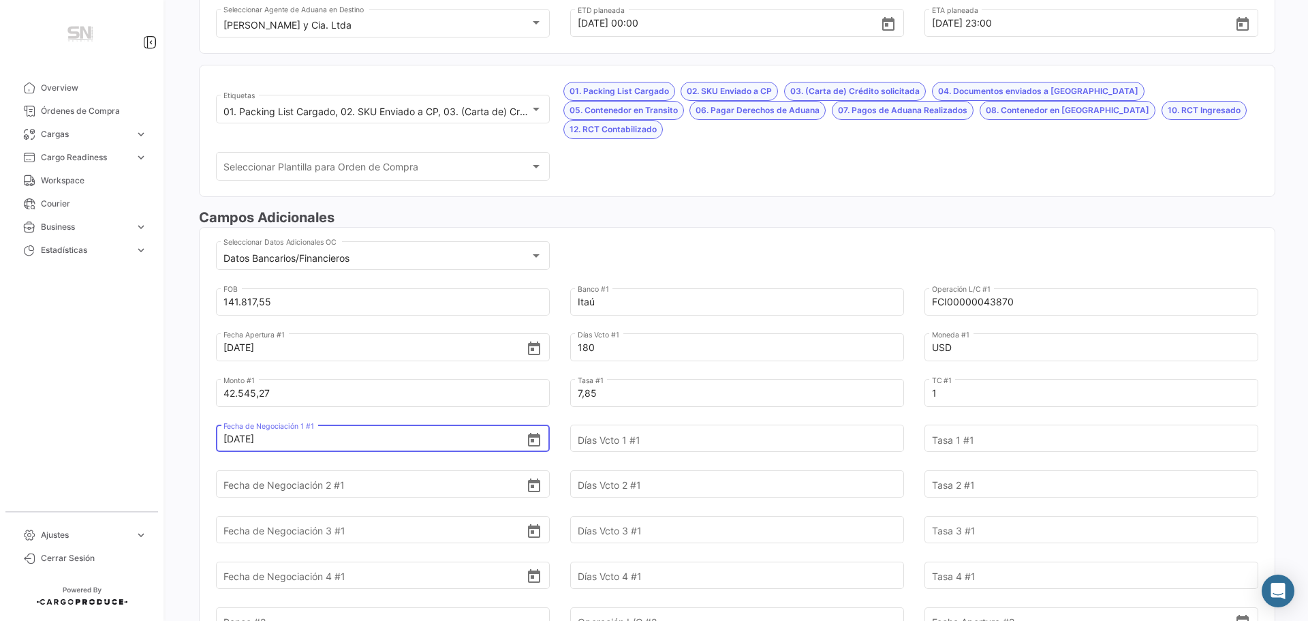
type input "[DATE]"
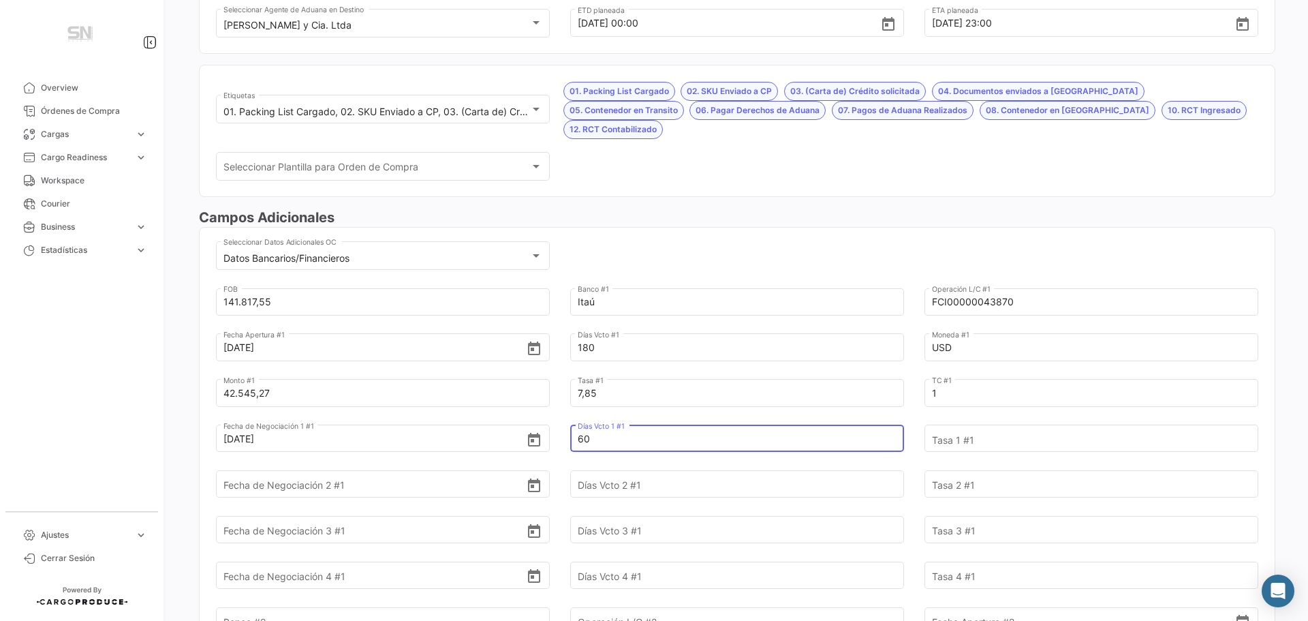
type input "60"
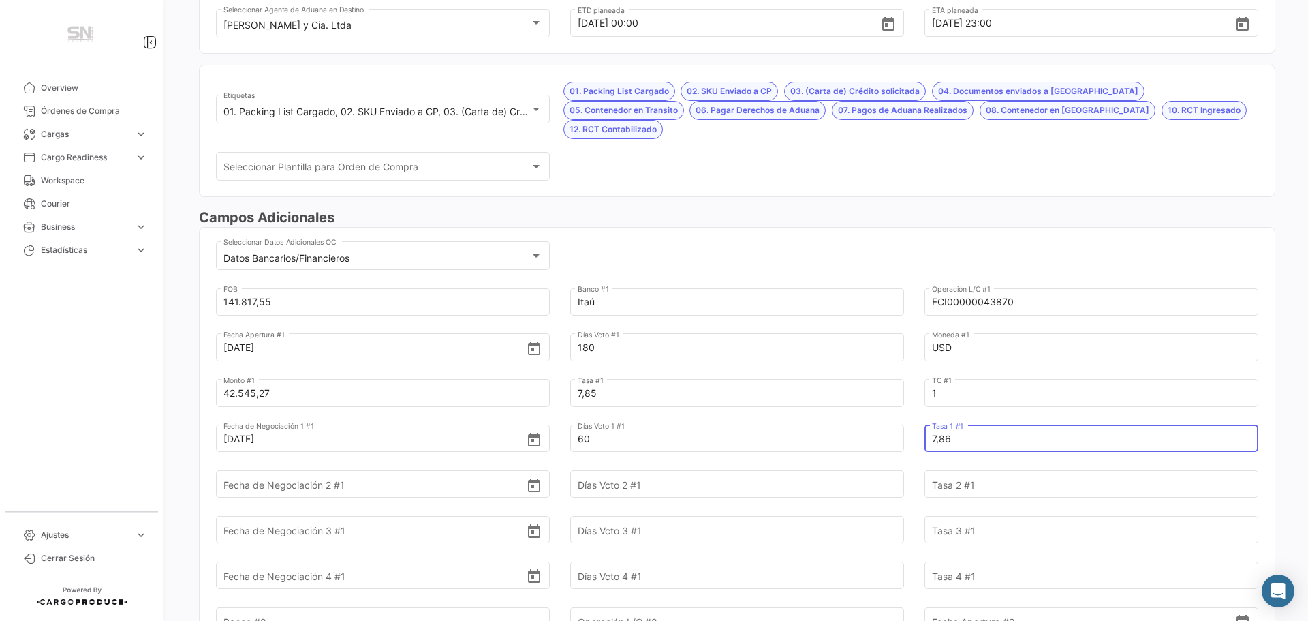
type input "7,86"
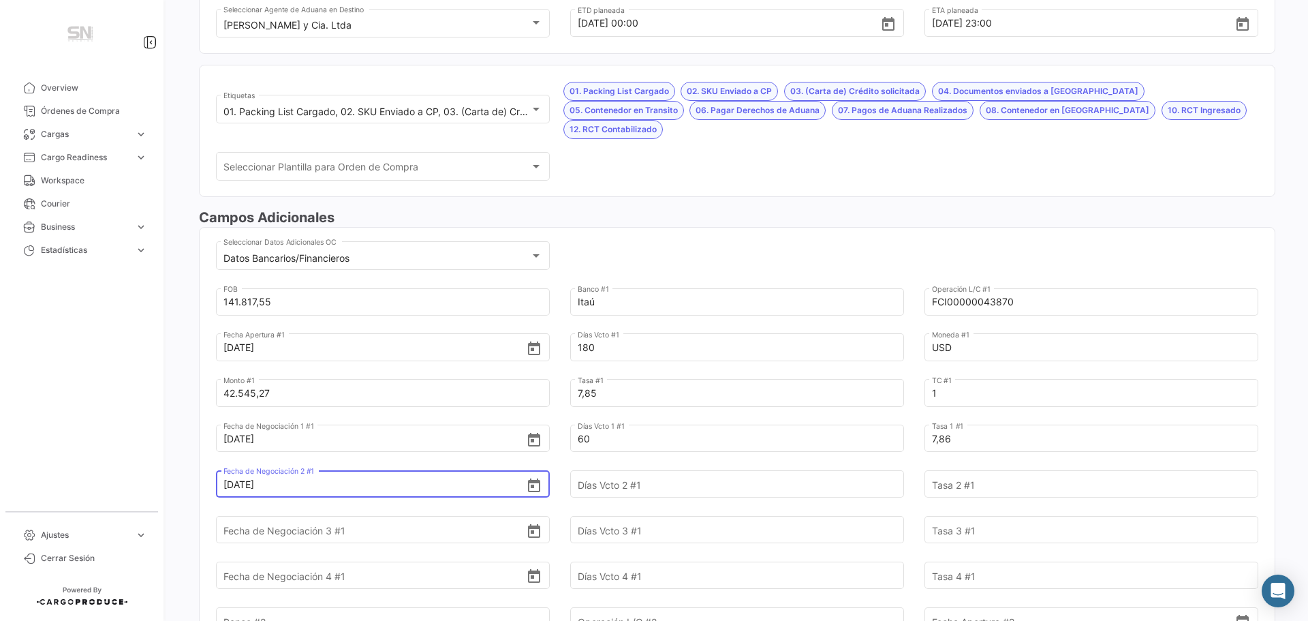
type input "[DATE]"
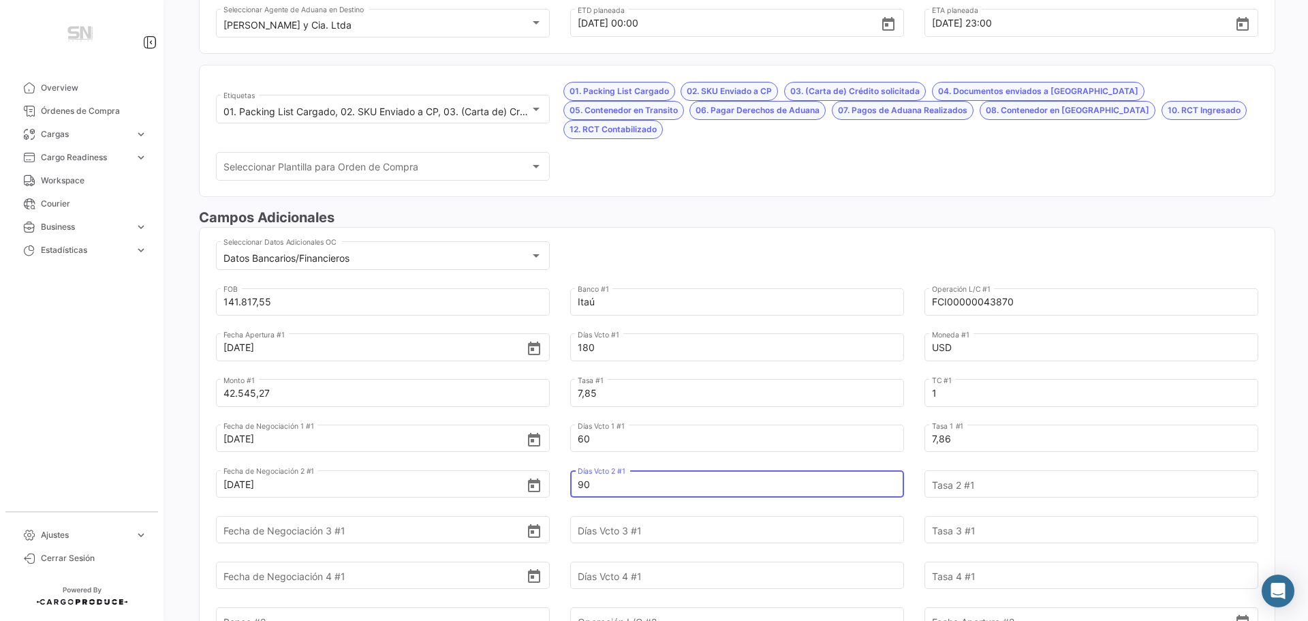
type input "90"
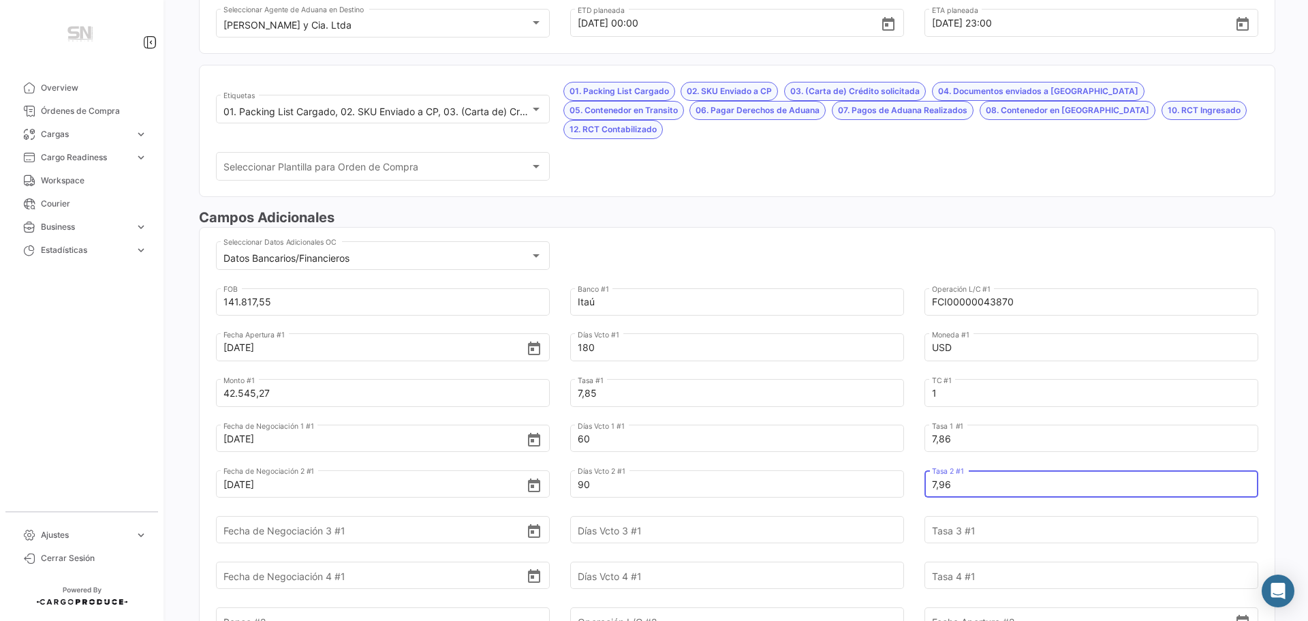
type input "7,96"
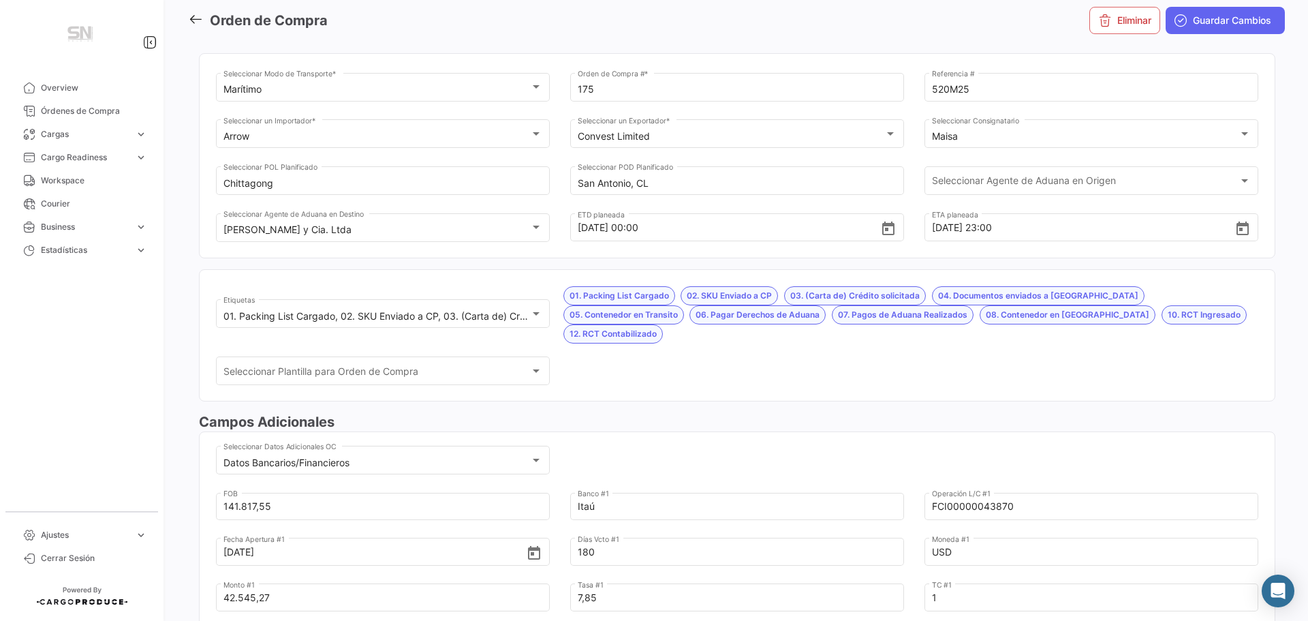
scroll to position [0, 0]
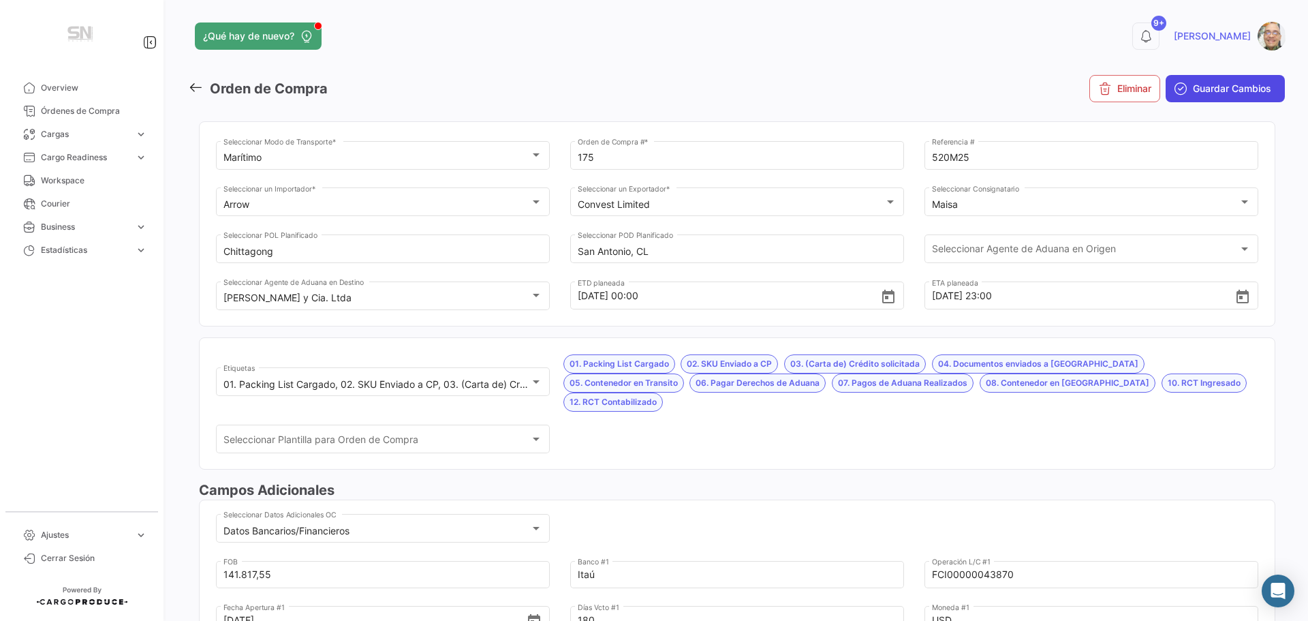
click at [1210, 90] on span "Guardar Cambios" at bounding box center [1232, 89] width 78 height 14
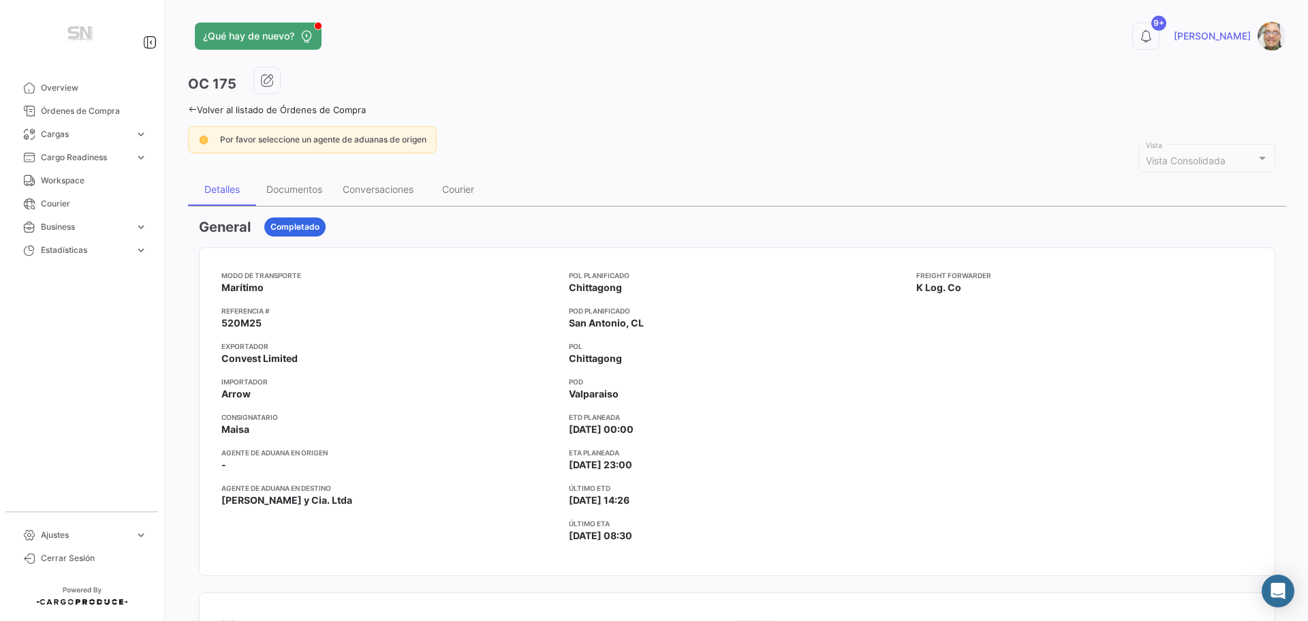
click at [197, 108] on link "Volver al listado de Órdenes de Compra" at bounding box center [277, 109] width 178 height 11
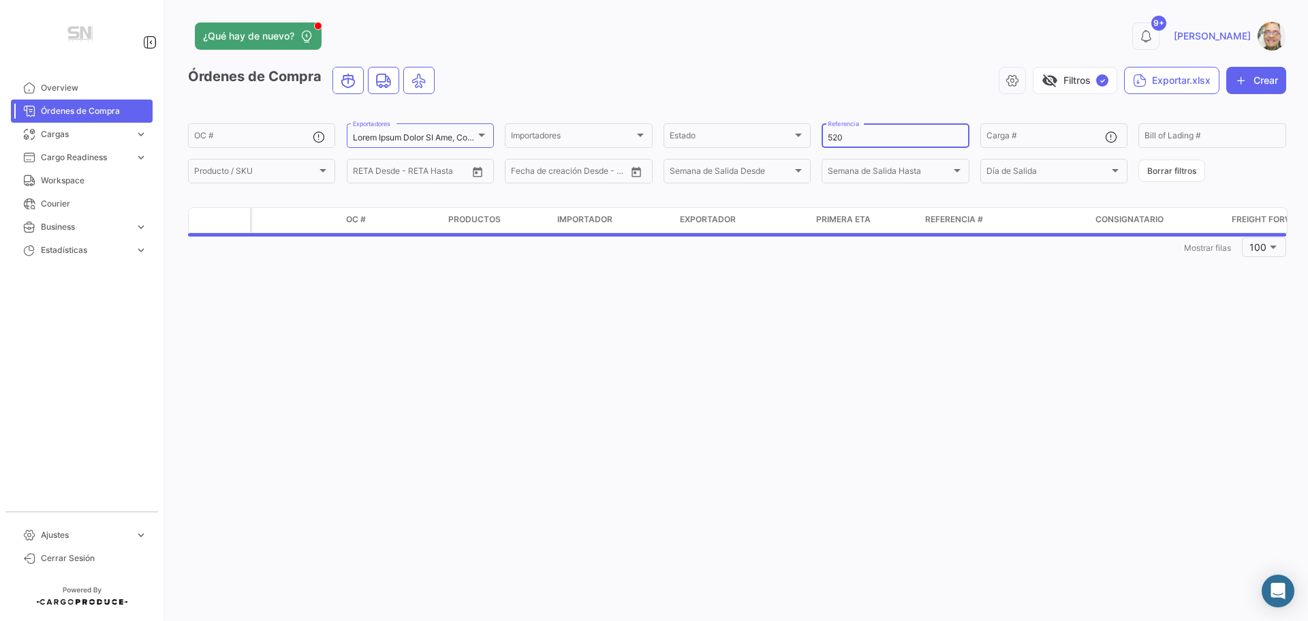
click at [861, 139] on input "520" at bounding box center [895, 138] width 135 height 10
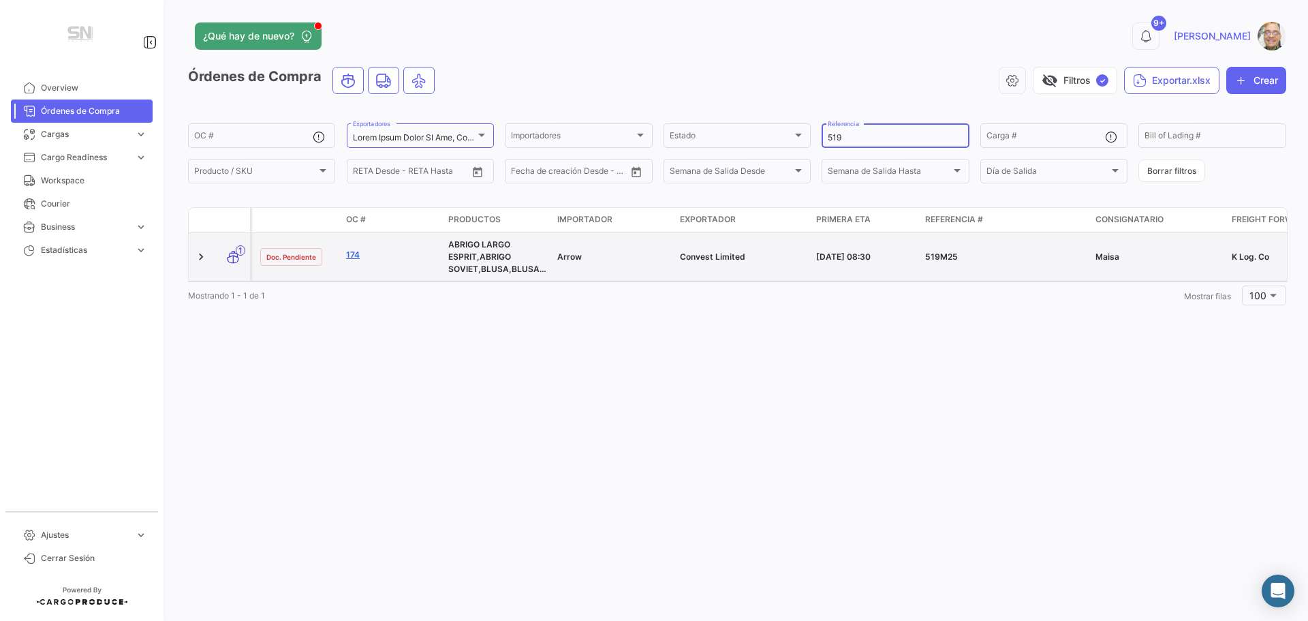
type input "519"
click at [358, 256] on link "174" at bounding box center [391, 255] width 91 height 12
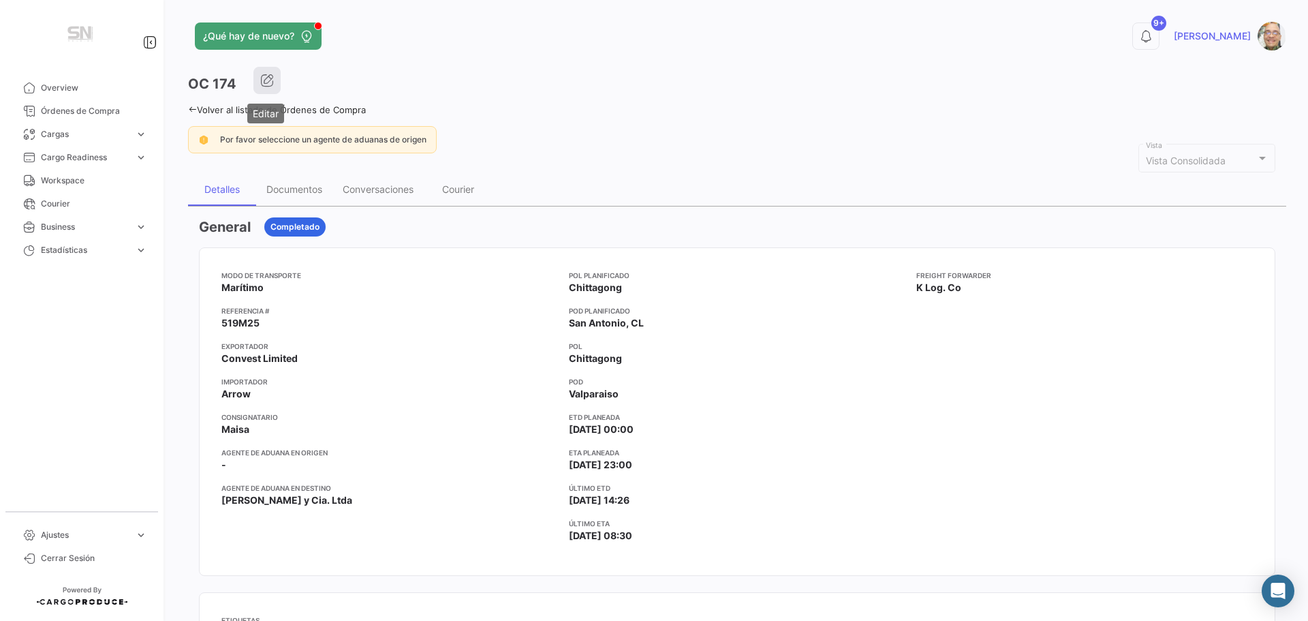
click at [268, 82] on icon "button" at bounding box center [267, 81] width 14 height 14
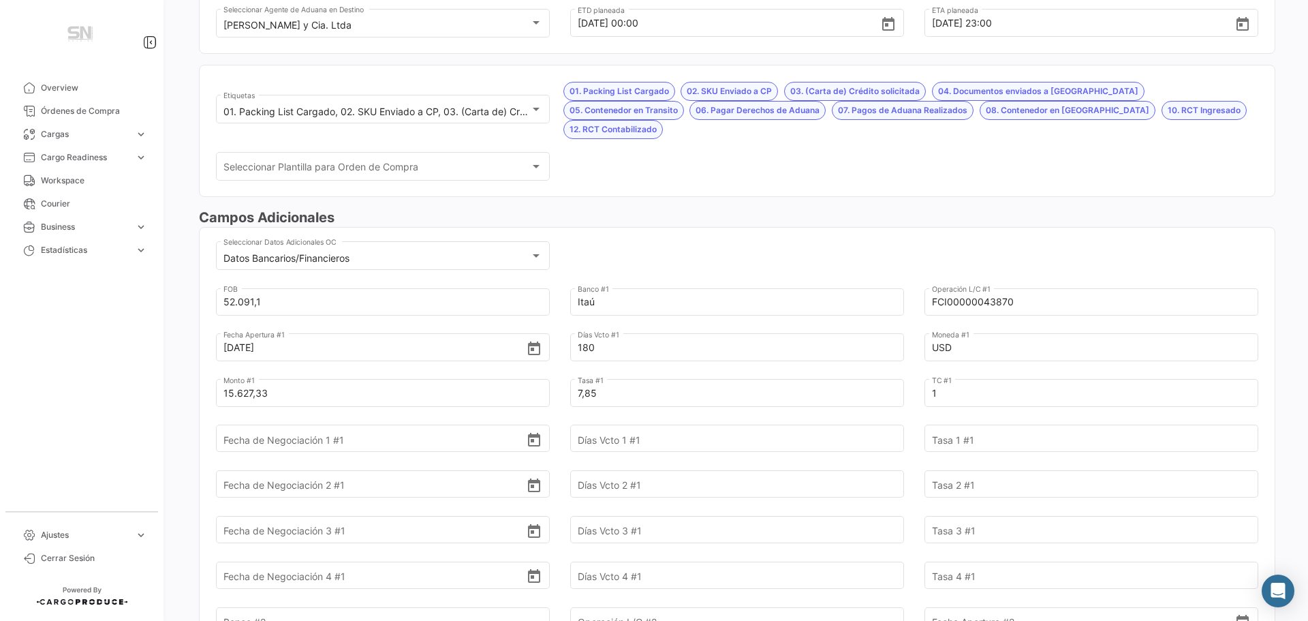
scroll to position [409, 0]
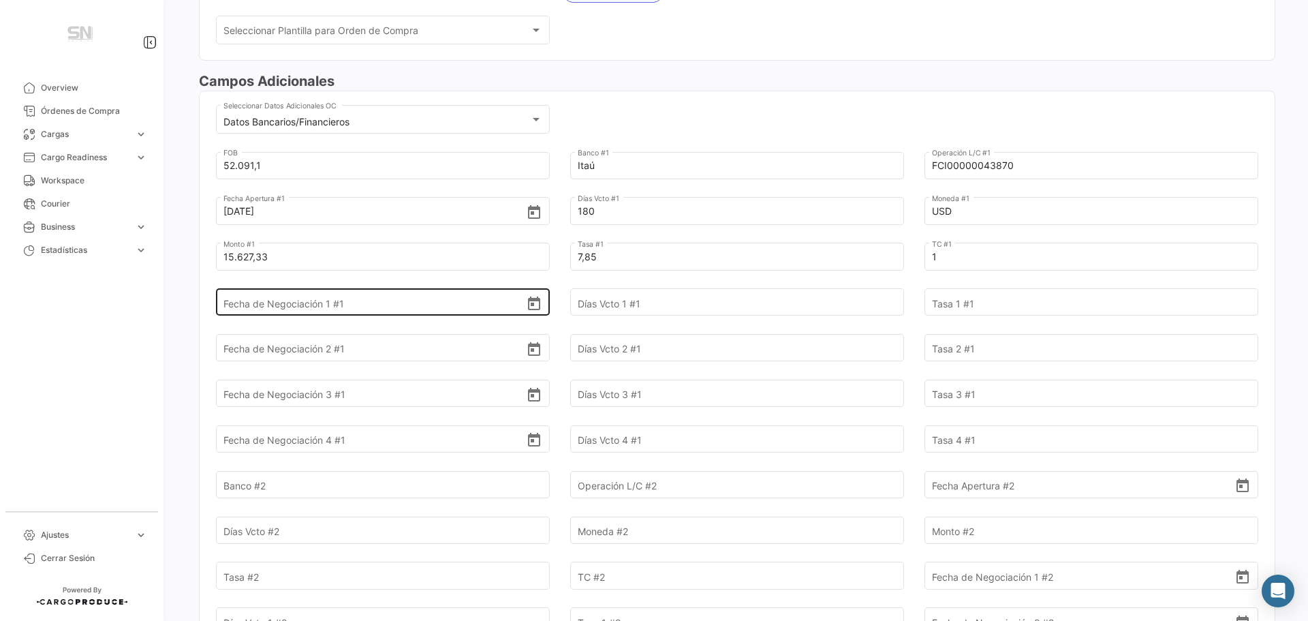
click at [331, 279] on input "Fecha de Negociación 1 #1" at bounding box center [374, 303] width 303 height 48
type input "[DATE]"
type input "60"
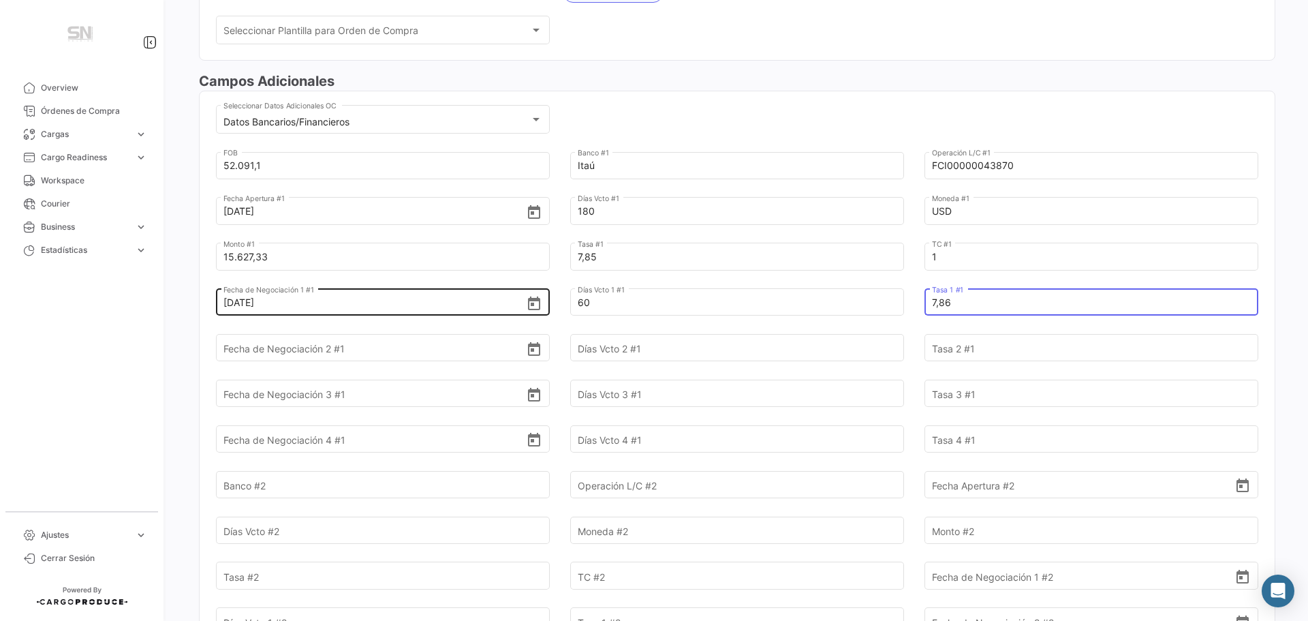
type input "7,86"
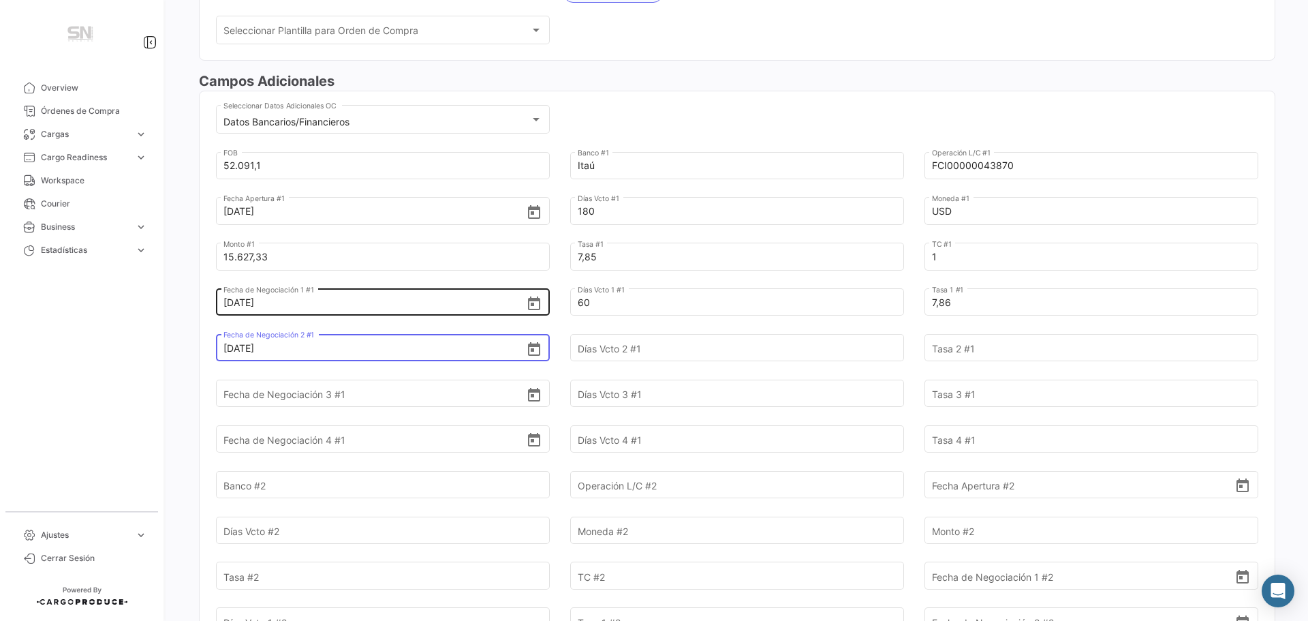
type input "[DATE]"
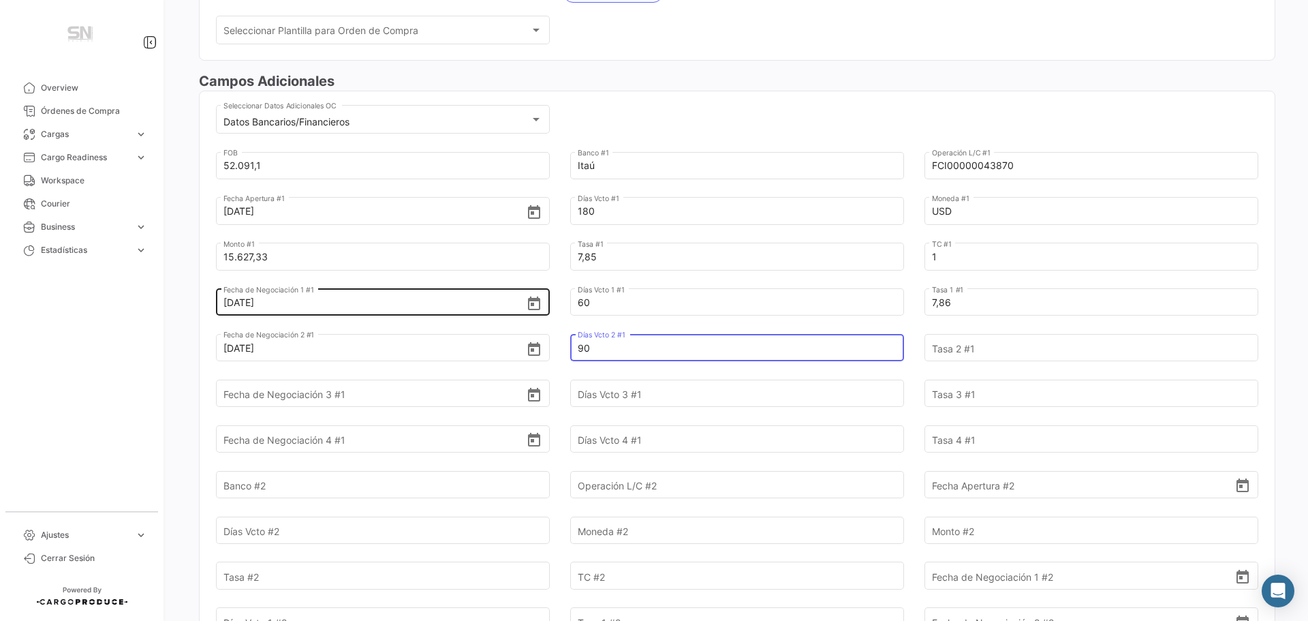
type input "90"
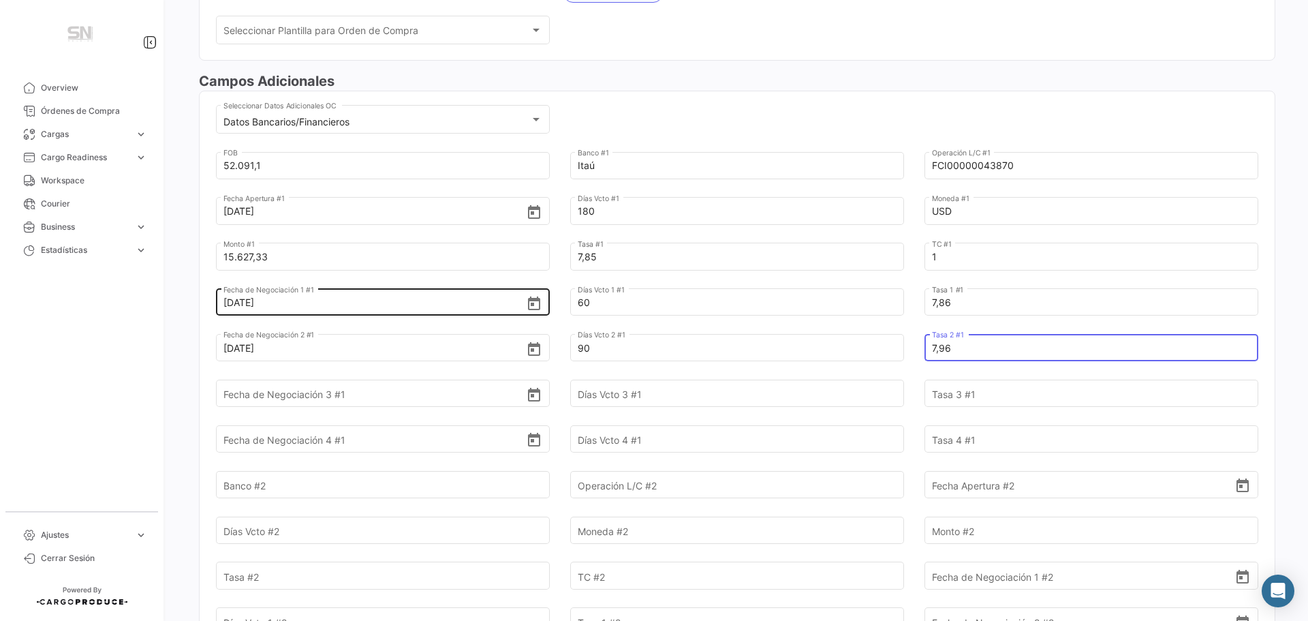
type input "7,96"
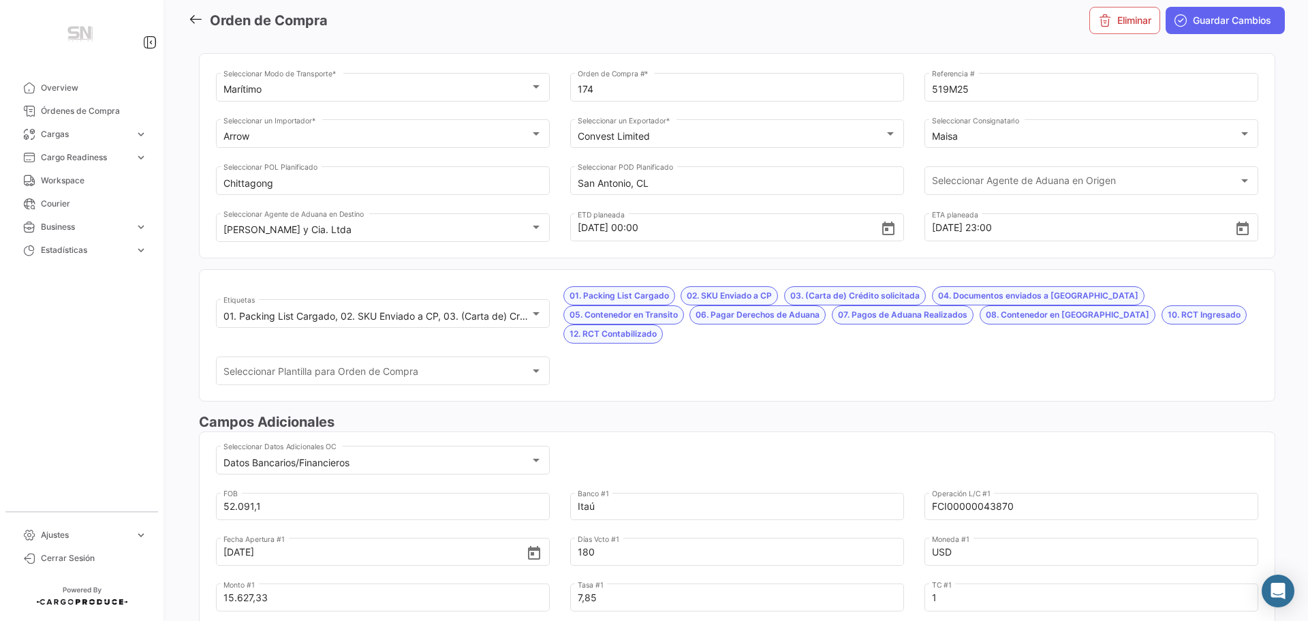
scroll to position [0, 0]
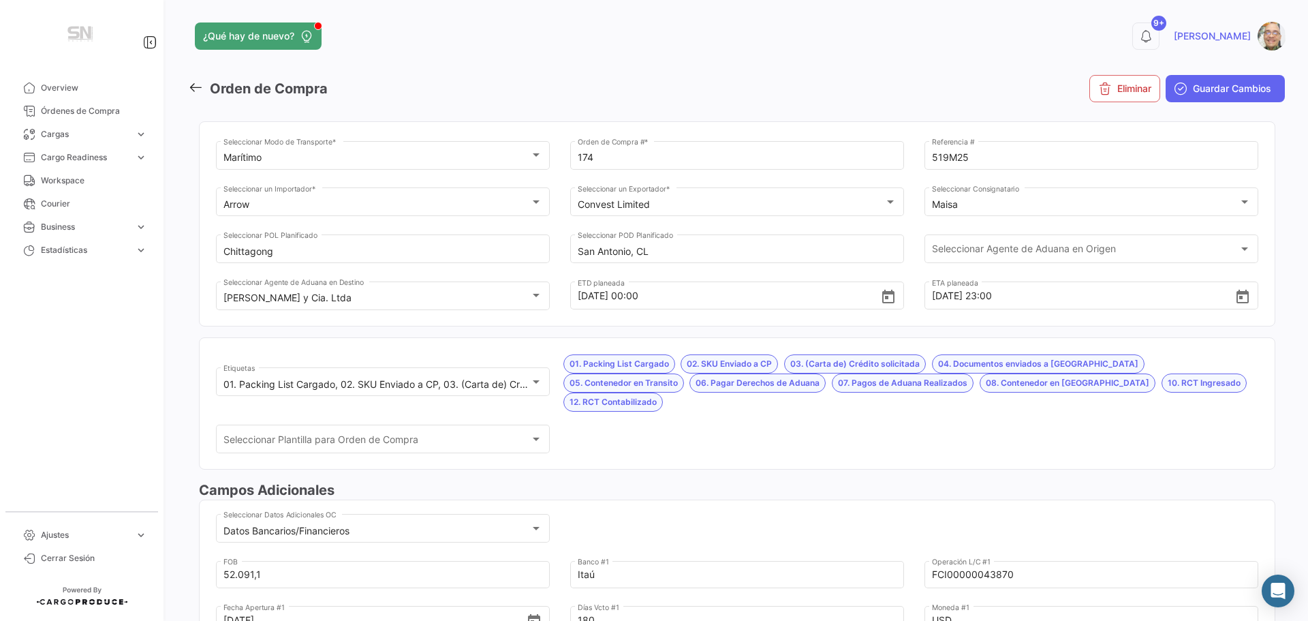
click at [1182, 87] on button "Guardar Cambios" at bounding box center [1225, 88] width 119 height 27
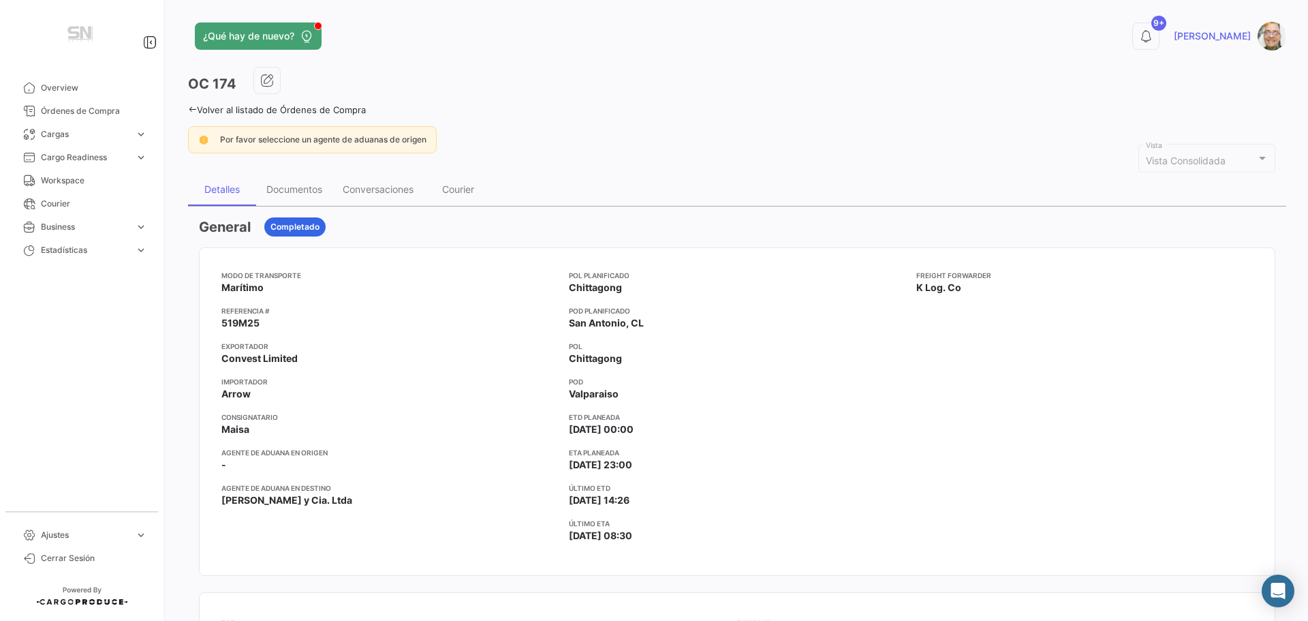
click at [193, 107] on icon at bounding box center [192, 109] width 9 height 9
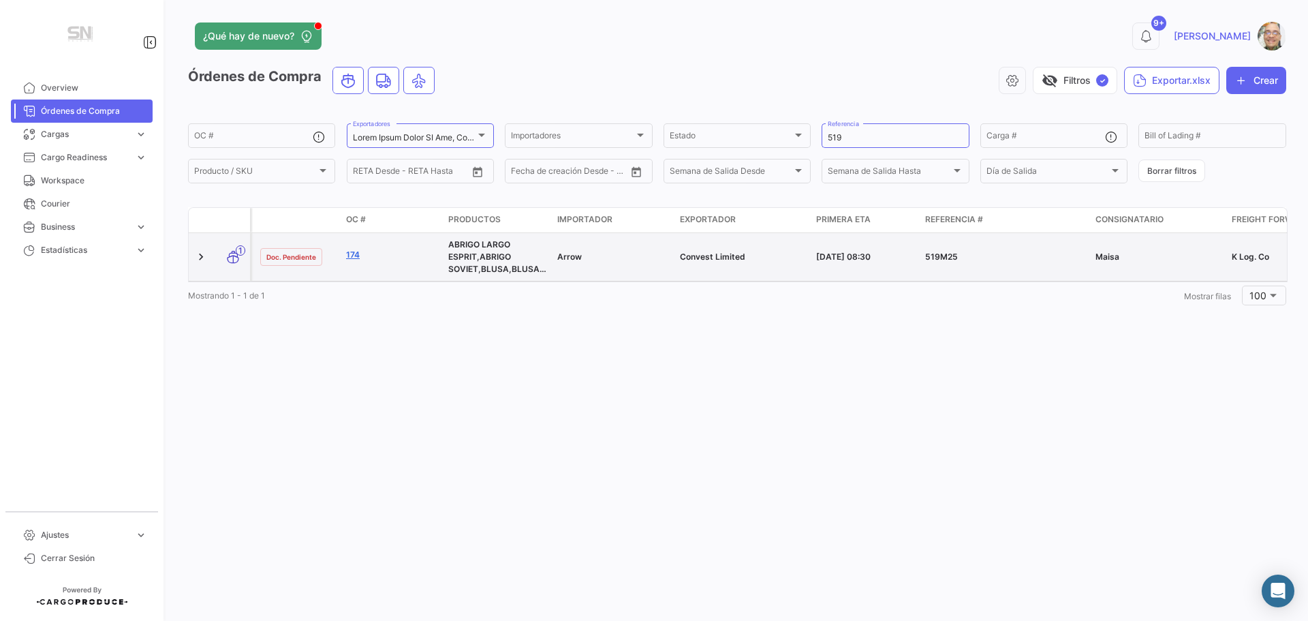
click at [355, 254] on link "174" at bounding box center [391, 255] width 91 height 12
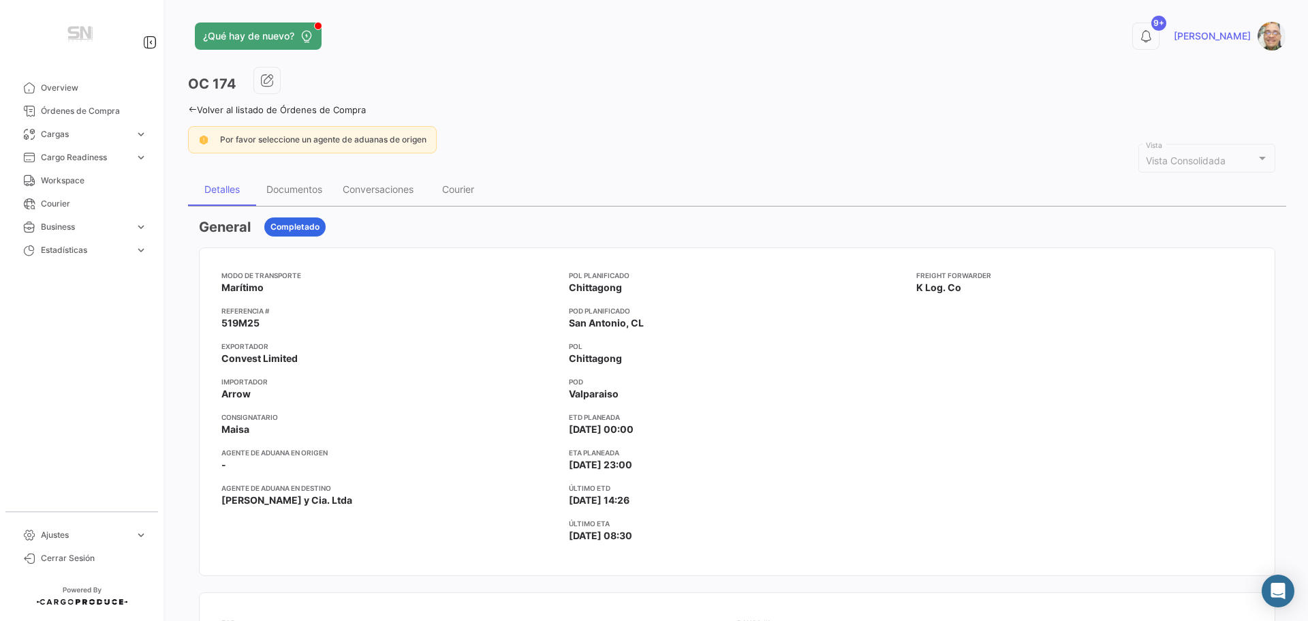
click at [187, 107] on div "¿Qué hay de nuevo? 9+ Ismael OC 174 Volver al listado de Órdenes de Compra Por …" at bounding box center [737, 310] width 1142 height 621
click at [192, 109] on icon at bounding box center [192, 109] width 9 height 9
